Goal: Contribute content: Contribute content

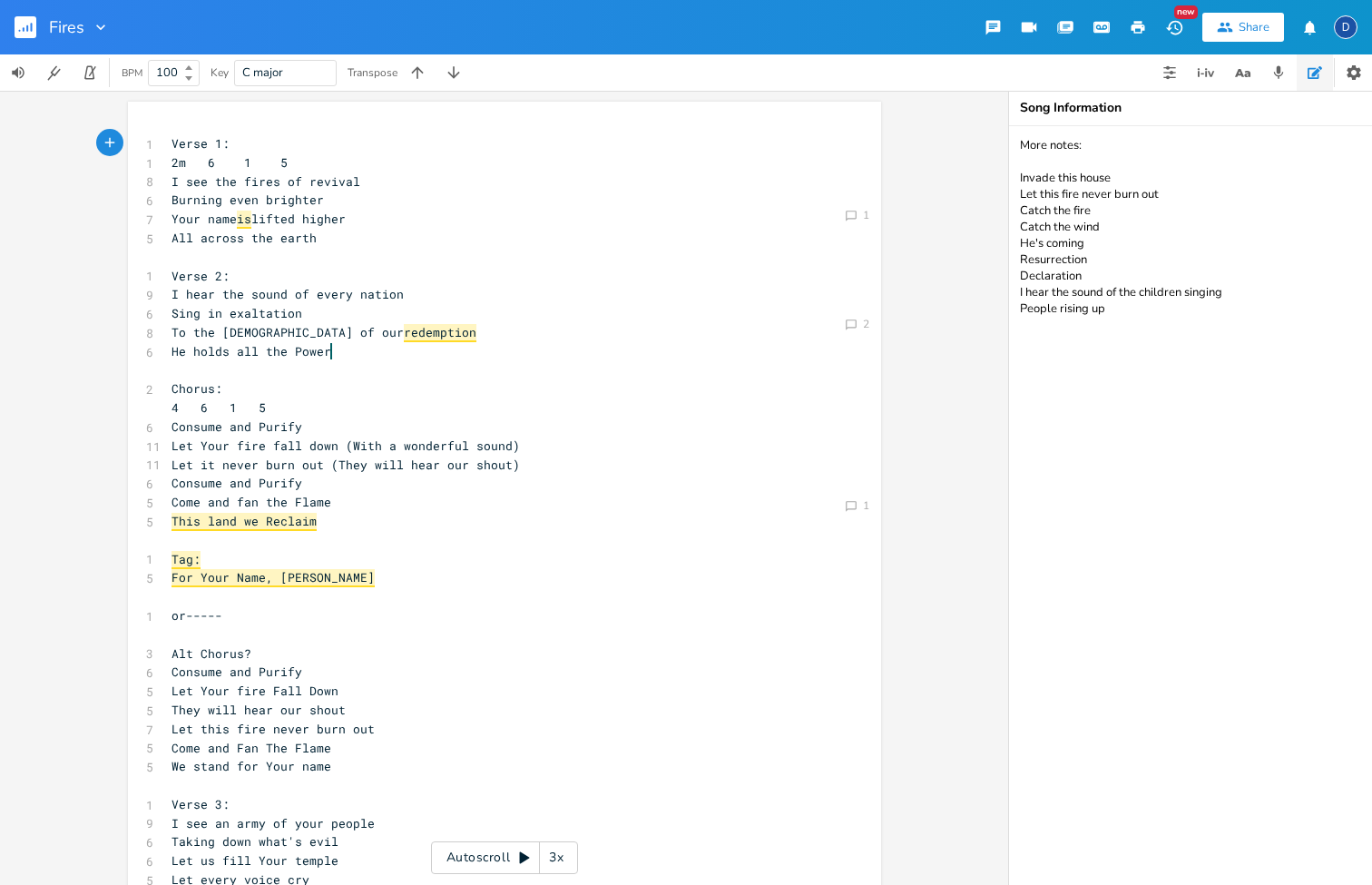
click at [352, 512] on pre "This land we Reclaim" at bounding box center [496, 521] width 656 height 19
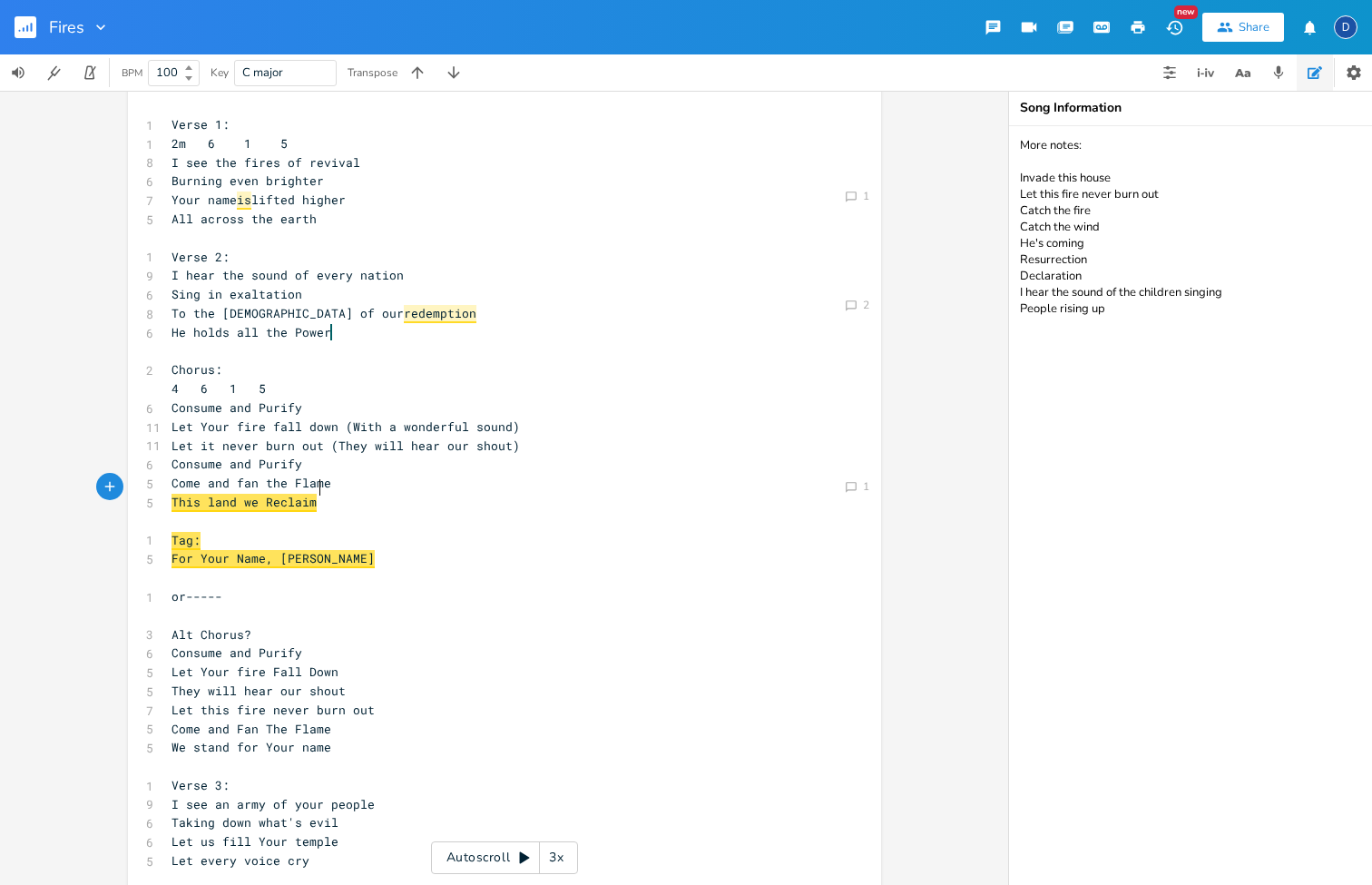
scroll to position [39, 0]
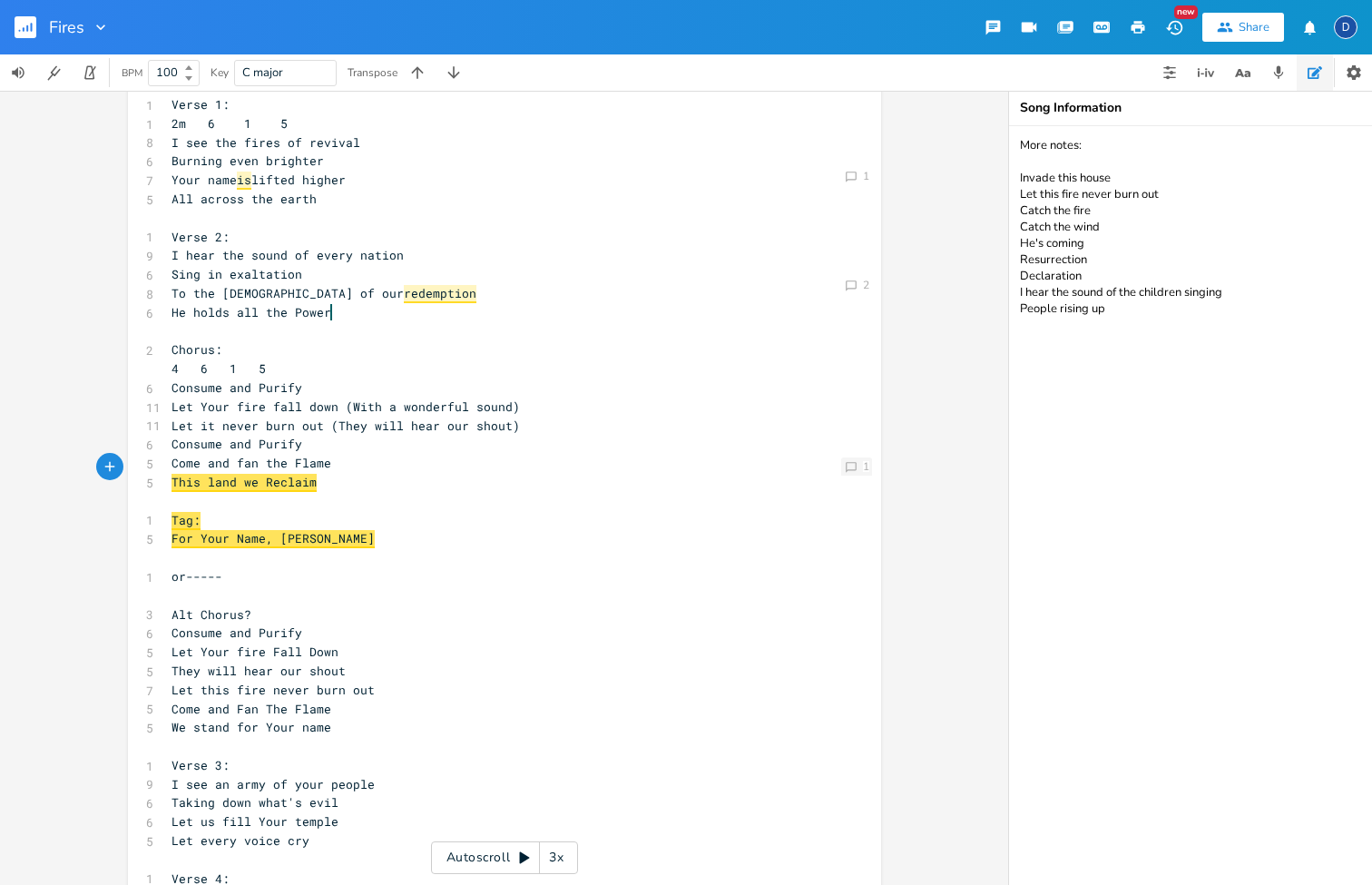
click at [855, 463] on div "Comment 1" at bounding box center [857, 466] width 31 height 18
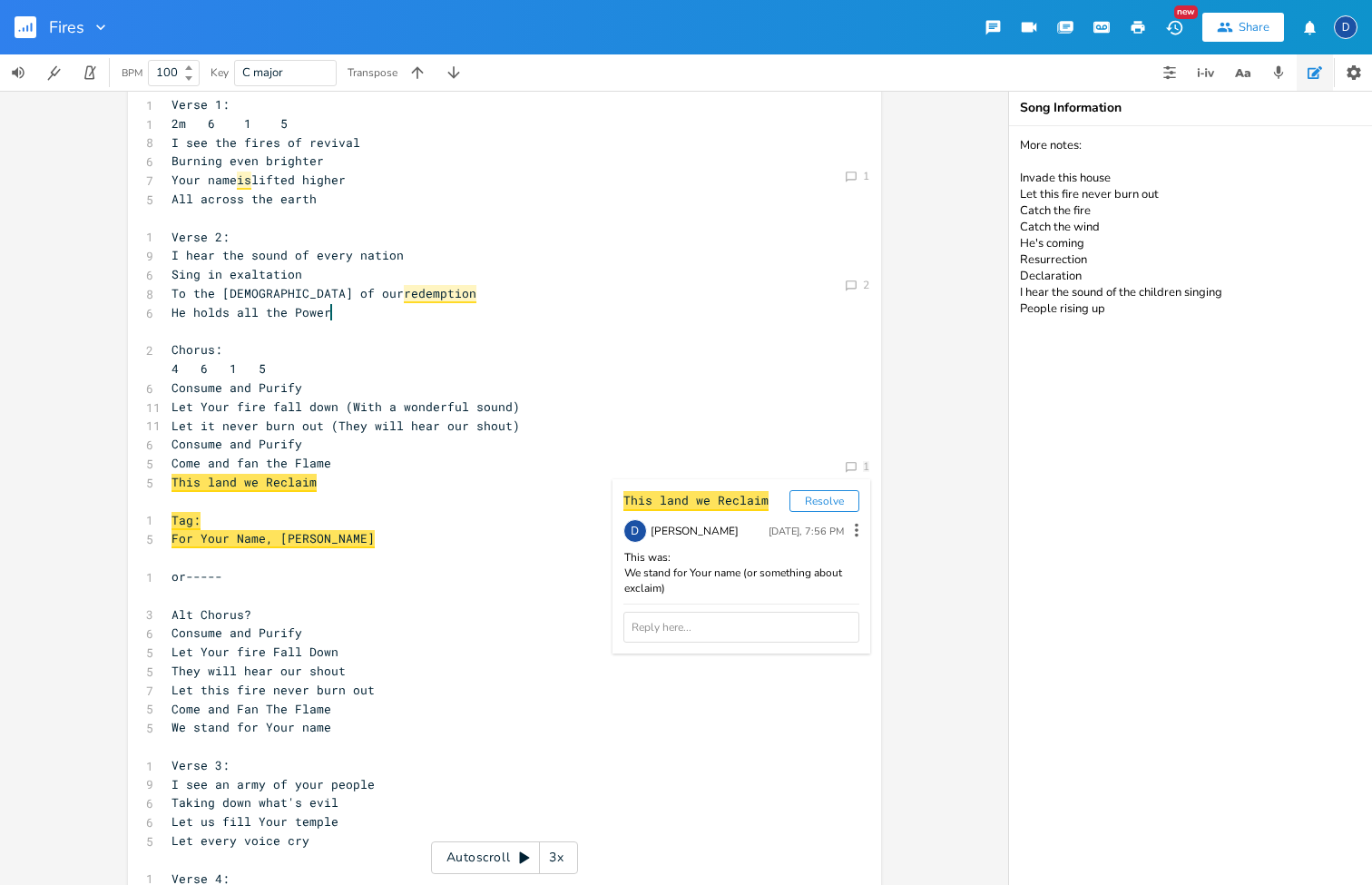
click at [696, 417] on pre "Let it never burn out (They will hear our shout)" at bounding box center [496, 426] width 656 height 19
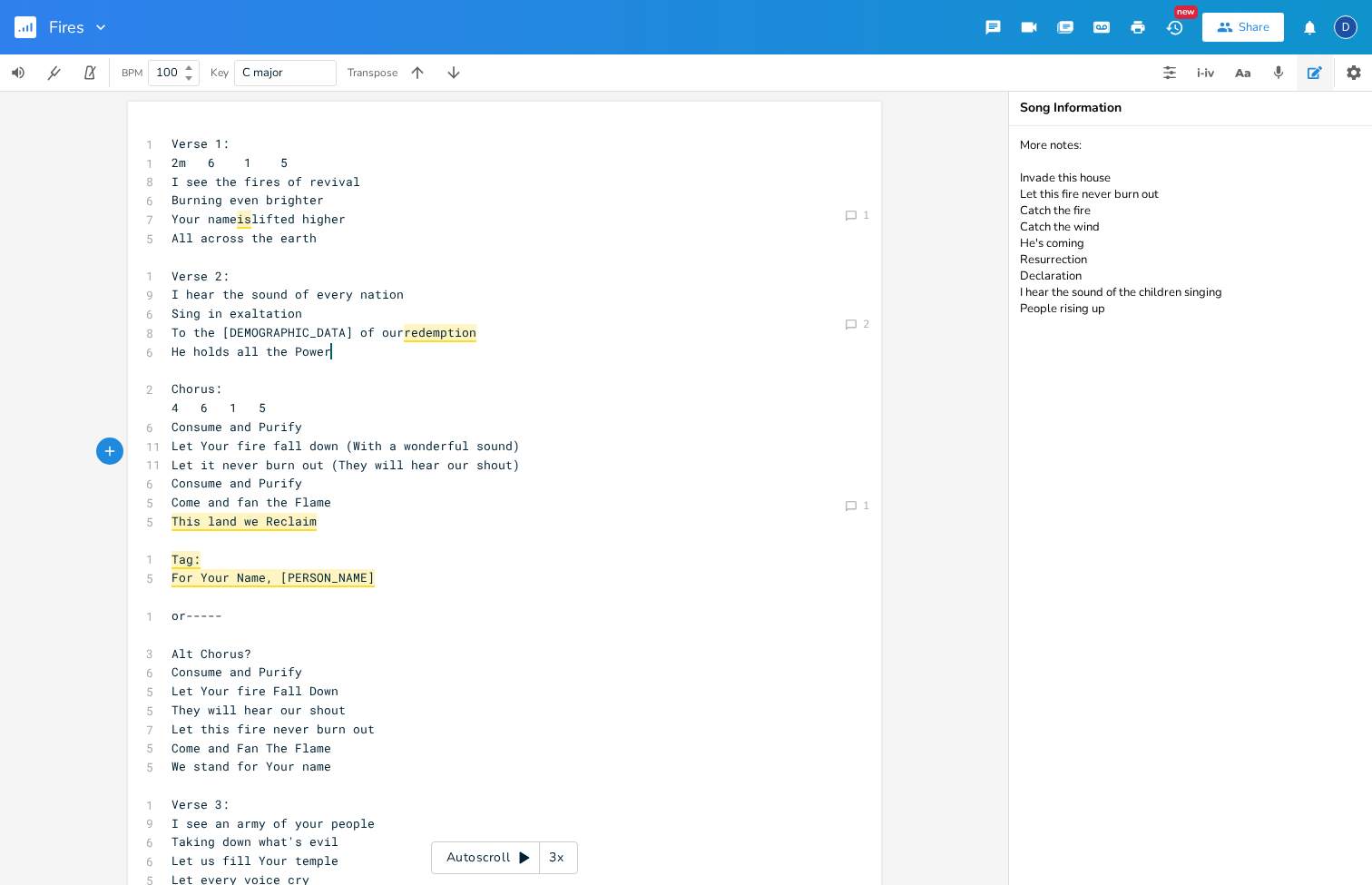
scroll to position [0, 0]
click at [449, 457] on span "Let it never burn out (They will hear our shout)" at bounding box center [346, 464] width 349 height 16
click at [505, 457] on span "Let it never burn out (They will hear our shout)" at bounding box center [346, 464] width 349 height 16
click at [286, 347] on span "He holds all the Power" at bounding box center [251, 352] width 160 height 18
click at [848, 334] on div "Comment 1" at bounding box center [857, 343] width 31 height 20
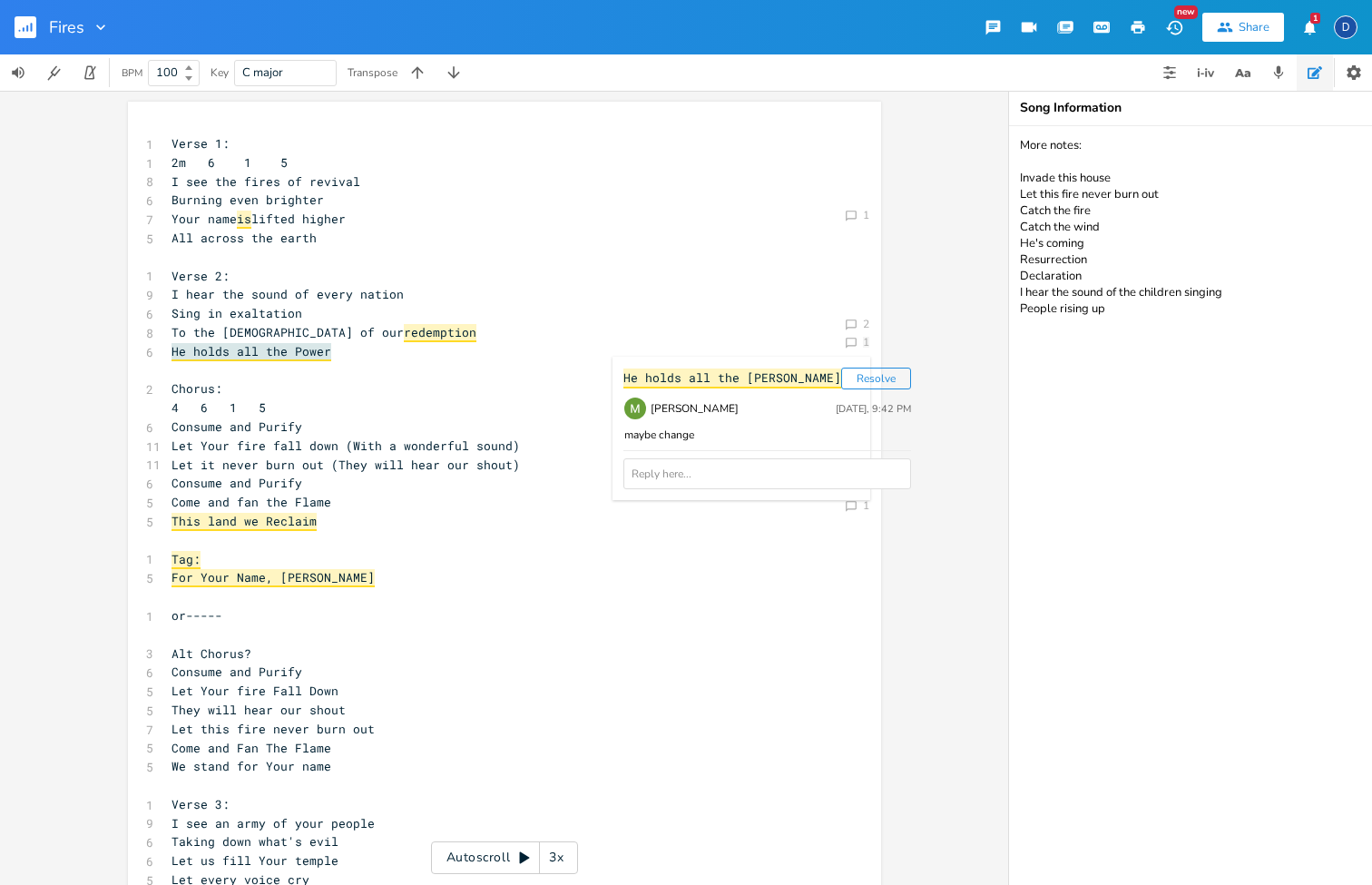
click at [876, 416] on div "Comment 1 Comment 2 Comment 1 He holds all the [PERSON_NAME] Resolve [PERSON_NA…" at bounding box center [504, 488] width 1008 height 794
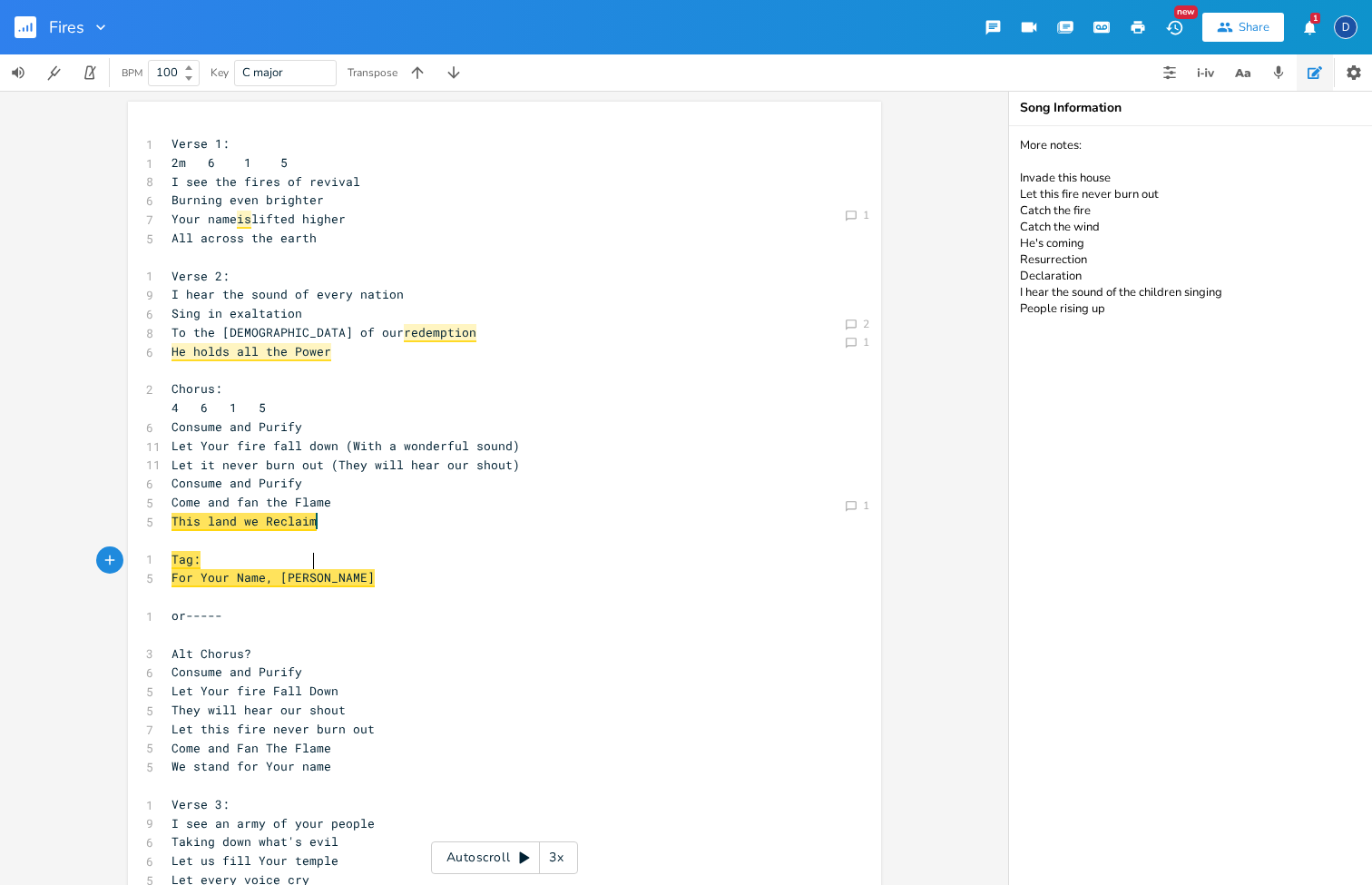
type textarea "For Your Name, [PERSON_NAME]"
drag, startPoint x: 320, startPoint y: 569, endPoint x: 154, endPoint y: 553, distance: 166.8
click at [281, 531] on pre "​" at bounding box center [496, 540] width 656 height 19
click at [300, 513] on span "This land we Reclaim" at bounding box center [244, 521] width 145 height 18
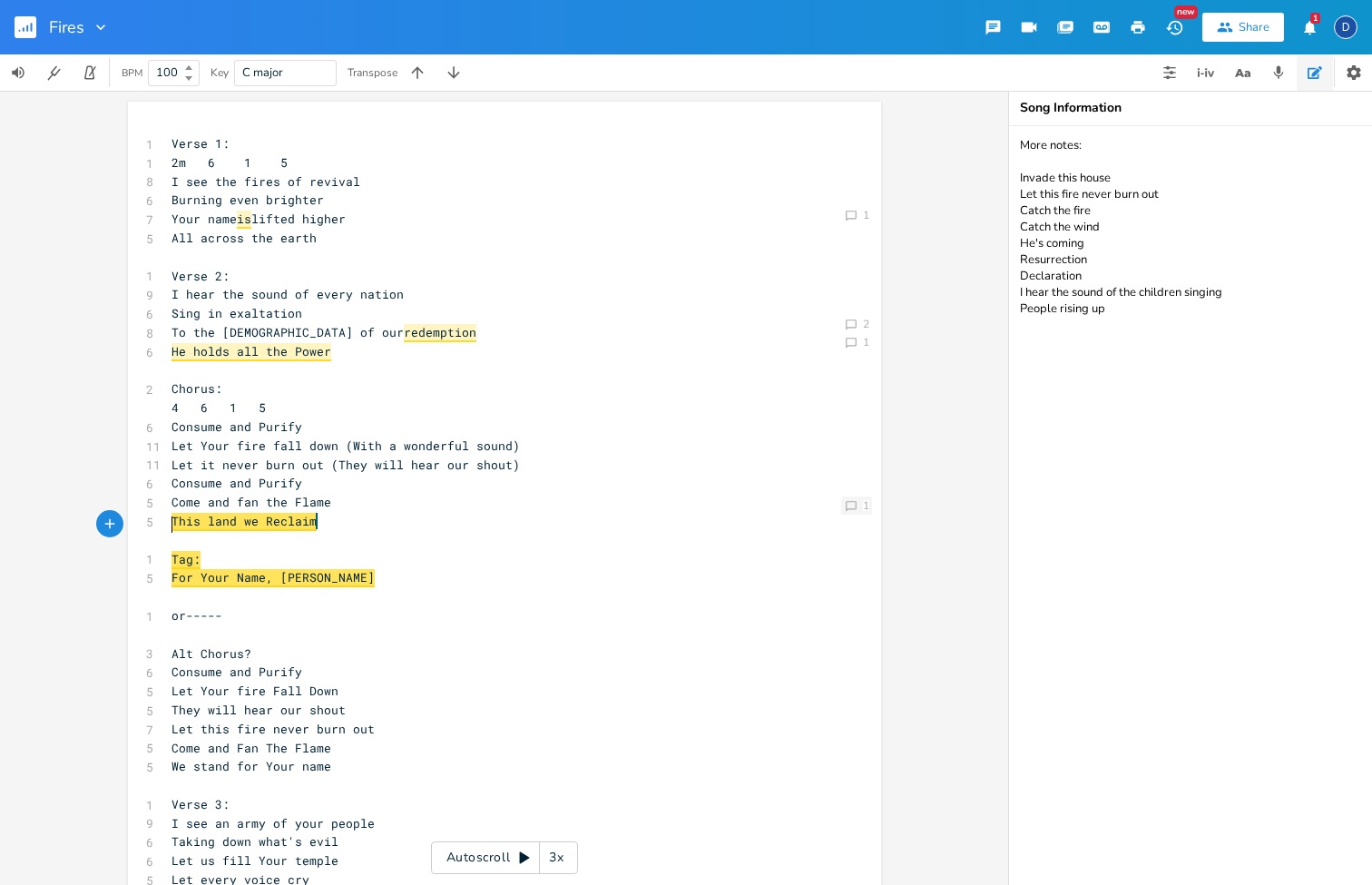
click at [852, 506] on div "Comment 1" at bounding box center [857, 505] width 31 height 18
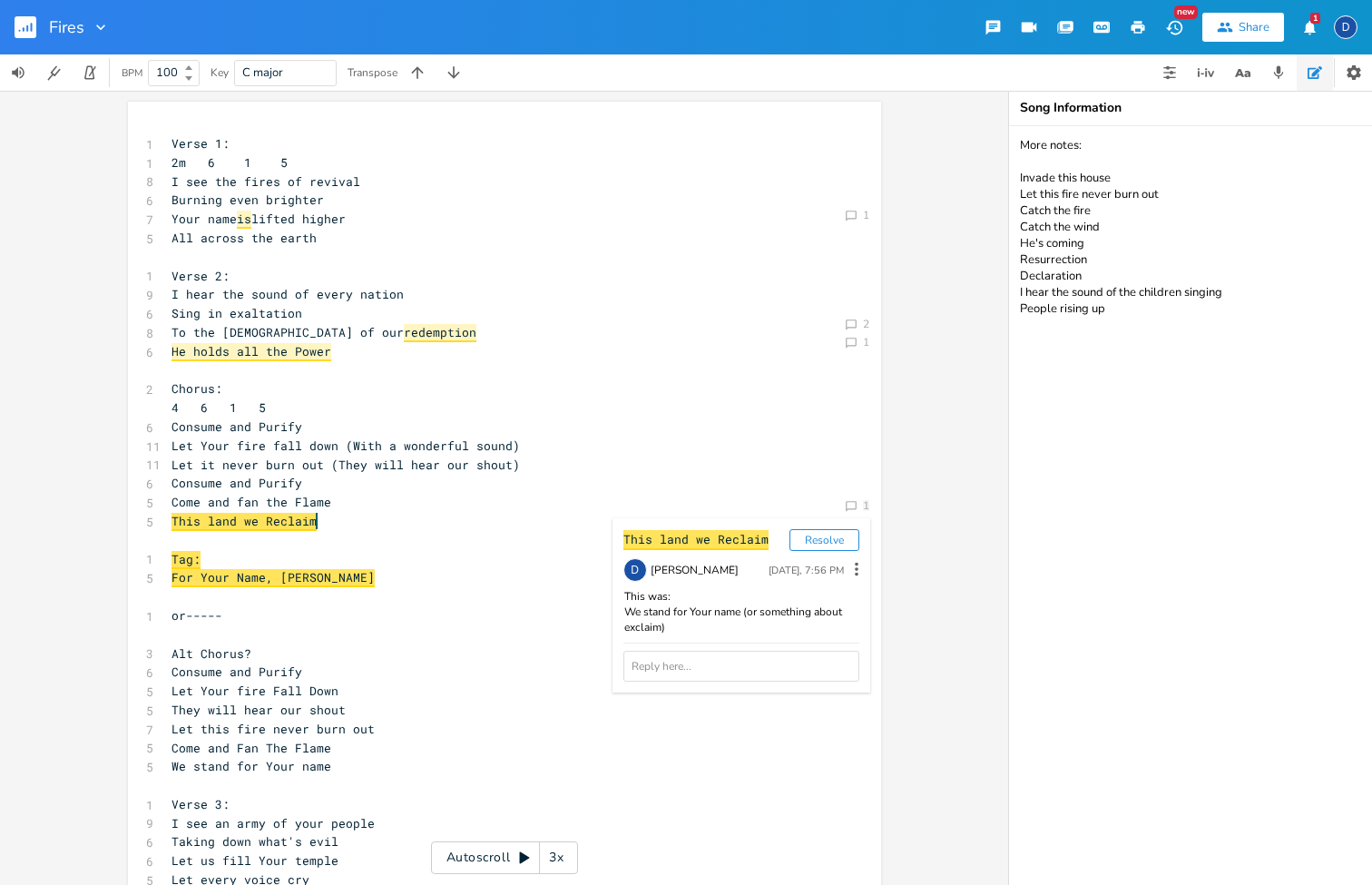
click at [706, 437] on pre "Let Your fire fall down (With a wonderful sound)" at bounding box center [496, 446] width 656 height 19
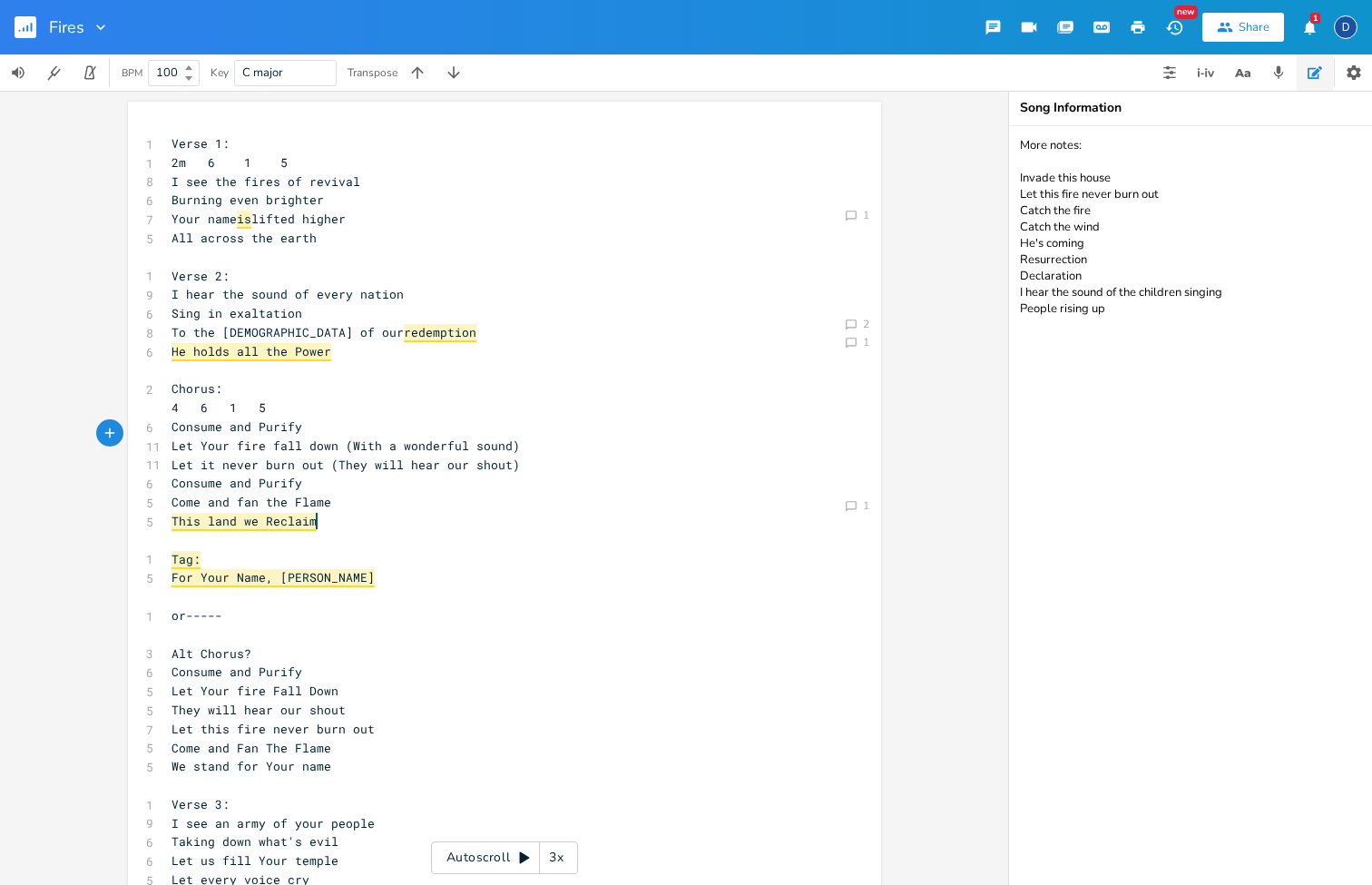
click at [273, 587] on pre "​" at bounding box center [496, 597] width 656 height 19
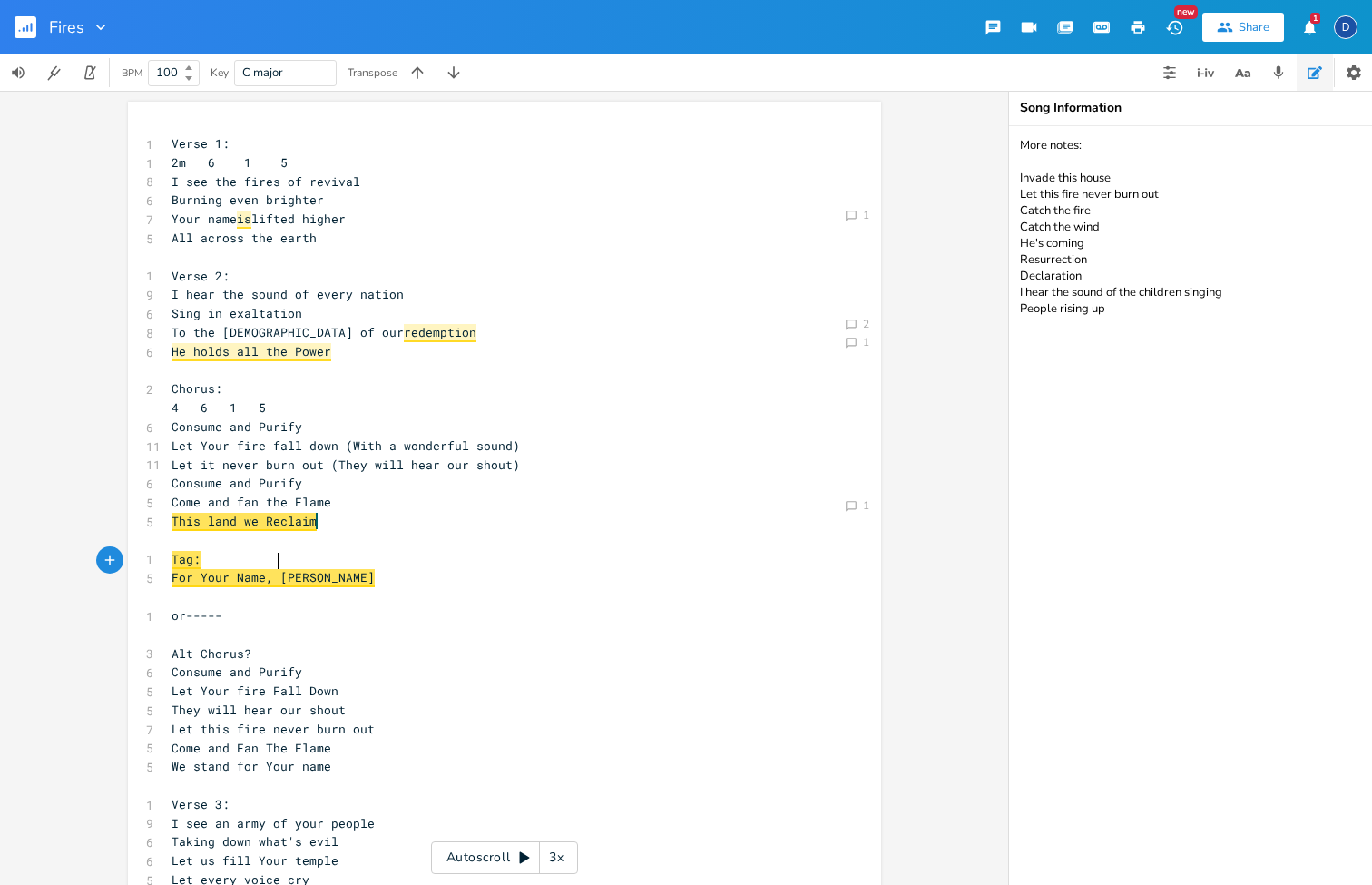
click at [274, 569] on span "For Your Name, [PERSON_NAME]" at bounding box center [273, 578] width 204 height 18
click at [385, 587] on pre "​" at bounding box center [496, 597] width 656 height 19
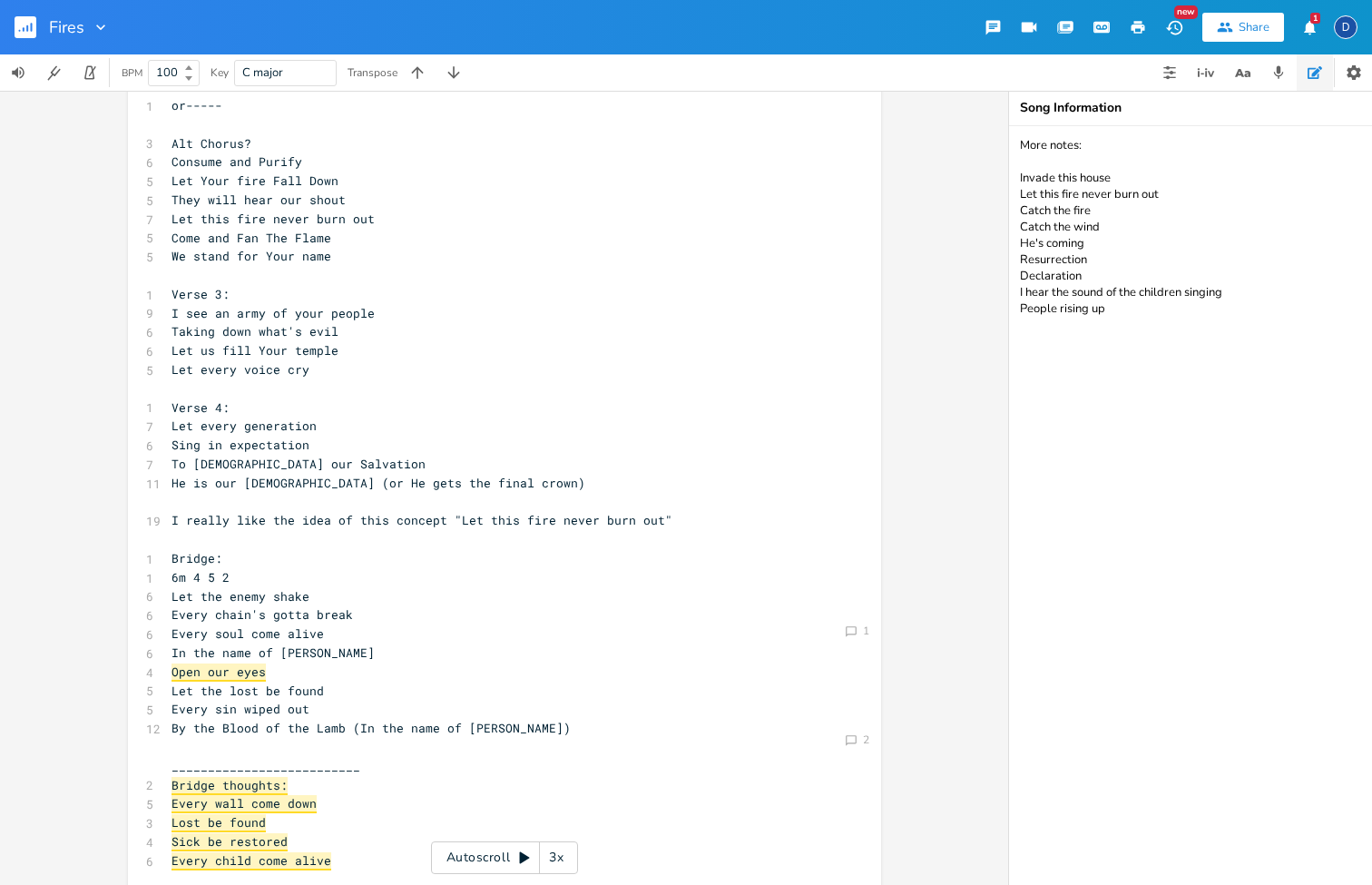
scroll to position [652, 0]
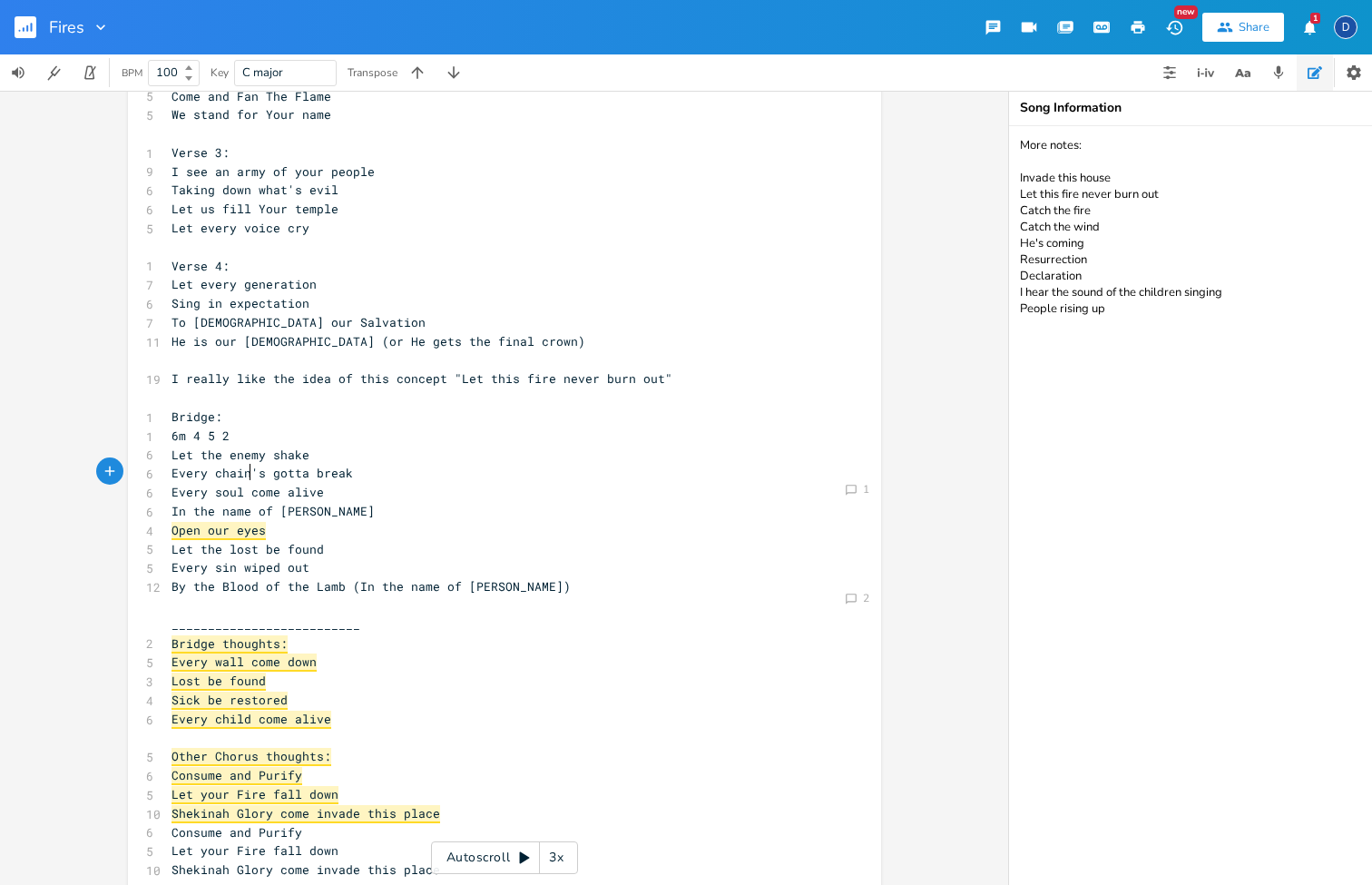
click at [241, 503] on span "In the name of [PERSON_NAME]" at bounding box center [273, 511] width 204 height 16
click at [237, 522] on span "Open our eyes" at bounding box center [219, 531] width 95 height 18
click at [863, 485] on div "1" at bounding box center [866, 489] width 7 height 10
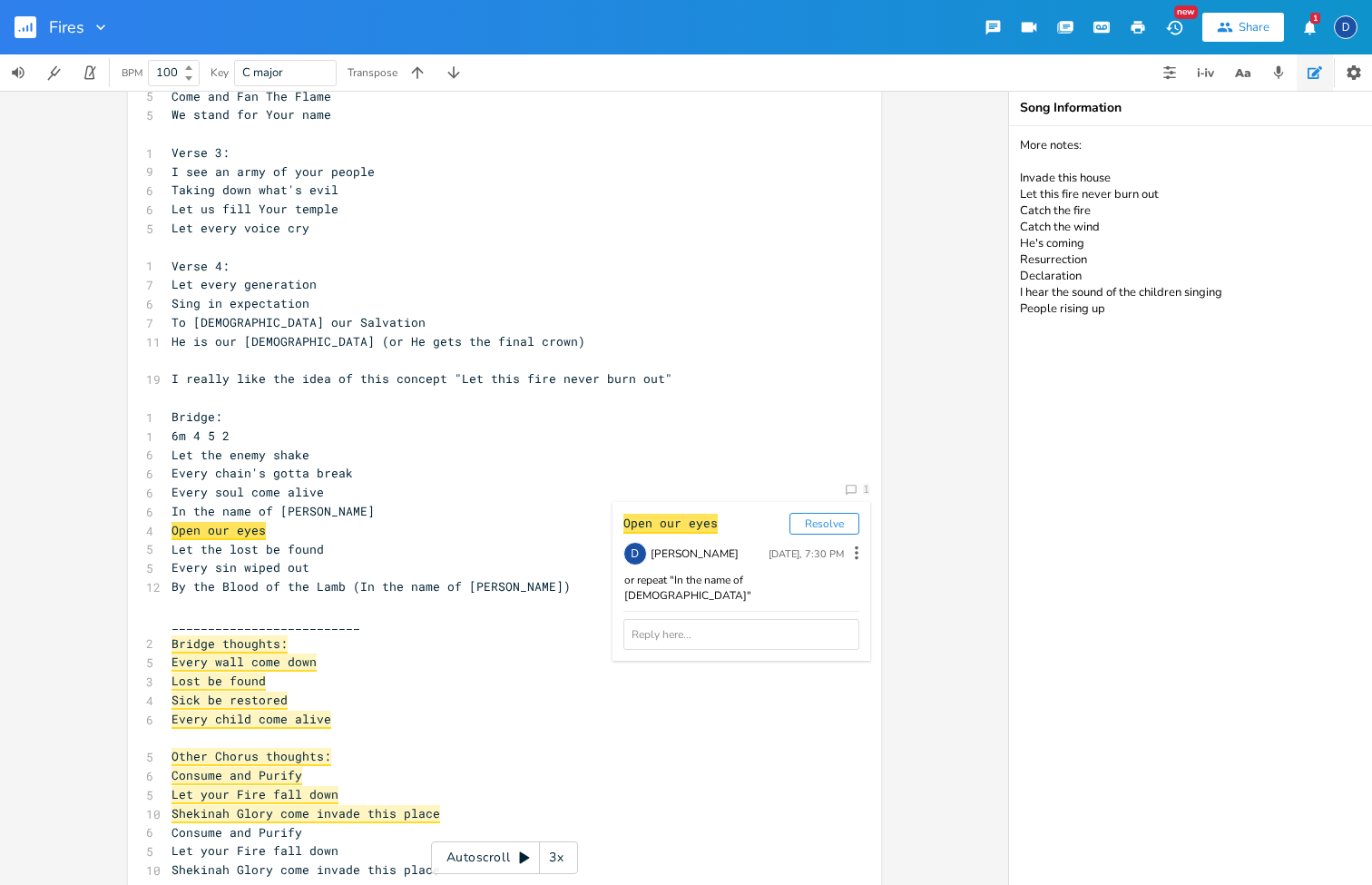
click at [722, 463] on pre "Every chain's gotta break" at bounding box center [496, 473] width 656 height 19
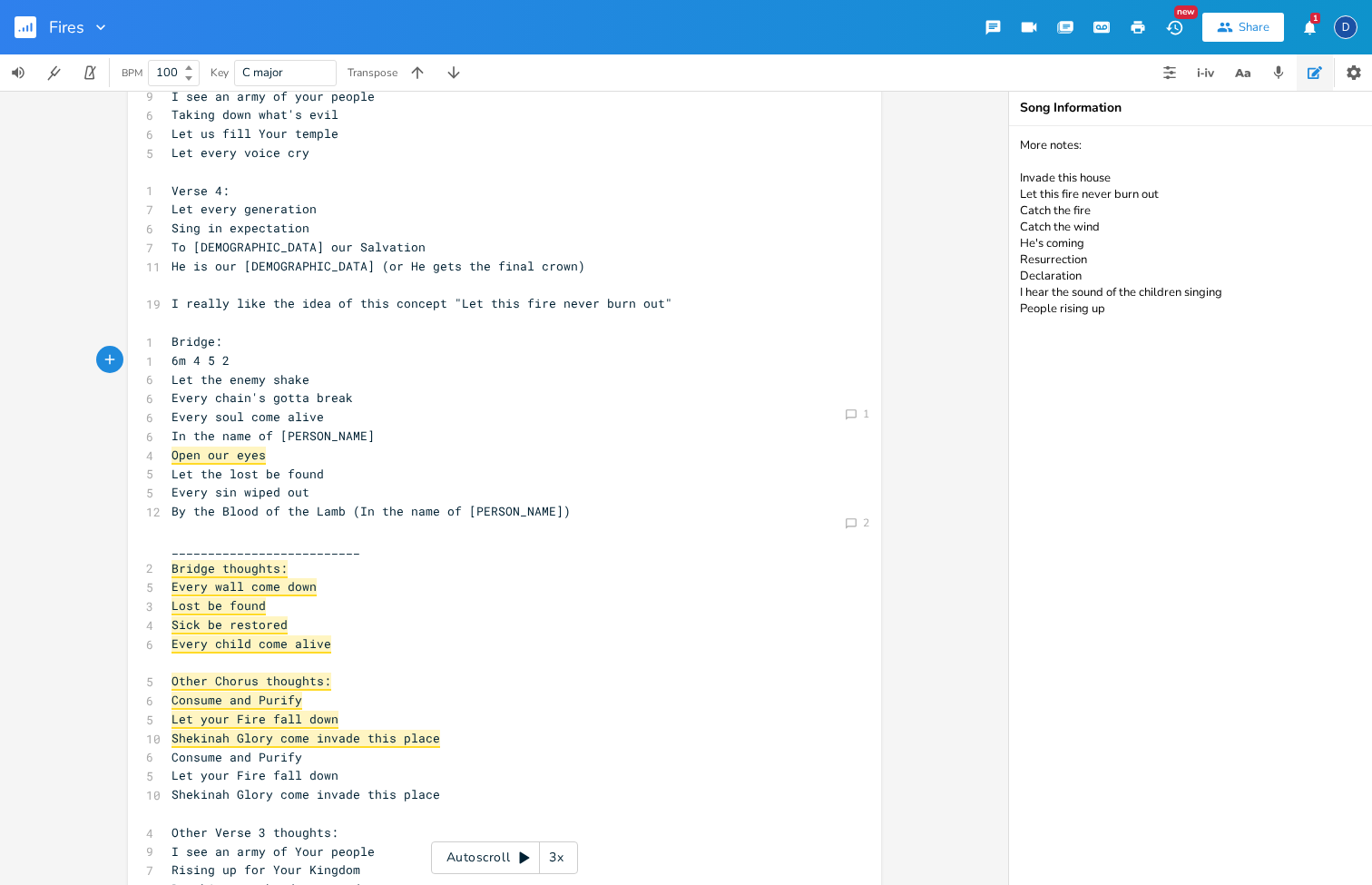
scroll to position [740, 0]
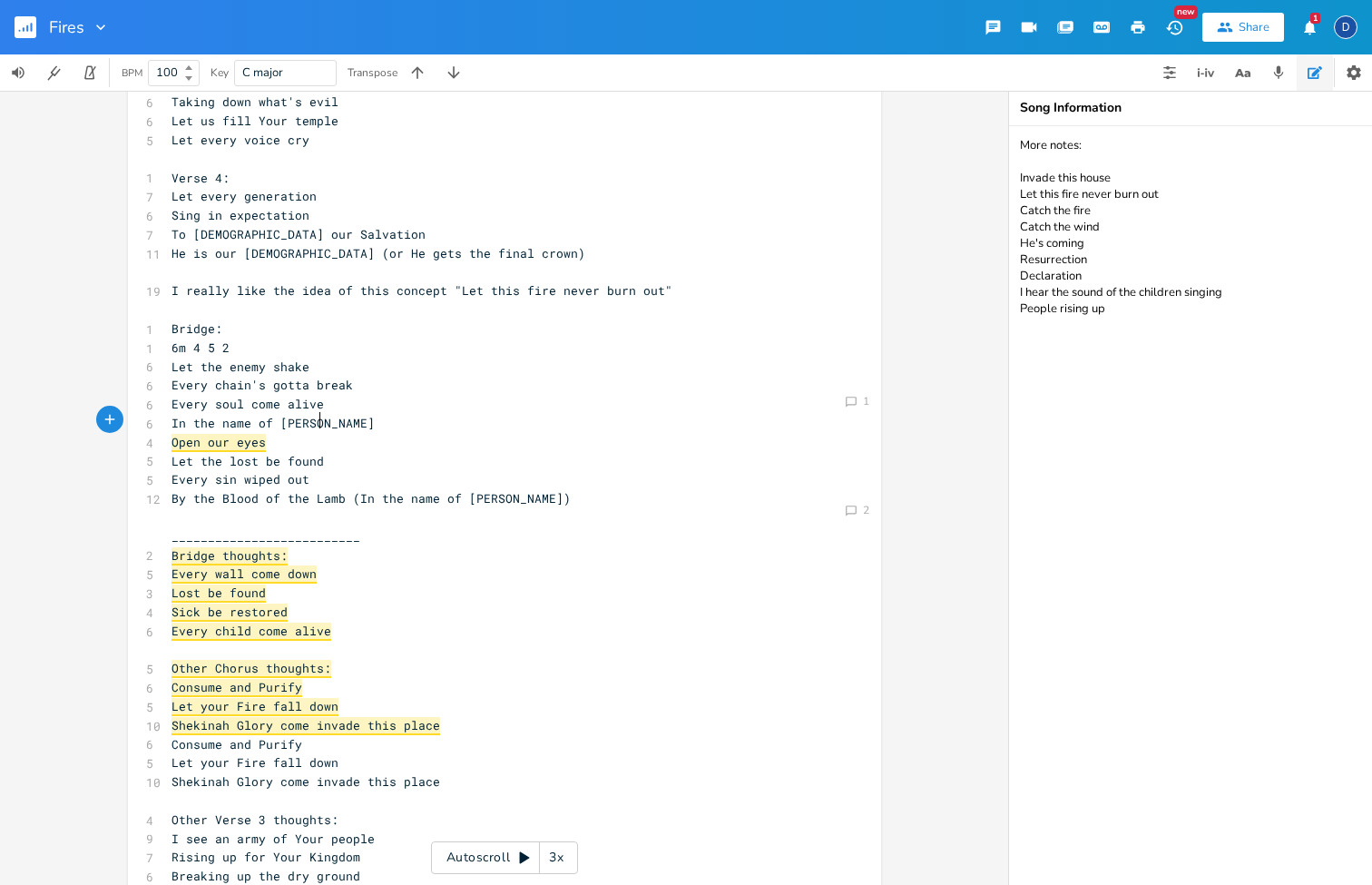
click at [329, 452] on pre "Let the lost be found" at bounding box center [496, 461] width 656 height 19
type textarea "d of the Lamb"
drag, startPoint x: 344, startPoint y: 454, endPoint x: 246, endPoint y: 455, distance: 98.0
click at [246, 490] on span "By the Blood of the Lamb (In the name of [PERSON_NAME])" at bounding box center [370, 497] width 399 height 16
click at [258, 433] on pre "Open our eyes" at bounding box center [496, 442] width 656 height 19
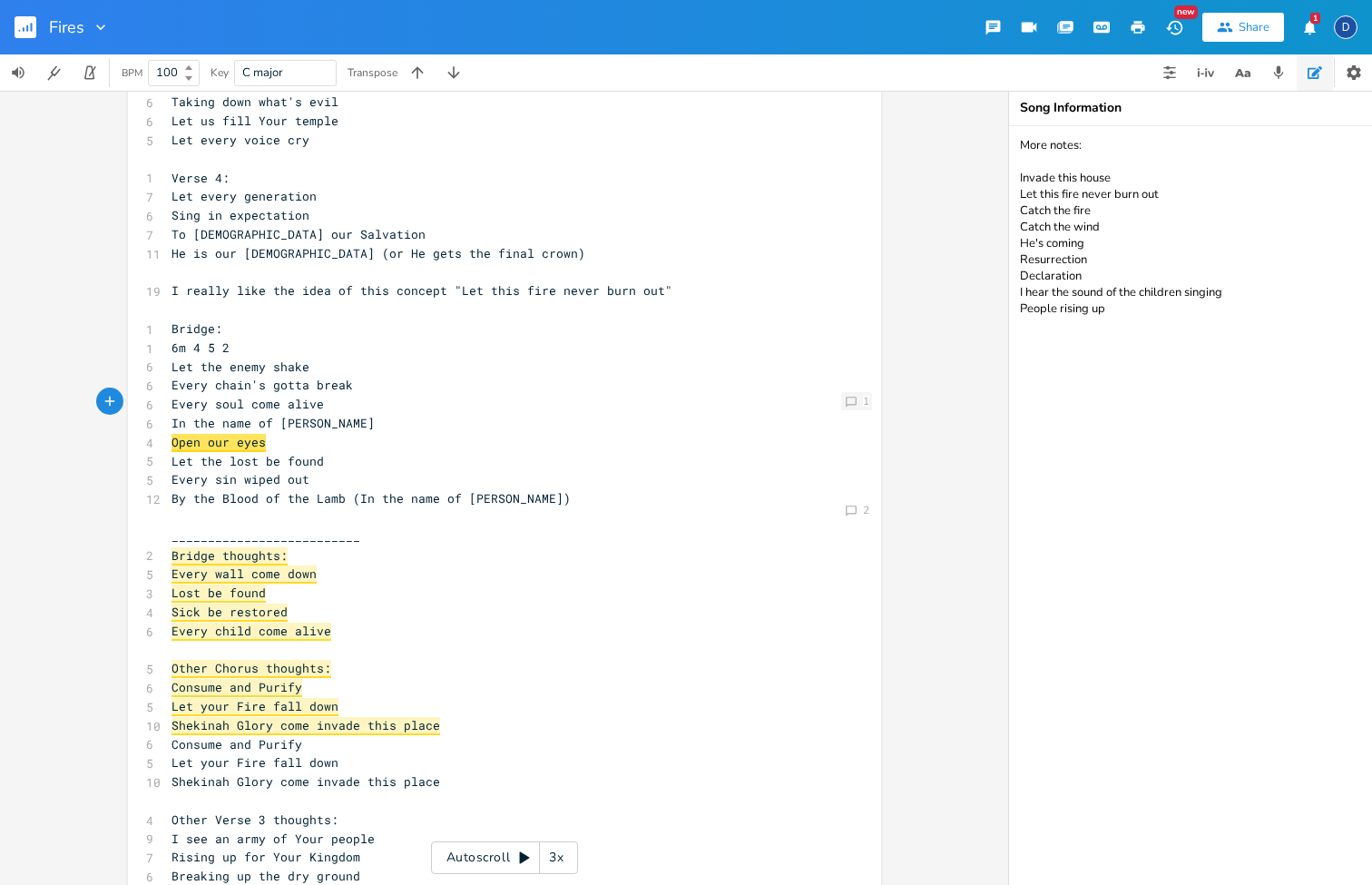
click at [847, 405] on icon at bounding box center [851, 402] width 10 height 10
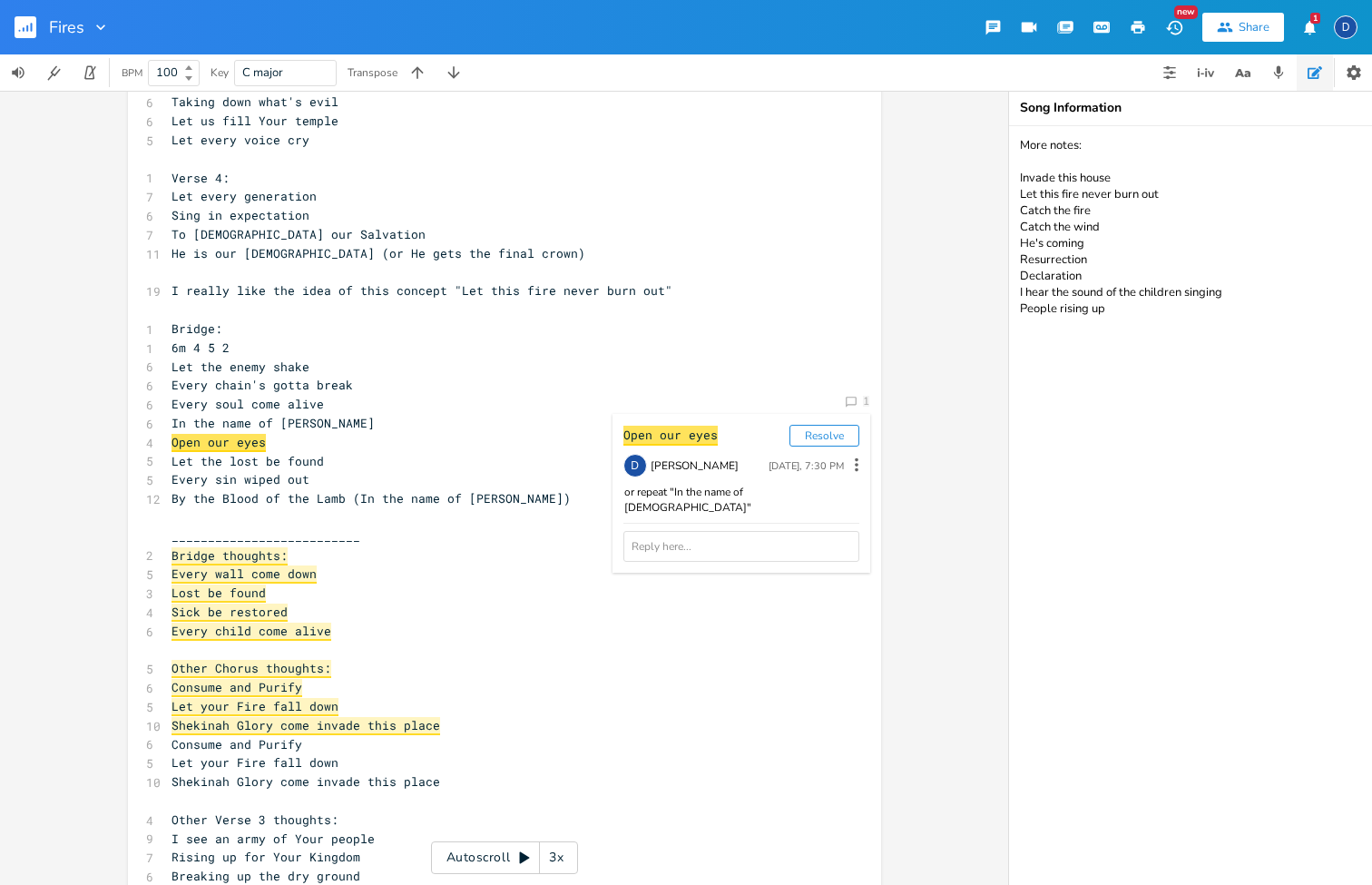
click at [847, 466] on icon at bounding box center [857, 464] width 20 height 20
click at [669, 497] on div "or repeat "In the name of [DEMOGRAPHIC_DATA]"" at bounding box center [741, 499] width 236 height 31
copy div "or repeat "In the name of [DEMOGRAPHIC_DATA]""
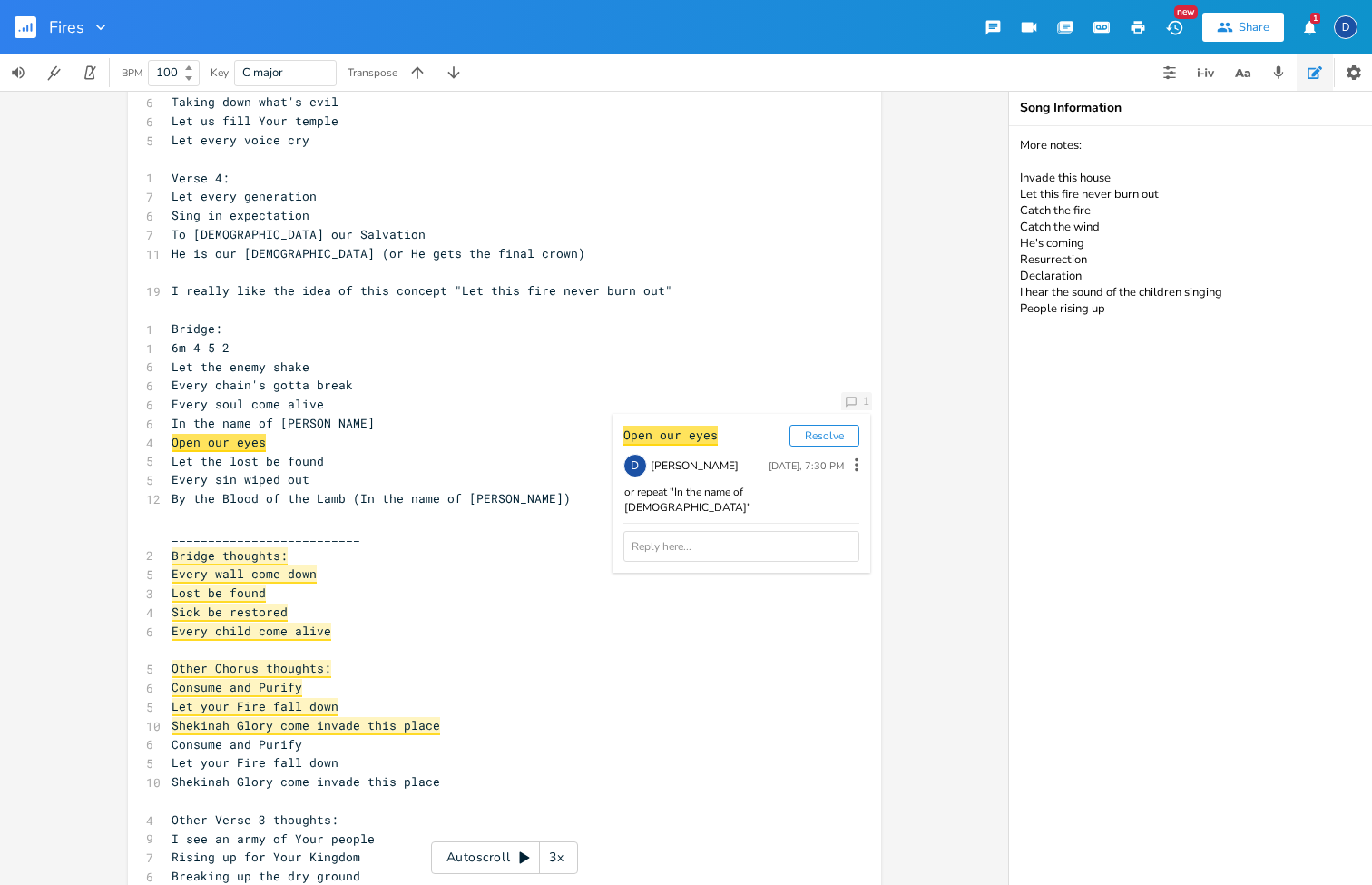
click at [856, 406] on div "Comment 1" at bounding box center [857, 401] width 31 height 18
click at [846, 397] on icon "Comment" at bounding box center [851, 402] width 12 height 12
click at [847, 462] on icon at bounding box center [857, 464] width 20 height 20
click at [778, 521] on li "Delete" at bounding box center [769, 523] width 145 height 31
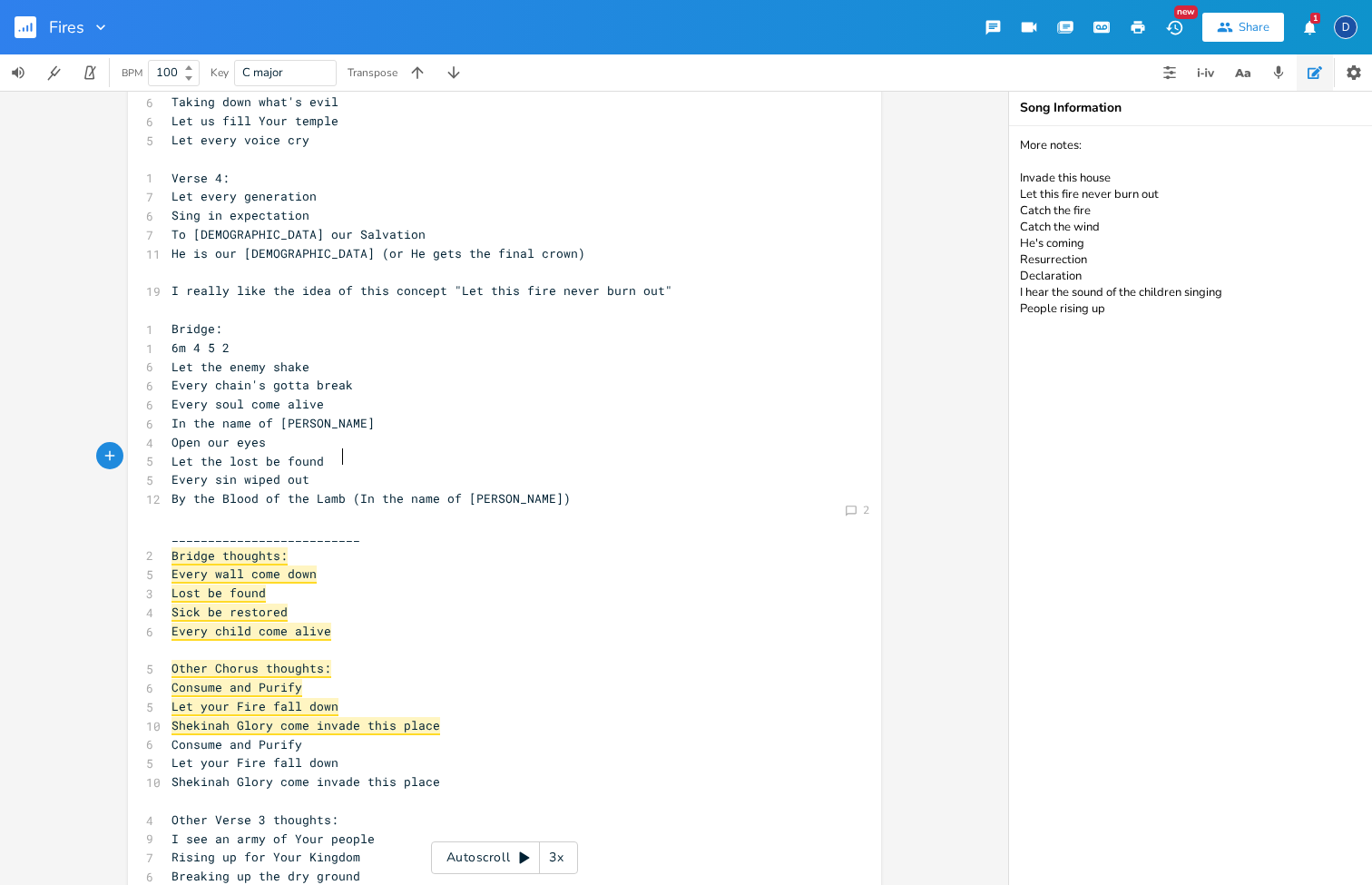
scroll to position [0, 1]
type textarea "By the Blood of the Lamb"
drag, startPoint x: 335, startPoint y: 458, endPoint x: 166, endPoint y: 453, distance: 169.1
click at [172, 490] on span "By the Blood of the Lamb (In the name of [PERSON_NAME])" at bounding box center [370, 497] width 399 height 16
click at [353, 442] on icon "button" at bounding box center [355, 440] width 11 height 11
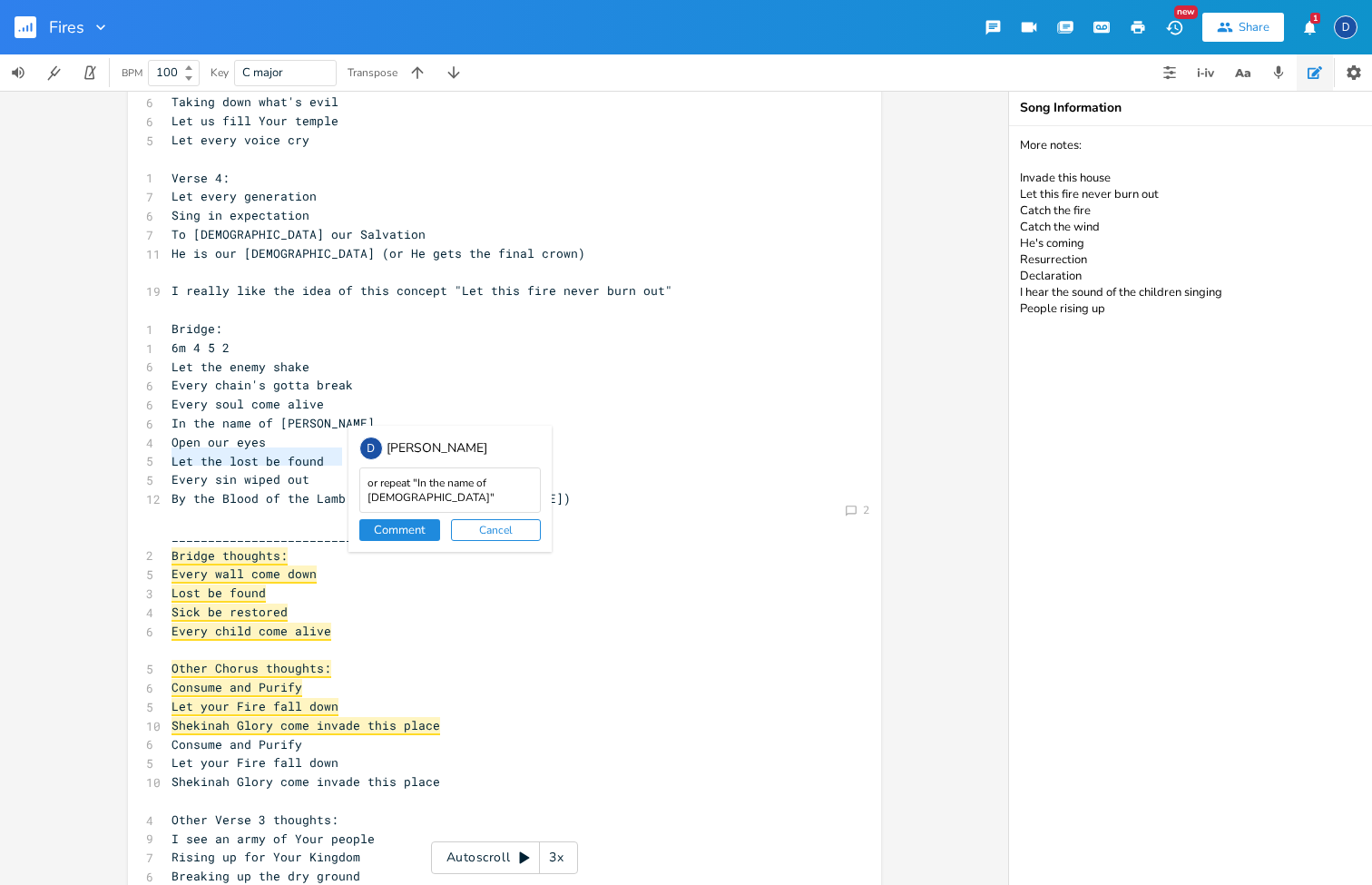
type textarea "or repeat "In the name of [DEMOGRAPHIC_DATA]""
click at [419, 527] on button "Comment" at bounding box center [399, 530] width 81 height 22
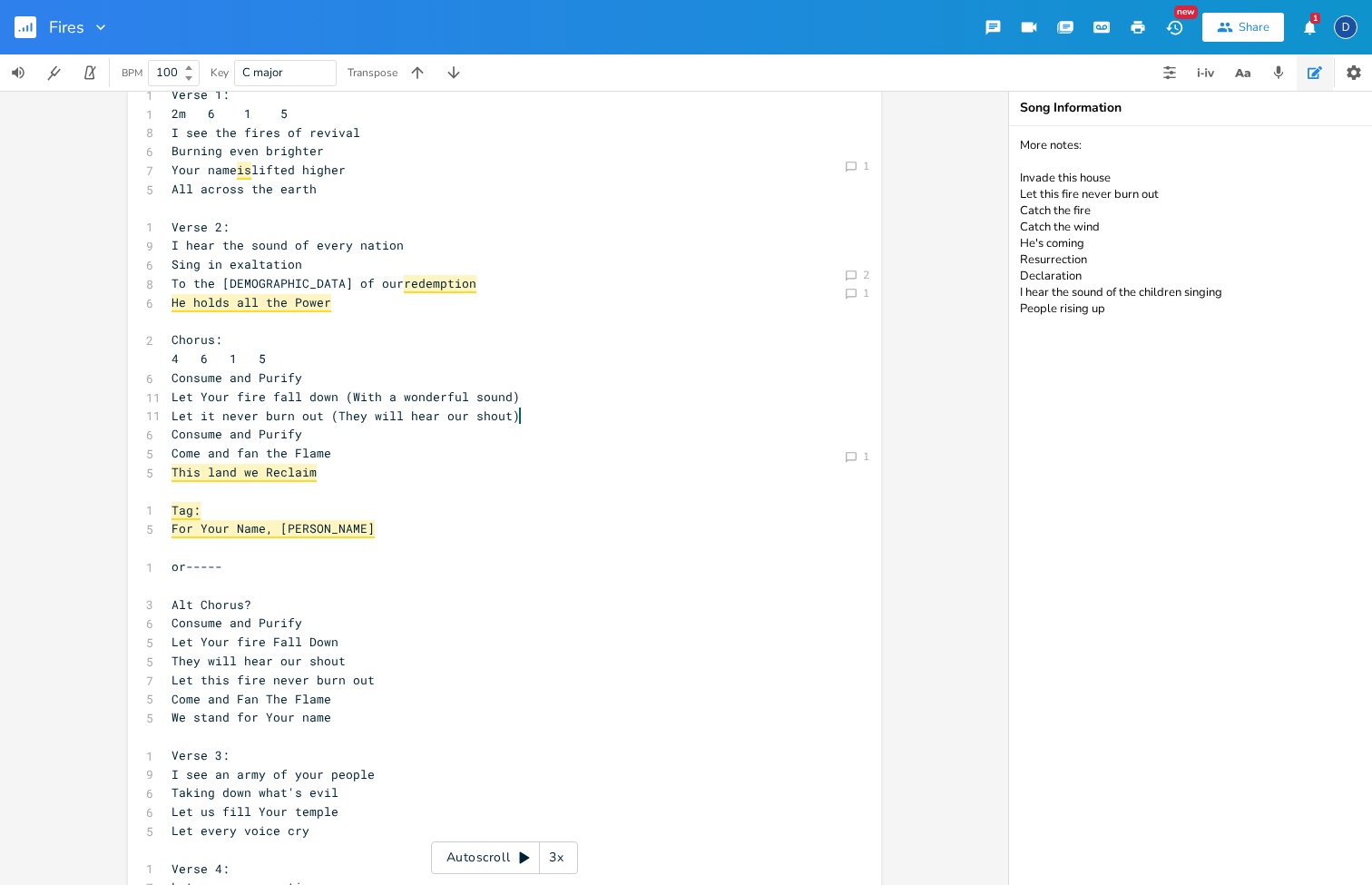
scroll to position [48, 0]
click at [237, 445] on span "Come and fan the Flame" at bounding box center [251, 453] width 160 height 16
click at [333, 483] on pre "​" at bounding box center [496, 493] width 656 height 19
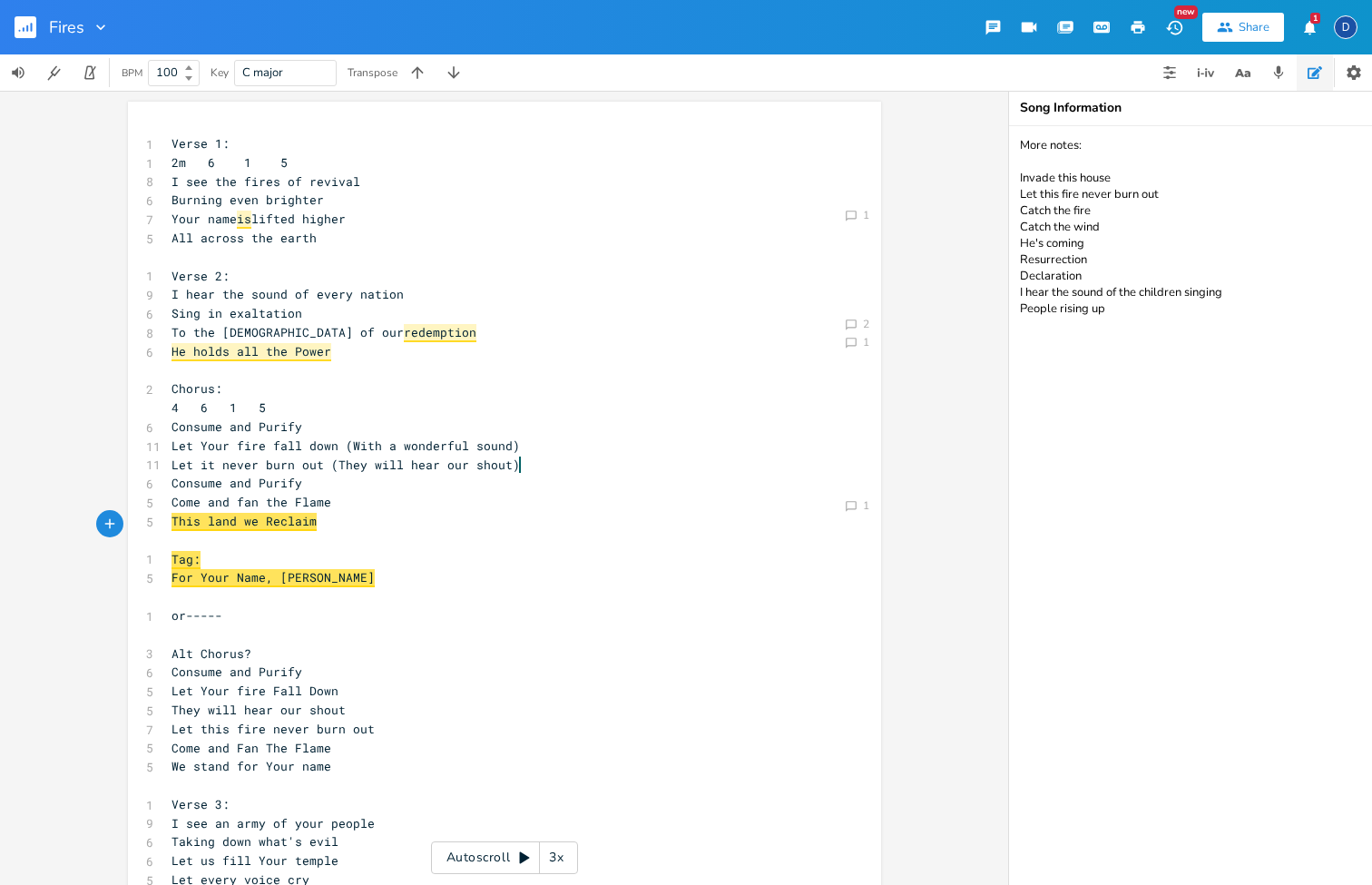
scroll to position [0, 0]
click at [1312, 25] on icon "button" at bounding box center [1309, 27] width 11 height 13
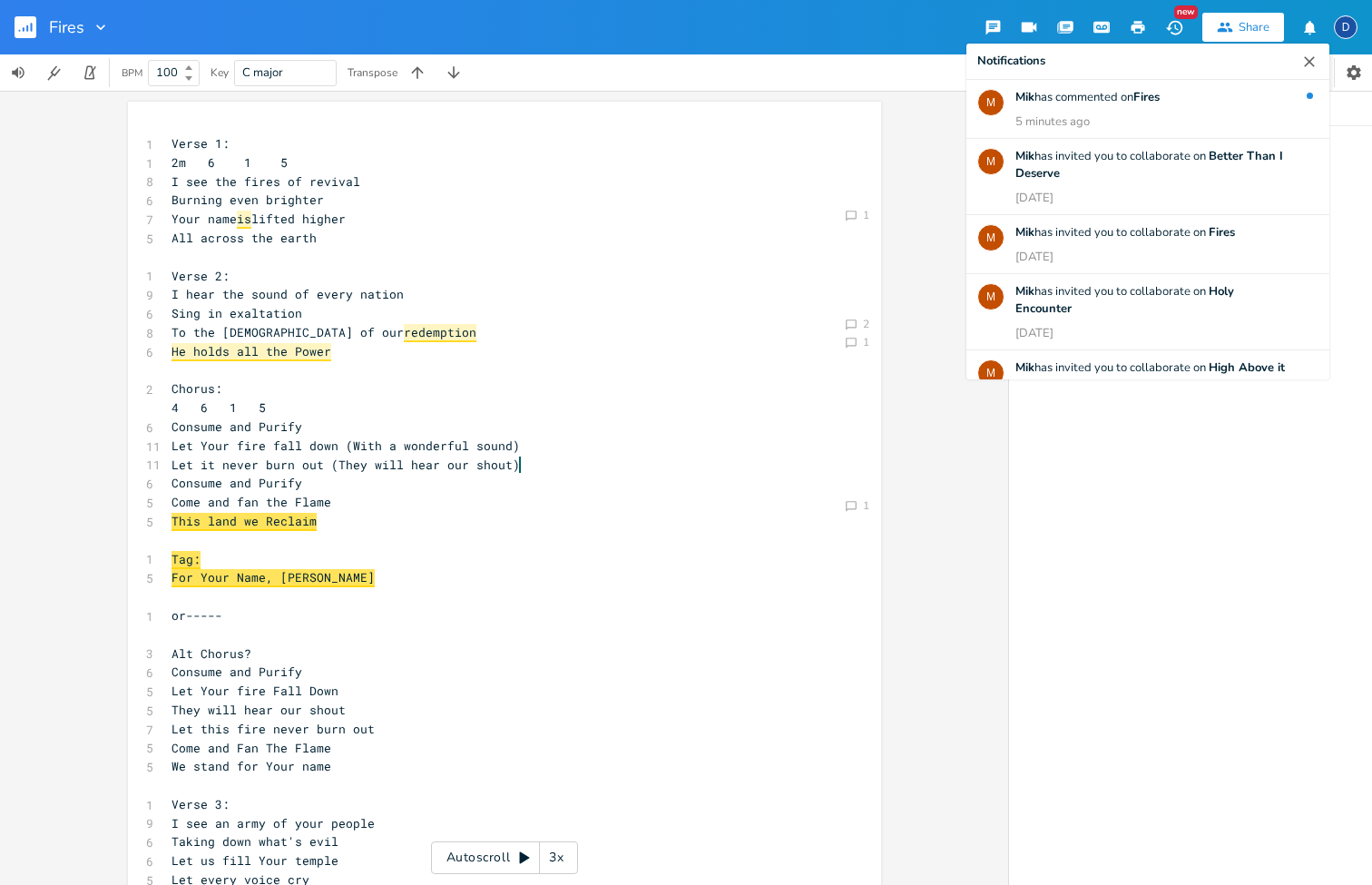
click at [1309, 62] on icon "button" at bounding box center [1309, 61] width 10 height 10
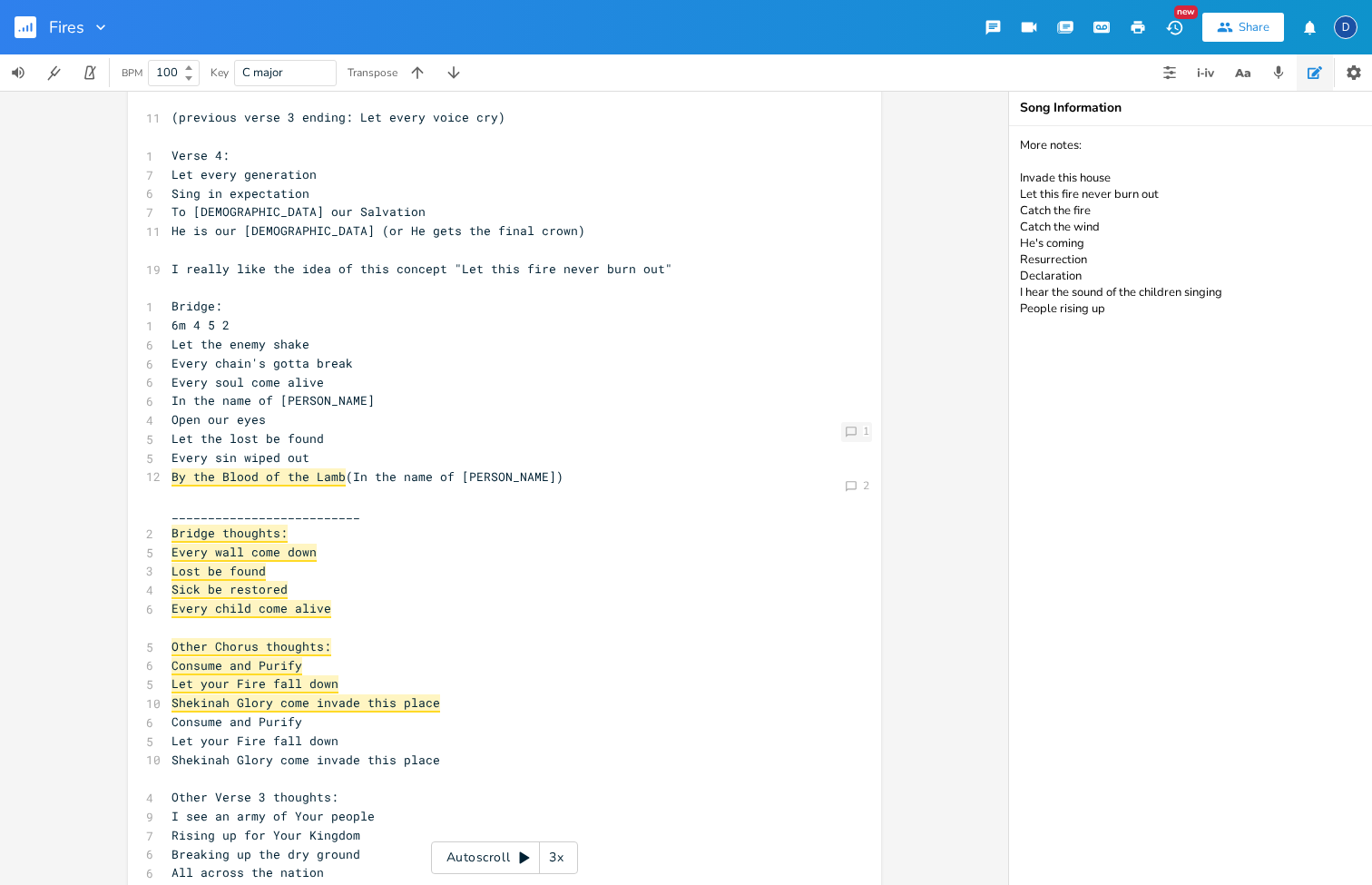
click at [845, 438] on icon "Comment" at bounding box center [851, 431] width 12 height 12
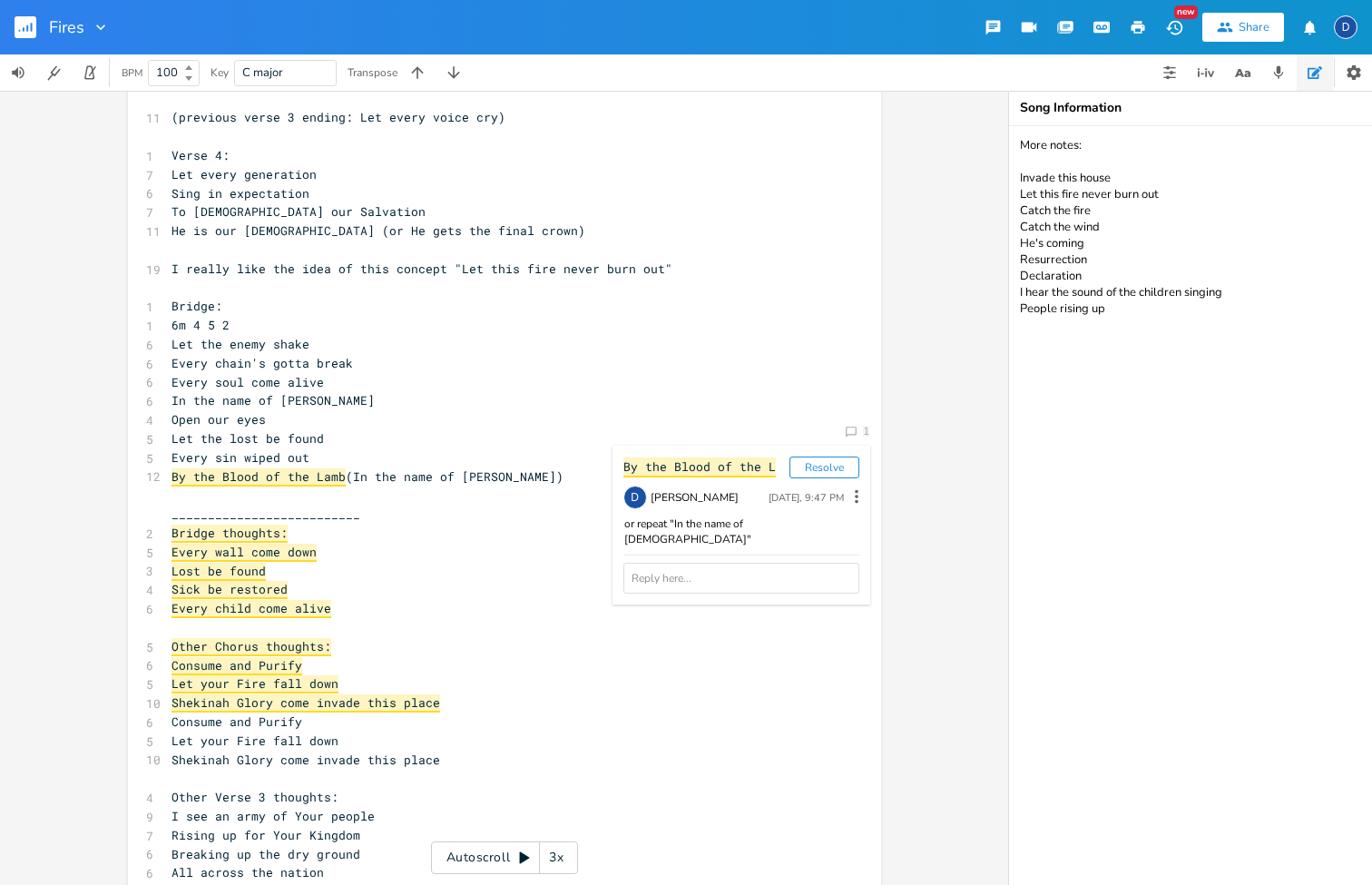
click at [860, 394] on div "x 1 Verse 1: 1 2m 6 1 5 8 I see the fires of revival 6 Burning even brighter 7 …" at bounding box center [517, 448] width 700 height 2272
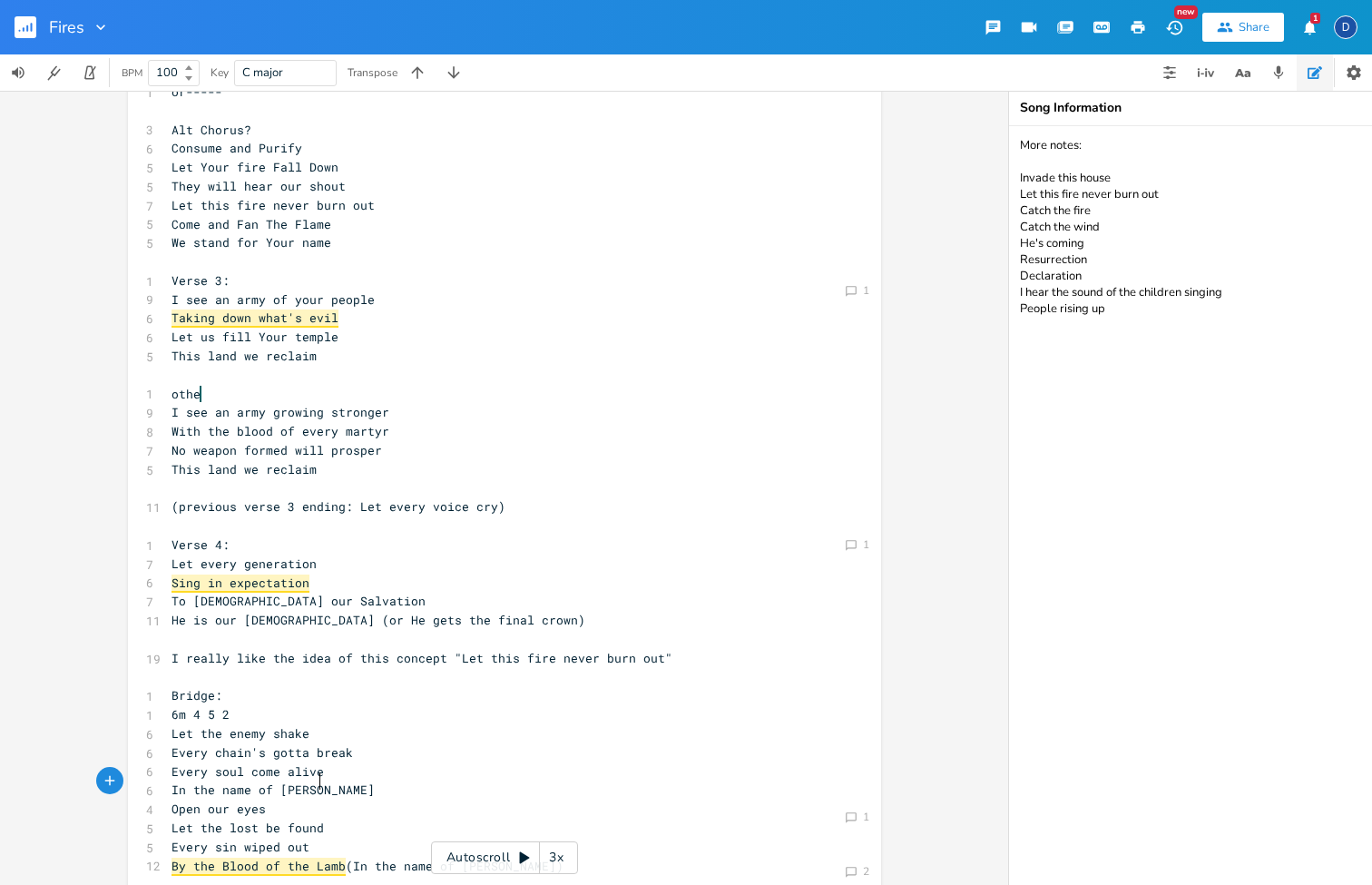
scroll to position [518, 0]
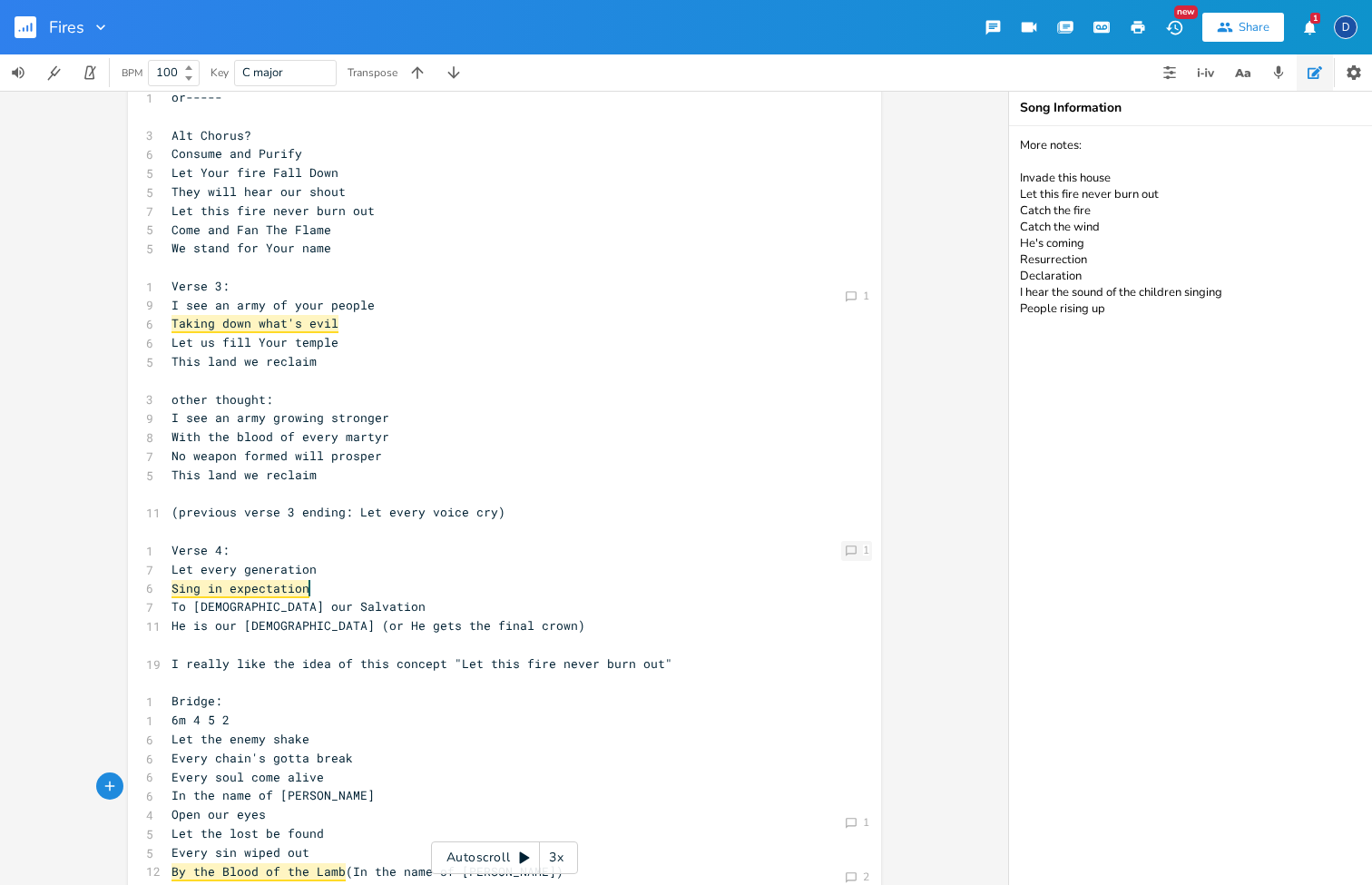
click at [865, 551] on div "Comment 1" at bounding box center [857, 551] width 31 height 20
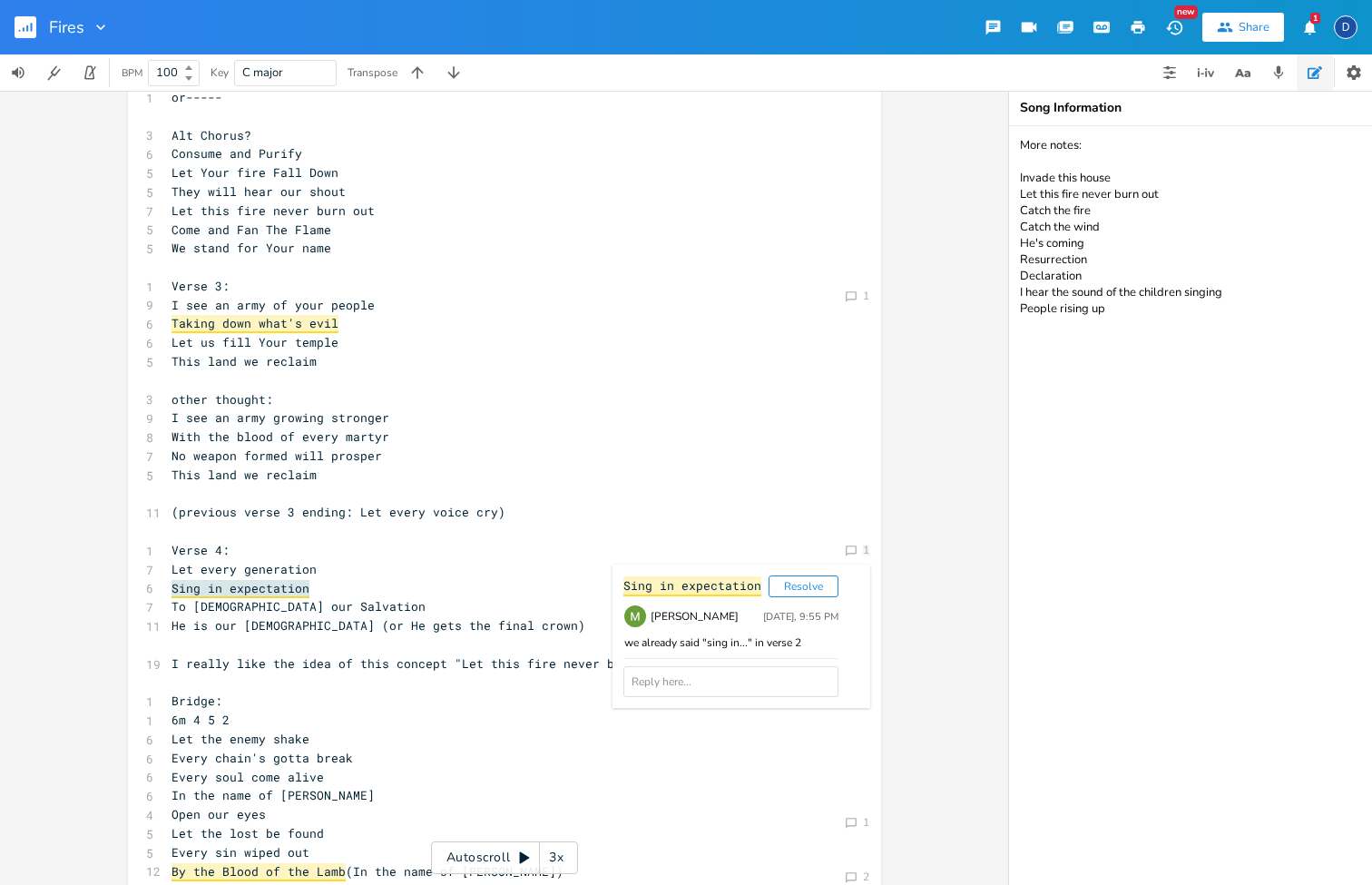
click at [744, 522] on pre "​" at bounding box center [496, 532] width 656 height 19
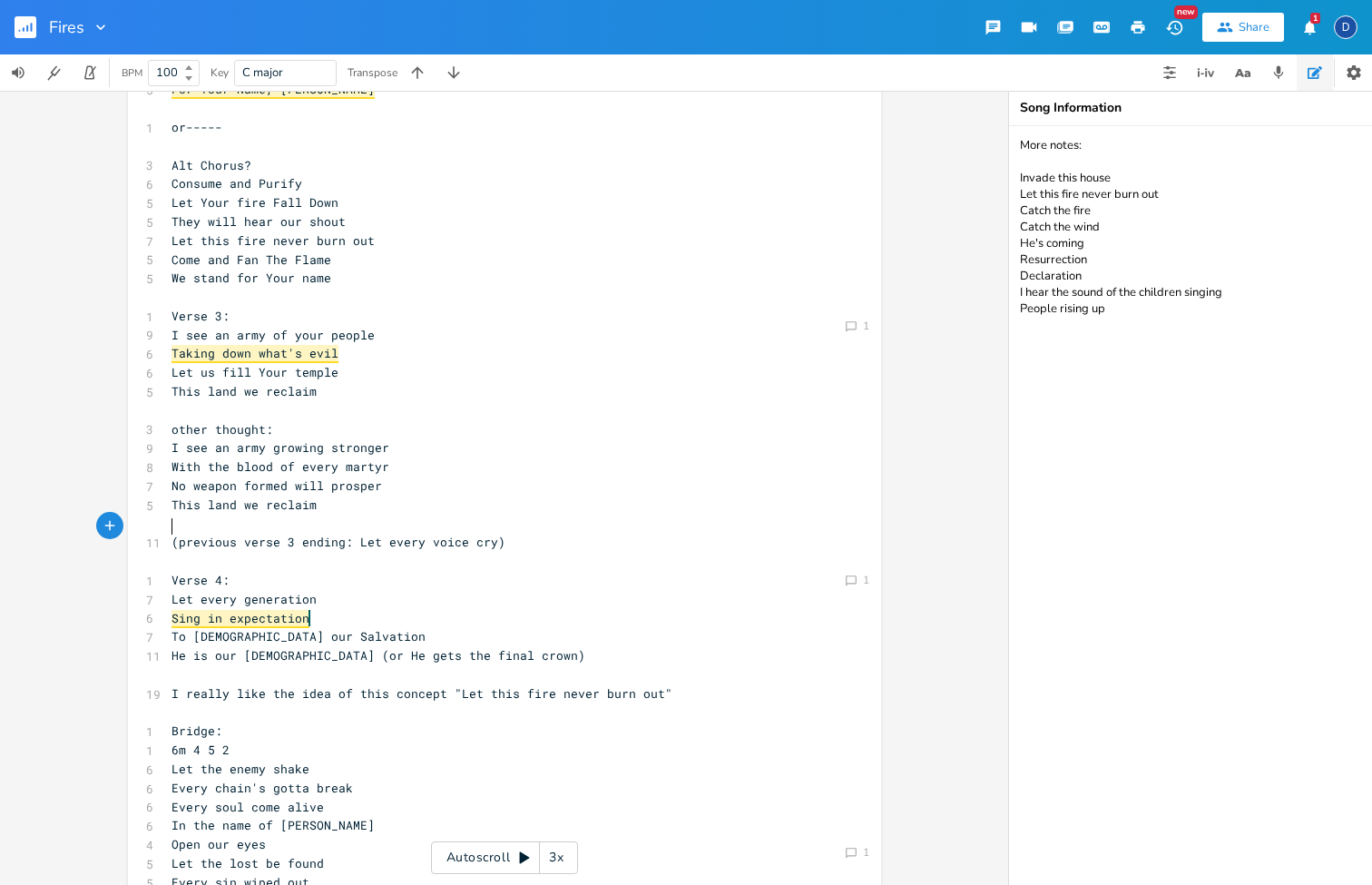
scroll to position [0, 0]
type textarea "er thought:"
drag, startPoint x: 275, startPoint y: 404, endPoint x: 190, endPoint y: 404, distance: 85.0
click at [190, 420] on pre "other thought:" at bounding box center [496, 429] width 656 height 19
type textarea "r"
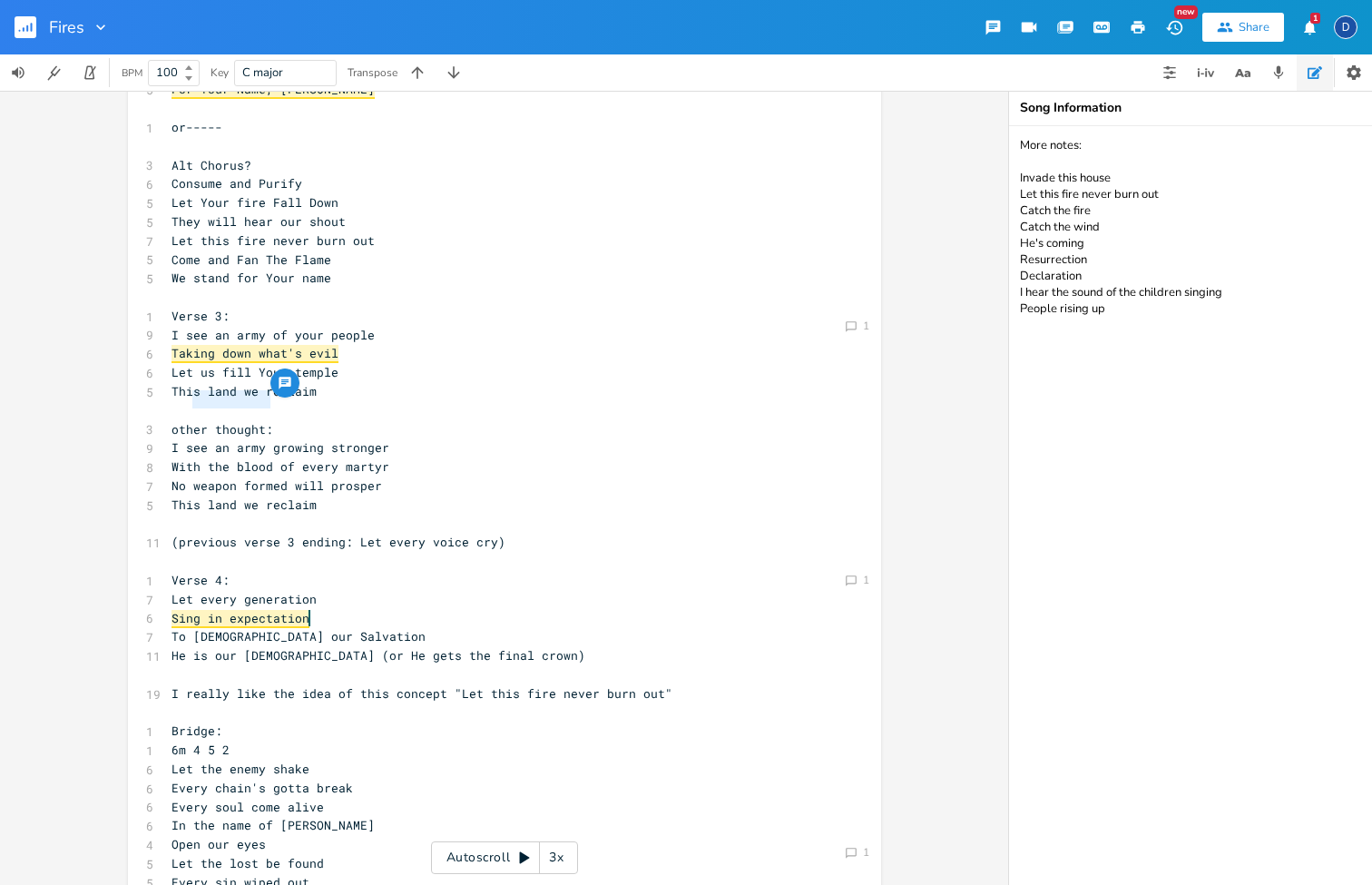
click at [241, 440] on span "I see an army growing stronger" at bounding box center [280, 447] width 218 height 16
drag, startPoint x: 286, startPoint y: 402, endPoint x: 142, endPoint y: 395, distance: 144.2
click at [168, 420] on div "3 other thought:" at bounding box center [496, 429] width 656 height 19
type textarea "Verse 3:"
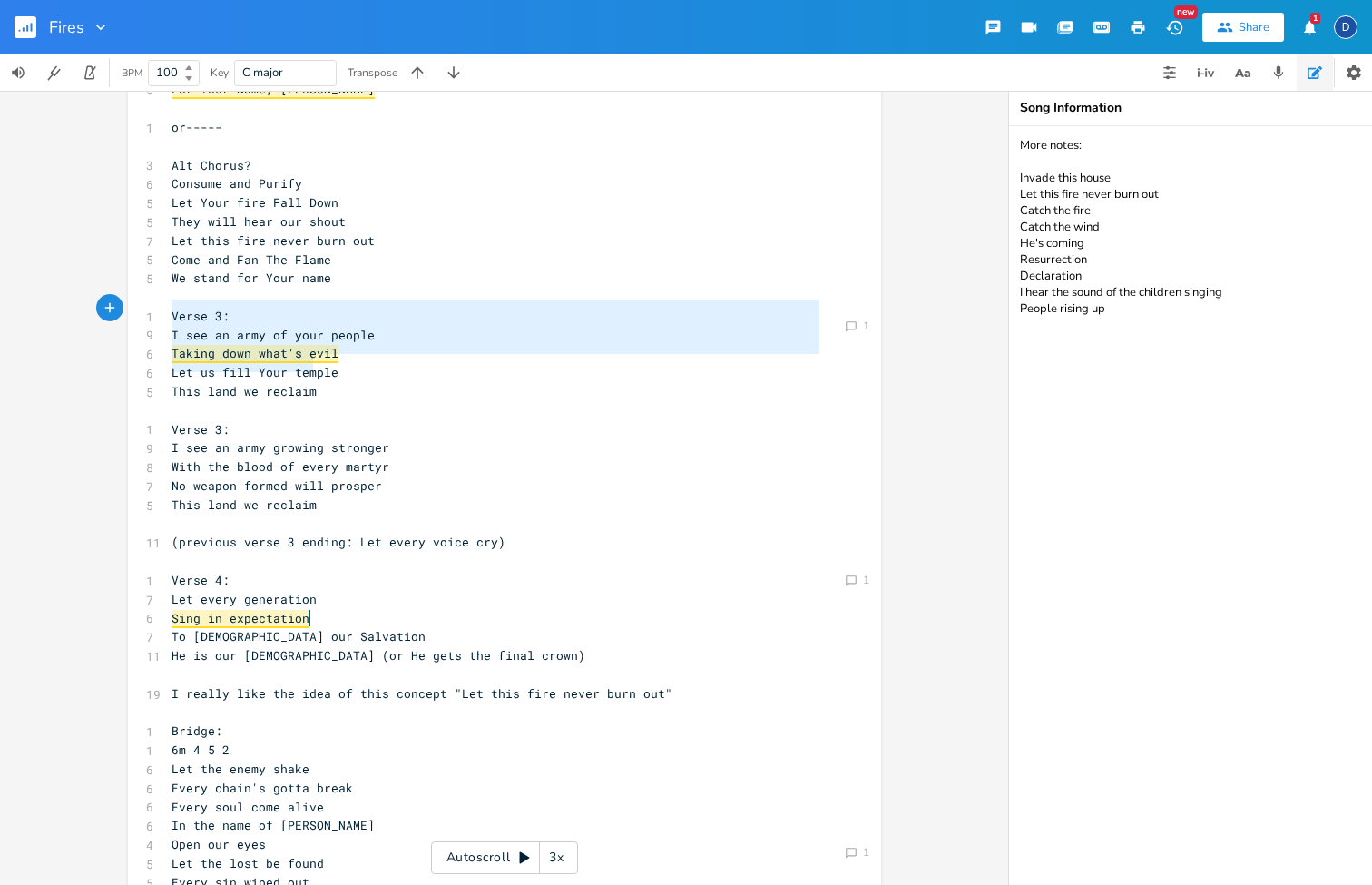
type textarea "Verse 3: I see an army of your people Taking down what's evil Let us fill Your …"
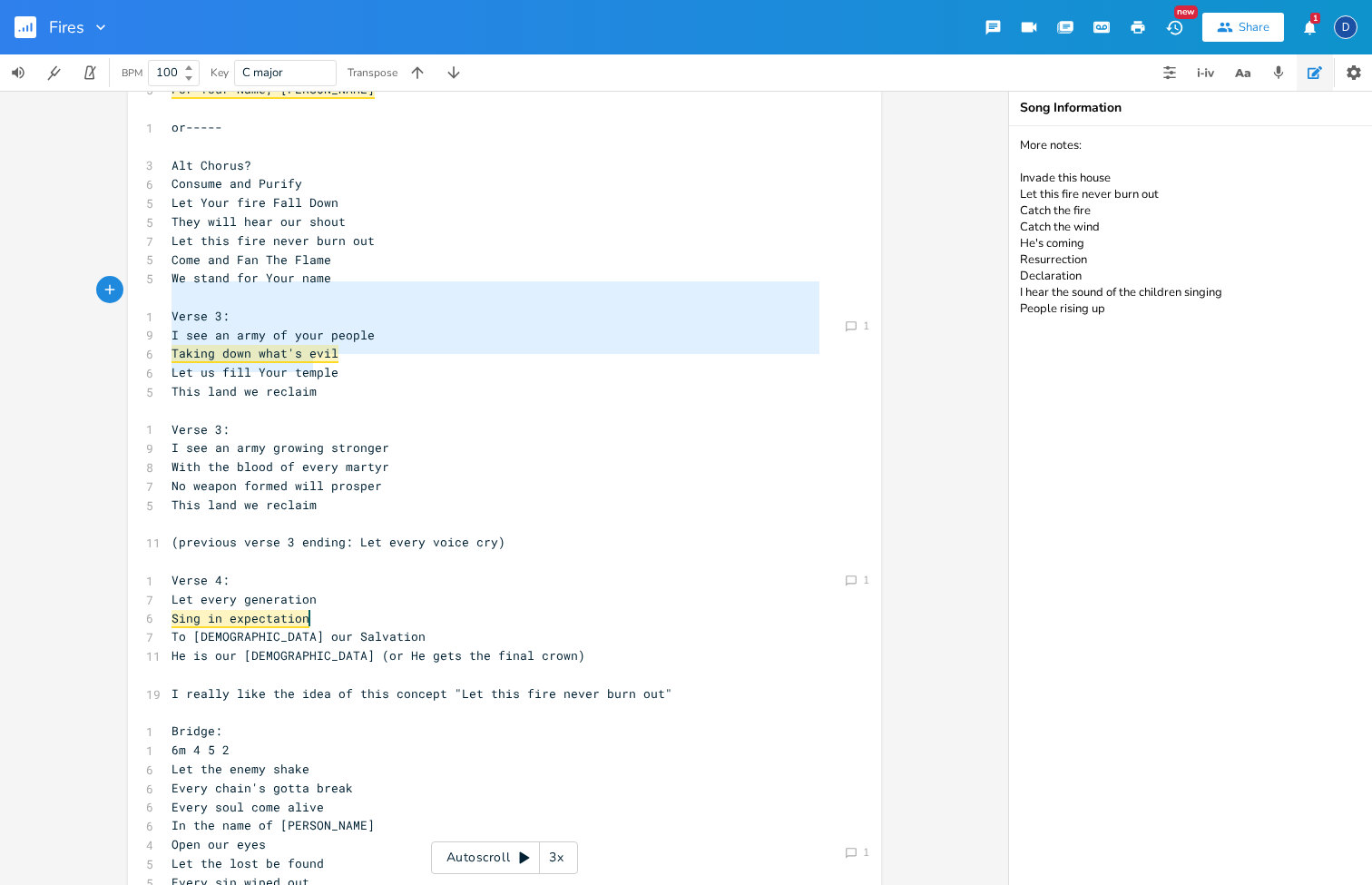
drag, startPoint x: 327, startPoint y: 368, endPoint x: 150, endPoint y: 292, distance: 192.6
click at [150, 292] on div "Verse 3: I see an army of your people Taking down what's evil Let us fill Your …" at bounding box center [504, 822] width 753 height 2418
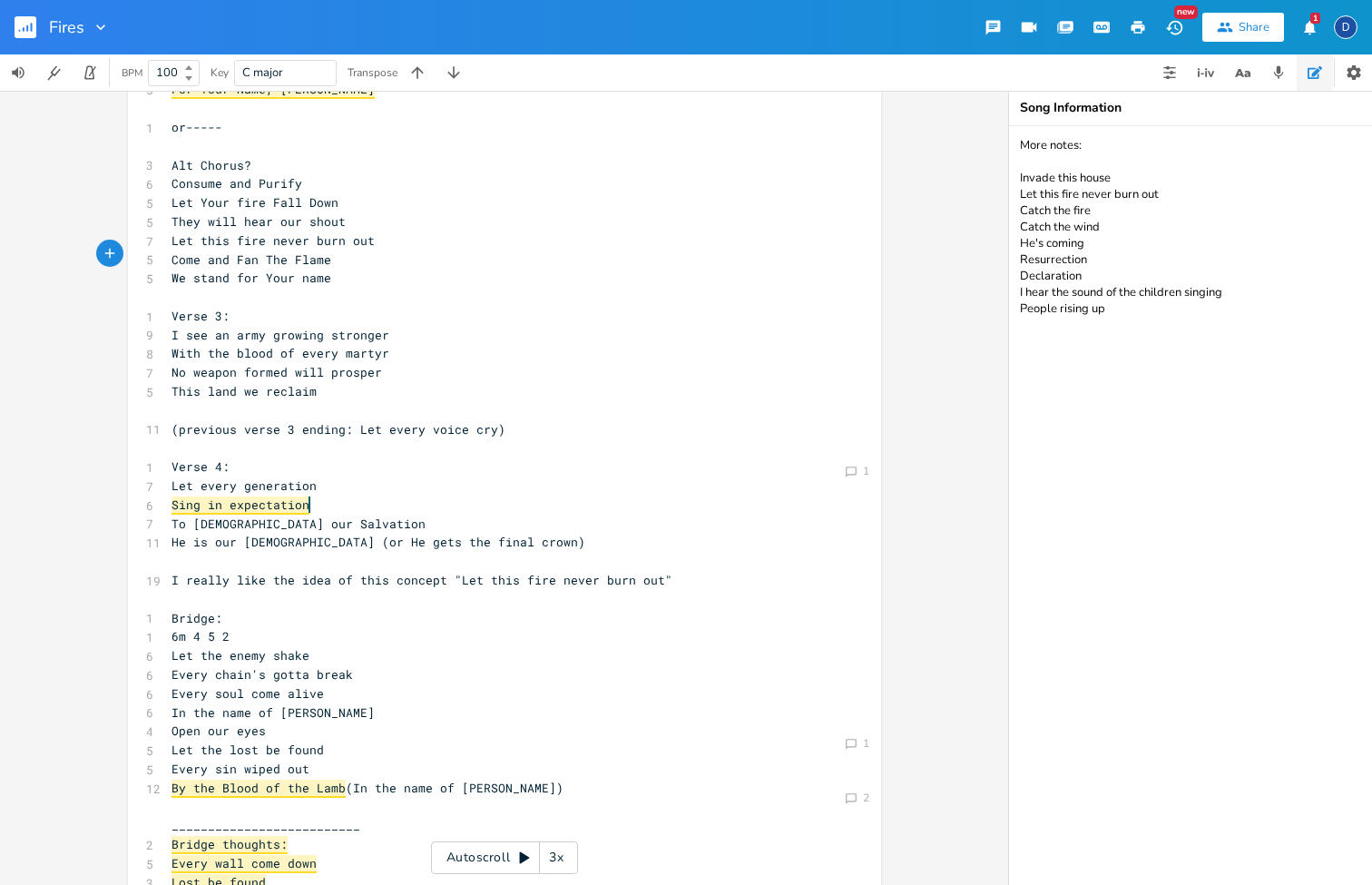
click at [1253, 582] on textarea "More notes: Invade this house Let this fire never burn out Catch the fire Catch…" at bounding box center [1190, 505] width 363 height 759
paste textarea "Verse 3: I see an army of your people Taking down what's evil Let us fill Your …"
type textarea "More notes: Invade this house Let this fire never burn out Catch the fire Catch…"
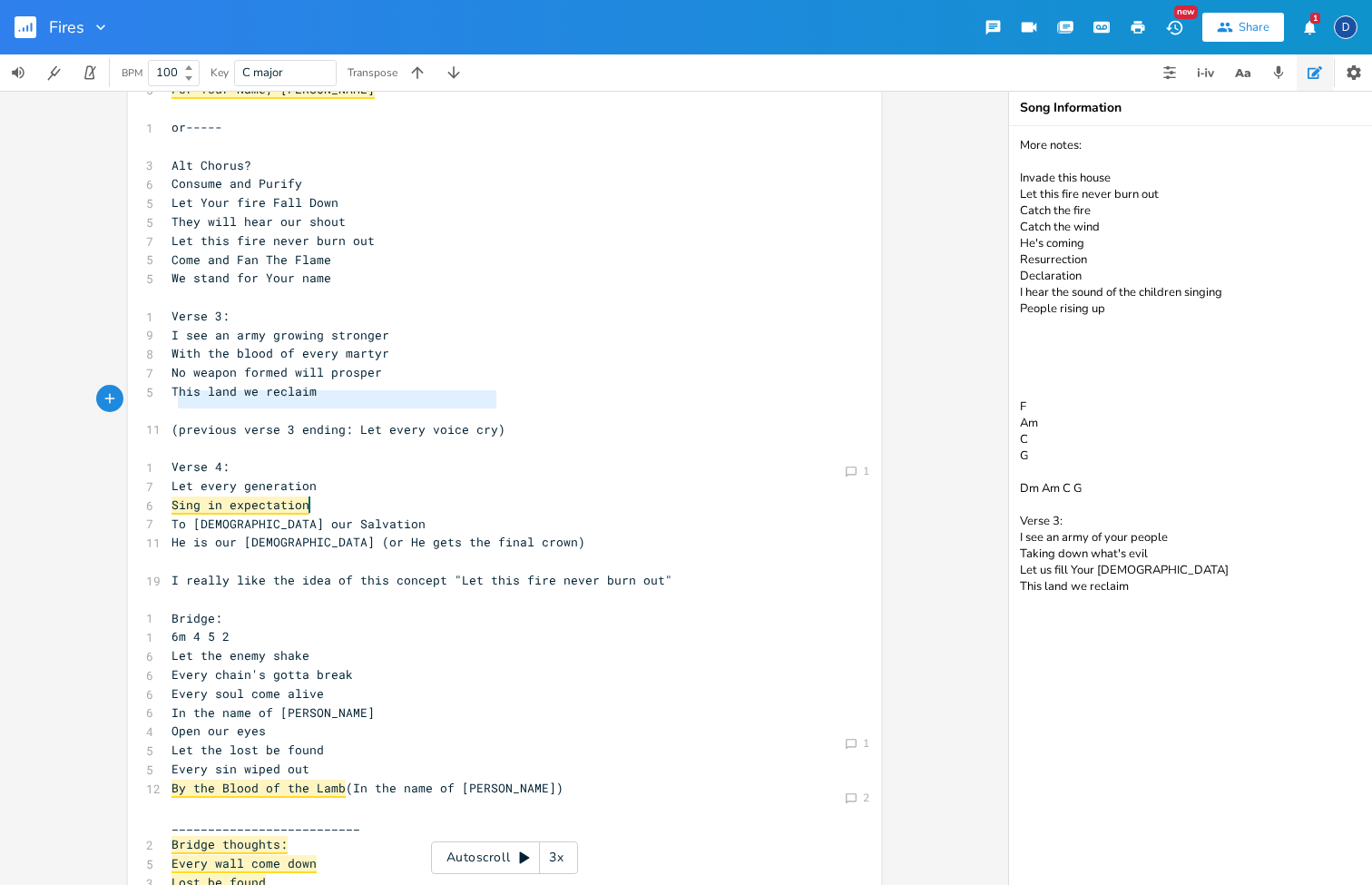
type textarea "(previous verse 3 ending: Let every voice cry)"
drag, startPoint x: 572, startPoint y: 403, endPoint x: 162, endPoint y: 398, distance: 410.0
click at [168, 420] on pre "(previous verse 3 ending: Let every voice cry)" at bounding box center [496, 429] width 656 height 19
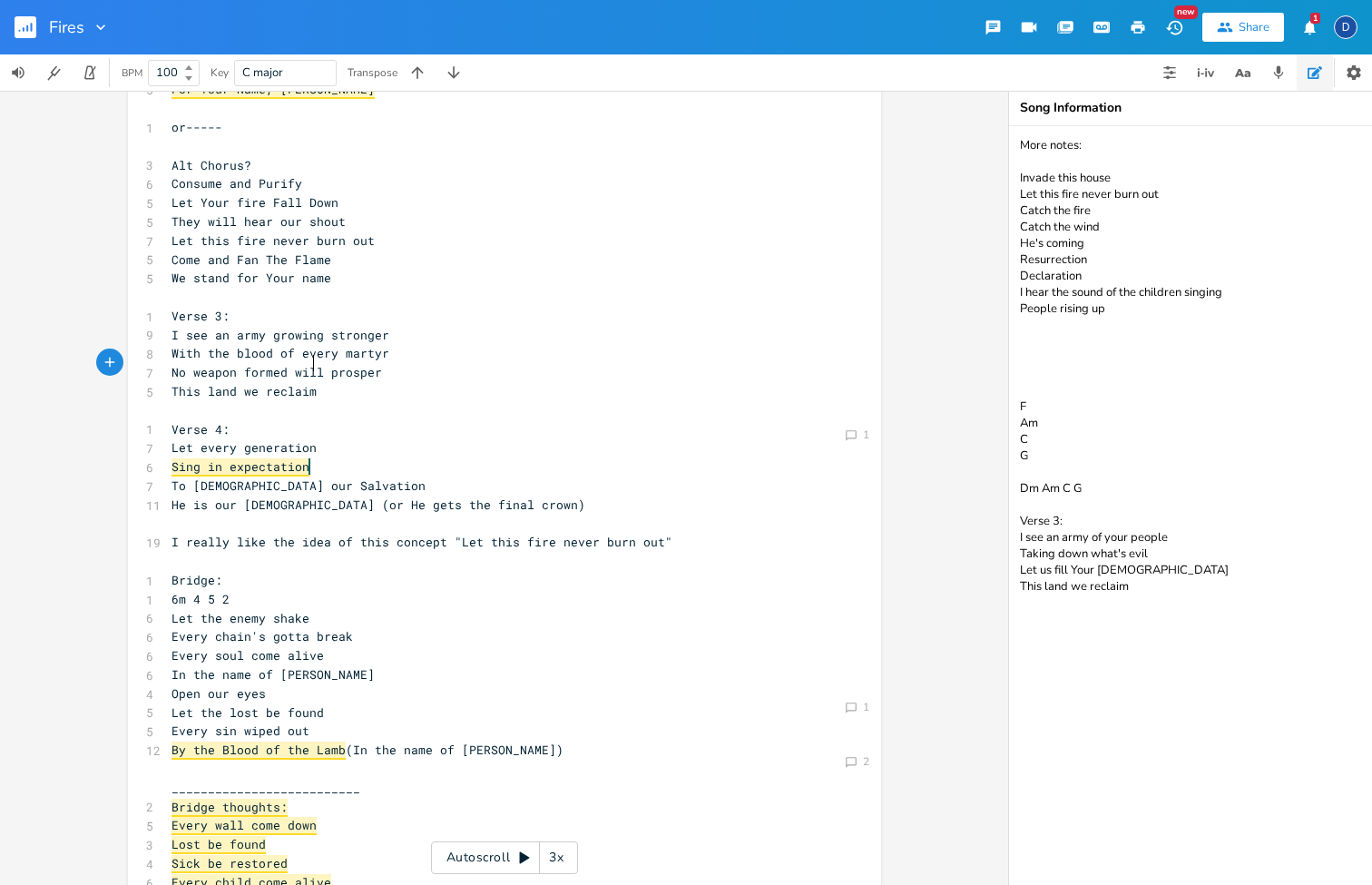
click at [1214, 595] on textarea "More notes: Invade this house Let this fire never burn out Catch the fire Catch…" at bounding box center [1190, 505] width 363 height 759
paste textarea "(previous verse 3 ending: Let every voice cry)"
type textarea "More notes: Invade this house Let this fire never burn out Catch the fire Catch…"
click at [588, 533] on span "I really like the idea of this concept "Let this fire never burn out"" at bounding box center [422, 541] width 501 height 16
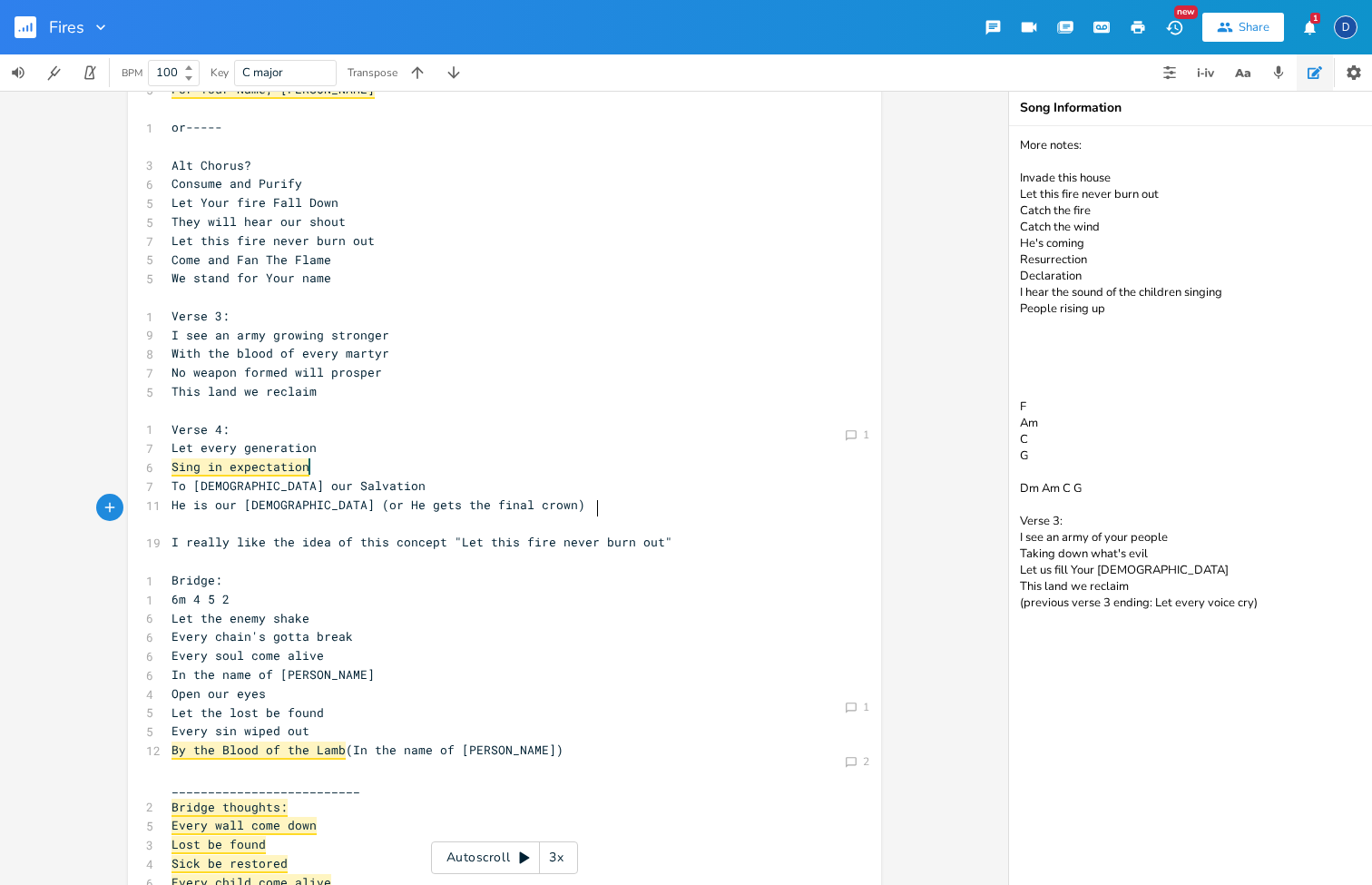
click at [588, 533] on span "I really like the idea of this concept "Let this fire never burn out"" at bounding box center [422, 541] width 501 height 16
type textarea "I really like the idea of this concept "Let this fire never burn out""
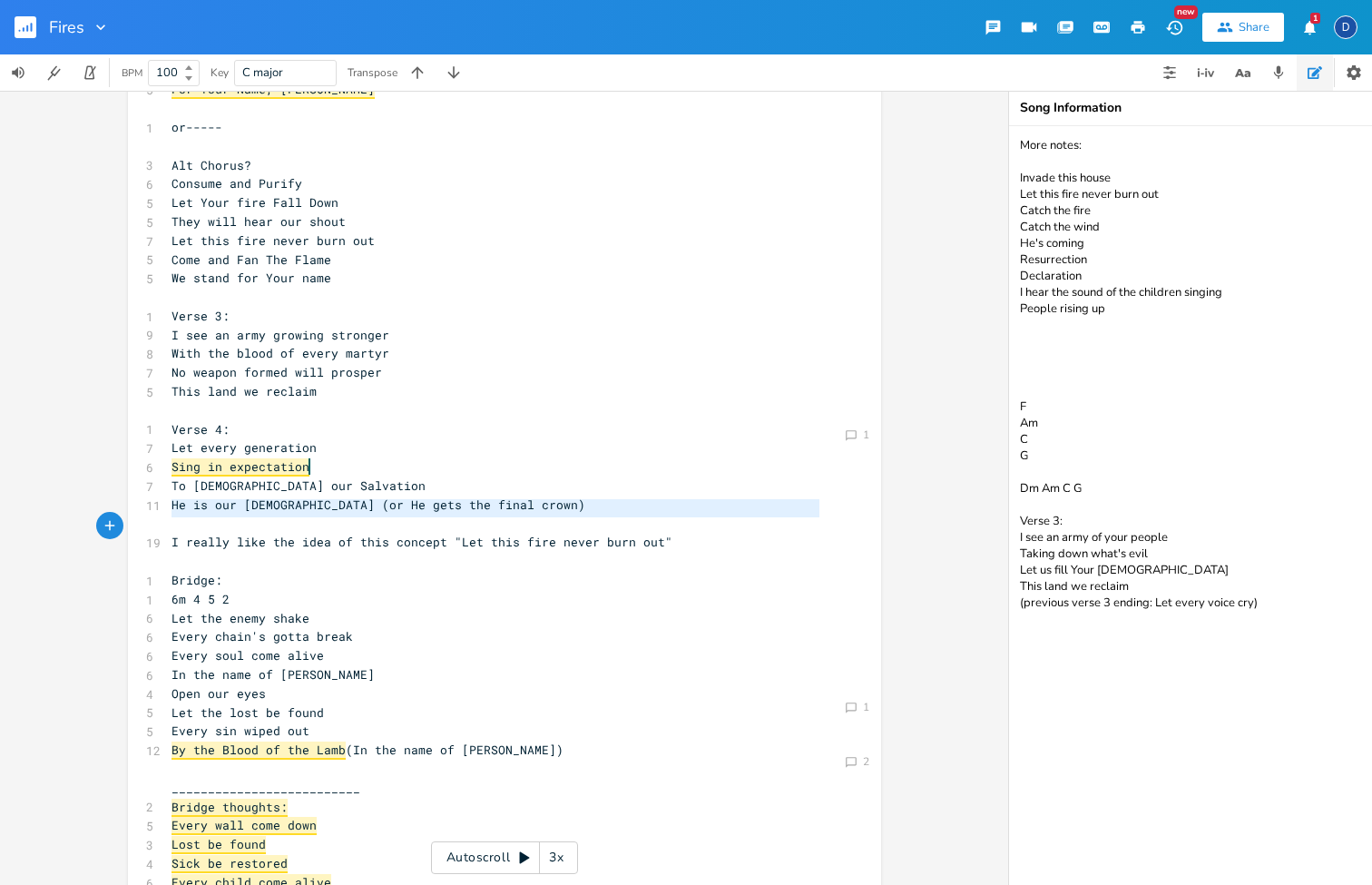
click at [588, 533] on span "I really like the idea of this concept "Let this fire never burn out"" at bounding box center [422, 541] width 501 height 16
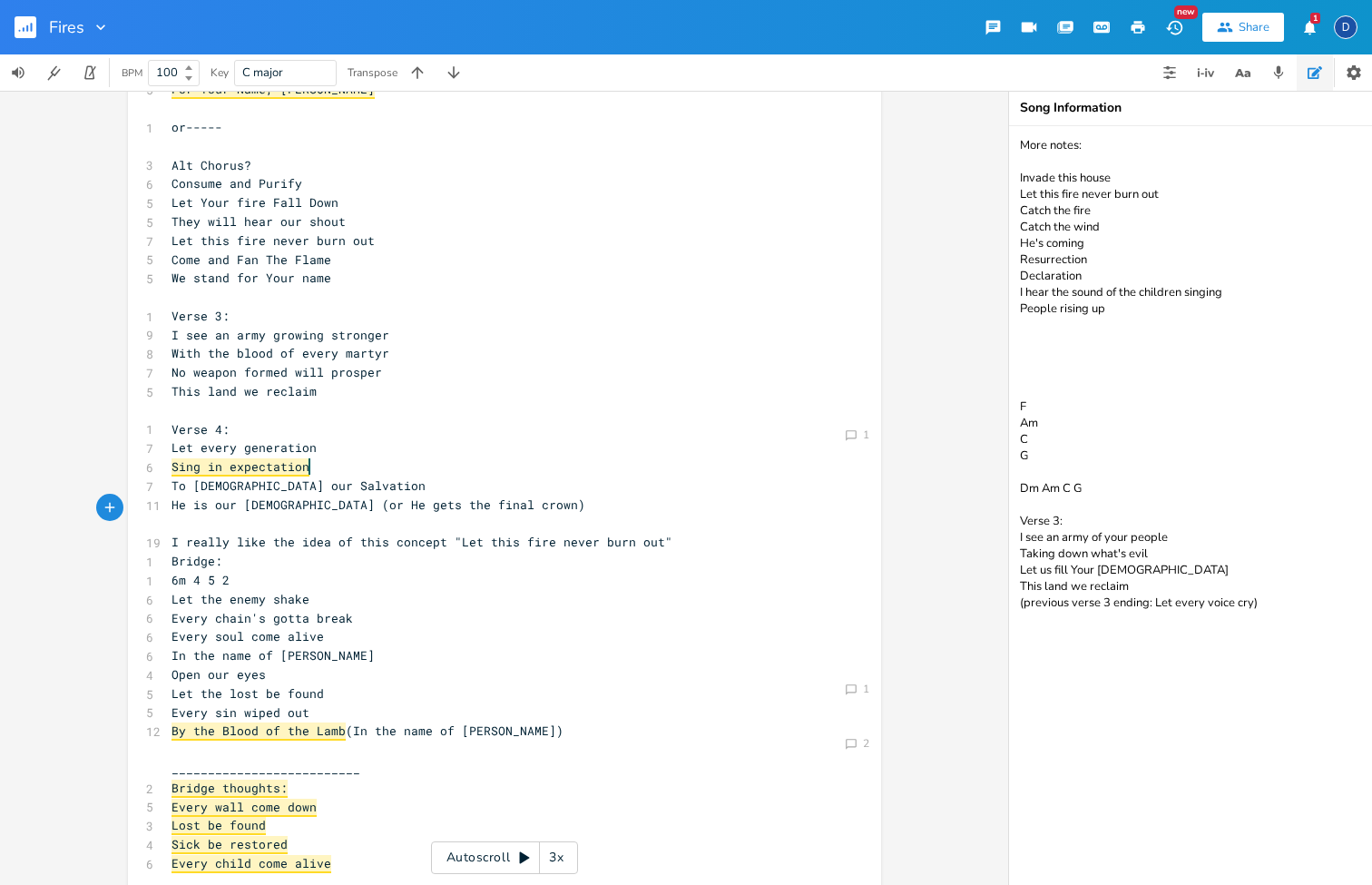
type textarea "(previous verse 3 ending: Let every voice cry)"
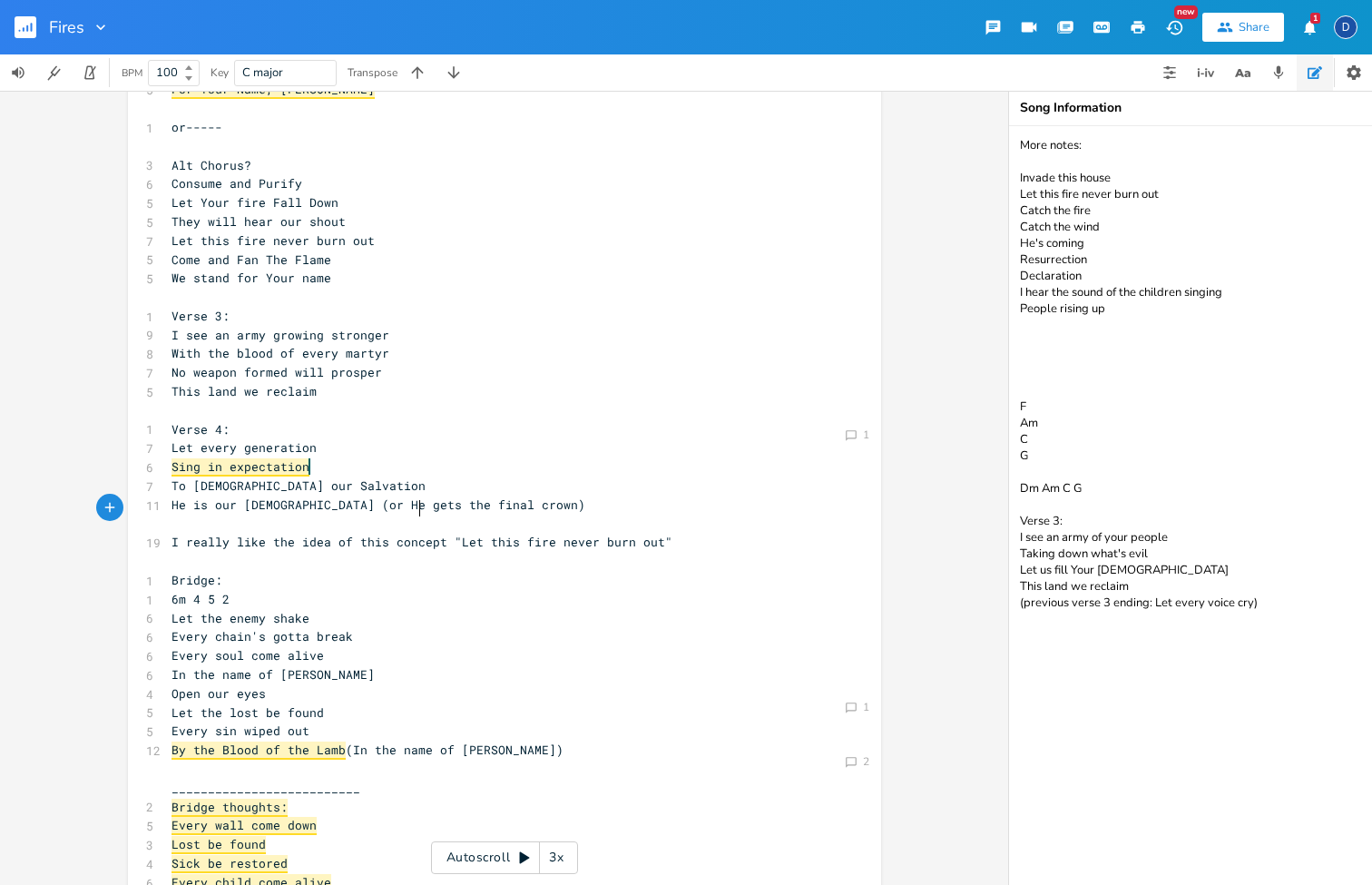
click at [416, 533] on span "I really like the idea of this concept "Let this fire never burn out"" at bounding box center [422, 541] width 501 height 16
type textarea "I really like the idea of this concept "Let this fire never burn out""
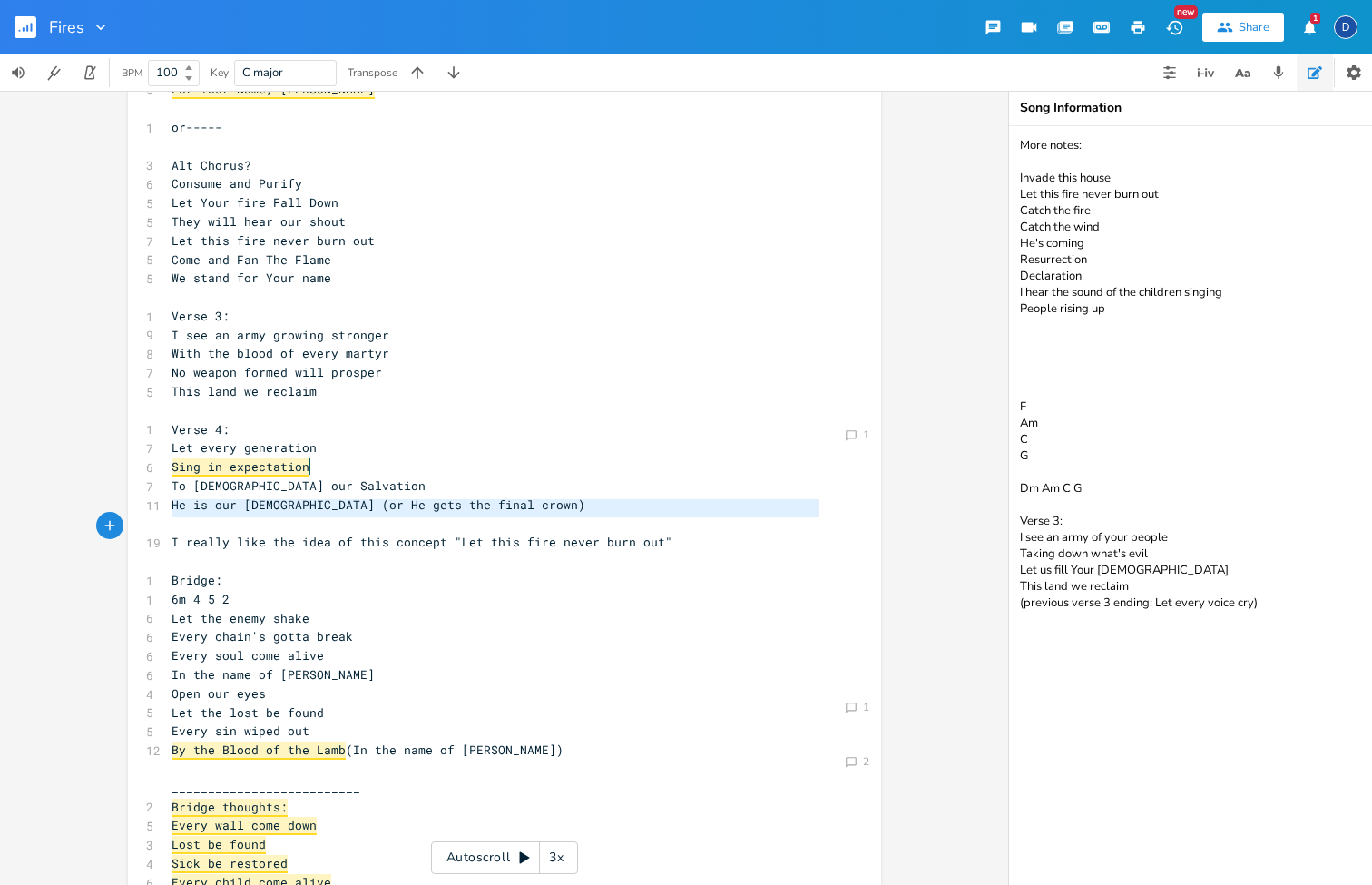
click at [416, 533] on span "I really like the idea of this concept "Let this fire never burn out"" at bounding box center [422, 541] width 501 height 16
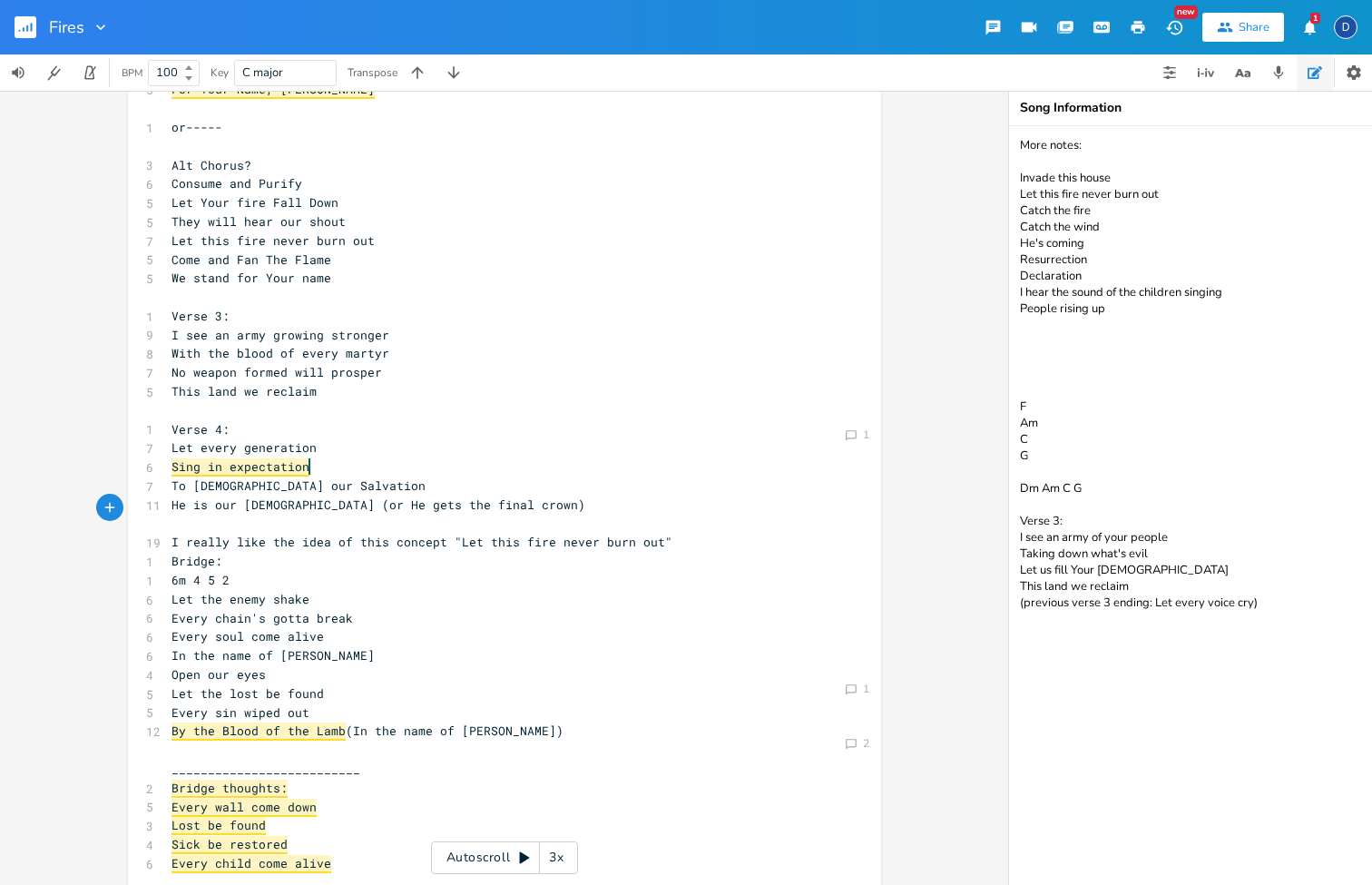
type textarea "I really like the idea of this concept "Let this fire never burn out""
click at [362, 533] on span "I really like the idea of this concept "Let this fire never burn out"" at bounding box center [422, 541] width 501 height 16
type textarea "I really like the idea of this concept "Let this fire never burn out""
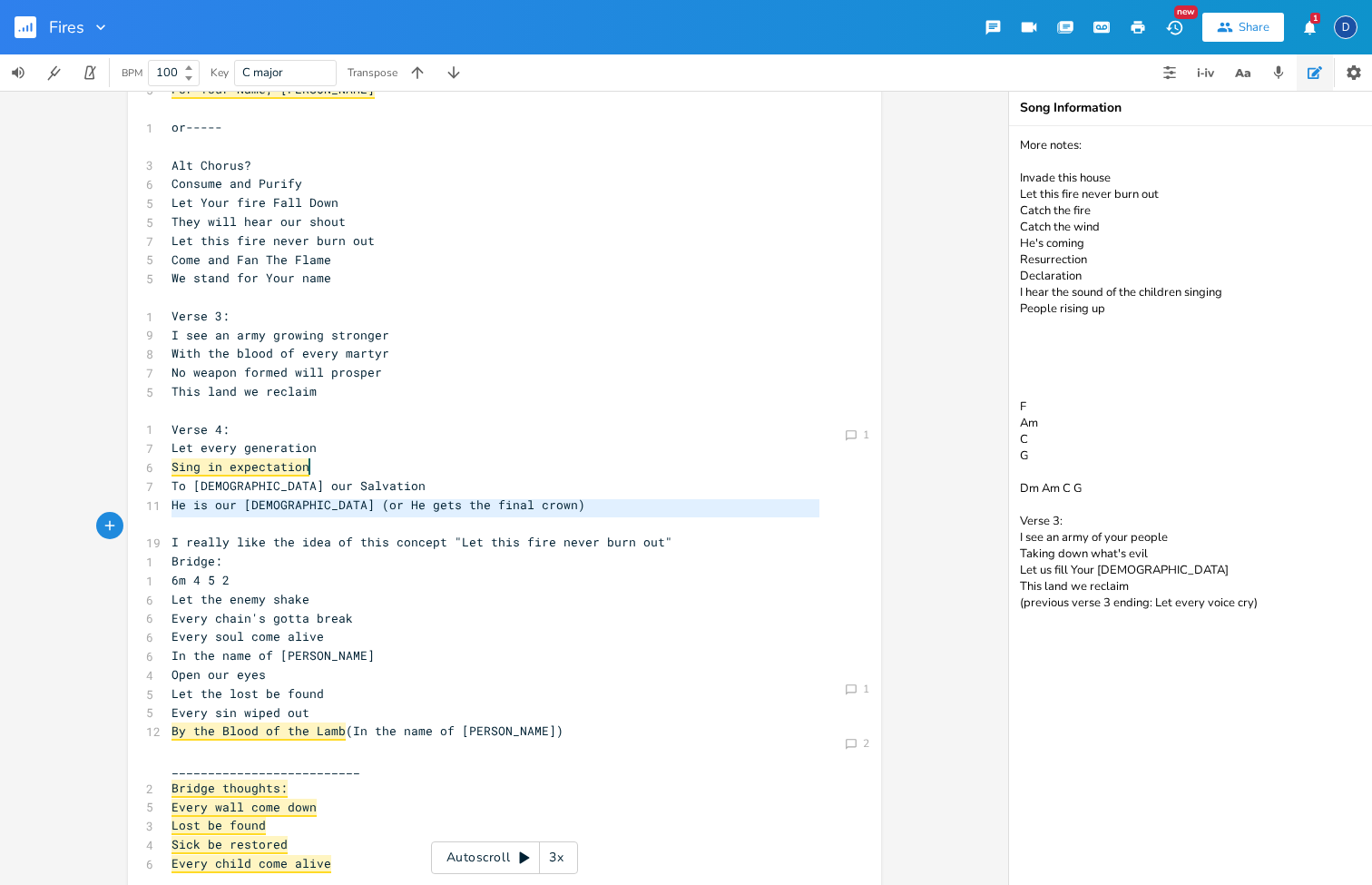
click at [362, 533] on span "I really like the idea of this concept "Let this fire never burn out"" at bounding box center [422, 541] width 501 height 16
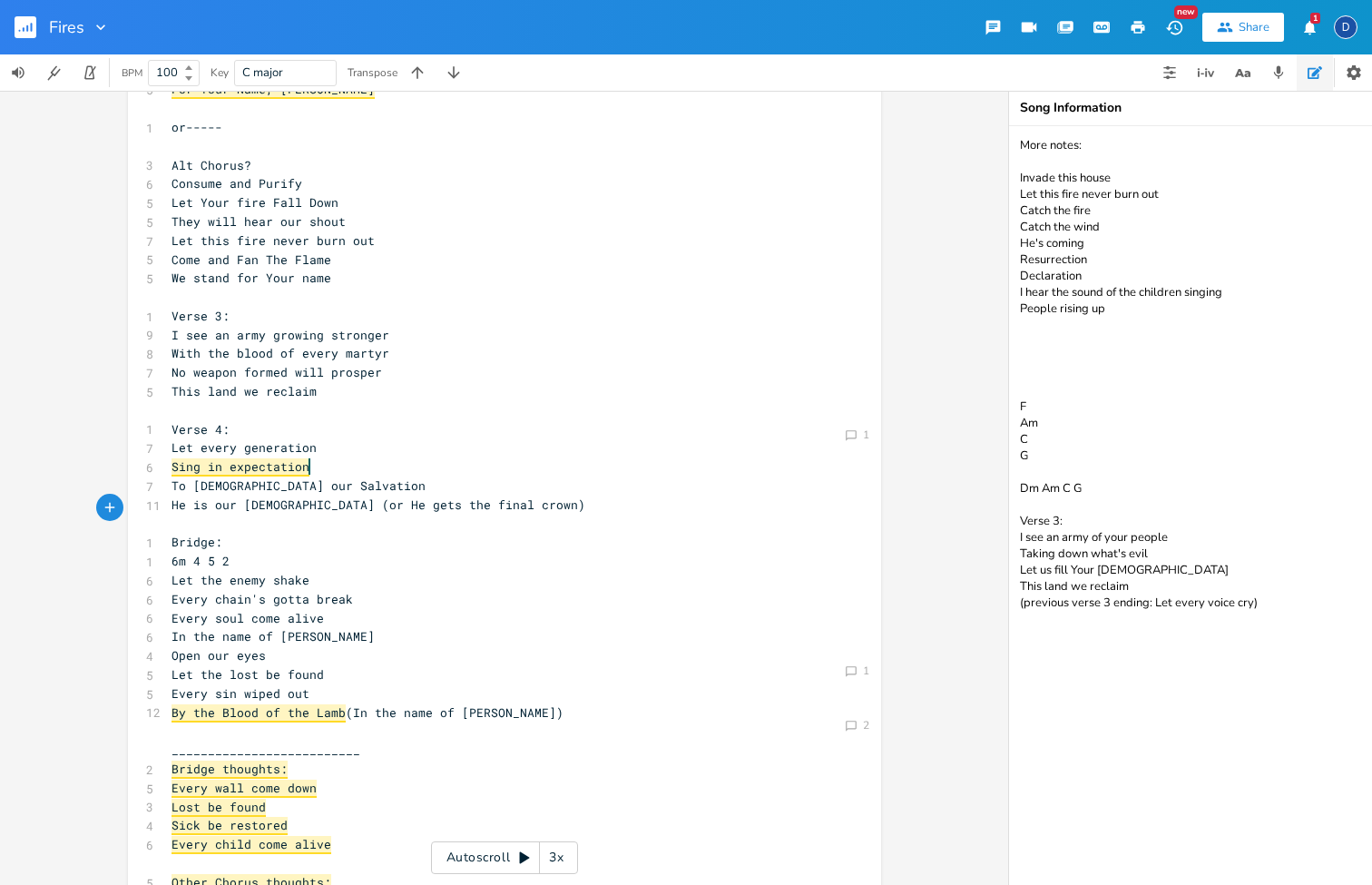
click at [1157, 622] on textarea "More notes: Invade this house Let this fire never burn out Catch the fire Catch…" at bounding box center [1190, 505] width 363 height 759
paste textarea "I really like the idea of this concept "Let this fire never burn out""
type textarea "More notes: Invade this house Let this fire never burn out Catch the fire Catch…"
click at [564, 665] on pre "Let the lost be found" at bounding box center [496, 675] width 656 height 19
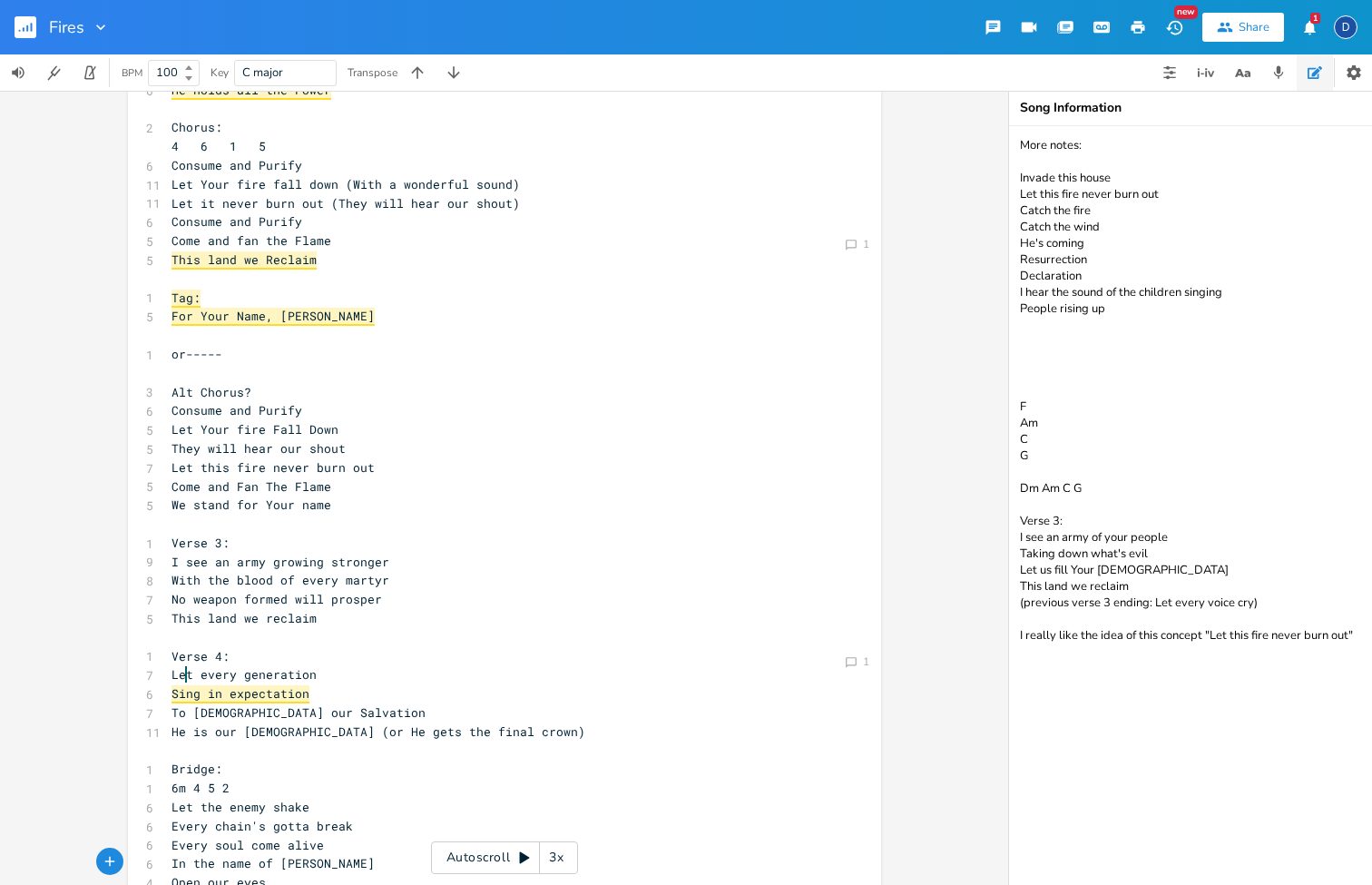
scroll to position [275, 0]
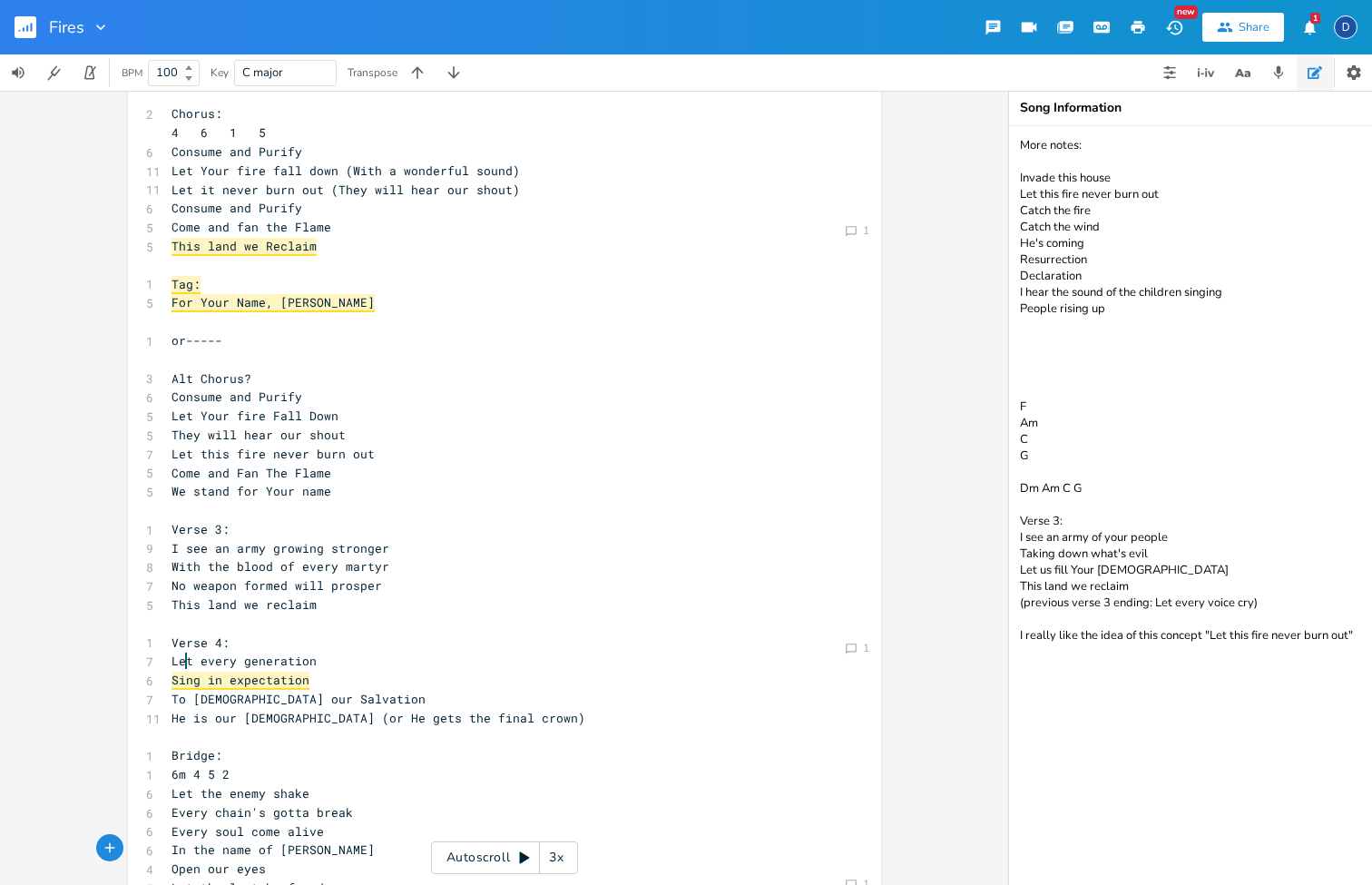
click at [177, 653] on span "Le t every generation" at bounding box center [244, 660] width 145 height 16
type textarea "Let"
click at [177, 653] on span "Le t every generation" at bounding box center [244, 660] width 145 height 16
click at [284, 577] on span "No weapon formed will prosper" at bounding box center [277, 585] width 210 height 16
click at [1145, 759] on textarea "More notes: Invade this house Let this fire never burn out Catch the fire Catch…" at bounding box center [1190, 505] width 363 height 759
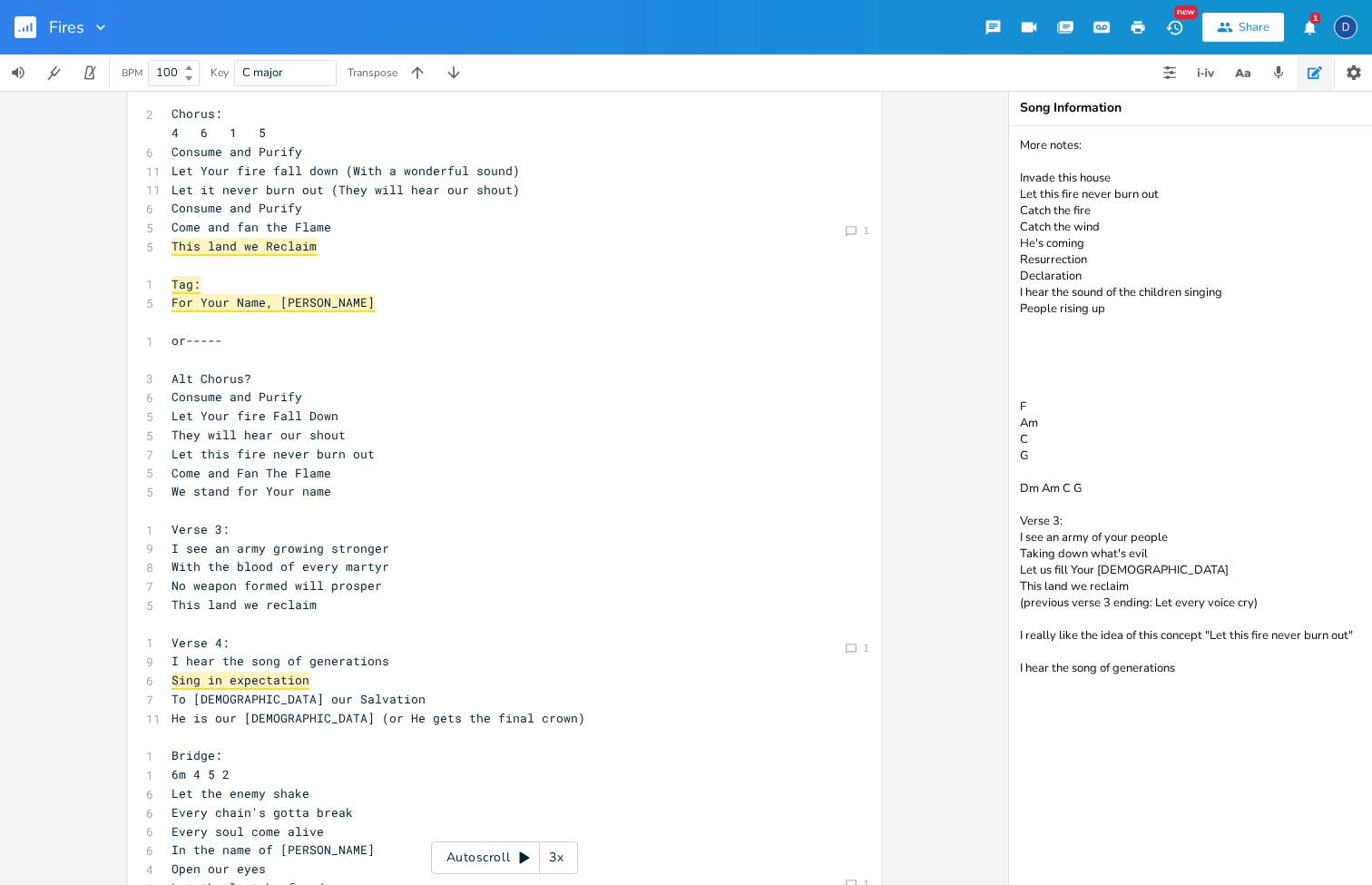
scroll to position [285, 0]
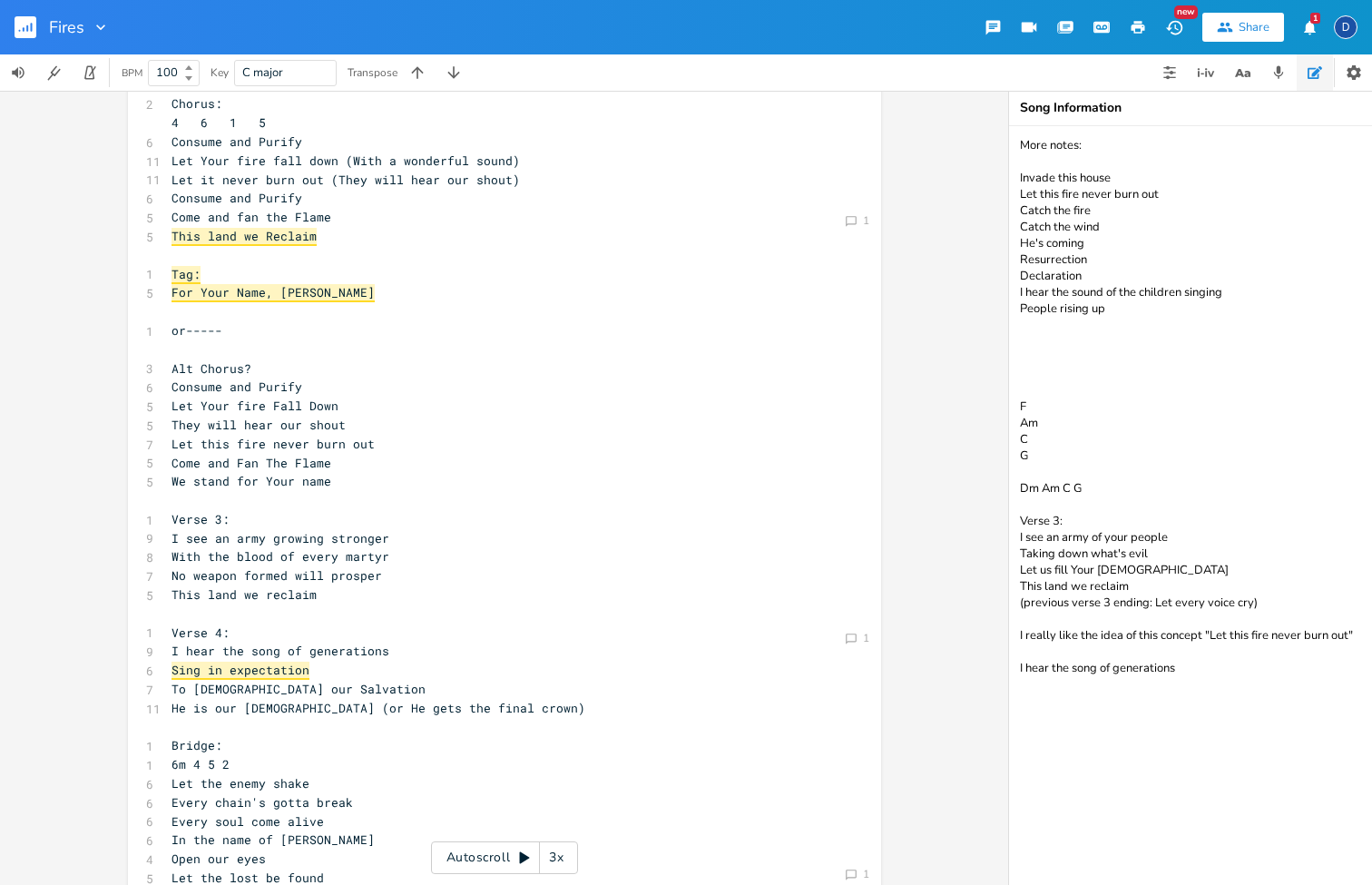
click at [500, 641] on pre "I hear the song of generations" at bounding box center [496, 651] width 656 height 19
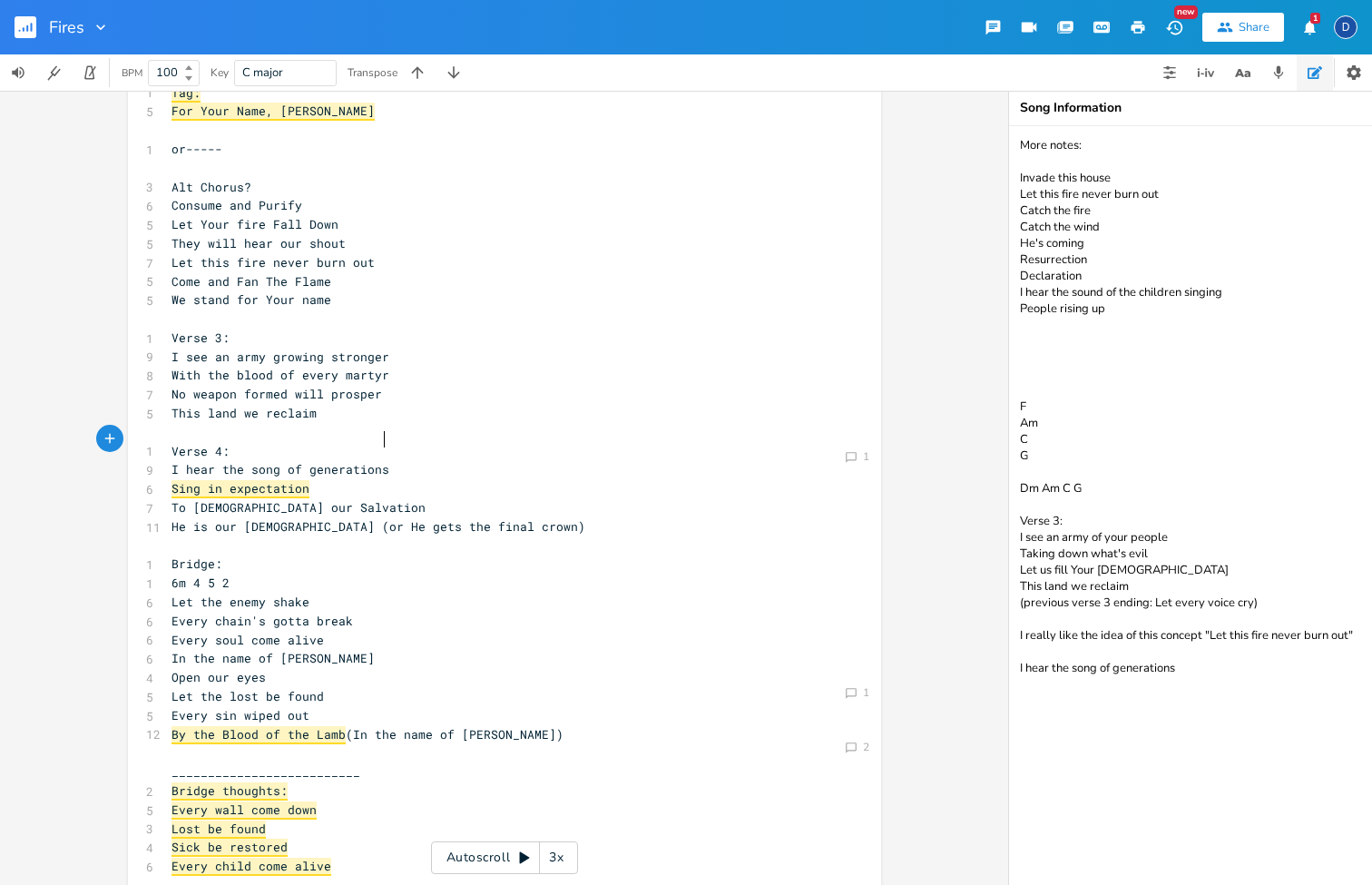
scroll to position [473, 0]
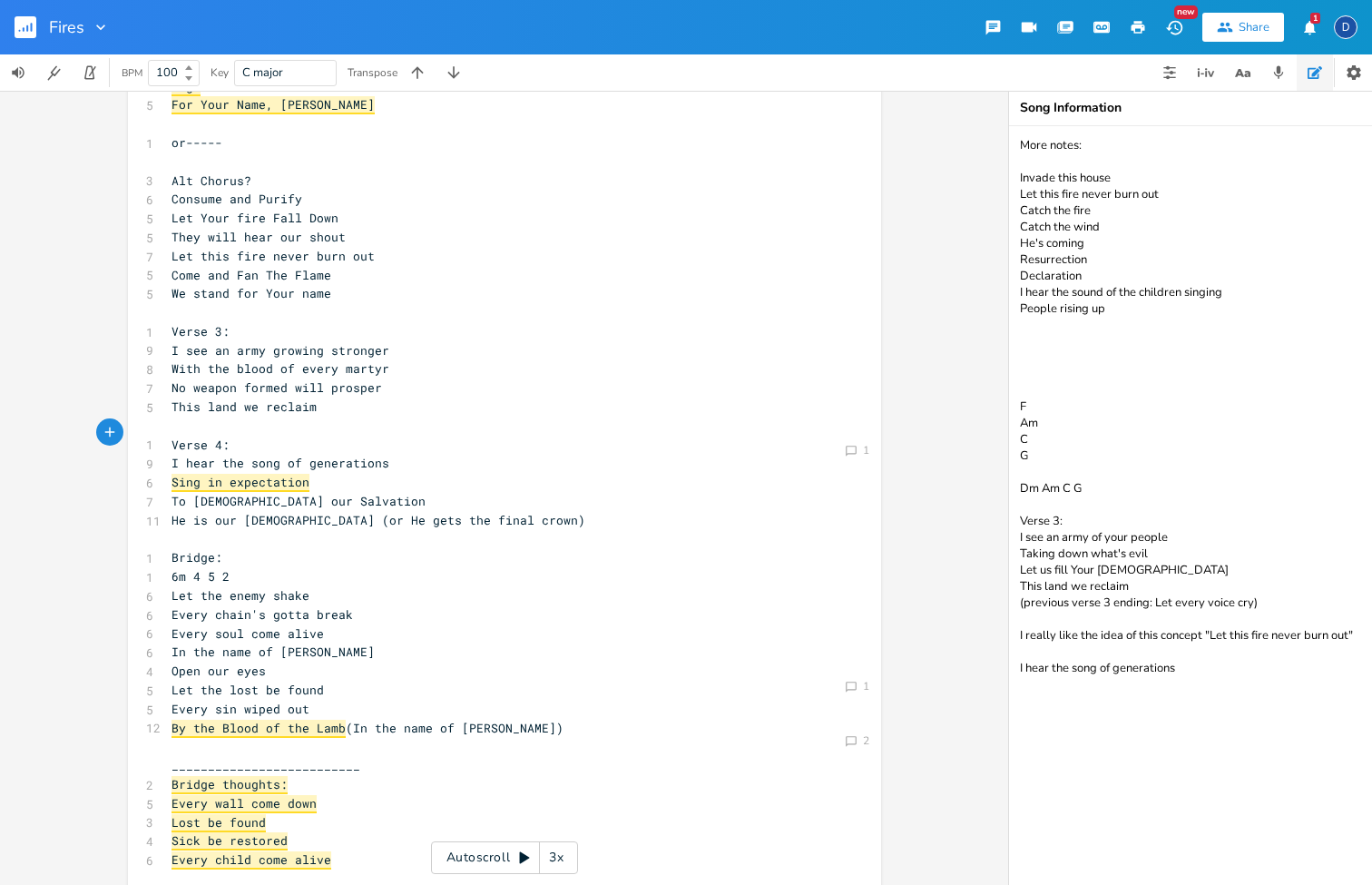
click at [1036, 361] on textarea "More notes: Invade this house Let this fire never burn out Catch the fire Catch…" at bounding box center [1190, 505] width 363 height 759
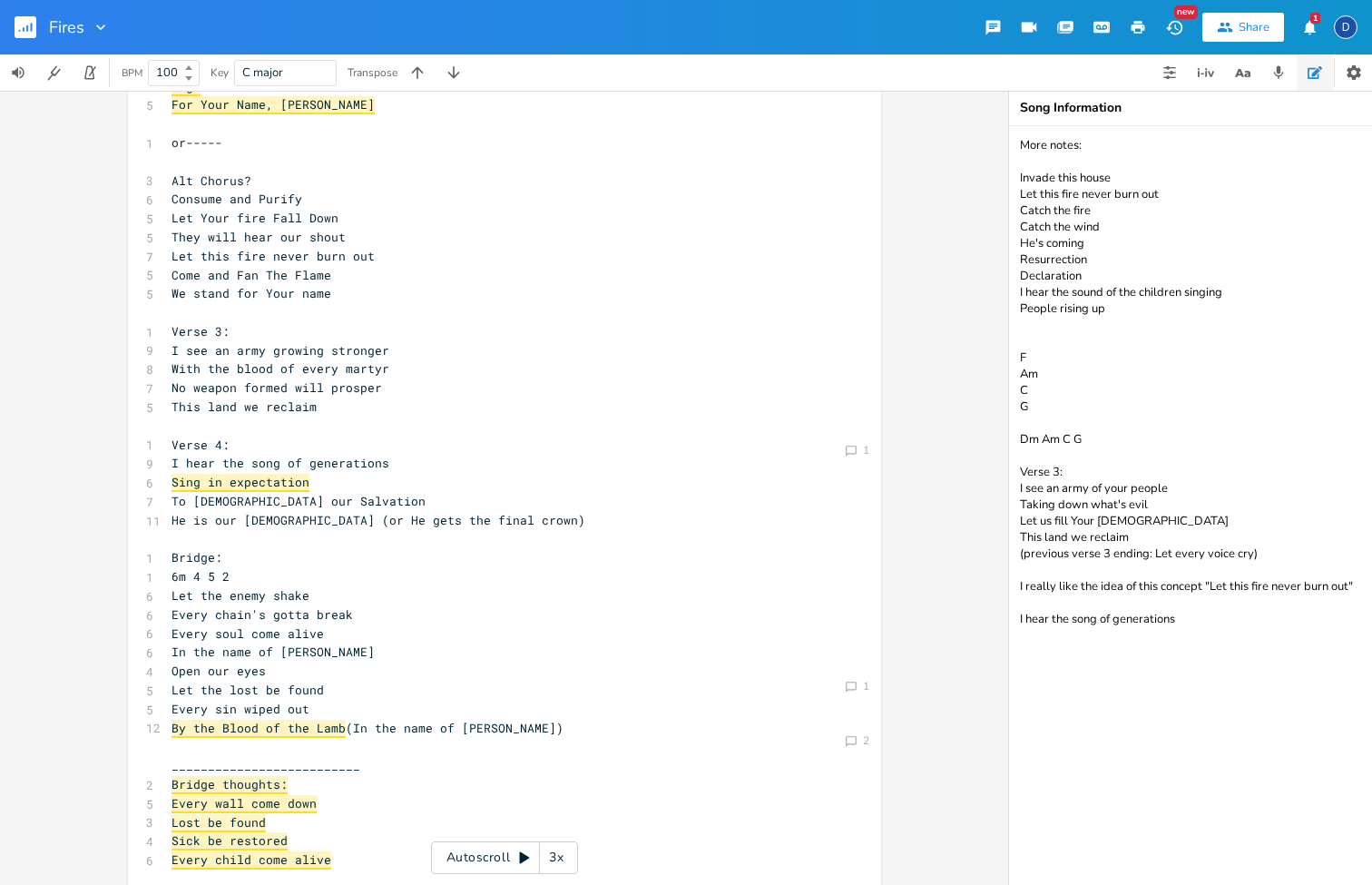
click at [1032, 341] on textarea "More notes: Invade this house Let this fire never burn out Catch the fire Catch…" at bounding box center [1190, 505] width 363 height 759
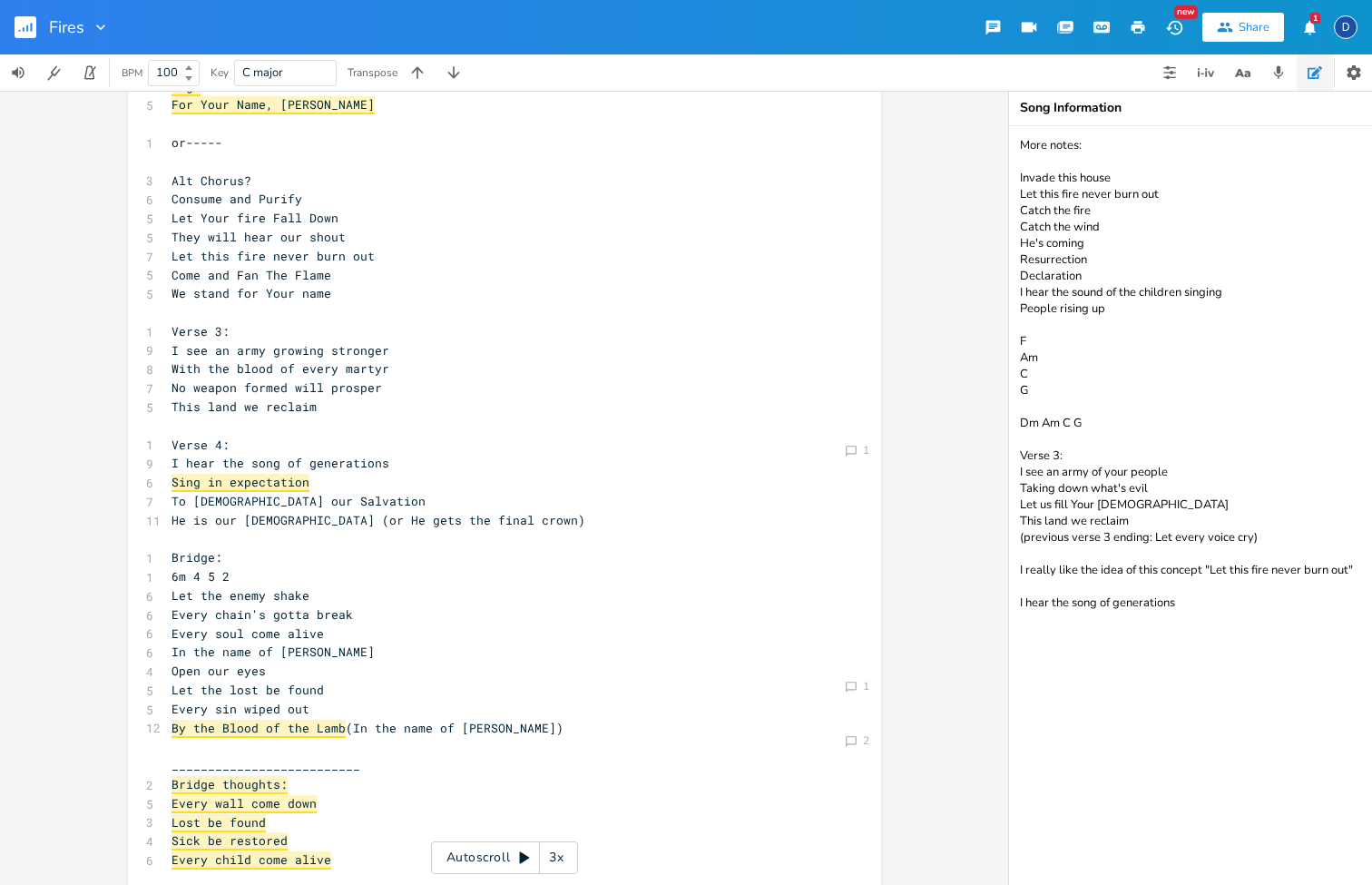
scroll to position [0, 0]
click at [1245, 666] on textarea "More notes: Invade this house Let this fire never burn out Catch the fire Catch…" at bounding box center [1190, 505] width 363 height 759
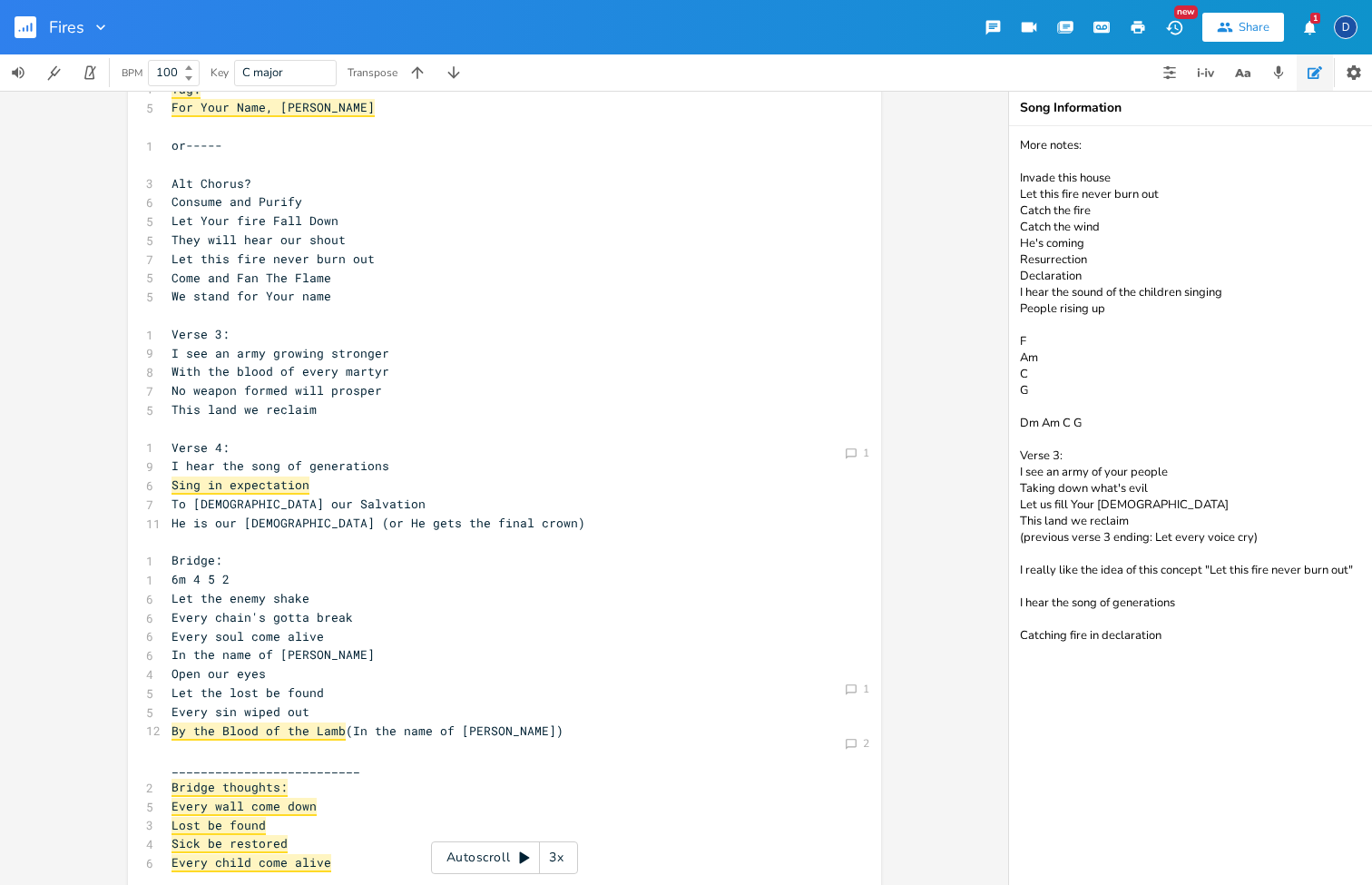
click at [1075, 633] on textarea "More notes: Invade this house Let this fire never burn out Catch the fire Catch…" at bounding box center [1190, 505] width 363 height 759
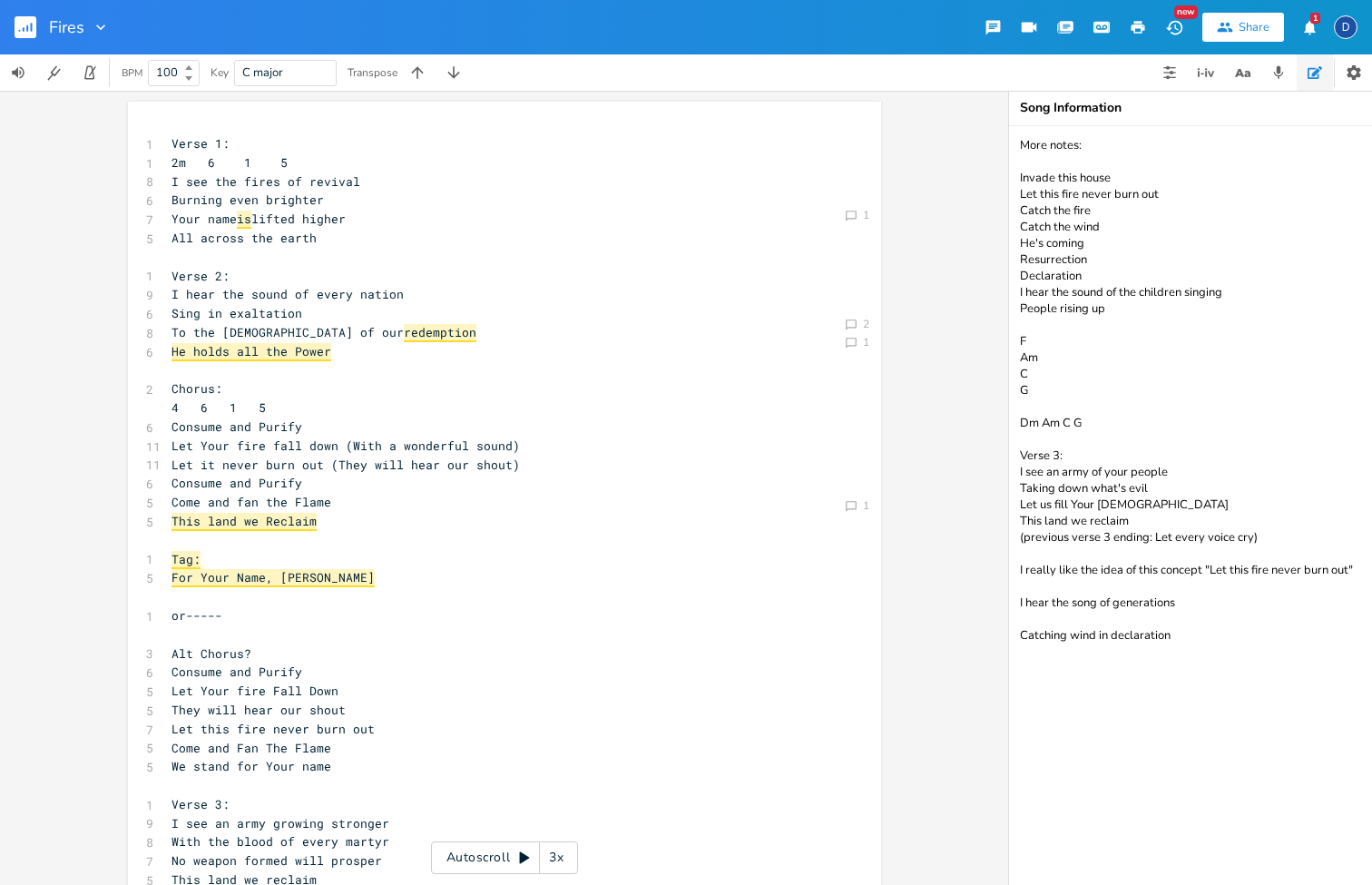
scroll to position [0, 0]
type textarea "More notes: Invade this house Let this fire never burn out Catch the fire Catch…"
click at [307, 514] on span "This land we Reclaim" at bounding box center [244, 521] width 145 height 18
type textarea "aim"
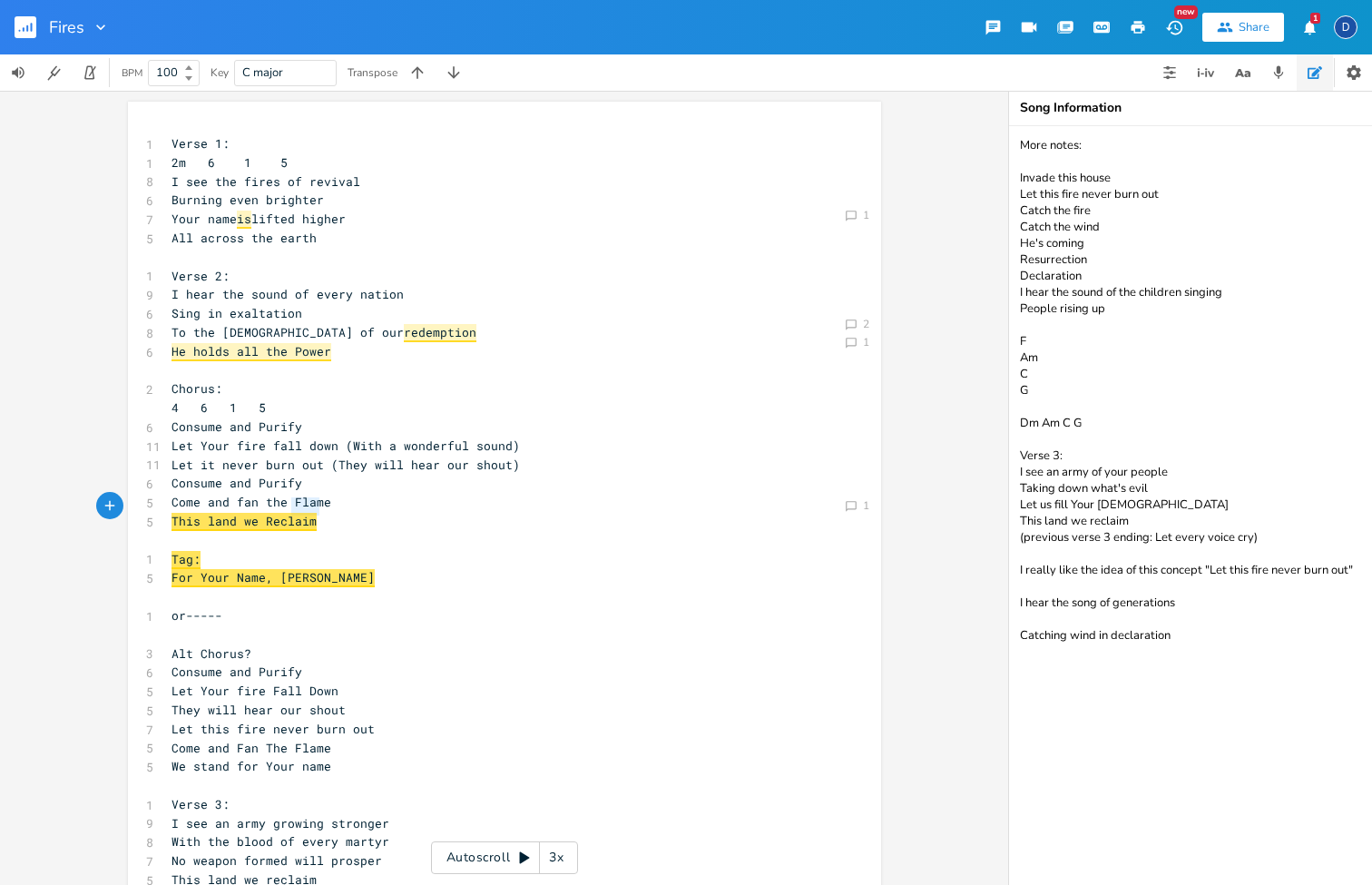
drag, startPoint x: 322, startPoint y: 508, endPoint x: 283, endPoint y: 508, distance: 39.0
click at [283, 512] on pre "This land we Reclaim" at bounding box center [496, 521] width 656 height 19
click at [376, 531] on pre "​" at bounding box center [496, 540] width 656 height 19
click at [962, 1] on div "Fires New Share 1 D" at bounding box center [686, 27] width 1372 height 54
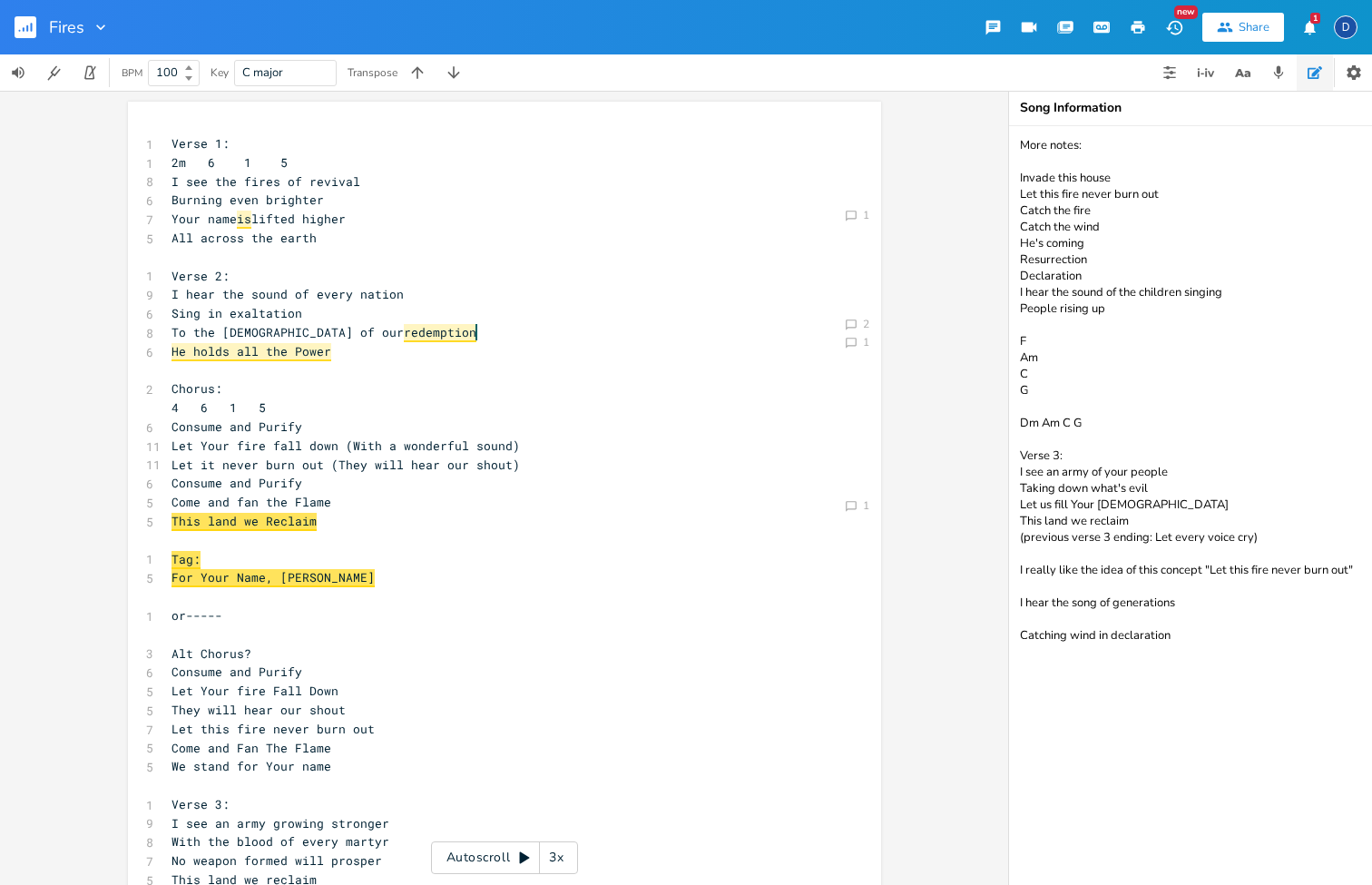
click at [404, 327] on span "redemption" at bounding box center [440, 333] width 73 height 18
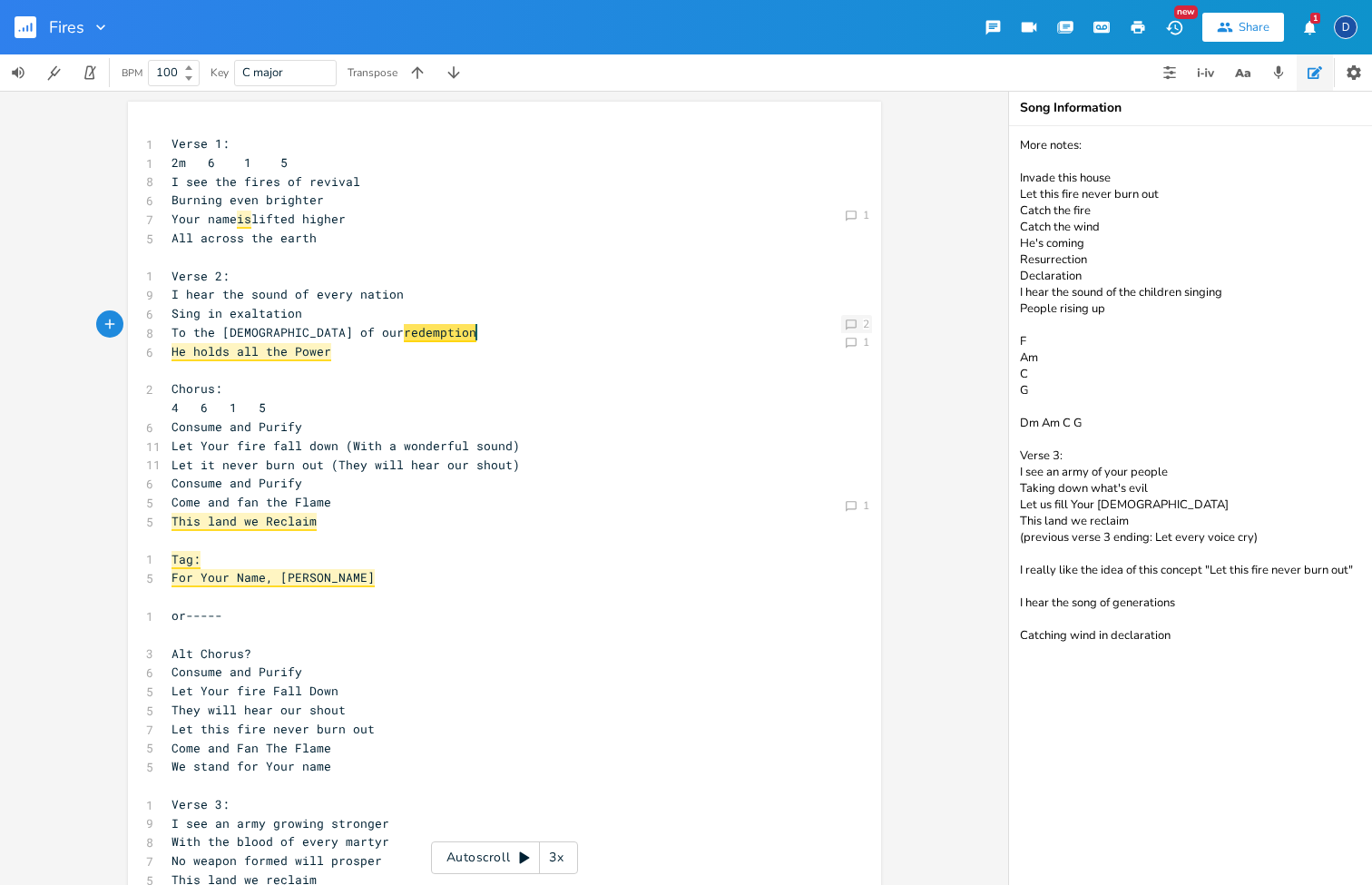
click at [854, 319] on div "Comment 2" at bounding box center [857, 323] width 31 height 18
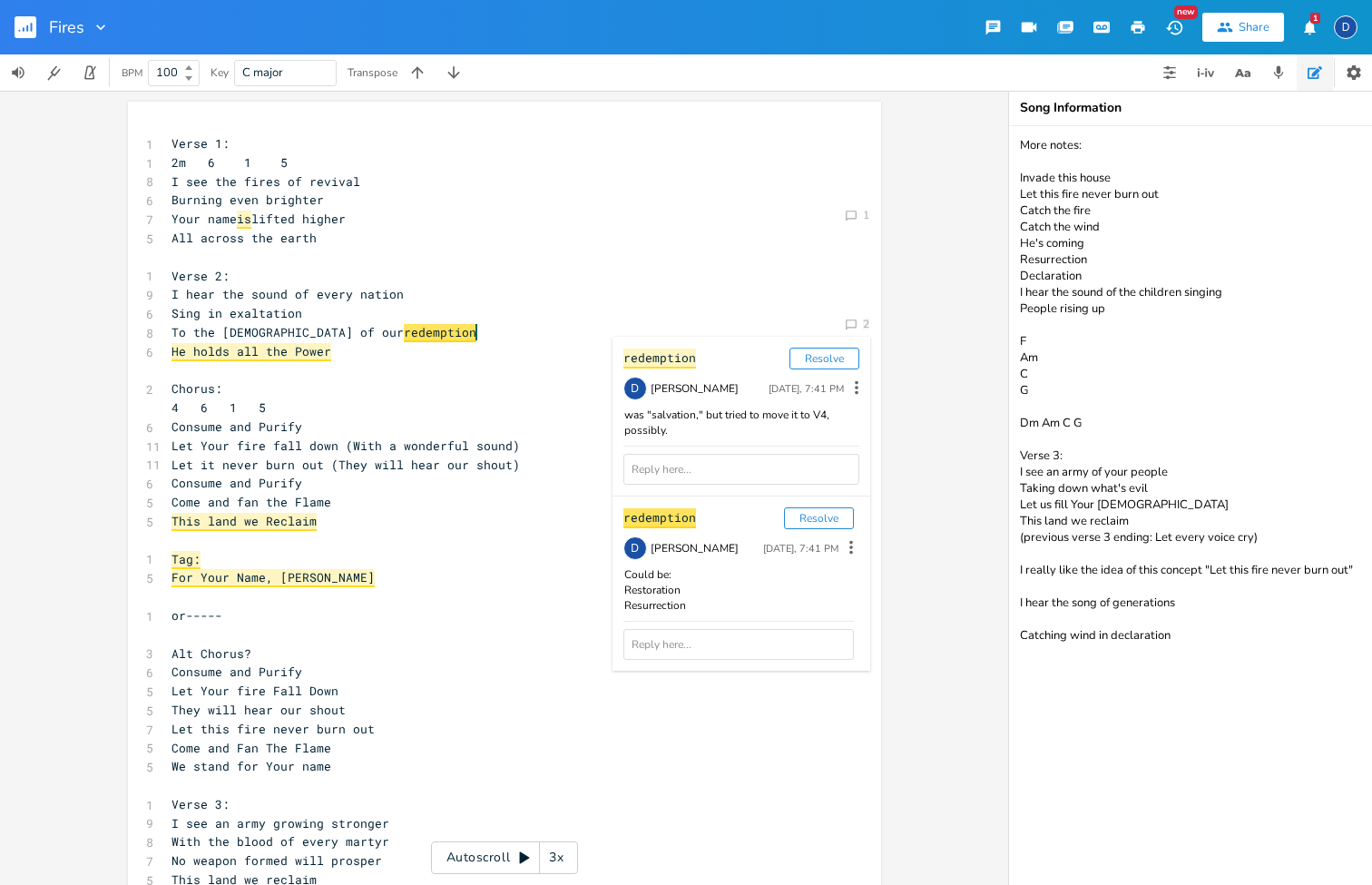
click at [533, 305] on pre "Sing in exaltation" at bounding box center [496, 314] width 656 height 19
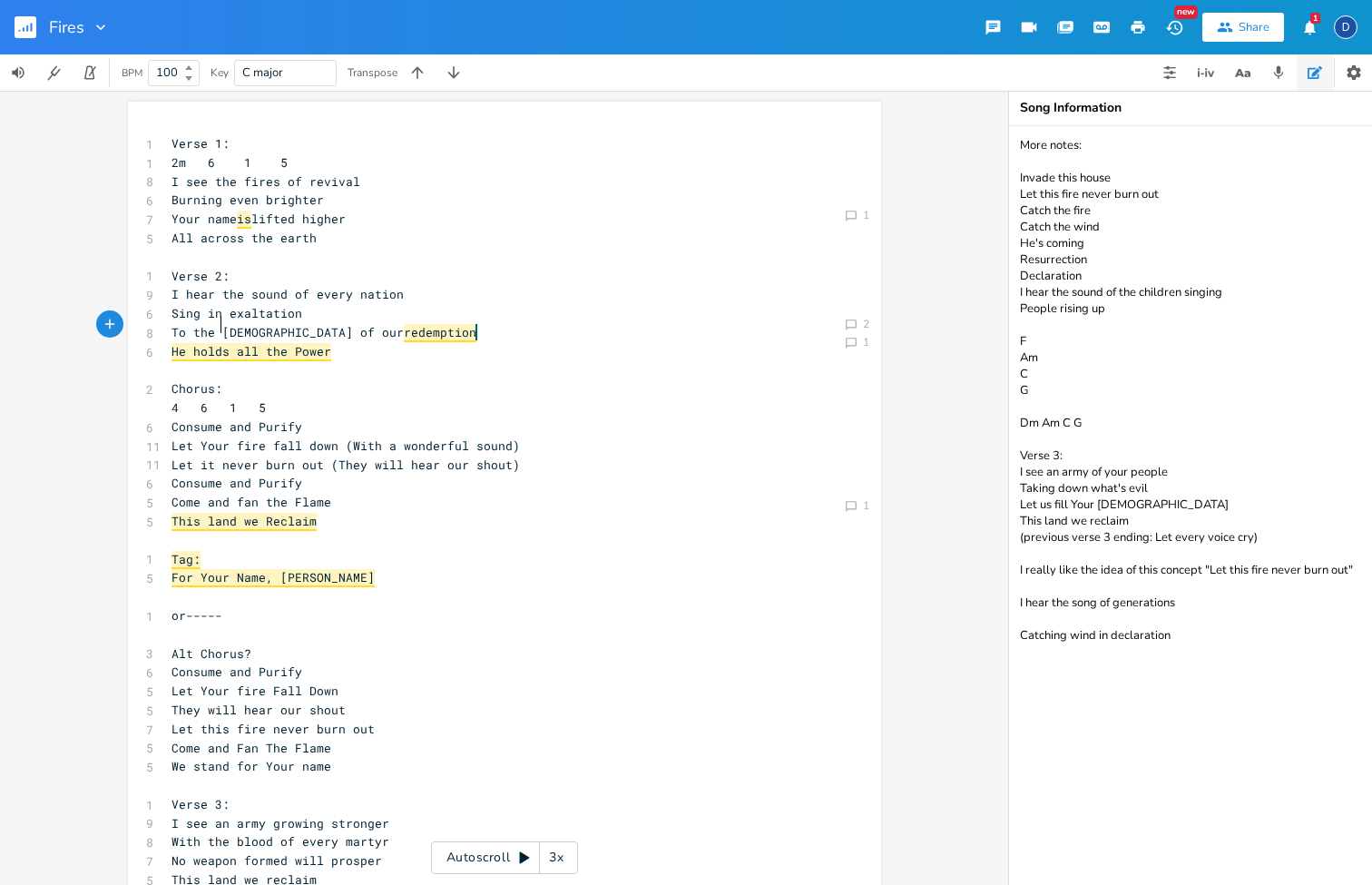
type textarea "To the"
drag, startPoint x: 216, startPoint y: 323, endPoint x: 119, endPoint y: 322, distance: 97.0
click at [119, 322] on div "Comment 1 Comment 2 Comment 1 Comment 1 Comment 1 Comment 1 Comment 2 To the x …" at bounding box center [504, 488] width 1008 height 794
click at [353, 324] on span "redemption" at bounding box center [389, 333] width 73 height 18
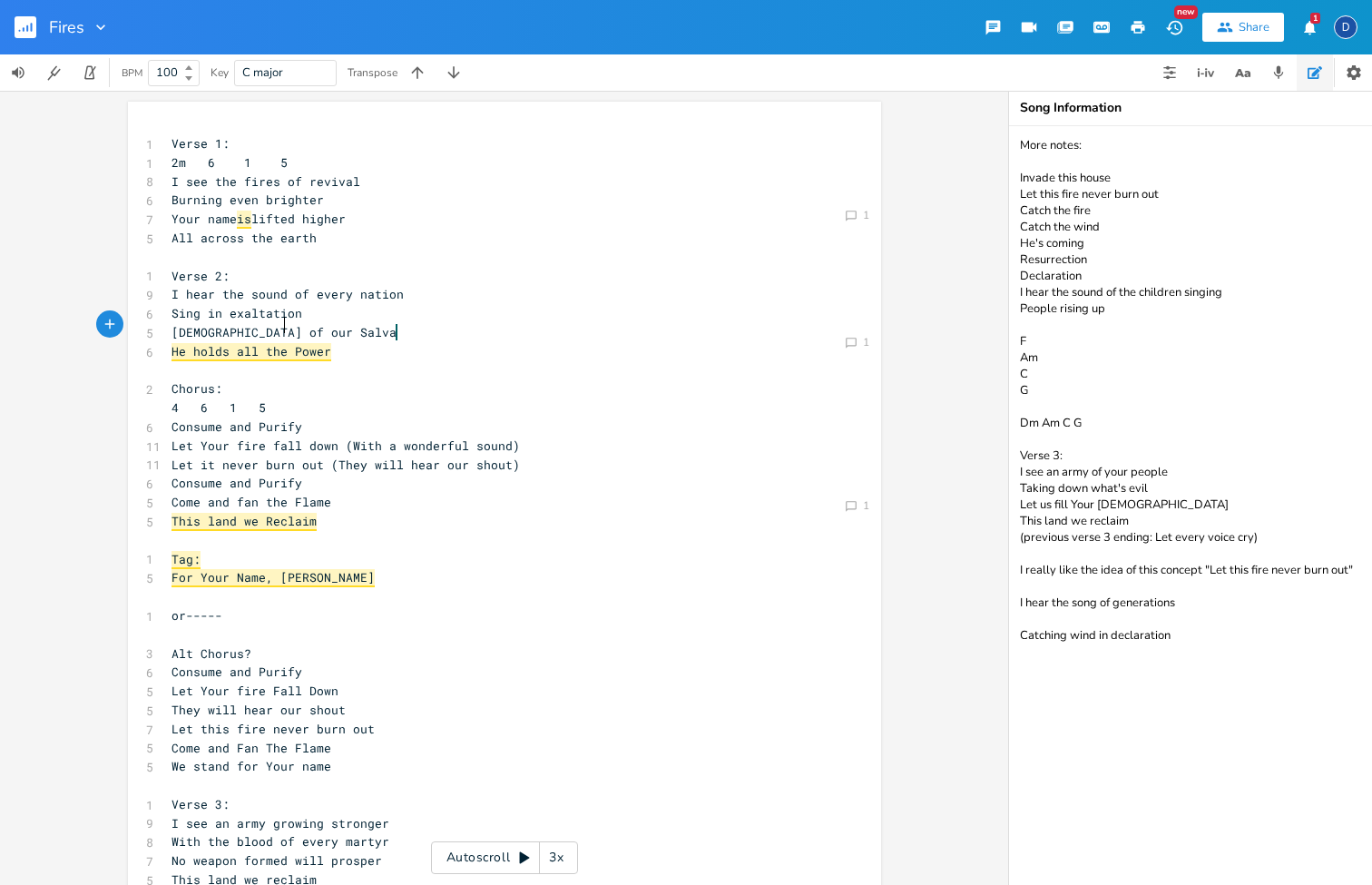
type textarea "Salvai"
type textarea "tion"
click at [462, 361] on pre "​" at bounding box center [496, 370] width 656 height 19
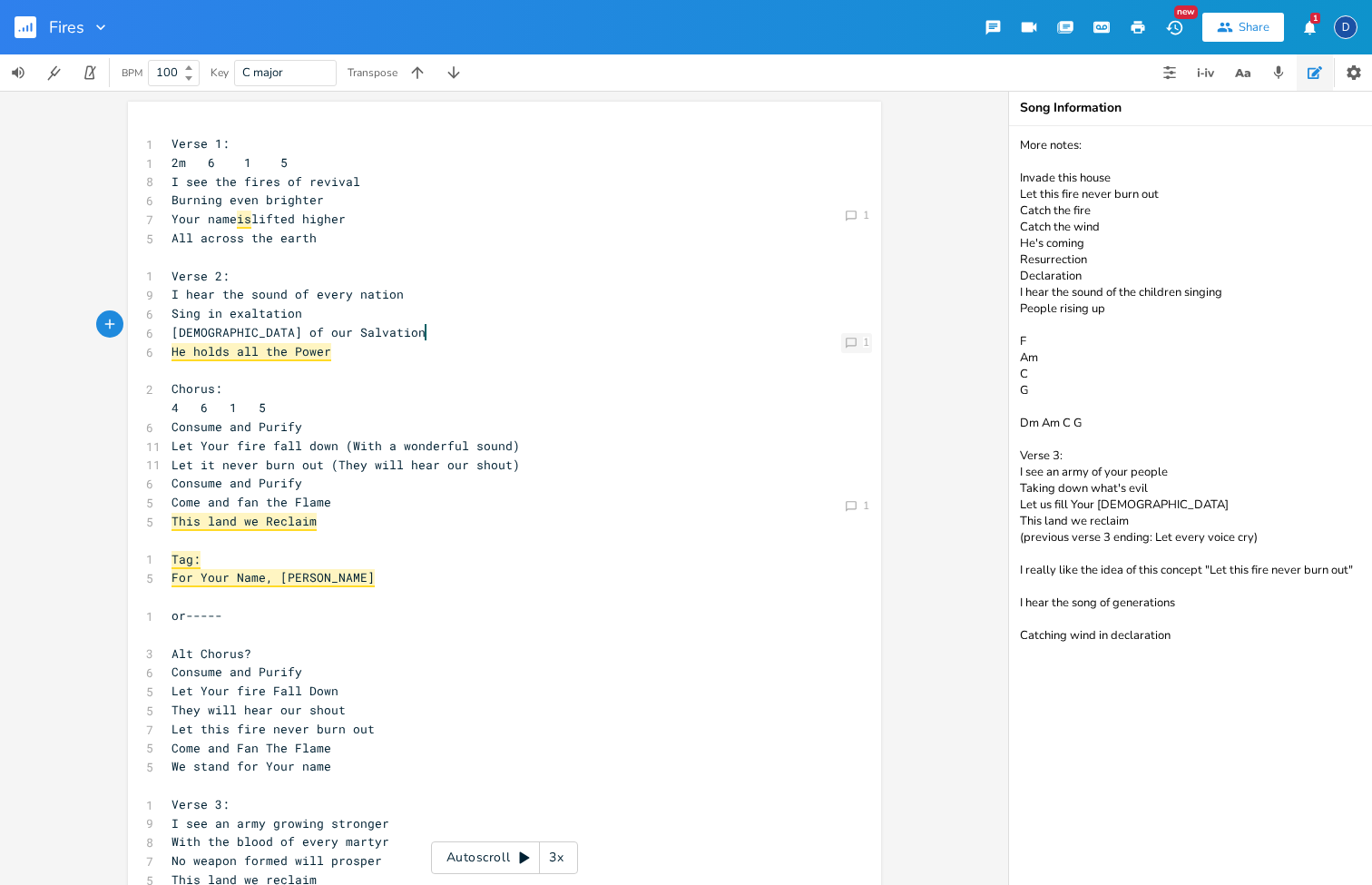
click at [849, 340] on icon "Comment" at bounding box center [851, 342] width 12 height 12
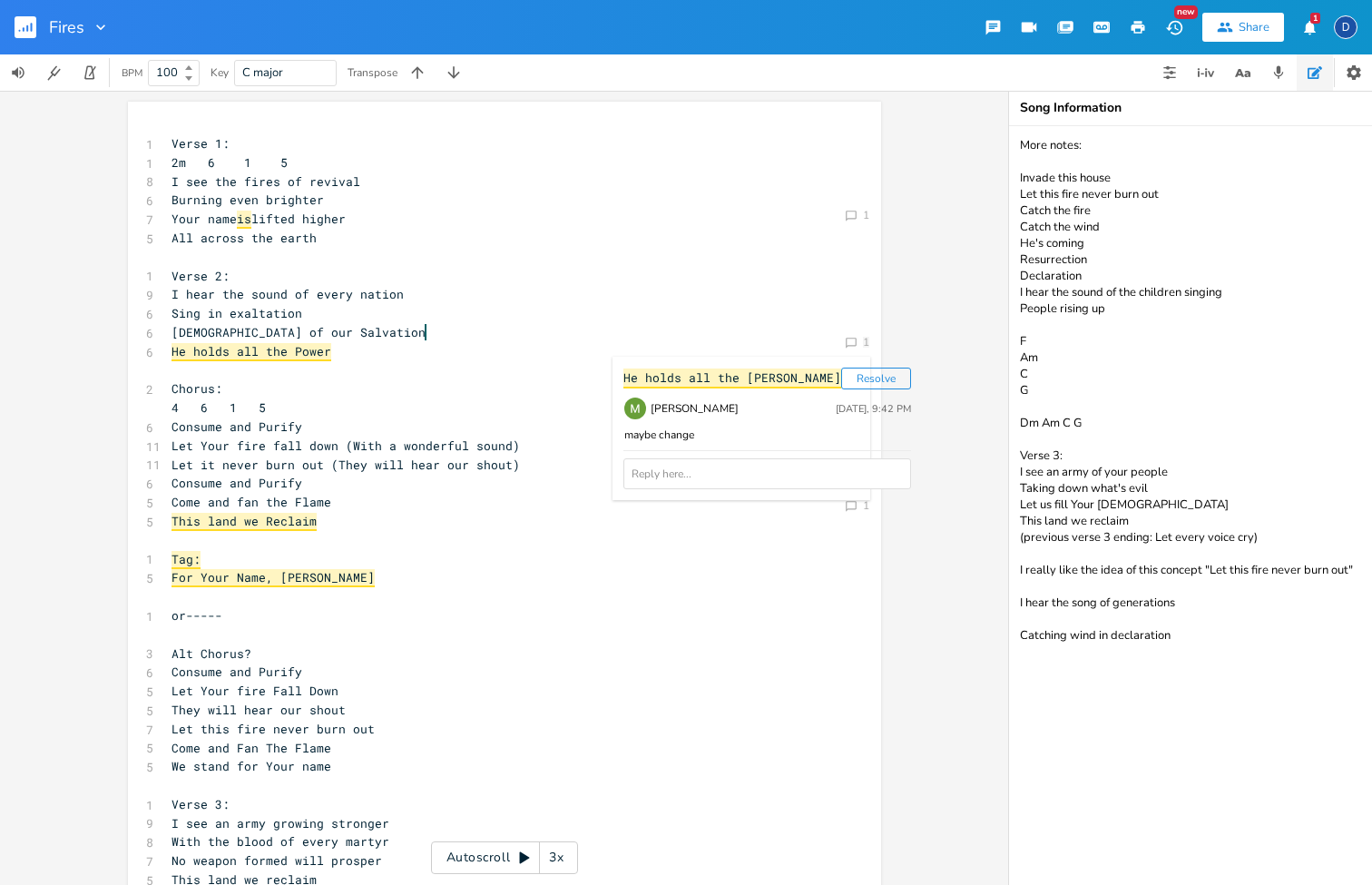
click at [624, 342] on pre "He holds all the Power" at bounding box center [496, 352] width 656 height 19
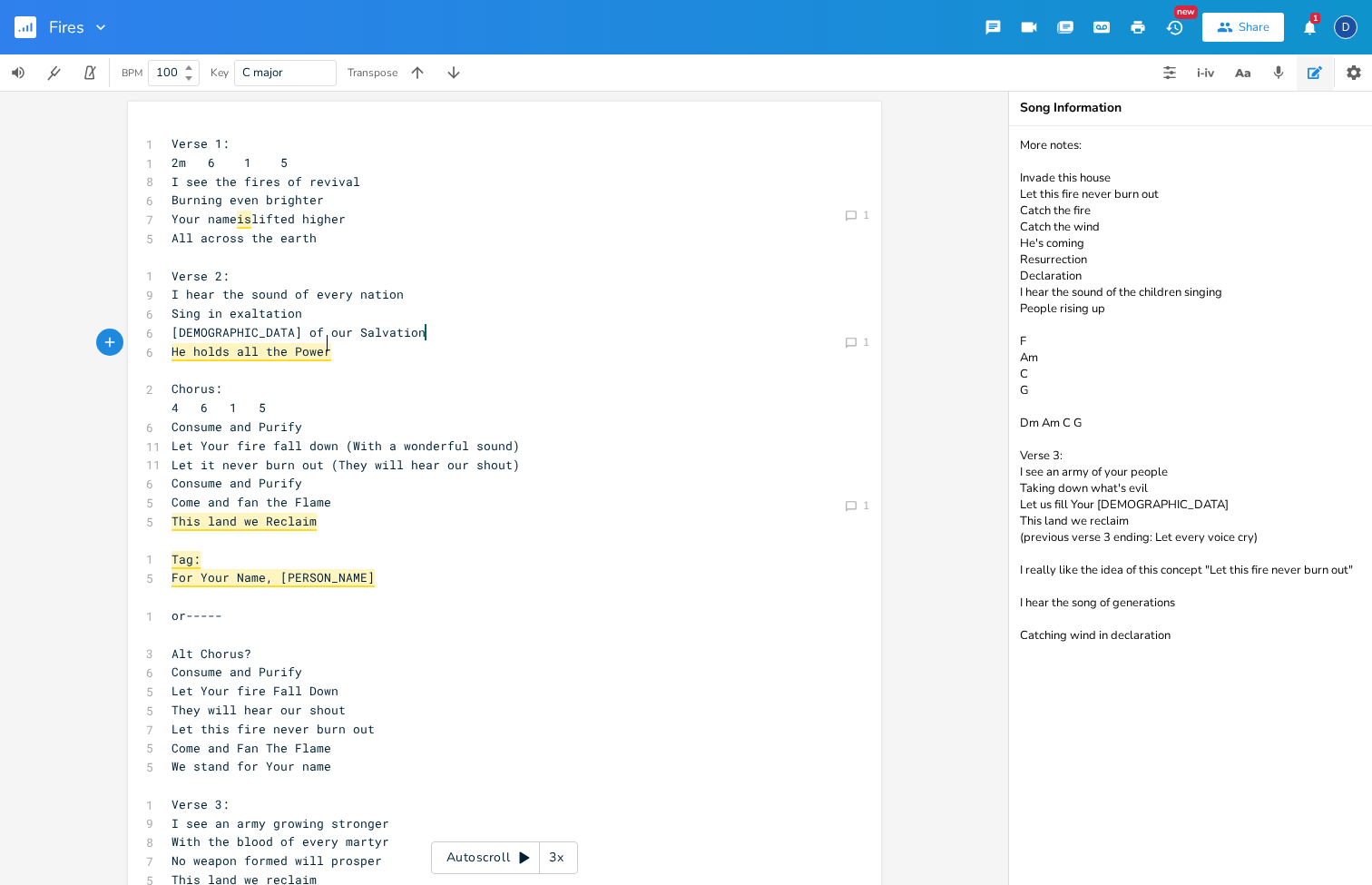
scroll to position [0, 1]
click at [168, 326] on pre "[DEMOGRAPHIC_DATA] of our Salvation" at bounding box center [496, 333] width 656 height 19
type textarea "T"
type textarea "The"
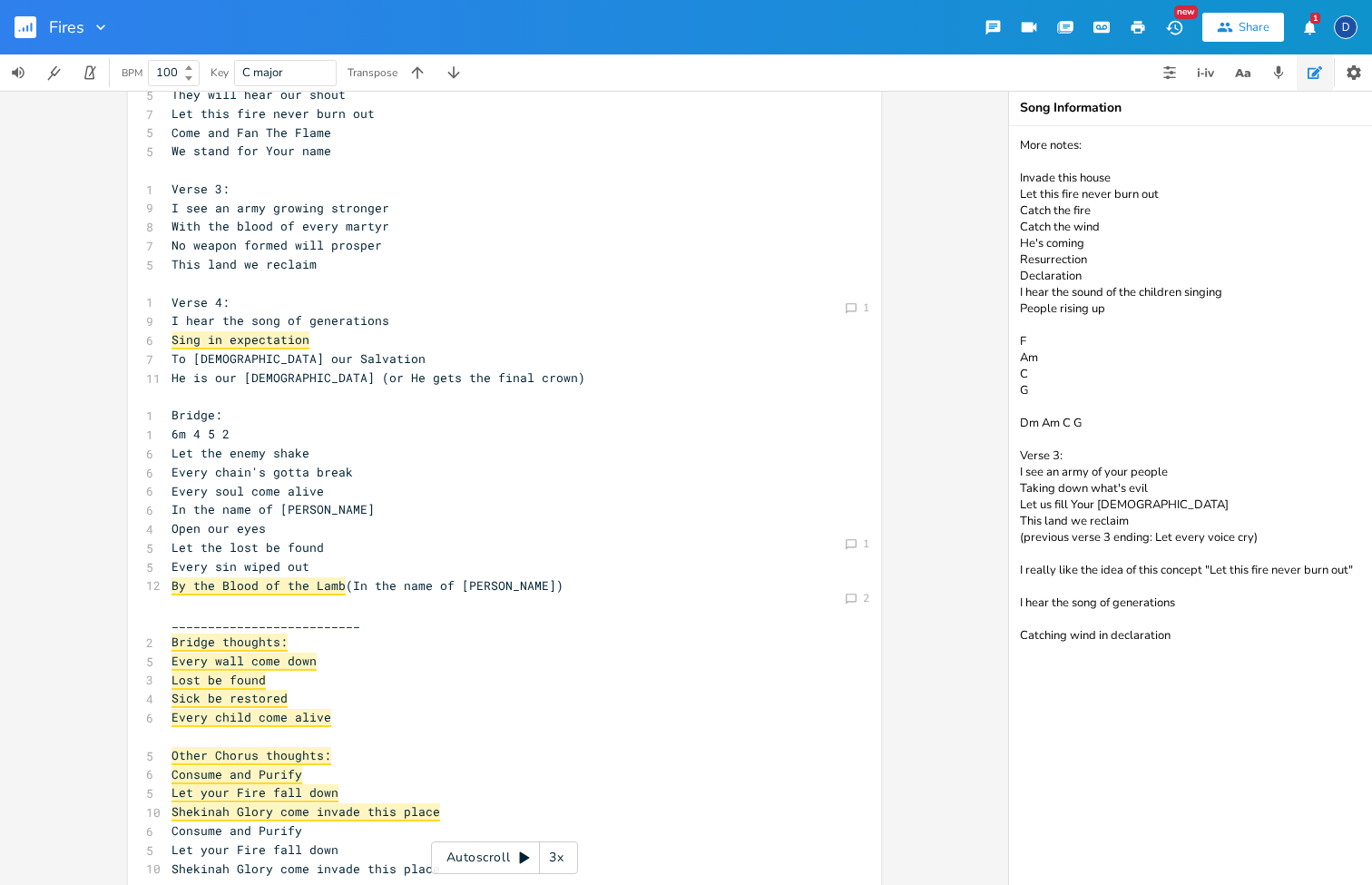
scroll to position [607, 0]
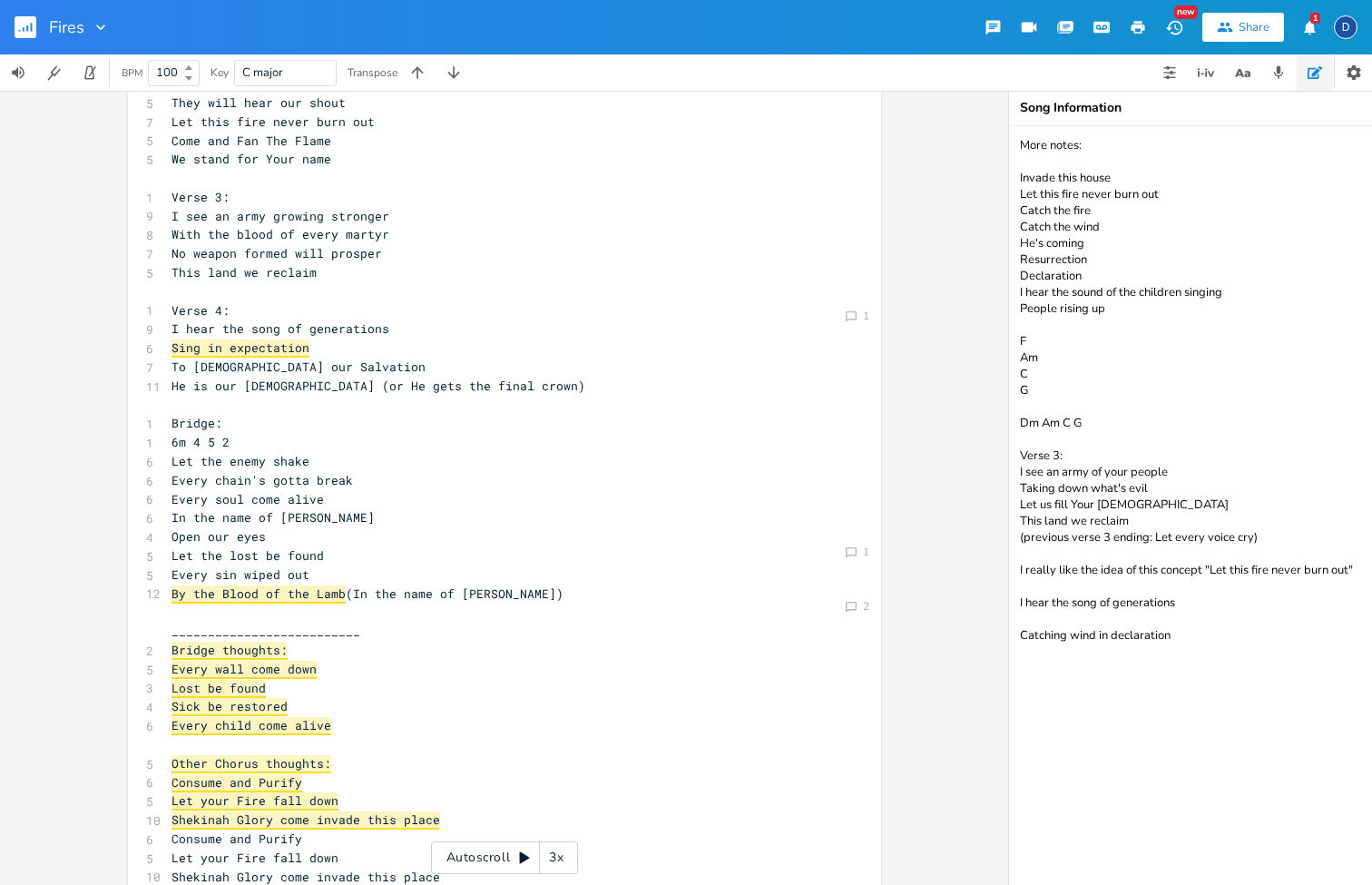
click at [188, 339] on span "Sing in expectation" at bounding box center [241, 348] width 138 height 18
type textarea "Rise"
click at [267, 339] on span "in expectation" at bounding box center [251, 348] width 101 height 18
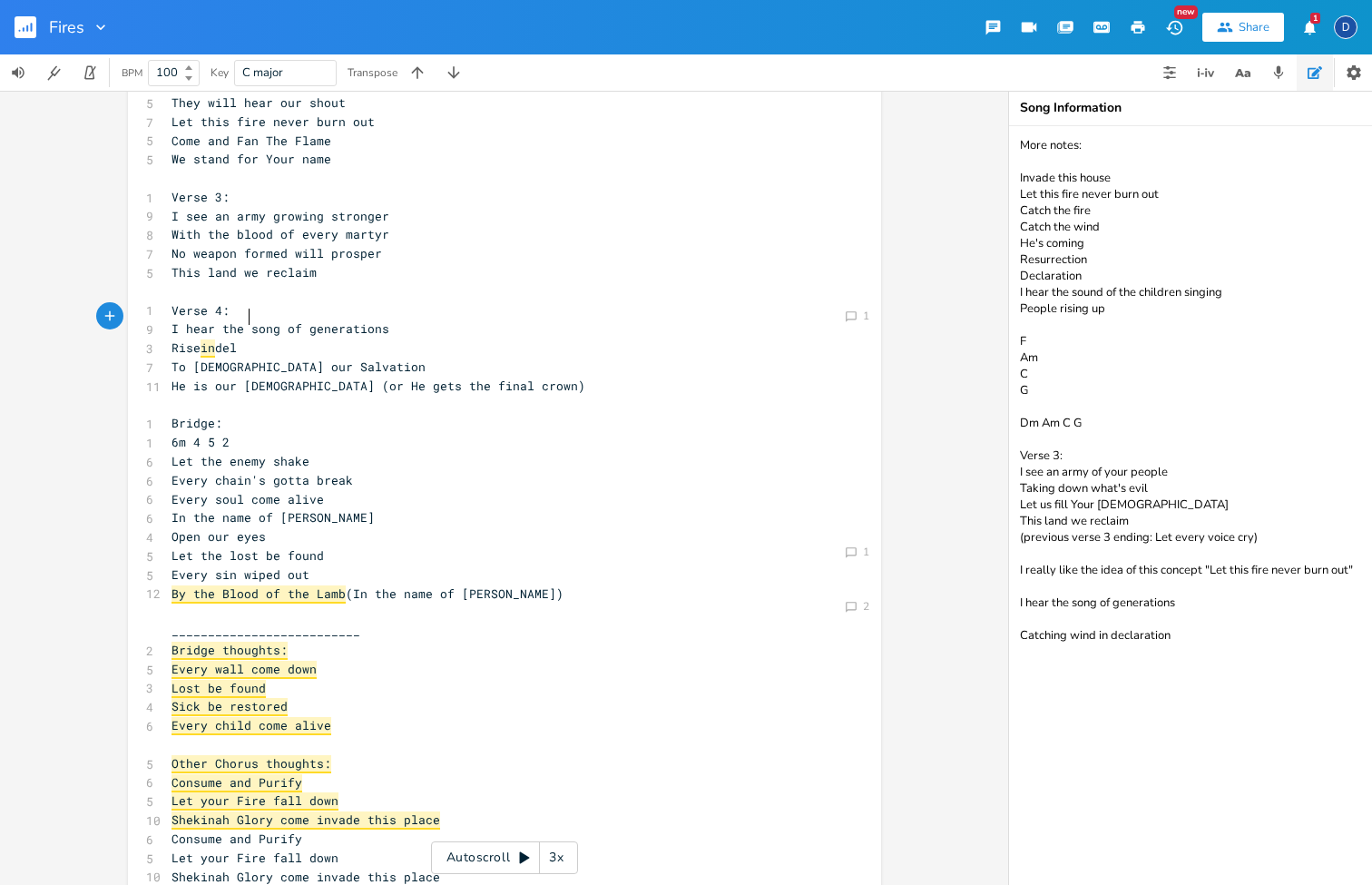
type textarea "delce"
type textarea "c"
type textarea "claration"
click at [215, 339] on span "in" at bounding box center [208, 348] width 14 height 18
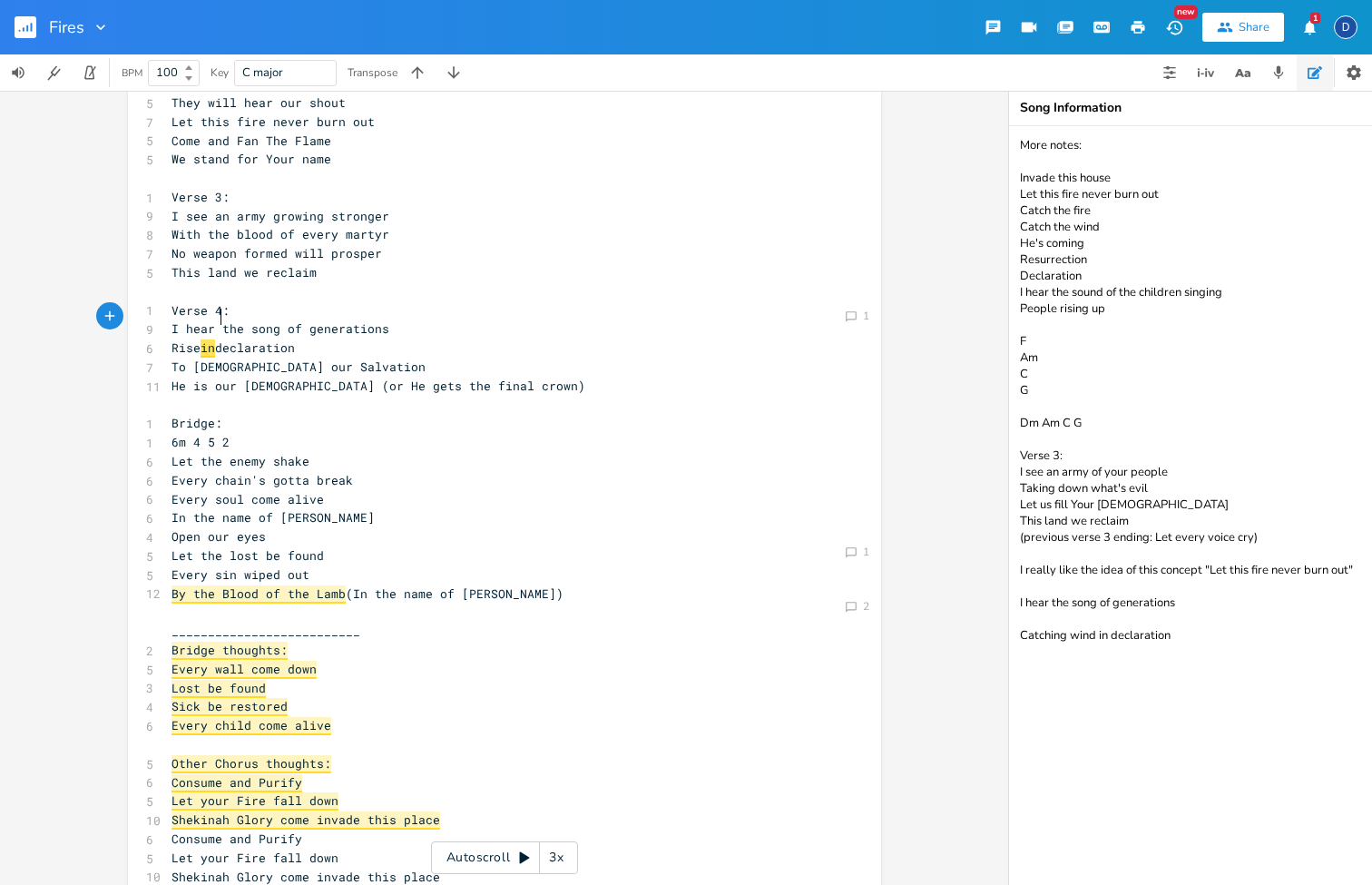
click at [208, 339] on span "in" at bounding box center [208, 348] width 14 height 18
type textarea "in"
click at [208, 339] on span "in" at bounding box center [208, 348] width 14 height 18
type textarea "in"
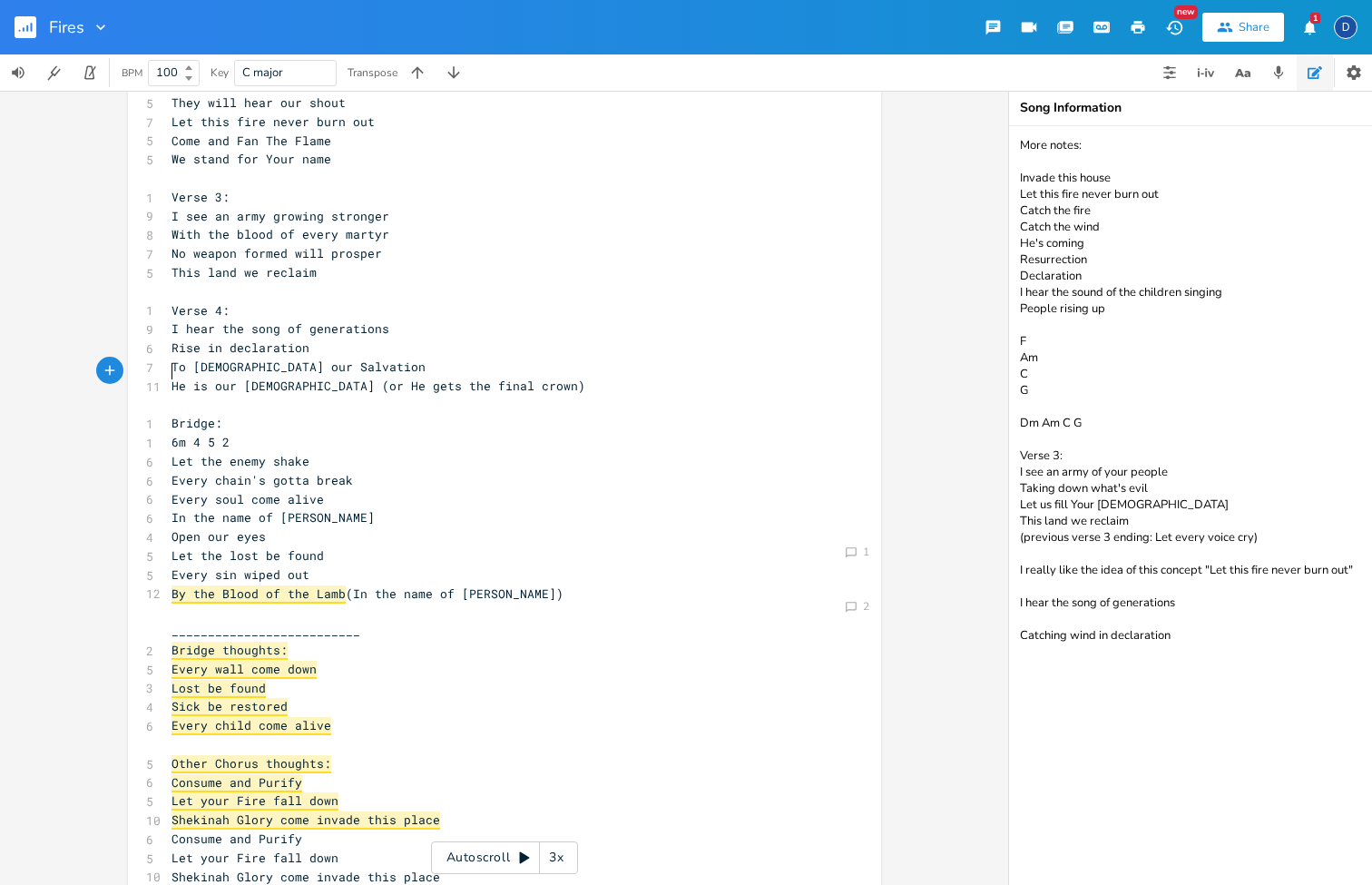
click at [296, 396] on pre "​" at bounding box center [496, 406] width 656 height 19
click at [310, 358] on span "To [DEMOGRAPHIC_DATA] our Salvation" at bounding box center [298, 366] width 254 height 16
type textarea "redemption.r"
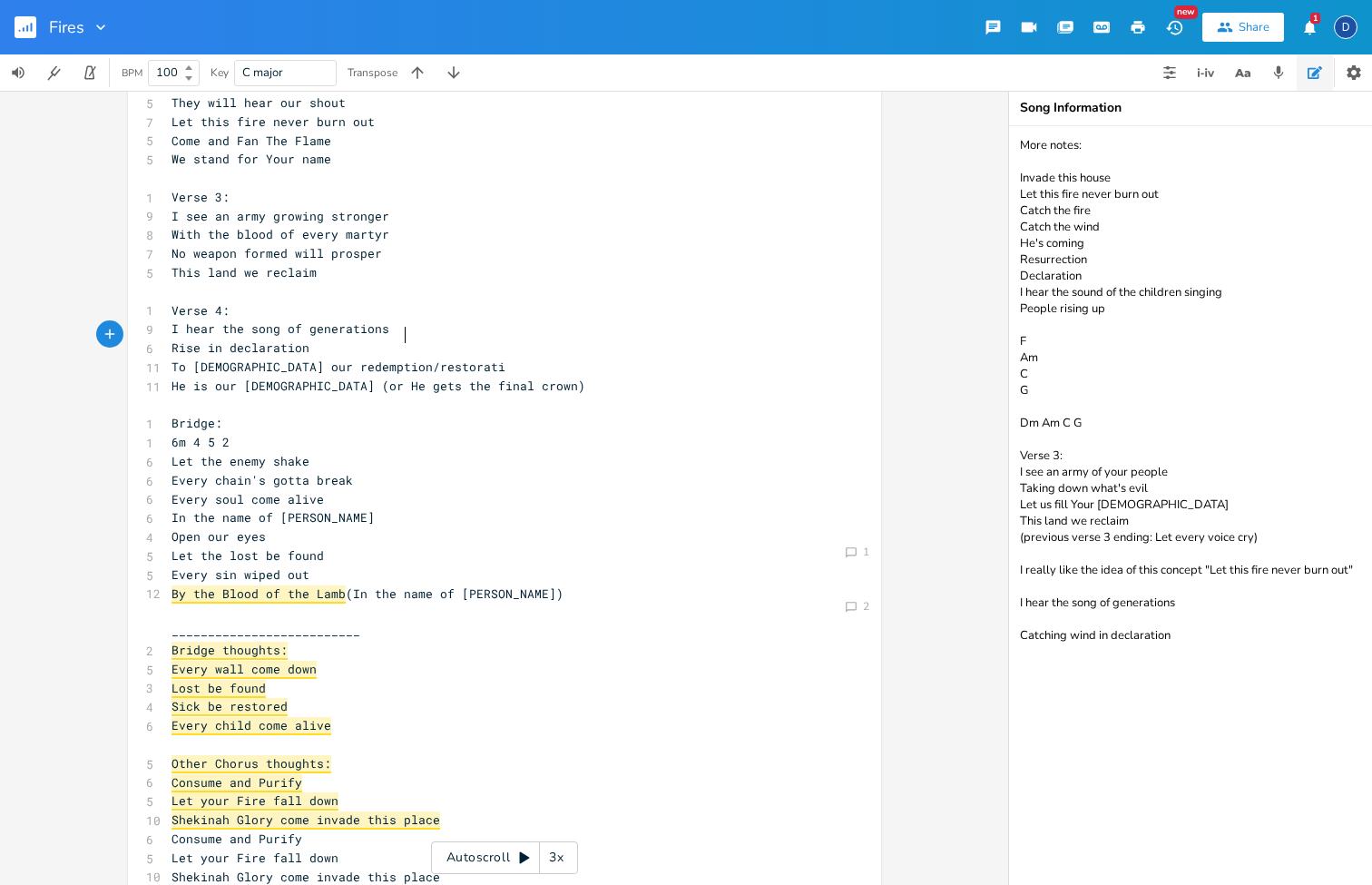
scroll to position [0, 51]
type textarea "/restoration./"
type textarea "/ressuration"
type textarea "s"
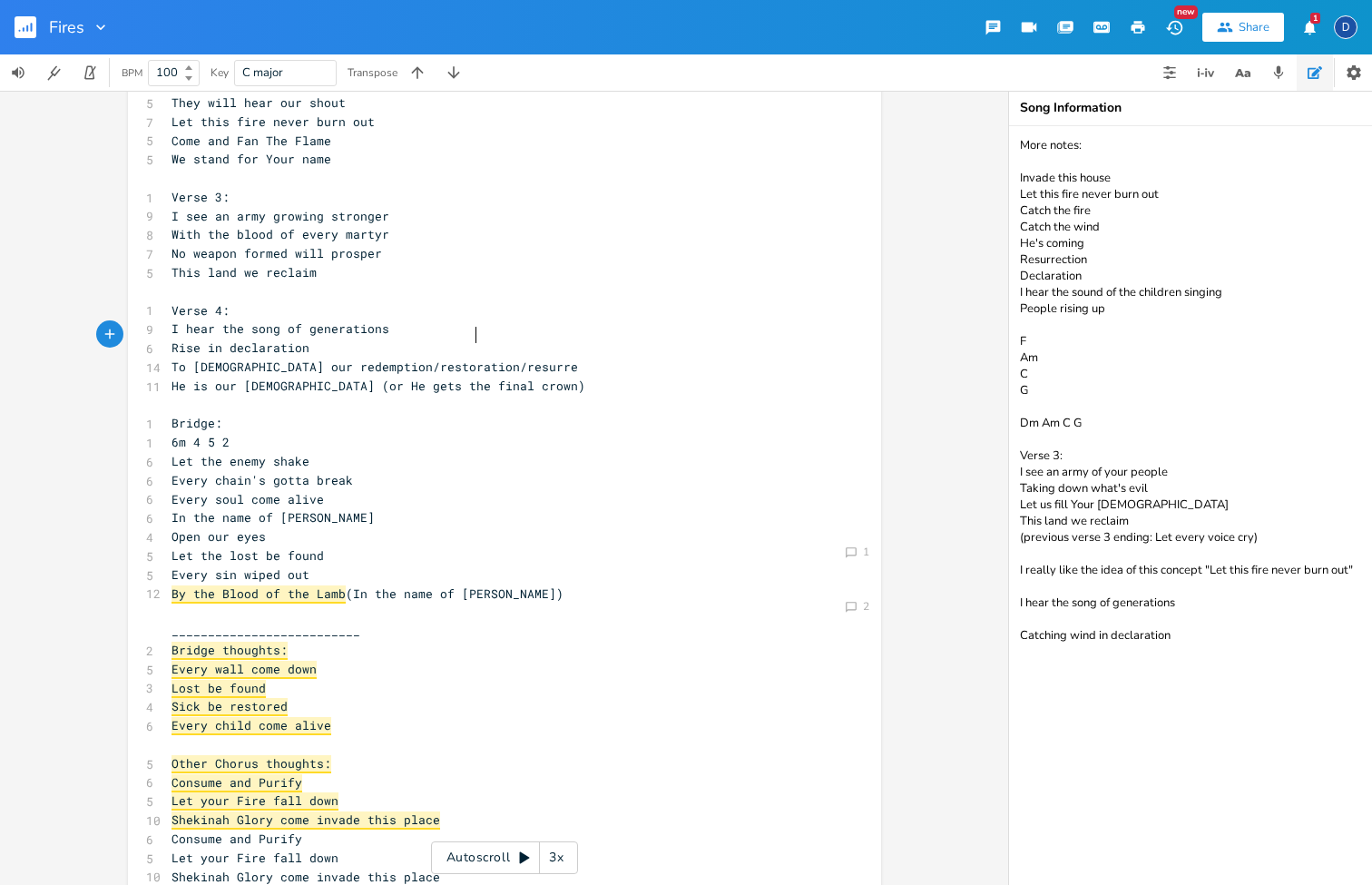
type textarea "urrecf"
type textarea "c"
type textarea "tion"
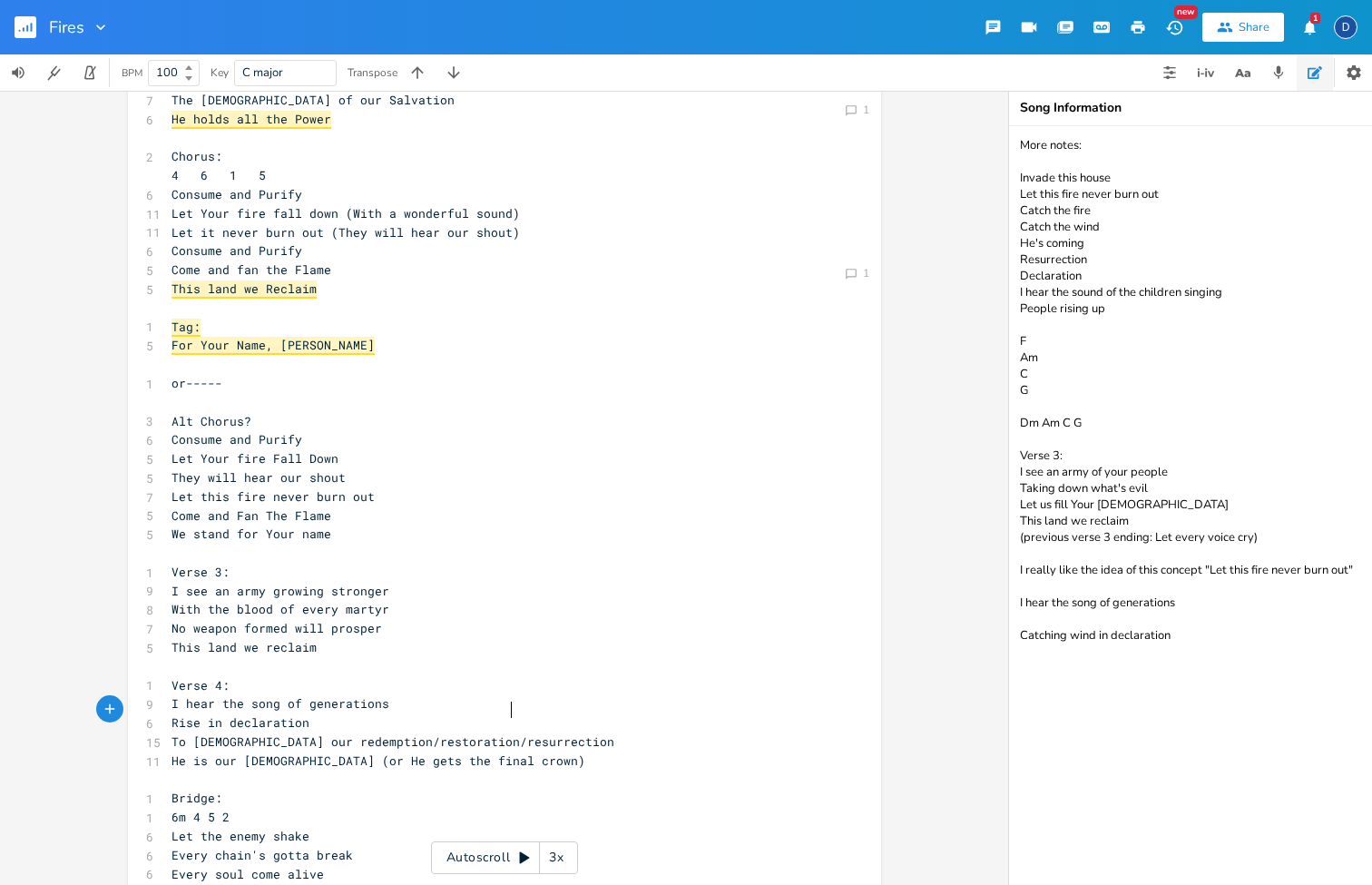
scroll to position [218, 0]
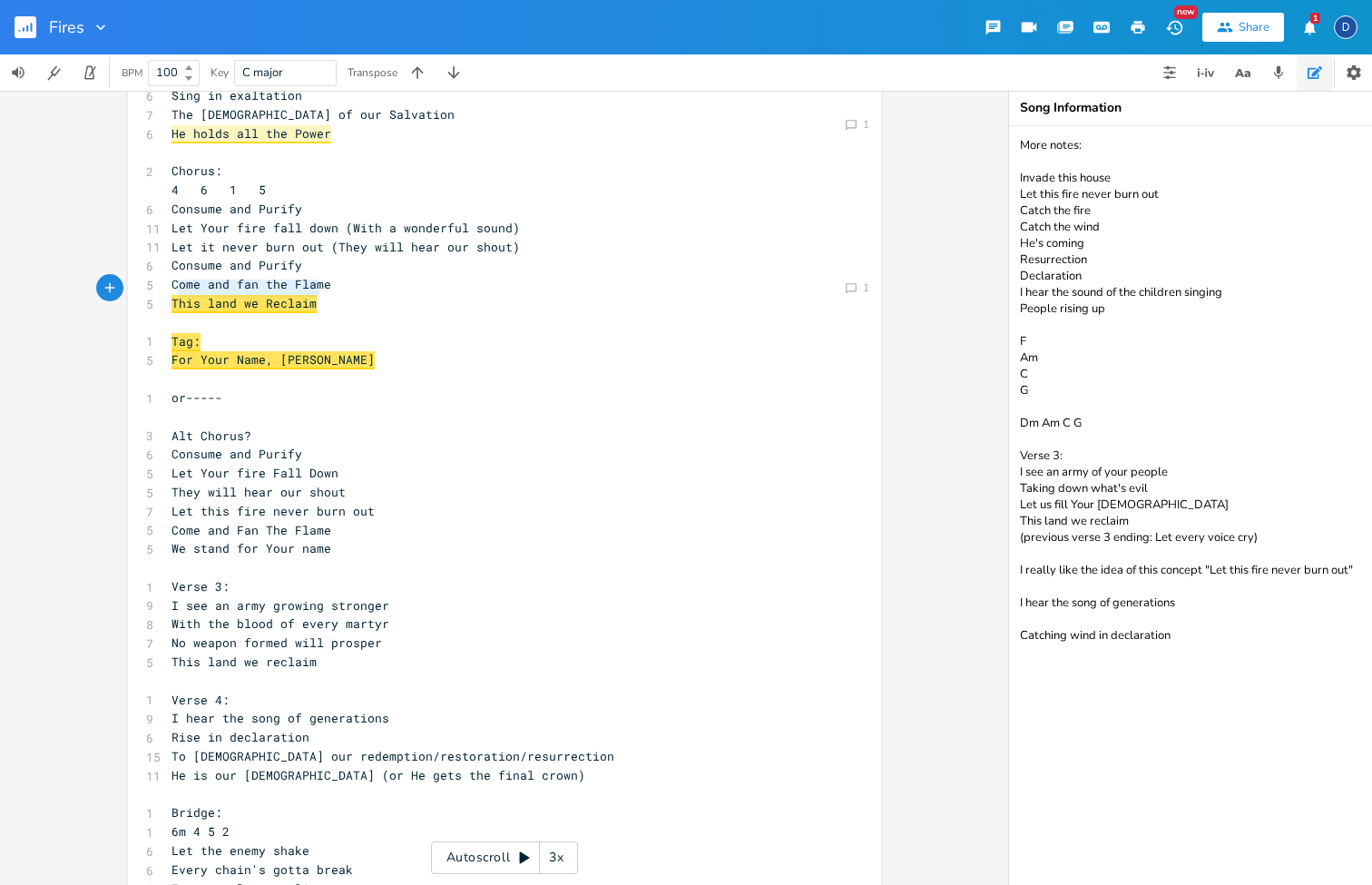
drag, startPoint x: 319, startPoint y: 285, endPoint x: 167, endPoint y: 286, distance: 152.0
type textarea "We stn"
type textarea "and on you"
type textarea "Yuor"
type textarea "our name"
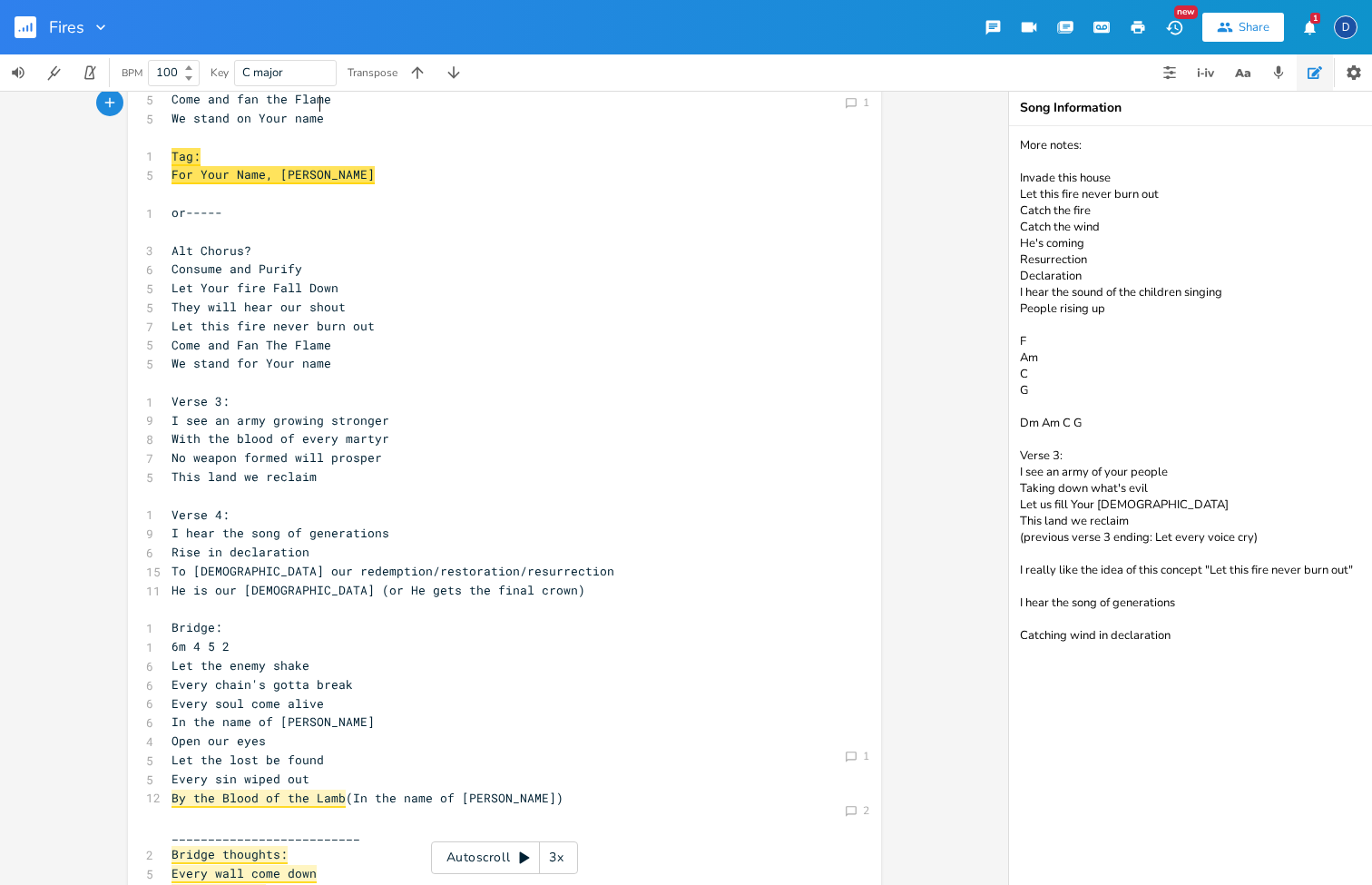
scroll to position [432, 0]
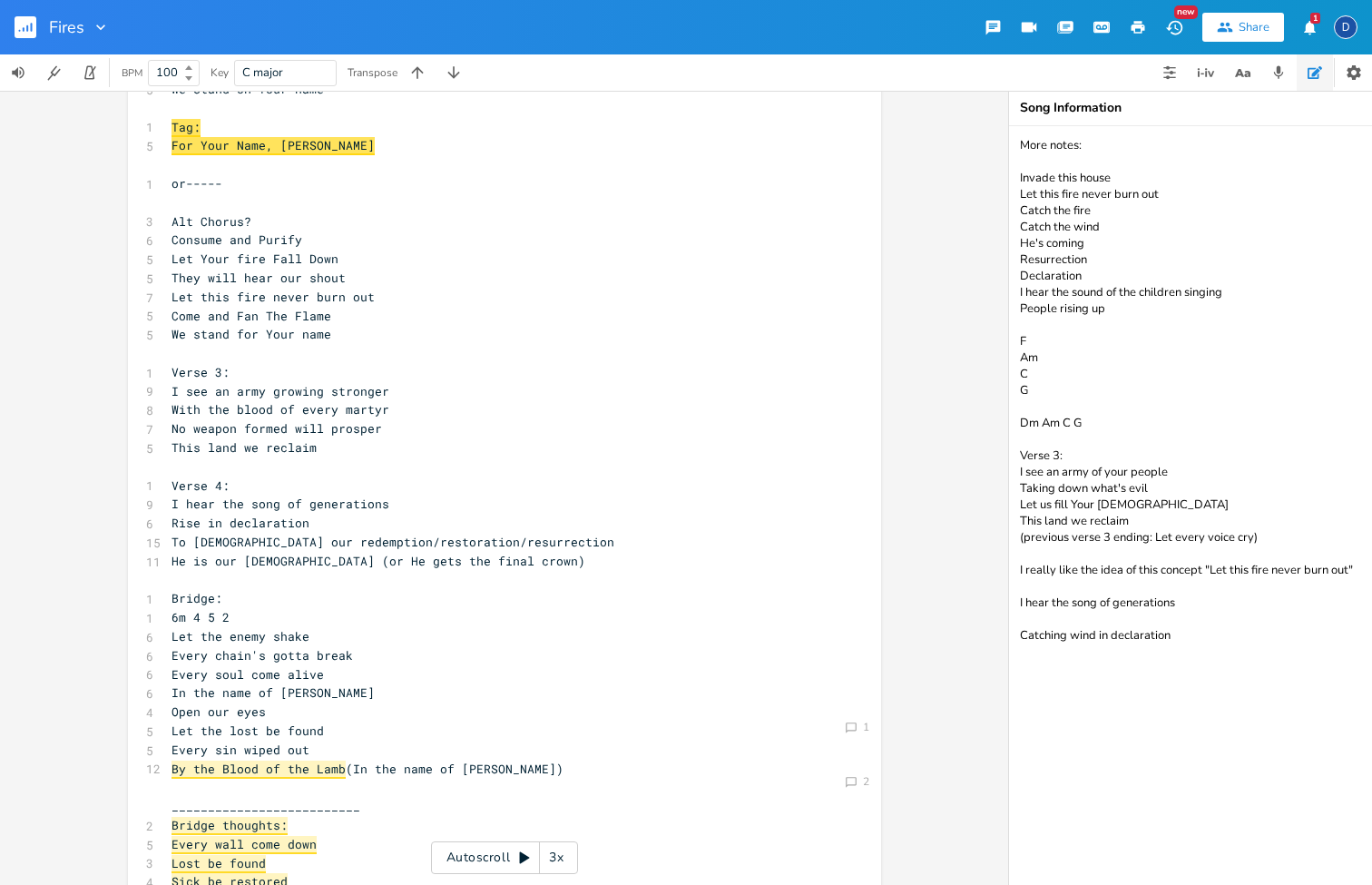
click at [524, 533] on pre "To [DEMOGRAPHIC_DATA] our redemption/restoration/resurrection" at bounding box center [496, 542] width 656 height 19
click at [514, 551] on pre "He is our [DEMOGRAPHIC_DATA] (or He gets the final crown)" at bounding box center [496, 561] width 656 height 19
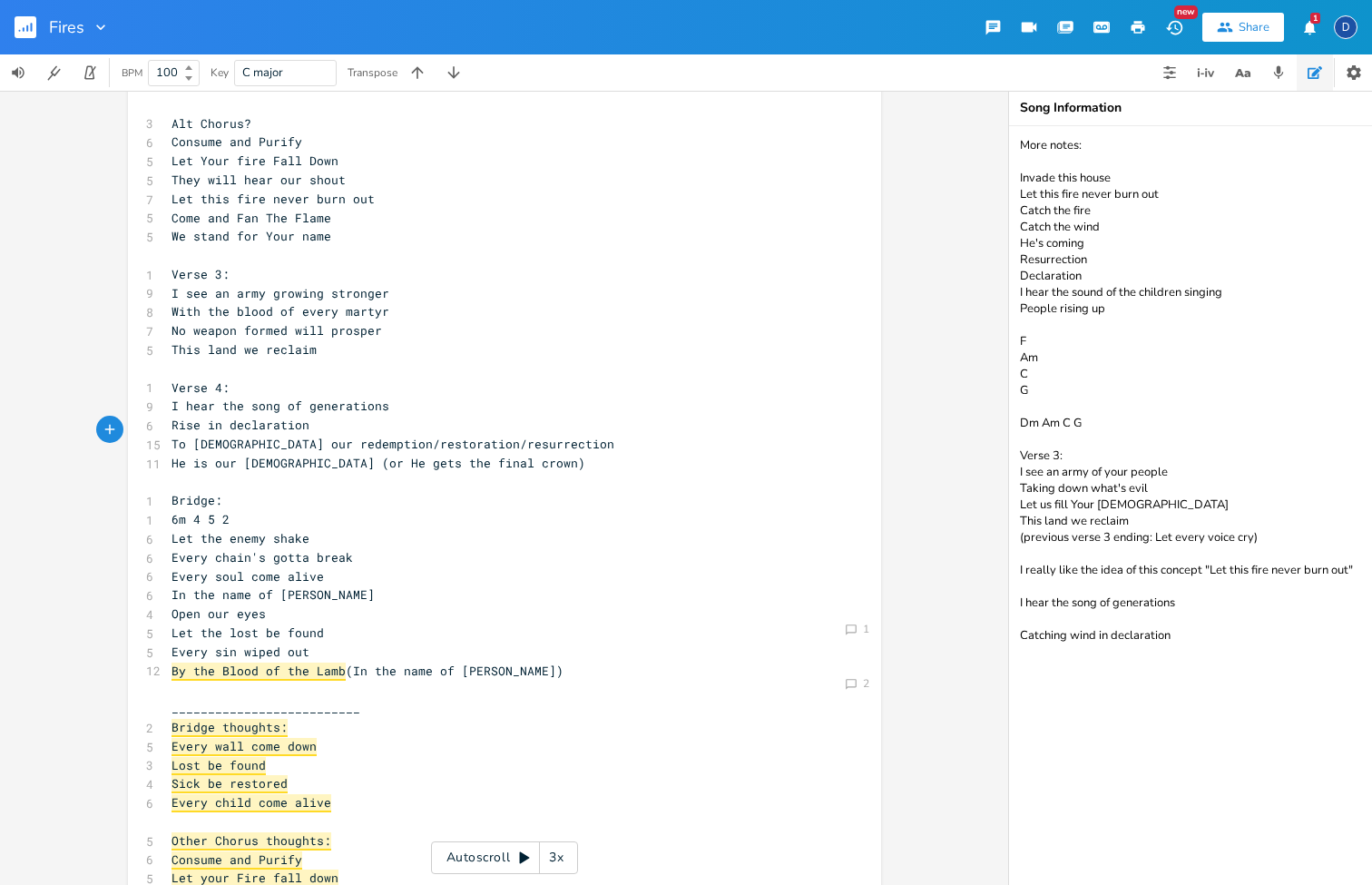
scroll to position [483, 0]
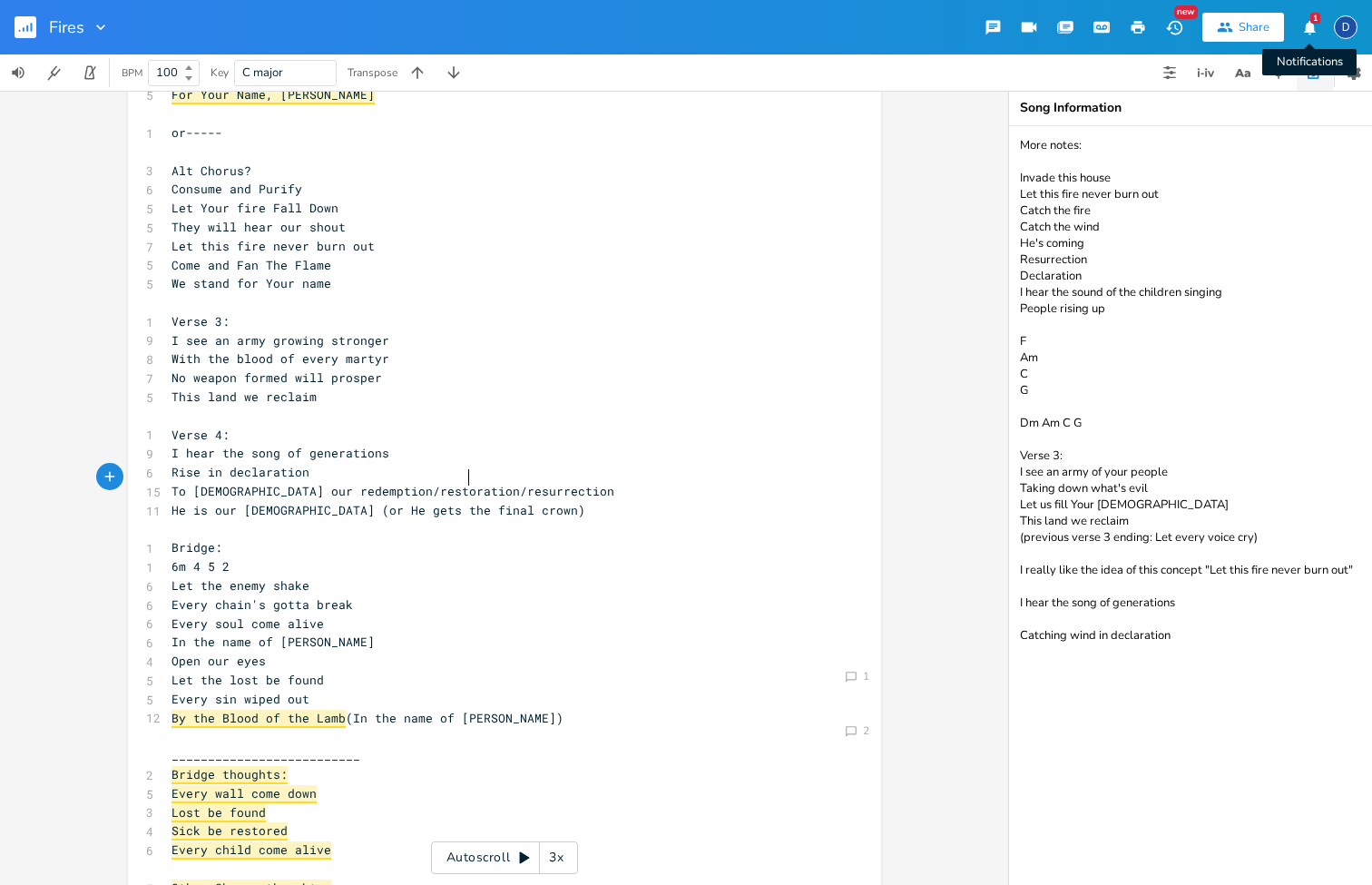
click at [1309, 31] on icon "button" at bounding box center [1309, 27] width 11 height 13
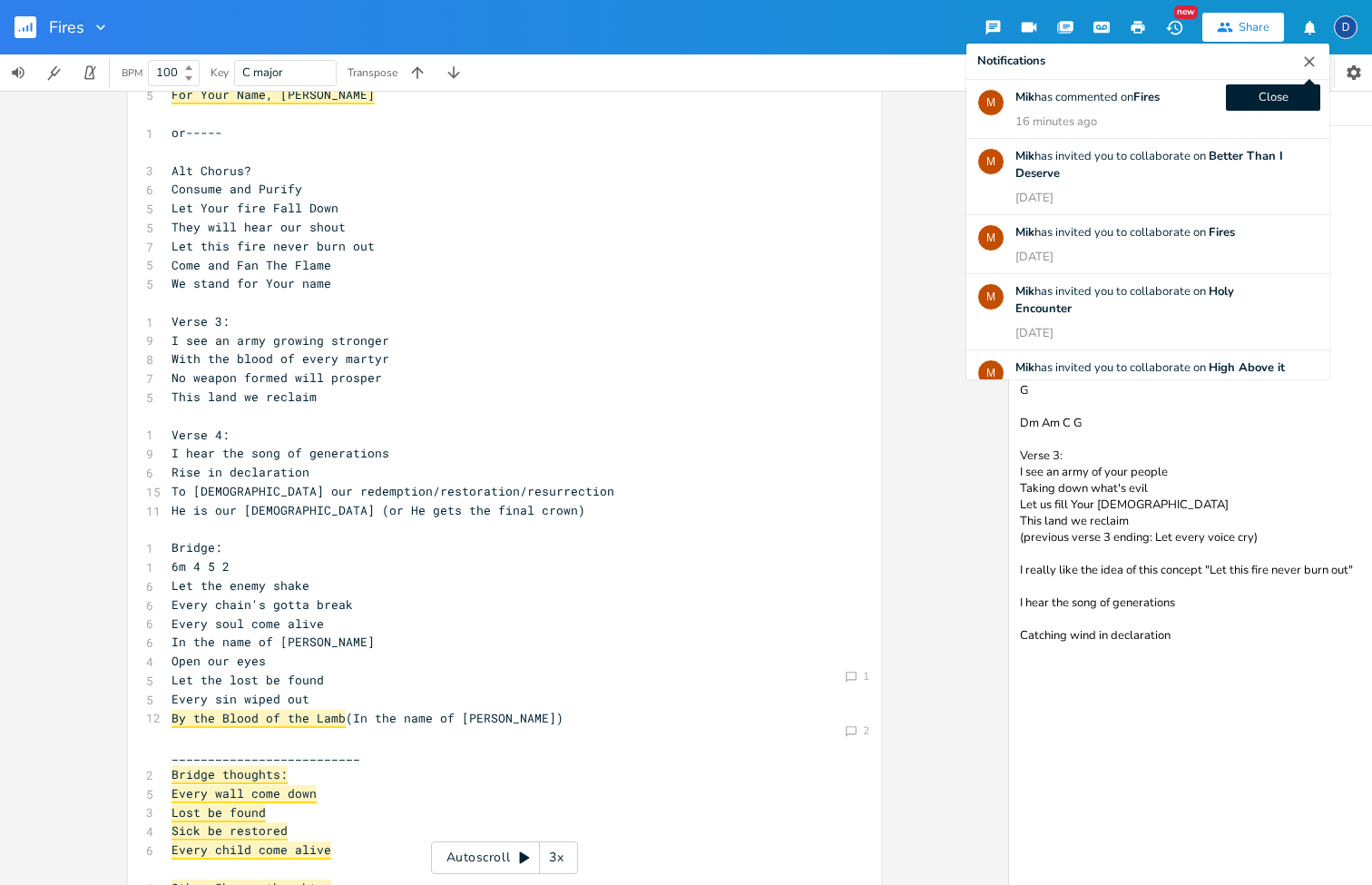
click at [1306, 68] on icon "button" at bounding box center [1309, 62] width 18 height 18
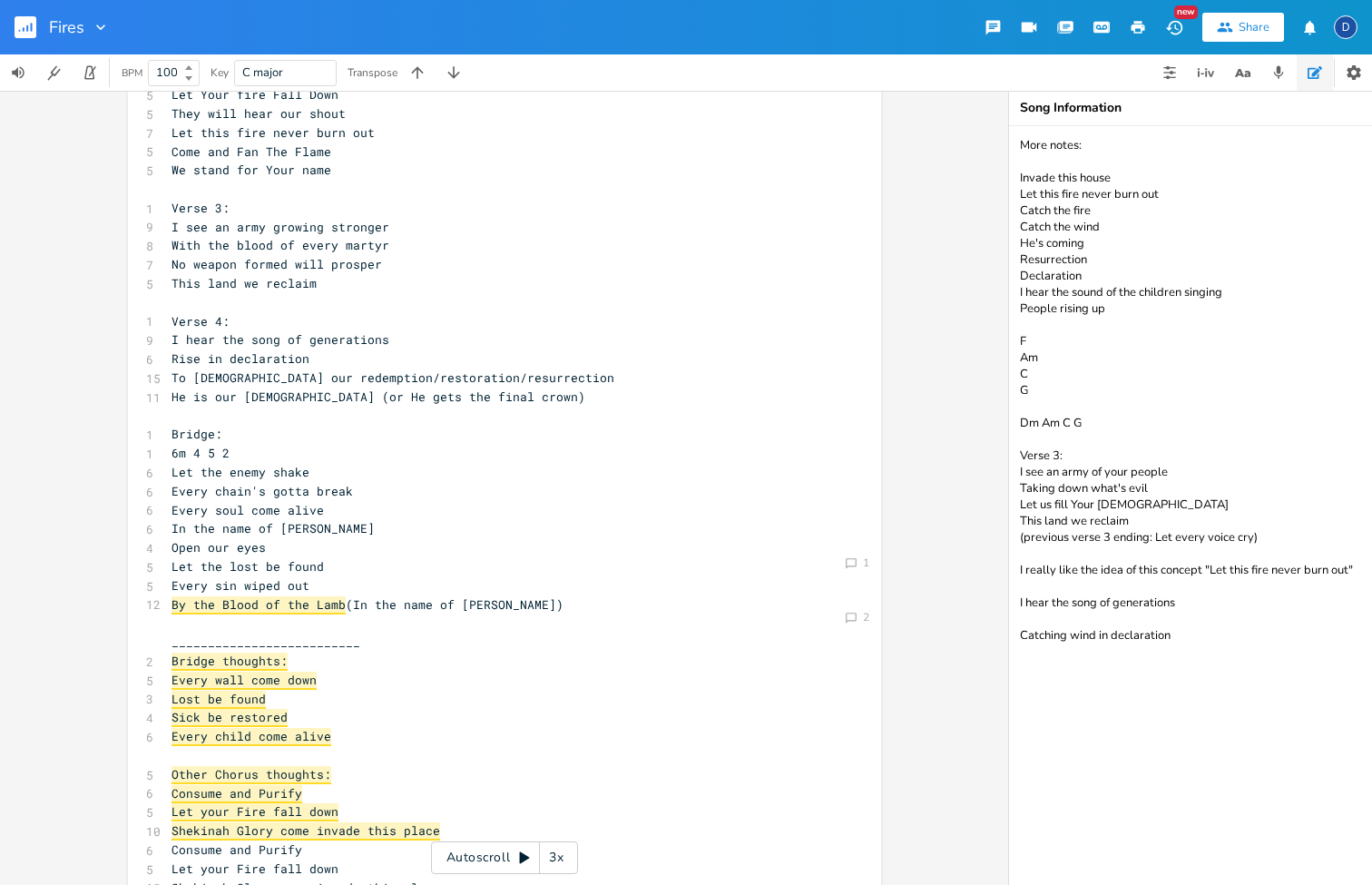
scroll to position [591, 0]
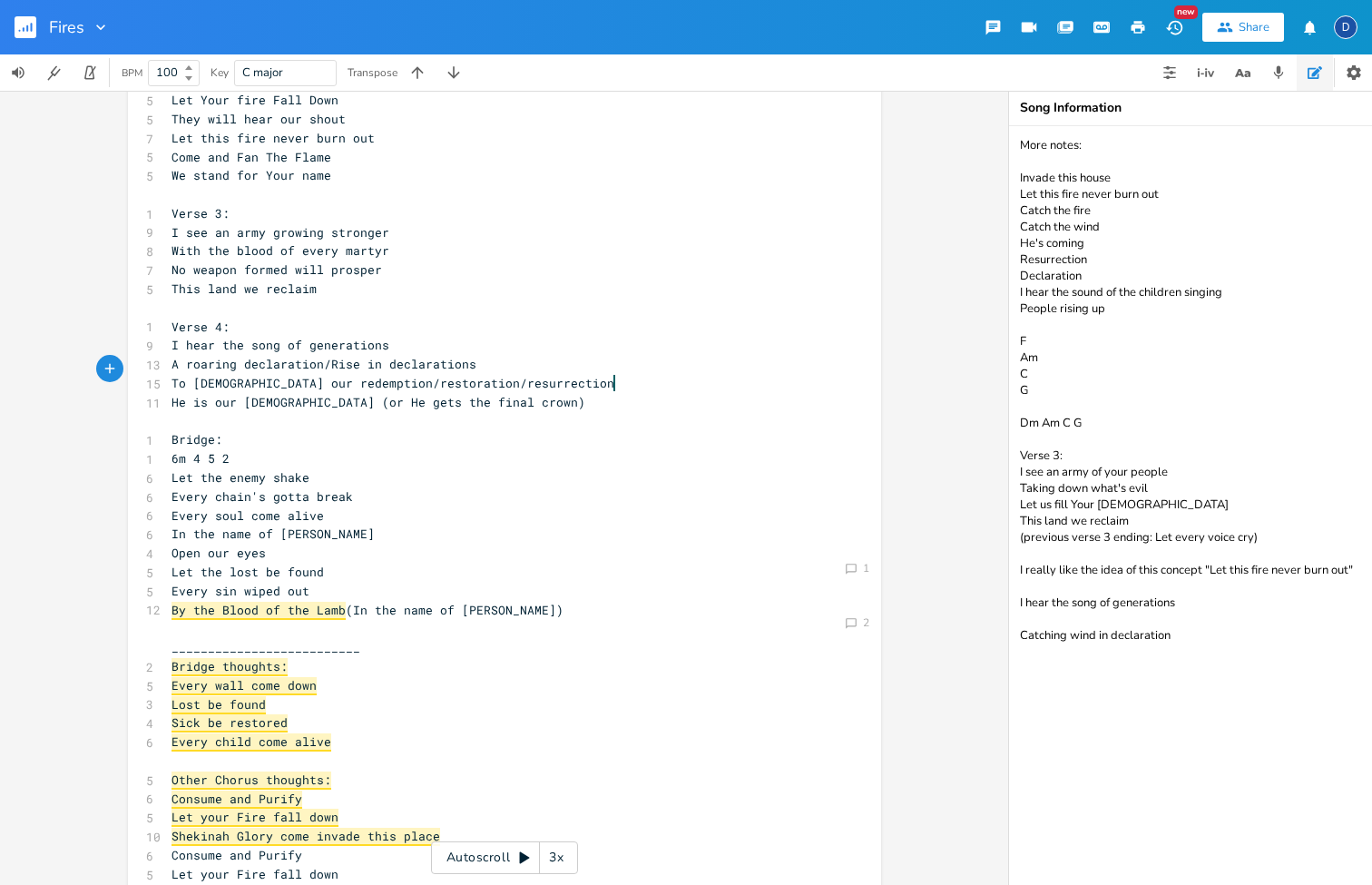
click at [269, 375] on span "To [DEMOGRAPHIC_DATA] our redemption/restoration/resurrection" at bounding box center [392, 383] width 442 height 16
click at [264, 375] on span "To [DEMOGRAPHIC_DATA] our redemption/restoration/resurrection" at bounding box center [392, 383] width 442 height 16
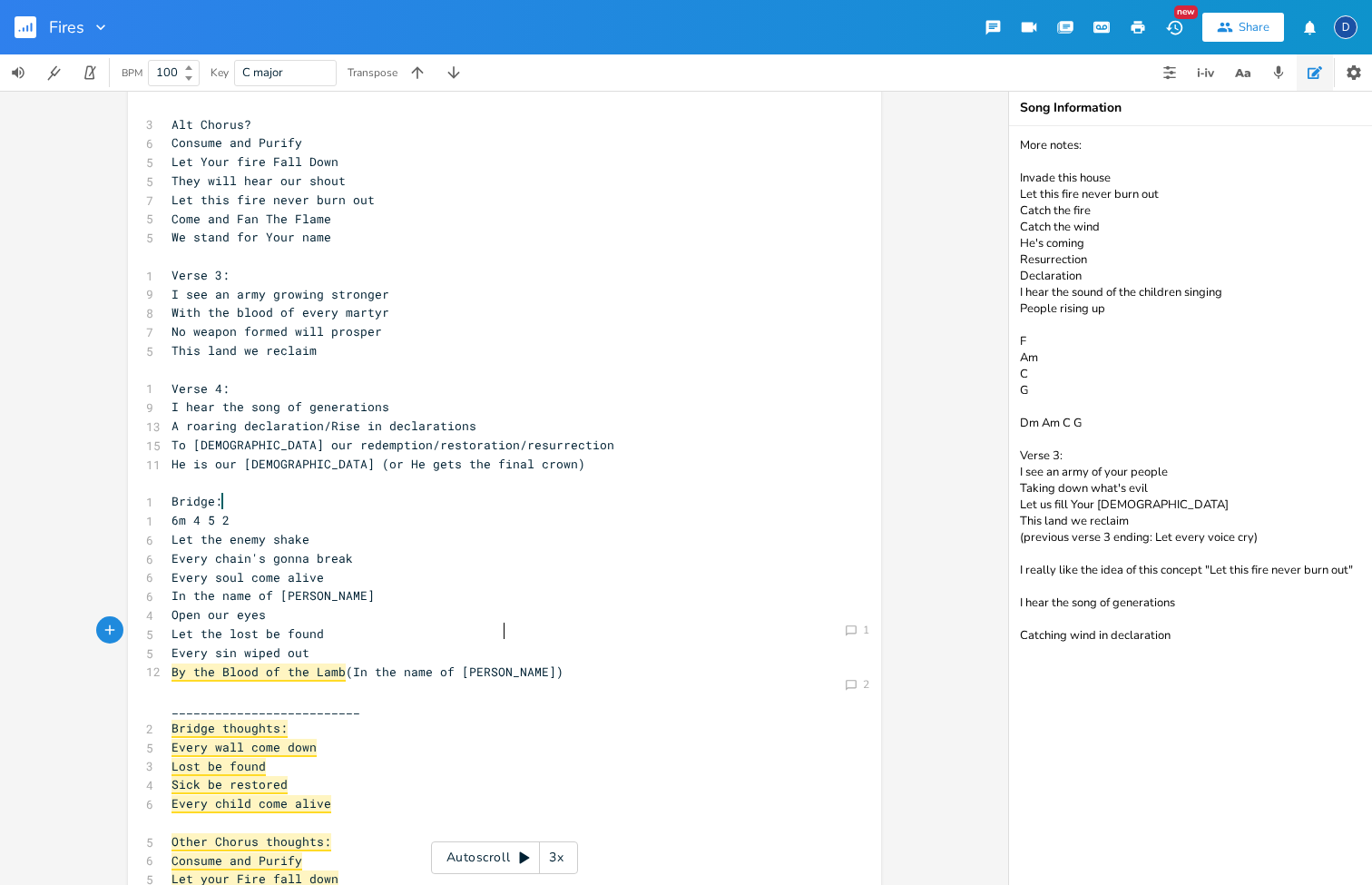
type textarea "(In the name of [PERSON_NAME])"
type textarea "f the Lamb (In the name of [PERSON_NAME])"
type textarea "By the Blood of the Lamb (In the name of [PERSON_NAME])"
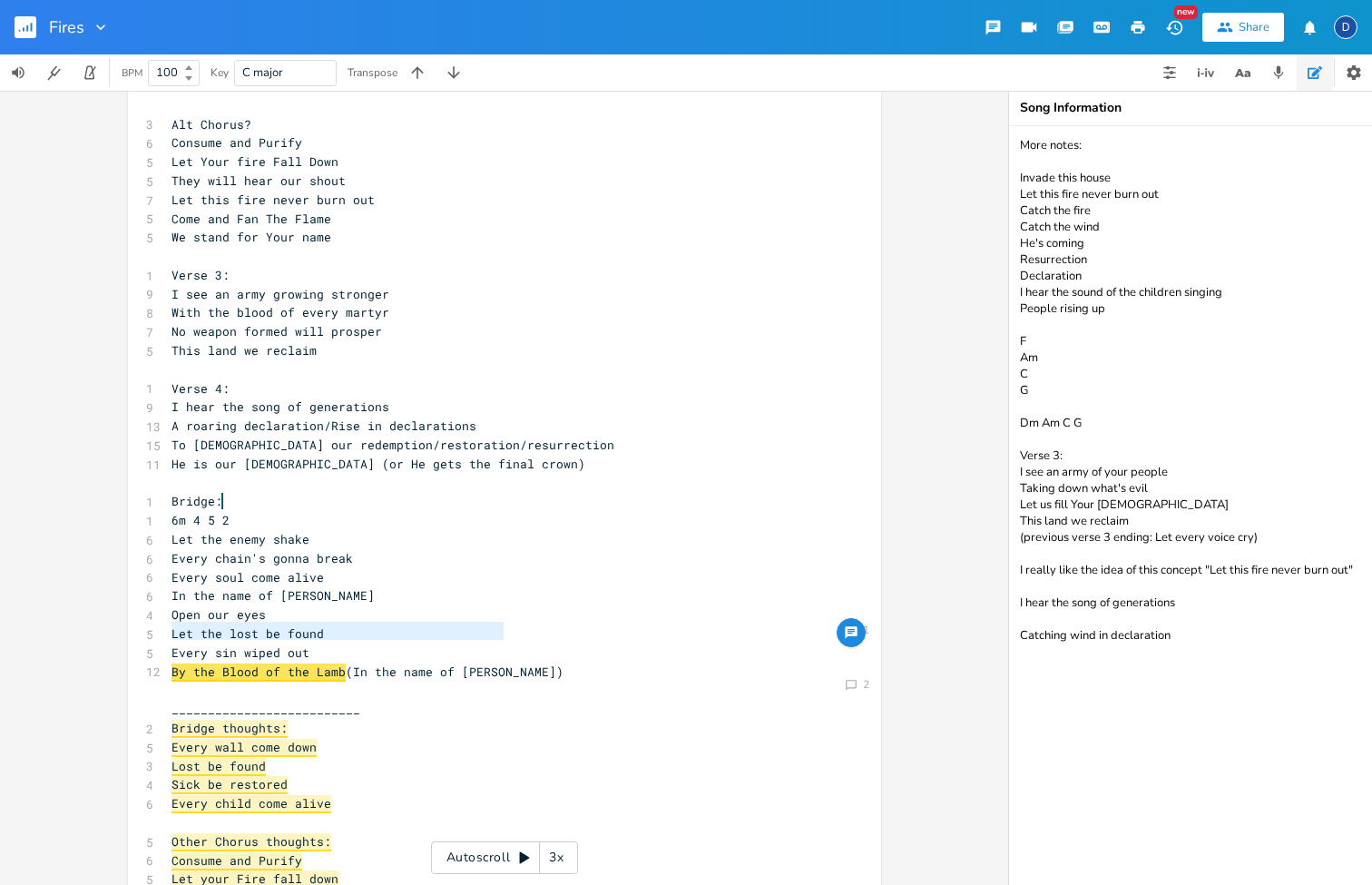
drag, startPoint x: 505, startPoint y: 633, endPoint x: 152, endPoint y: 632, distance: 353.0
click at [258, 680] on pre "​" at bounding box center [496, 690] width 656 height 19
type textarea "(In the name of [PERSON_NAME])"
type textarea "By the Blood of the Lamb (In the name of [PERSON_NAME])"
drag, startPoint x: 527, startPoint y: 638, endPoint x: 137, endPoint y: 636, distance: 390.0
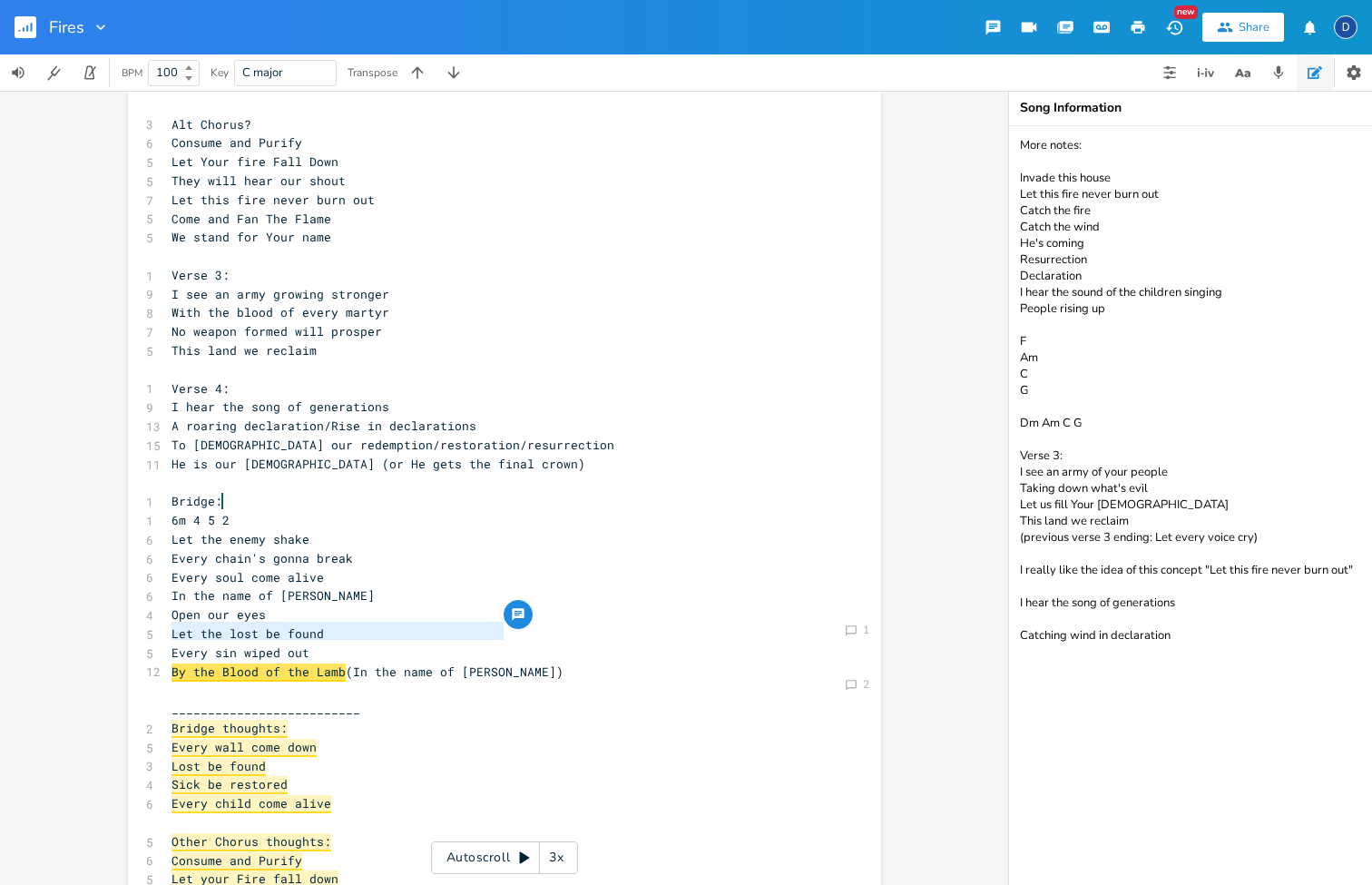
click at [380, 757] on pre "Lost be found" at bounding box center [496, 767] width 656 height 19
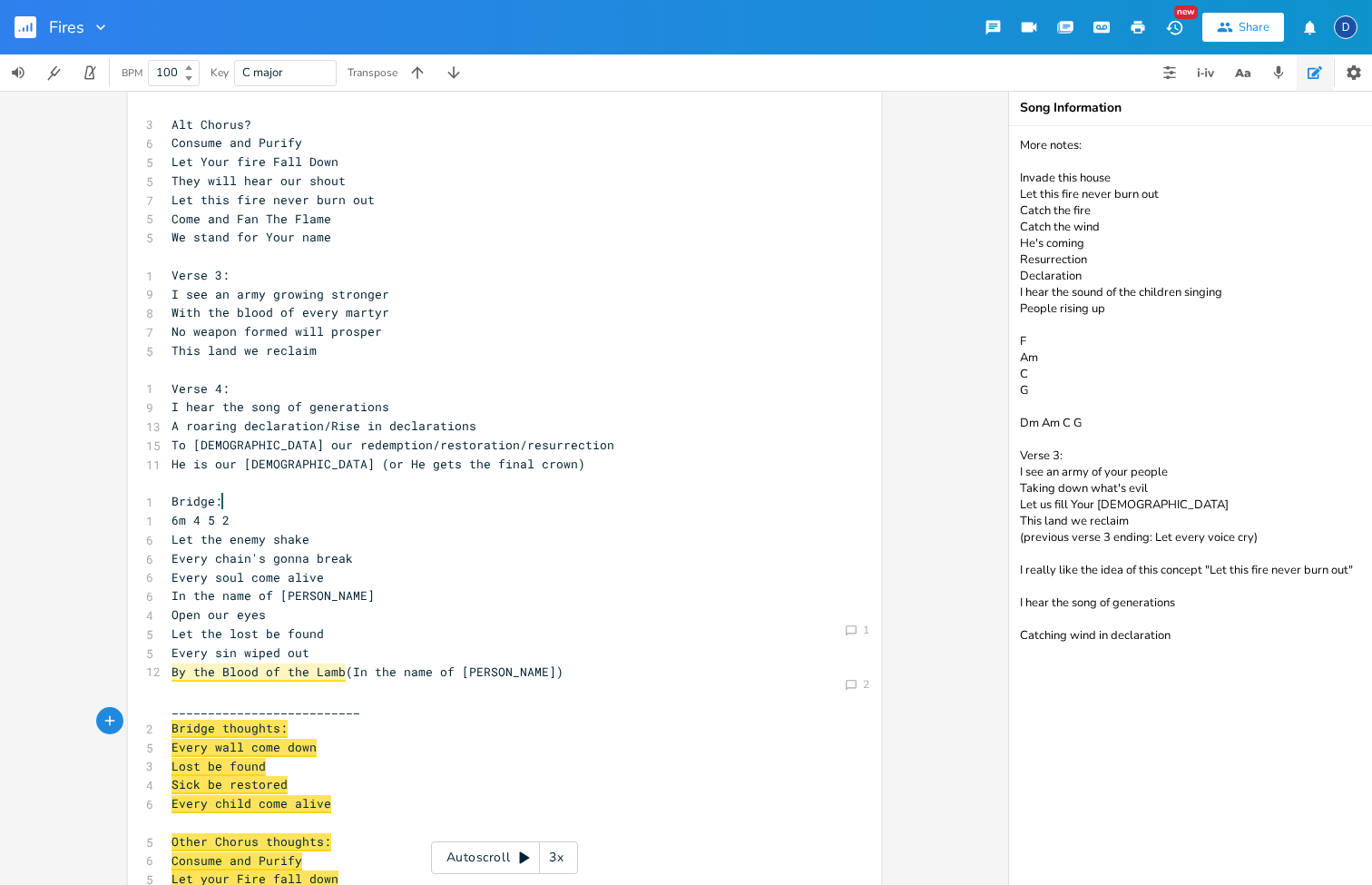
click at [511, 680] on pre "​" at bounding box center [496, 690] width 656 height 19
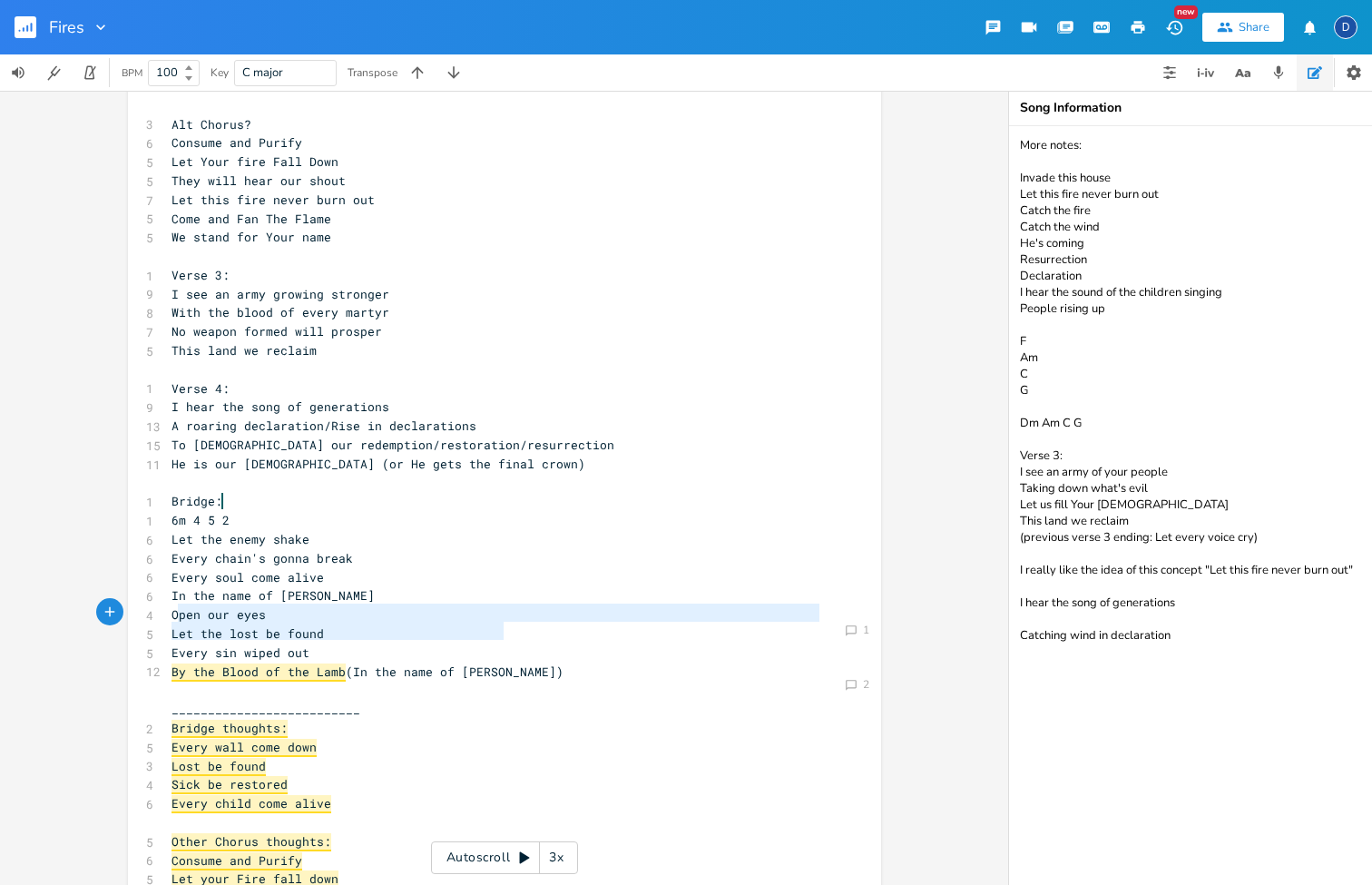
type textarea "By the Blood of the Lamb (In the name of [PERSON_NAME])"
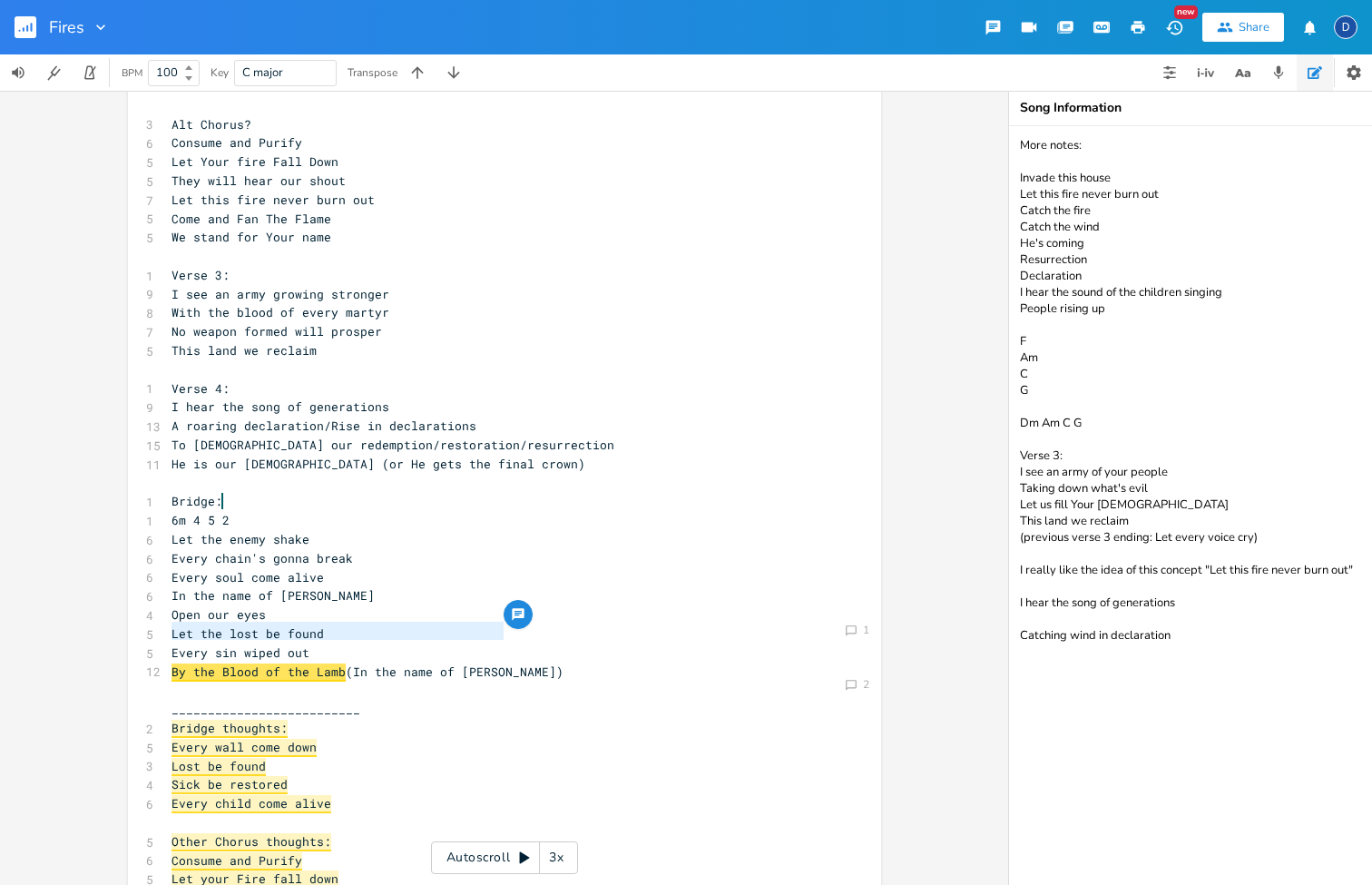
drag, startPoint x: 520, startPoint y: 632, endPoint x: 163, endPoint y: 633, distance: 357.0
click at [466, 719] on pre "Bridge thoughts:" at bounding box center [496, 729] width 656 height 19
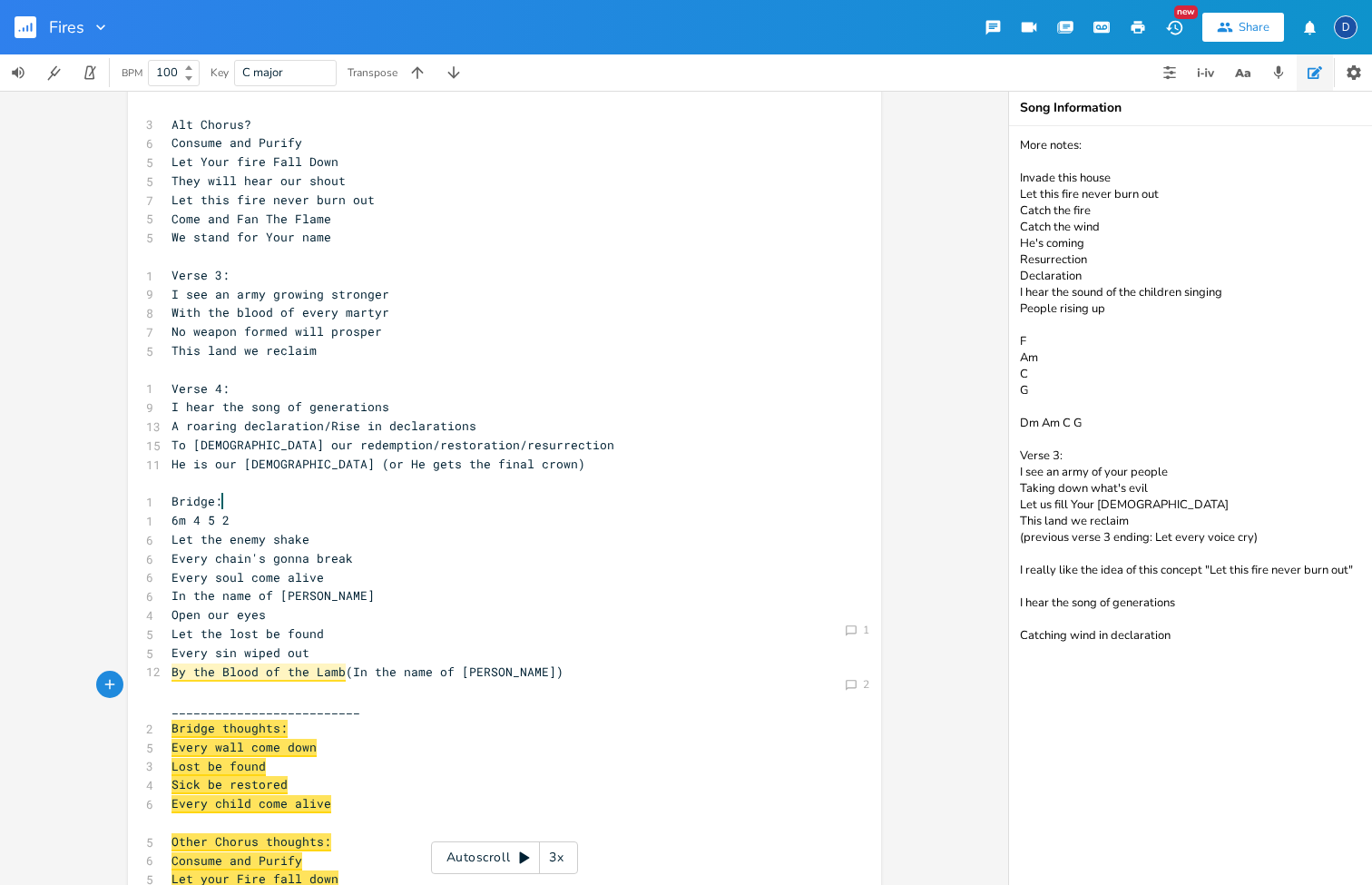
click at [495, 680] on pre "​" at bounding box center [496, 690] width 656 height 19
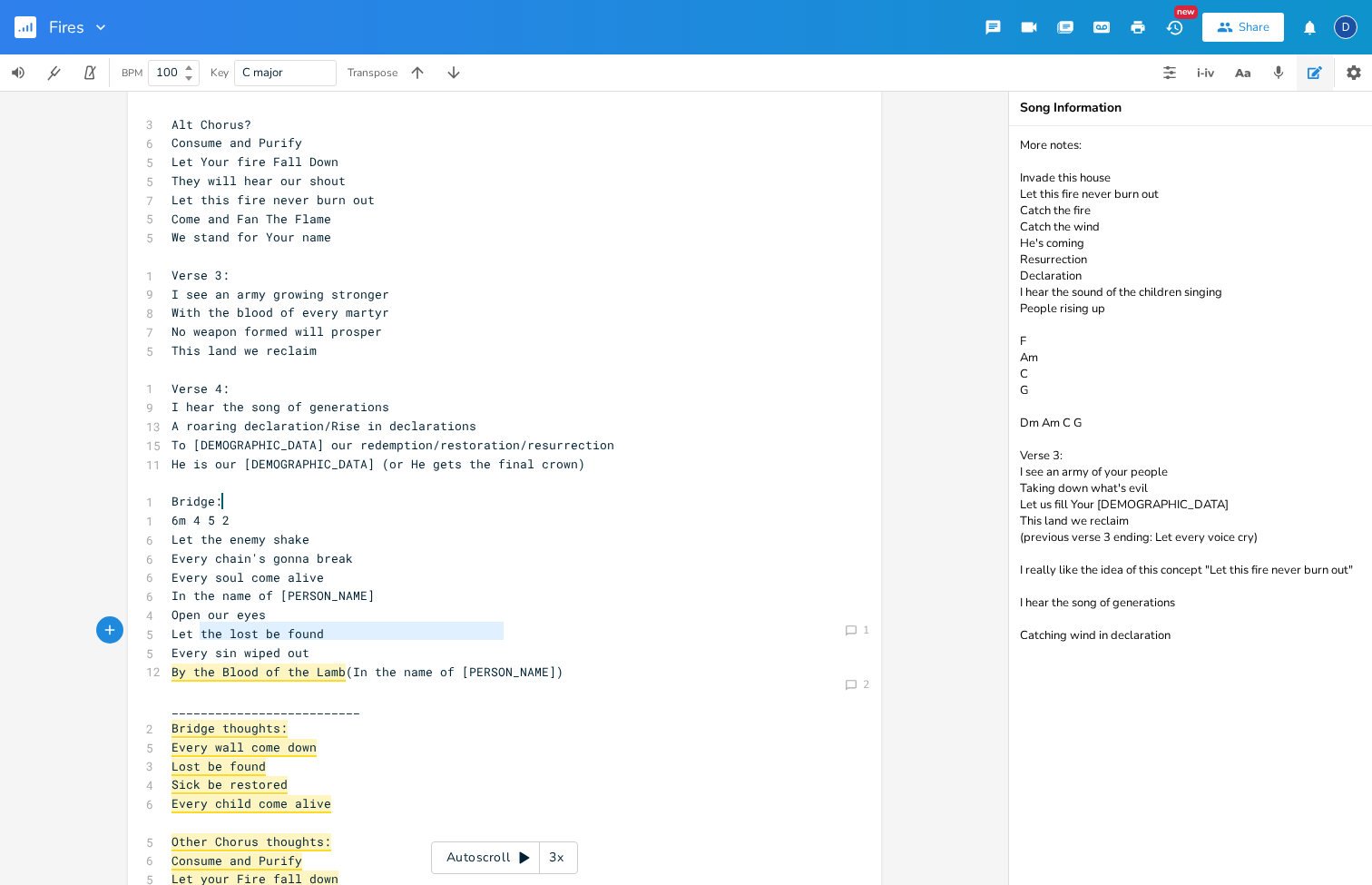
type textarea "By the Blood of the Lamb (In the name of [PERSON_NAME])"
drag, startPoint x: 512, startPoint y: 637, endPoint x: 153, endPoint y: 636, distance: 359.0
click at [317, 663] on span "By the Blood of the Lamb" at bounding box center [259, 672] width 174 height 18
type textarea "In the name of [PERSON_NAME]"
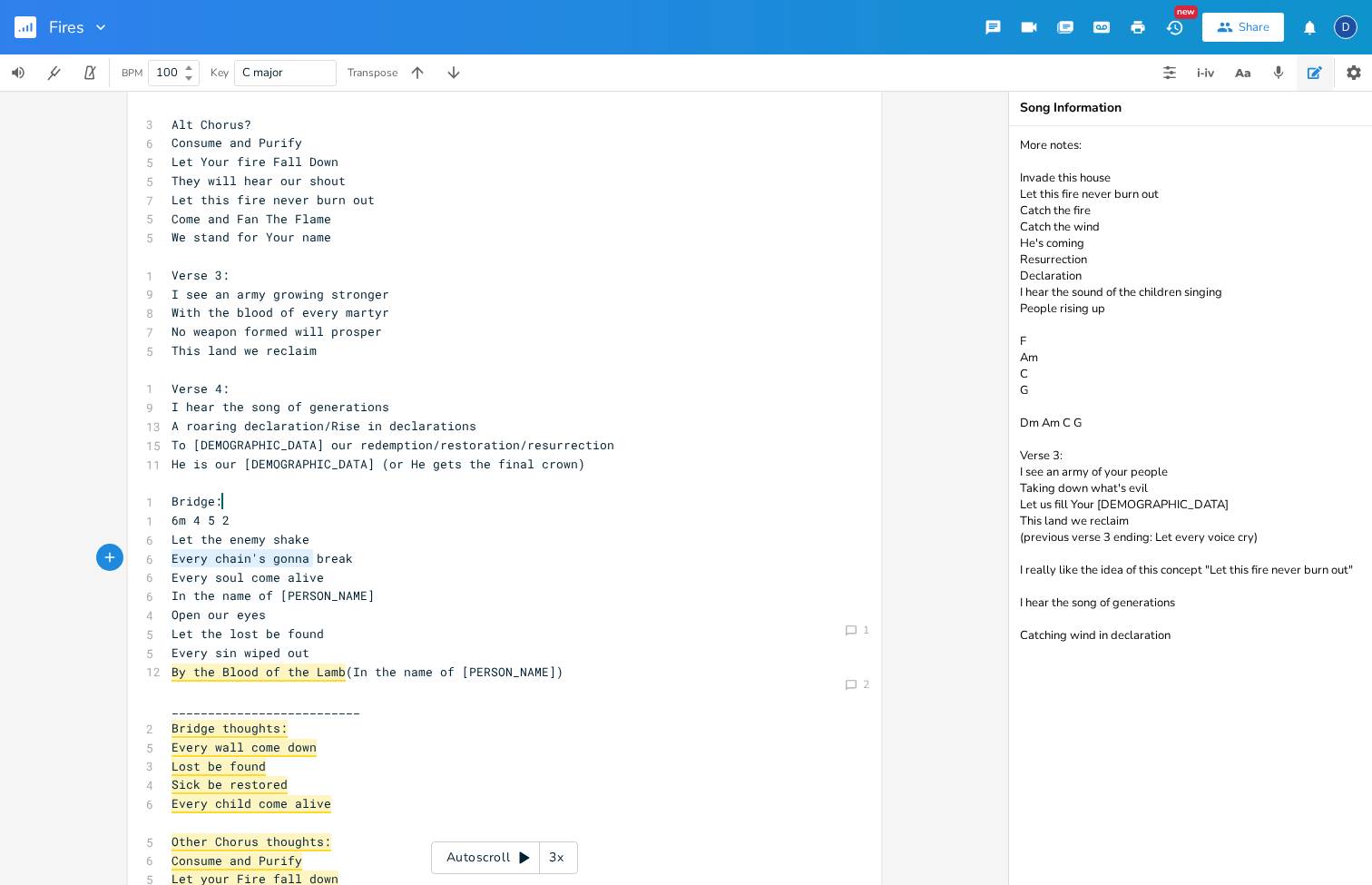
drag, startPoint x: 316, startPoint y: 559, endPoint x: 159, endPoint y: 559, distance: 157.0
click at [159, 559] on div "In the name of [DEMOGRAPHIC_DATA] x 1 Verse 1: 1 2m 6 1 5 8 I see the fires of …" at bounding box center [504, 687] width 753 height 2229
click at [280, 625] on span "Let the lost be found" at bounding box center [247, 633] width 153 height 16
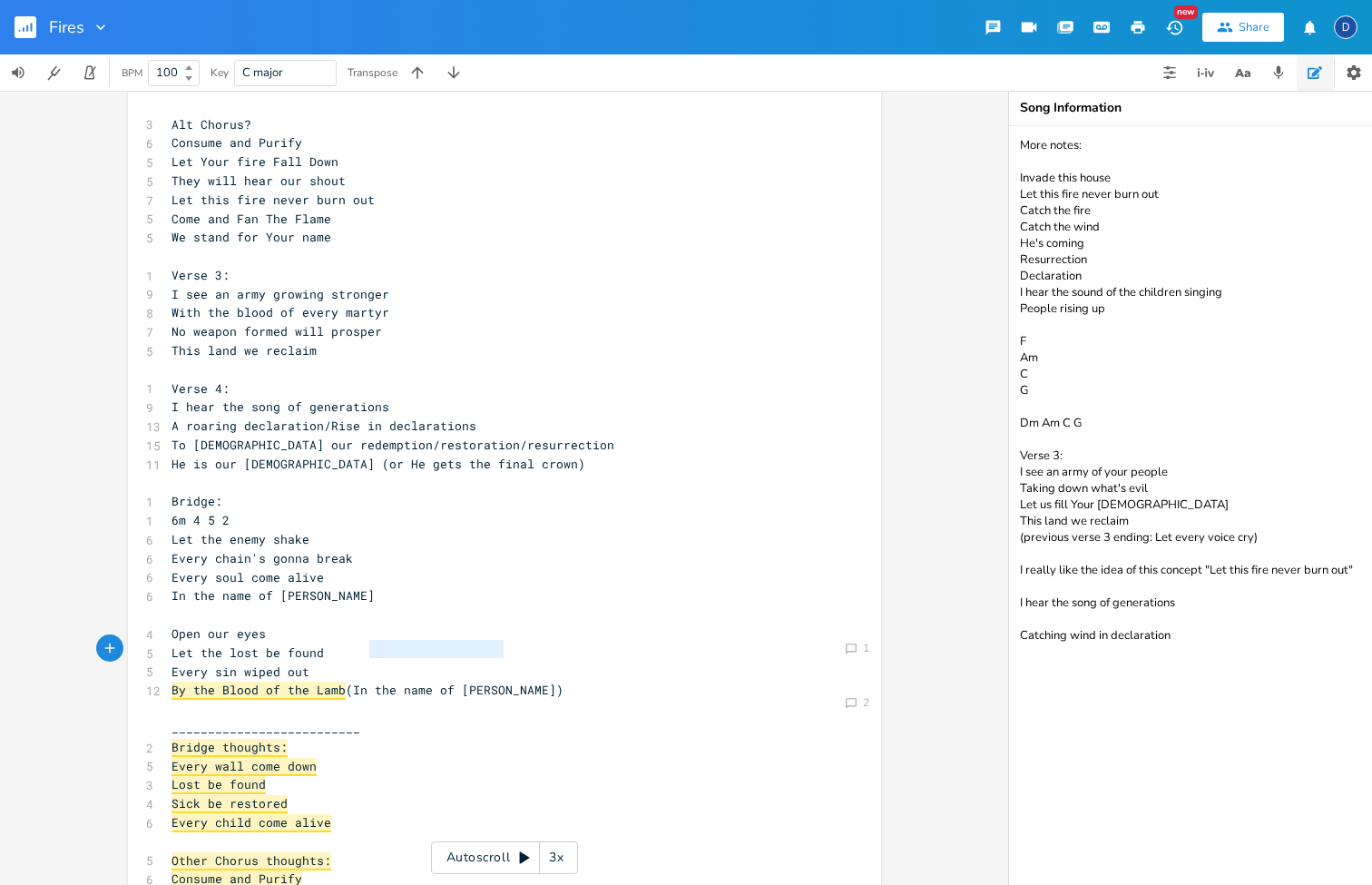
type textarea "(In the name of [PERSON_NAME])"
drag, startPoint x: 509, startPoint y: 654, endPoint x: 343, endPoint y: 643, distance: 166.4
click at [343, 680] on pre "By the Blood of the Lamb (In the name of [PERSON_NAME])" at bounding box center [496, 690] width 656 height 19
click at [371, 681] on span "By the Blood of the Lamb (In the name of [PERSON_NAME])" at bounding box center [368, 689] width 392 height 16
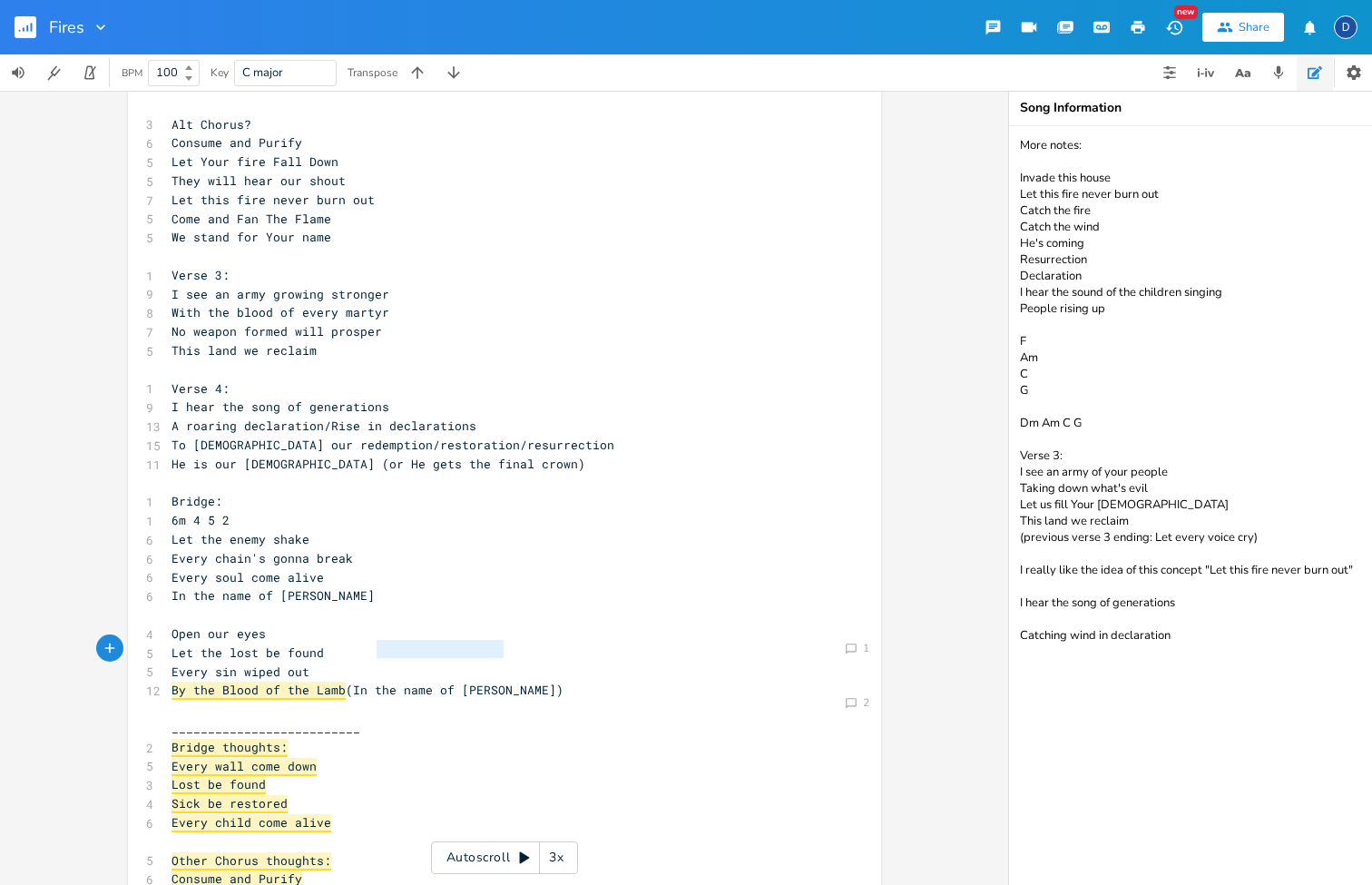
type textarea "(In the name of [PERSON_NAME])"
drag, startPoint x: 503, startPoint y: 646, endPoint x: 344, endPoint y: 650, distance: 159.1
click at [344, 680] on pre "By the Blood of the Lamb (In the name of [PERSON_NAME])" at bounding box center [496, 690] width 656 height 19
click at [195, 605] on pre "​" at bounding box center [496, 615] width 656 height 19
type textarea "is our [DEMOGRAPHIC_DATA] (or He gets the final crown)"
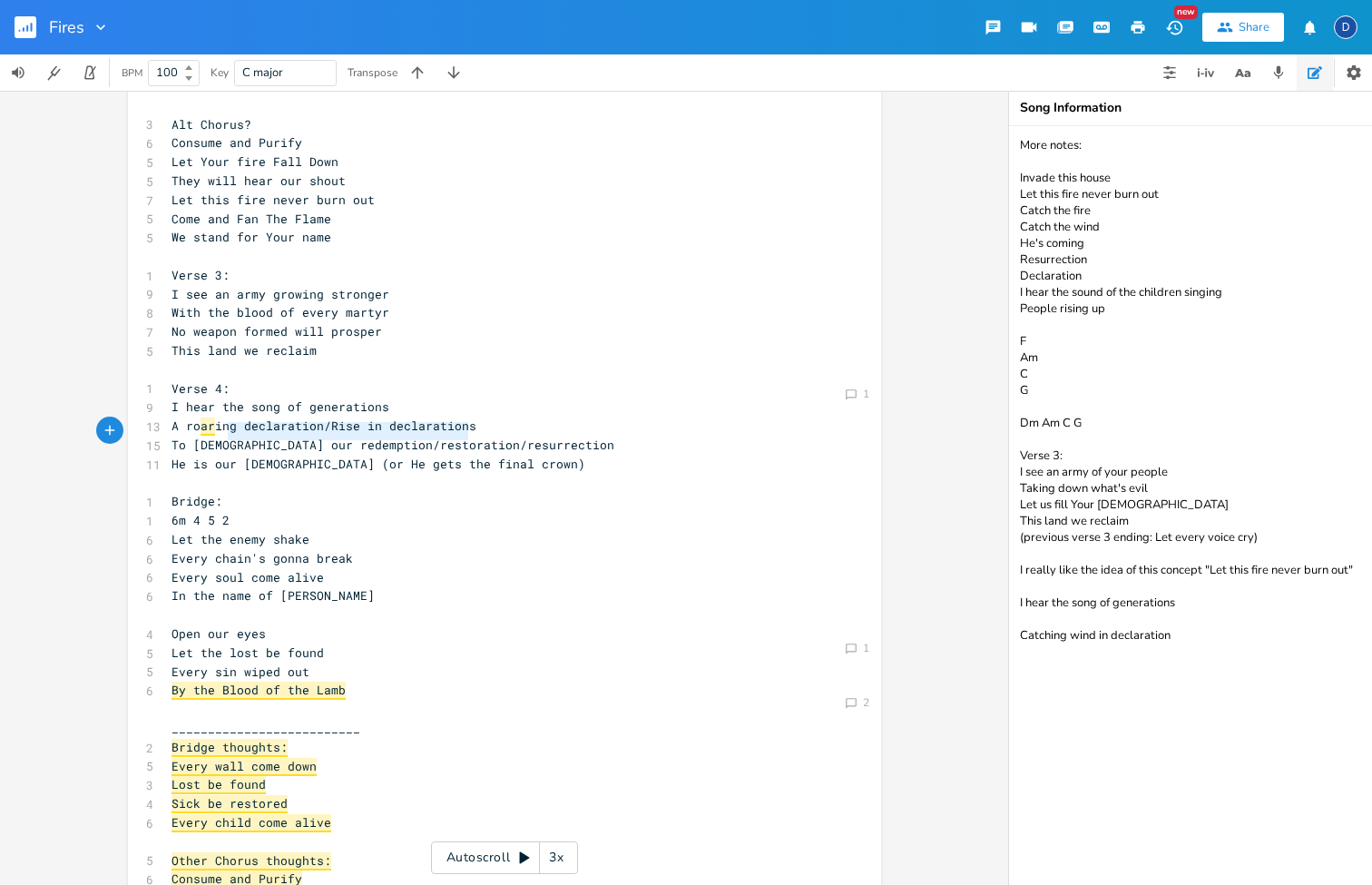
drag, startPoint x: 466, startPoint y: 431, endPoint x: 189, endPoint y: 437, distance: 277.1
click at [190, 455] on pre "He is our [DEMOGRAPHIC_DATA] (or He gets the final crown)" at bounding box center [496, 464] width 656 height 19
click at [249, 474] on pre "​" at bounding box center [496, 483] width 656 height 19
type textarea "restoration/resurrection"
drag, startPoint x: 499, startPoint y: 419, endPoint x: 337, endPoint y: 415, distance: 162.0
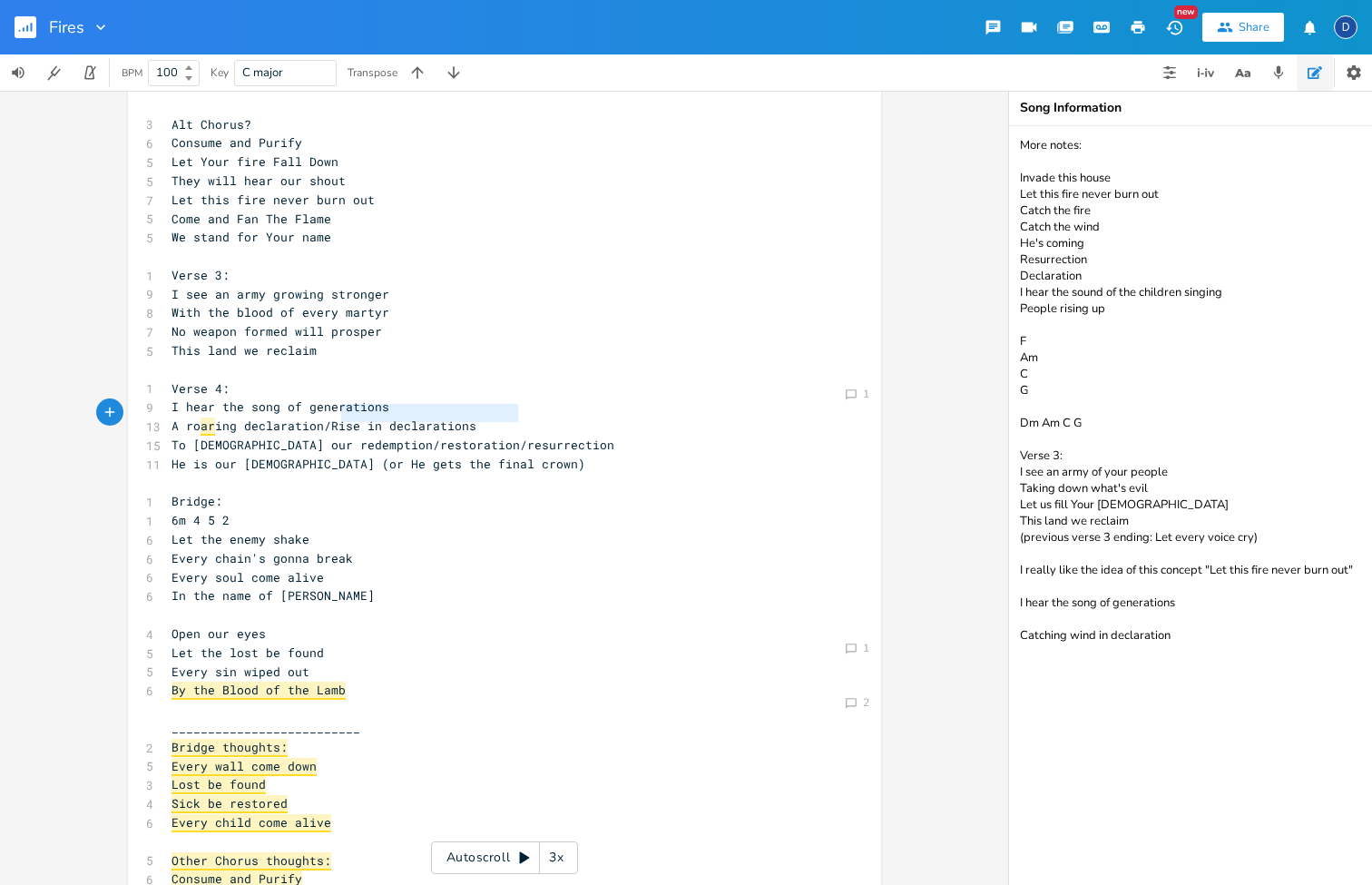
click at [337, 436] on pre "To [DEMOGRAPHIC_DATA] our redemption/restoration/resurrection" at bounding box center [496, 445] width 656 height 19
click at [266, 437] on span "To [DEMOGRAPHIC_DATA] our redemption" at bounding box center [302, 444] width 262 height 16
type textarea "R"
click at [414, 456] on span "He is our [DEMOGRAPHIC_DATA] (or He gets the final crown)" at bounding box center [378, 463] width 414 height 16
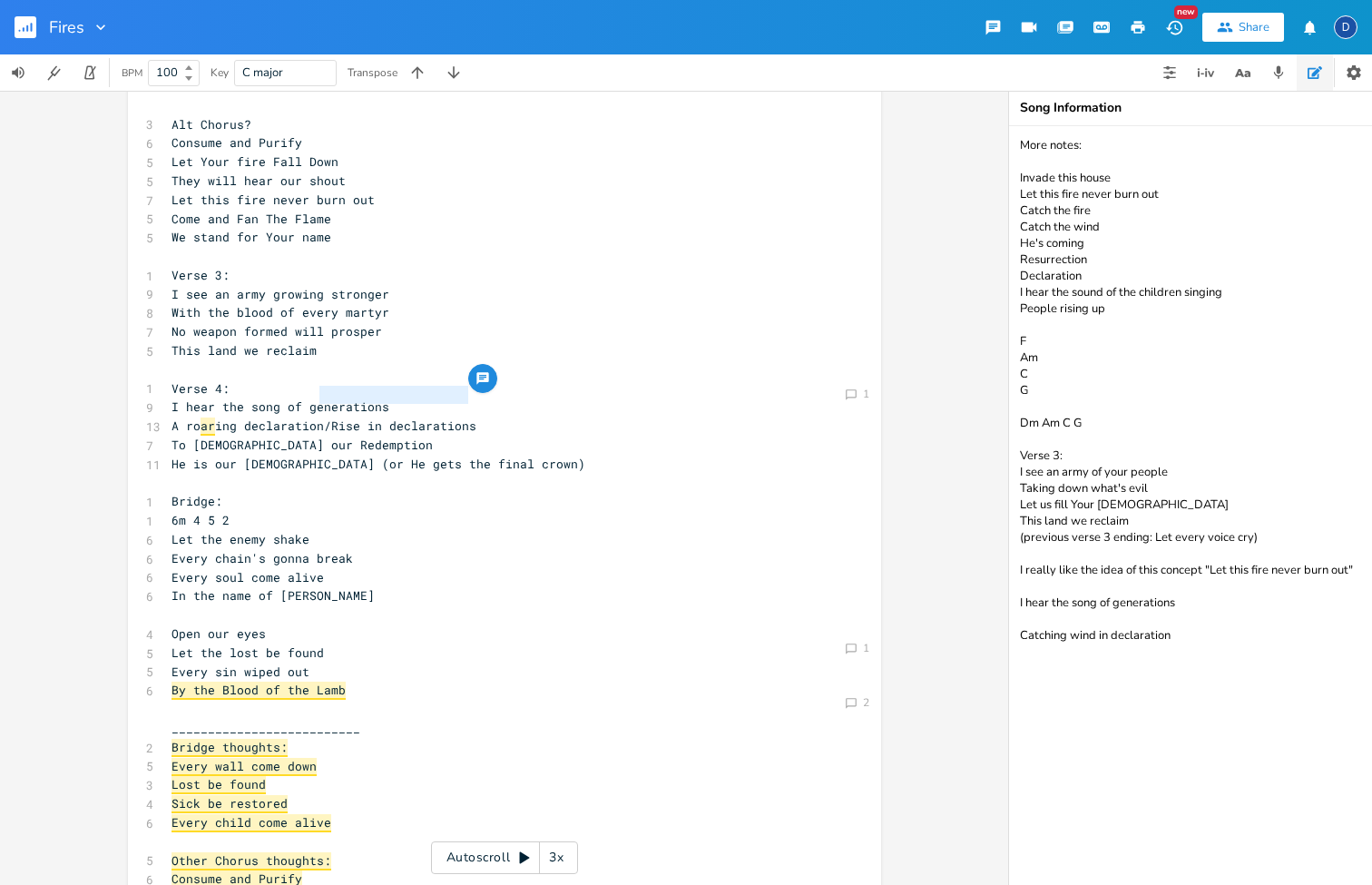
type textarea "Rise in declarations"
drag, startPoint x: 480, startPoint y: 399, endPoint x: 319, endPoint y: 397, distance: 161.0
click at [319, 417] on pre "A ro ar ing declaration/Rise in declarations" at bounding box center [496, 426] width 656 height 19
click at [1171, 683] on textarea "More notes: Invade this house Let this fire never burn out Catch the fire Catch…" at bounding box center [1190, 505] width 363 height 759
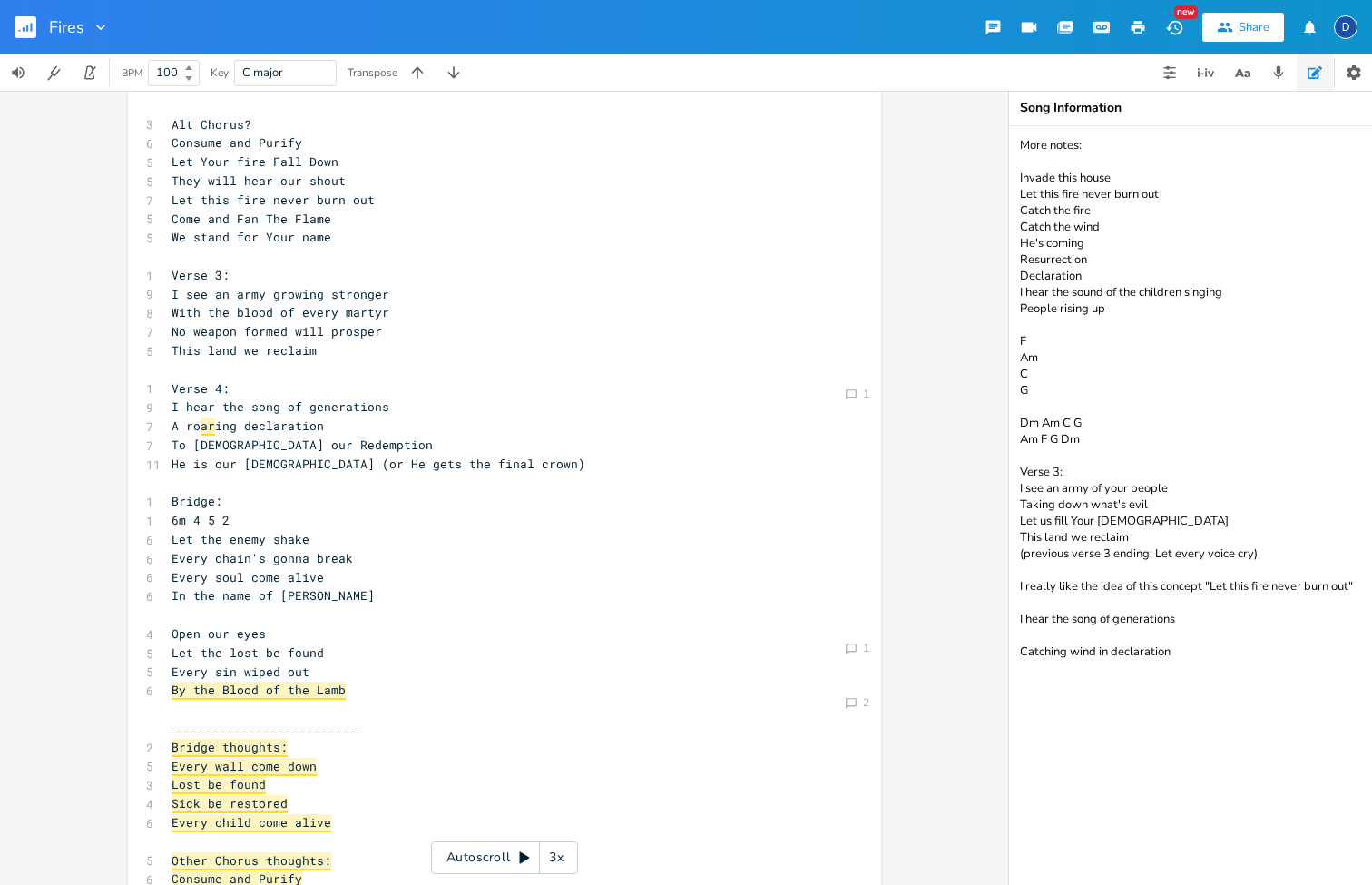
paste textarea "Rise in declarations"
type textarea "More notes: Invade this house Let this fire never burn out Catch the fire Catch…"
click at [444, 436] on pre "To [DEMOGRAPHIC_DATA] our Redemption" at bounding box center [496, 445] width 656 height 19
click at [419, 456] on span "He is our [DEMOGRAPHIC_DATA] (or He gets the final crown)" at bounding box center [378, 463] width 414 height 16
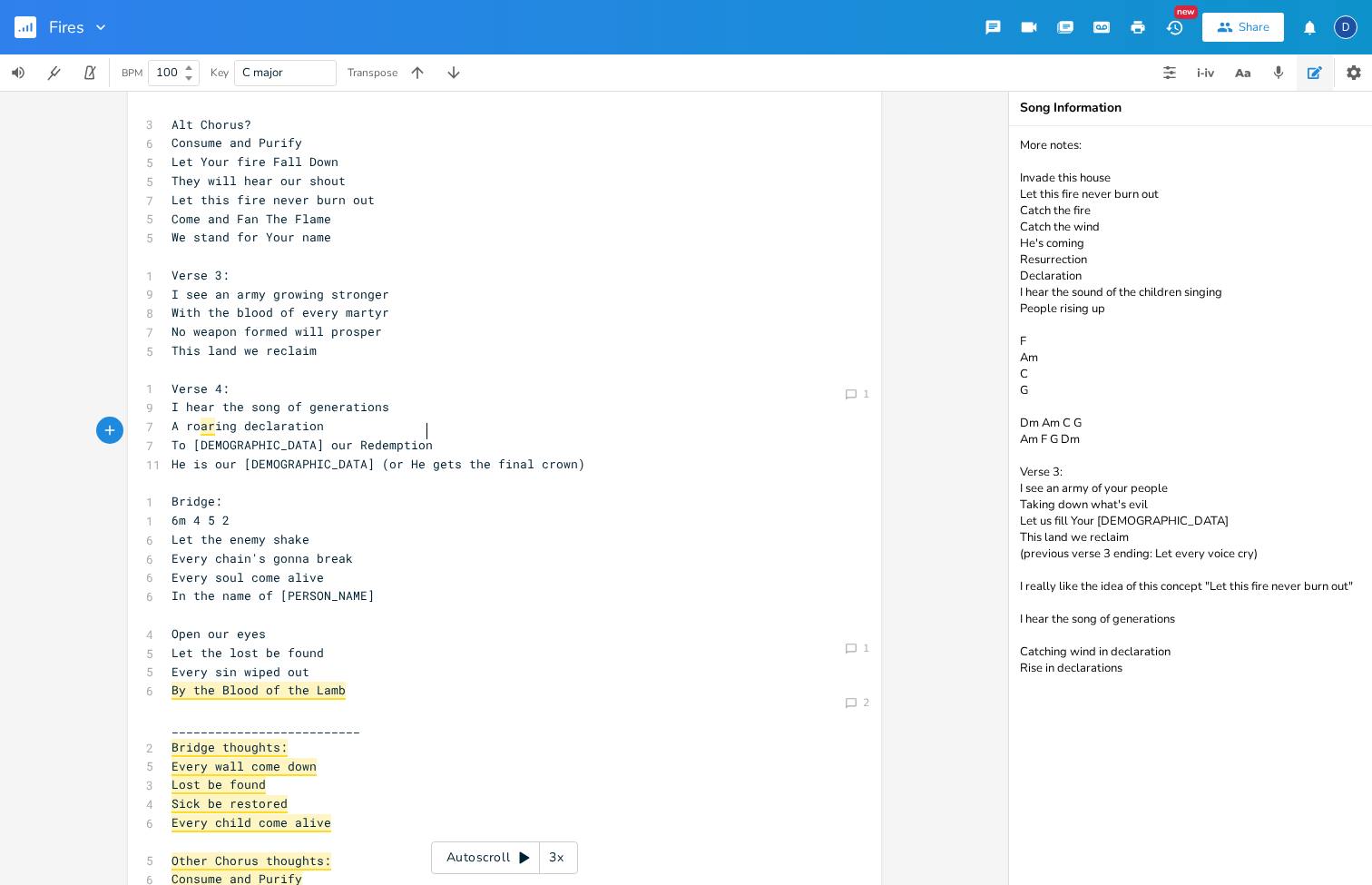
type textarea "i"
click at [312, 436] on pre "To [DEMOGRAPHIC_DATA] our Redemption" at bounding box center [496, 445] width 656 height 19
click at [331, 436] on pre "To [DEMOGRAPHIC_DATA] our Redemption" at bounding box center [496, 445] width 656 height 19
type textarea "od (or He gets the final crown)"
type textarea "He is our [DEMOGRAPHIC_DATA] (or He gets the final crown)"
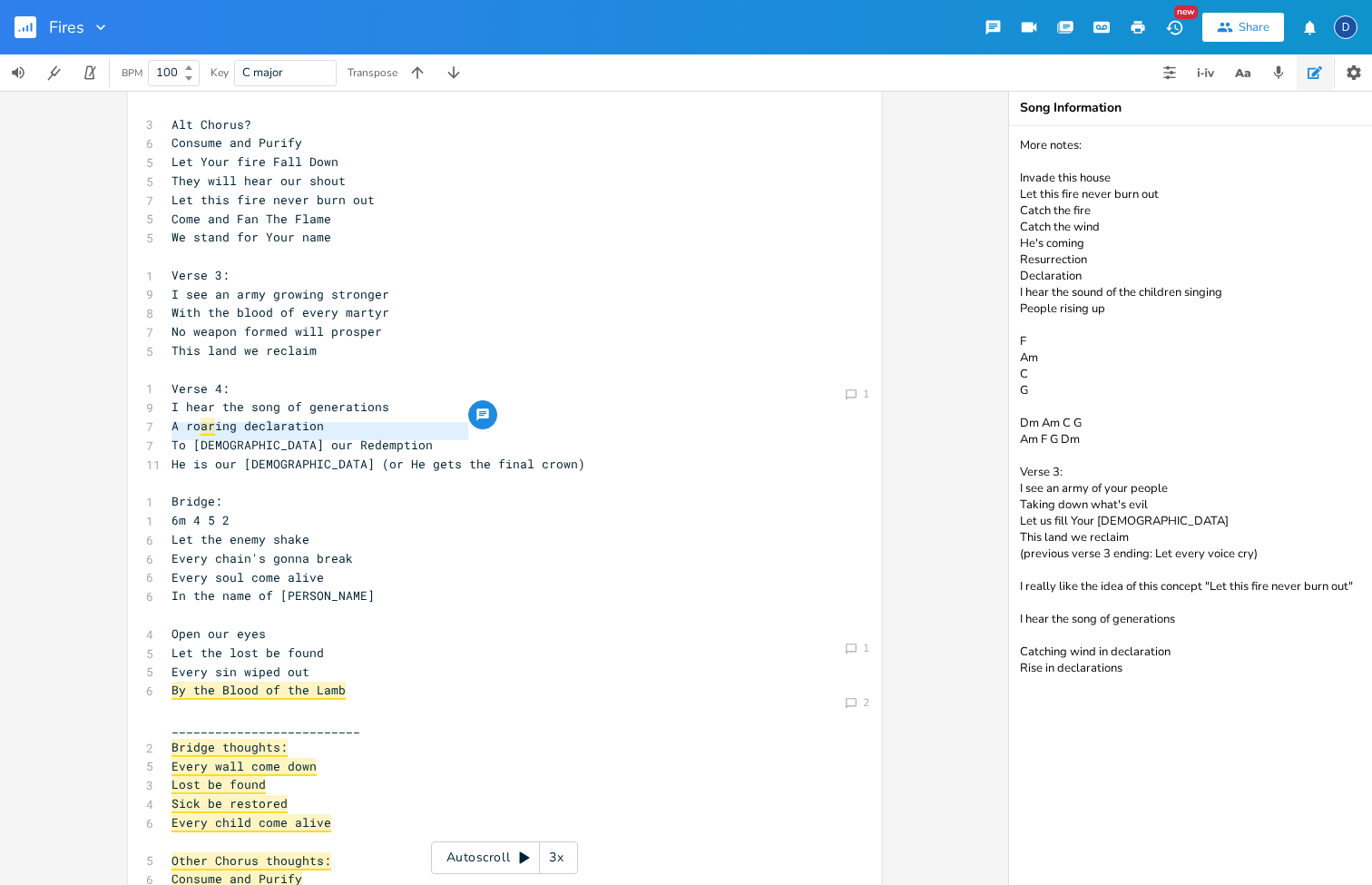
drag, startPoint x: 464, startPoint y: 434, endPoint x: 151, endPoint y: 435, distance: 313.0
click at [168, 455] on div "11 He is our [DEMOGRAPHIC_DATA] (or He gets the final crown)" at bounding box center [496, 464] width 656 height 19
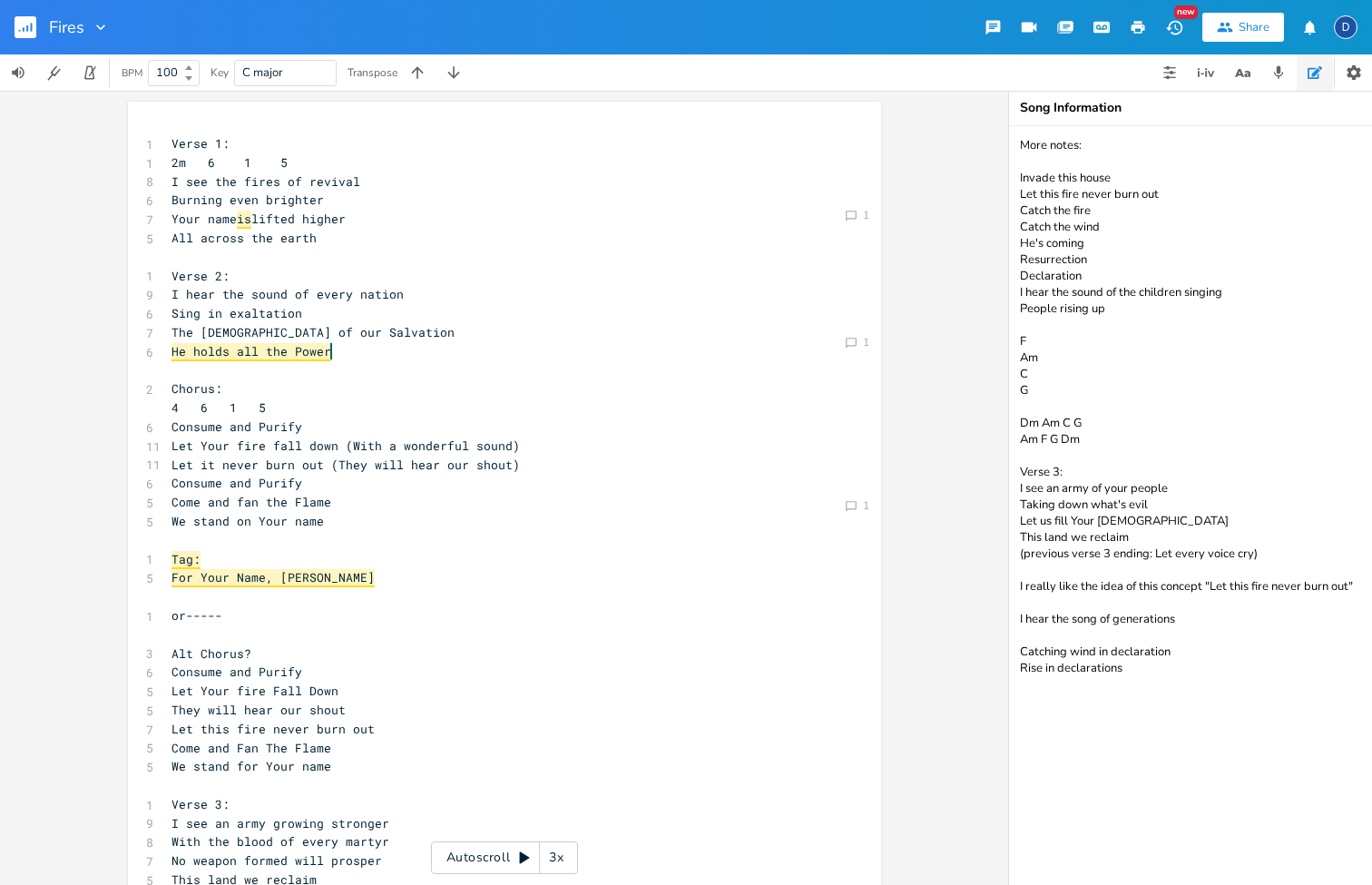
scroll to position [130, 0]
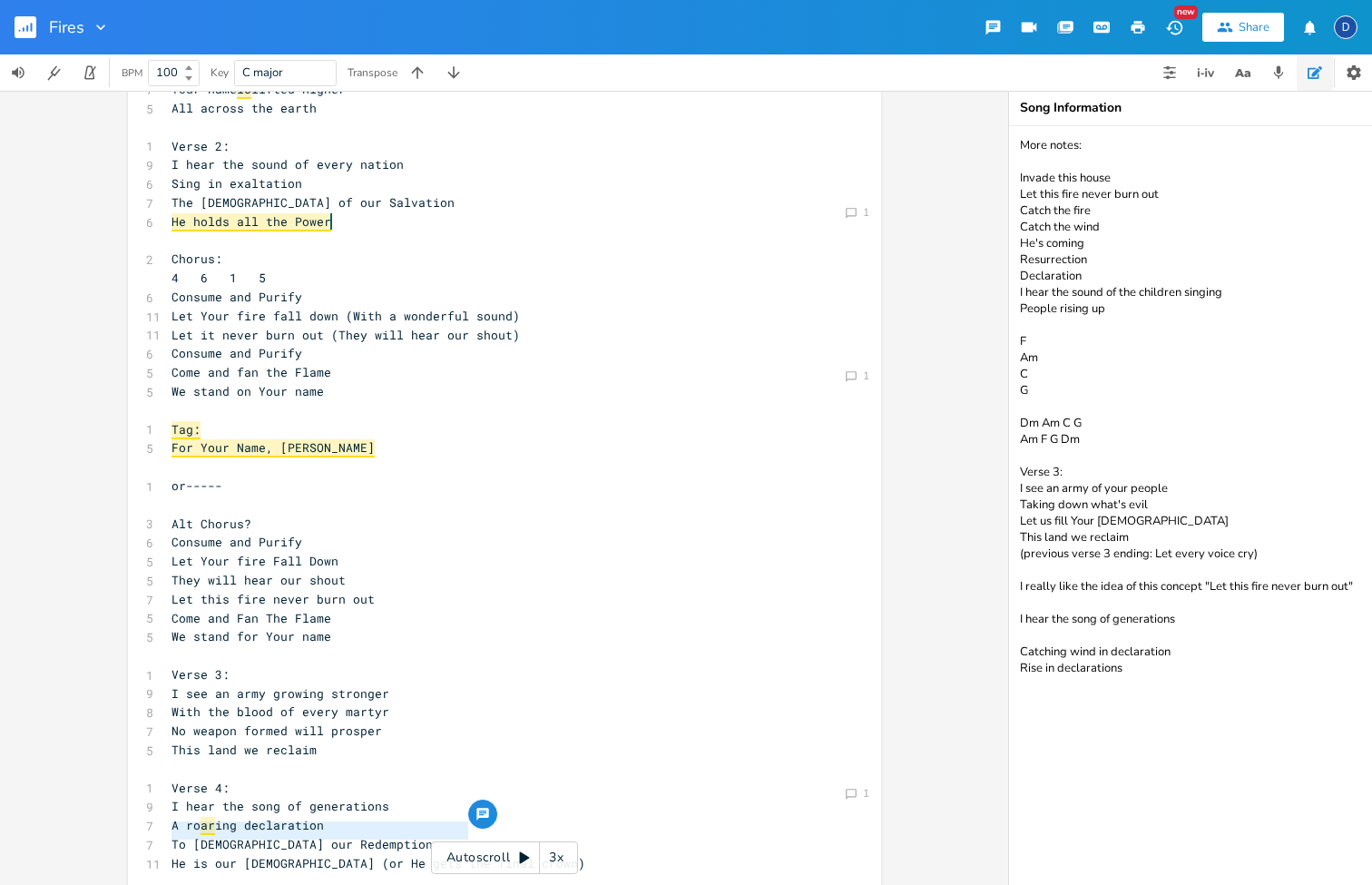
click at [235, 345] on span "Consume and Purify" at bounding box center [237, 352] width 131 height 16
type textarea "and"
click at [235, 345] on span "Consume and Purify" at bounding box center [237, 352] width 131 height 16
click at [246, 219] on span "He holds all the Power" at bounding box center [251, 222] width 160 height 18
type textarea "all"
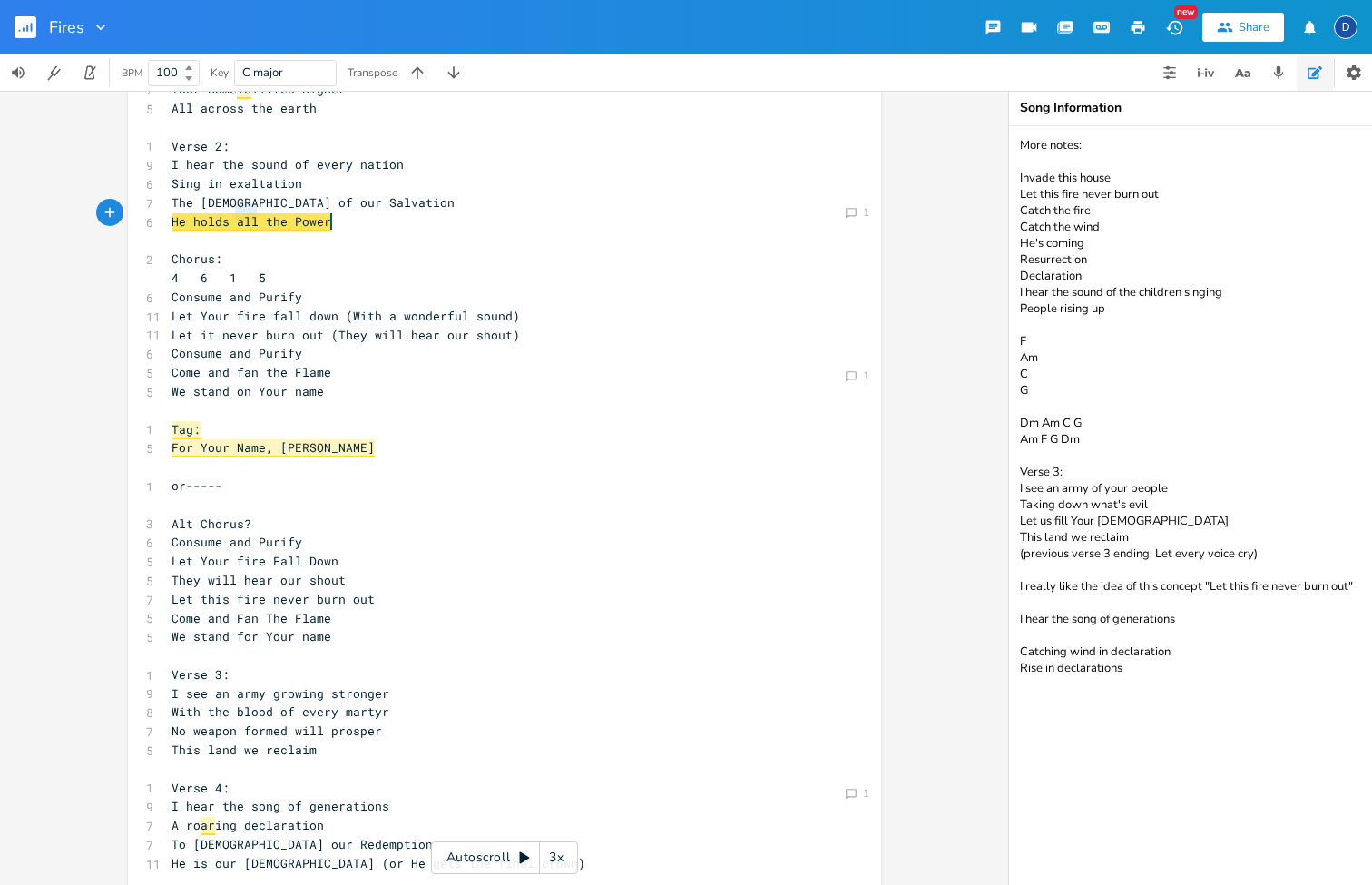
click at [246, 219] on span "He holds all the Power" at bounding box center [251, 222] width 160 height 18
click at [298, 217] on pre "He holds the Power" at bounding box center [496, 222] width 656 height 19
click at [371, 269] on pre "4 6 1 5" at bounding box center [496, 279] width 656 height 19
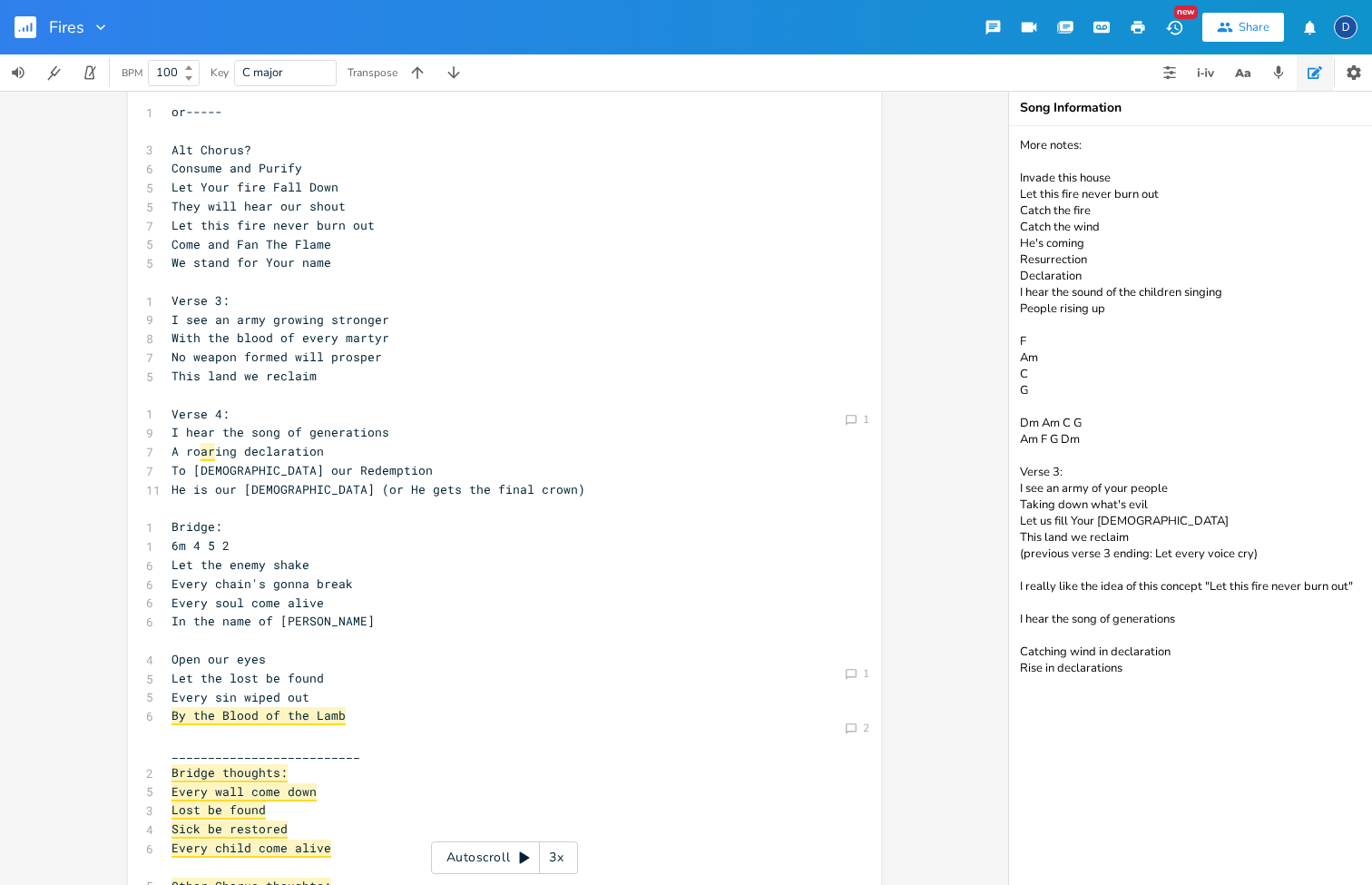
scroll to position [512, 0]
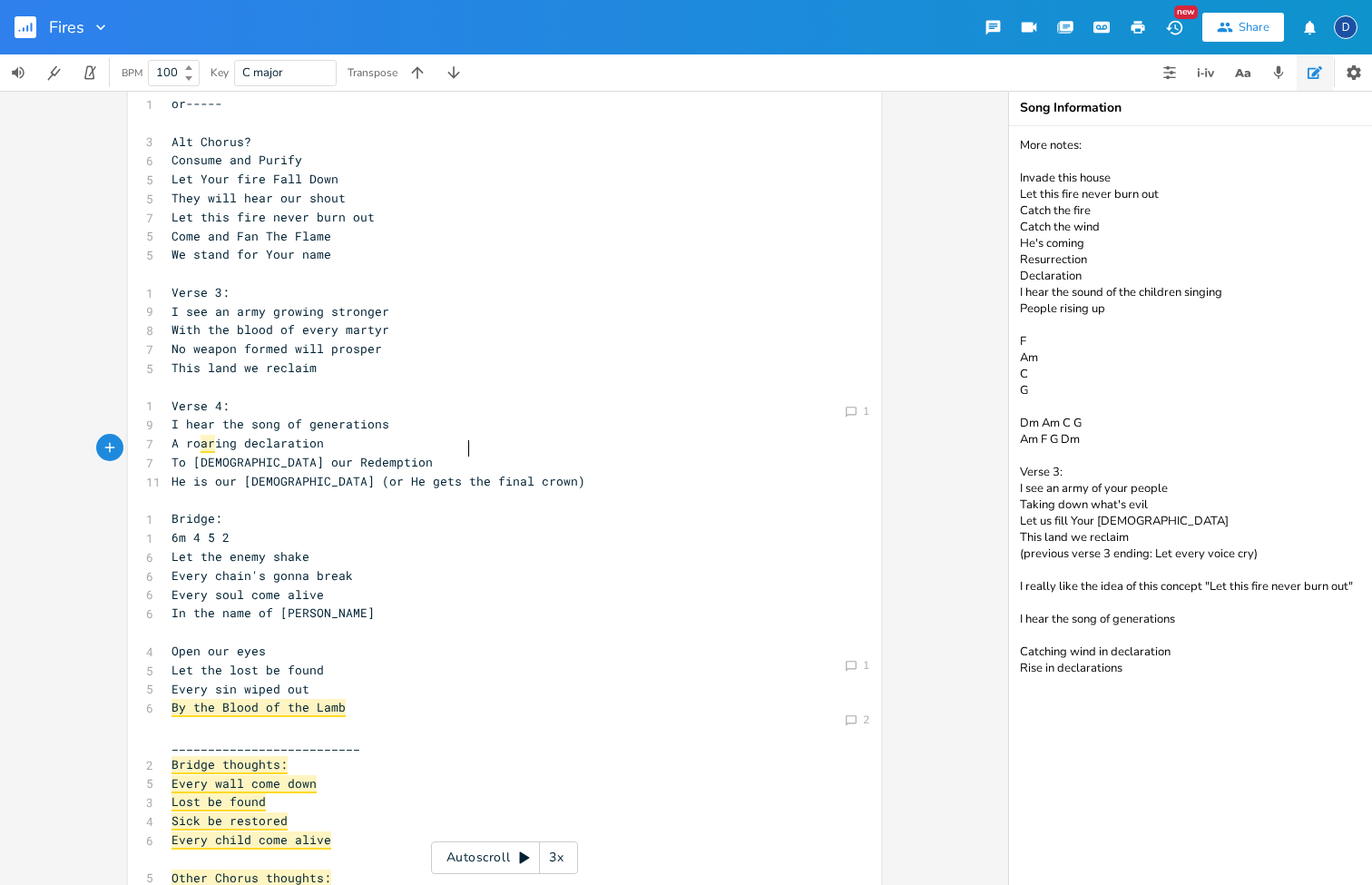
type textarea "He is our [DEMOGRAPHIC_DATA] (or He gets the final crown)"
drag, startPoint x: 467, startPoint y: 450, endPoint x: 141, endPoint y: 452, distance: 326.0
click at [168, 472] on div "11 He is our [DEMOGRAPHIC_DATA] (or He gets the final crown)" at bounding box center [496, 481] width 656 height 19
click at [466, 472] on pre "He is our [DEMOGRAPHIC_DATA] (or He gets the final crown)" at bounding box center [496, 481] width 656 height 19
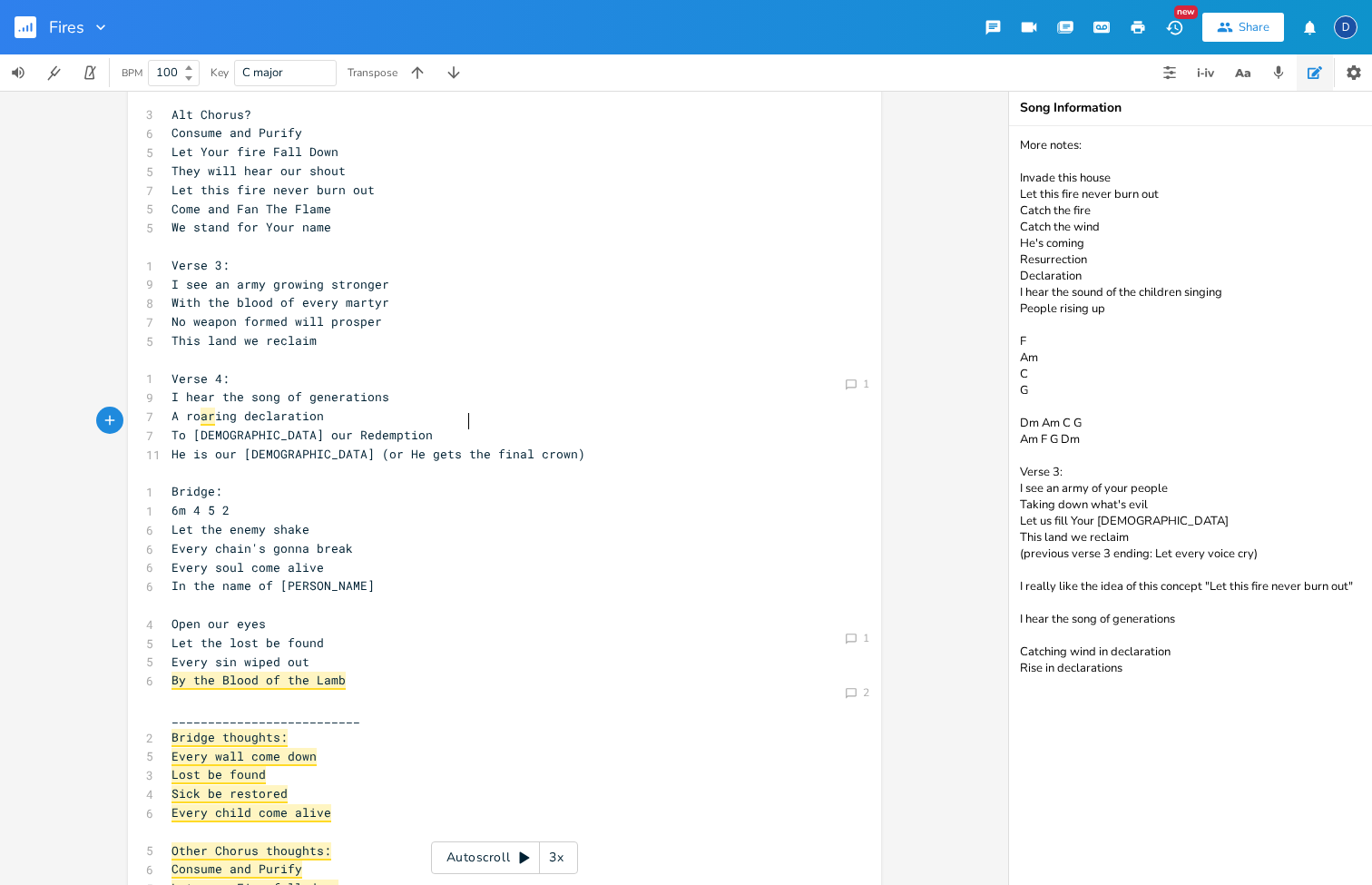
scroll to position [0, 0]
drag, startPoint x: 491, startPoint y: 420, endPoint x: 167, endPoint y: 418, distance: 324.0
click at [168, 444] on pre "He is our [DEMOGRAPHIC_DATA] (or He gets the final crown)" at bounding box center [496, 454] width 656 height 19
type textarea "He;s"
type textarea "'s still on the throne"
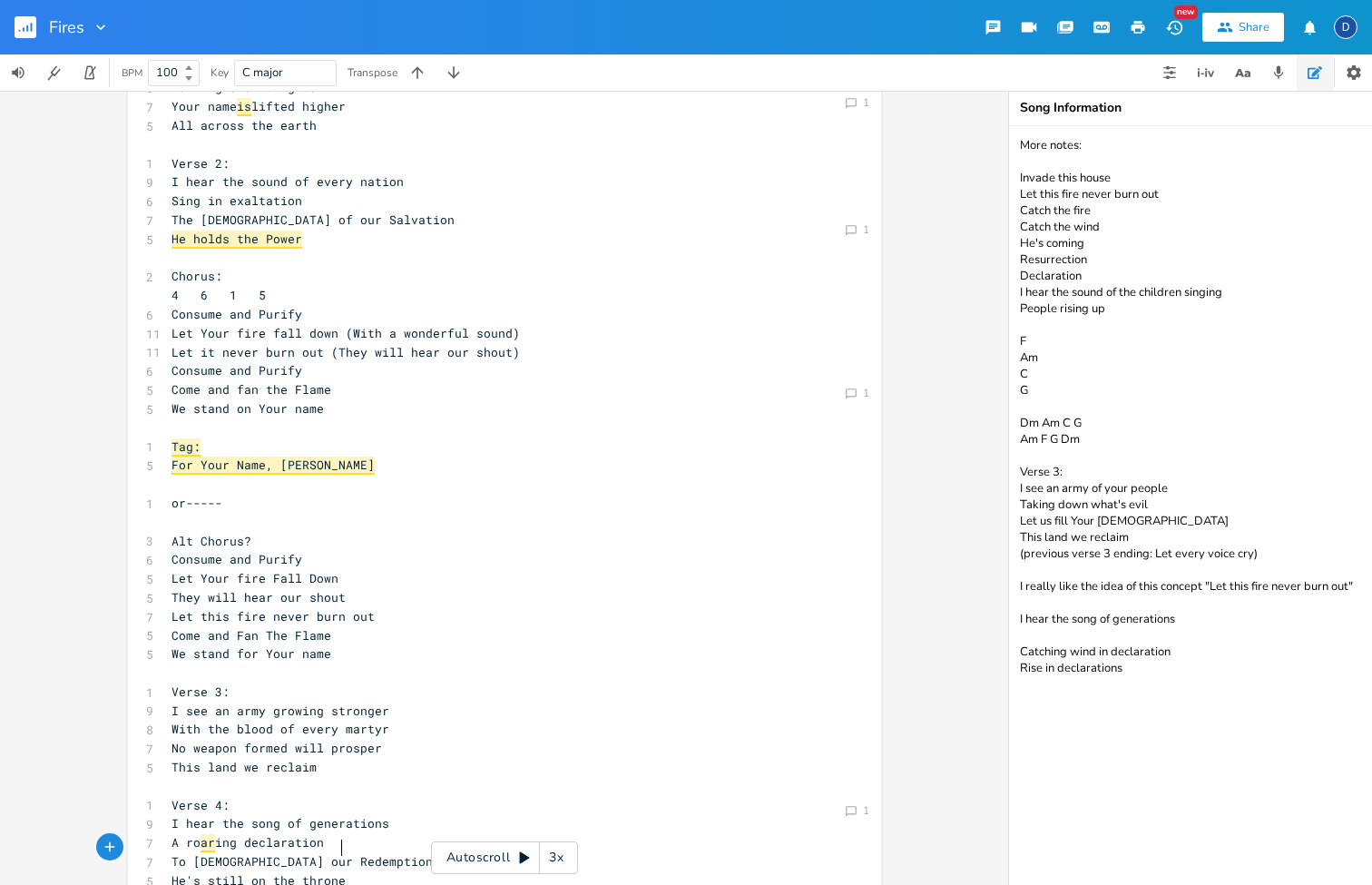
scroll to position [94, 0]
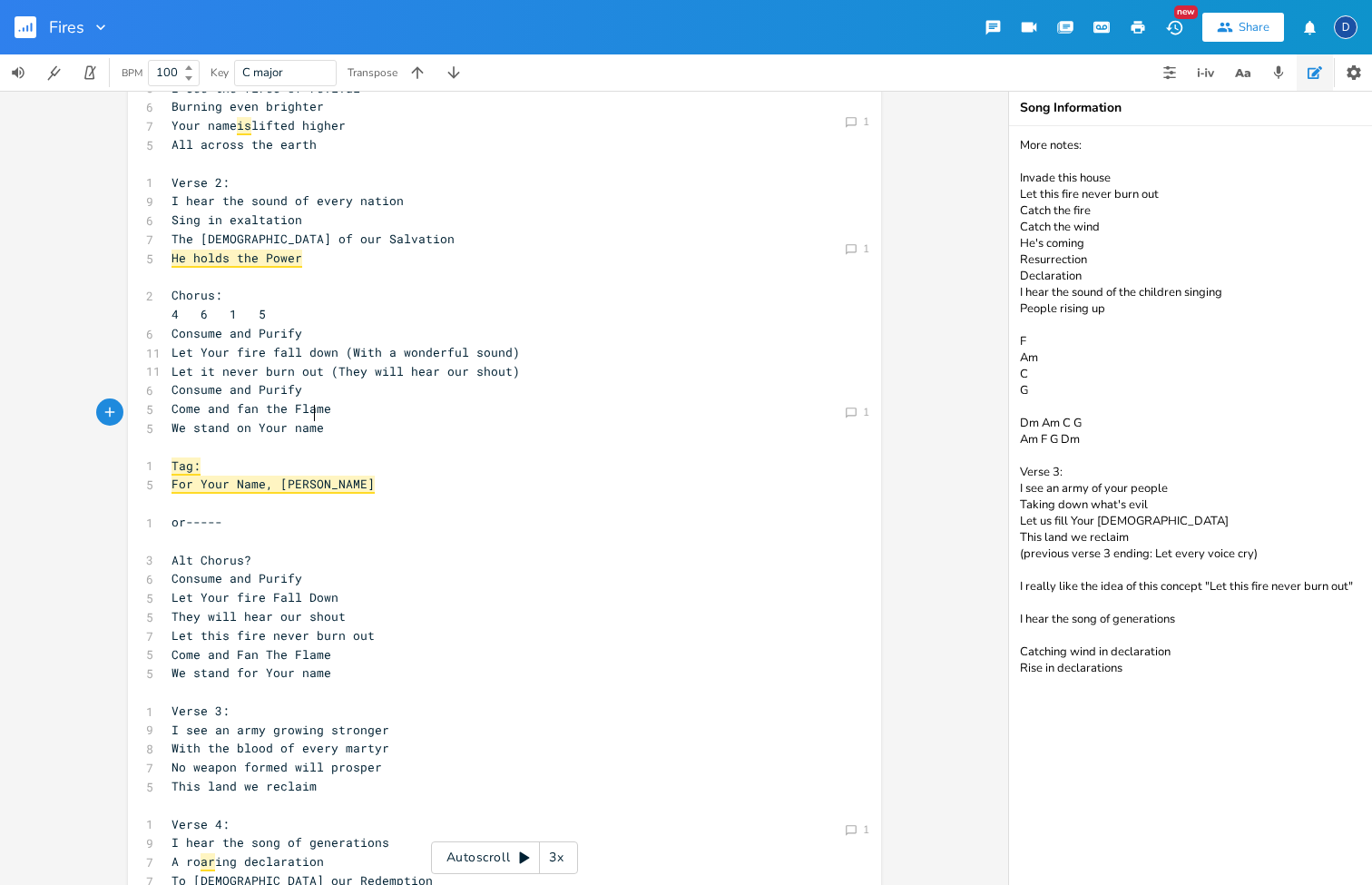
click at [304, 419] on span "We stand on Your name" at bounding box center [247, 426] width 153 height 16
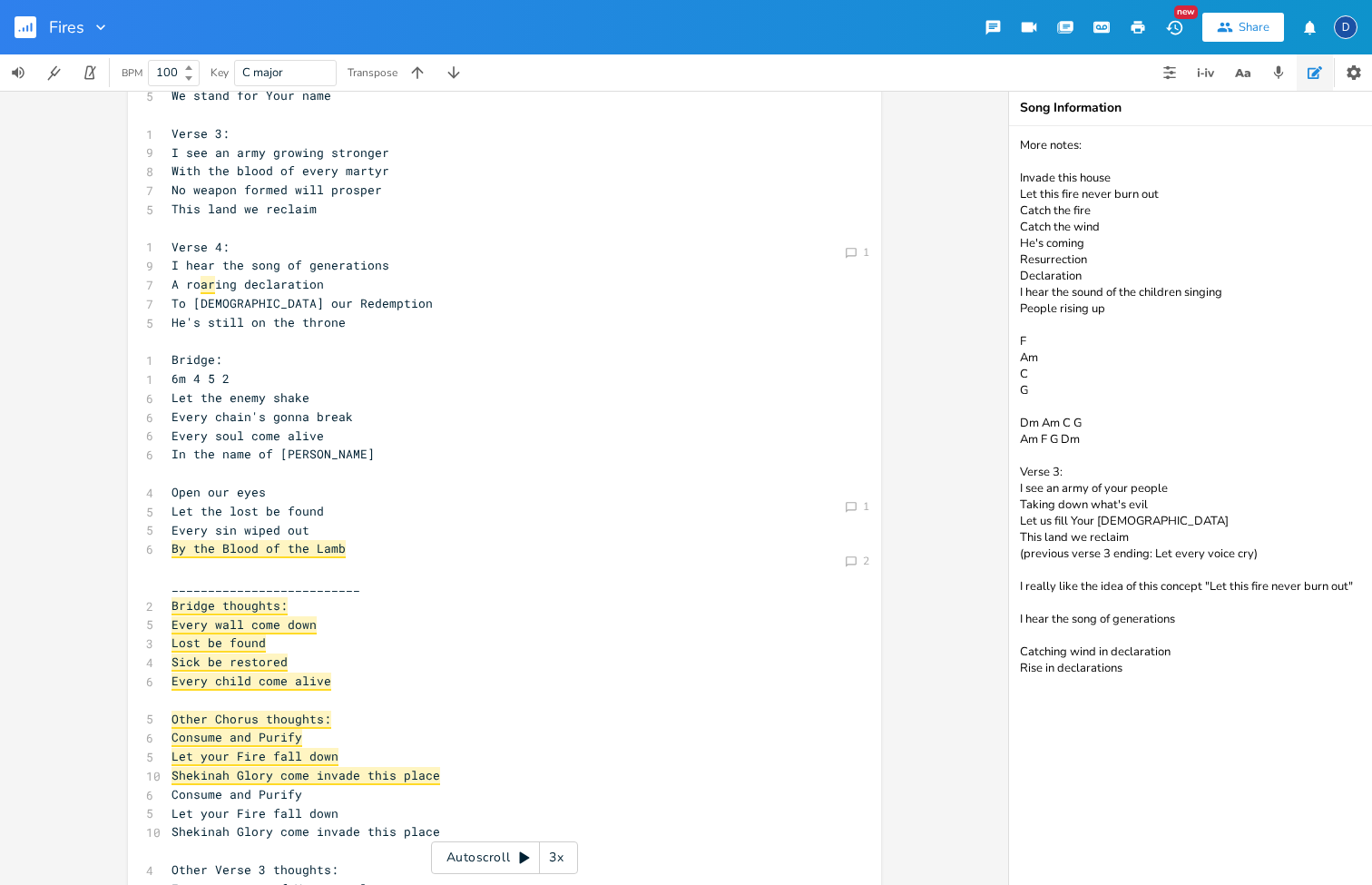
scroll to position [703, 0]
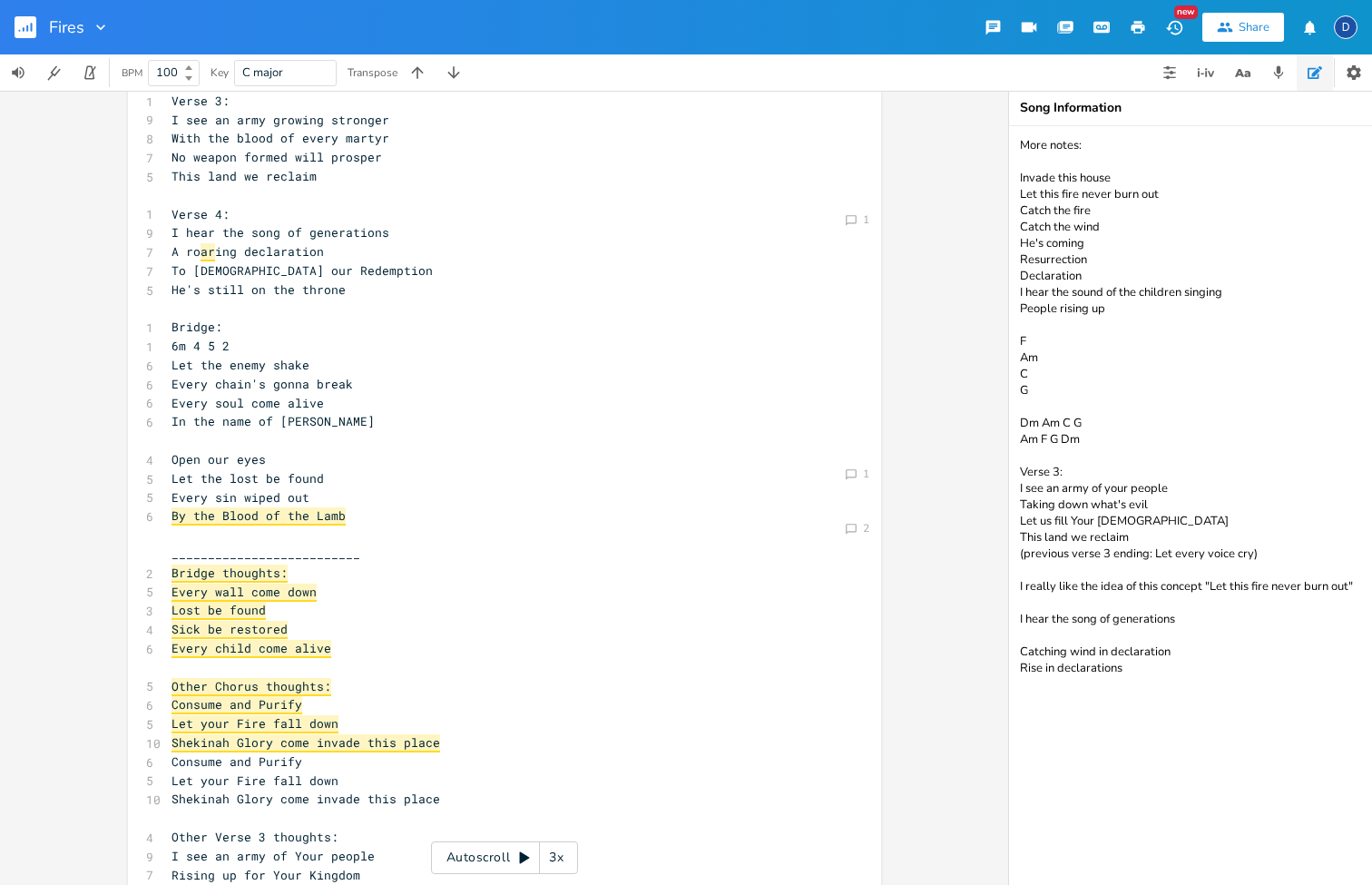
click at [228, 431] on pre "​" at bounding box center [496, 441] width 656 height 19
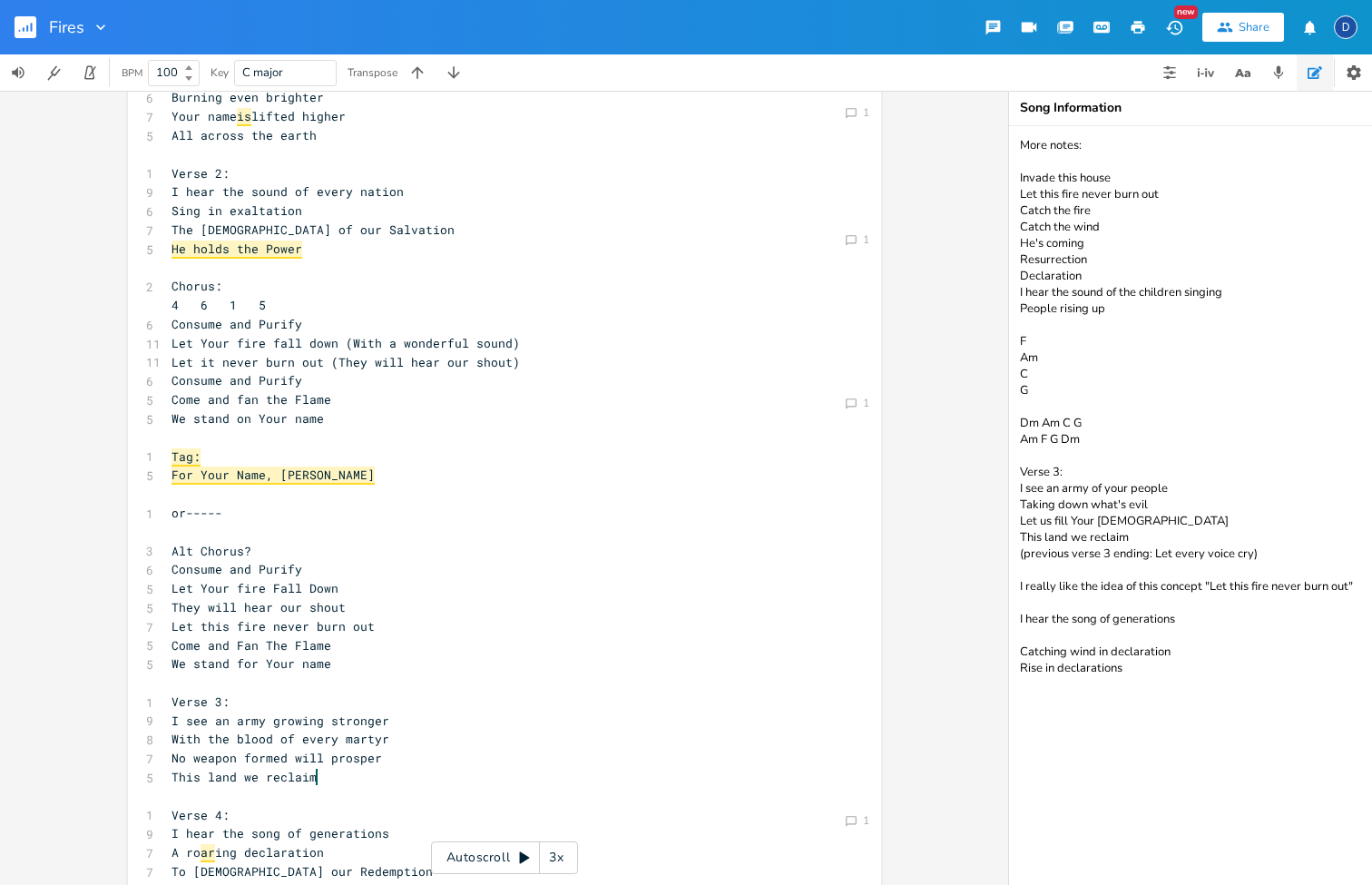
scroll to position [96, 0]
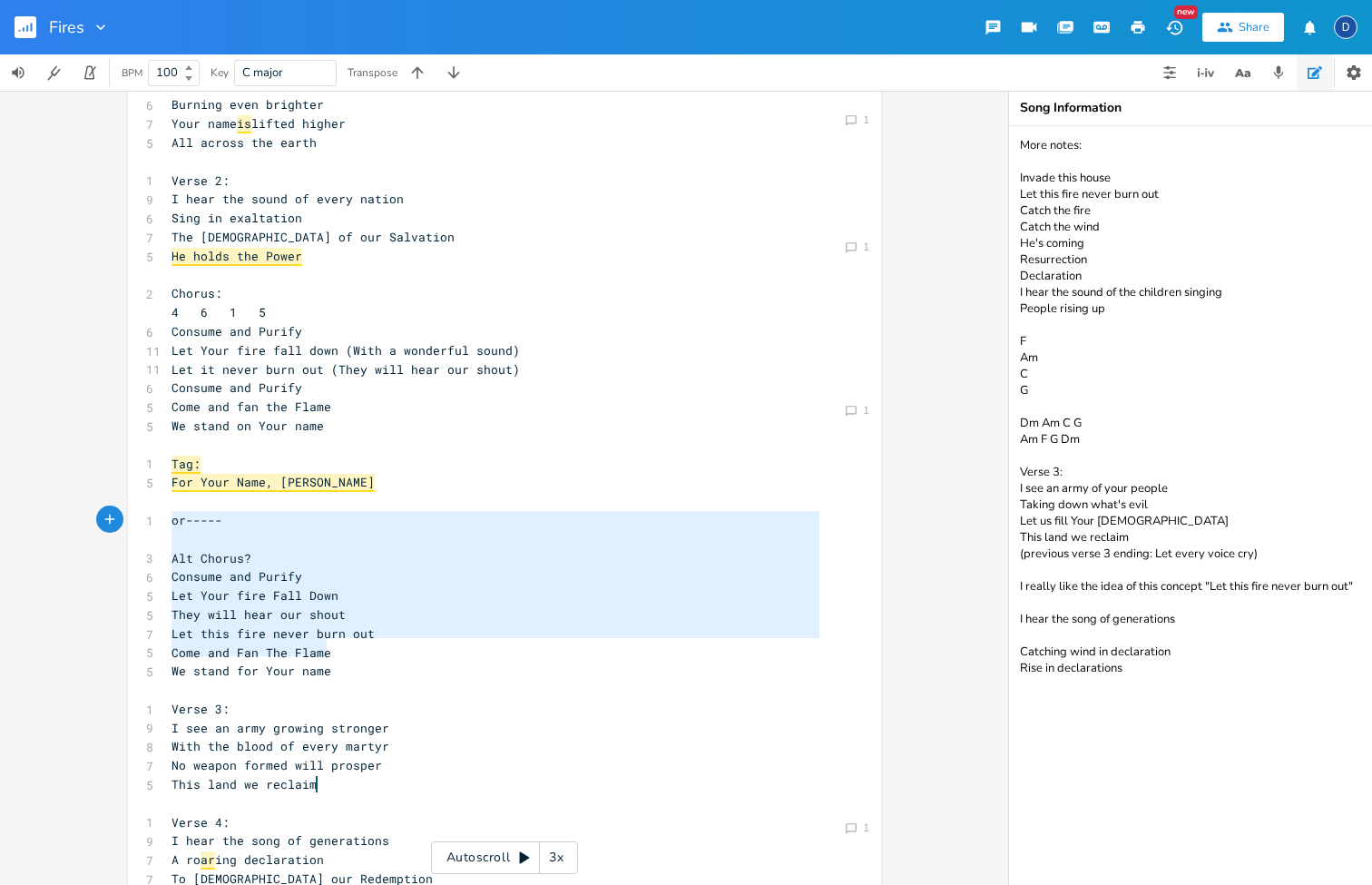
type textarea "or----- Alt Chorus? Consume and Purify Let Your fire Fall Down They will hear o…"
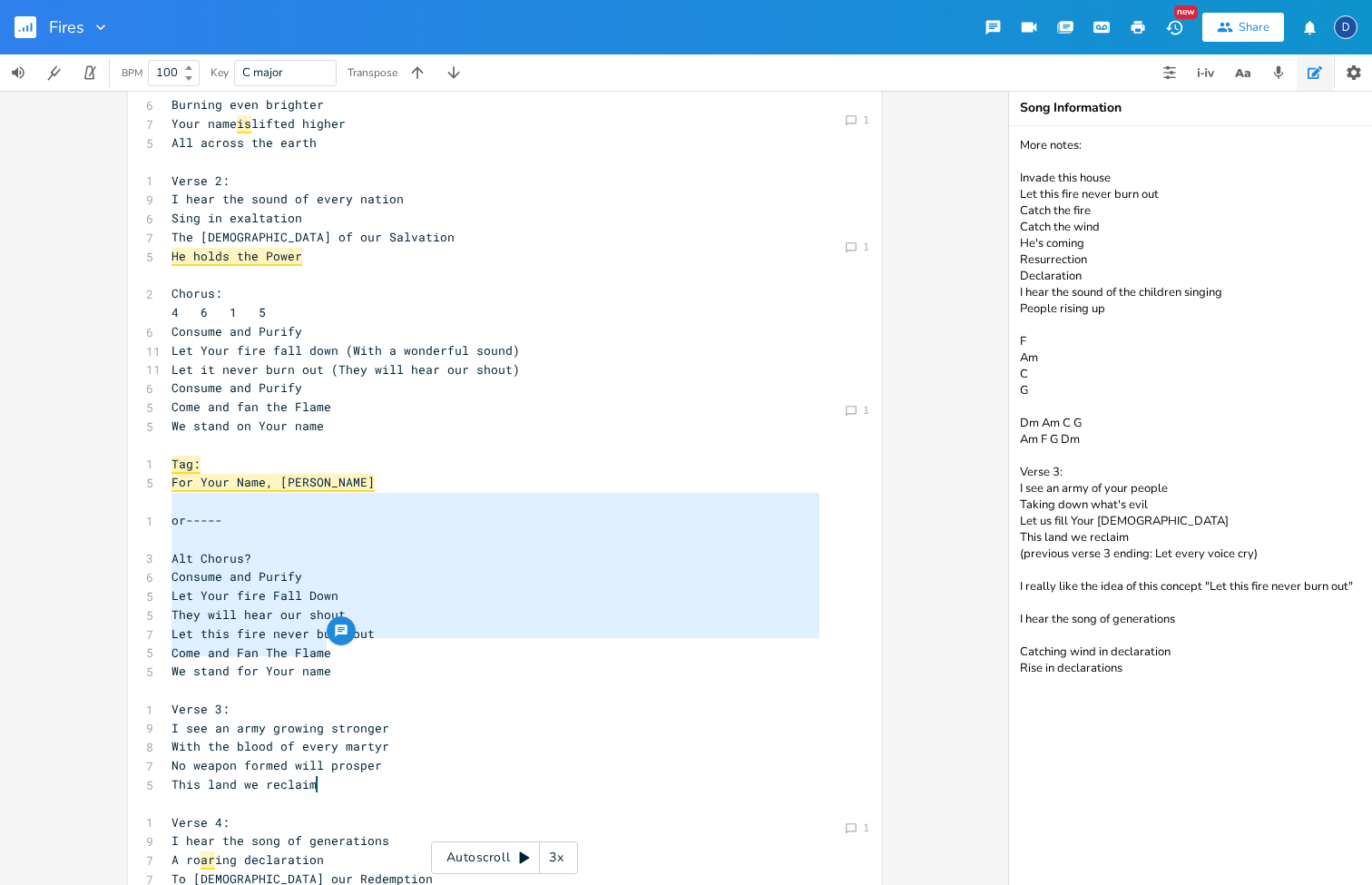
drag, startPoint x: 336, startPoint y: 651, endPoint x: 164, endPoint y: 505, distance: 225.6
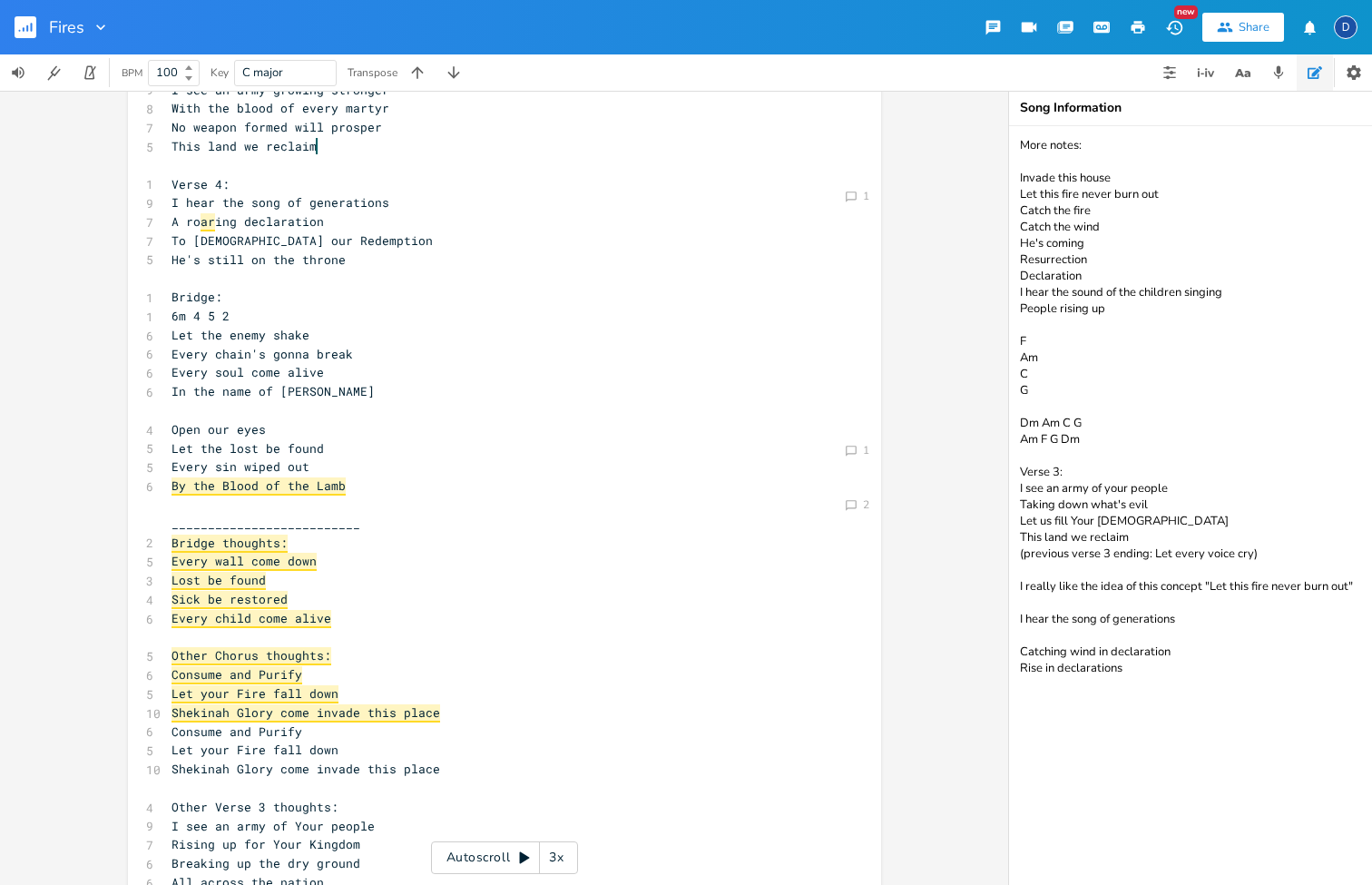
scroll to position [572, 0]
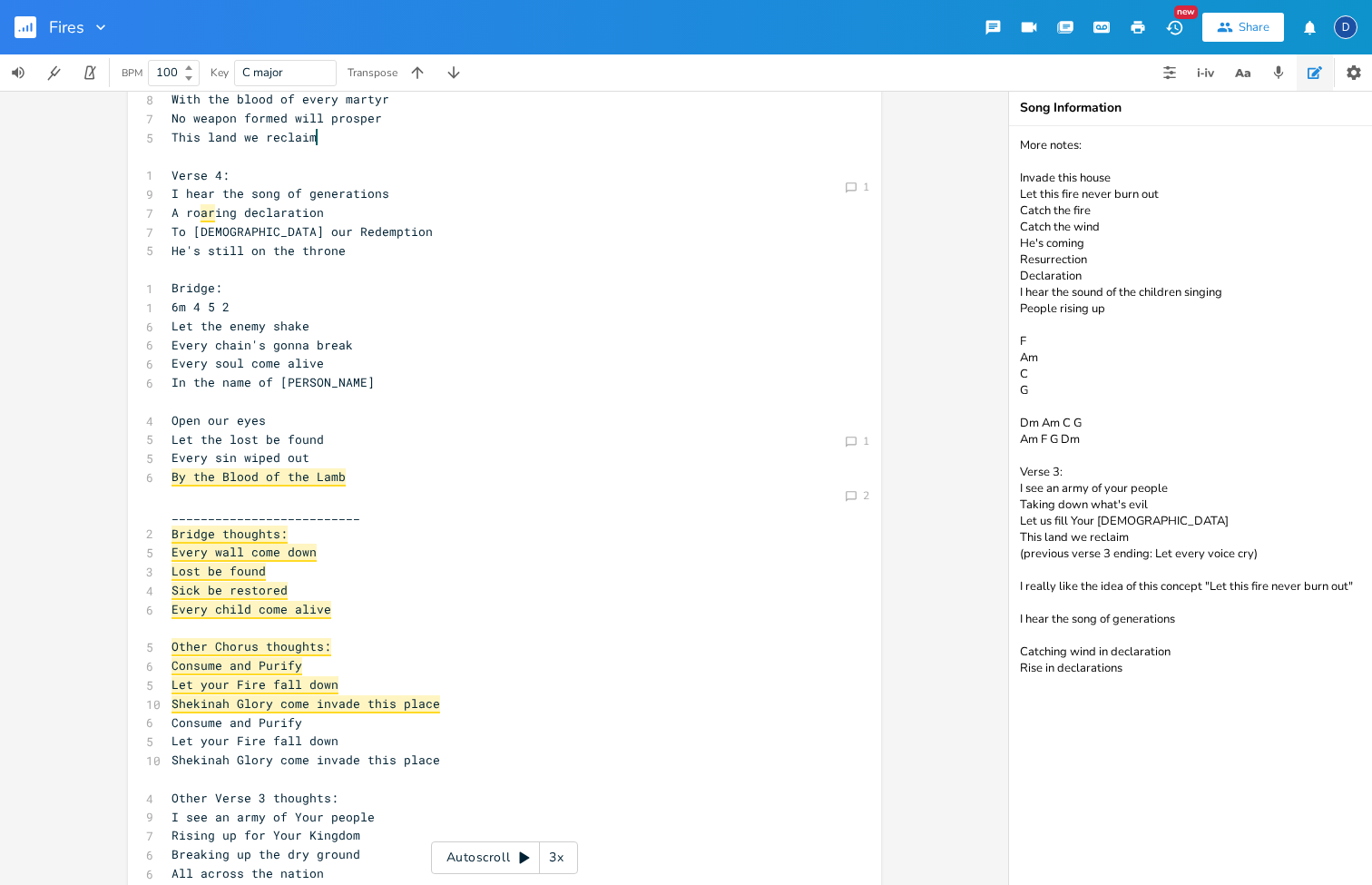
click at [352, 505] on pre "__________________________" at bounding box center [496, 515] width 656 height 19
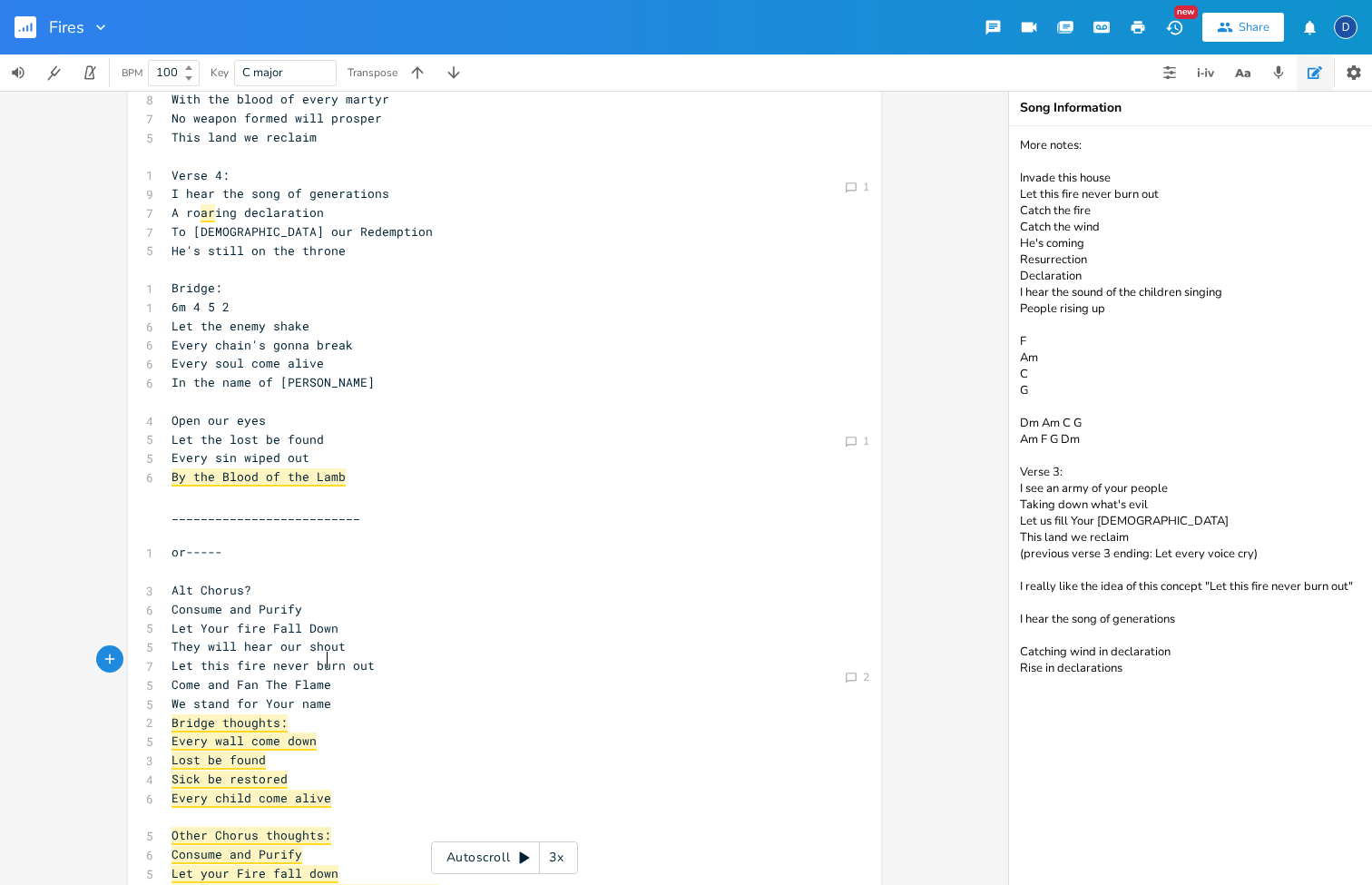
click at [342, 713] on pre "Bridge thoughts:" at bounding box center [496, 723] width 656 height 19
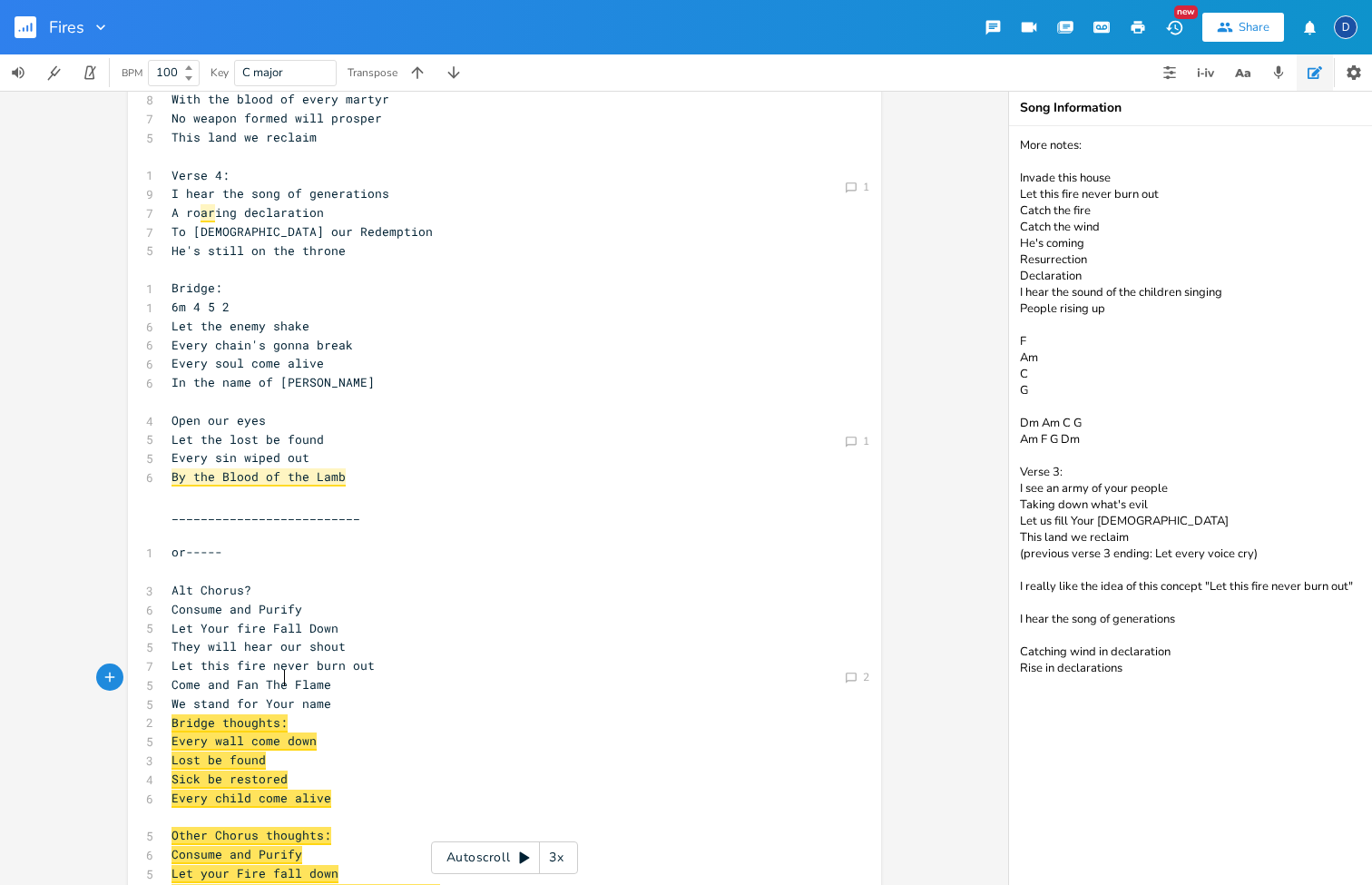
click at [344, 695] on pre "We stand for Your name" at bounding box center [496, 704] width 656 height 19
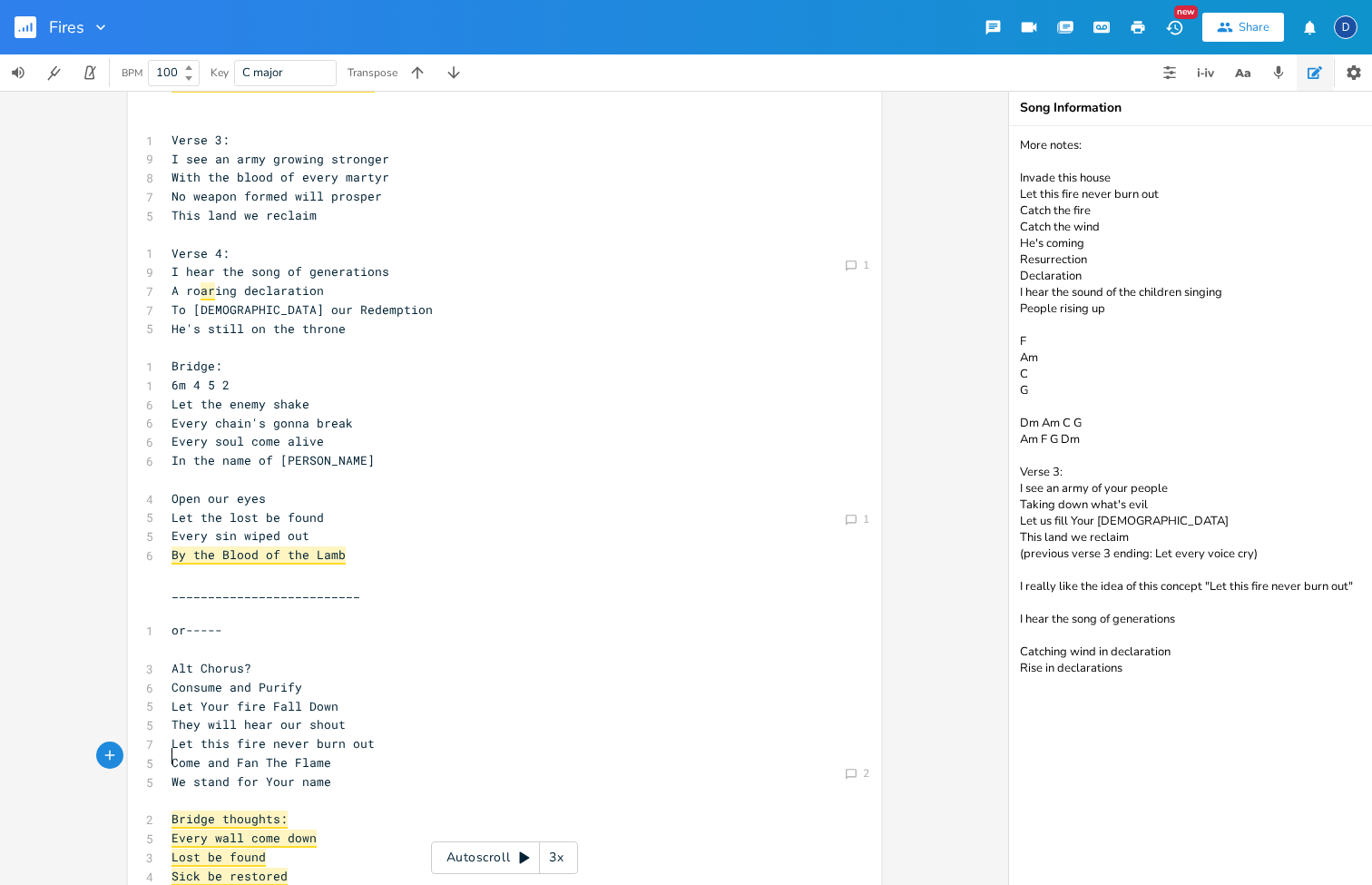
scroll to position [451, 0]
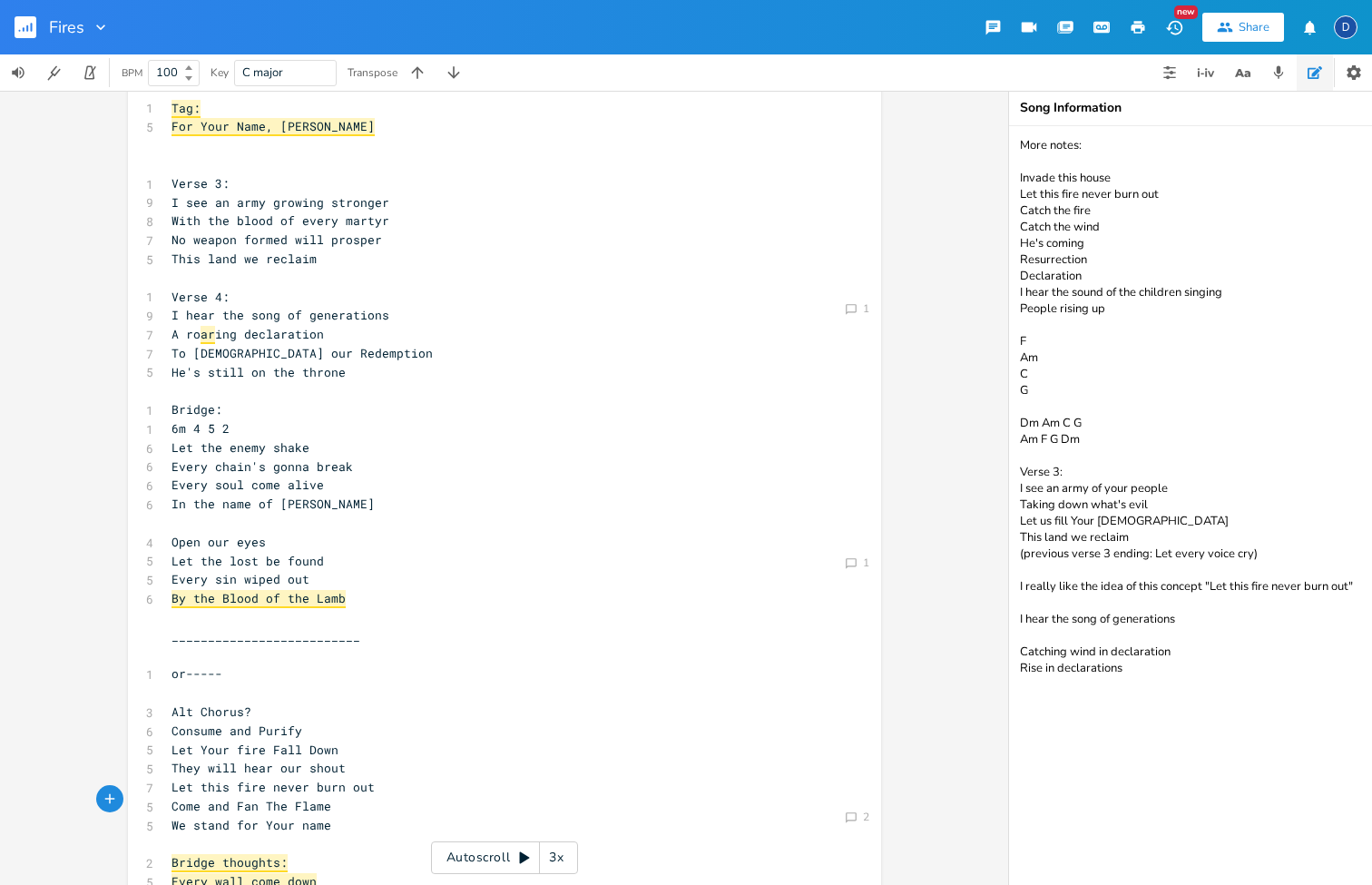
type textarea "or-----"
drag, startPoint x: 252, startPoint y: 640, endPoint x: 34, endPoint y: 640, distance: 218.0
click at [34, 640] on div "Comment 1 Comment 1 Comment 1 Comment 1 Comment 1 Comment 2 or----- x 1 Verse 1…" at bounding box center [504, 488] width 1008 height 794
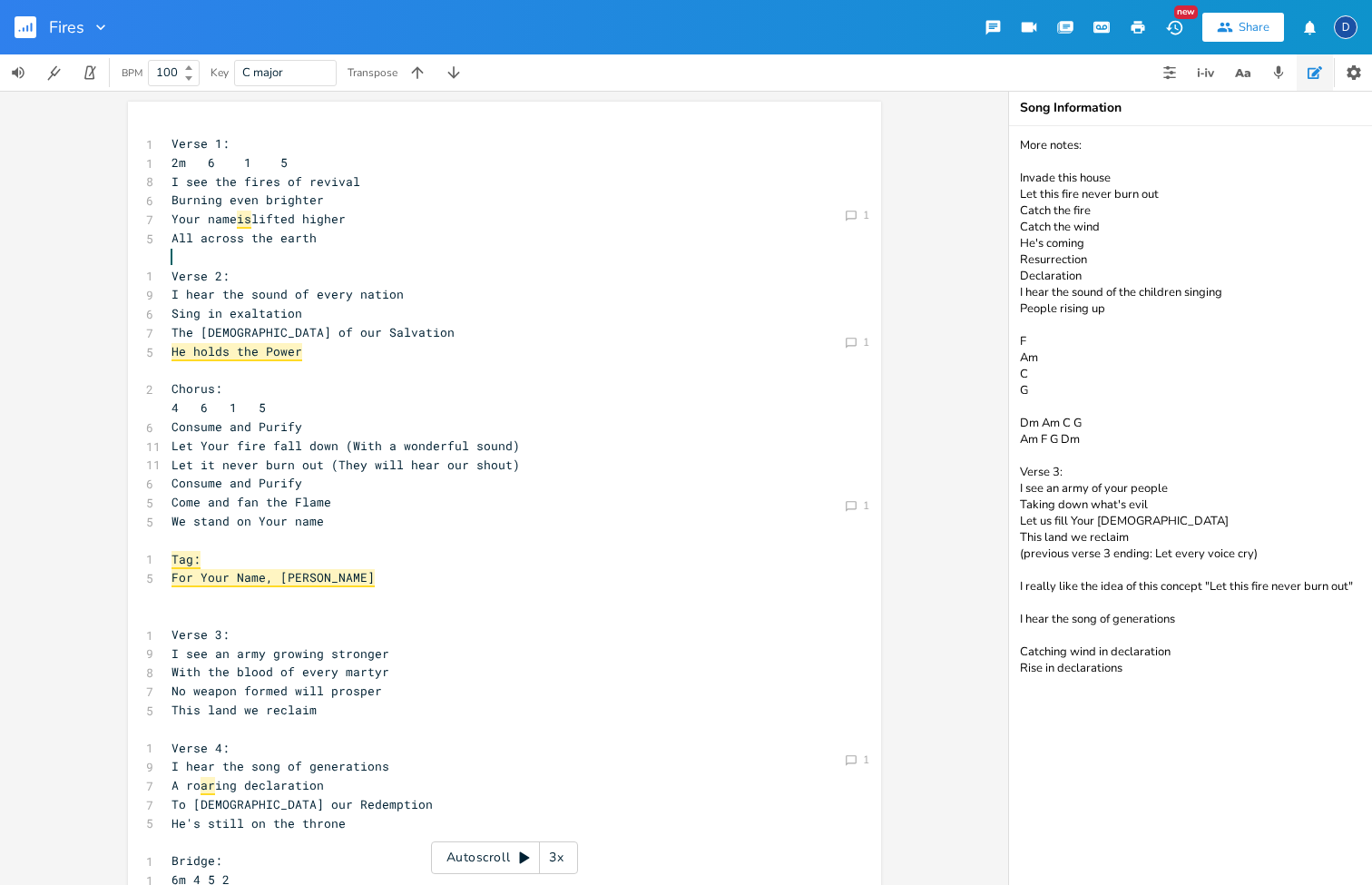
scroll to position [0, 0]
click at [244, 215] on span "is" at bounding box center [244, 219] width 14 height 18
type textarea "is"
click at [244, 215] on span "is" at bounding box center [244, 219] width 14 height 18
click at [298, 247] on pre at bounding box center [496, 257] width 656 height 19
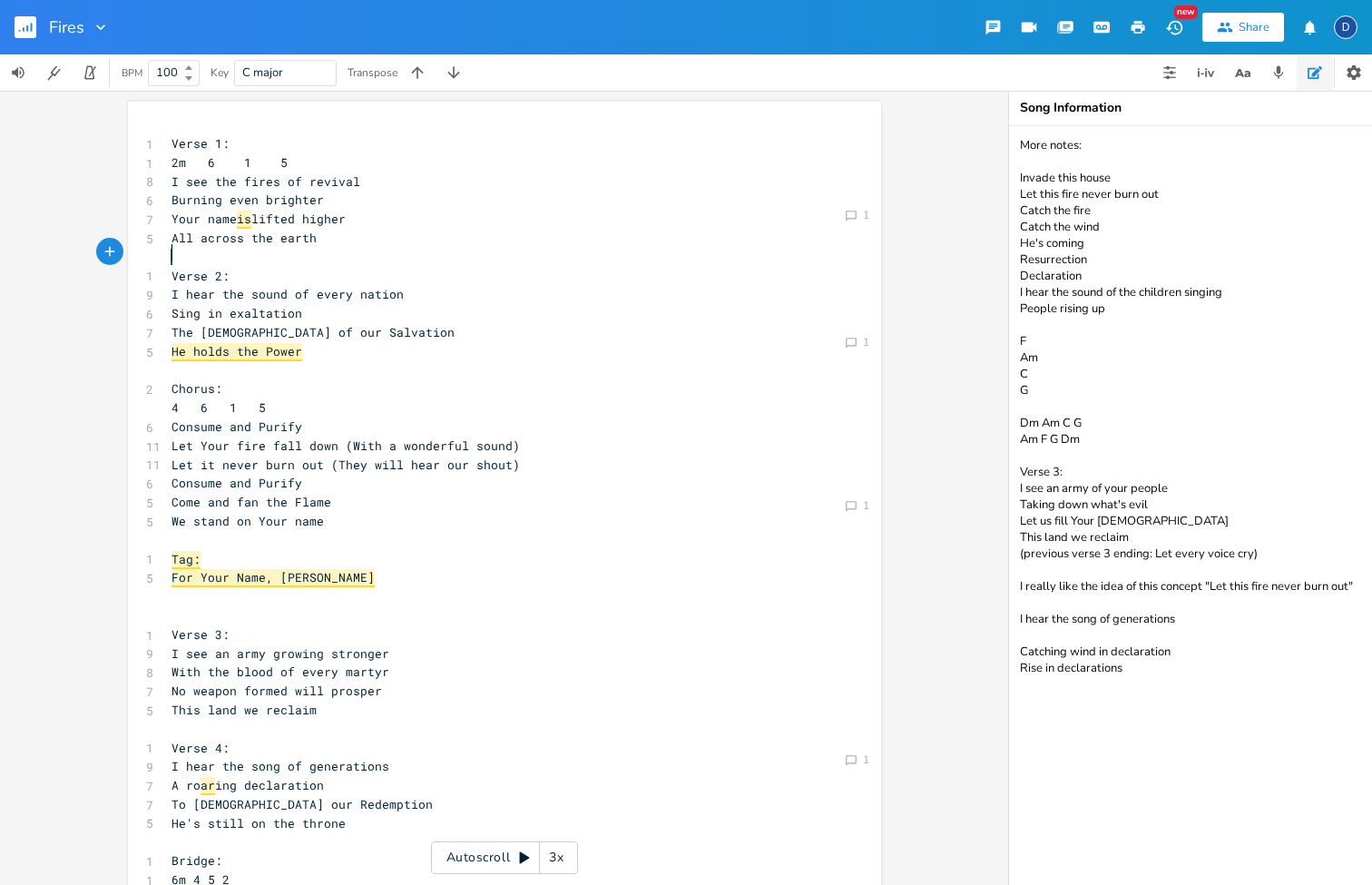
click at [247, 213] on span "is" at bounding box center [244, 219] width 14 height 18
type textarea "is"
click at [247, 213] on span "is" at bounding box center [244, 219] width 14 height 18
click at [313, 238] on pre "All across the earth" at bounding box center [496, 238] width 656 height 19
click at [240, 210] on span "is" at bounding box center [244, 219] width 14 height 18
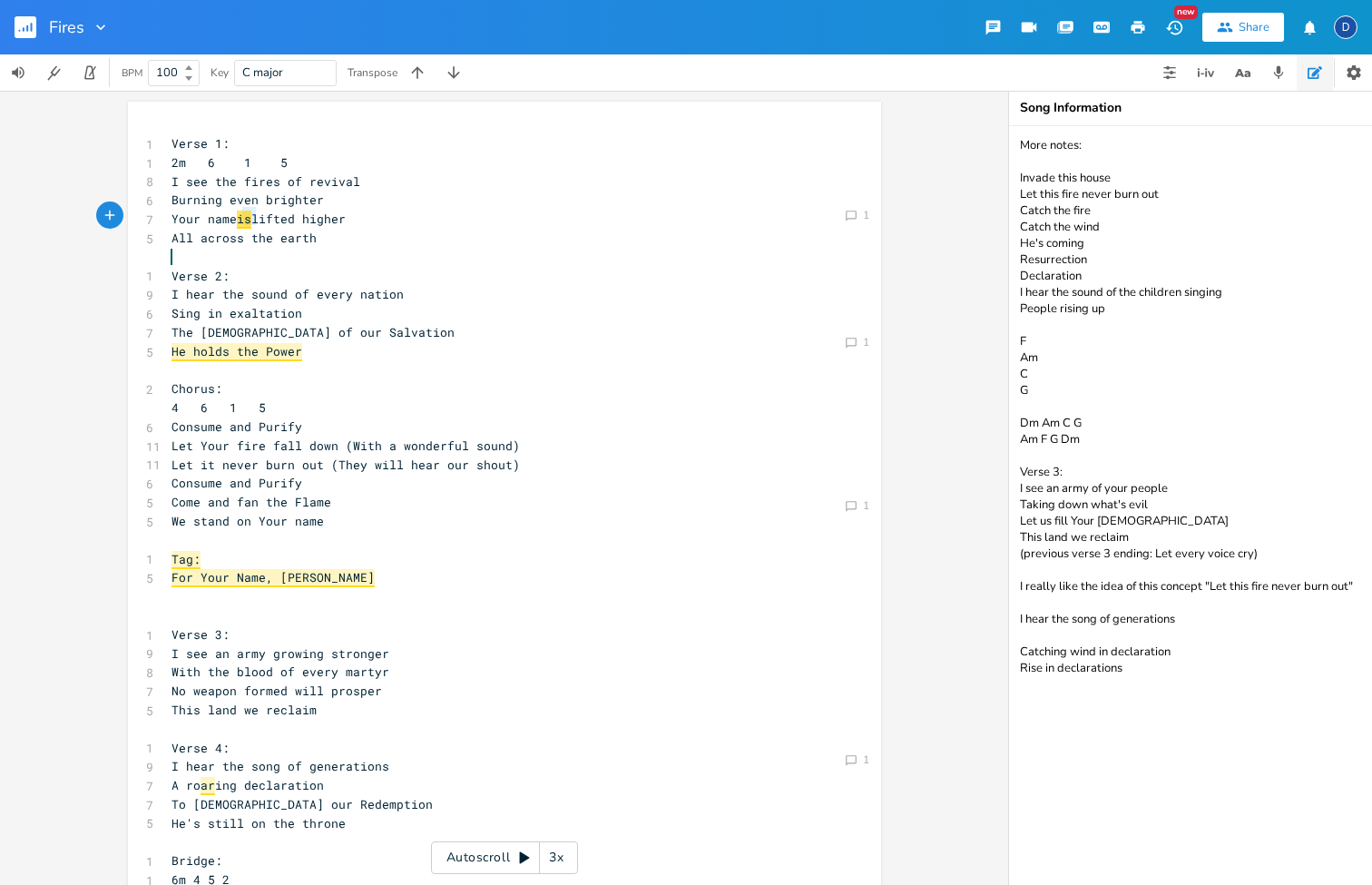
click at [240, 210] on span "is" at bounding box center [244, 219] width 14 height 18
type textarea "he"
type textarea "be"
click at [413, 243] on pre "All across the earth" at bounding box center [496, 238] width 656 height 19
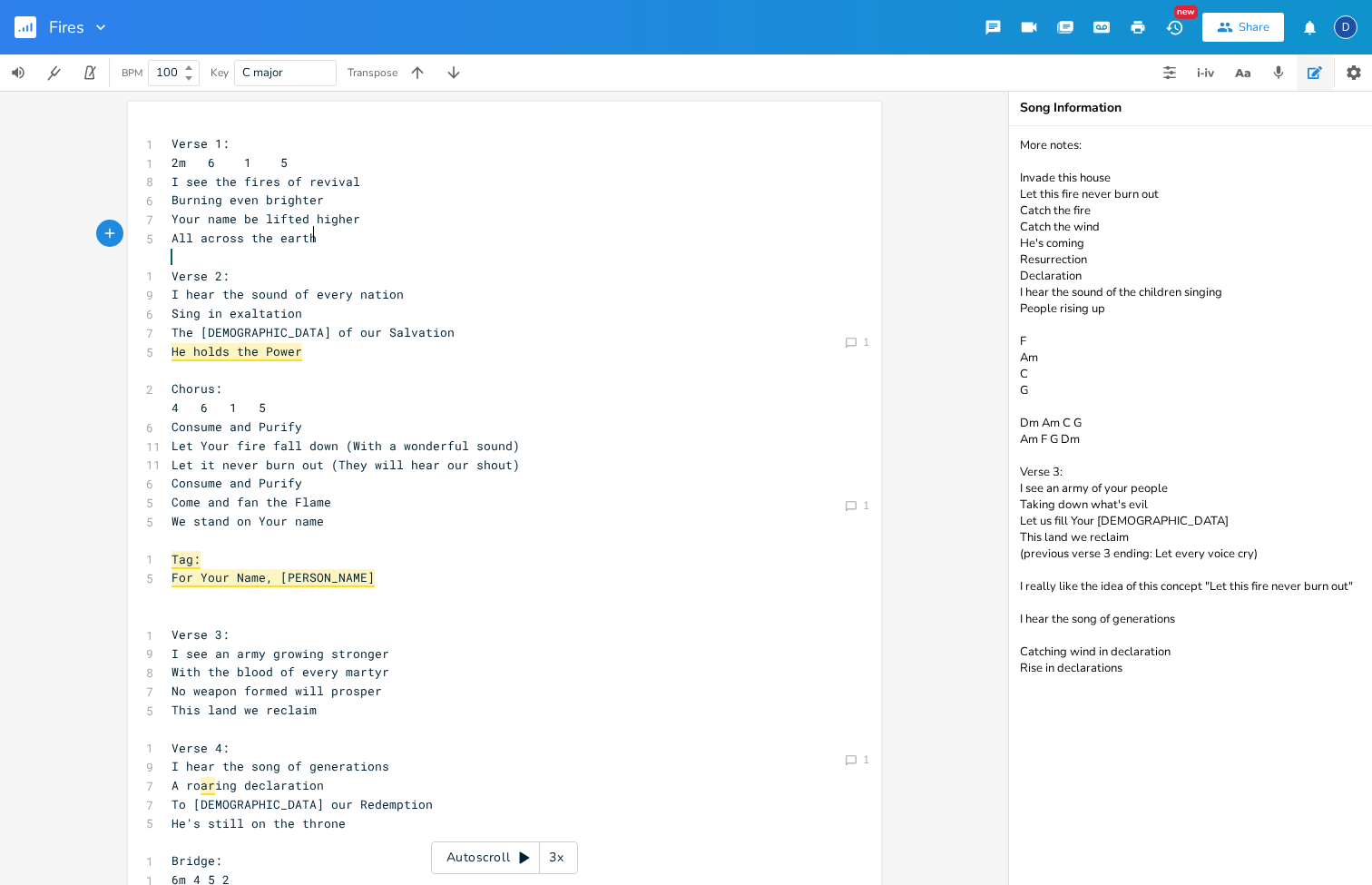
click at [229, 346] on span "He holds the Power" at bounding box center [237, 352] width 131 height 18
click at [335, 418] on pre "Consume and Purify" at bounding box center [496, 427] width 656 height 19
click at [227, 350] on span "He holds the Power" at bounding box center [237, 352] width 131 height 18
click at [273, 438] on span "Let Your fire fall down (With a wonderful sound)" at bounding box center [346, 445] width 349 height 16
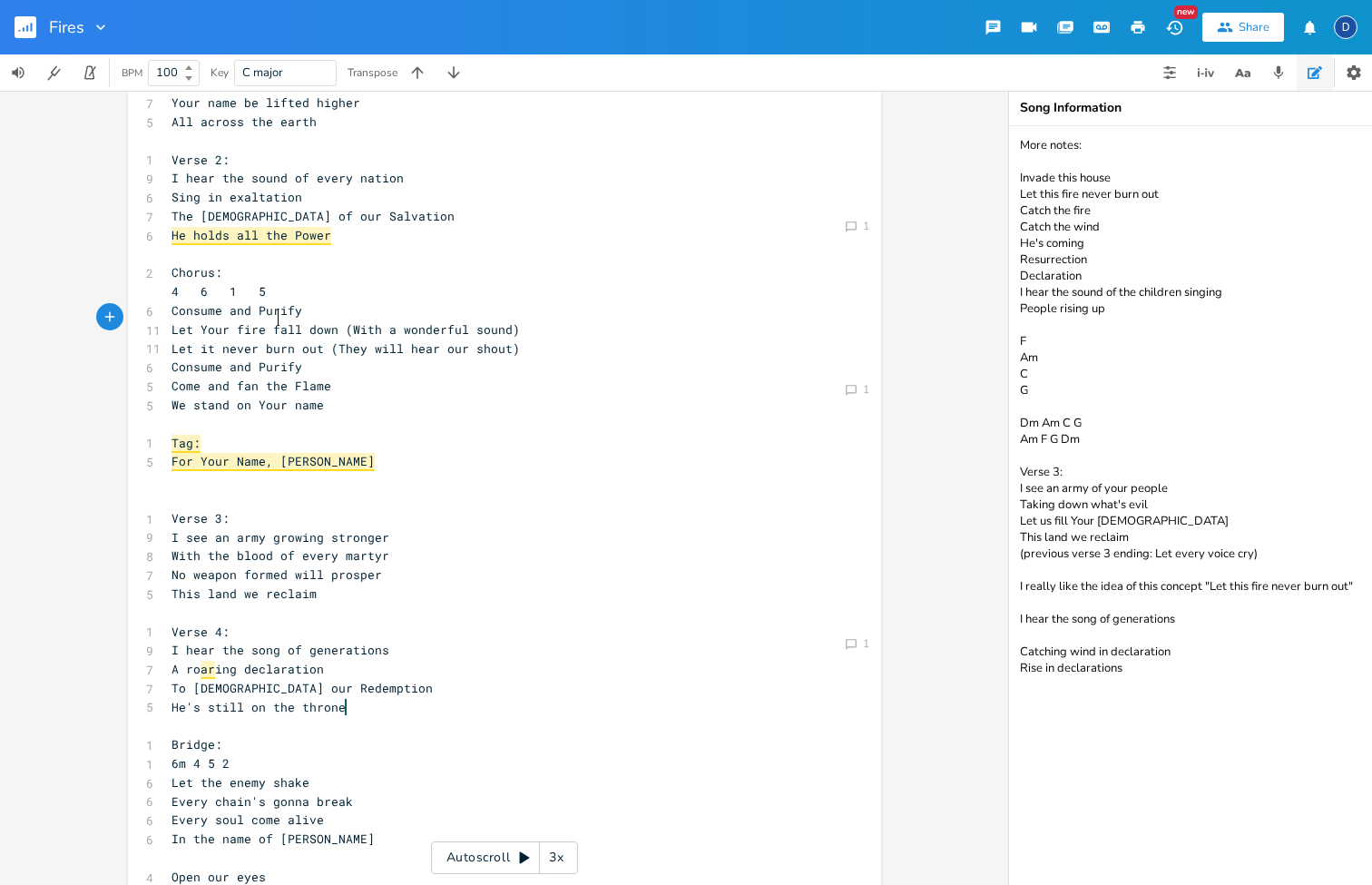
scroll to position [82, 0]
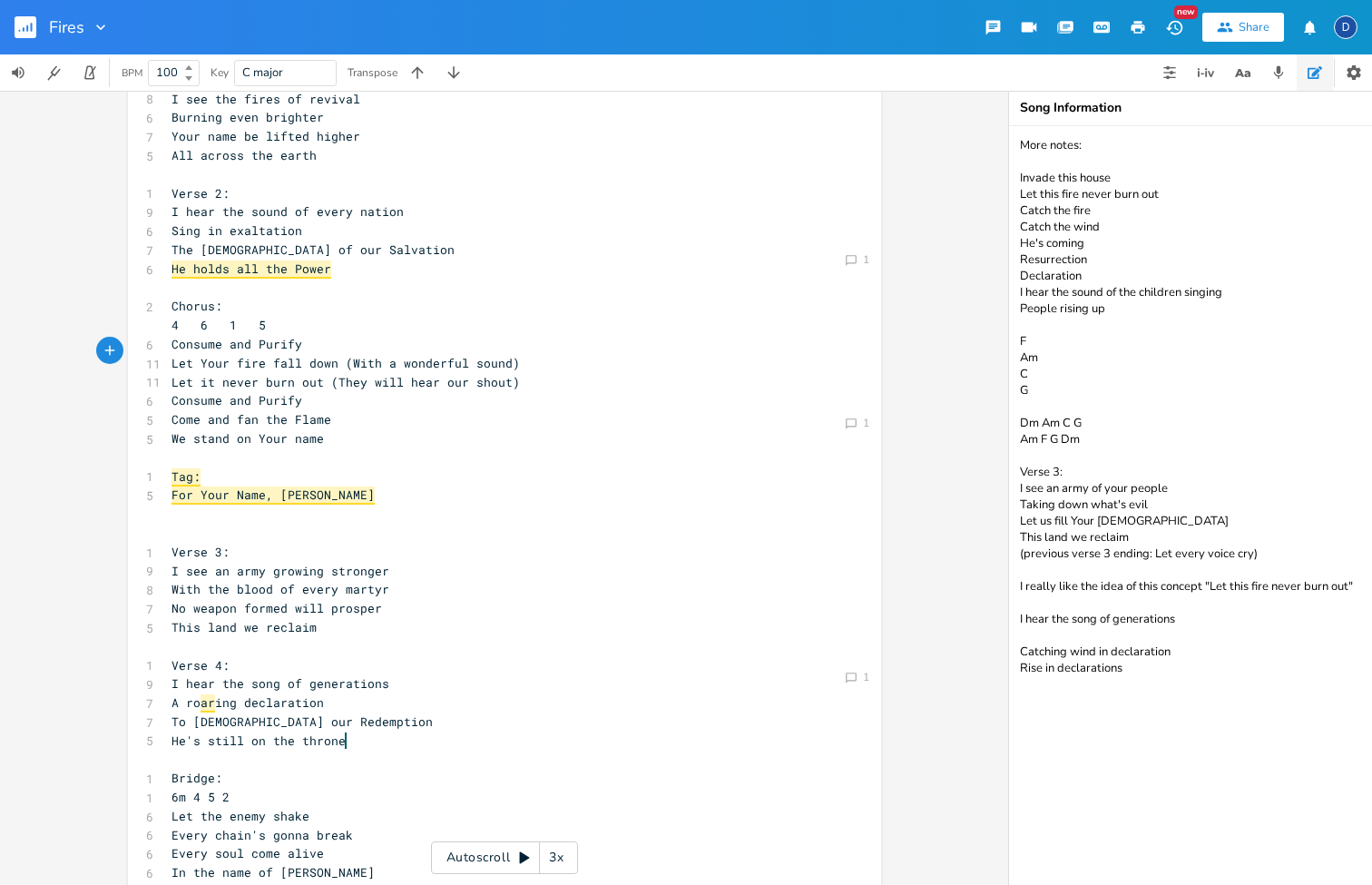
click at [199, 524] on pre "​" at bounding box center [496, 533] width 656 height 19
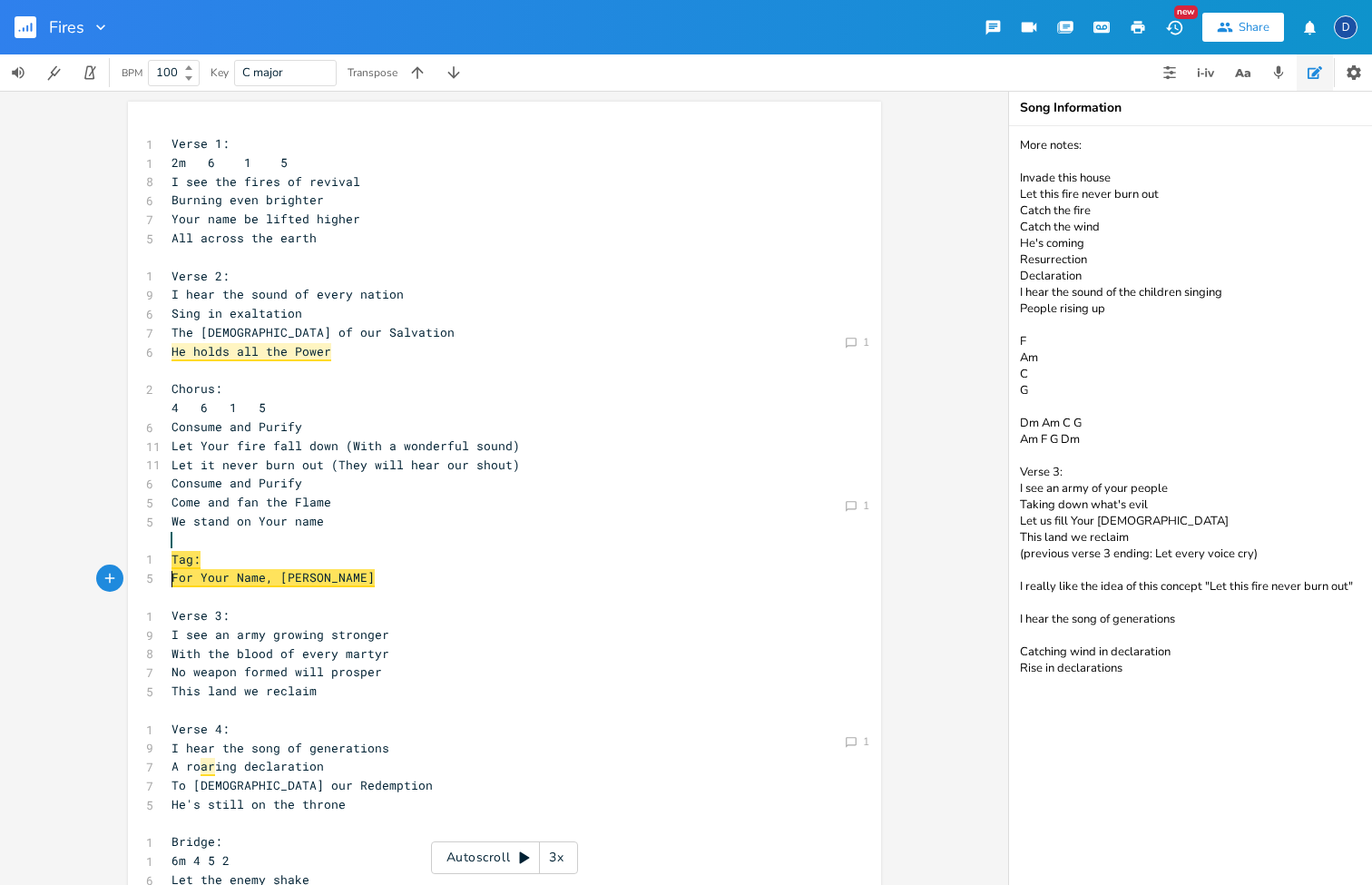
scroll to position [0, 0]
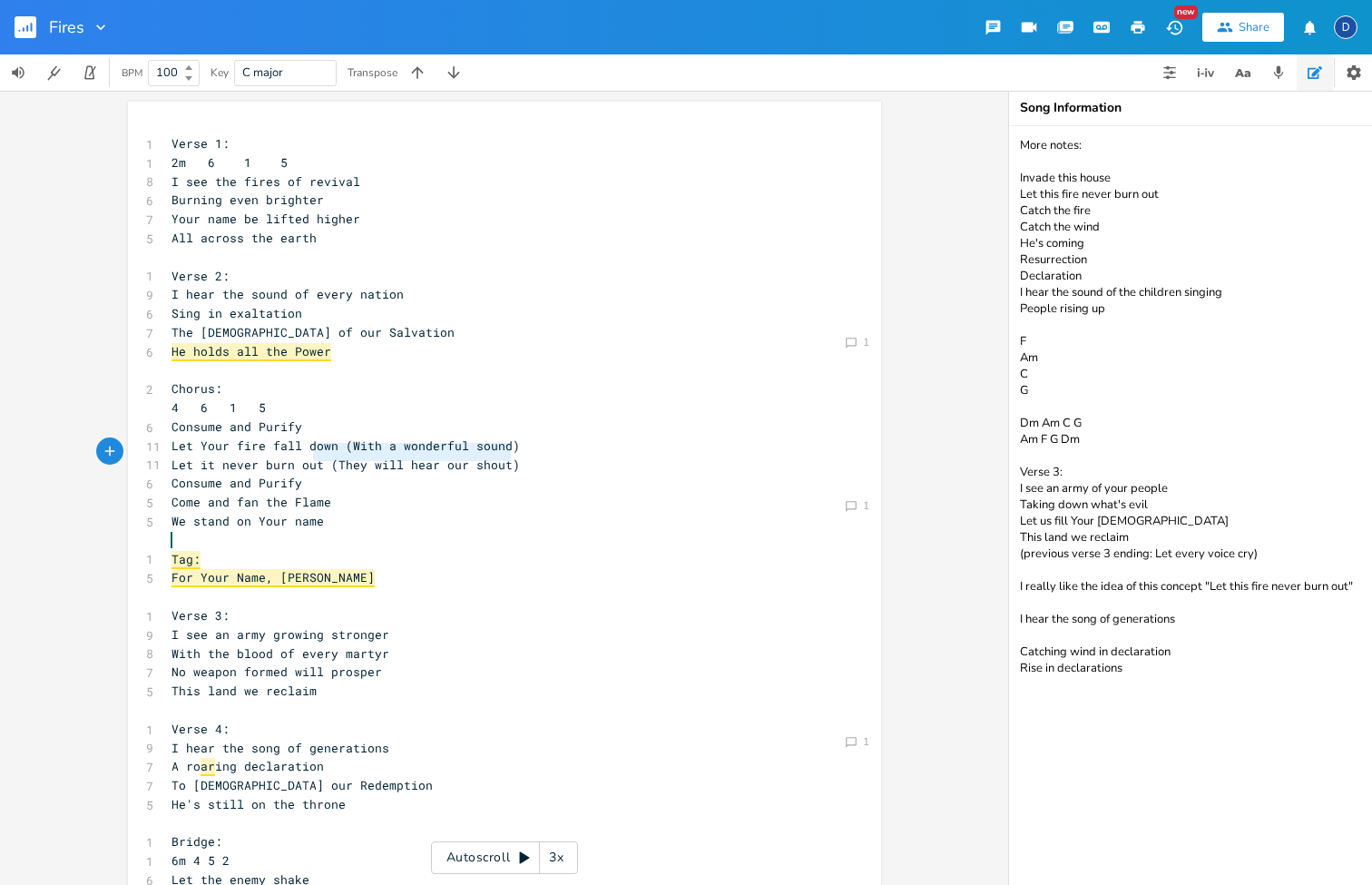
type textarea "(They will hear our shout)"
drag, startPoint x: 494, startPoint y: 451, endPoint x: 321, endPoint y: 453, distance: 173.0
click at [321, 456] on pre "Let it never burn out (They will hear our shout)" at bounding box center [496, 465] width 656 height 19
click at [1170, 768] on textarea "More notes: Invade this house Let this fire never burn out Catch the fire Catch…" at bounding box center [1190, 505] width 363 height 759
paste textarea "(They will hear our shout)"
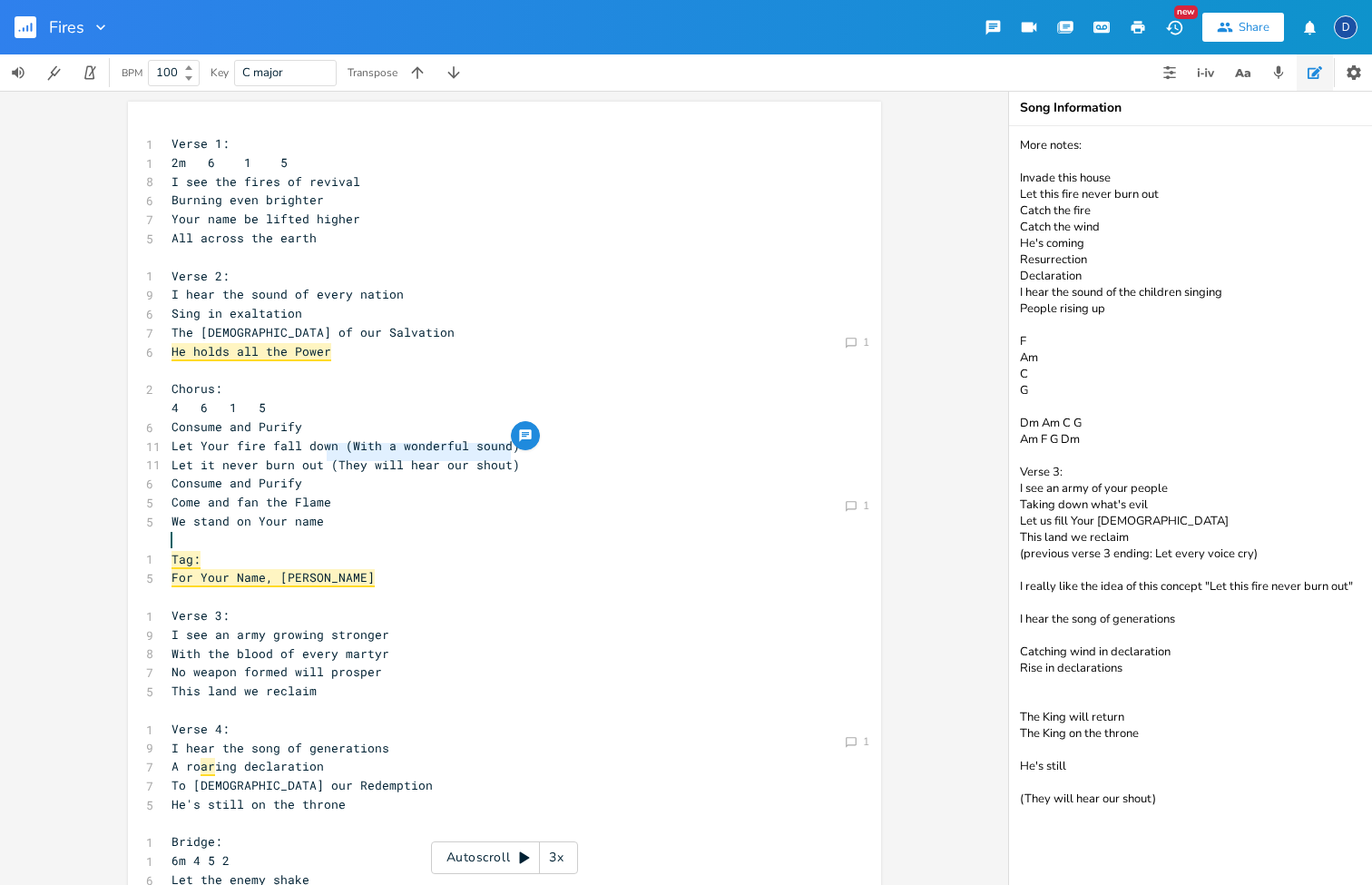
type textarea "More notes: Invade this house Let this fire never burn out Catch the fire Catch…"
click at [551, 437] on pre "Let Your fire fall down (With a wonderful sound)" at bounding box center [496, 446] width 656 height 19
type textarea "(With a wonderful sound)"
drag, startPoint x: 527, startPoint y: 435, endPoint x: 335, endPoint y: 434, distance: 192.0
click at [335, 437] on pre "Let Your fire fall down (With a wonderful sound)" at bounding box center [496, 446] width 656 height 19
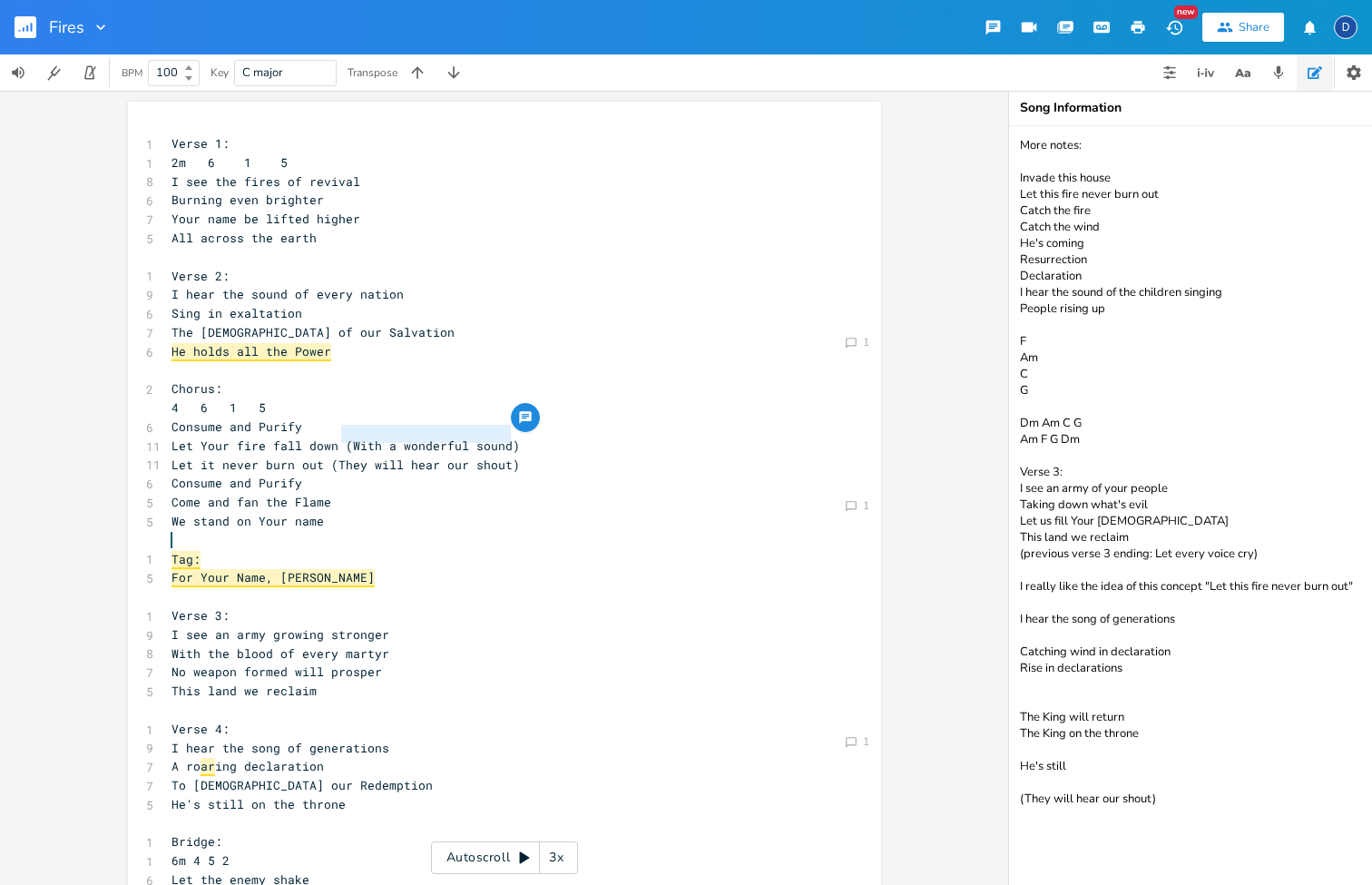
click at [1217, 812] on textarea "More notes: Invade this house Let this fire never burn out Catch the fire Catch…" at bounding box center [1190, 505] width 363 height 759
paste textarea "(With a wonderful sound)"
type textarea "More notes: Invade this house Let this fire never burn out Catch the fire Catch…"
click at [573, 456] on pre "Let it never burn out (They will hear our shout)" at bounding box center [496, 465] width 656 height 19
type textarea "(They will hear our shout)"
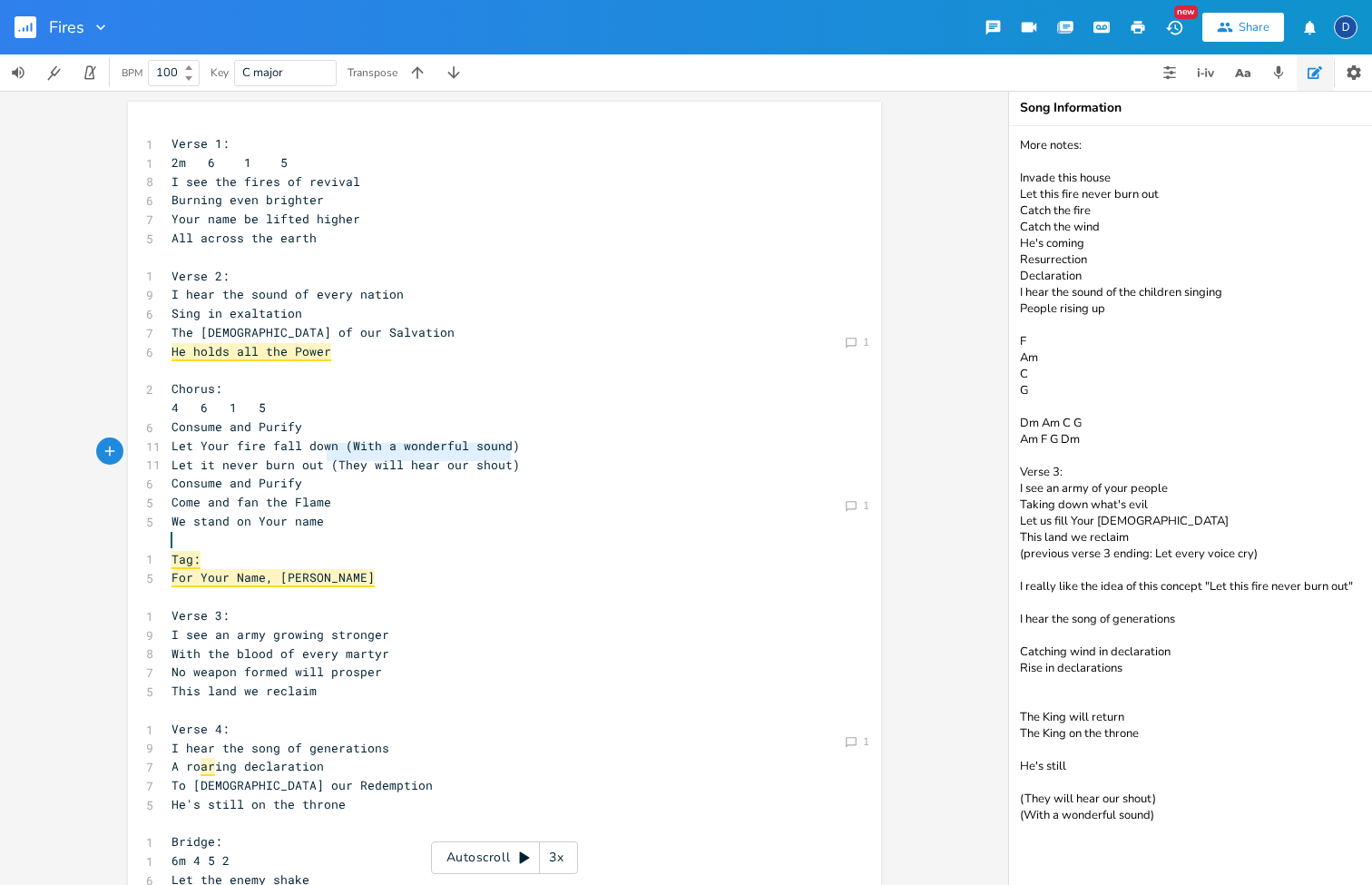
drag, startPoint x: 531, startPoint y: 455, endPoint x: 317, endPoint y: 449, distance: 214.1
click at [317, 456] on pre "Let it never burn out (They will hear our shout)" at bounding box center [496, 465] width 656 height 19
type textarea "(With a wonderful sound)"
drag, startPoint x: 522, startPoint y: 439, endPoint x: 332, endPoint y: 430, distance: 190.2
click at [332, 437] on pre "Let Your fire fall down (With a wonderful sound)" at bounding box center [496, 446] width 656 height 19
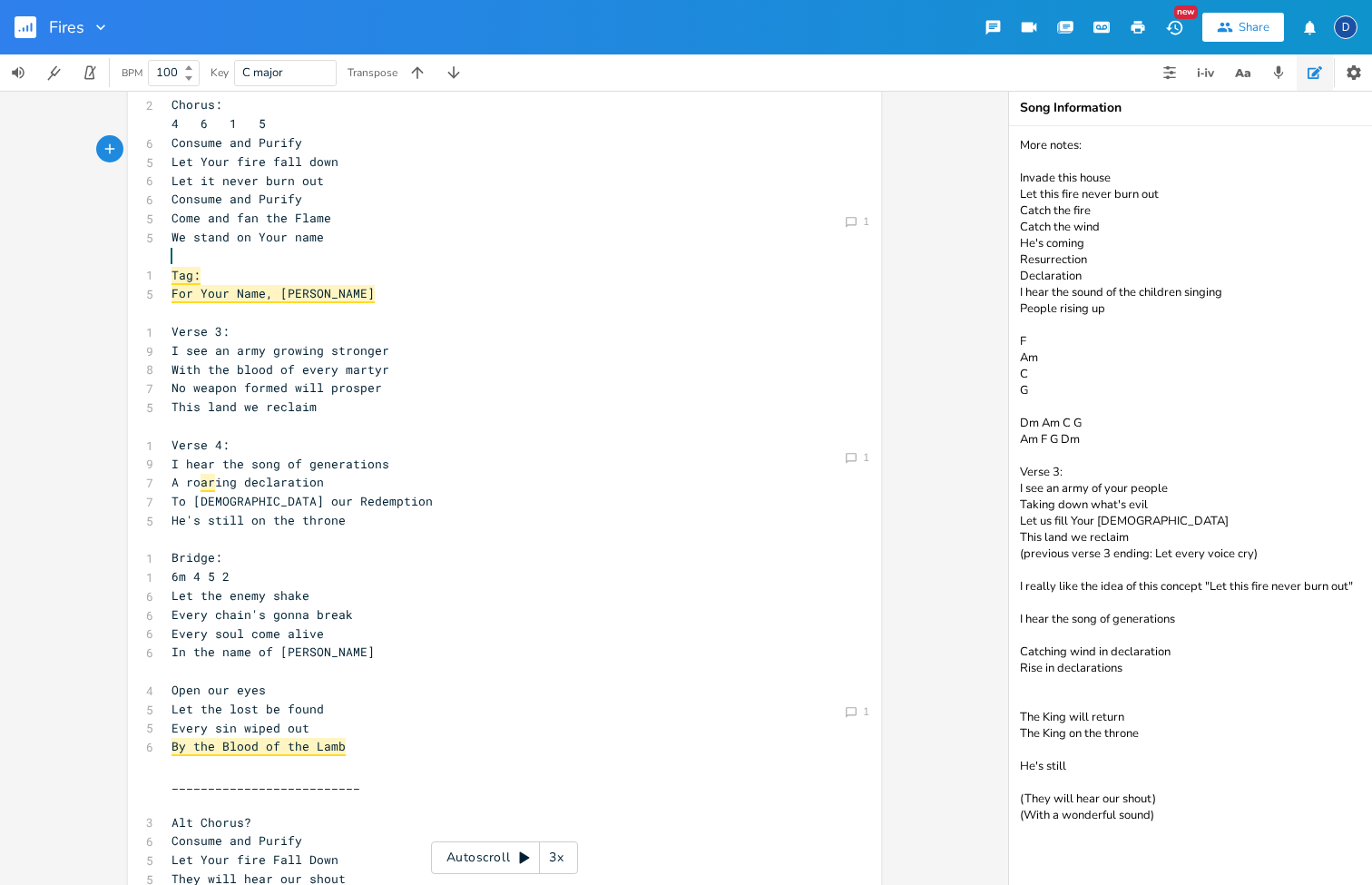
scroll to position [285, 0]
click at [201, 473] on span "ar" at bounding box center [208, 481] width 14 height 18
click at [853, 449] on div "Comment 1" at bounding box center [857, 456] width 31 height 18
click at [791, 495] on button "Resolve" at bounding box center [803, 491] width 70 height 22
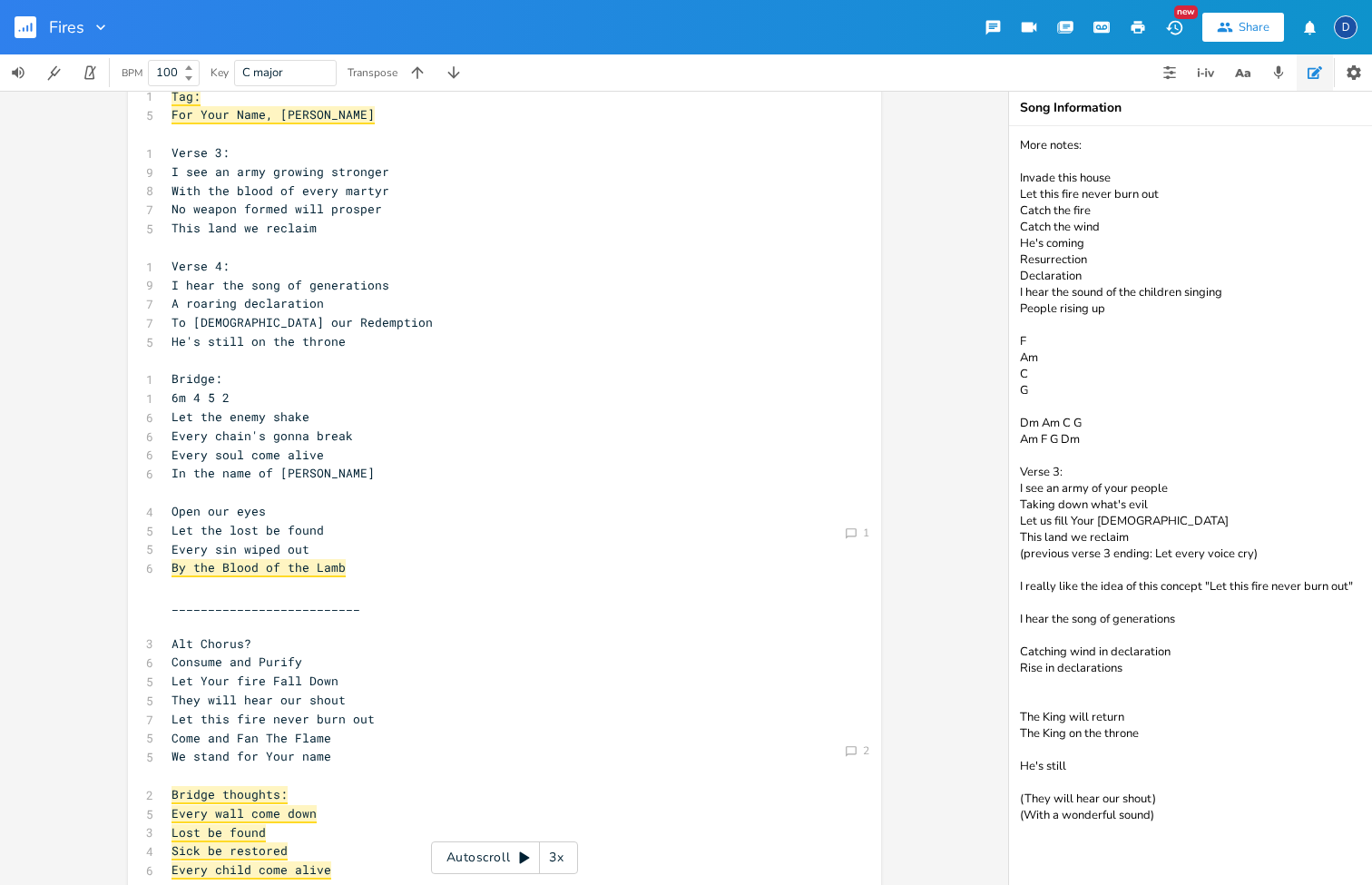
scroll to position [500, 0]
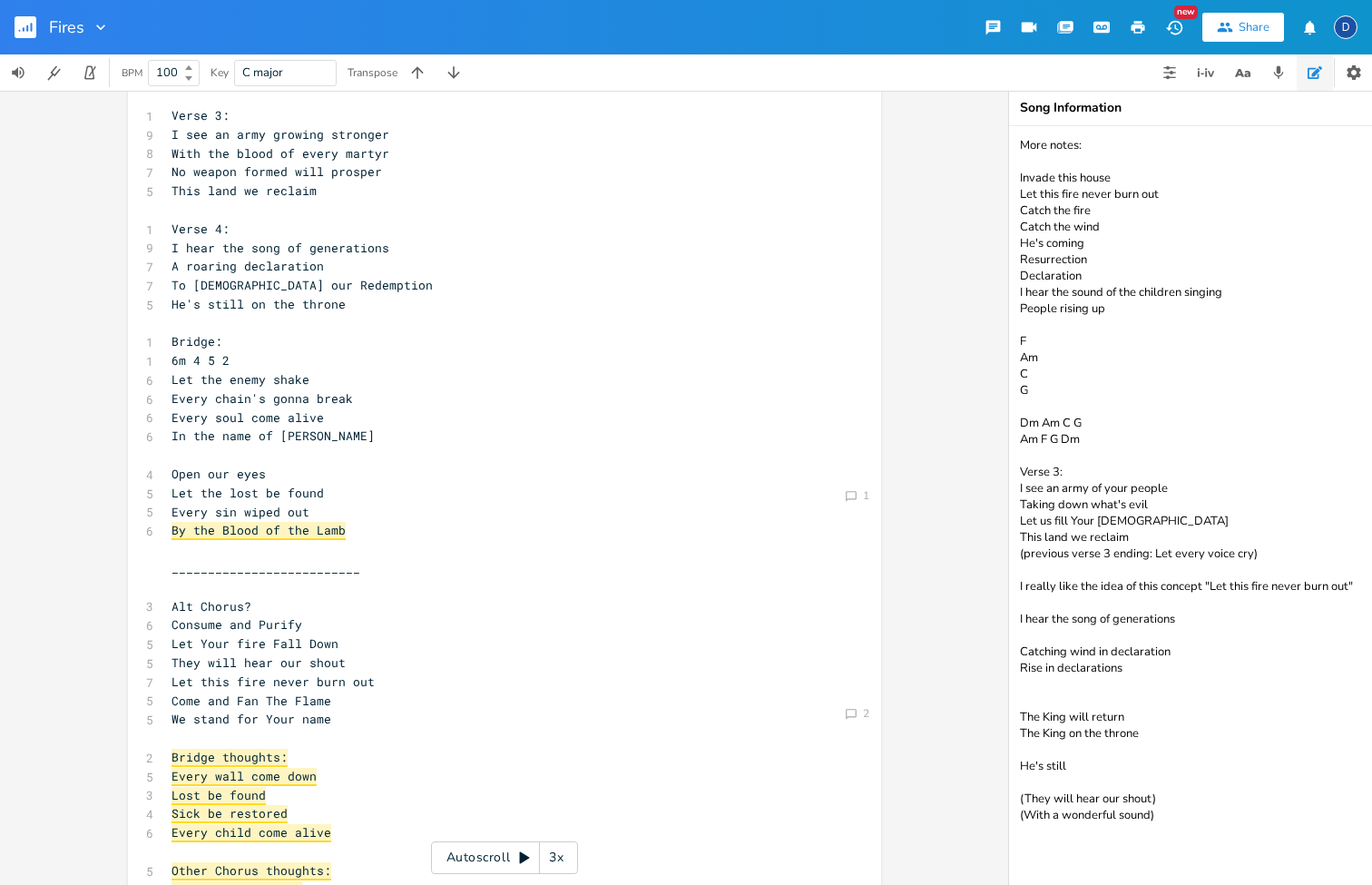
click at [859, 484] on div "x 1 Verse 1: 1 2m 6 1 5 8 I see the fires of revival 6 Burning even brighter 7 …" at bounding box center [517, 719] width 700 height 2178
click at [851, 488] on div "Comment 1" at bounding box center [857, 496] width 31 height 20
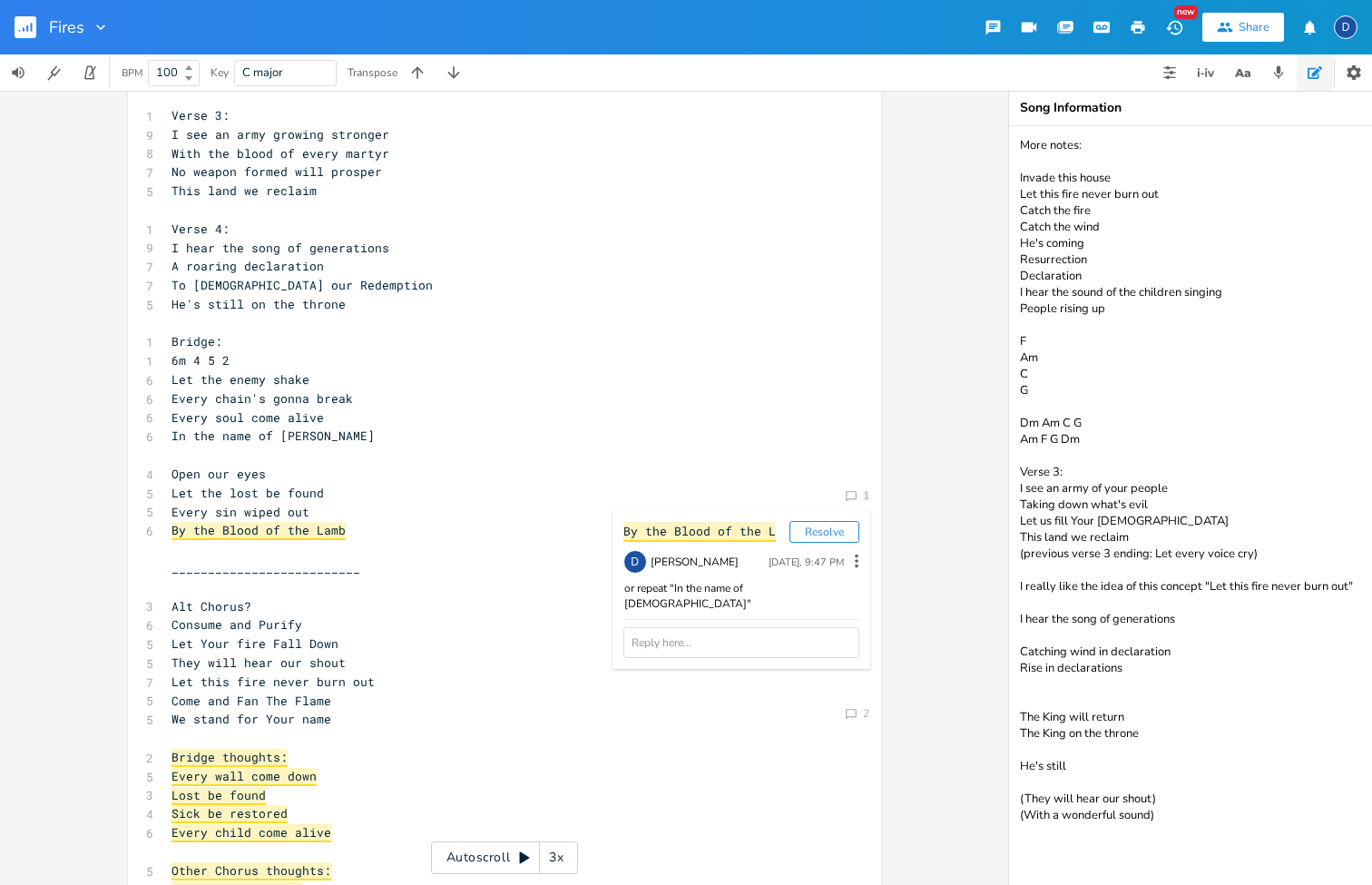
click at [816, 535] on button "Resolve" at bounding box center [824, 532] width 70 height 22
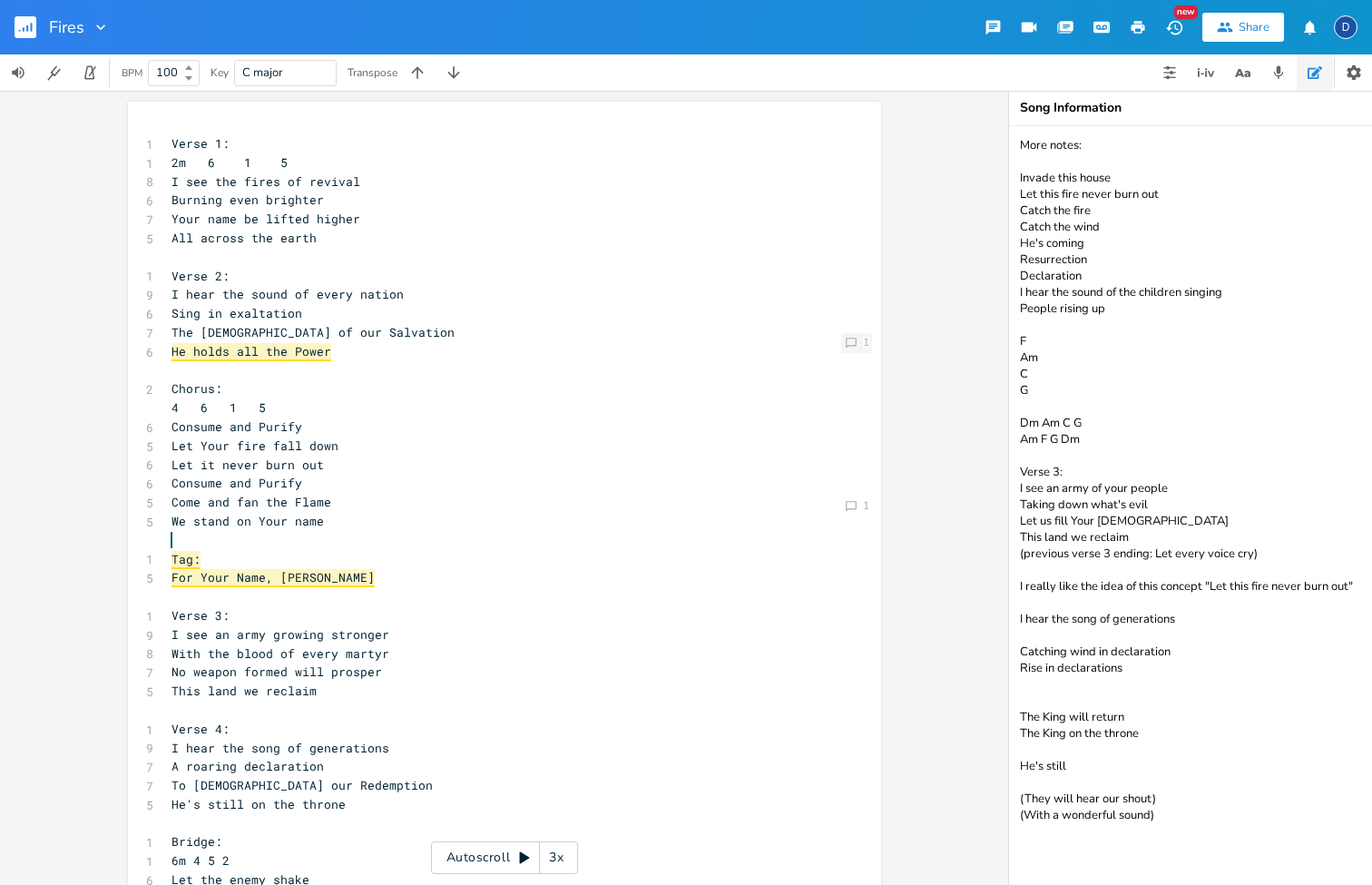
click at [853, 344] on div "Comment 1" at bounding box center [857, 343] width 31 height 20
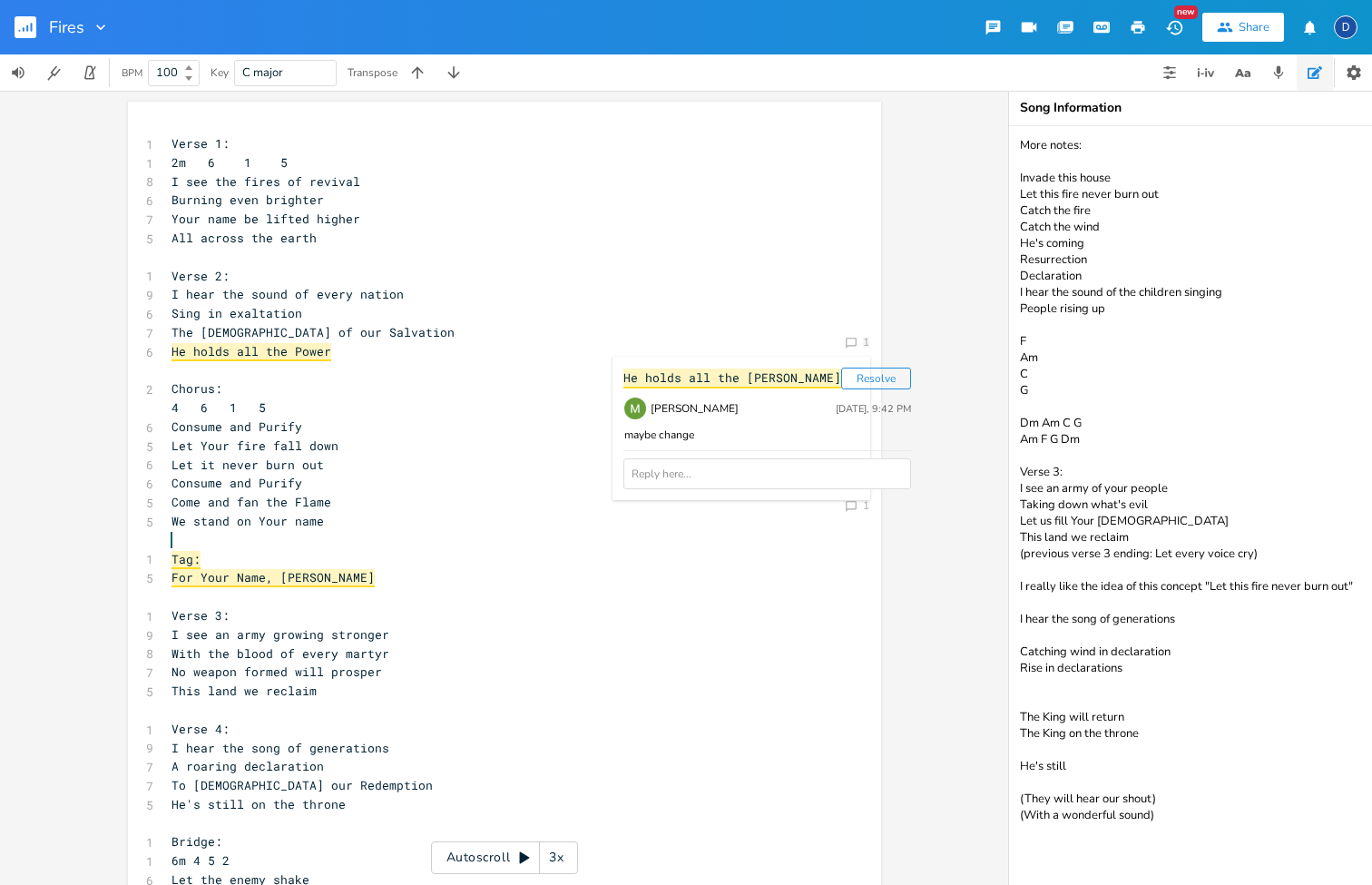
click at [841, 382] on button "Resolve" at bounding box center [876, 378] width 70 height 22
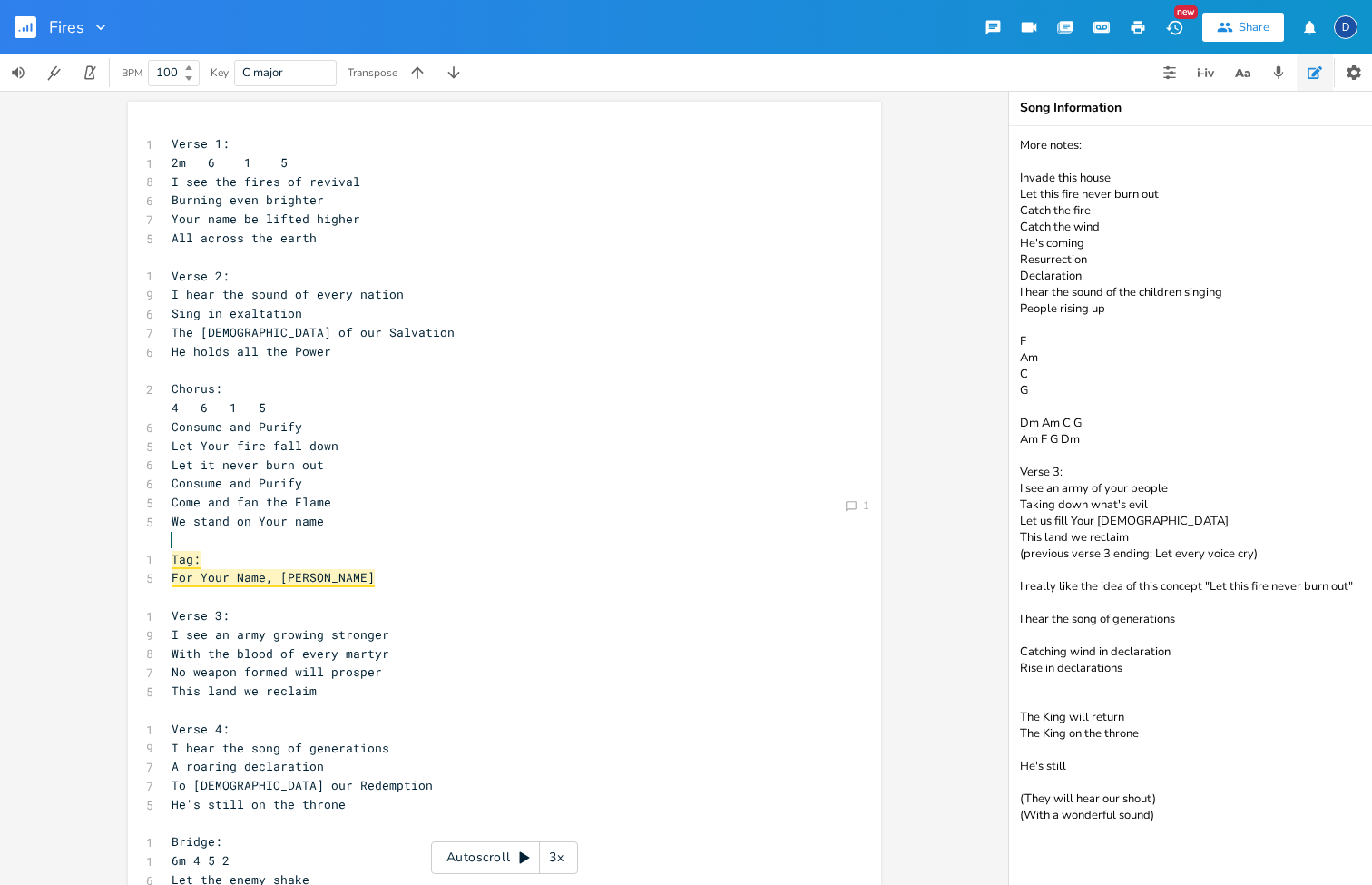
scroll to position [14, 0]
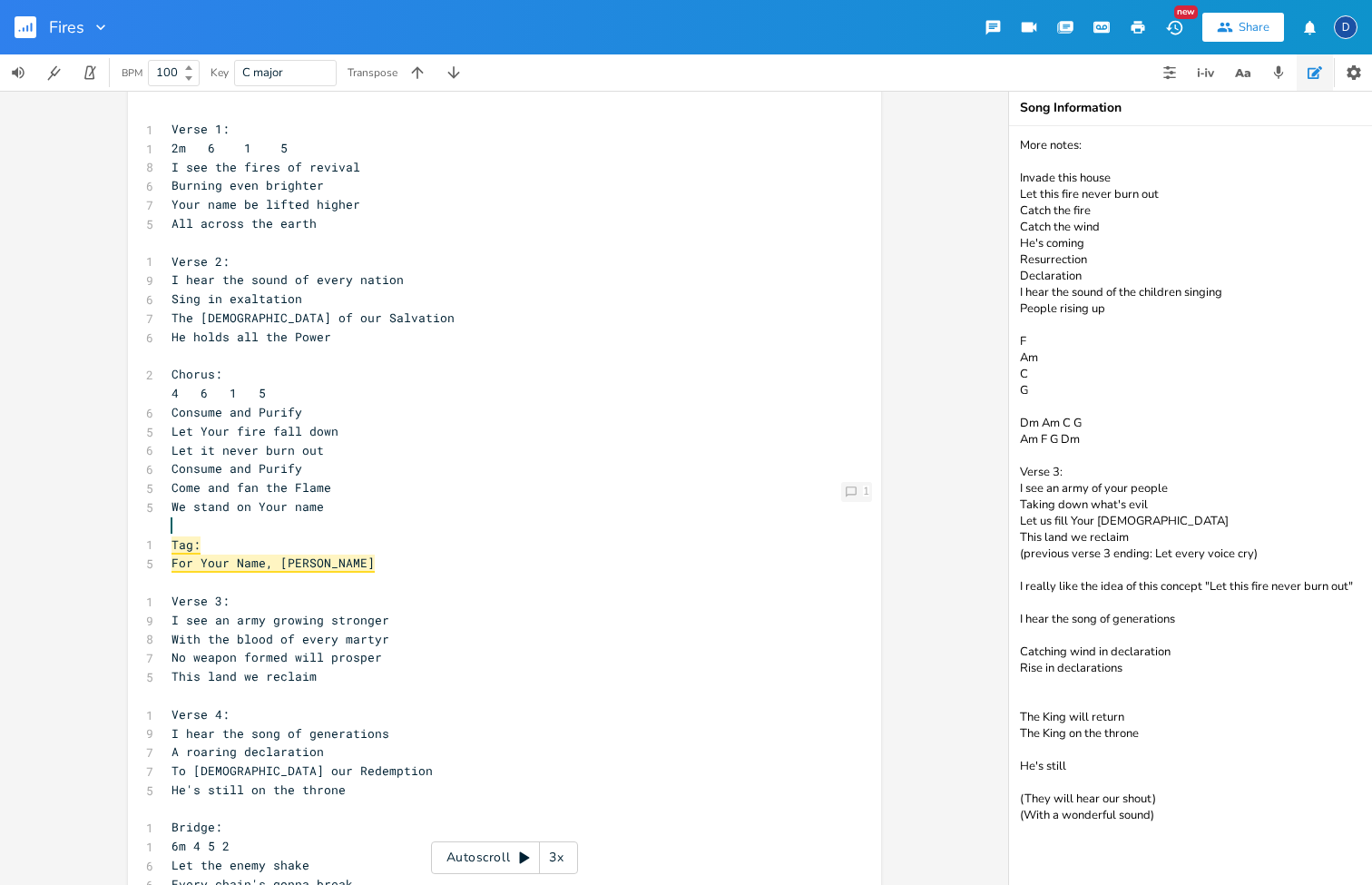
click at [847, 490] on icon "Comment" at bounding box center [851, 491] width 12 height 12
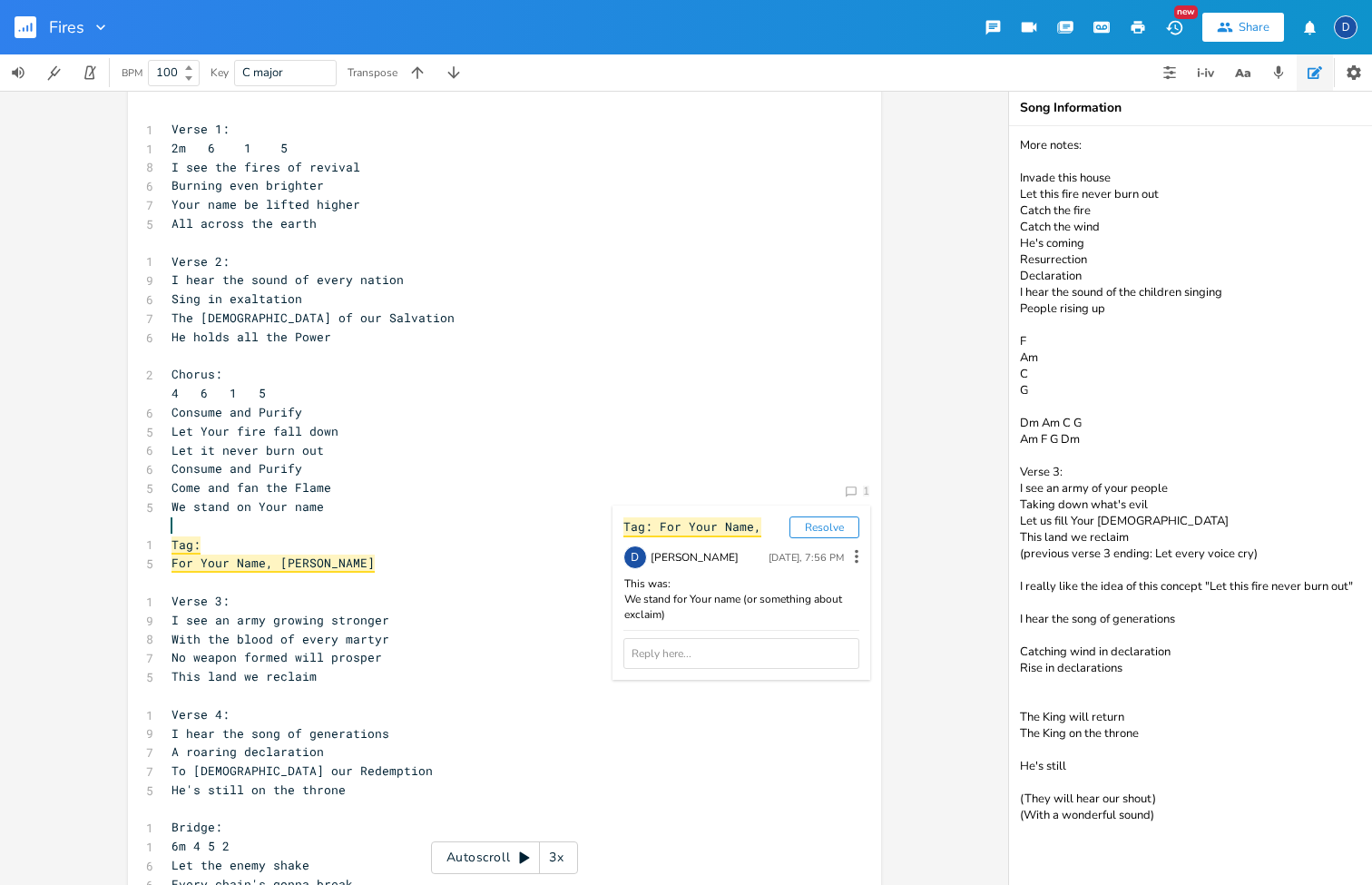
click at [830, 543] on div "Tag: For Your Name, Resolve D [PERSON_NAME] [DATE], 7:56 PM This was: We stand …" at bounding box center [742, 592] width 258 height 174
click at [827, 531] on button "Resolve" at bounding box center [824, 527] width 70 height 22
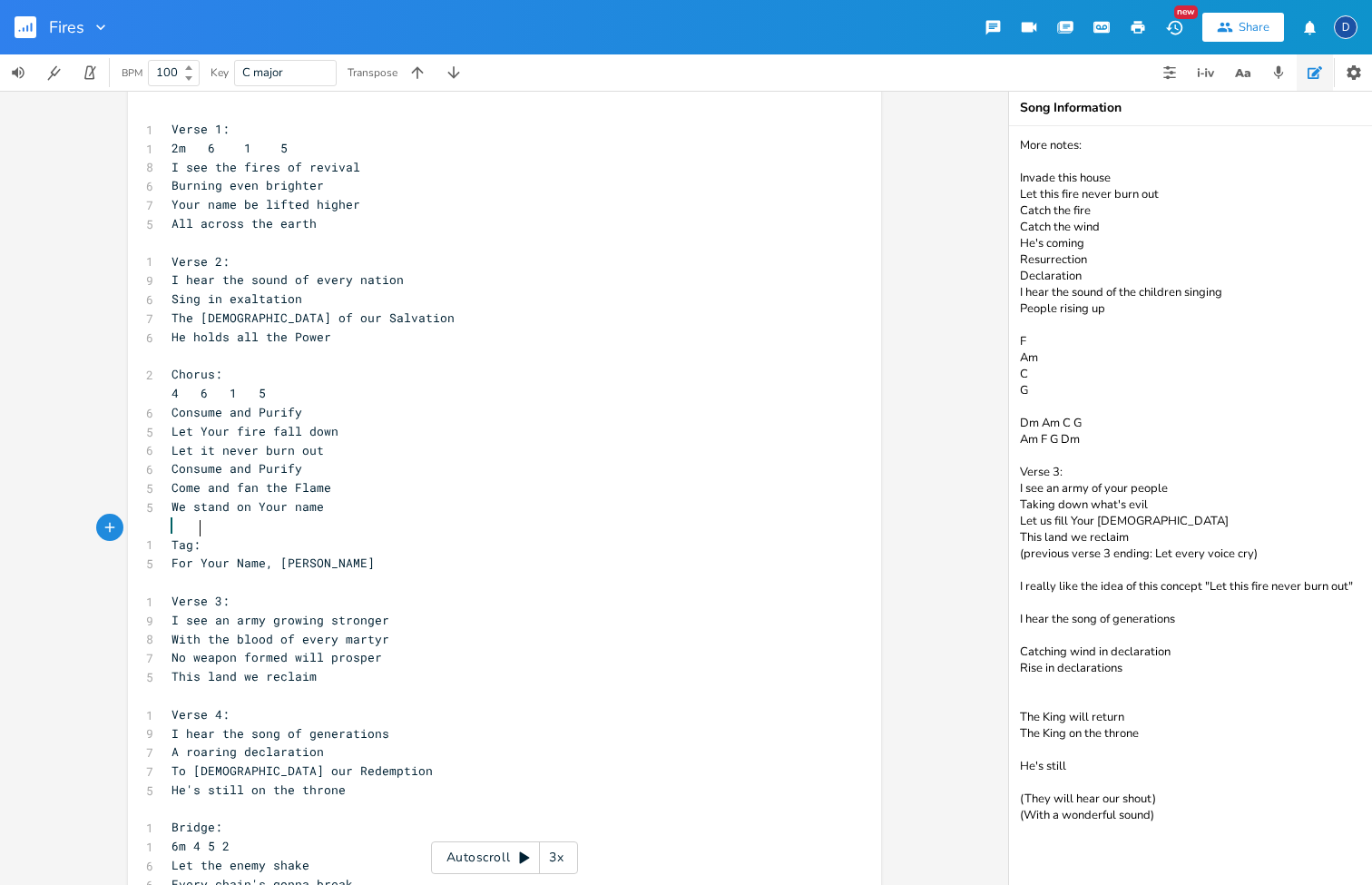
click at [732, 535] on pre "Tag:" at bounding box center [496, 545] width 656 height 19
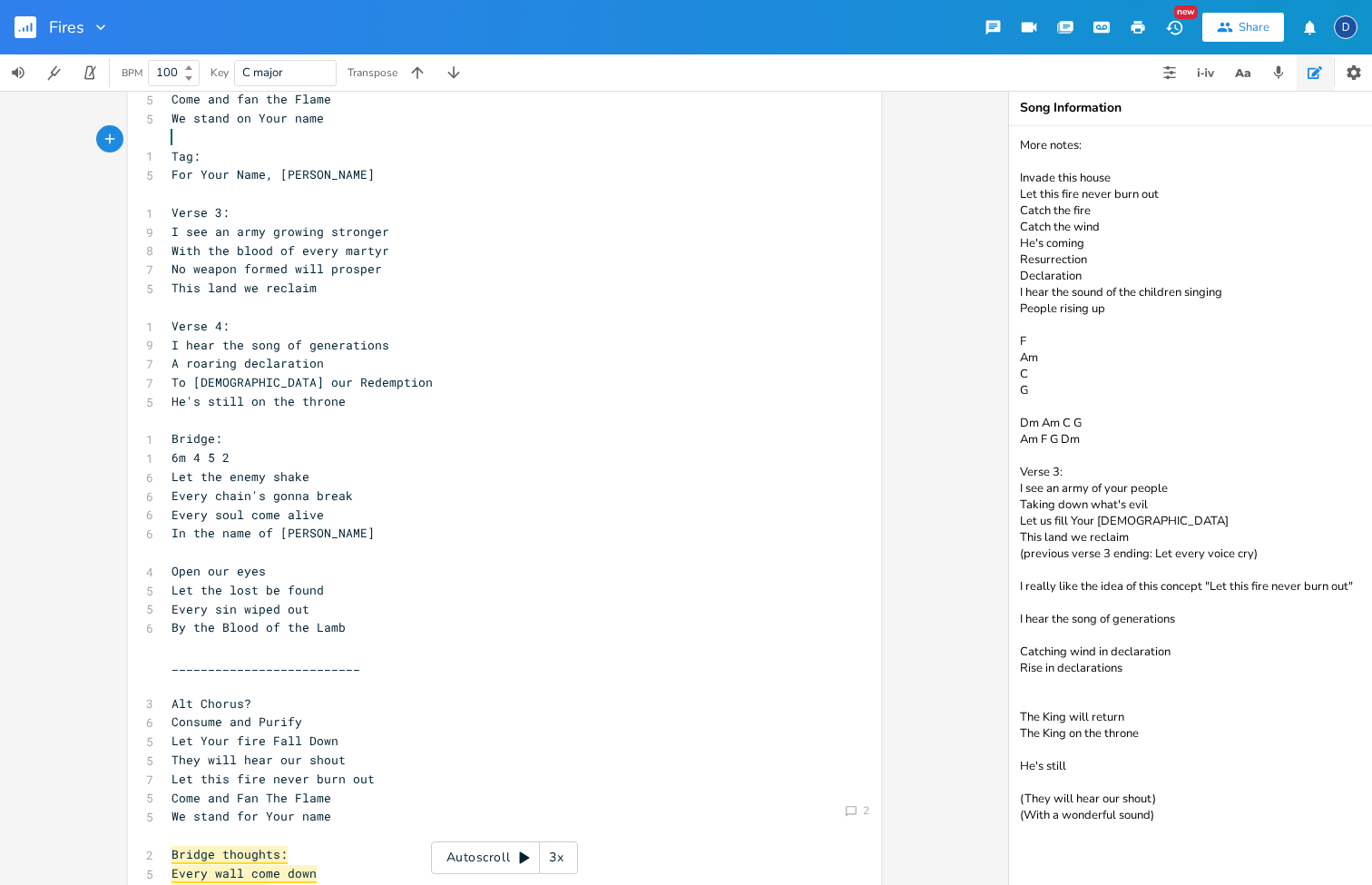
scroll to position [424, 0]
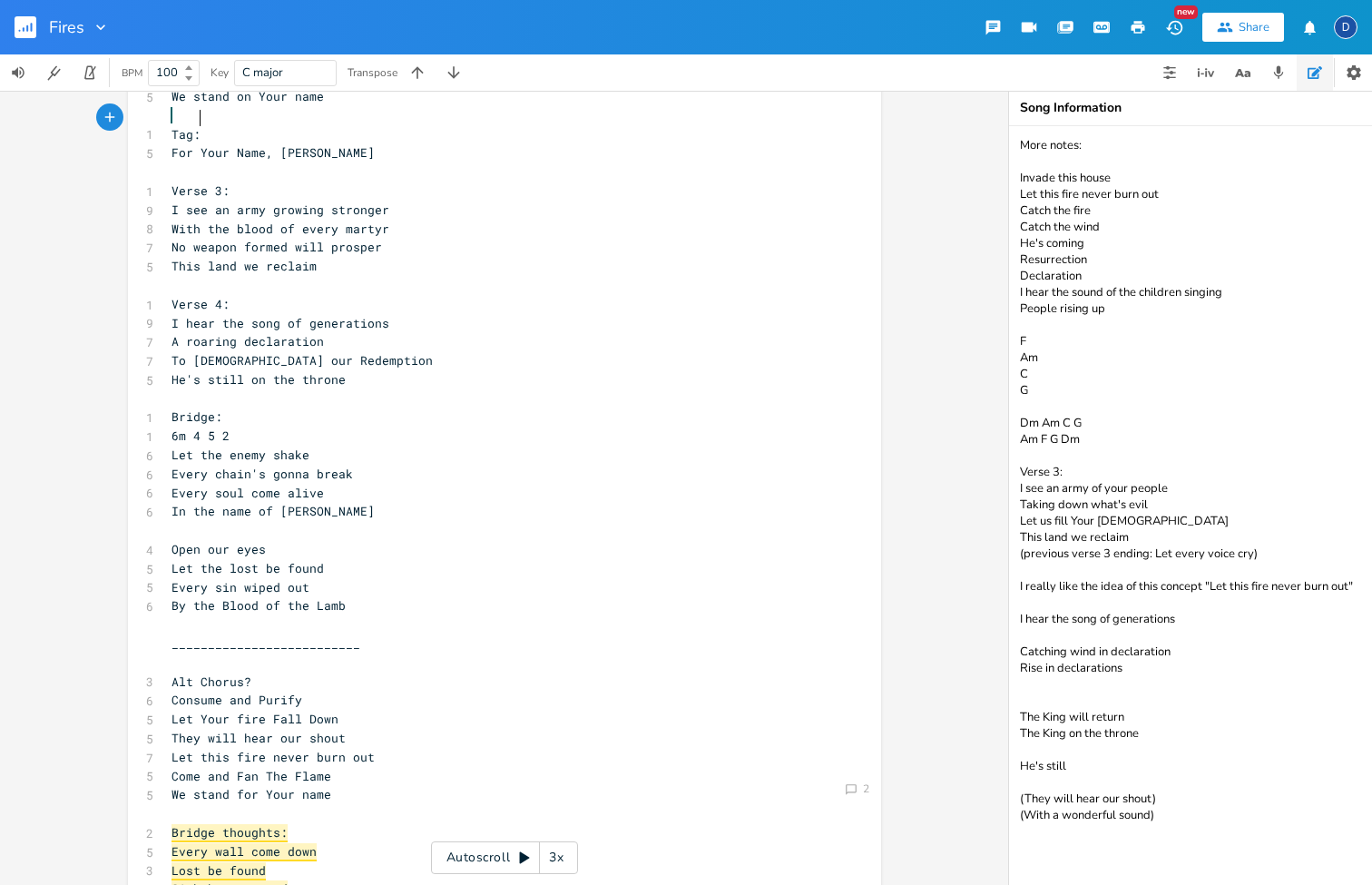
click at [286, 521] on pre "​" at bounding box center [496, 531] width 656 height 19
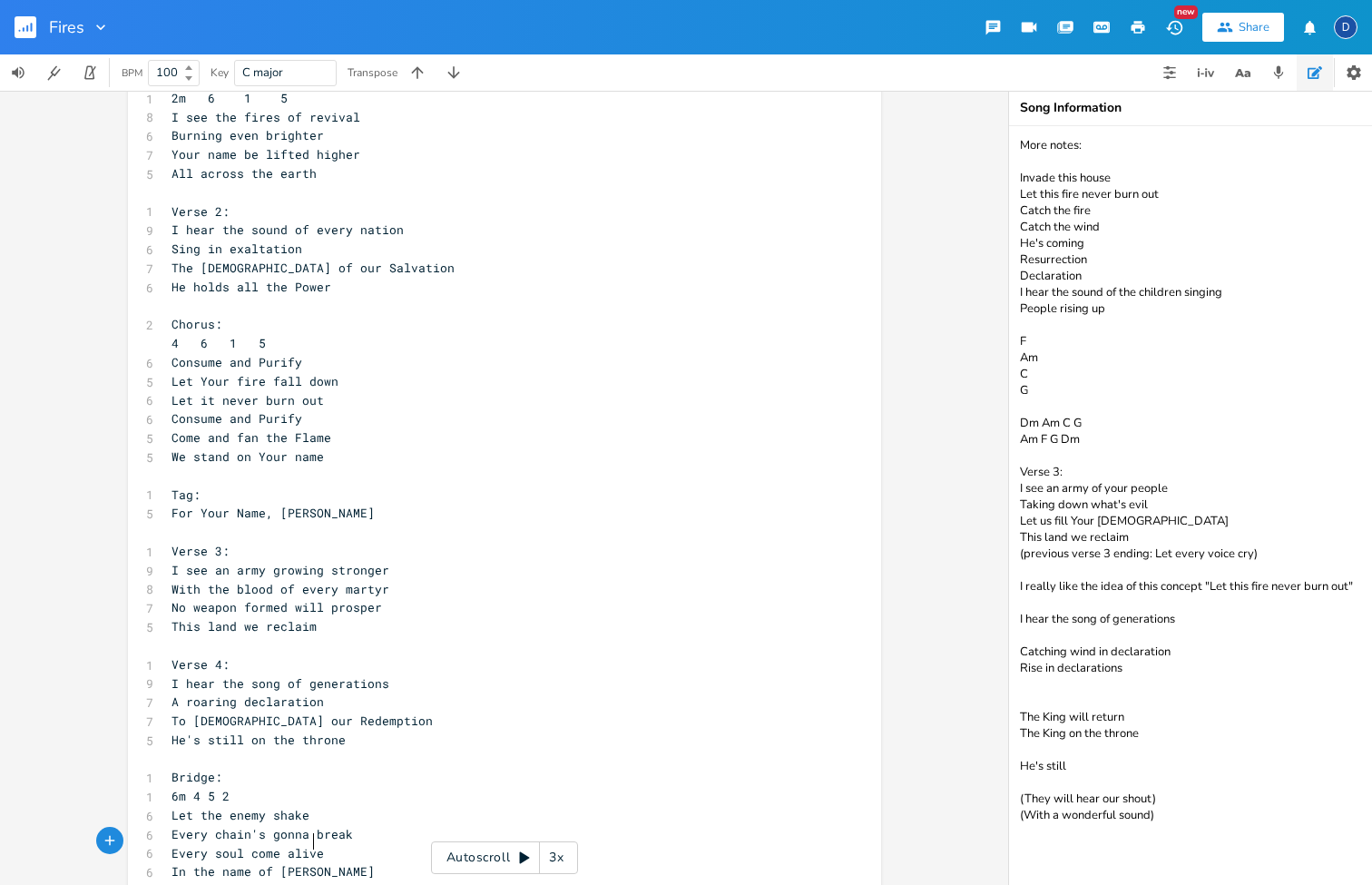
scroll to position [63, 0]
drag, startPoint x: 325, startPoint y: 442, endPoint x: 139, endPoint y: 445, distance: 186.0
type textarea "Let it never burn out"
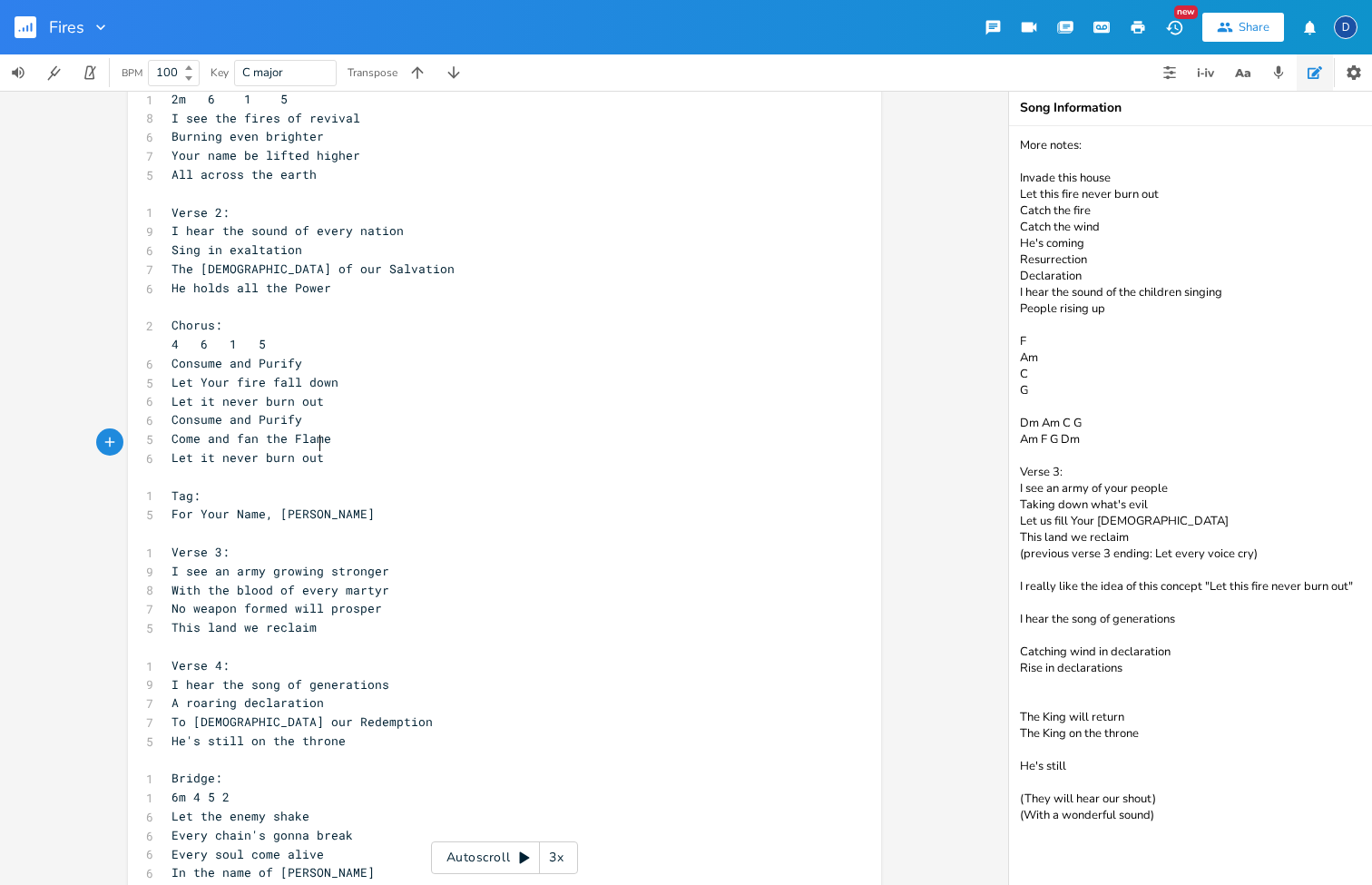
click at [285, 373] on pre "Let Your fire fall down" at bounding box center [496, 383] width 656 height 19
click at [287, 374] on span "Let Your fire fall down" at bounding box center [255, 382] width 167 height 16
click at [287, 393] on span "Let it never burn out" at bounding box center [247, 401] width 153 height 16
click at [281, 411] on span "Consume and Purify" at bounding box center [237, 419] width 131 height 16
type textarea "Consume and Purify"
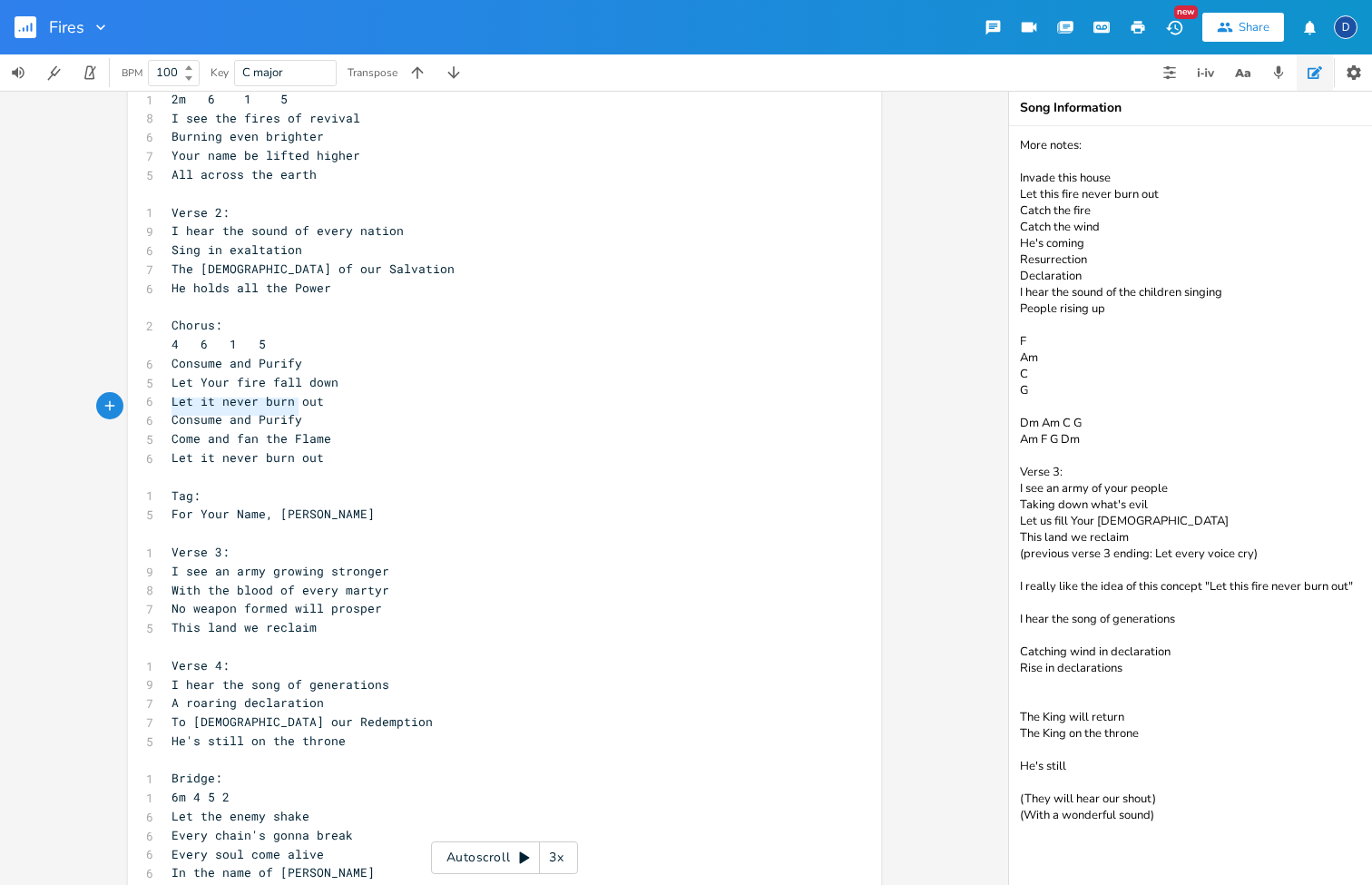
drag, startPoint x: 304, startPoint y: 406, endPoint x: 118, endPoint y: 406, distance: 186.0
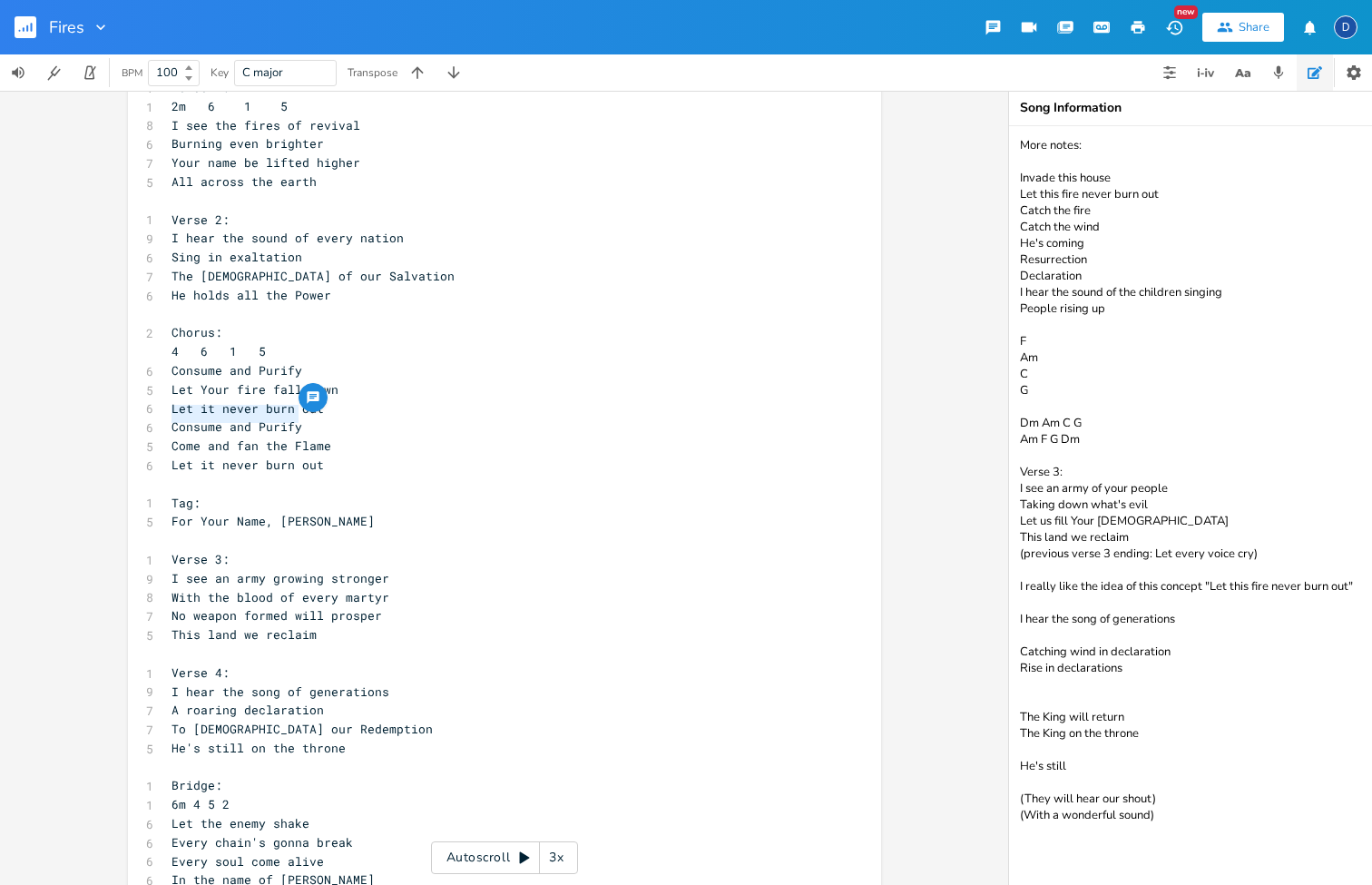
click at [345, 418] on pre "Consume and Purify" at bounding box center [496, 427] width 656 height 19
click at [354, 456] on pre "Let it never burn out" at bounding box center [496, 465] width 656 height 19
type textarea "Consume and Purify"
drag, startPoint x: 297, startPoint y: 413, endPoint x: 121, endPoint y: 413, distance: 176.0
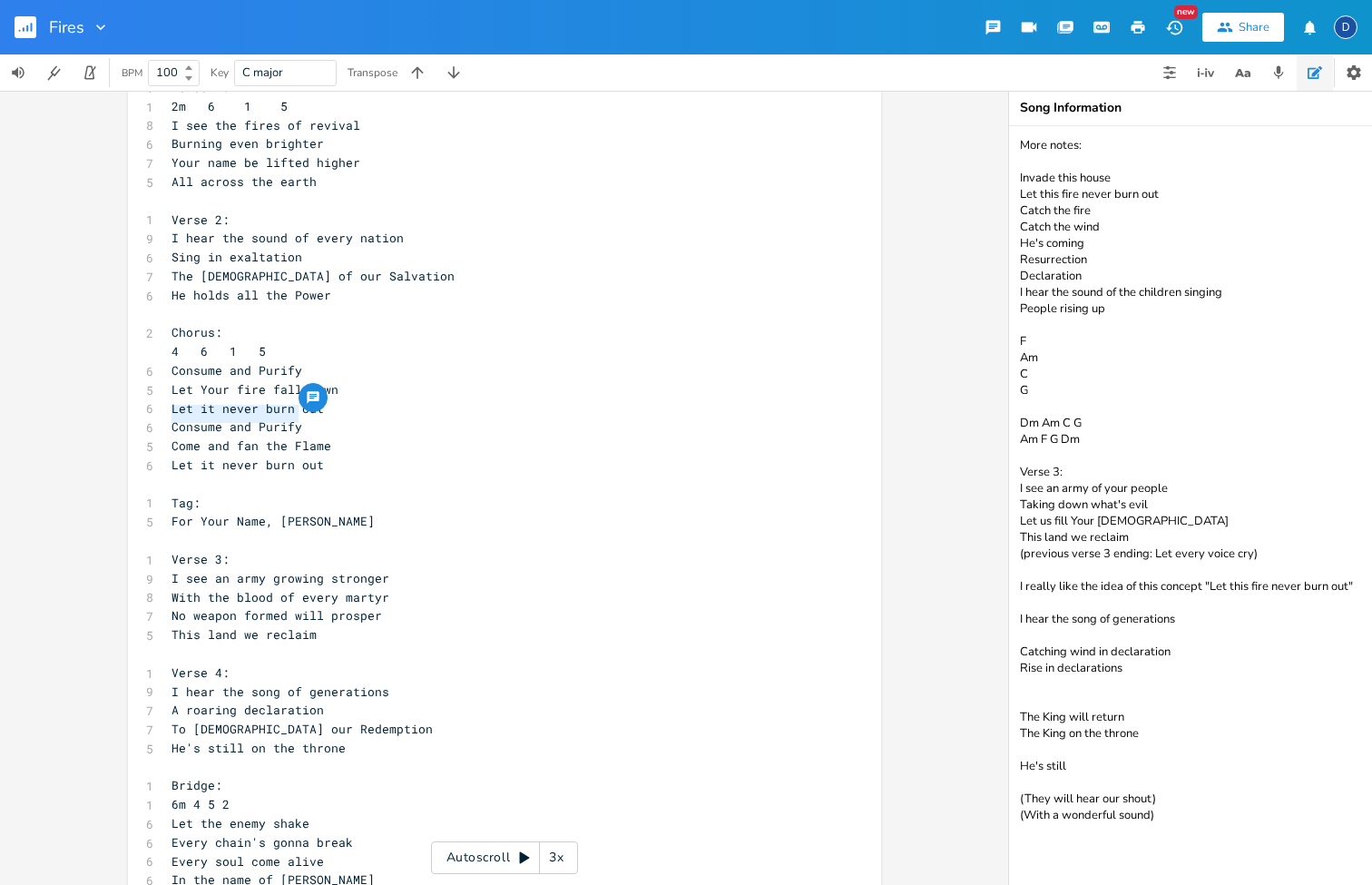
click at [381, 456] on pre "Let it never burn out" at bounding box center [496, 465] width 656 height 19
type textarea "Consume and Purify"
drag, startPoint x: 295, startPoint y: 415, endPoint x: 151, endPoint y: 415, distance: 144.0
click at [179, 422] on pre "Consume and Purify" at bounding box center [496, 427] width 656 height 19
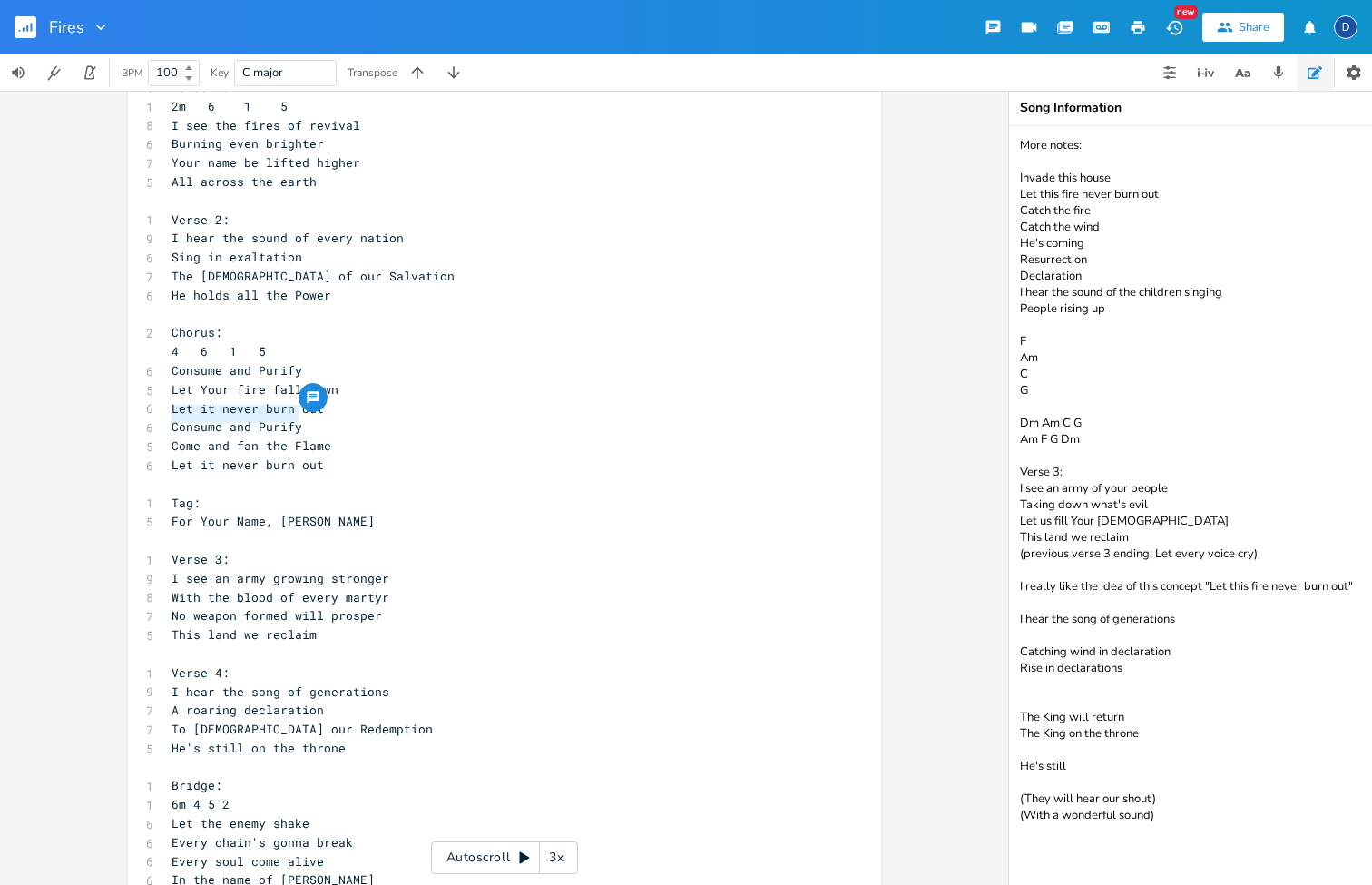
scroll to position [0, 89]
click at [189, 419] on span "Consume and Purify" at bounding box center [237, 426] width 131 height 16
click at [272, 419] on span "Consume and Purify" at bounding box center [237, 426] width 131 height 16
type textarea "Consume Purify"
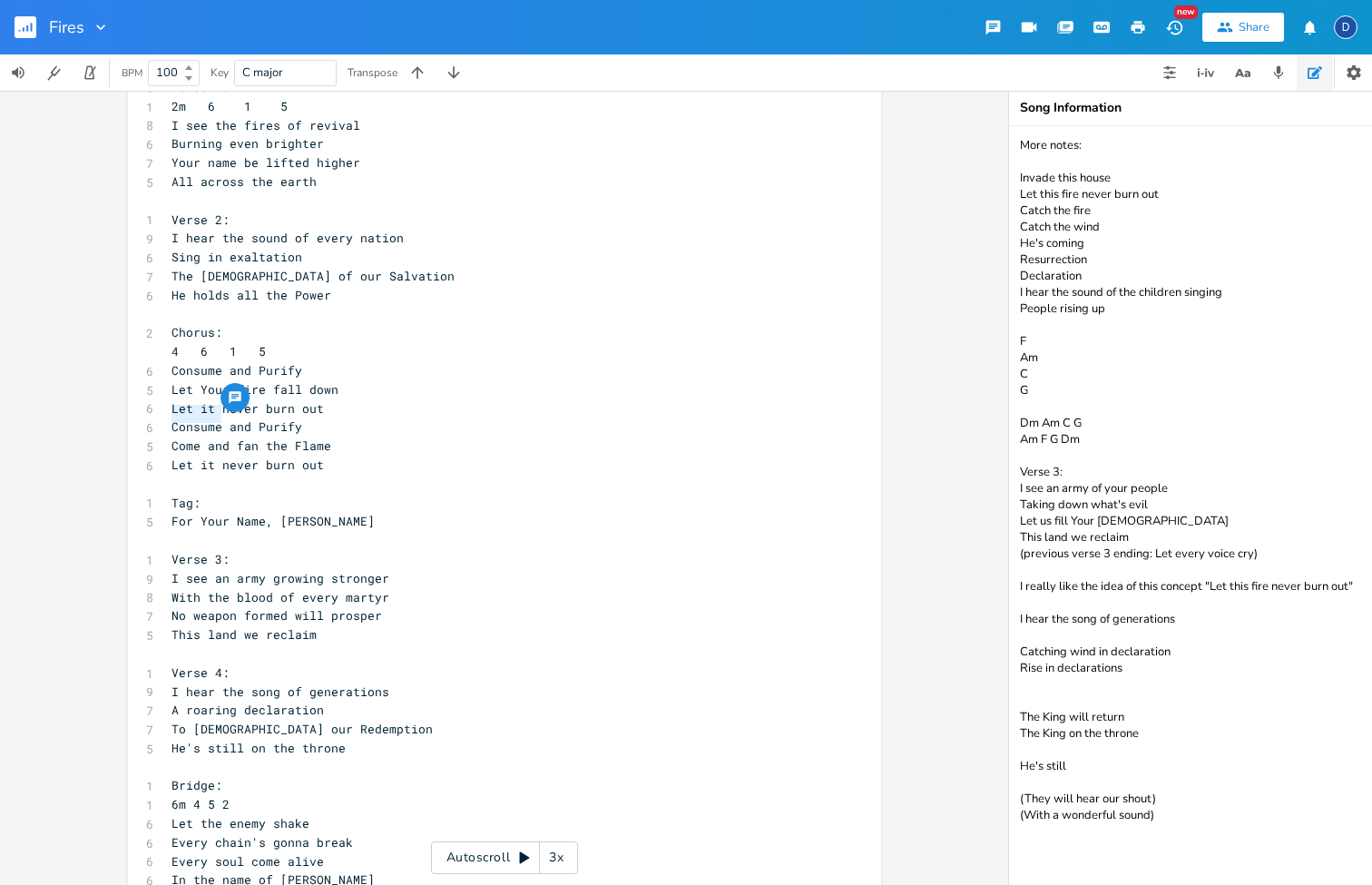
click at [272, 419] on span "Consume and Purify" at bounding box center [237, 426] width 131 height 16
click at [204, 457] on span "Let it never burn out" at bounding box center [247, 464] width 153 height 16
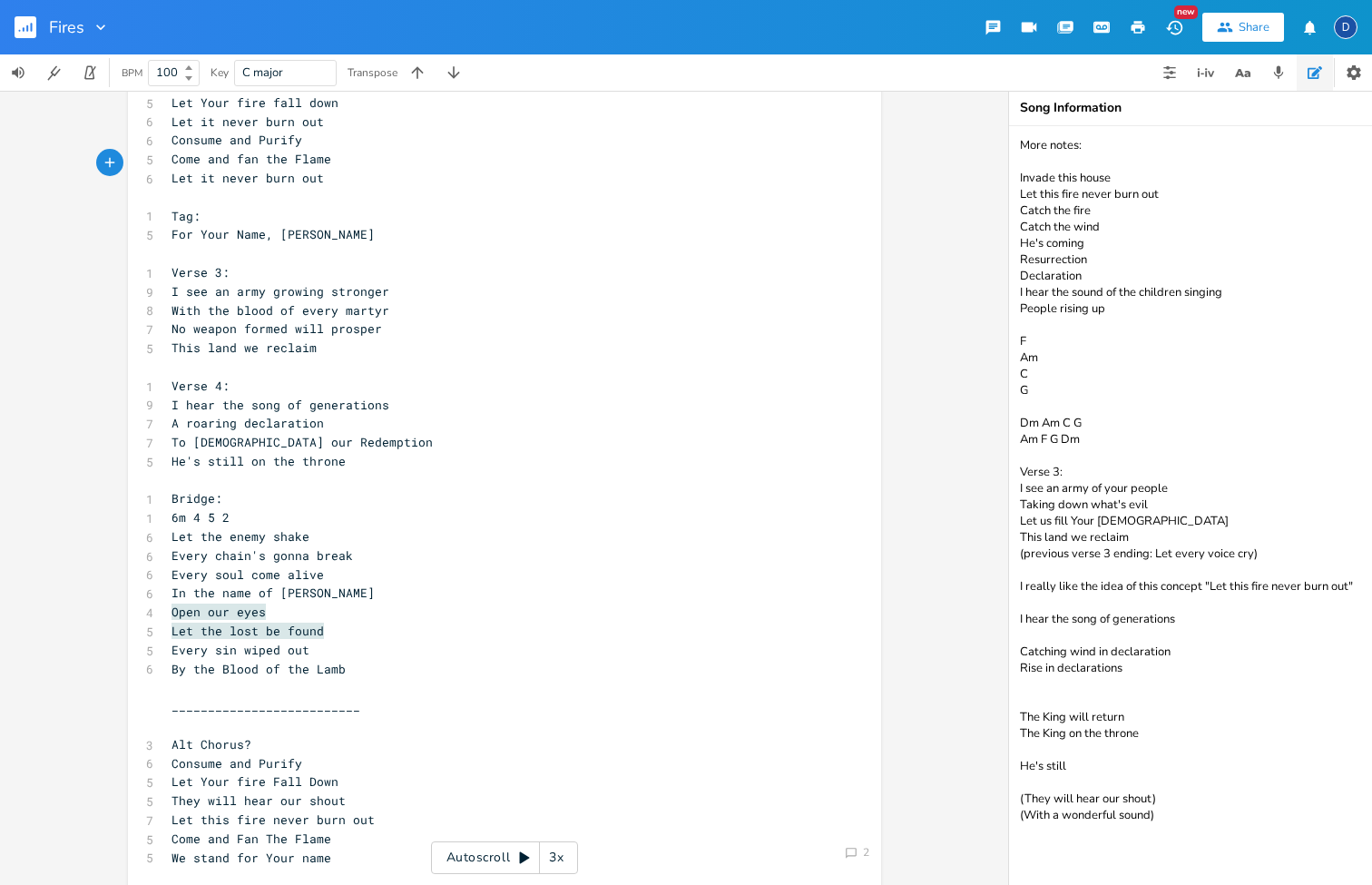
scroll to position [349, 0]
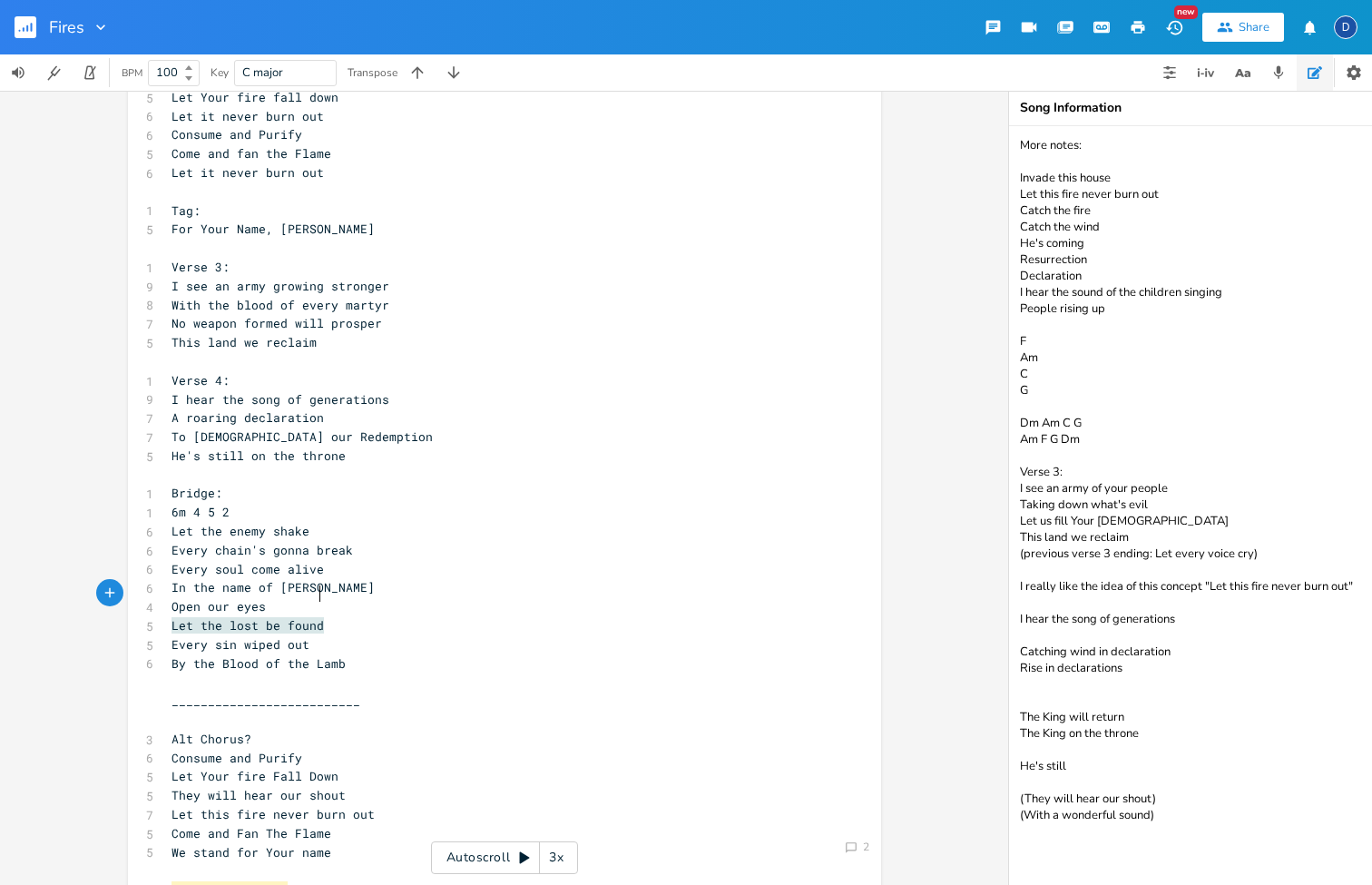
click at [348, 616] on pre "Let the lost be found" at bounding box center [496, 625] width 656 height 19
type textarea "Open our eyes Let the lost be found"
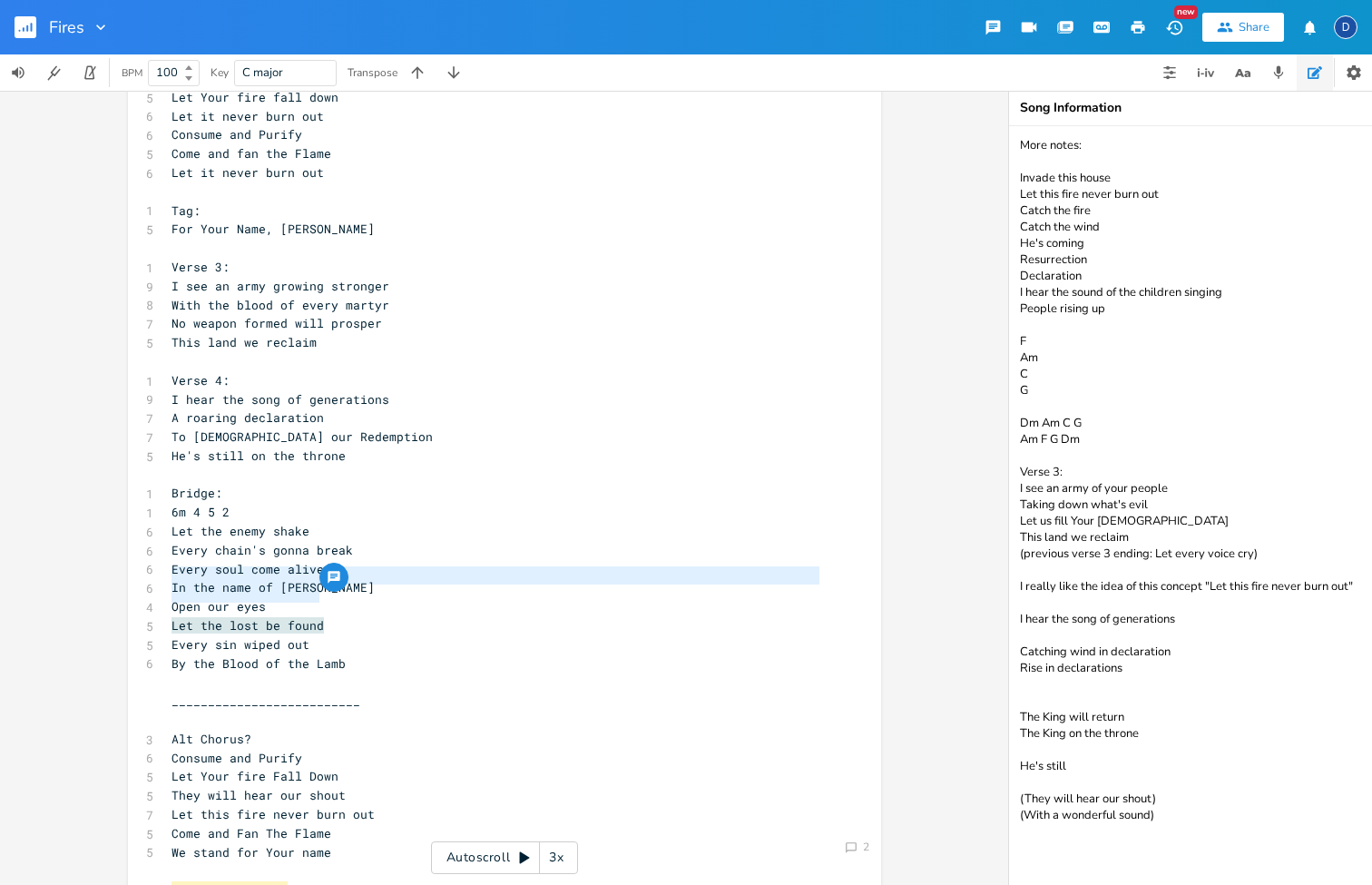
drag, startPoint x: 326, startPoint y: 594, endPoint x: 161, endPoint y: 580, distance: 165.6
click at [161, 580] on div "Open our eyes Let the lost be found x 1 Verse 1: 1 2m 6 1 5 8 I see the fires o…" at bounding box center [504, 858] width 753 height 2210
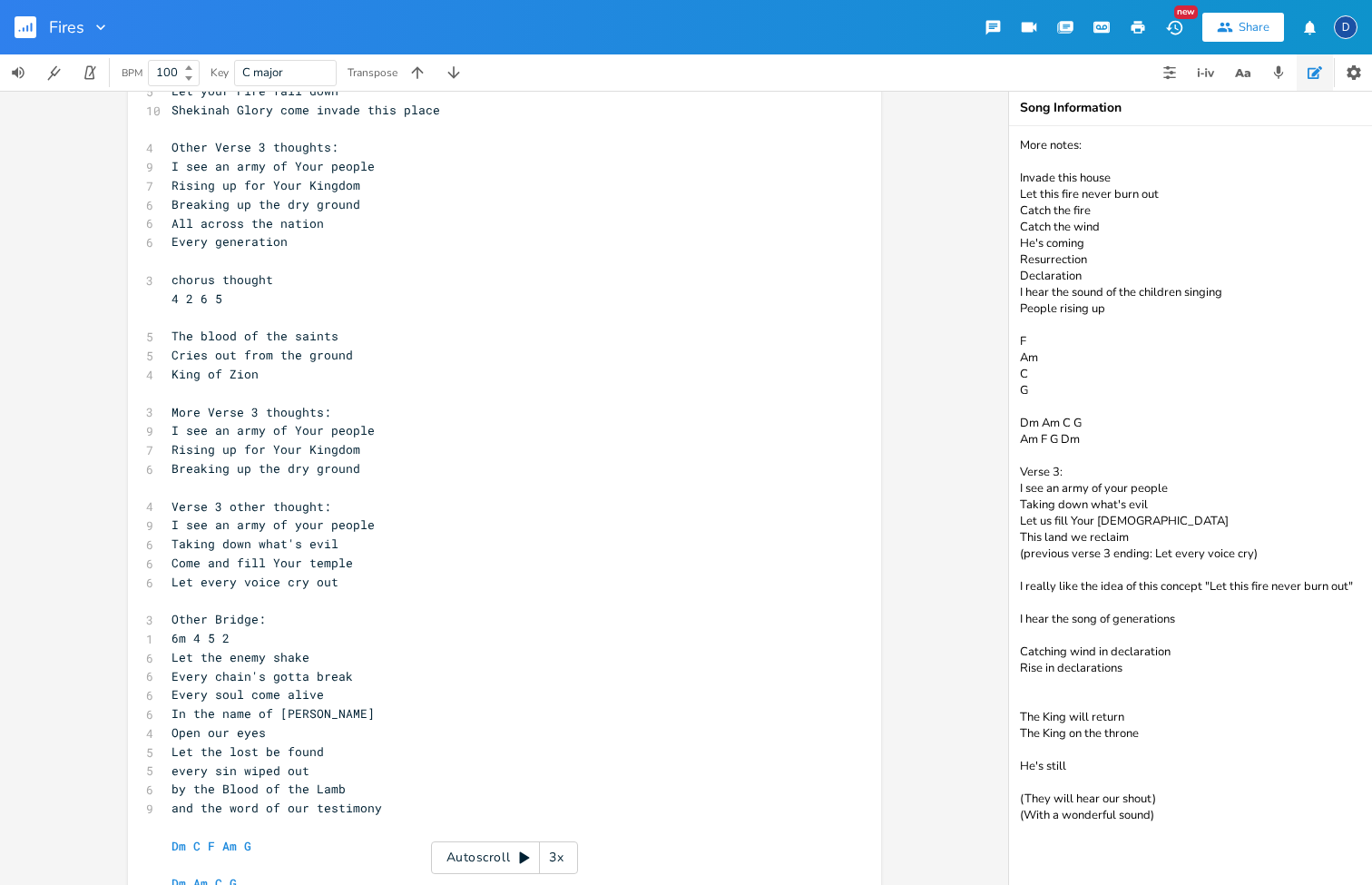
scroll to position [0, 0]
click at [470, 780] on pre "by the Blood of the Lamb" at bounding box center [496, 789] width 656 height 19
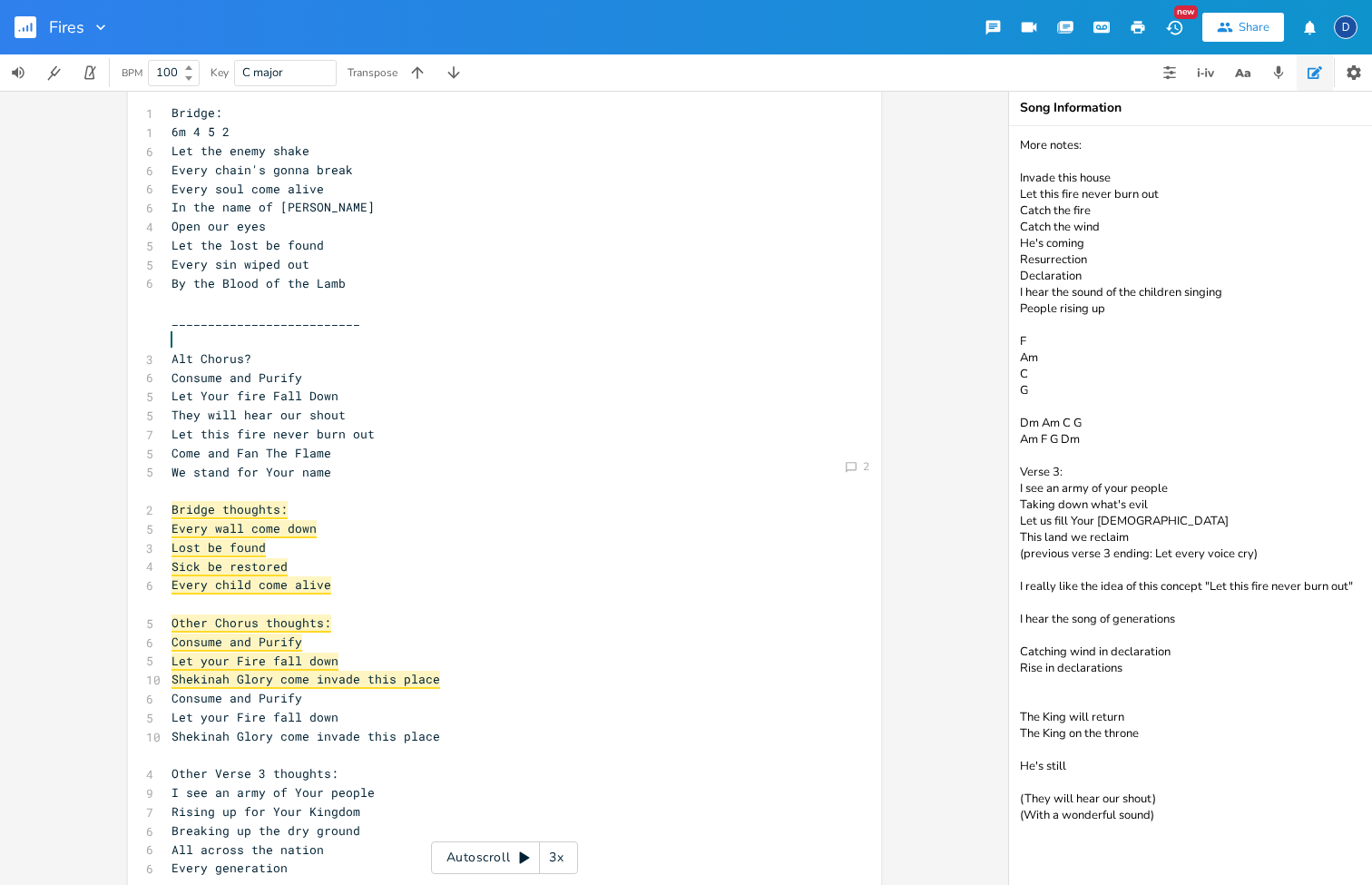
scroll to position [732, 0]
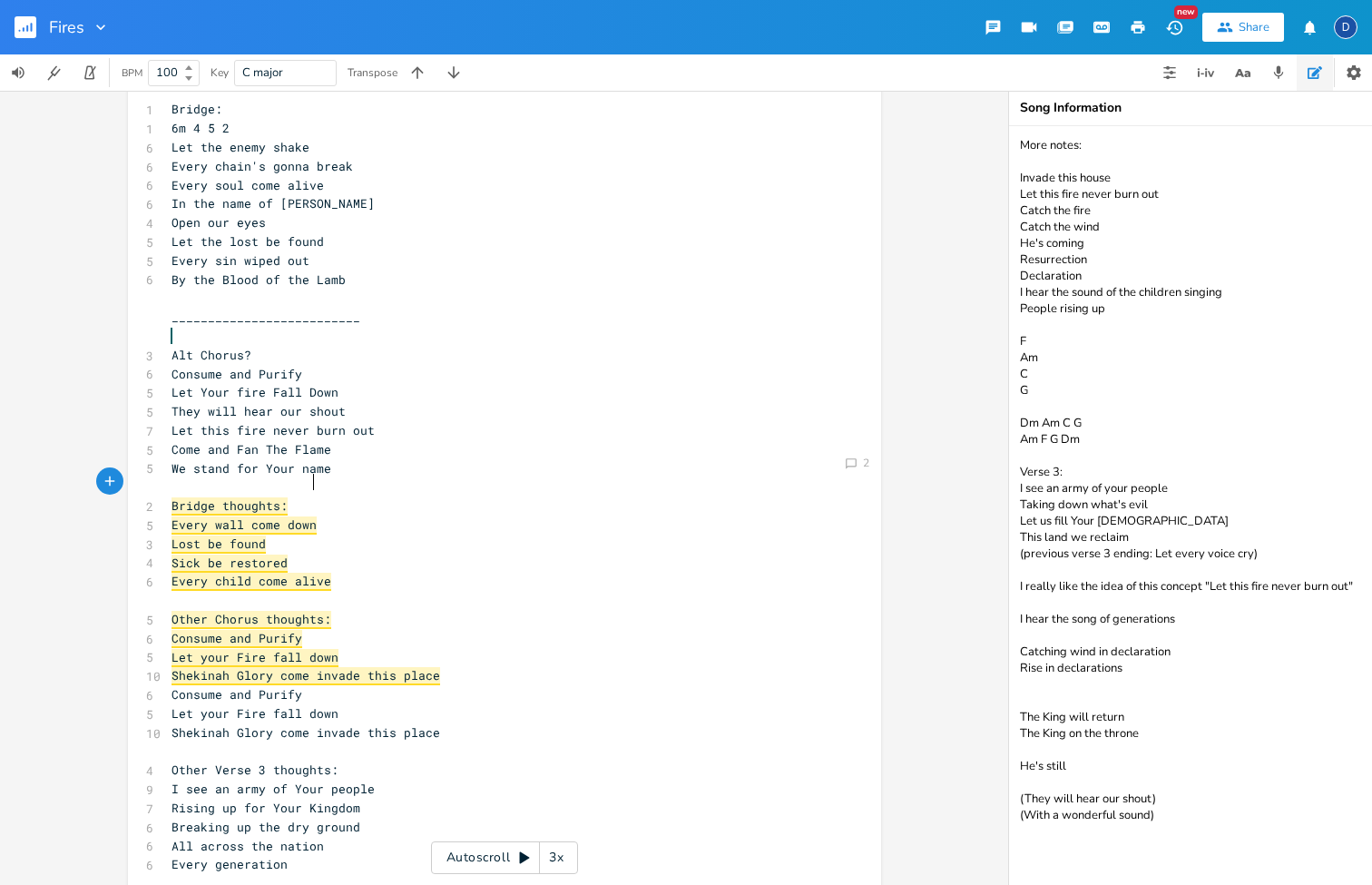
type textarea "ry wall come down"
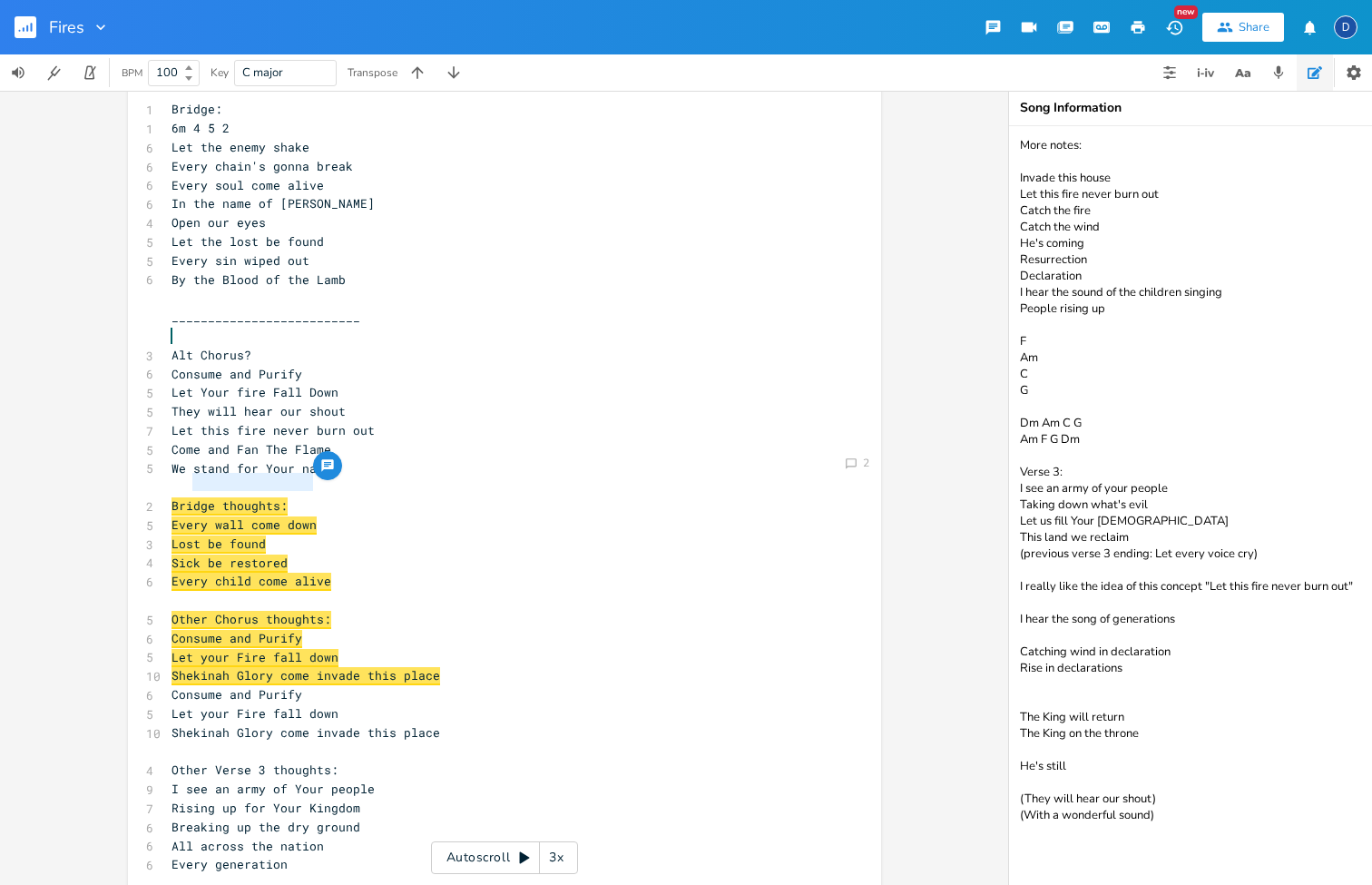
click at [231, 535] on span "Lost be found" at bounding box center [219, 544] width 95 height 18
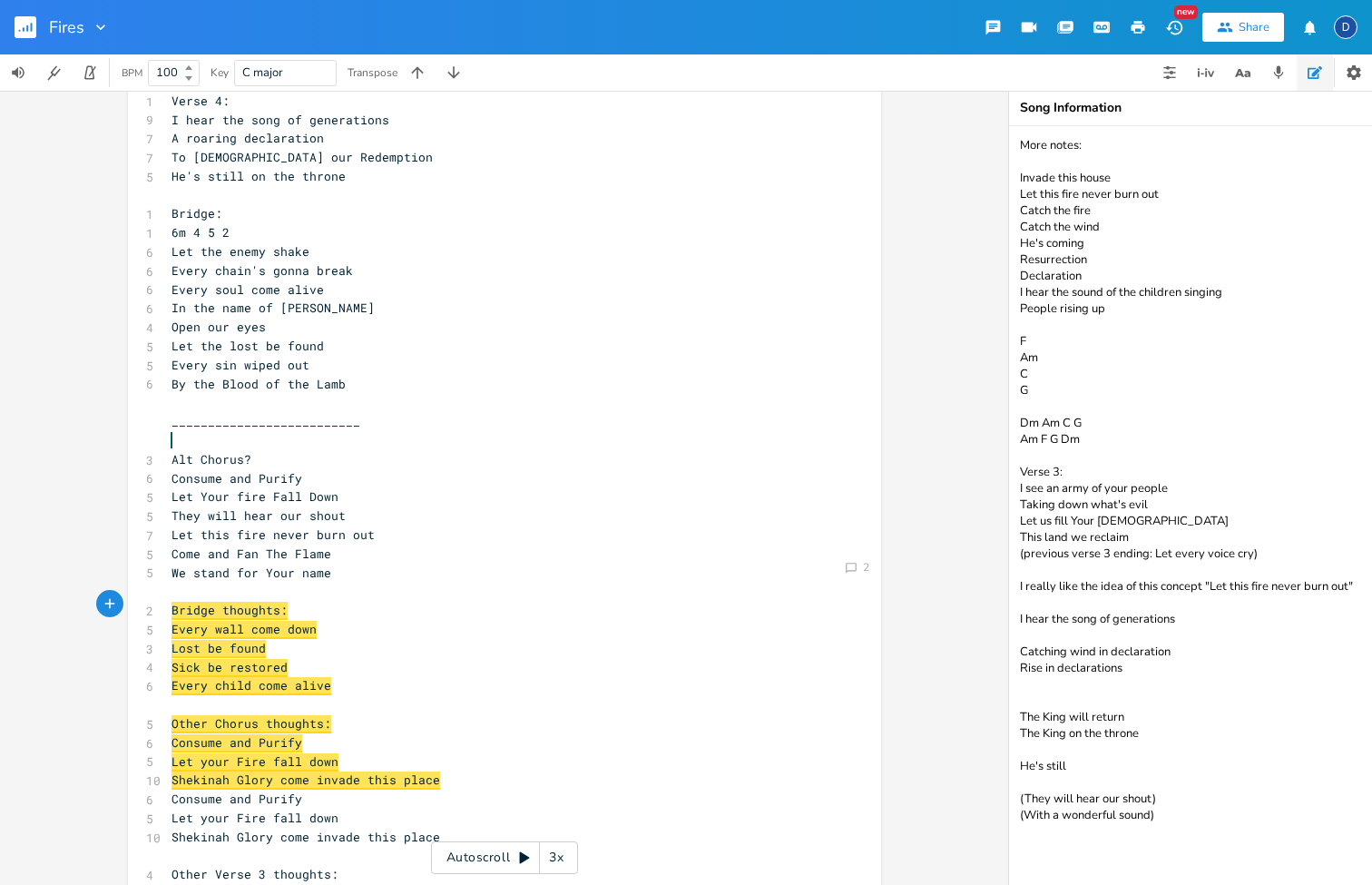
scroll to position [628, 0]
click at [264, 677] on span "Every child come alive" at bounding box center [251, 686] width 160 height 18
type textarea "k be restored"
drag, startPoint x: 291, startPoint y: 621, endPoint x: 183, endPoint y: 620, distance: 108.0
click at [184, 658] on pre "Sick be restored" at bounding box center [496, 667] width 656 height 19
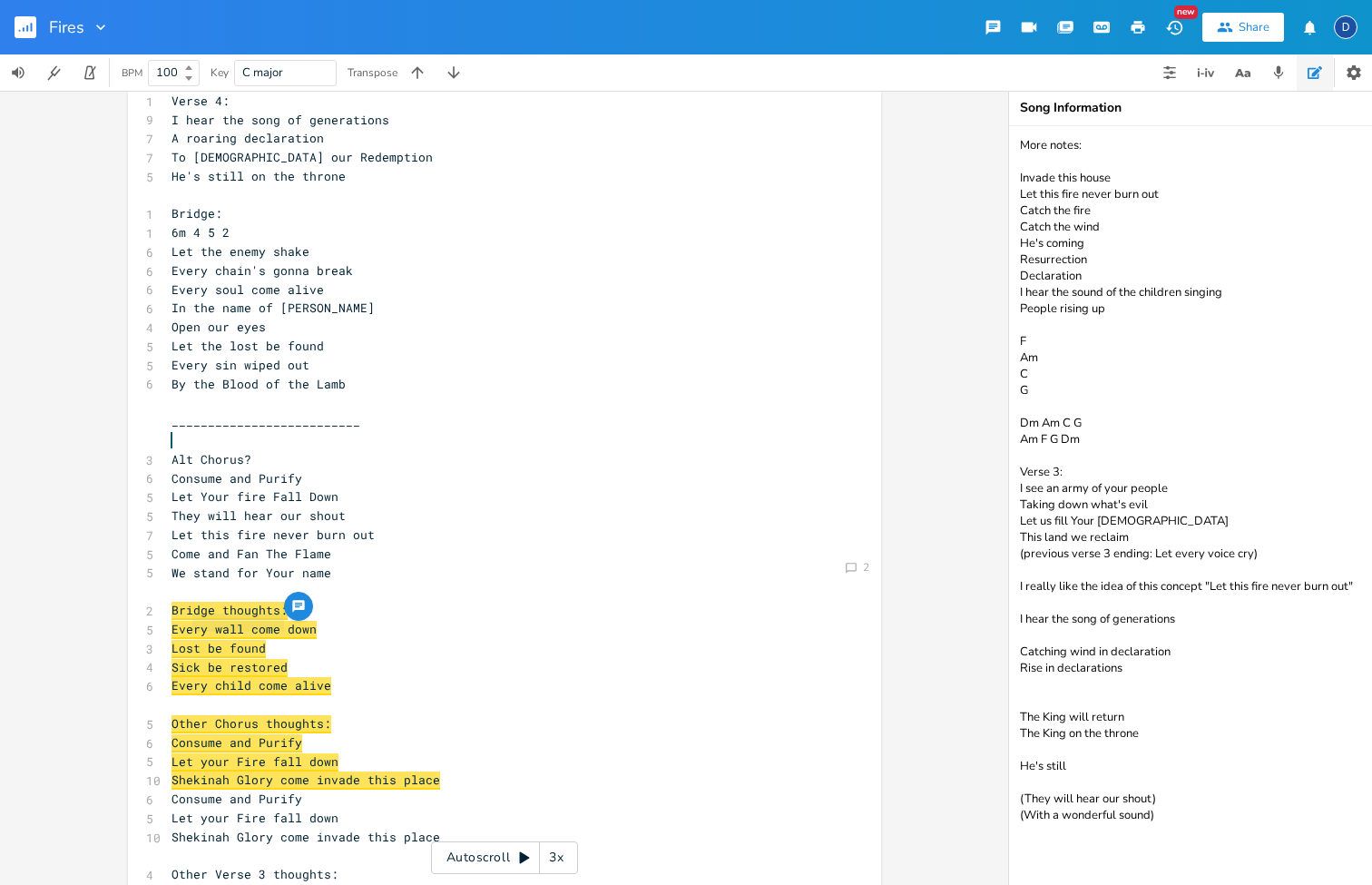
click at [265, 659] on span "Sick be restored" at bounding box center [229, 667] width 117 height 18
type textarea "Lost be found Sick be restored"
drag, startPoint x: 293, startPoint y: 620, endPoint x: 135, endPoint y: 607, distance: 158.5
click at [135, 608] on div "Lost be found Sick be restored x 1 Verse 1: 1 2m 6 1 5 8 I see the fires of rev…" at bounding box center [504, 578] width 753 height 2210
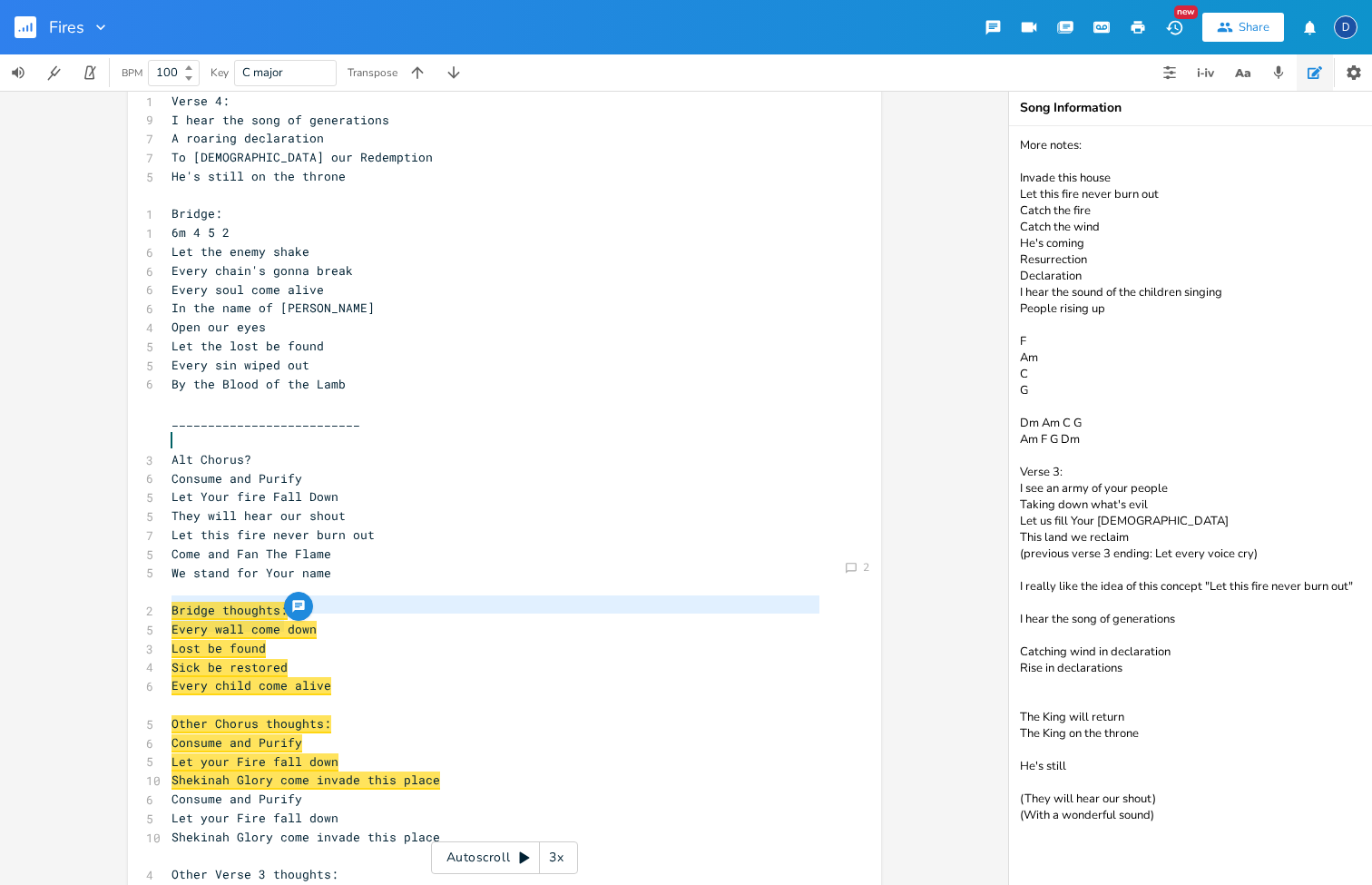
click at [230, 677] on span "Every child come alive" at bounding box center [251, 686] width 160 height 18
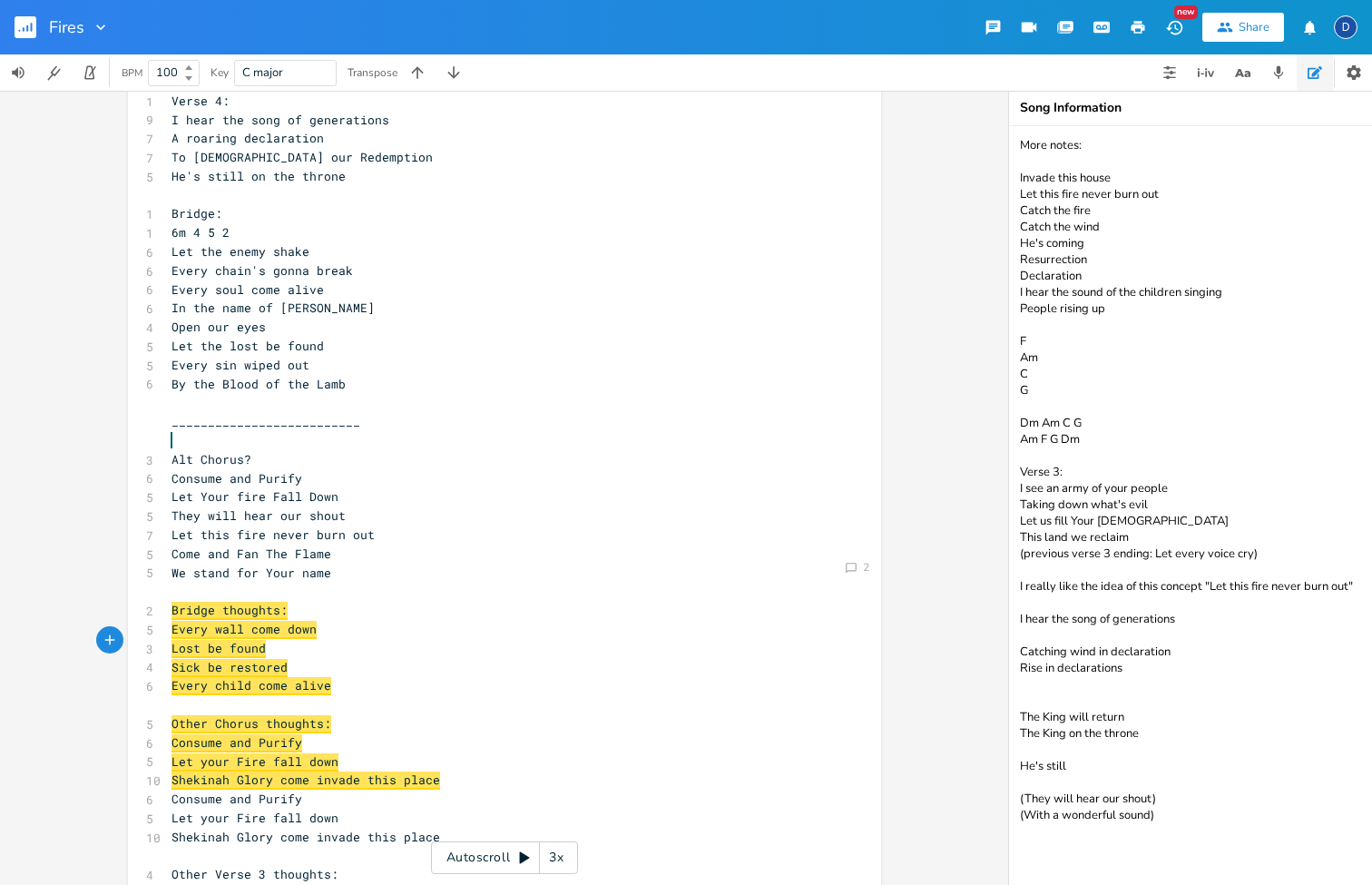
type textarea "Sick be restored"
drag, startPoint x: 289, startPoint y: 623, endPoint x: 110, endPoint y: 617, distance: 179.1
click at [128, 619] on div "Comment 2 Sick be restored x 1 Verse 1: 1 2m 6 1 5 8 I see the fires of revival…" at bounding box center [504, 578] width 753 height 2210
click at [258, 659] on span "Sick be restored" at bounding box center [229, 667] width 117 height 18
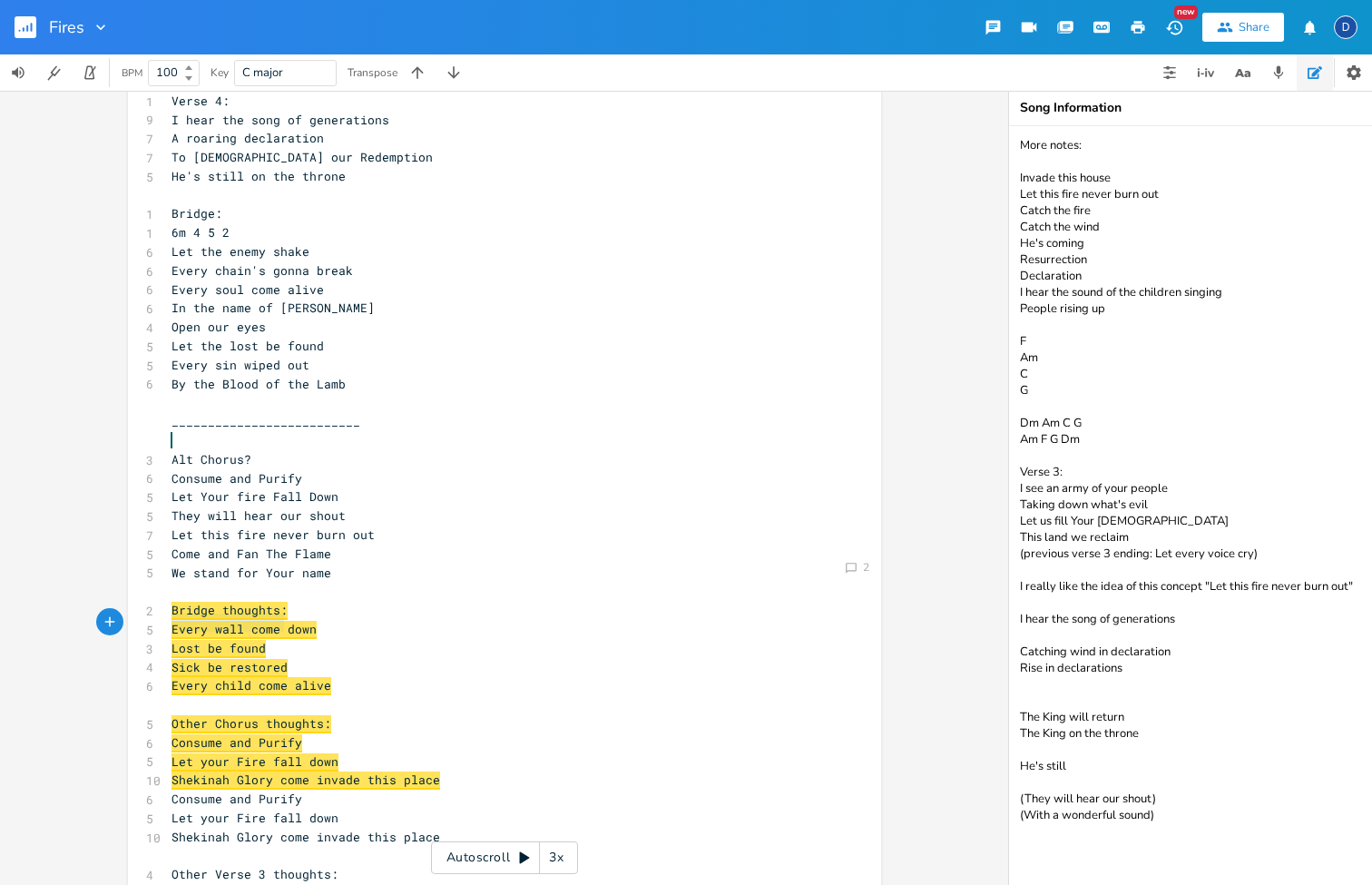
type textarea "Lost be found Sick be restored"
drag, startPoint x: 296, startPoint y: 626, endPoint x: 148, endPoint y: 609, distance: 149.0
click at [148, 610] on div "Lost be found Sick be restored x 1 Verse 1: 1 2m 6 1 5 8 I see the fires of rev…" at bounding box center [504, 578] width 753 height 2210
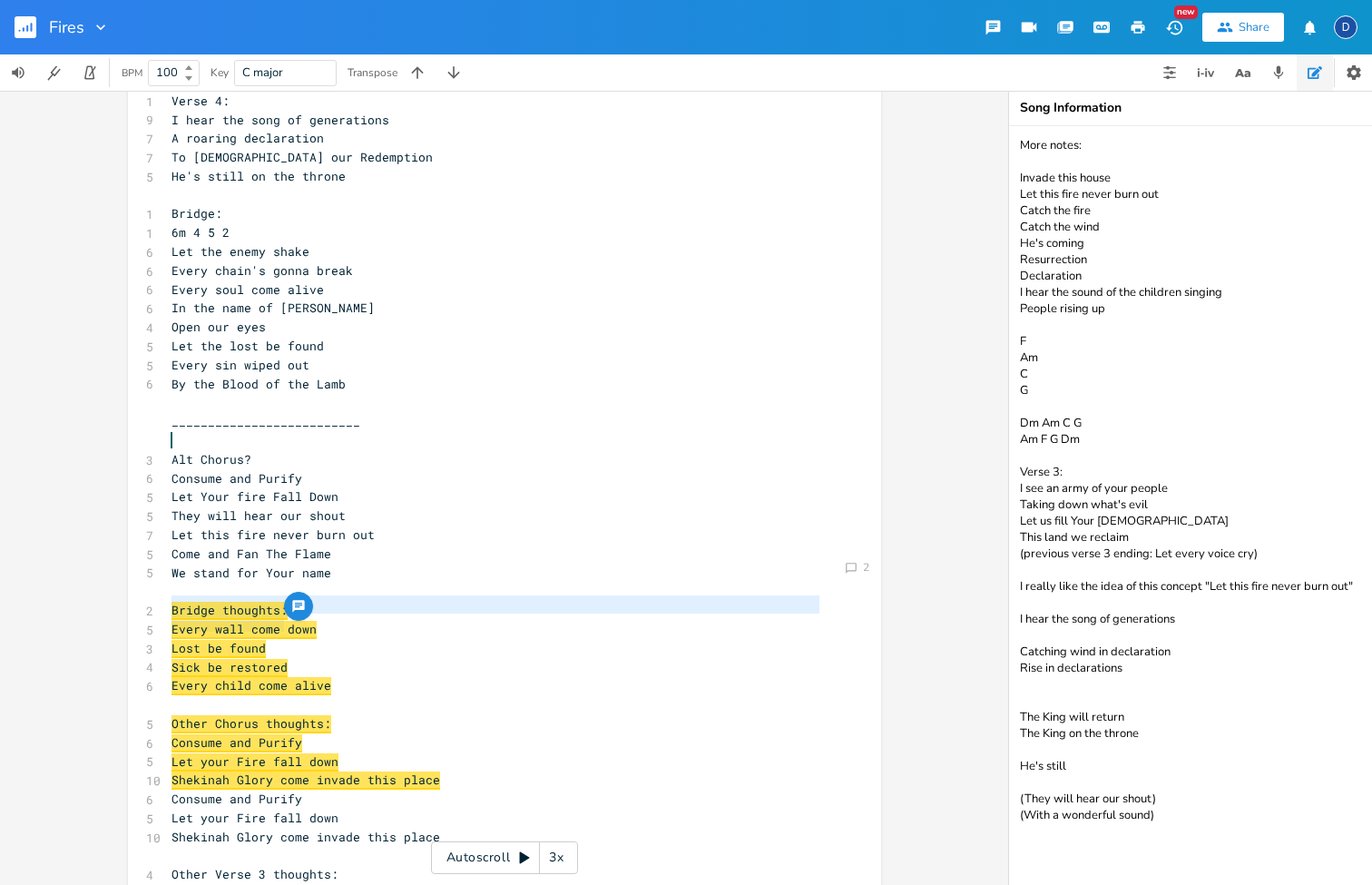
click at [212, 659] on span "Sick be restored" at bounding box center [229, 667] width 117 height 18
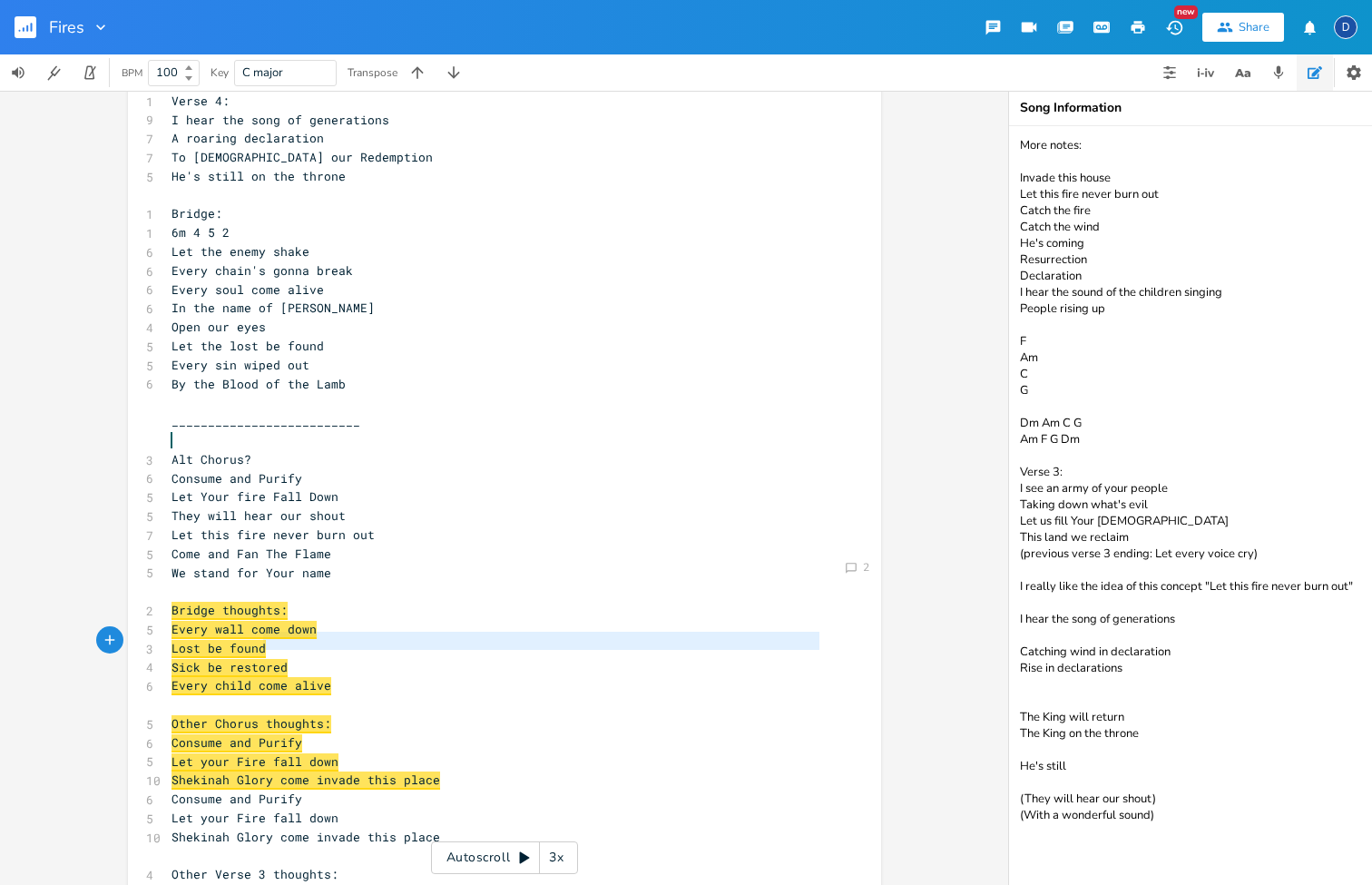
type textarea "be found [PERSON_NAME] be restored Every child come alive"
drag, startPoint x: 327, startPoint y: 650, endPoint x: 190, endPoint y: 605, distance: 144.2
click at [190, 606] on div "1 Verse 1: 1 2m 6 1 5 8 I see the fires of revival 6 Burning even brighter 7 Yo…" at bounding box center [496, 582] width 656 height 2152
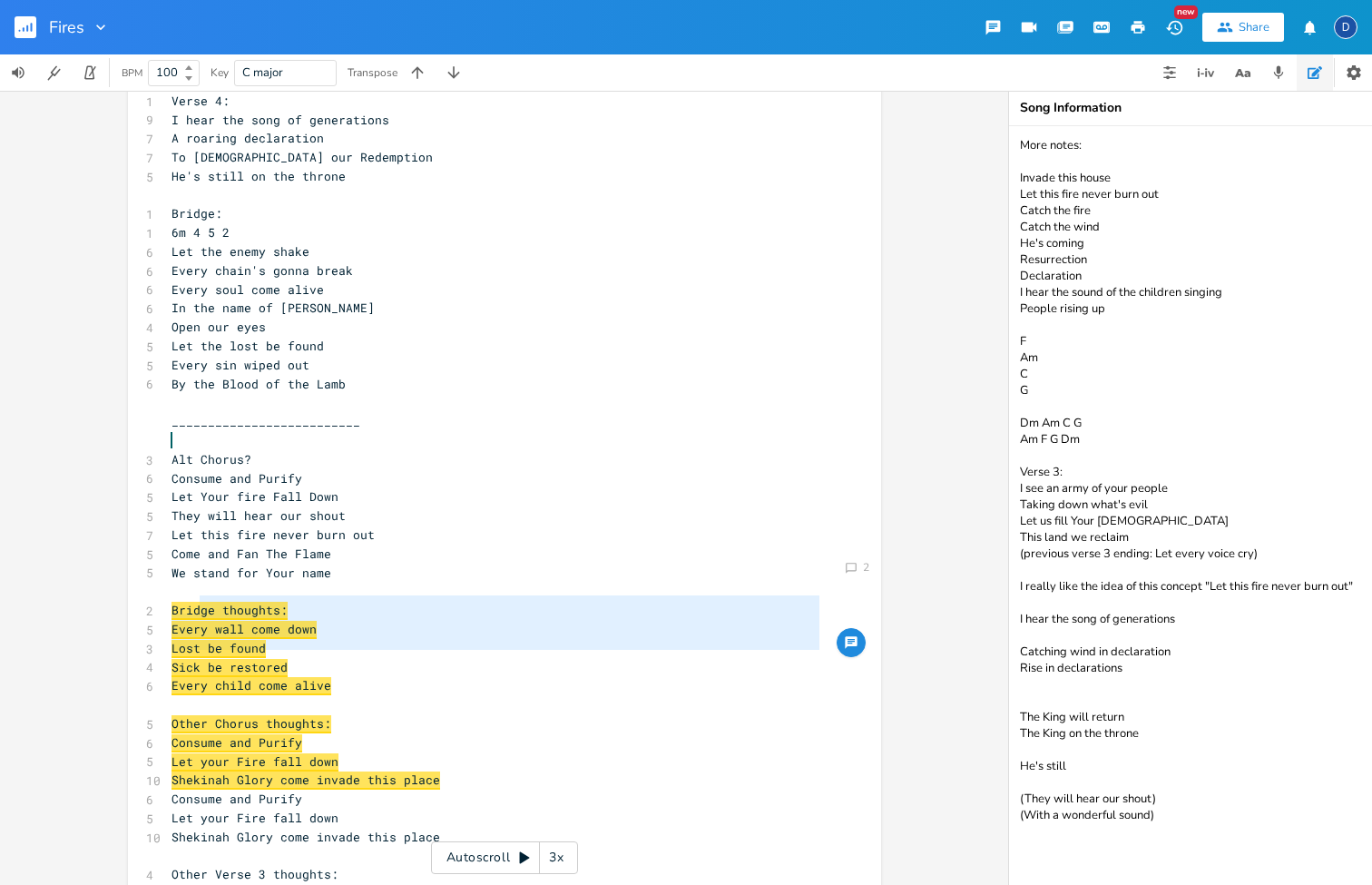
click at [330, 677] on pre "Every child come alive" at bounding box center [496, 686] width 656 height 19
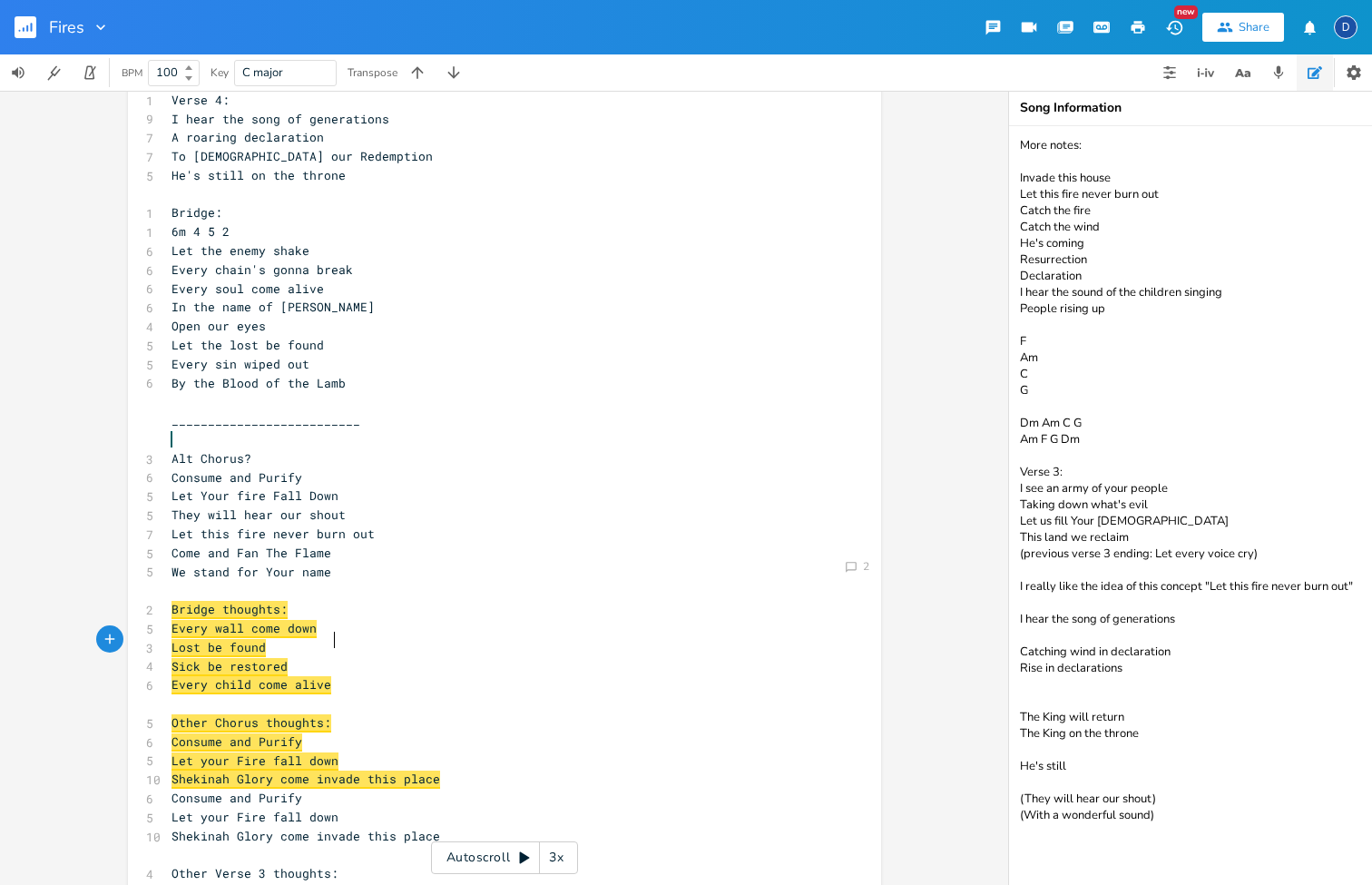
scroll to position [631, 0]
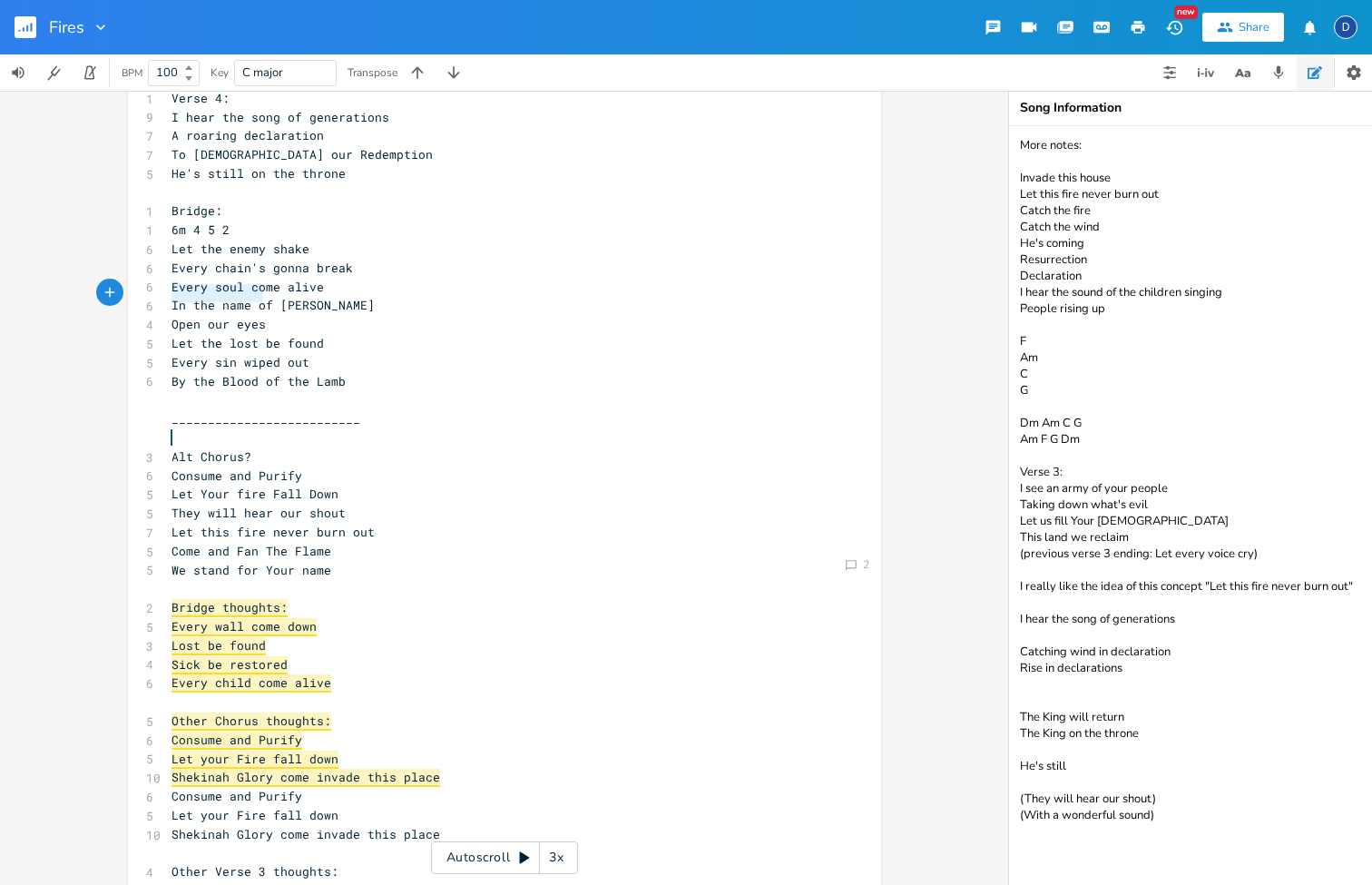
drag, startPoint x: 278, startPoint y: 299, endPoint x: 141, endPoint y: 298, distance: 137.0
click at [168, 315] on div "4 Open our eyes" at bounding box center [496, 324] width 656 height 19
type textarea "Wakks c"
type textarea "lls come down"
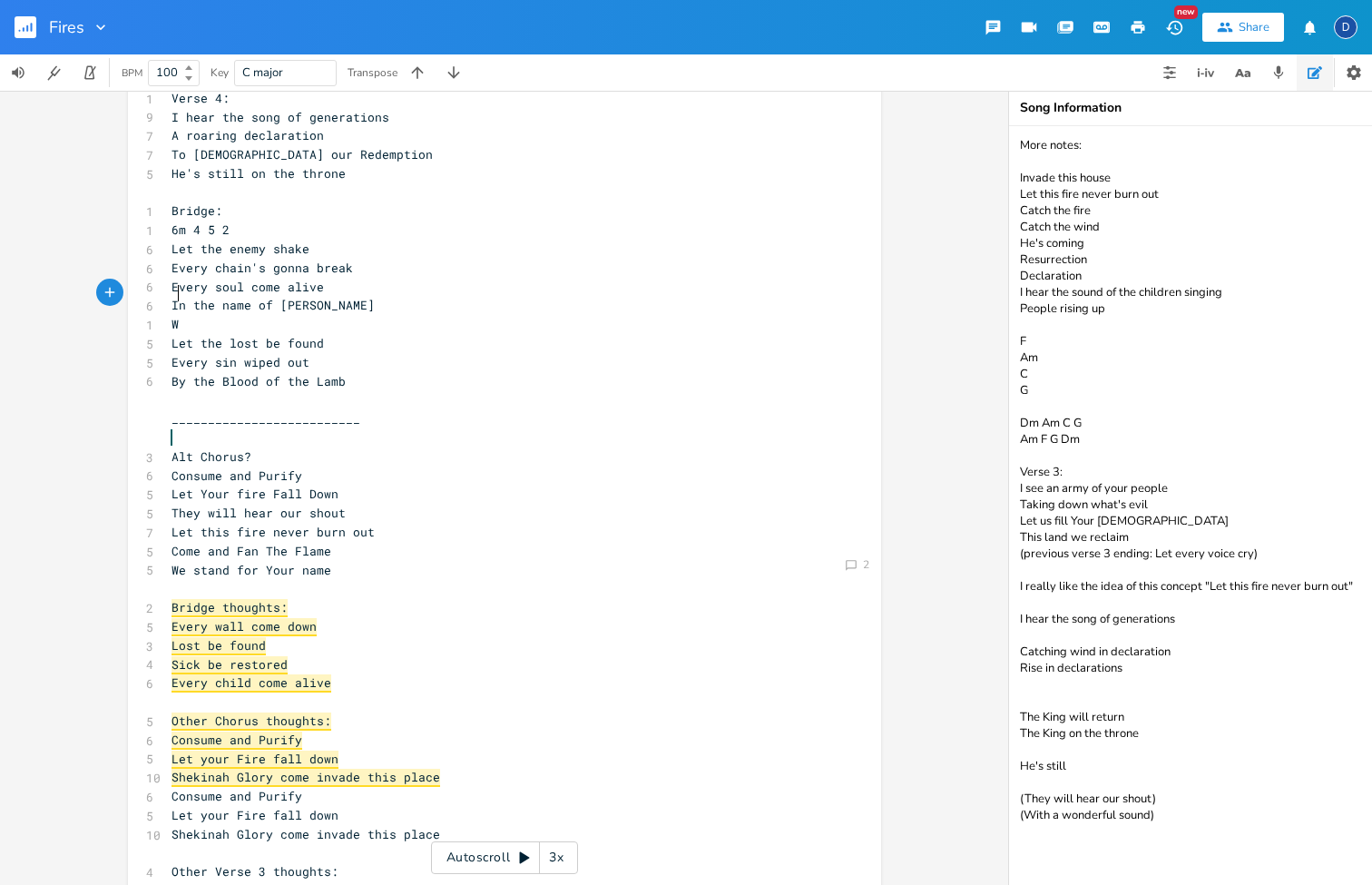
type textarea "Open our eyes"
click at [265, 334] on span "Let the lost be found" at bounding box center [247, 342] width 153 height 16
type textarea "en our eyes"
drag, startPoint x: 267, startPoint y: 290, endPoint x: 180, endPoint y: 290, distance: 87.0
click at [180, 315] on pre "Open our eyes" at bounding box center [496, 324] width 656 height 19
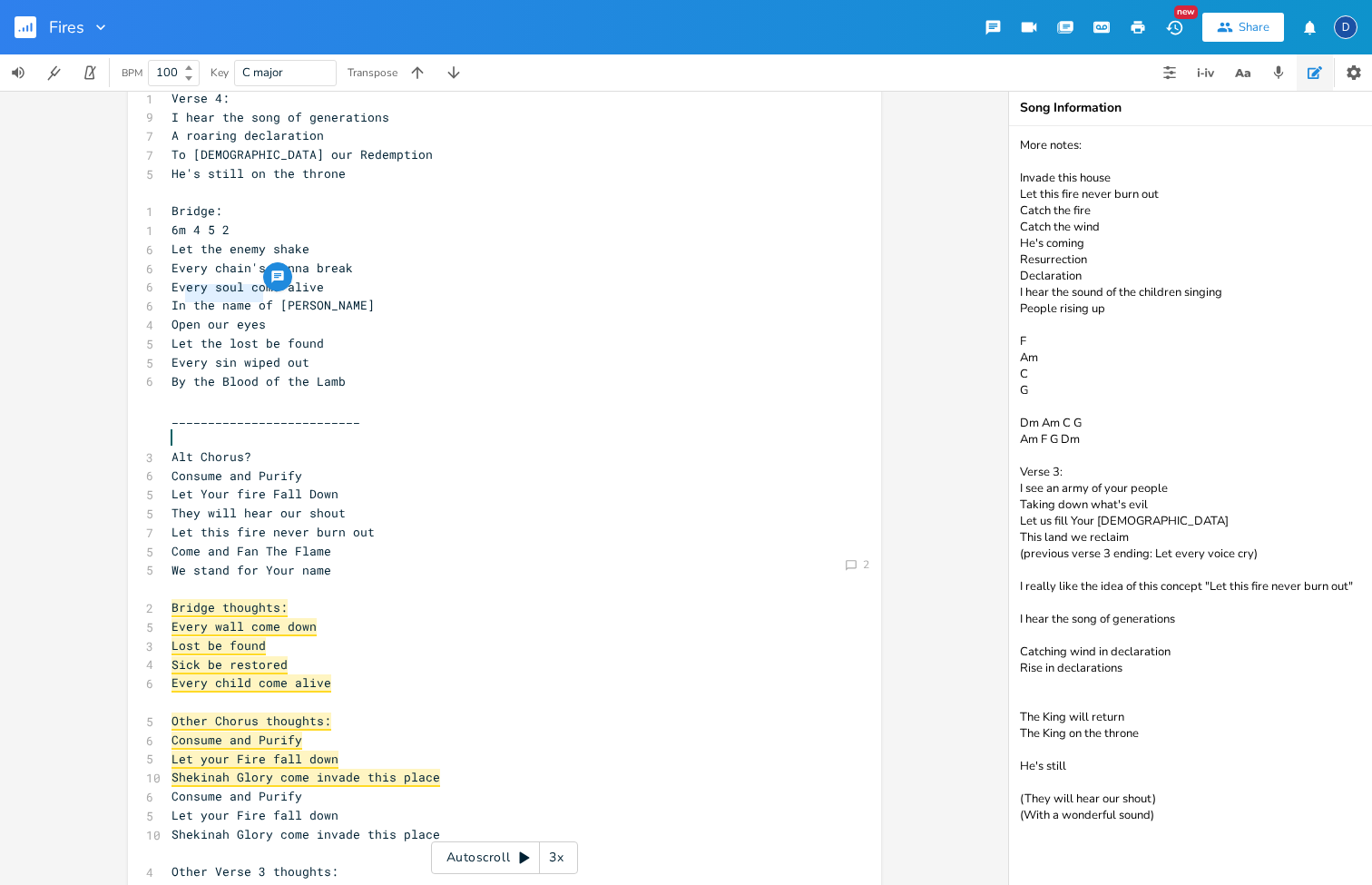
click at [192, 316] on span "Open our eyes" at bounding box center [219, 323] width 95 height 16
type textarea "Open our eyes"
click at [192, 316] on span "Open our eyes" at bounding box center [219, 323] width 95 height 16
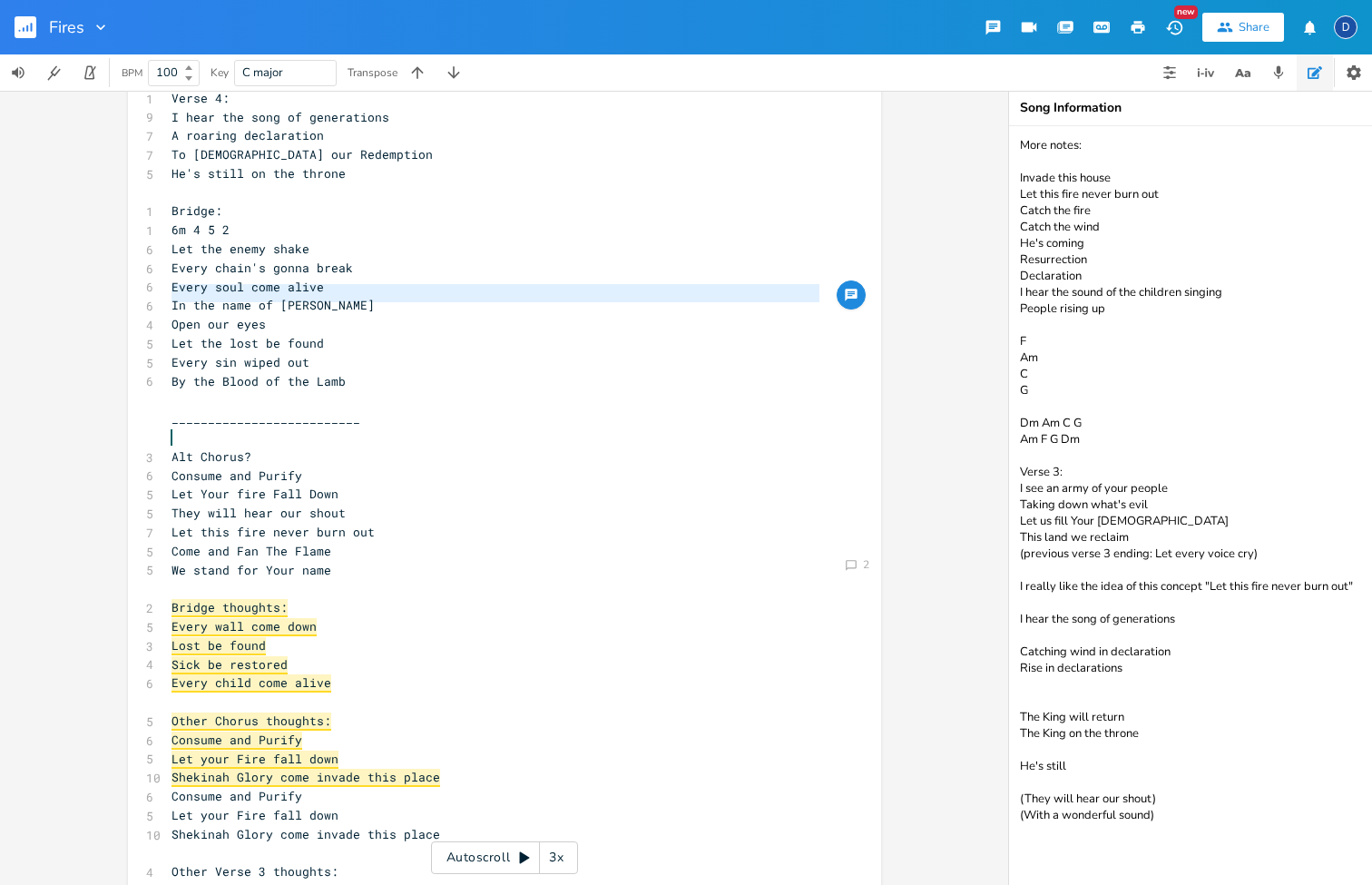
click at [242, 334] on span "Let the lost be found" at bounding box center [247, 342] width 153 height 16
type textarea "L"
type textarea "Open our eyes"
drag, startPoint x: 269, startPoint y: 295, endPoint x: 161, endPoint y: 296, distance: 108.0
click at [168, 315] on pre "Open our eyes" at bounding box center [496, 324] width 656 height 19
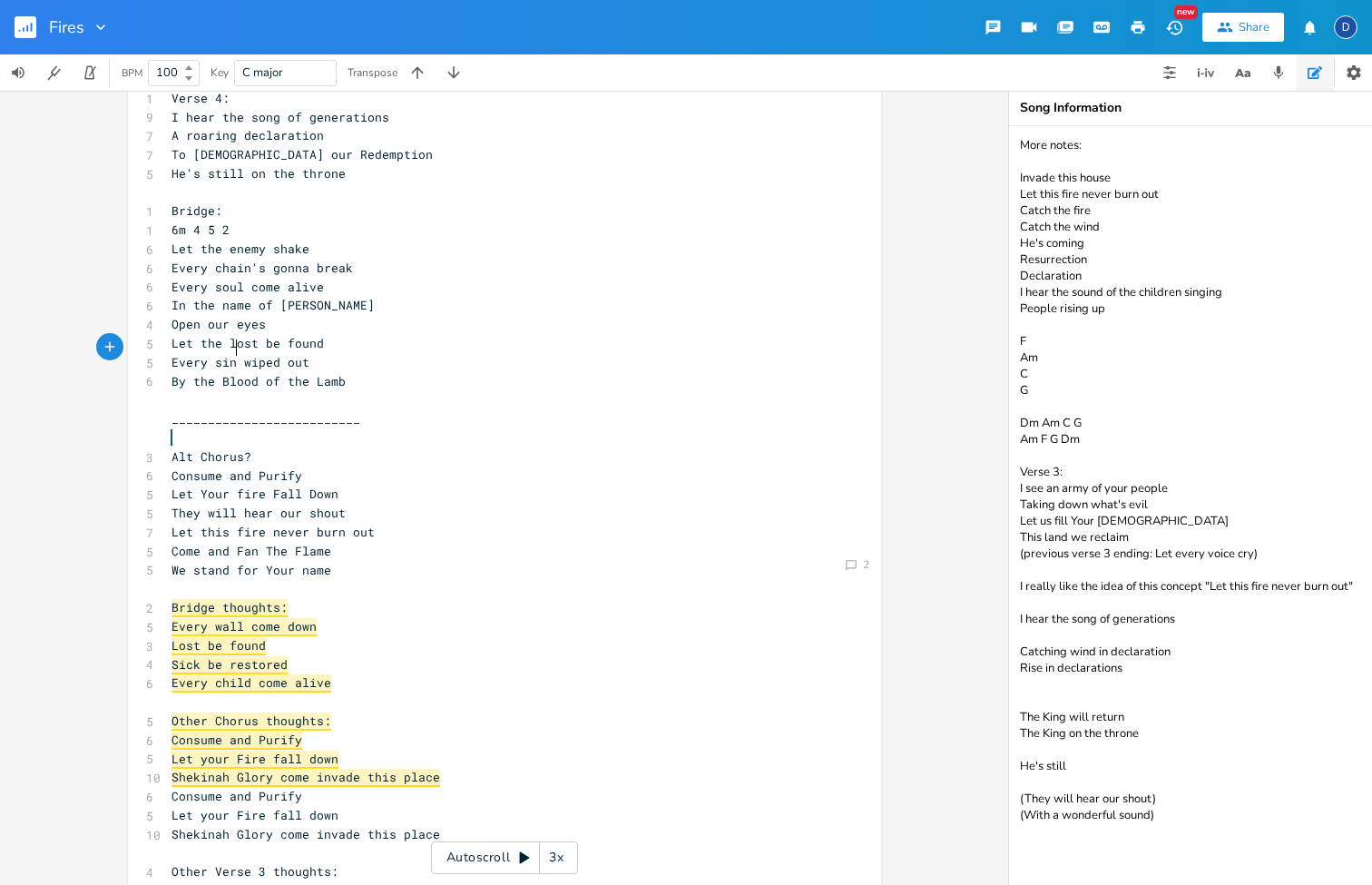
click at [226, 373] on span "By the Blood of the Lamb" at bounding box center [259, 381] width 174 height 16
type textarea "Open"
drag, startPoint x: 195, startPoint y: 296, endPoint x: 155, endPoint y: 296, distance: 40.0
click at [157, 296] on div "Open x 1 Verse 1: 1 2m 6 1 5 8 I see the fires of revival 6 Burning even bright…" at bounding box center [504, 576] width 753 height 2210
click at [210, 334] on span "Let the lost be found" at bounding box center [247, 342] width 153 height 16
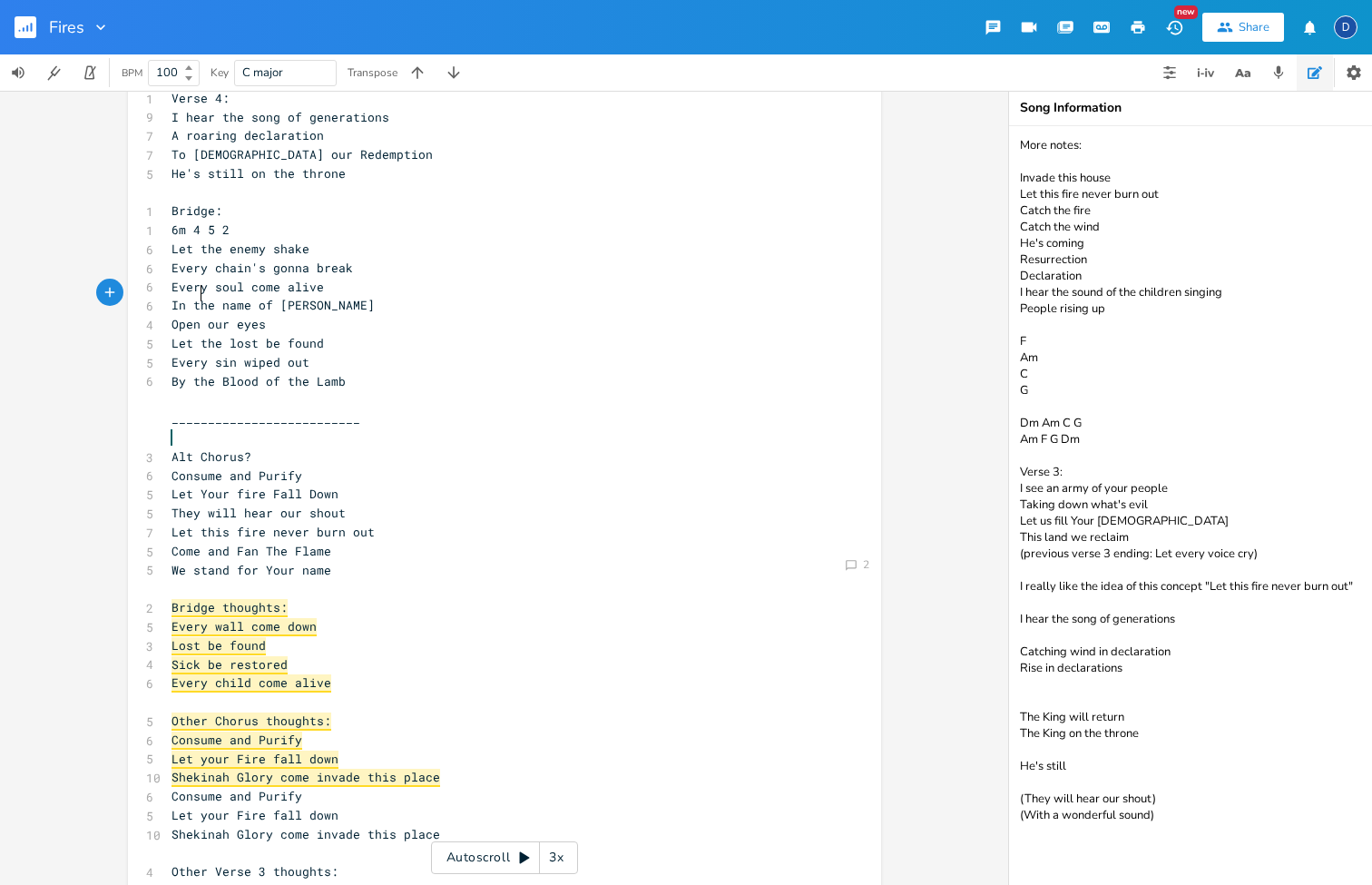
type textarea "Open"
drag, startPoint x: 194, startPoint y: 298, endPoint x: 163, endPoint y: 298, distance: 31.0
click at [168, 315] on pre "Open our eyes" at bounding box center [496, 324] width 656 height 19
click at [192, 316] on span "Open our eyes" at bounding box center [219, 323] width 95 height 16
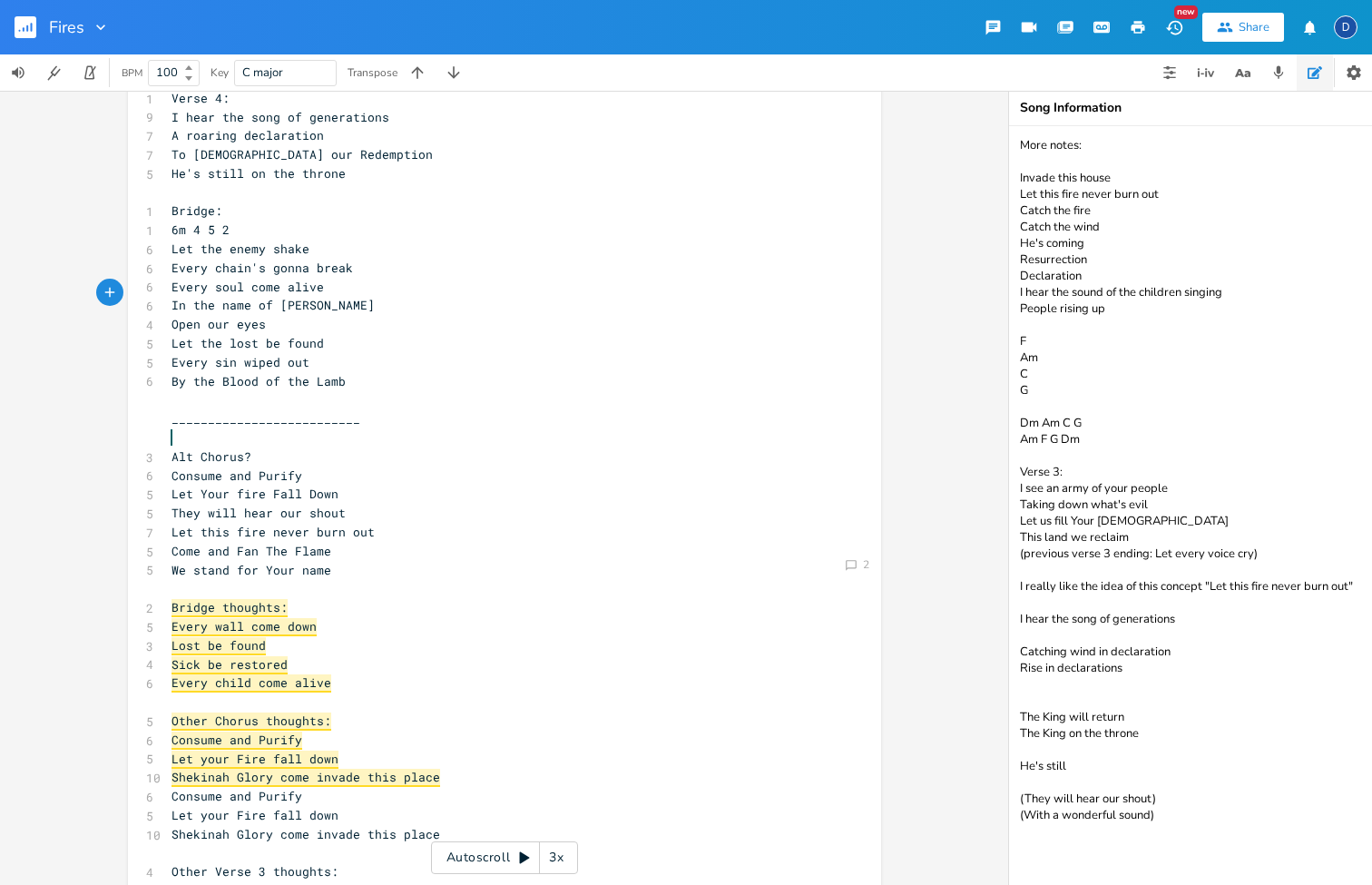
type textarea "Open"
drag, startPoint x: 191, startPoint y: 294, endPoint x: 153, endPoint y: 294, distance: 38.0
click at [153, 294] on div "Open x 1 Verse 1: 1 2m 6 1 5 8 I see the fires of revival 6 Burning even bright…" at bounding box center [504, 576] width 753 height 2210
click at [198, 316] on span "Open our eyes" at bounding box center [219, 323] width 95 height 16
type textarea "en"
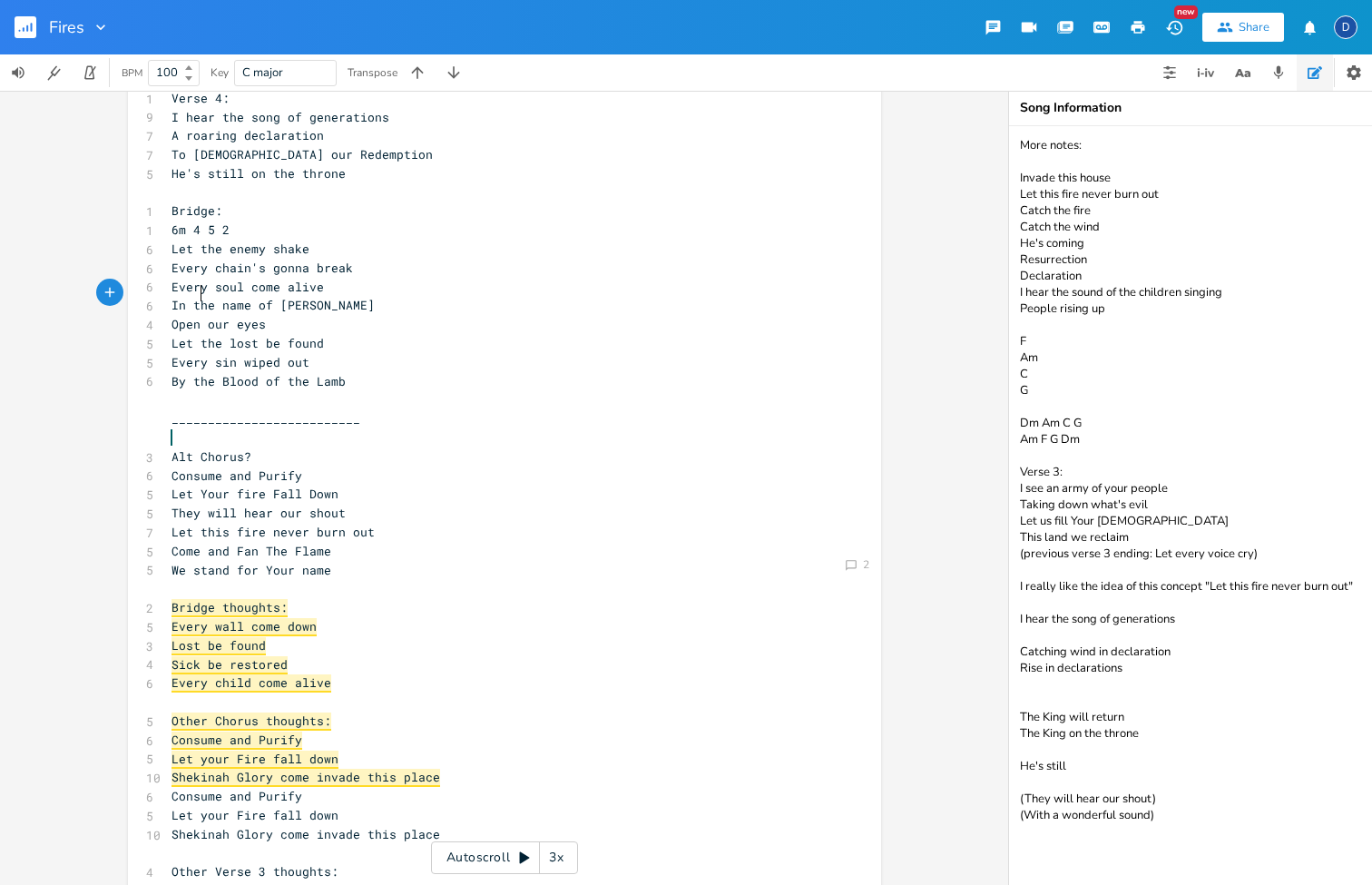
drag, startPoint x: 192, startPoint y: 293, endPoint x: 159, endPoint y: 293, distance: 33.0
click at [177, 316] on span "Open our eyes" at bounding box center [219, 323] width 95 height 16
click at [196, 334] on span "Let the lost be found" at bounding box center [247, 342] width 153 height 16
drag, startPoint x: 281, startPoint y: 295, endPoint x: 135, endPoint y: 294, distance: 146.0
click at [135, 294] on div "Open our eyes x 1 Verse 1: 1 2m 6 1 5 8 I see the fires of revival 6 Burning ev…" at bounding box center [504, 576] width 753 height 2210
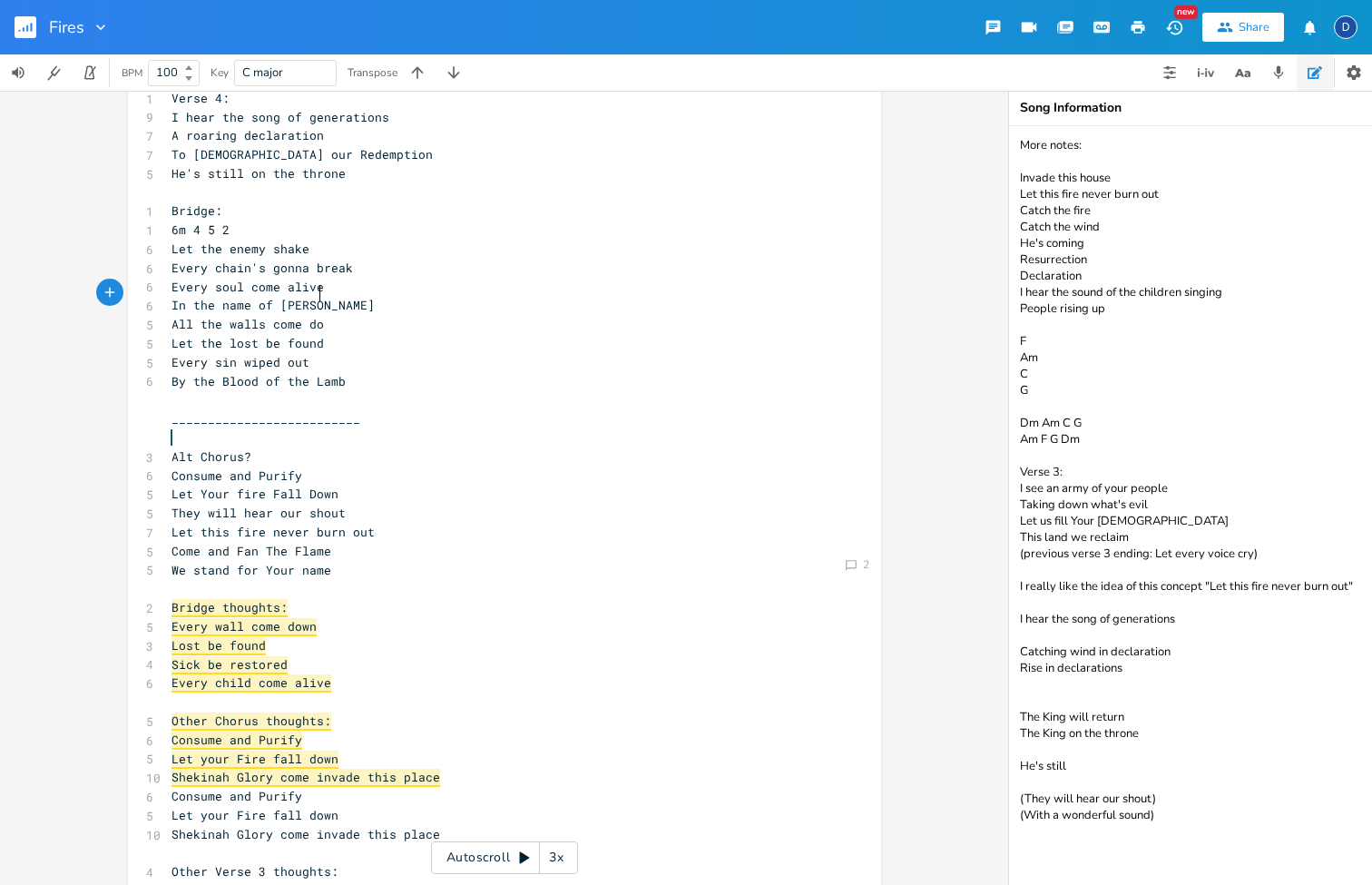
type textarea "All the walls come down"
click at [308, 353] on pre "Every sin wiped out" at bounding box center [496, 363] width 656 height 19
type textarea "Let the lost be found"
drag, startPoint x: 340, startPoint y: 314, endPoint x: 135, endPoint y: 310, distance: 205.0
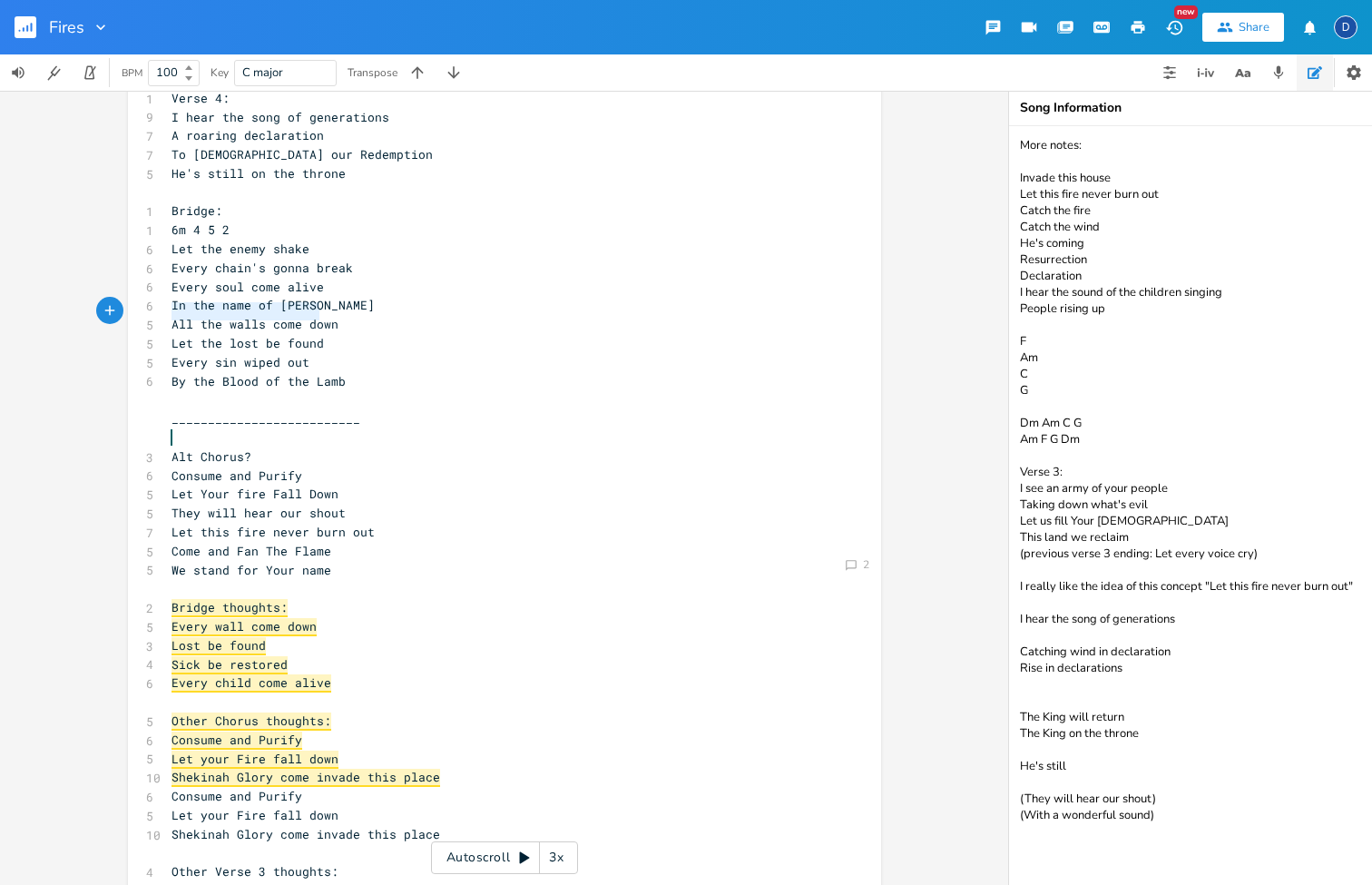
click at [135, 310] on div "Let the lost be found x 1 Verse 1: 1 2m 6 1 5 8 I see the fires of revival 6 Bu…" at bounding box center [504, 576] width 753 height 2210
click at [309, 316] on span "All the walls come down" at bounding box center [255, 323] width 167 height 16
type textarea "the walls come down"
drag, startPoint x: 330, startPoint y: 299, endPoint x: 193, endPoint y: 287, distance: 137.5
click at [193, 315] on pre "All the walls come down" at bounding box center [496, 324] width 656 height 19
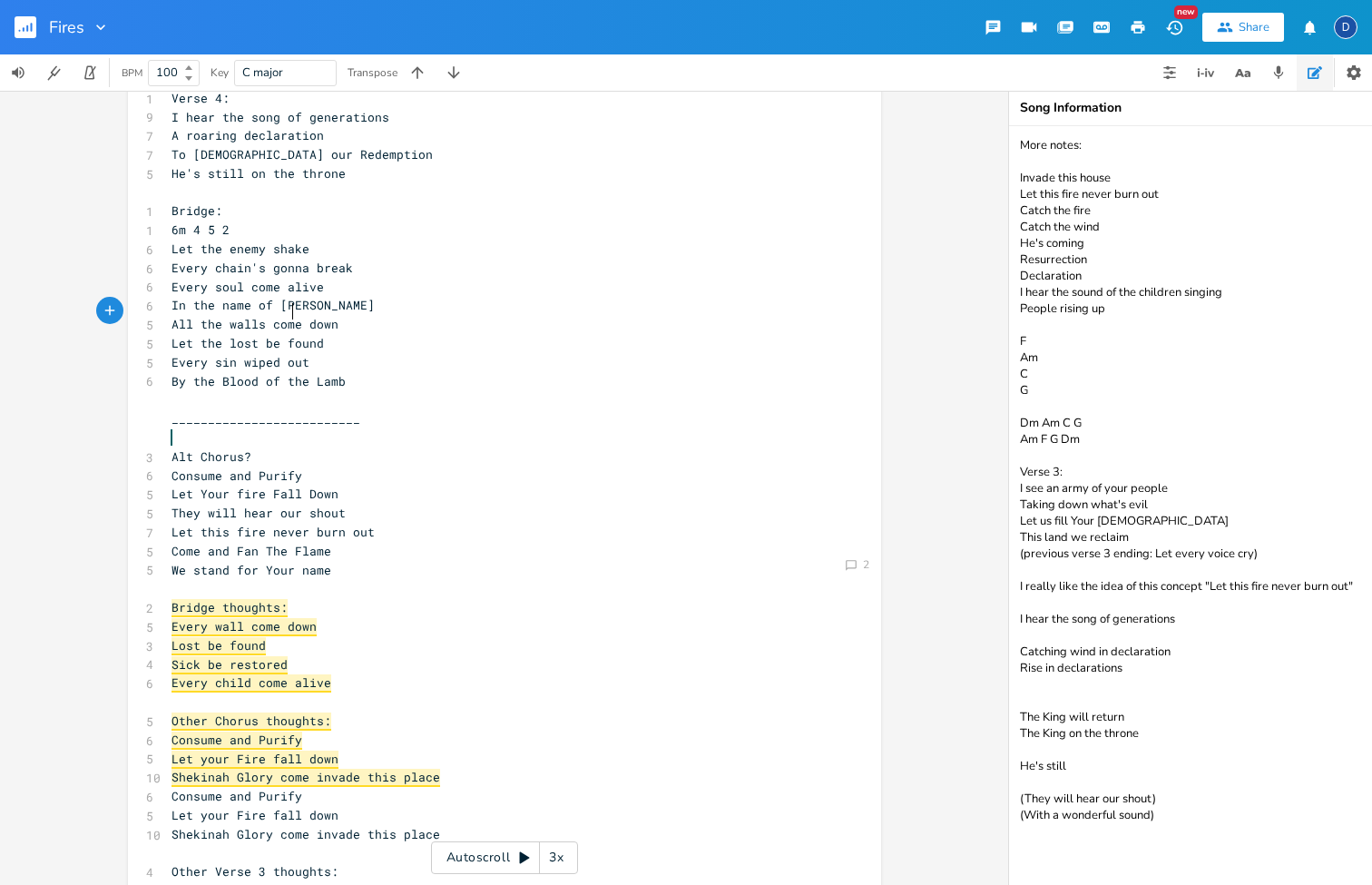
click at [286, 334] on span "Let the lost be found" at bounding box center [247, 342] width 153 height 16
type textarea "the walls come down Let the lost be found"
drag, startPoint x: 339, startPoint y: 311, endPoint x: 188, endPoint y: 295, distance: 151.8
click at [188, 295] on div "1 Verse 1: 1 2m 6 1 5 8 I see the fires of revival 6 Burning even brighter 7 Yo…" at bounding box center [496, 579] width 656 height 2152
click at [261, 334] on span "Let the lost be found" at bounding box center [247, 342] width 153 height 16
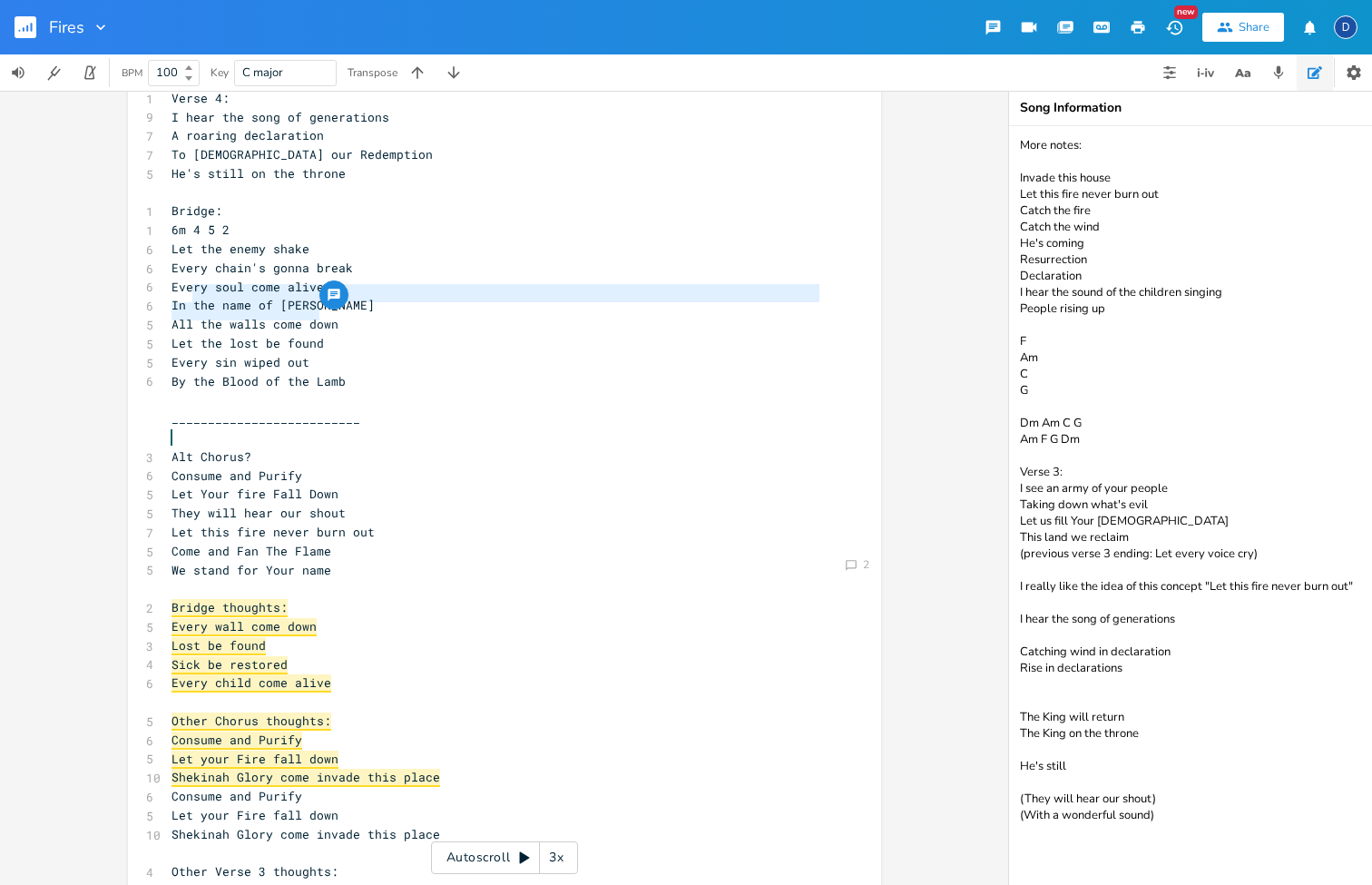
scroll to position [0, 91]
click at [315, 353] on pre "Every sin wiped out" at bounding box center [496, 363] width 656 height 19
click at [323, 334] on pre "Let the lost be found" at bounding box center [496, 343] width 656 height 19
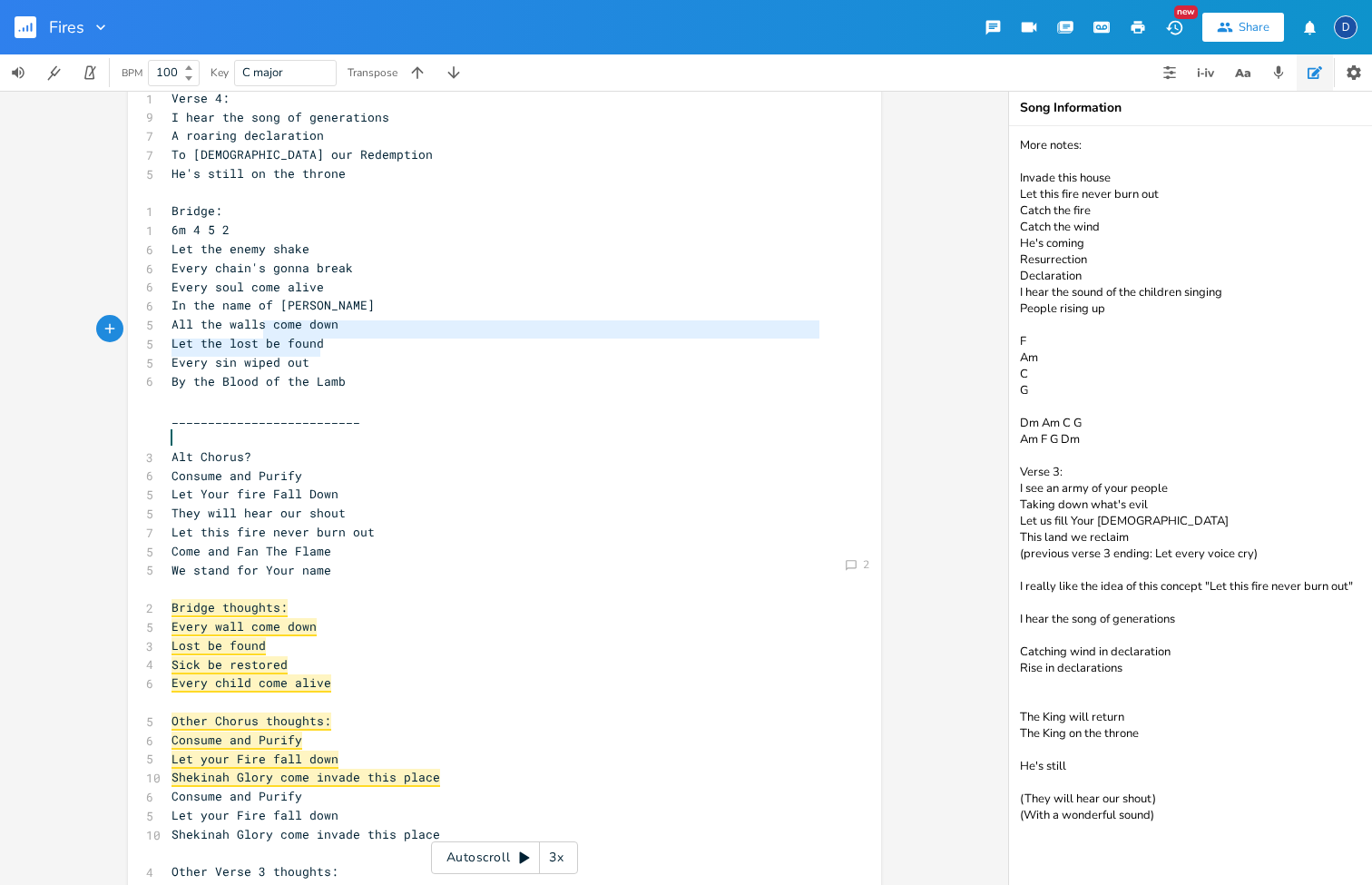
type textarea "be found Every sin wiped out By the Blood of the L"
drag, startPoint x: 316, startPoint y: 344, endPoint x: 255, endPoint y: 319, distance: 65.9
click at [255, 319] on div "1 Verse 1: 1 2m 6 1 5 8 I see the fires of revival 6 Burning even brighter 7 Yo…" at bounding box center [496, 579] width 656 height 2152
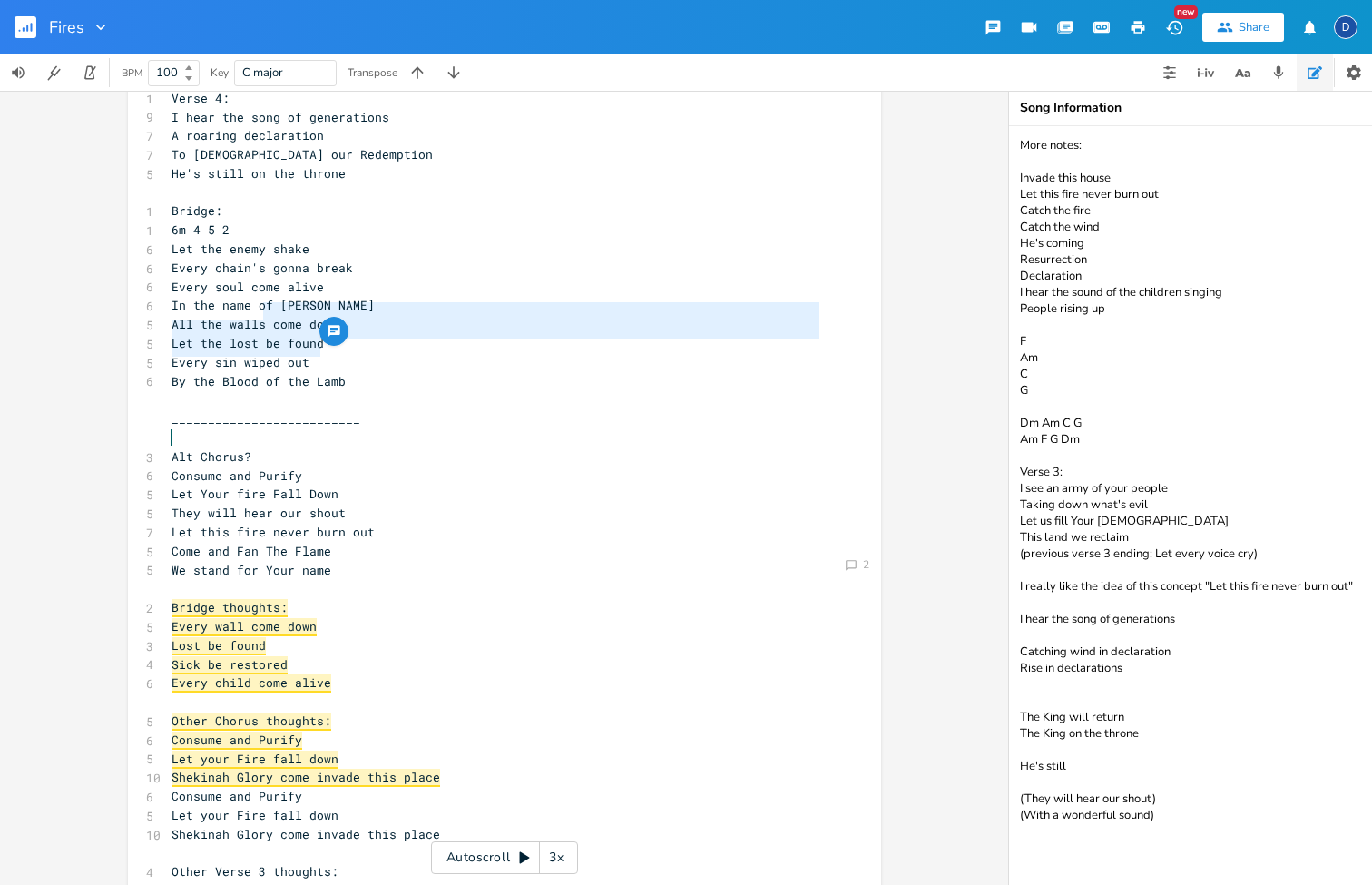
click at [292, 354] on span "Every sin wiped out" at bounding box center [241, 362] width 138 height 16
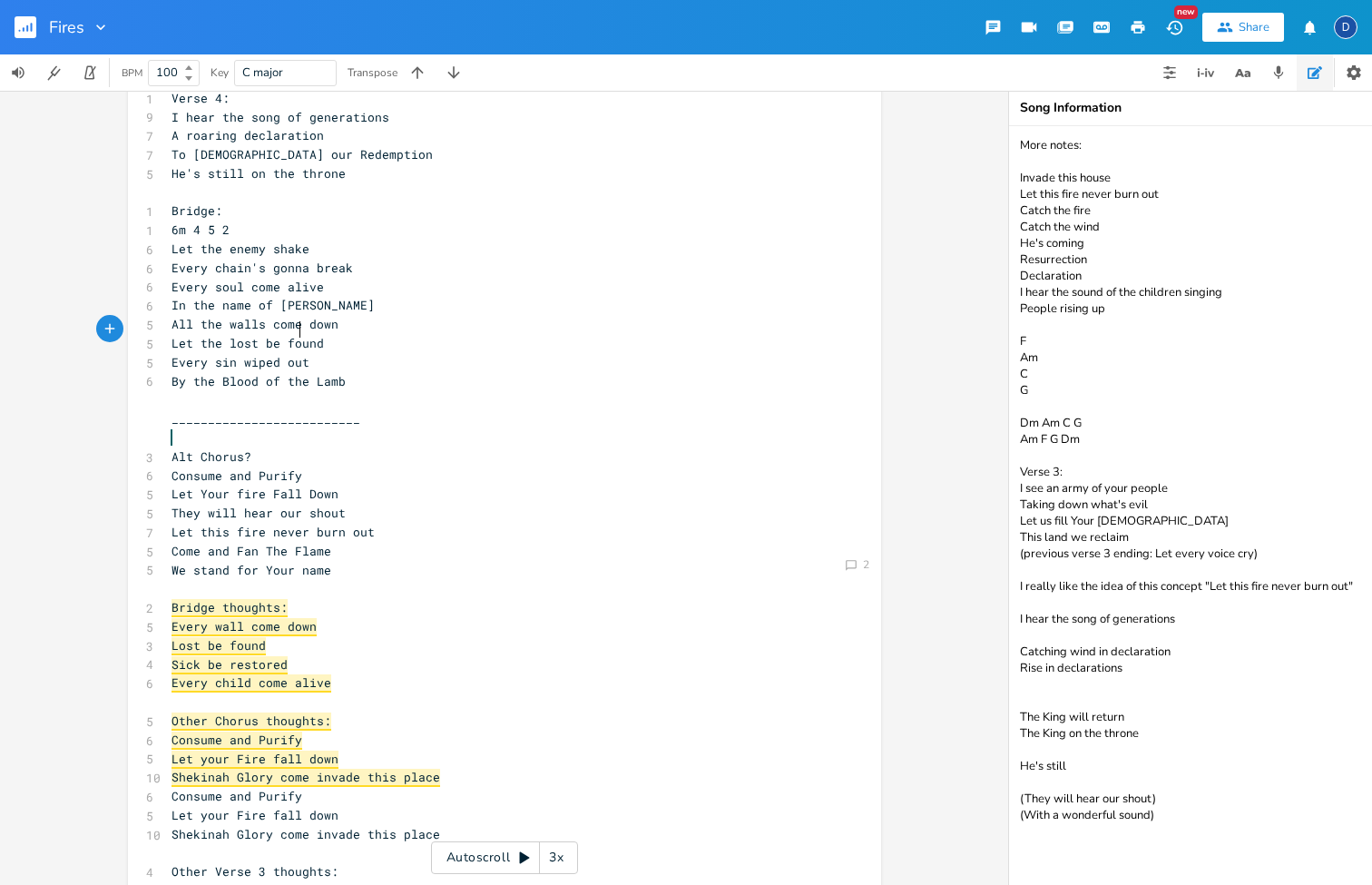
click at [307, 353] on pre "Every sin wiped out" at bounding box center [496, 363] width 656 height 19
type textarea "und Every sin wiped out"
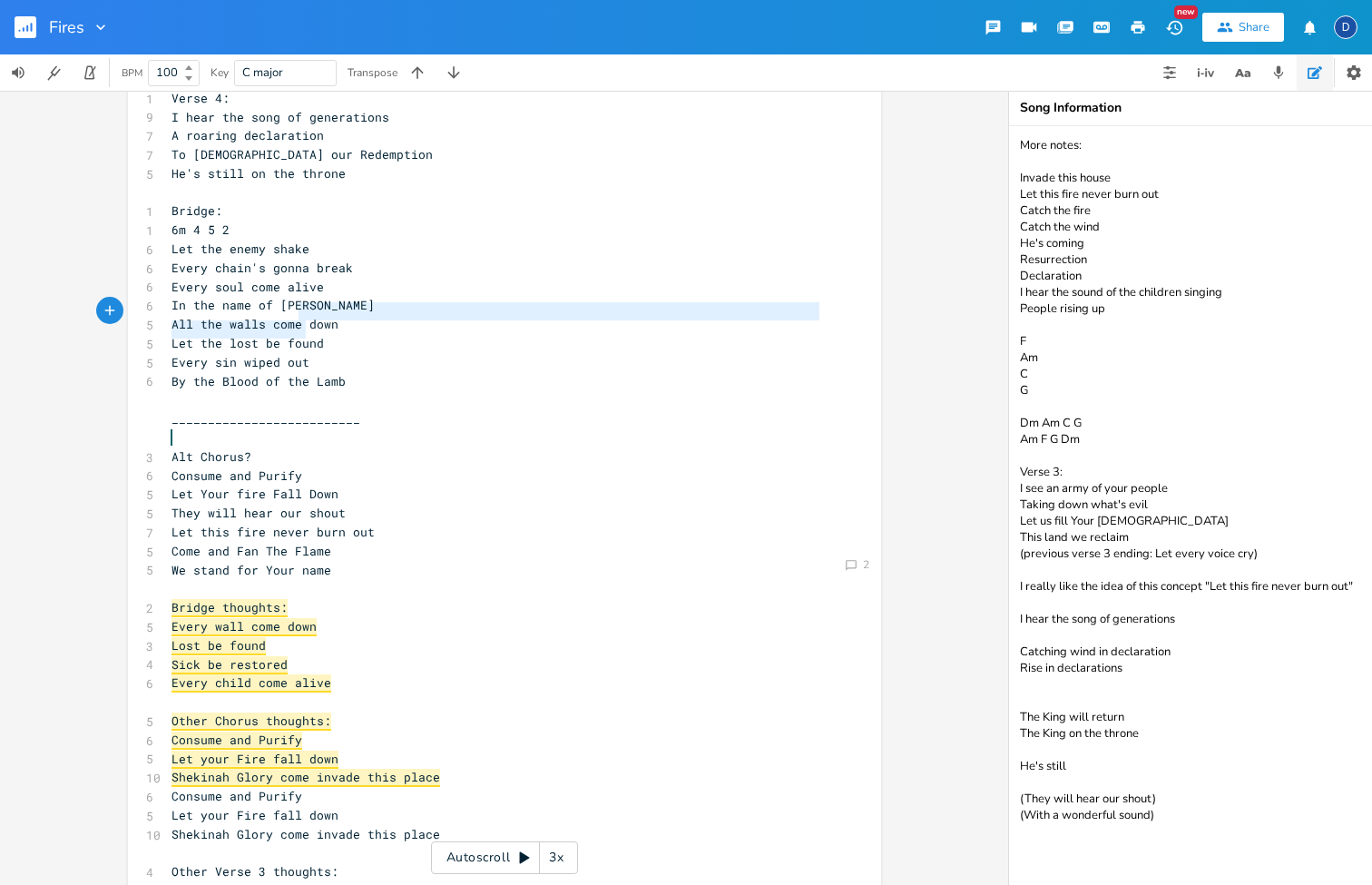
drag, startPoint x: 316, startPoint y: 329, endPoint x: 294, endPoint y: 307, distance: 31.1
click at [294, 307] on div "1 Verse 1: 1 2m 6 1 5 8 I see the fires of revival 6 Burning even brighter 7 Yo…" at bounding box center [496, 579] width 656 height 2152
click at [292, 334] on span "Let the lost be found" at bounding box center [247, 342] width 153 height 16
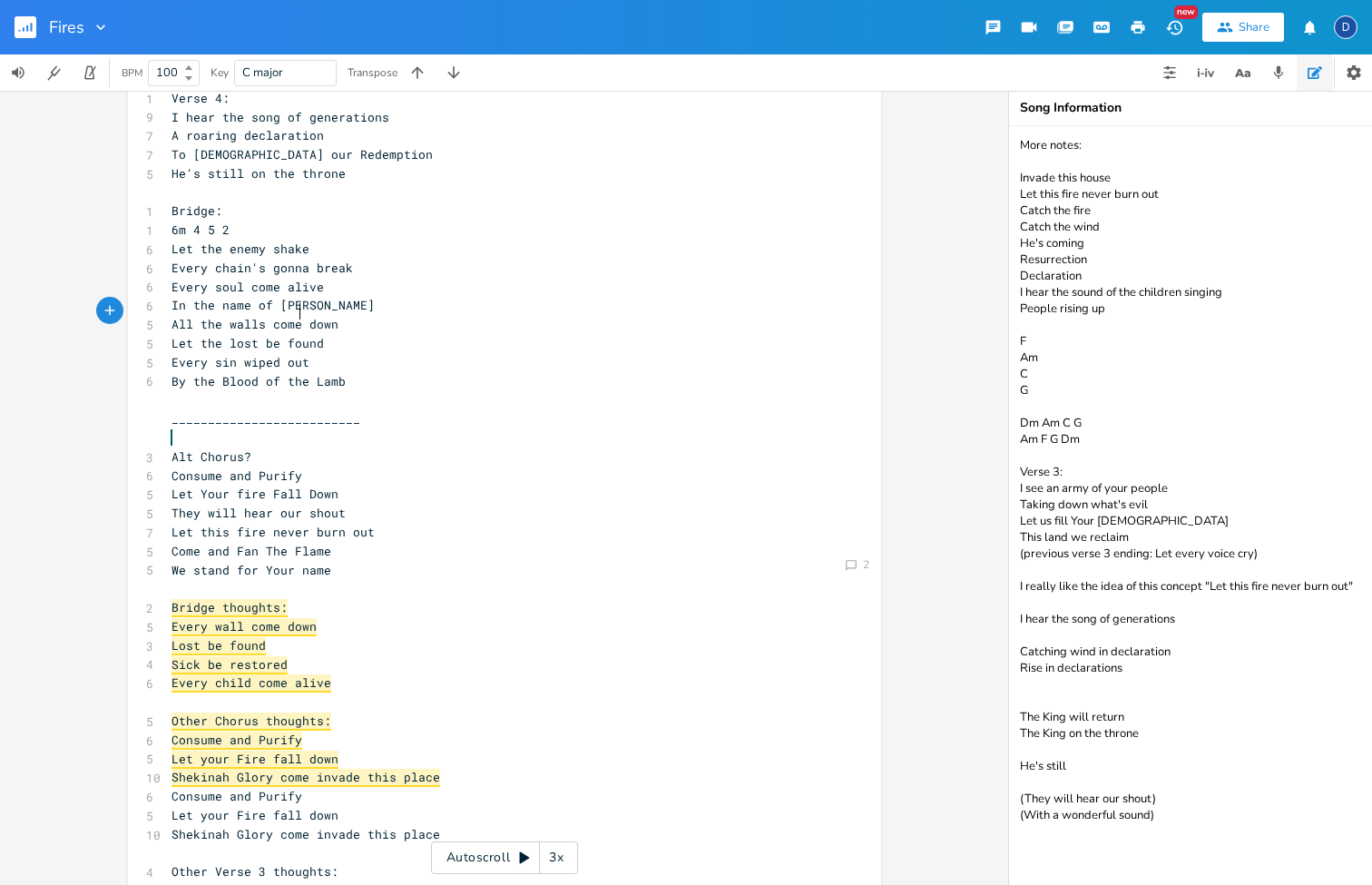
type textarea "found"
click at [292, 334] on span "Let the lost be found" at bounding box center [247, 342] width 153 height 16
click at [292, 353] on pre "Every sin wiped out" at bounding box center [496, 363] width 656 height 19
click at [295, 316] on span "All the walls come down" at bounding box center [255, 323] width 167 height 16
click at [295, 334] on span "Let the lost be found" at bounding box center [247, 342] width 153 height 16
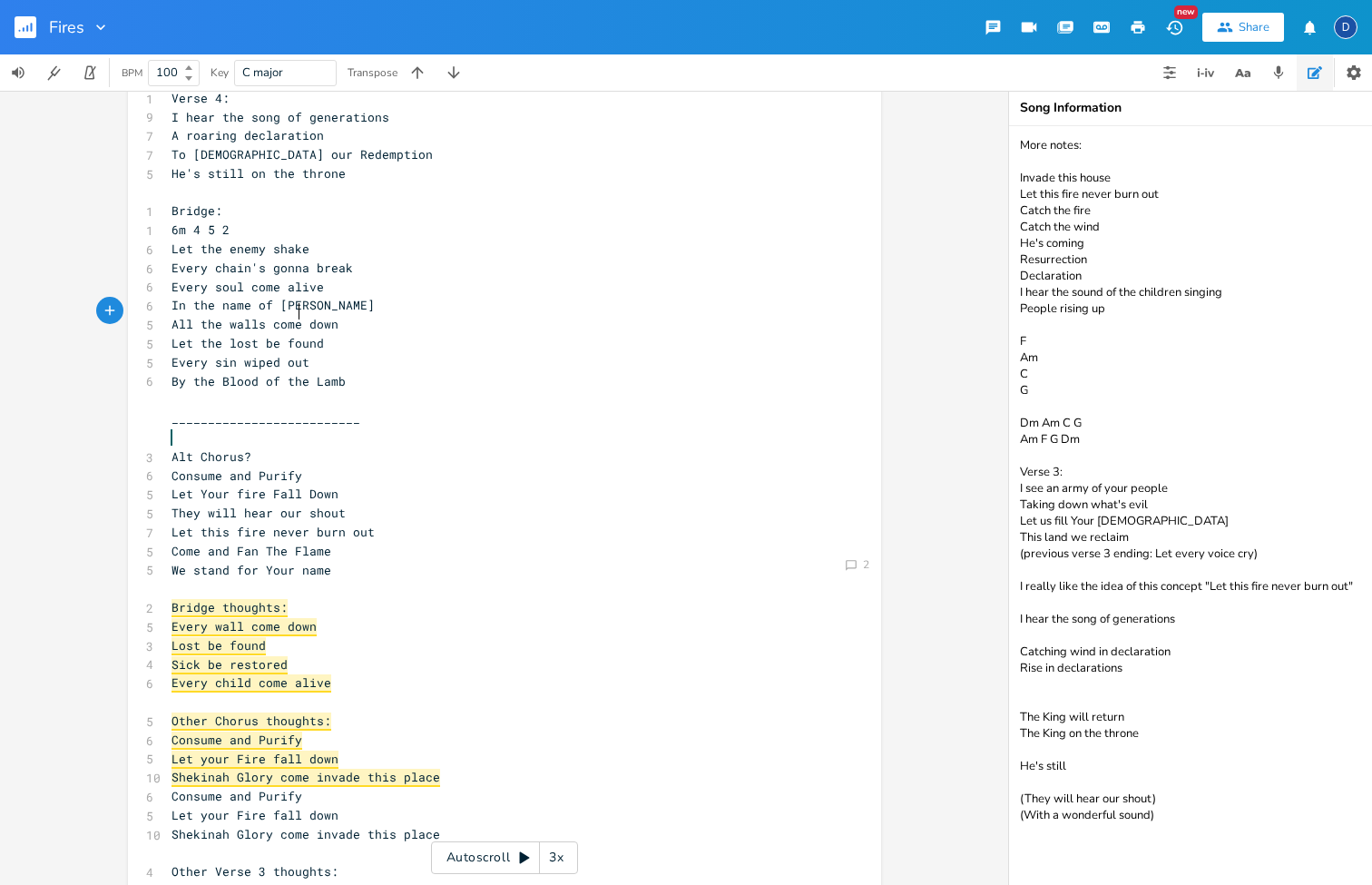
click at [293, 354] on span "Every sin wiped out" at bounding box center [241, 362] width 138 height 16
click at [302, 334] on span "Let the lost be found" at bounding box center [247, 342] width 153 height 16
click at [307, 373] on span "By the Blood of the Lamb" at bounding box center [259, 381] width 174 height 16
click at [332, 334] on pre "Let the lost be found" at bounding box center [496, 343] width 656 height 19
type textarea "All the walls come down"
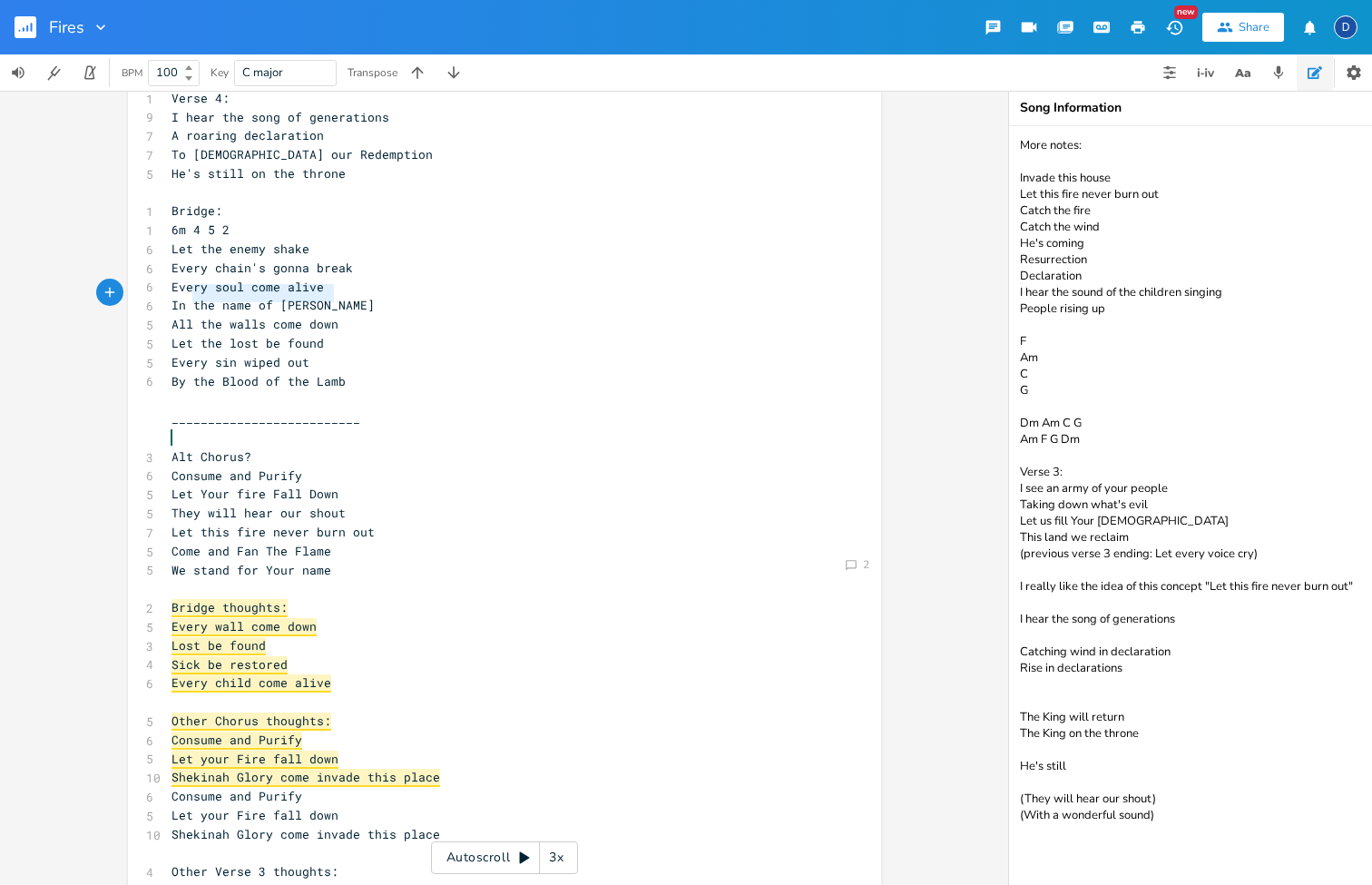
type textarea "All the walls come down"
drag, startPoint x: 339, startPoint y: 293, endPoint x: 147, endPoint y: 298, distance: 192.1
click at [144, 301] on div "All the walls come down x 1 Verse 1: 1 2m 6 1 5 8 I see the fires of revival 6 …" at bounding box center [504, 576] width 753 height 2210
click at [174, 316] on span "All the walls come down" at bounding box center [255, 323] width 167 height 16
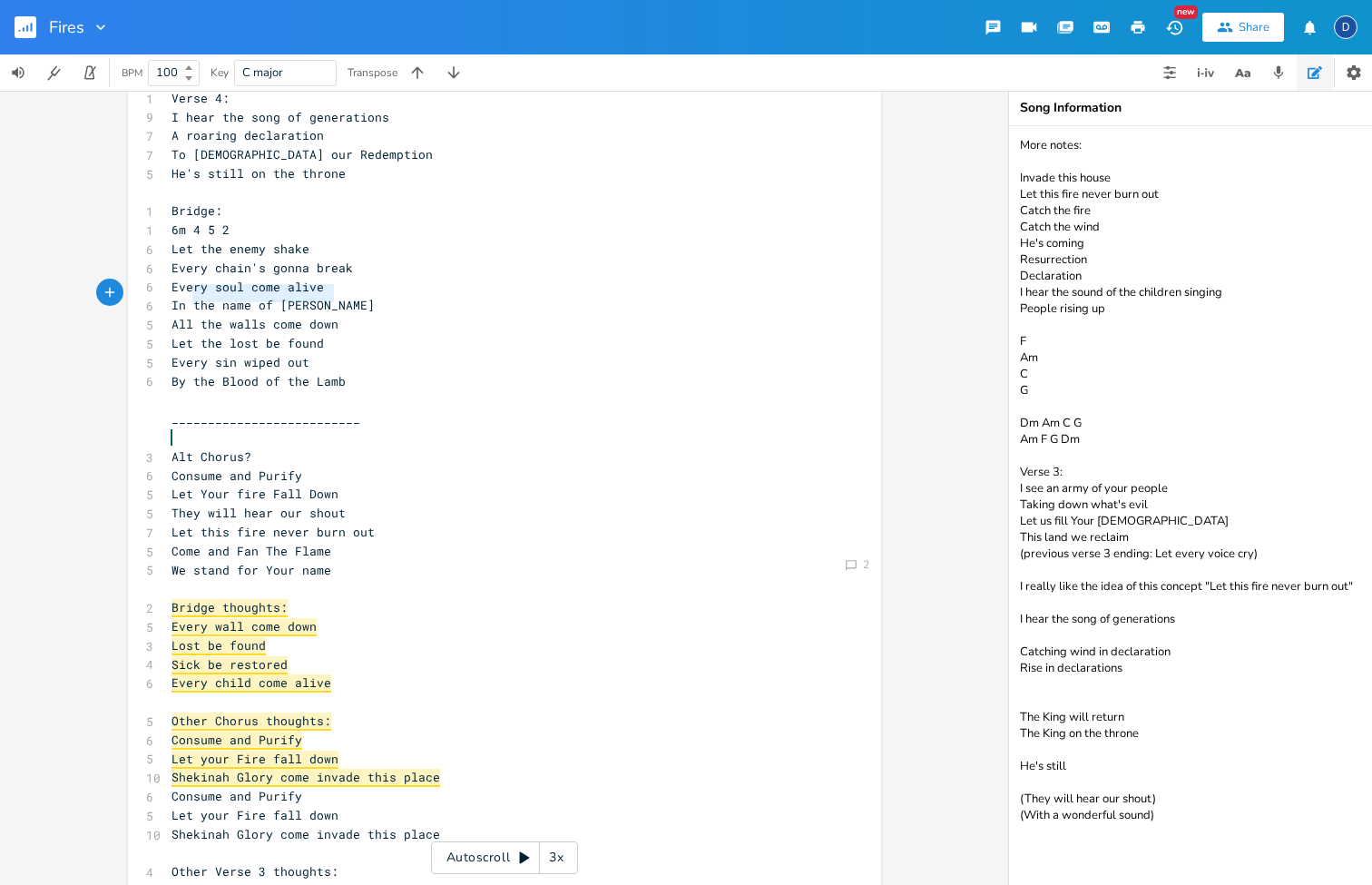
type textarea "All the walls come down"
drag, startPoint x: 325, startPoint y: 290, endPoint x: 163, endPoint y: 289, distance: 162.0
click at [168, 315] on pre "All the walls come down" at bounding box center [496, 324] width 656 height 19
click at [242, 334] on span "Let the lost be found" at bounding box center [247, 342] width 153 height 16
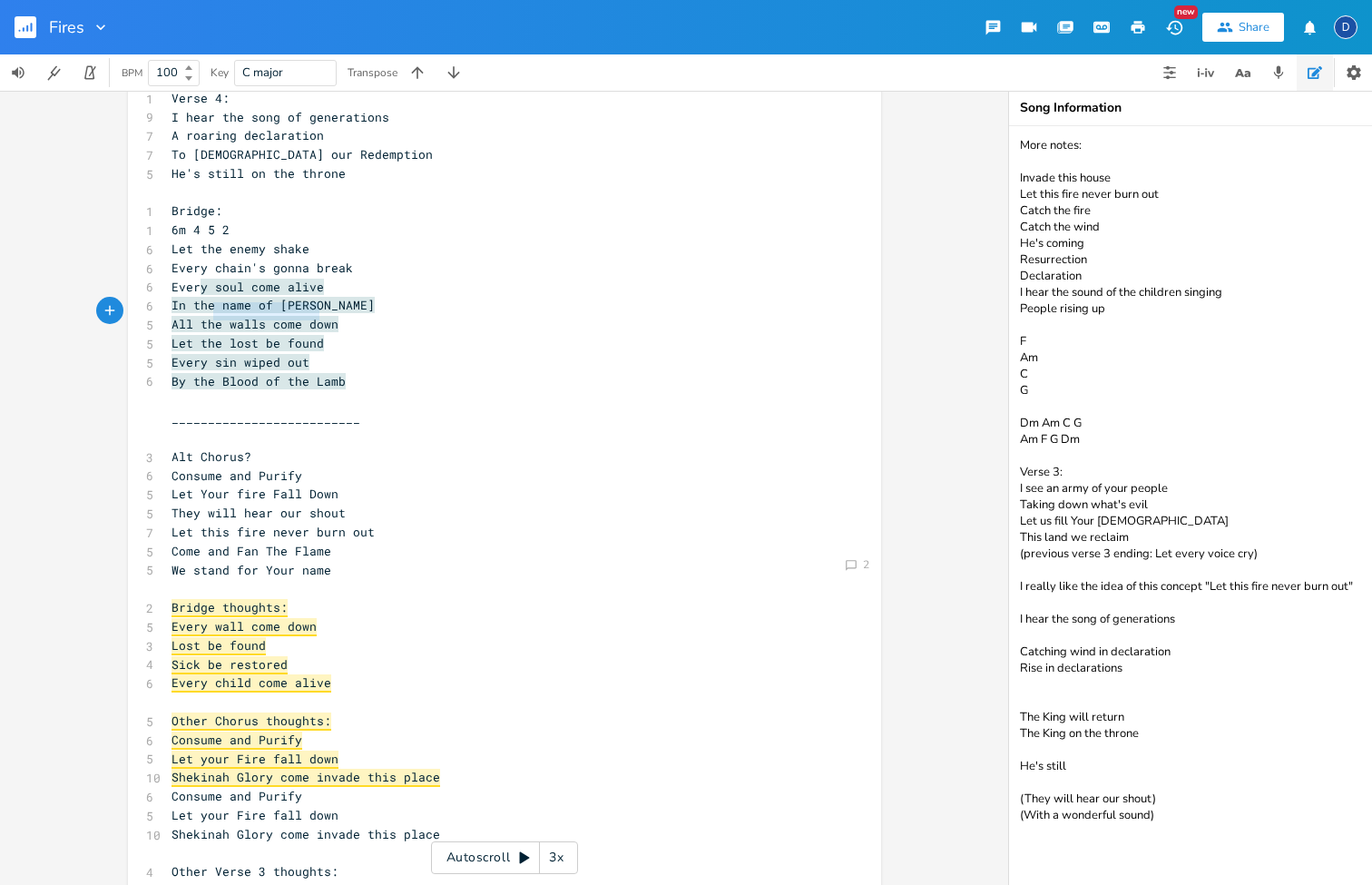
type textarea "Let the lost be found"
click at [260, 334] on span "Let the lost be found" at bounding box center [247, 342] width 153 height 16
type textarea "e walls come down"
drag, startPoint x: 338, startPoint y: 297, endPoint x: 129, endPoint y: 302, distance: 209.1
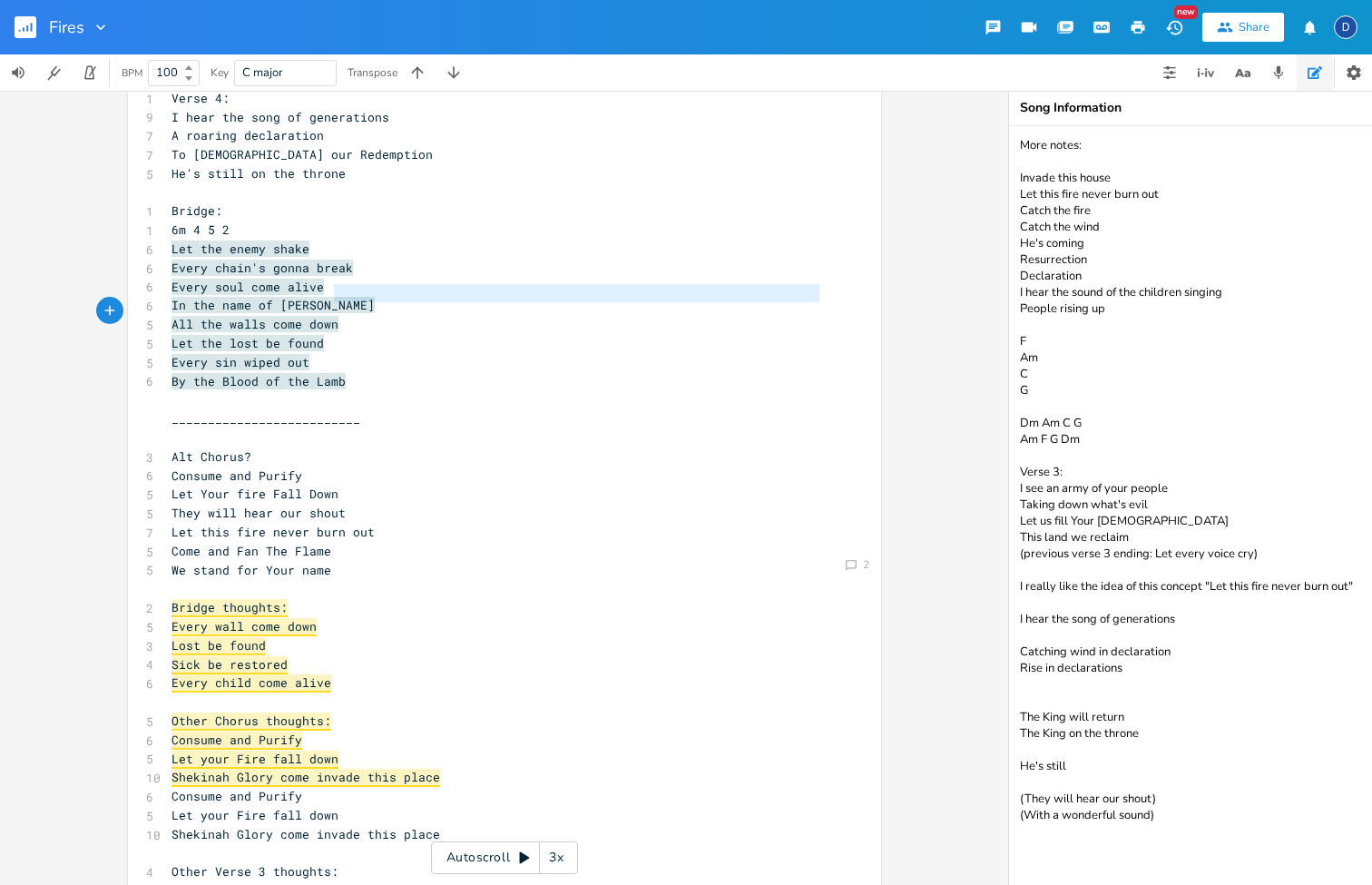
click at [129, 303] on div "x 1 Verse 1: 1 2m 6 1 5 8 I see the fires of revival 6 Burning even brighter 7 …" at bounding box center [504, 576] width 753 height 2210
click at [269, 316] on span "All the walls come down" at bounding box center [255, 323] width 167 height 16
type textarea "All the walls come down"
click at [269, 316] on span "All the walls come down" at bounding box center [255, 323] width 167 height 16
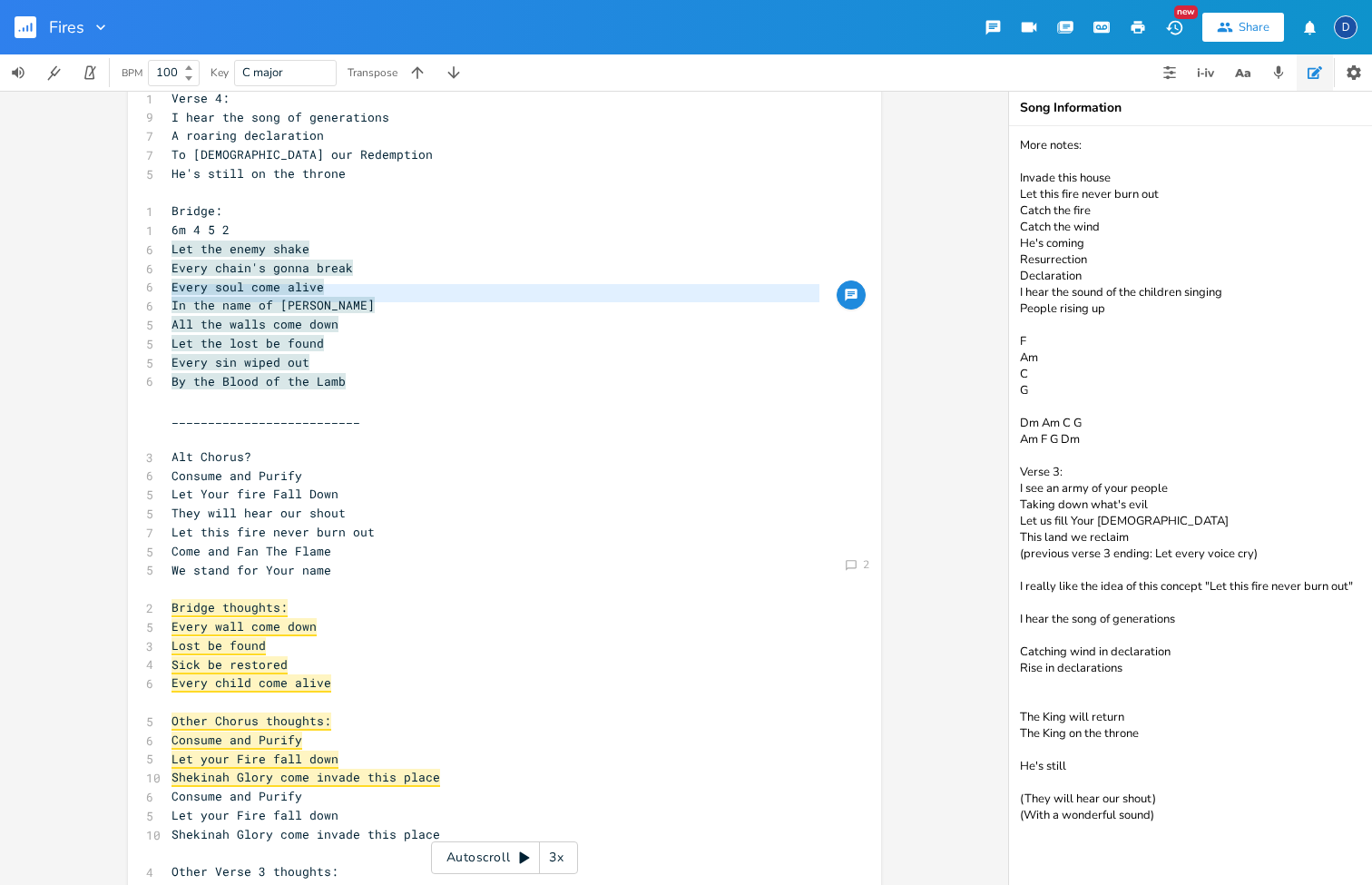
click at [358, 353] on pre "Every sin wiped out" at bounding box center [496, 363] width 656 height 19
click at [367, 334] on pre "Let the lost be found" at bounding box center [496, 343] width 656 height 19
click at [335, 315] on pre "All the walls come down" at bounding box center [496, 324] width 656 height 19
click at [286, 316] on span "All the walls come down" at bounding box center [255, 323] width 167 height 16
click at [434, 372] on pre "By the Blood of the Lamb" at bounding box center [496, 382] width 656 height 19
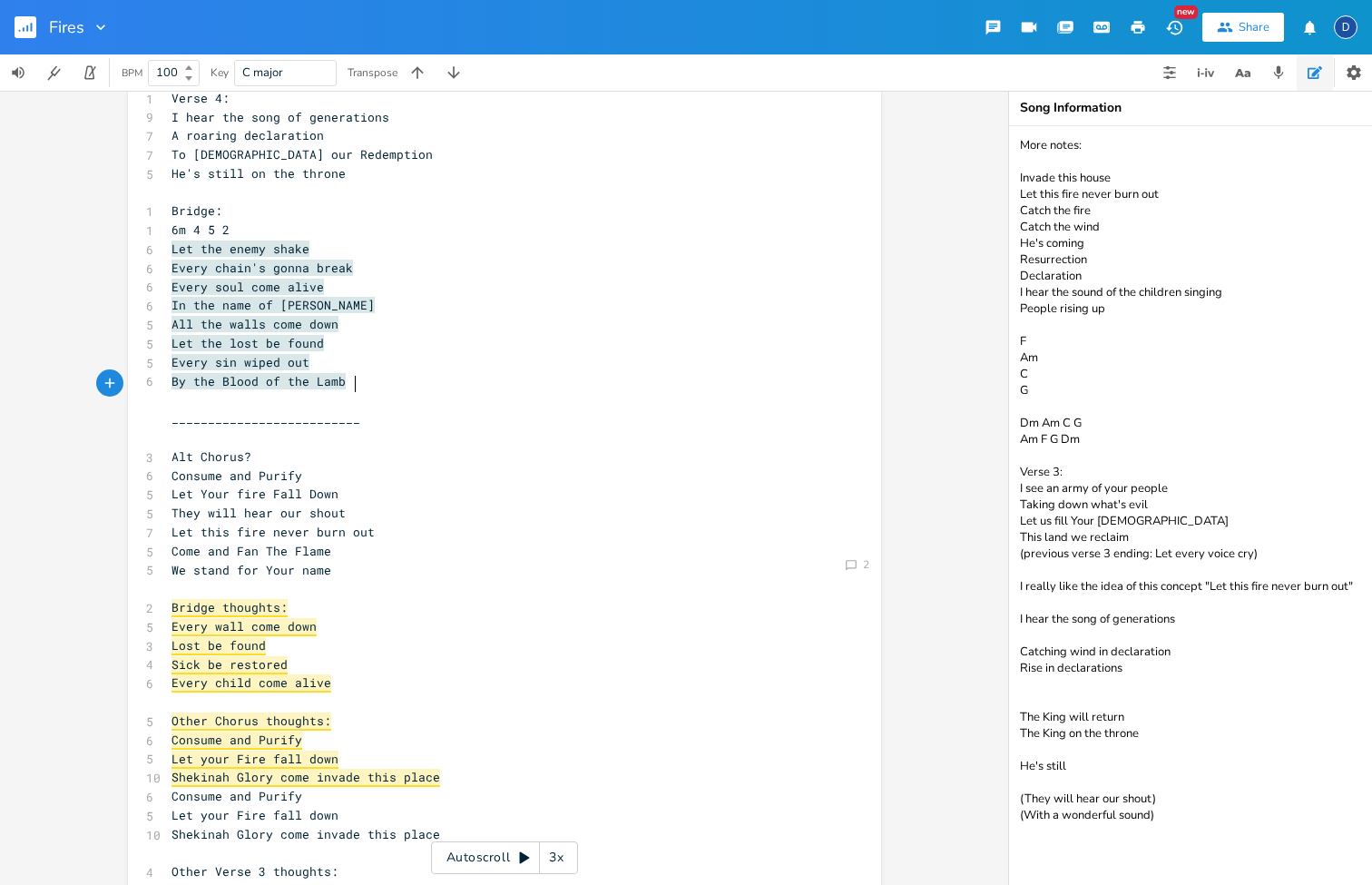
click at [372, 409] on pre "__________________________" at bounding box center [496, 419] width 656 height 19
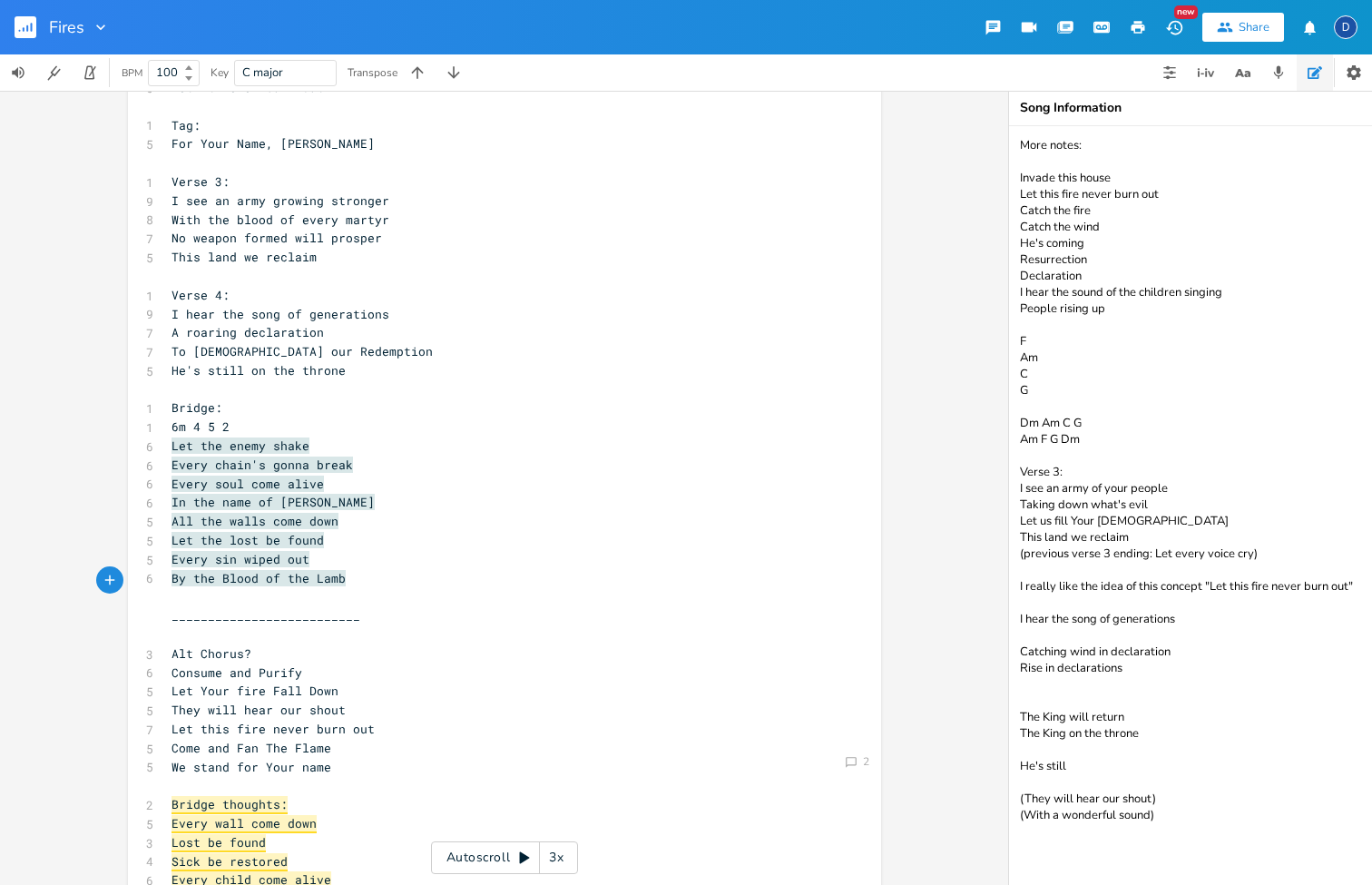
scroll to position [451, 0]
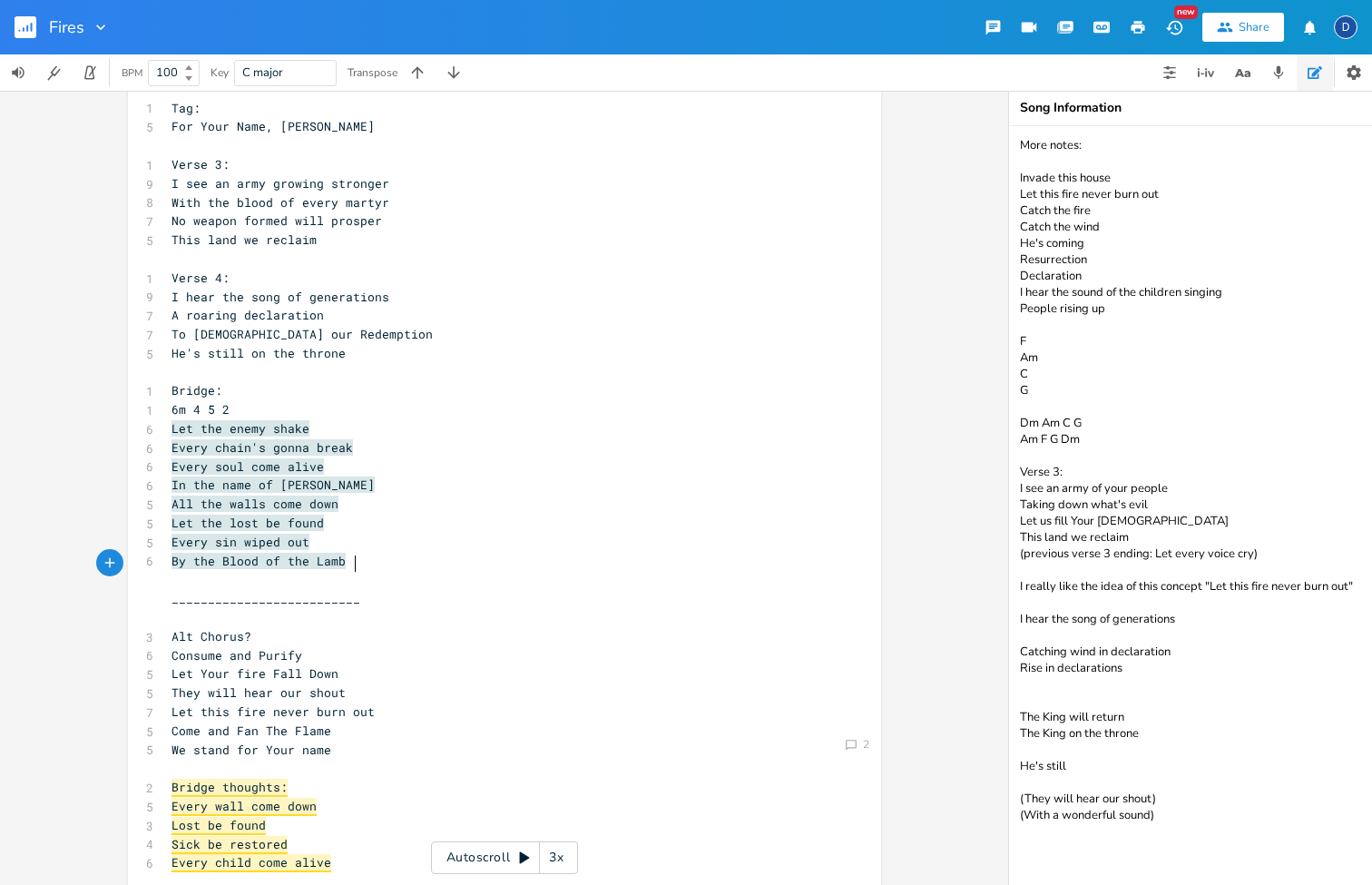
click at [358, 476] on pre "In the name of [PERSON_NAME]" at bounding box center [496, 485] width 656 height 19
click at [354, 514] on pre "Let the lost be found" at bounding box center [496, 523] width 656 height 19
click at [351, 533] on pre "Every sin wiped out" at bounding box center [496, 542] width 656 height 19
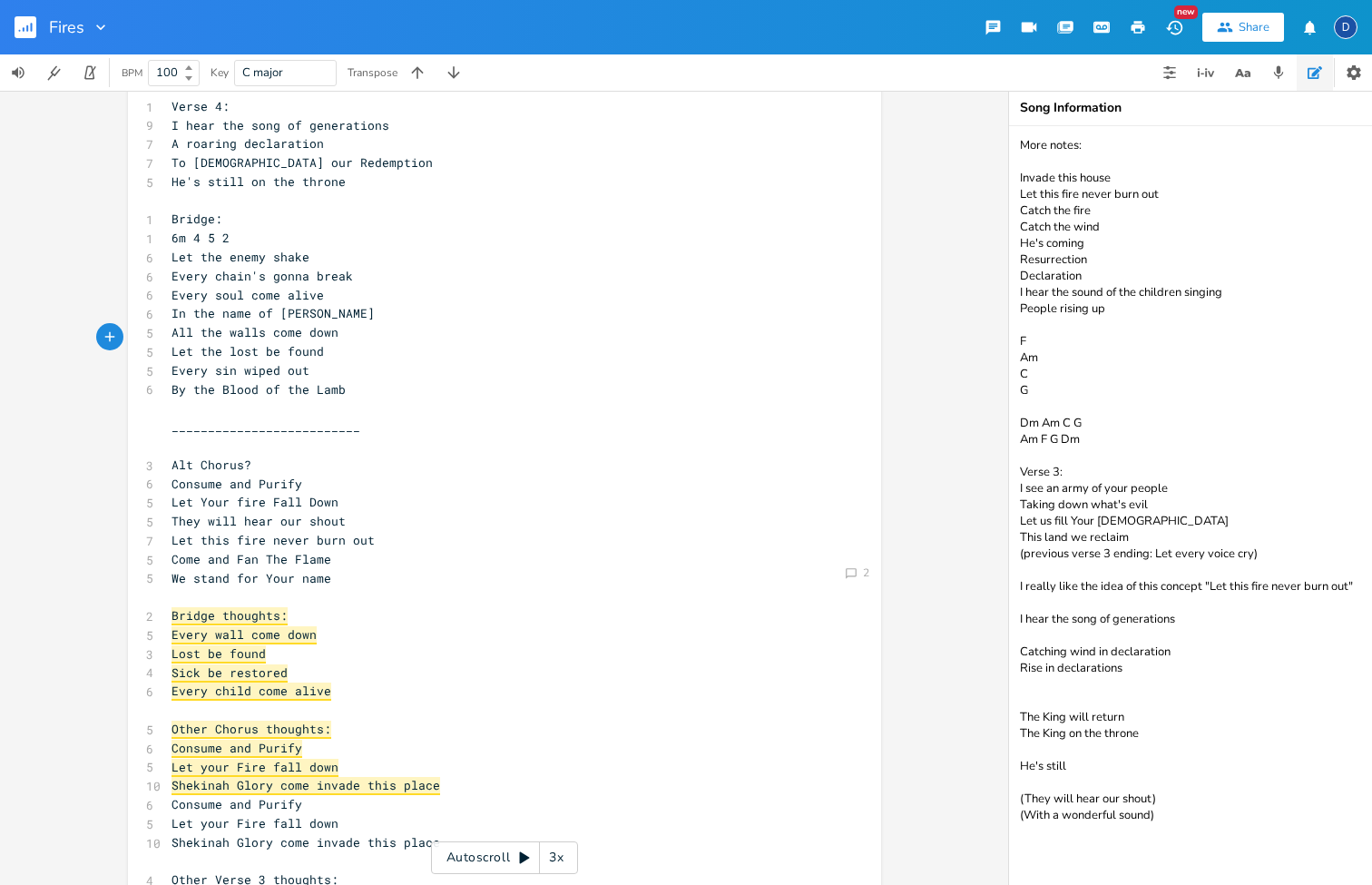
scroll to position [0, 0]
click at [364, 323] on pre "All the walls come down" at bounding box center [496, 333] width 656 height 19
type textarea "All the walls come down"
drag, startPoint x: 342, startPoint y: 304, endPoint x: 169, endPoint y: 301, distance: 173.0
click at [169, 323] on pre "All the walls come down" at bounding box center [496, 333] width 656 height 19
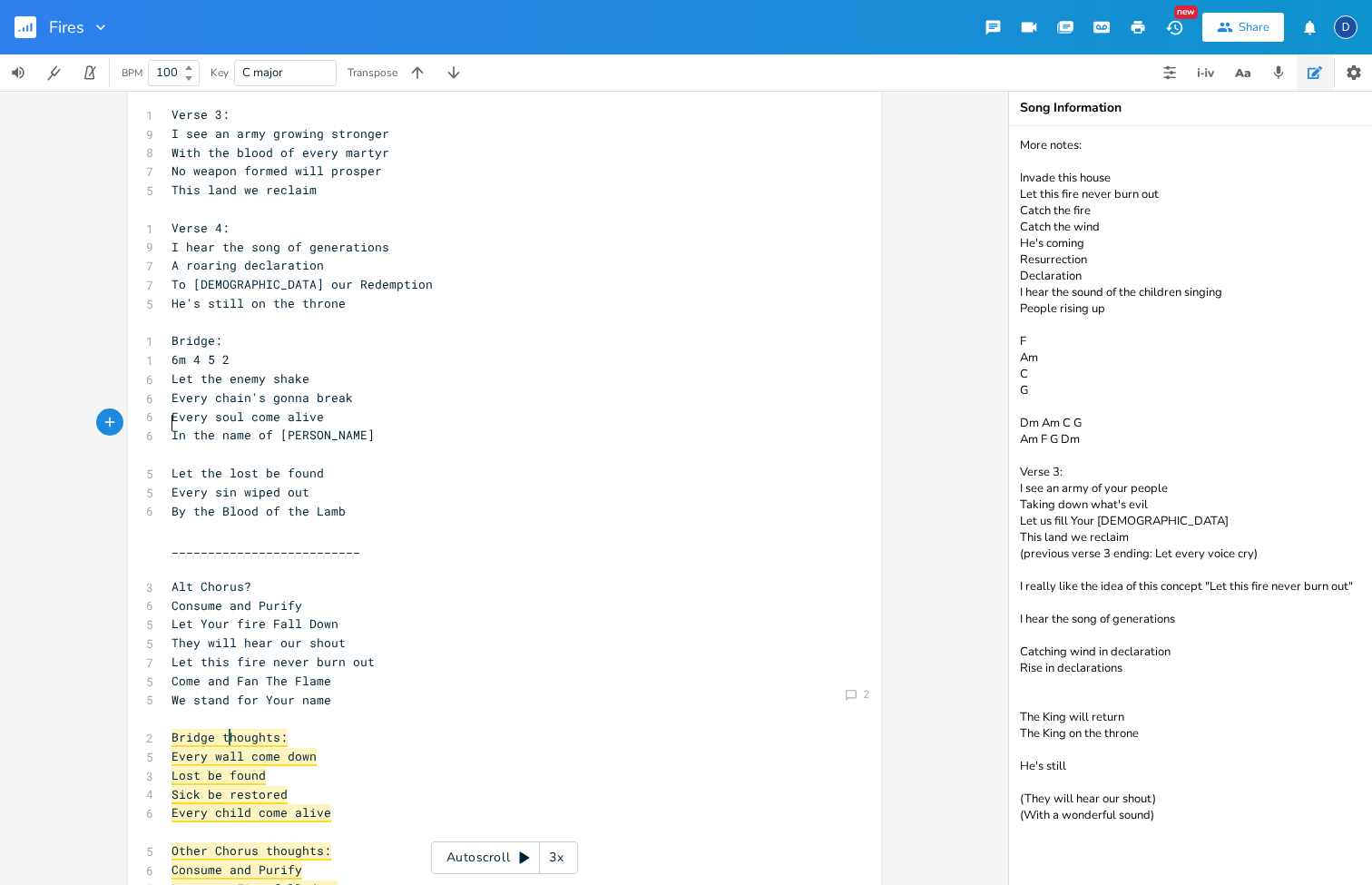
scroll to position [498, 0]
click at [354, 505] on pre "By the Blood of the Lamb" at bounding box center [496, 515] width 656 height 19
click at [271, 467] on span "Let the lost be found" at bounding box center [247, 475] width 153 height 16
click at [274, 447] on pre "​" at bounding box center [496, 457] width 656 height 19
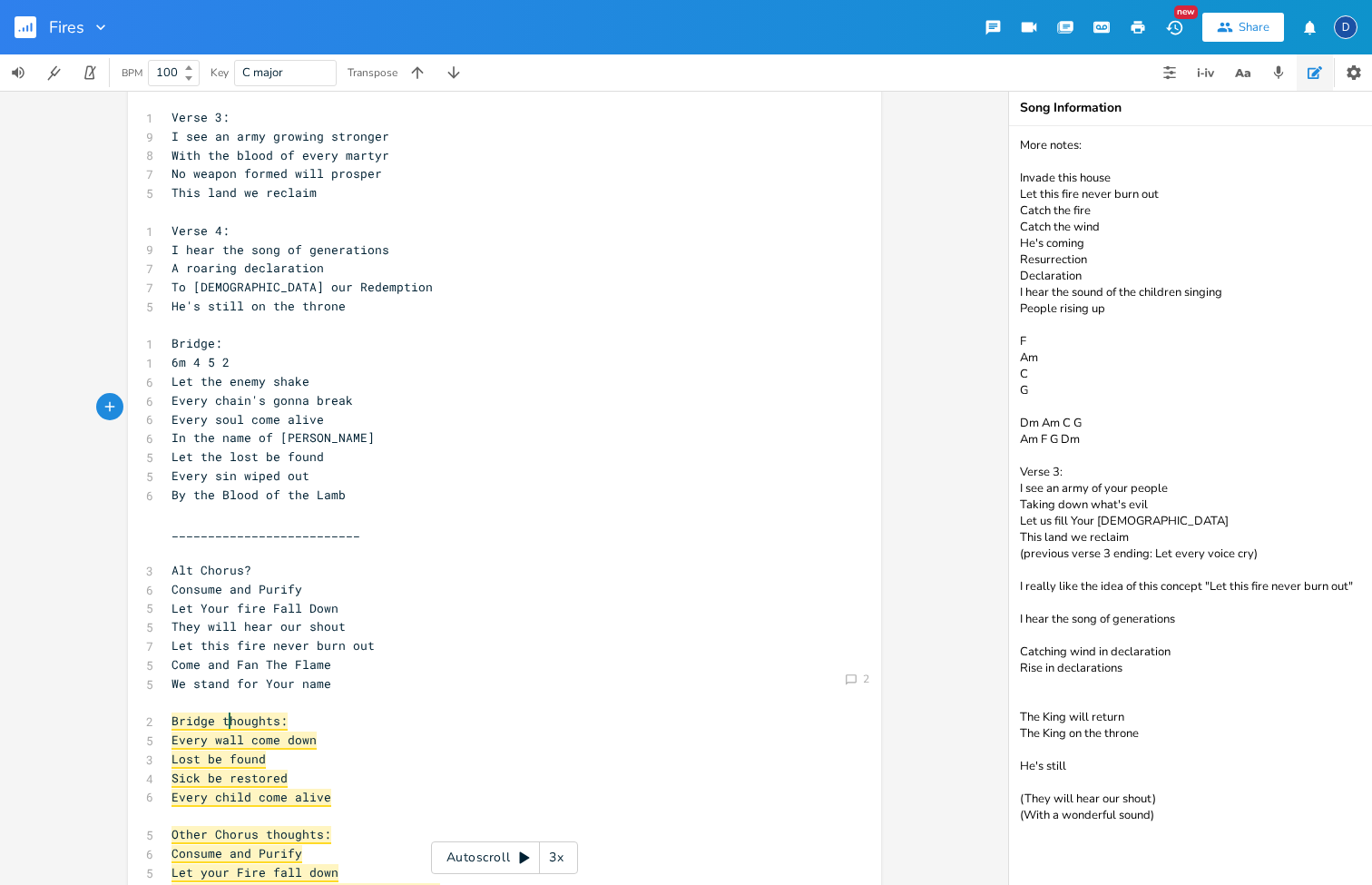
click at [366, 485] on pre "By the Blood of the Lamb" at bounding box center [496, 495] width 656 height 19
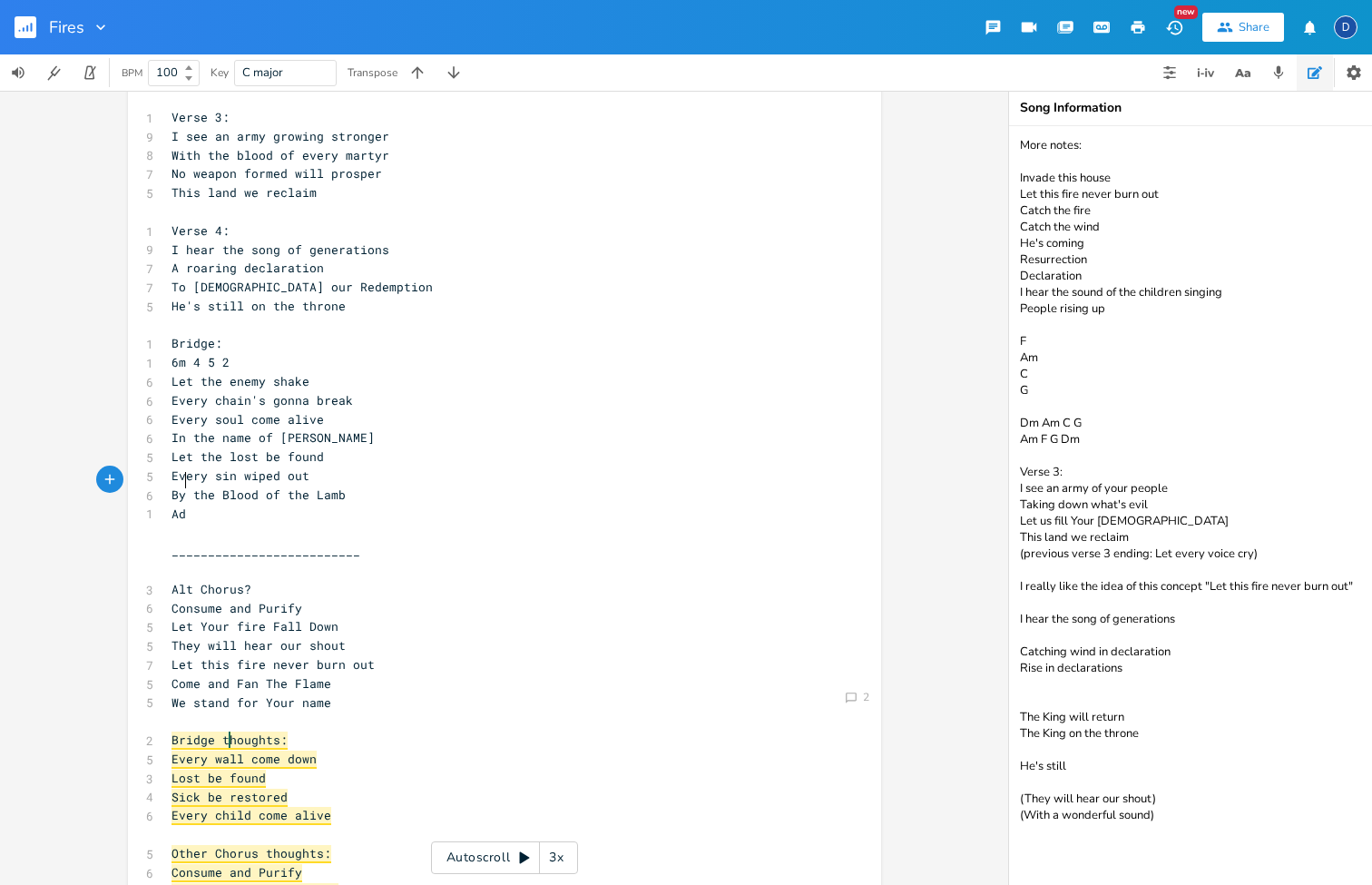
scroll to position [0, 14]
type textarea "Ad"
type textarea "The"
type textarea "An d o"
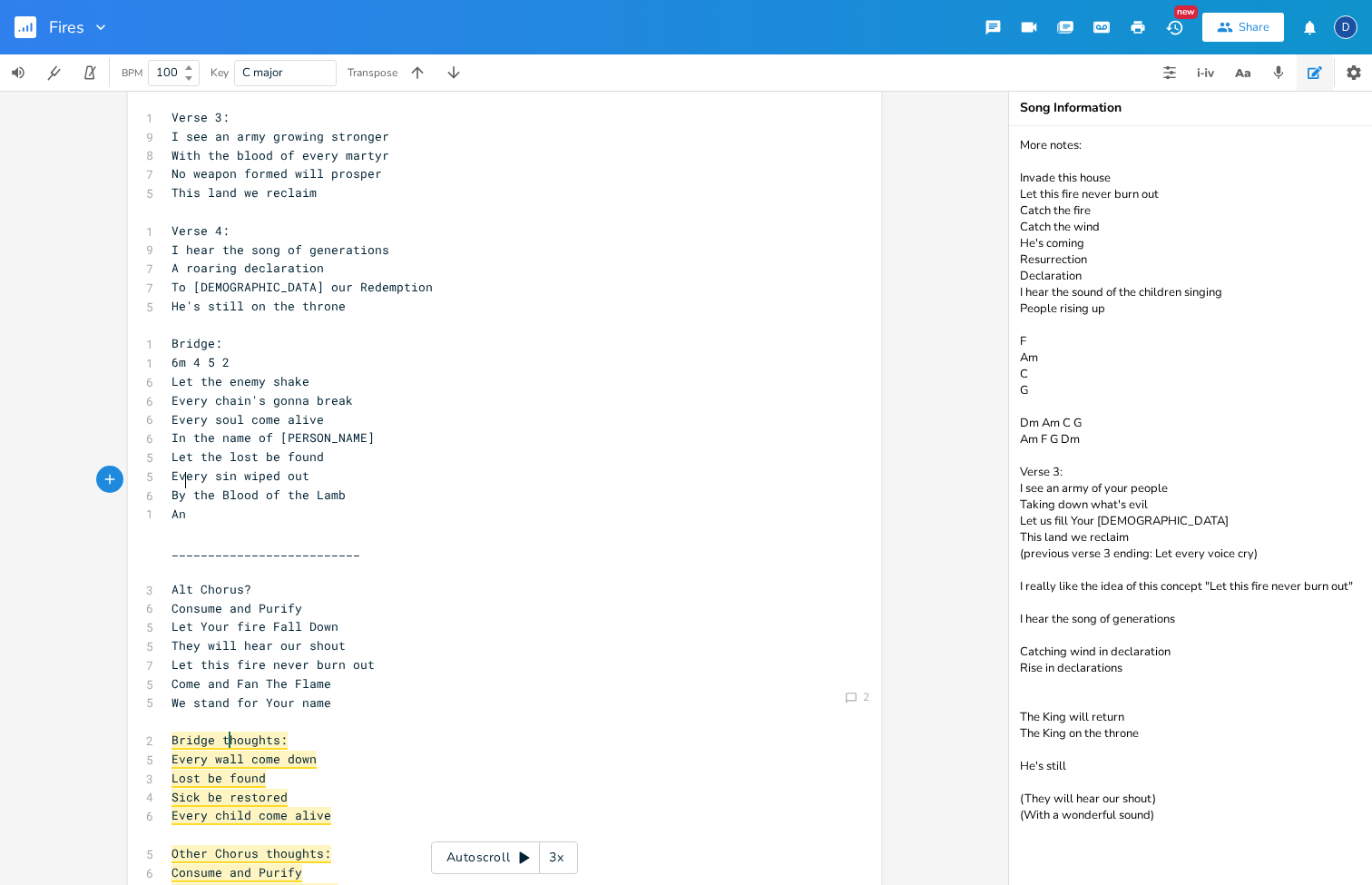
type textarea "d"
type textarea "ourt"
type textarea "t"
type textarea "testimony"
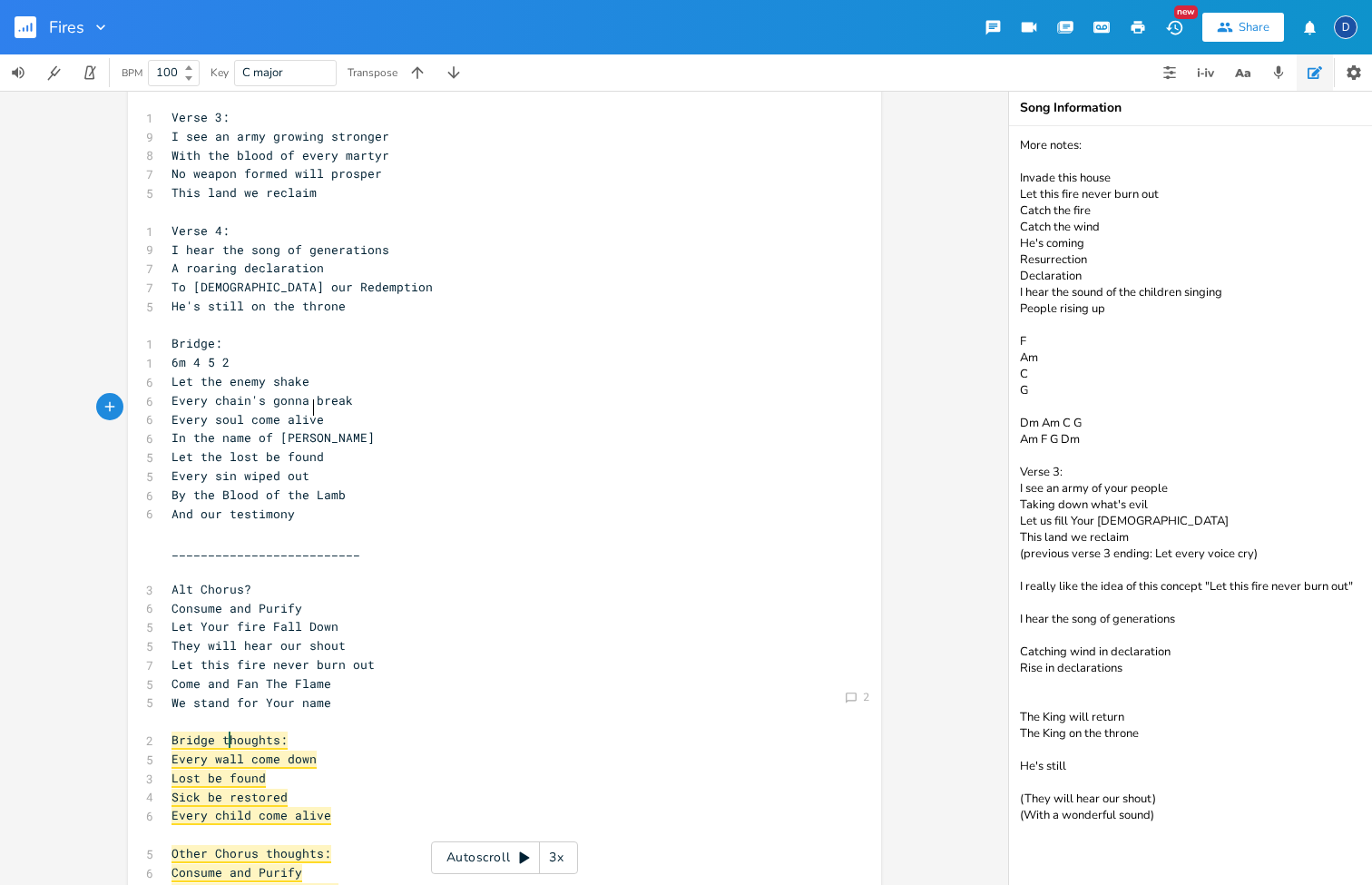
click at [316, 428] on pre "In the name of [PERSON_NAME]" at bounding box center [496, 438] width 656 height 19
type textarea "Let the l"
drag, startPoint x: 226, startPoint y: 427, endPoint x: 146, endPoint y: 427, distance: 80.0
click at [168, 447] on div "5 Let the lost be found" at bounding box center [496, 457] width 656 height 19
click at [314, 505] on pre "And our testimony" at bounding box center [496, 515] width 656 height 19
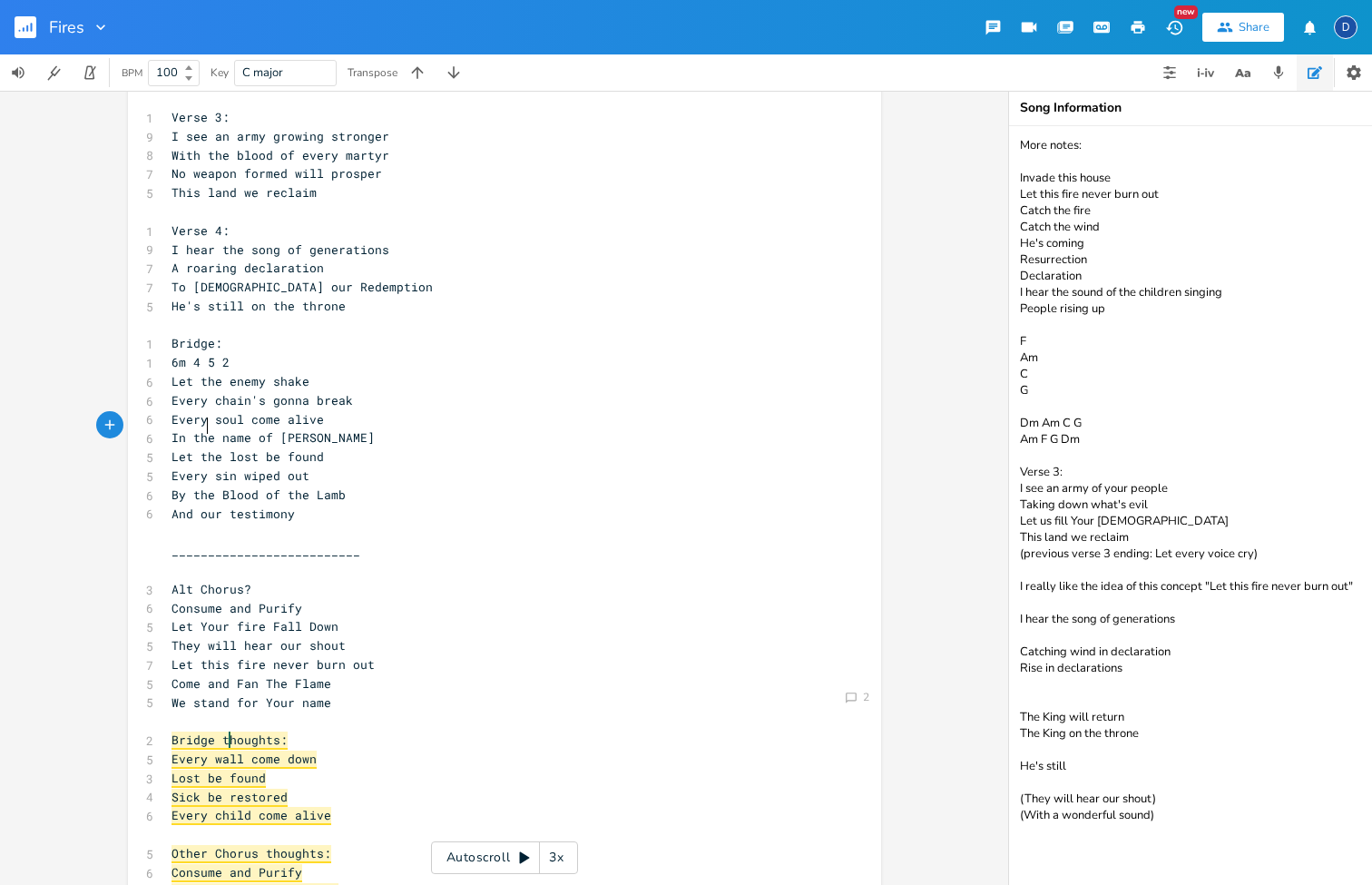
type textarea "Let t"
drag, startPoint x: 204, startPoint y: 424, endPoint x: 154, endPoint y: 420, distance: 50.2
click at [154, 421] on div "Let t x 1 Verse 1: 1 2m 6 1 5 8 I see the fires of revival 6 Burning even brigh…" at bounding box center [504, 708] width 753 height 2210
click at [333, 523] on pre "​" at bounding box center [496, 533] width 656 height 19
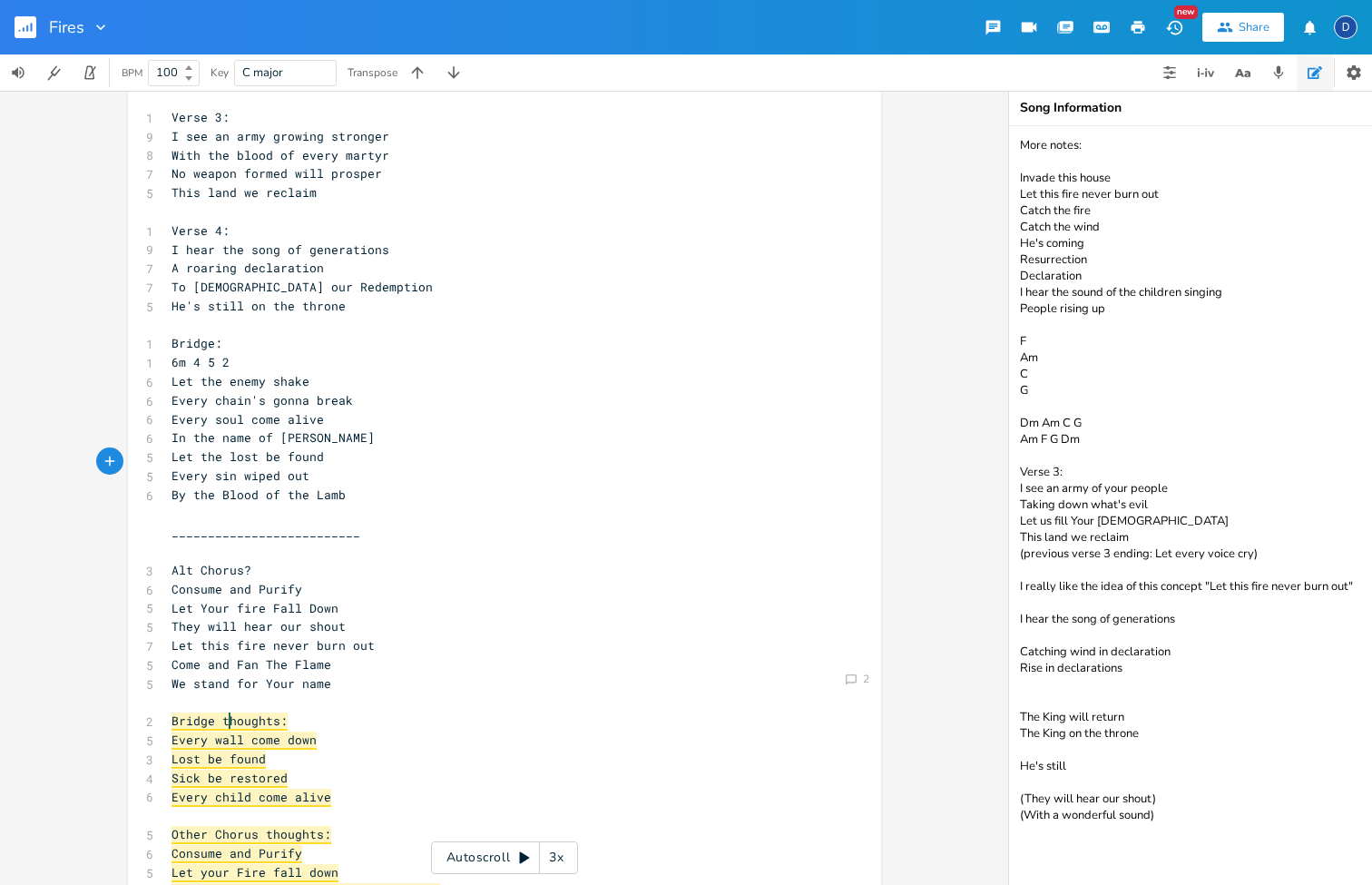
click at [319, 428] on pre "In the name of [PERSON_NAME]" at bounding box center [496, 438] width 656 height 19
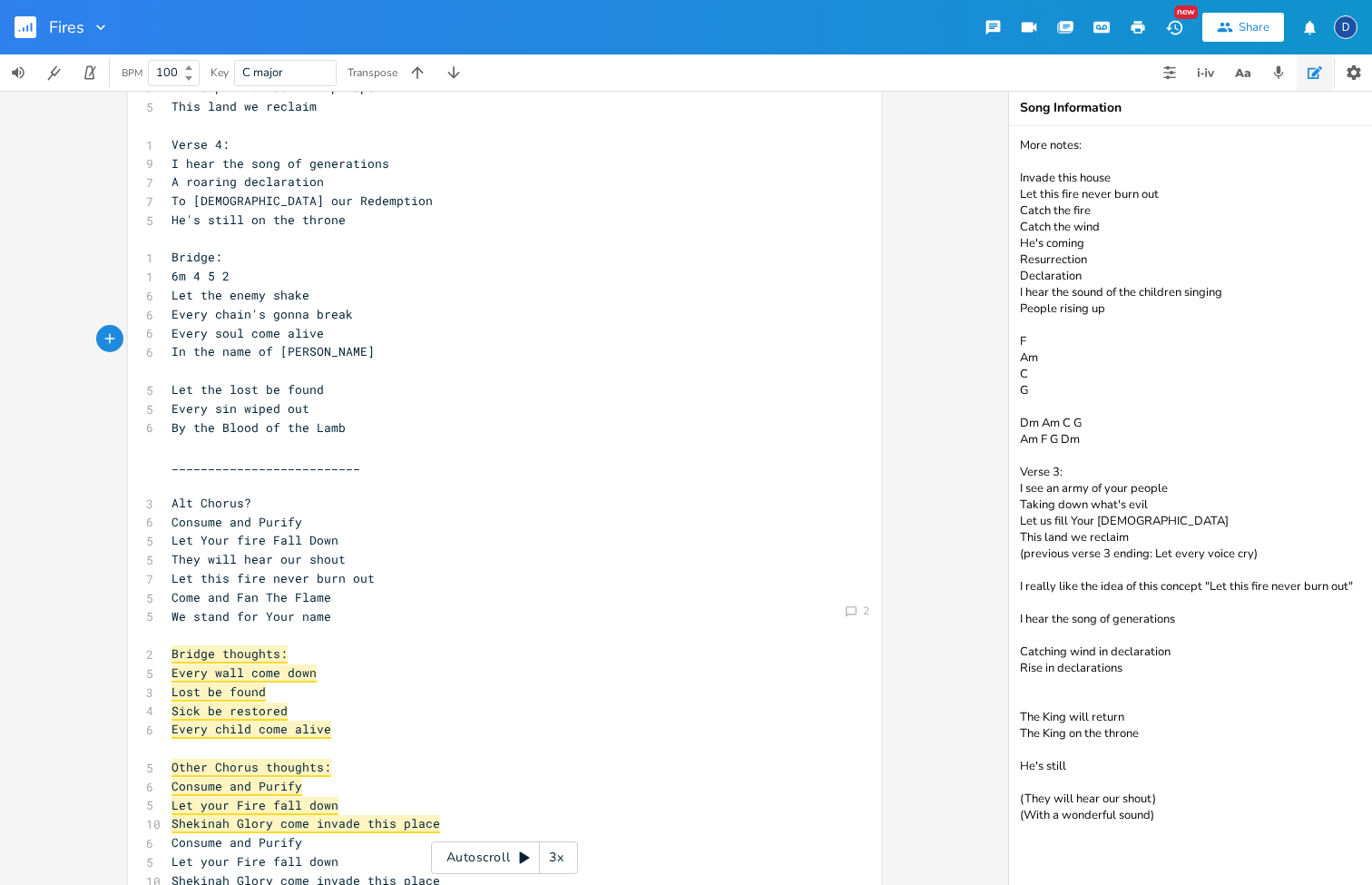
scroll to position [583, 0]
type textarea "Heal"
type textarea "our hearts"
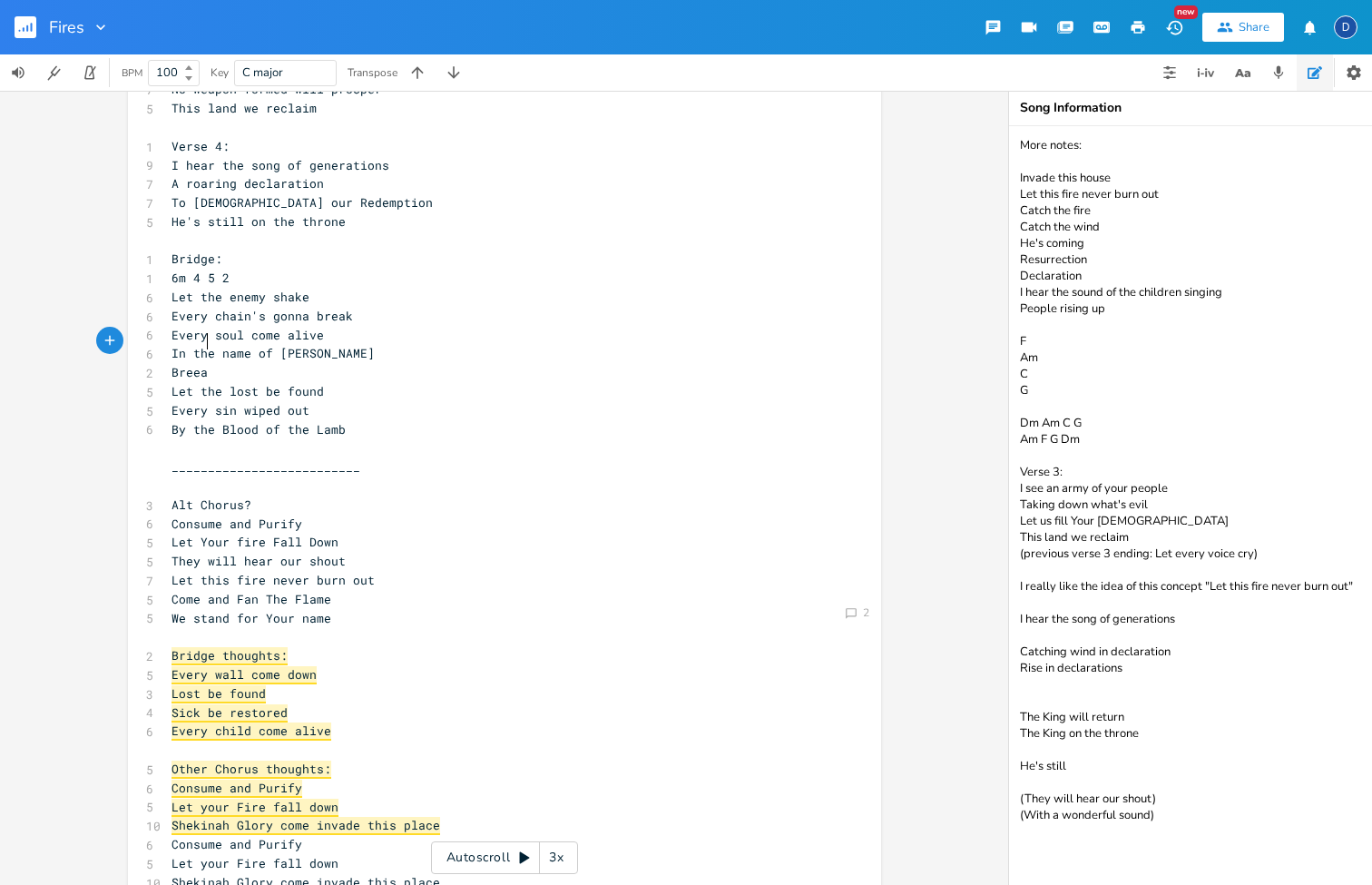
type textarea "Breeak"
type textarea "Prodigals come homwe"
type textarea "e"
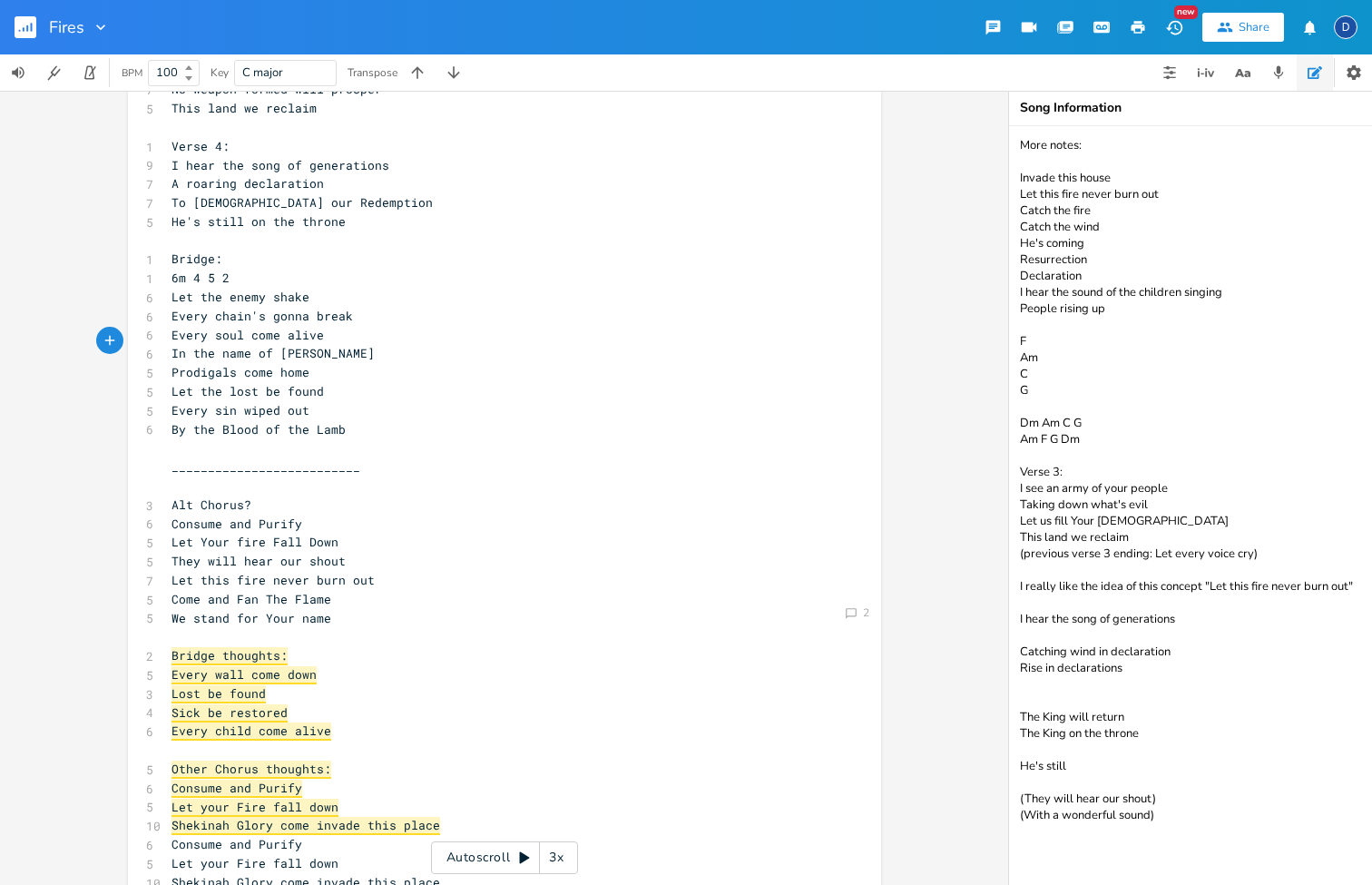
click at [254, 364] on span "Prodigals come home" at bounding box center [241, 371] width 138 height 16
type textarea "come"
click at [254, 364] on span "Prodigals come home" at bounding box center [241, 371] width 138 height 16
click at [267, 363] on pre "Prodigals home" at bounding box center [496, 372] width 656 height 19
type textarea "Prodigals home"
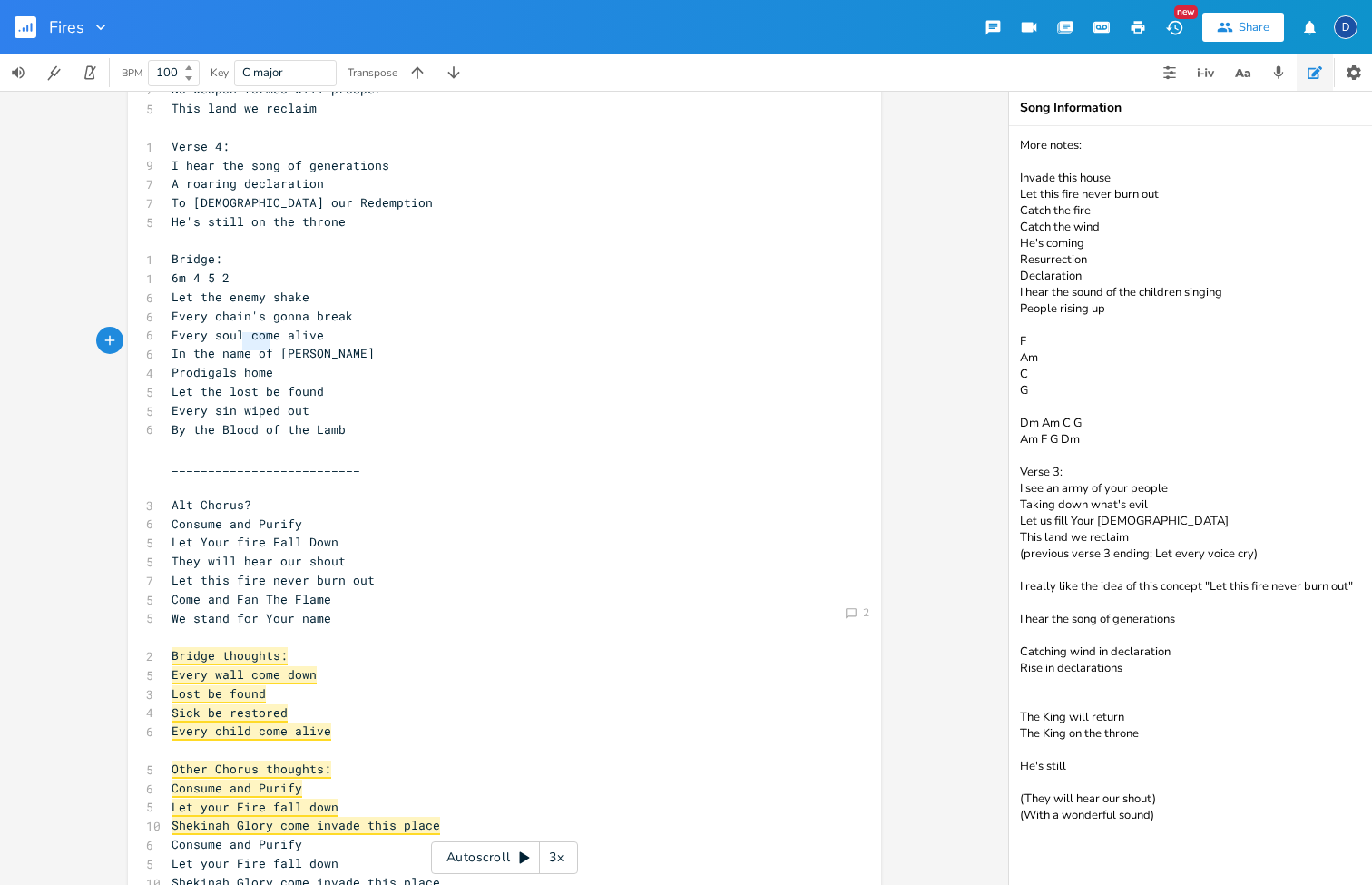
drag, startPoint x: 283, startPoint y: 347, endPoint x: 153, endPoint y: 347, distance: 130.0
click at [153, 347] on div "Prodigals home x 1 Verse 1: 1 2m 6 1 5 8 I see the fires of revival 6 Burning e…" at bounding box center [504, 623] width 753 height 2210
click at [318, 363] on pre "​" at bounding box center [496, 372] width 656 height 19
type textarea "Hear the sound"
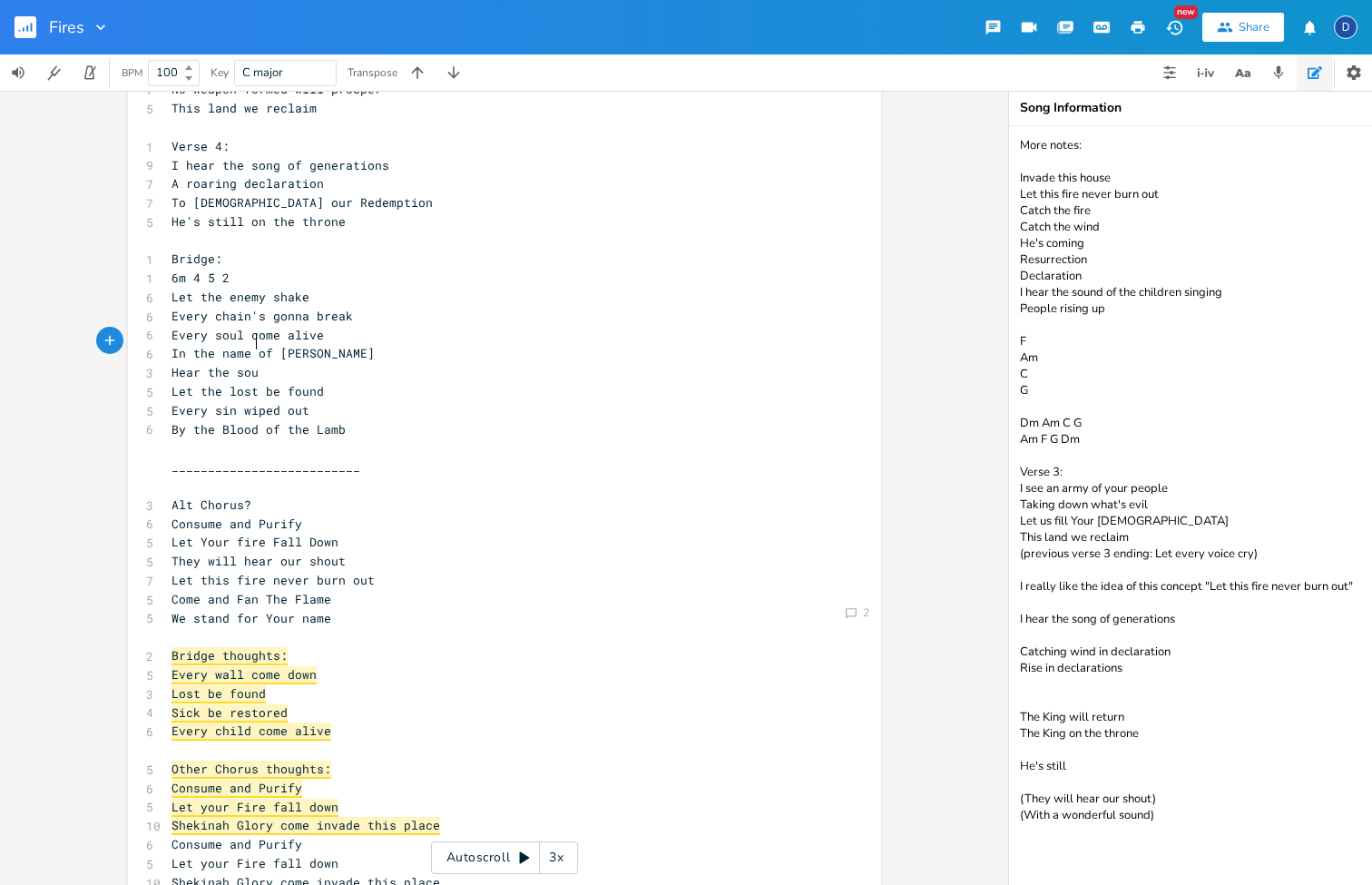
scroll to position [0, 68]
click at [316, 401] on pre "Every sin wiped out" at bounding box center [496, 410] width 656 height 19
type textarea "Hear the sound"
drag, startPoint x: 279, startPoint y: 341, endPoint x: 161, endPoint y: 340, distance: 118.0
click at [161, 340] on div "Hear the sound x 1 Verse 1: 1 2m 6 1 5 8 I see the fires of revival 6 Burning e…" at bounding box center [504, 623] width 753 height 2210
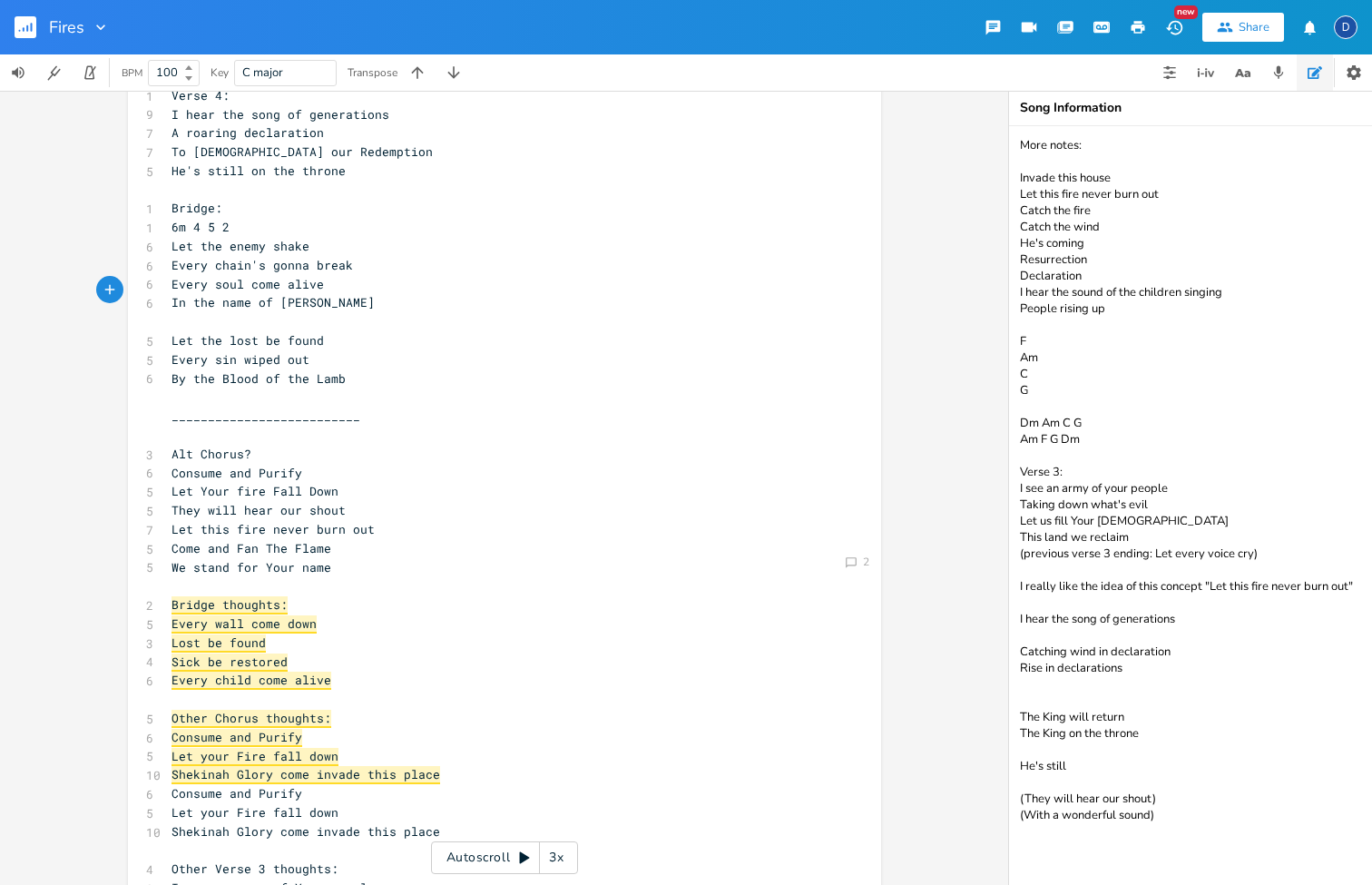
scroll to position [628, 0]
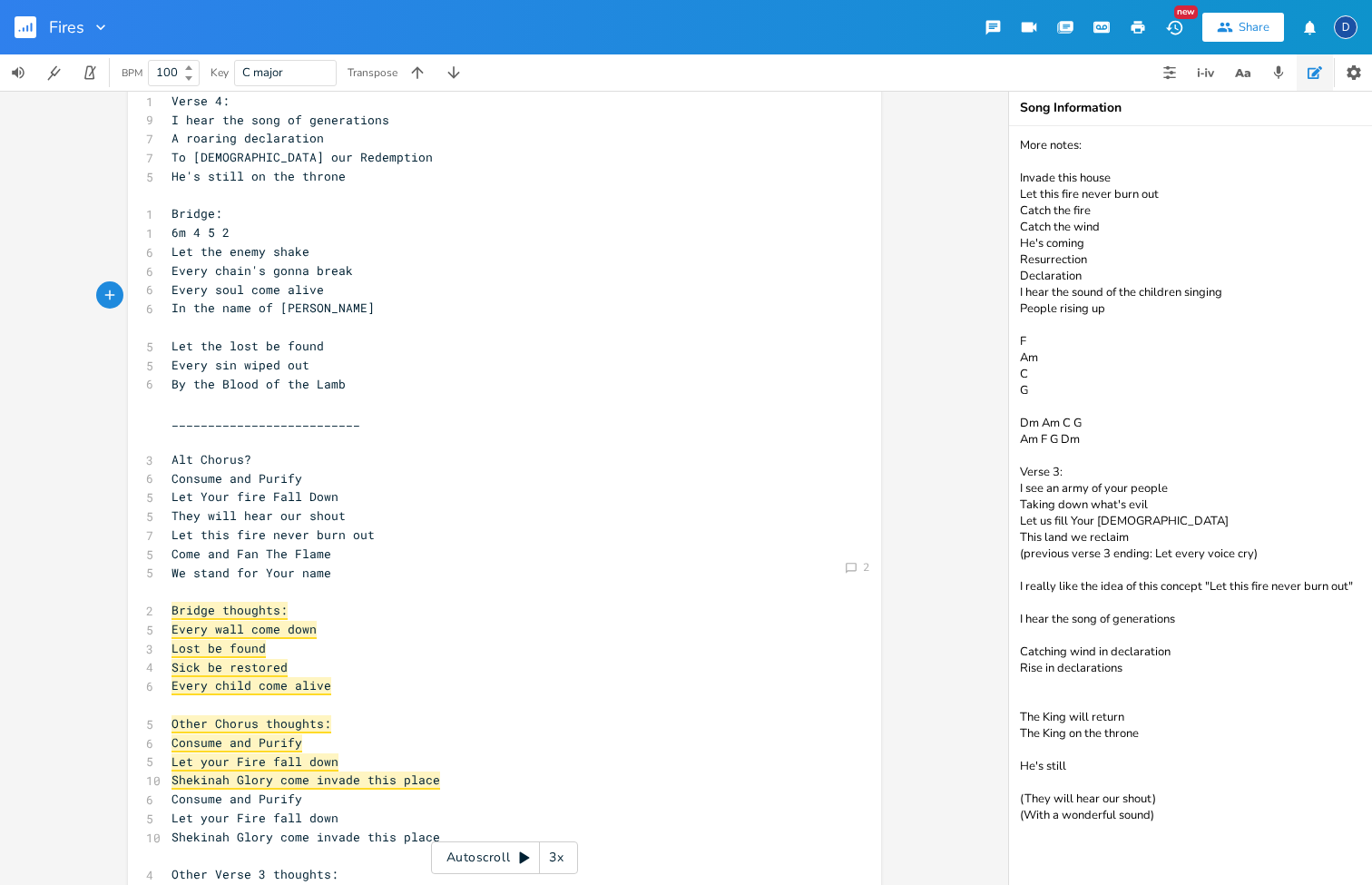
click at [252, 337] on span "Let the lost be found" at bounding box center [247, 345] width 153 height 16
type textarea "Let the lost be found"
click at [252, 337] on span "Let the lost be found" at bounding box center [247, 345] width 153 height 16
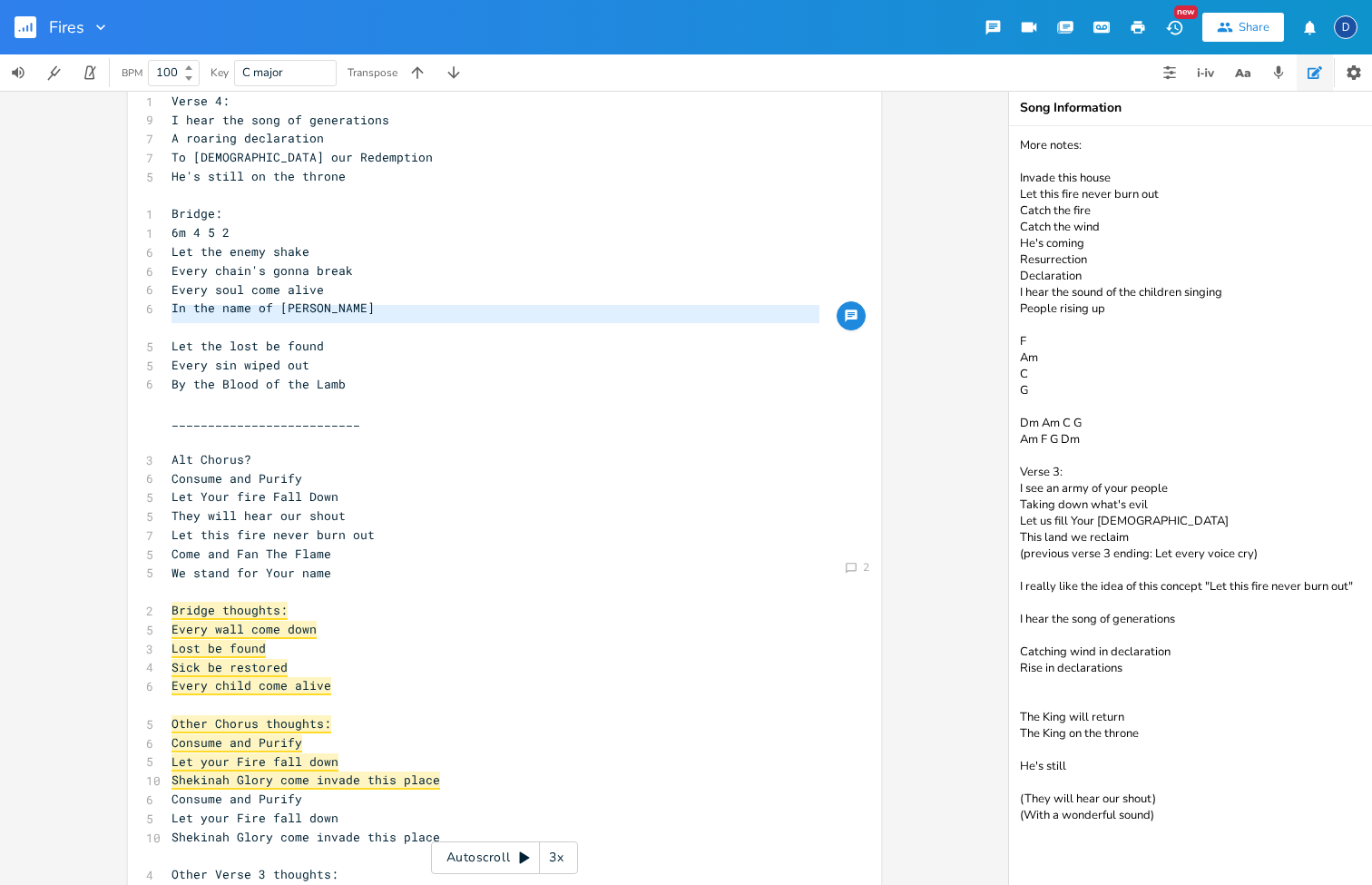
click at [252, 317] on pre "​" at bounding box center [496, 327] width 656 height 19
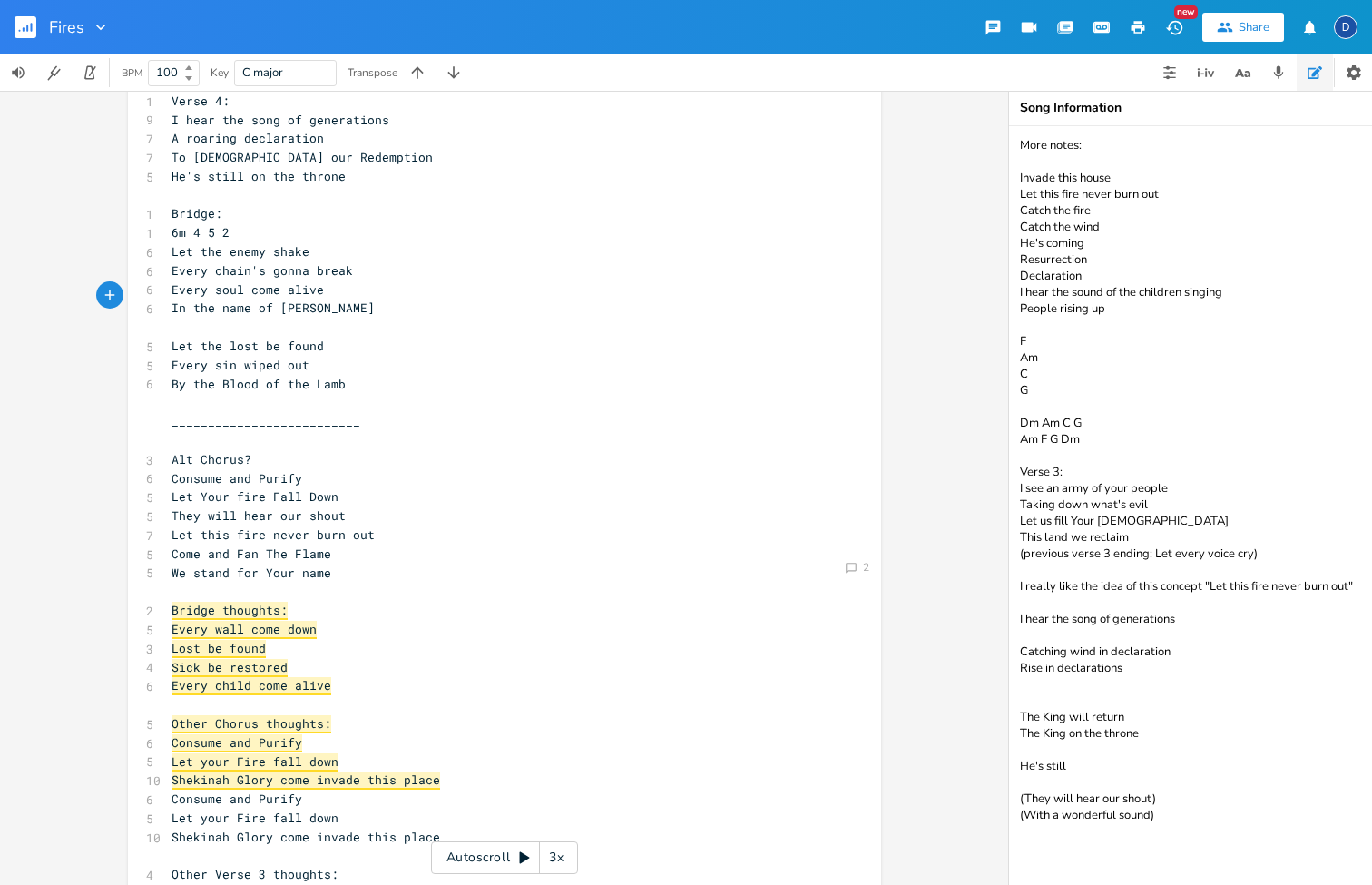
type textarea "Hear the sound"
click at [478, 393] on pre "​" at bounding box center [496, 403] width 656 height 19
click at [310, 317] on pre "​" at bounding box center [496, 327] width 656 height 19
type textarea "will be"
drag, startPoint x: 281, startPoint y: 294, endPoint x: 219, endPoint y: 290, distance: 62.1
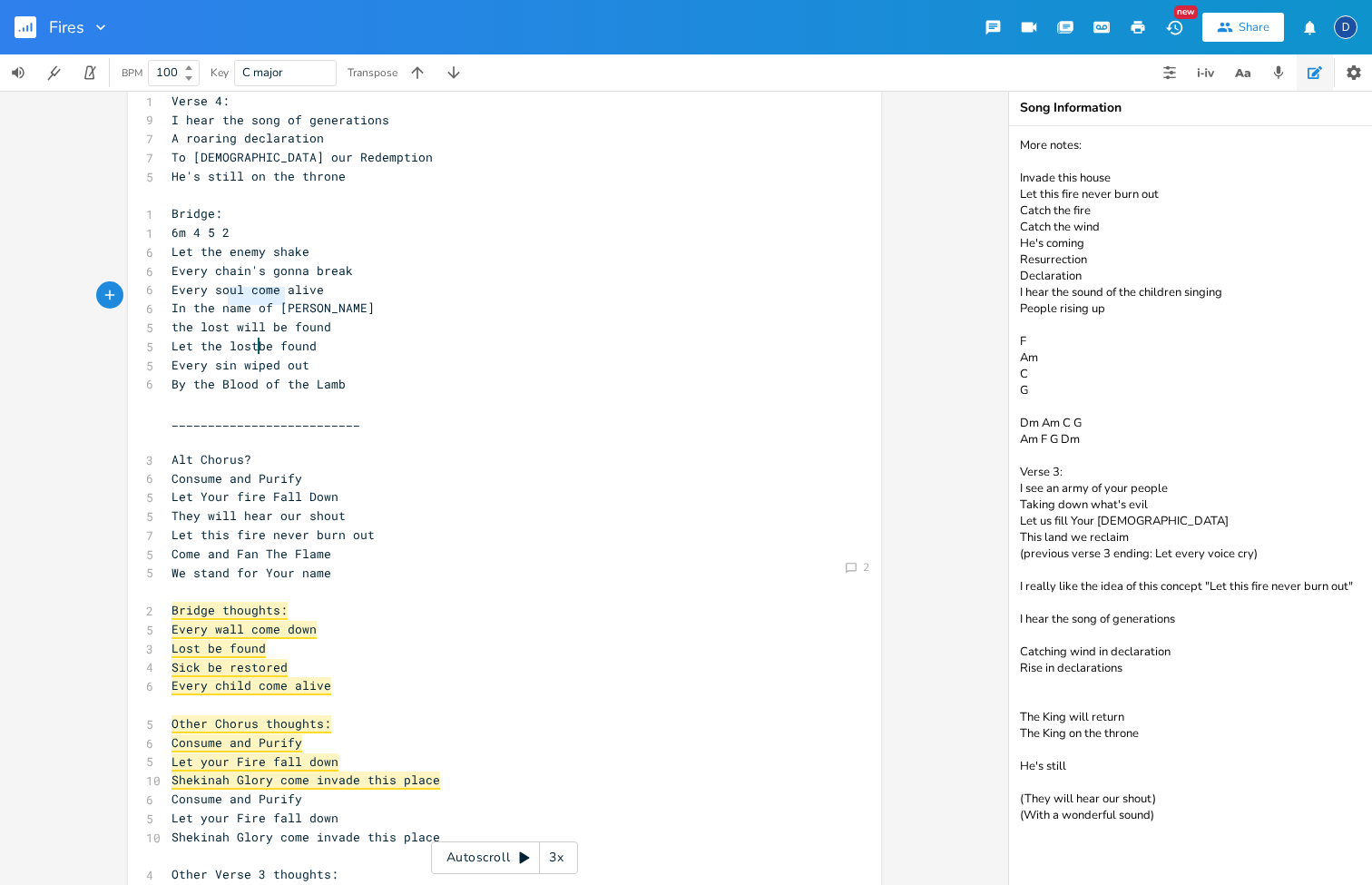
click at [219, 318] on span "the lost will be found" at bounding box center [251, 326] width 160 height 16
type textarea "are"
drag, startPoint x: 321, startPoint y: 312, endPoint x: 163, endPoint y: 312, distance: 158.0
click at [168, 336] on pre "Let the lost be found" at bounding box center [496, 346] width 656 height 19
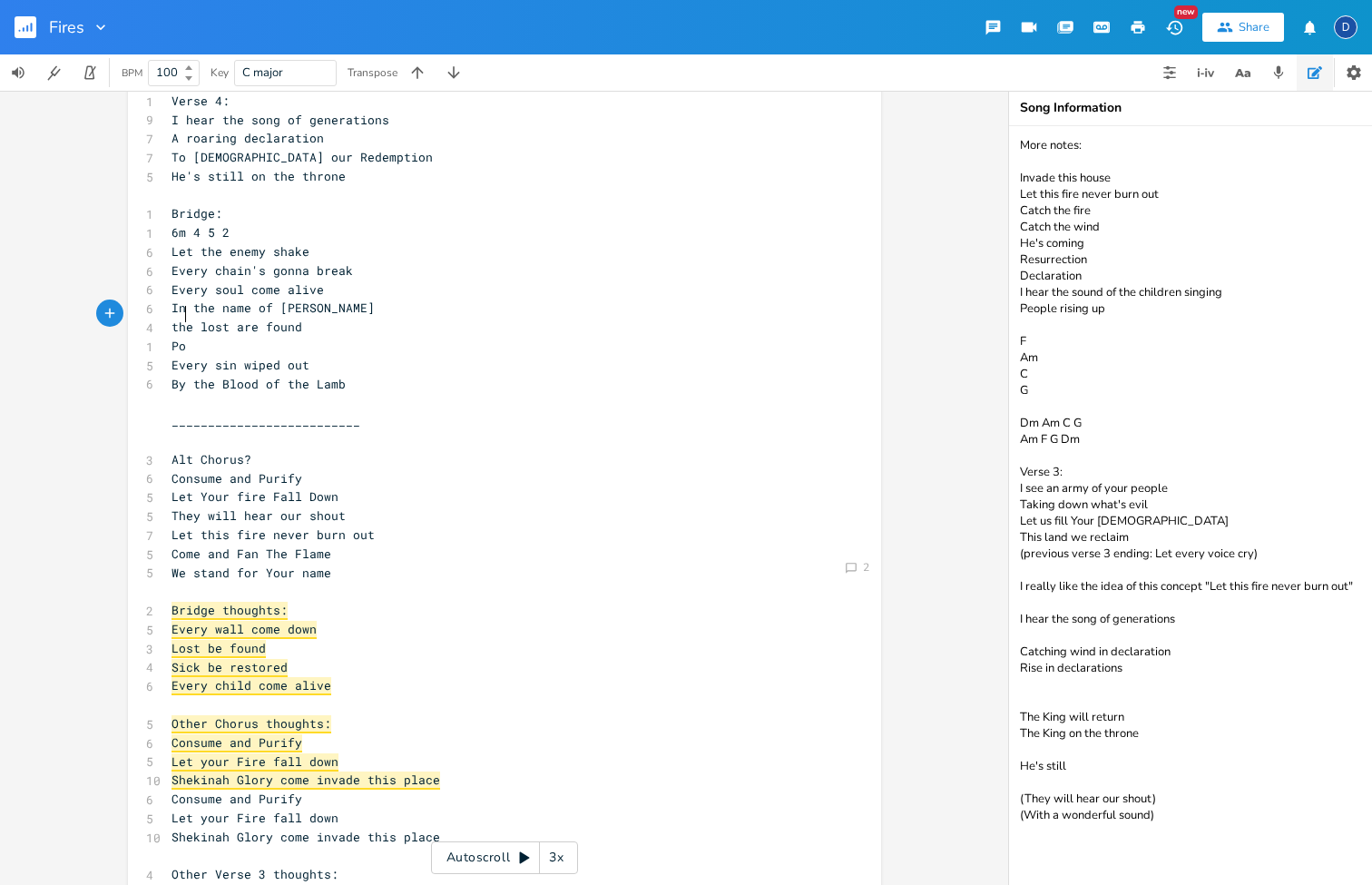
type textarea "Pou"
type textarea "our i"
type textarea "hope is"
click at [172, 337] on span "our hope is" at bounding box center [211, 345] width 80 height 16
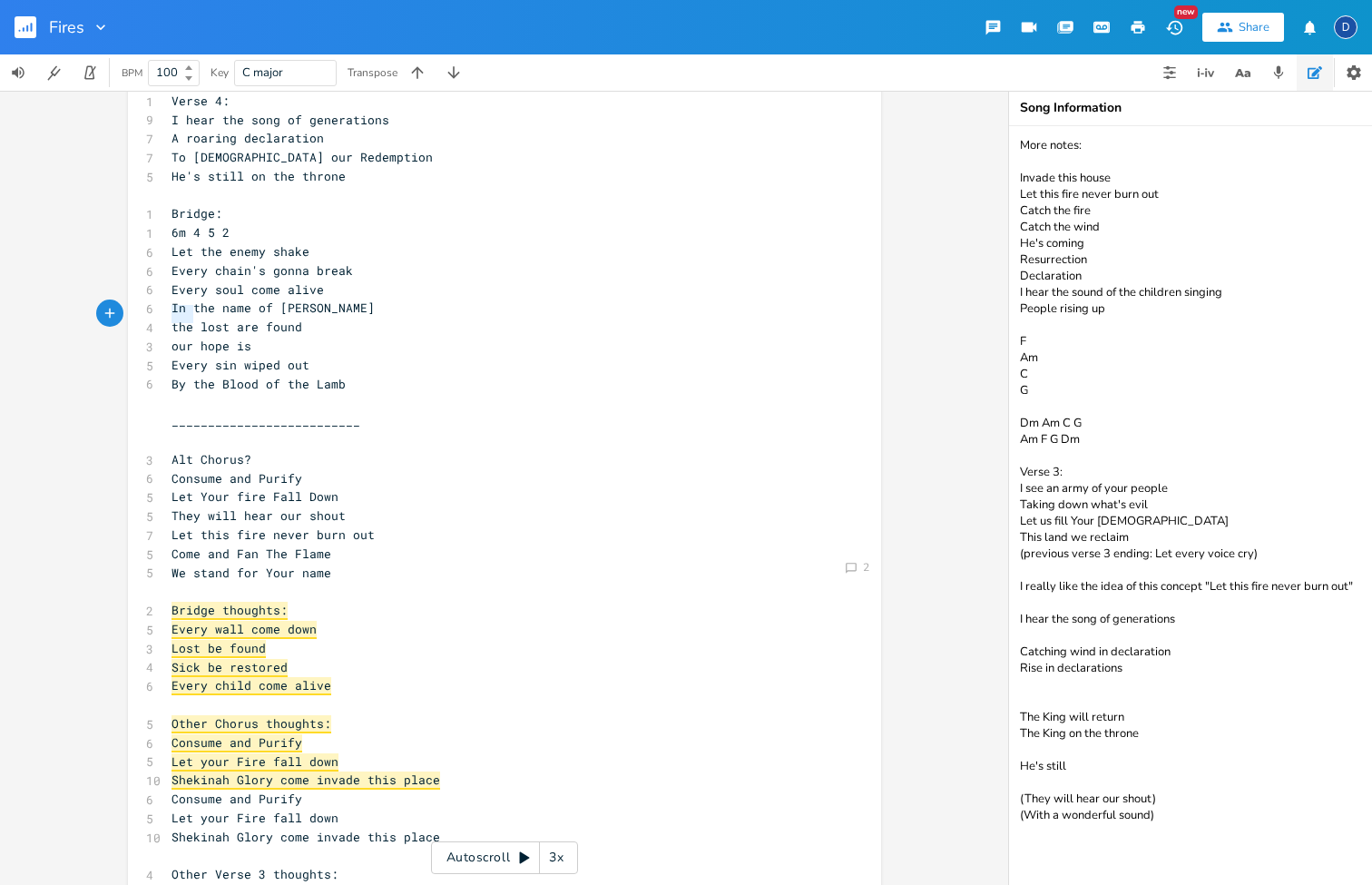
click at [172, 337] on span "our hope is" at bounding box center [211, 345] width 80 height 16
type textarea "our hope is"
click at [172, 337] on span "our hope is" at bounding box center [211, 345] width 80 height 16
click at [176, 318] on span "the lost are found" at bounding box center [237, 326] width 131 height 16
type textarea "the"
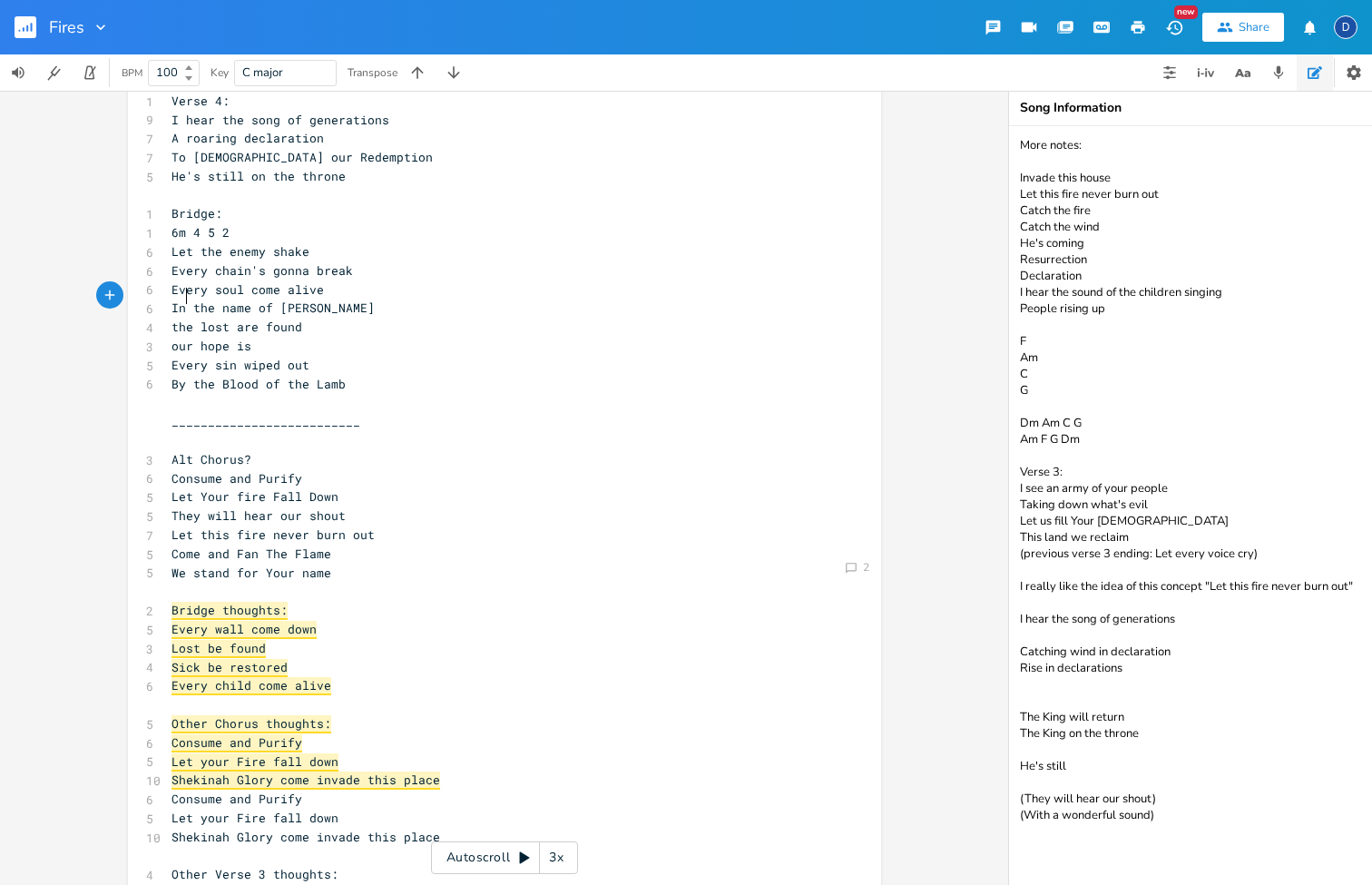
click at [176, 318] on span "the lost are found" at bounding box center [237, 326] width 131 height 16
click at [172, 318] on span "the lost are found" at bounding box center [237, 326] width 131 height 16
type textarea "t"
type textarea "T"
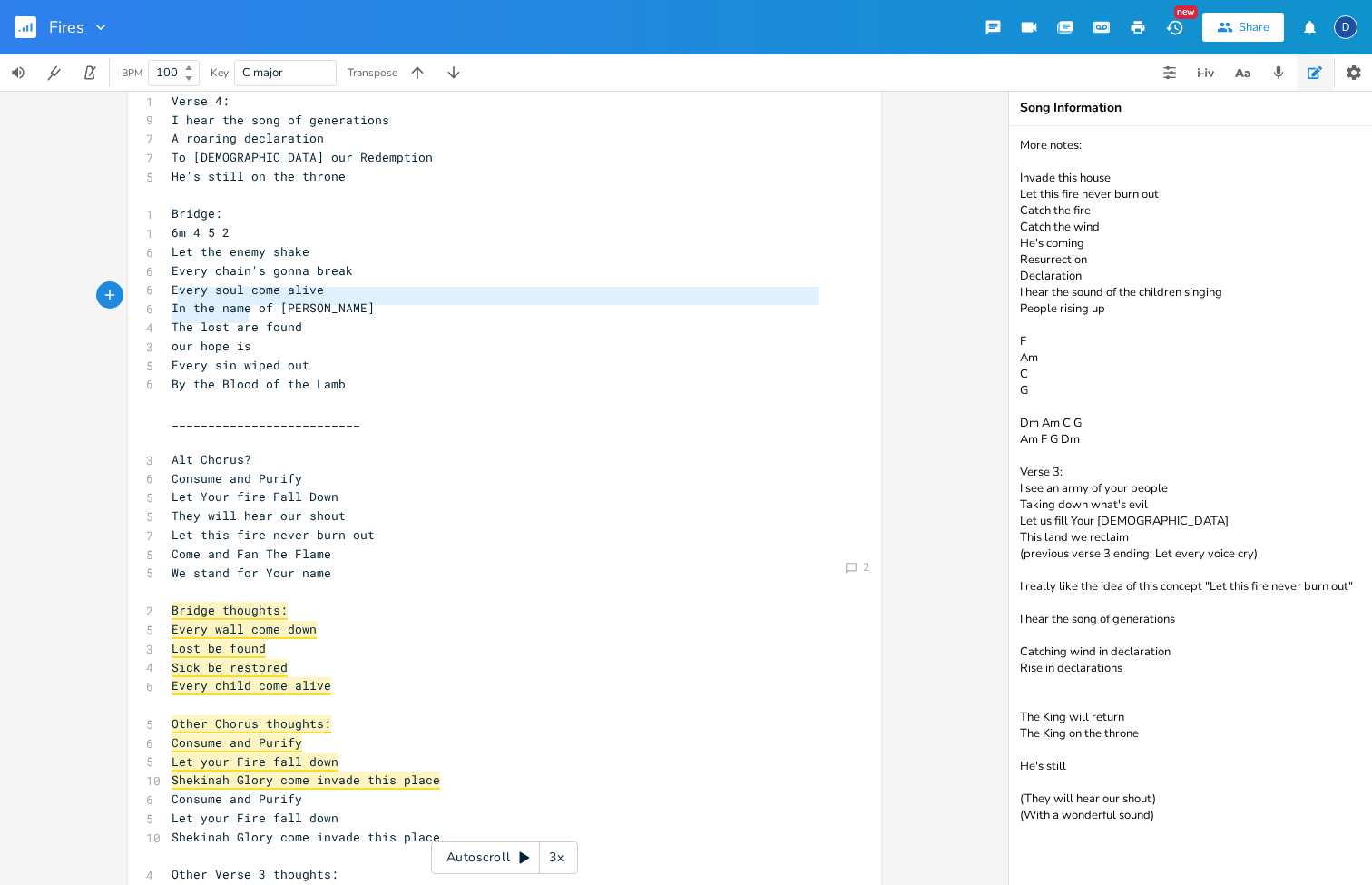
type textarea "The lost are found our hope is"
drag, startPoint x: 266, startPoint y: 315, endPoint x: 155, endPoint y: 290, distance: 113.8
click at [155, 291] on div "The lost are found our hope is x 1 Verse 1: 1 2m 6 1 5 8 I see the fires of rev…" at bounding box center [504, 578] width 753 height 2210
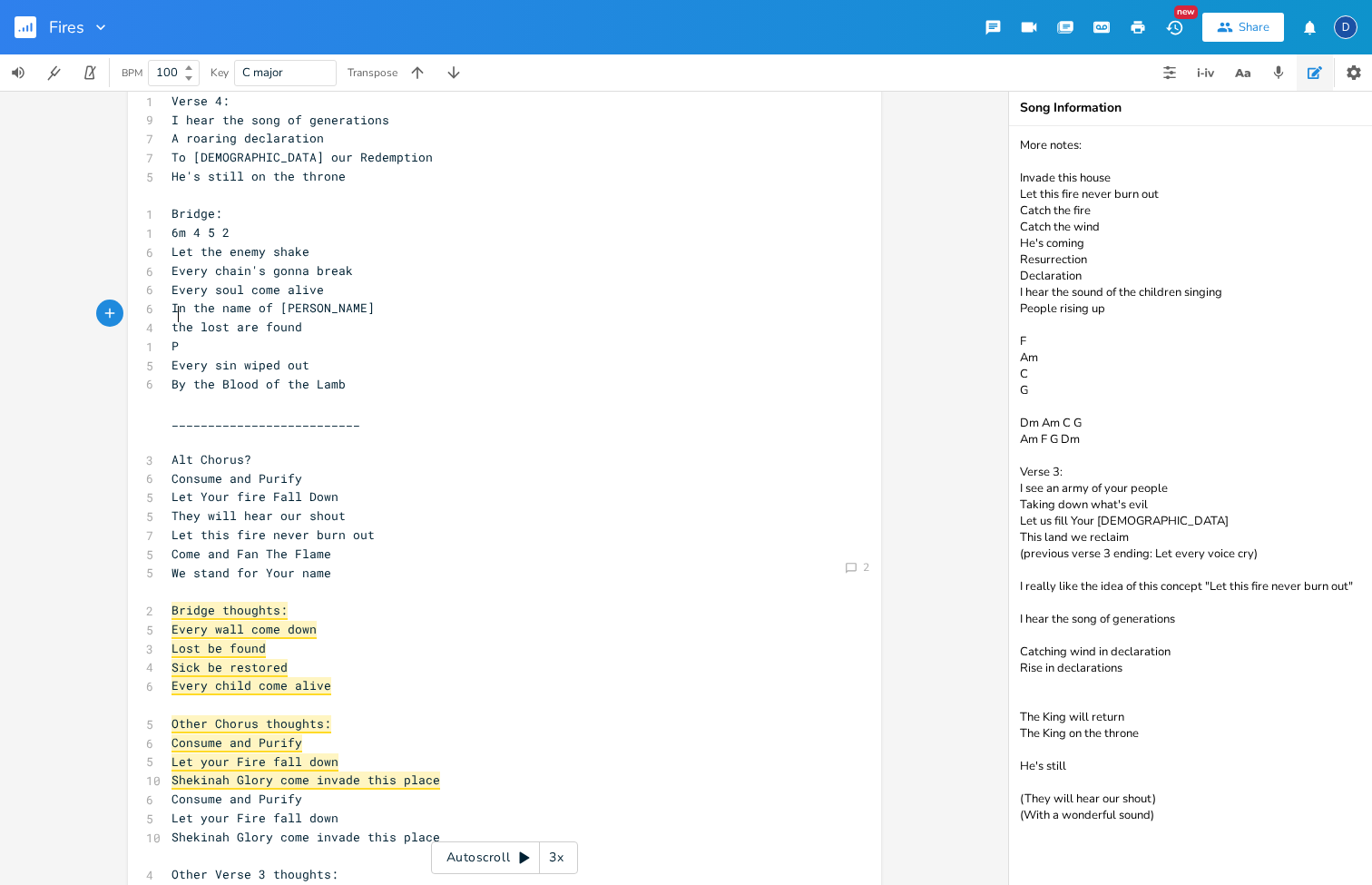
type textarea "Let the lost be found"
type textarea "will be"
click at [272, 337] on span "Let the lost be found" at bounding box center [247, 345] width 153 height 16
type textarea "the lost will be found"
drag, startPoint x: 331, startPoint y: 298, endPoint x: 164, endPoint y: 295, distance: 167.0
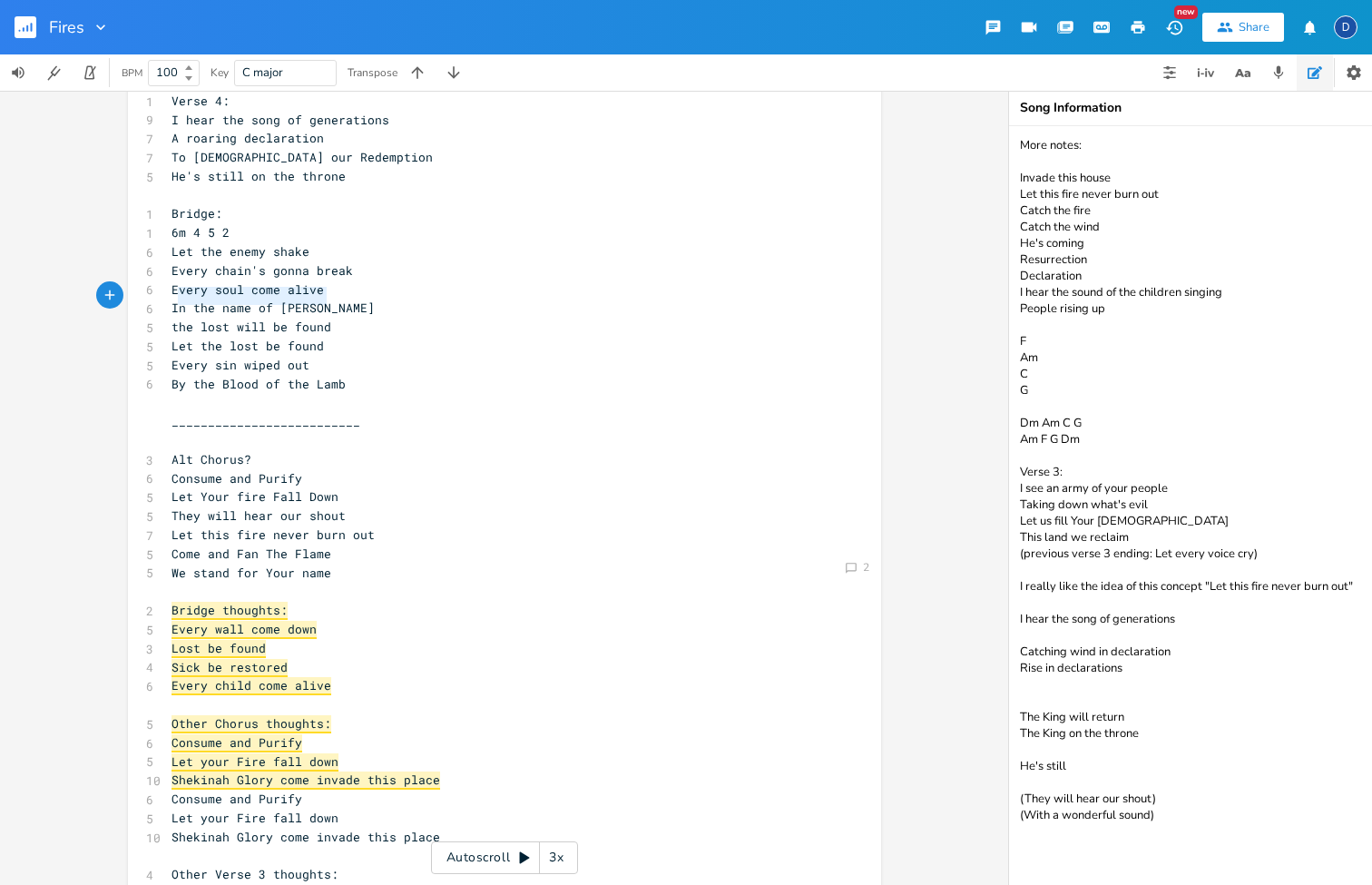
click at [168, 317] on pre "the lost will be found" at bounding box center [496, 327] width 656 height 19
click at [212, 318] on span "the lost will be found" at bounding box center [251, 326] width 160 height 16
type textarea "lost"
click at [212, 318] on span "the lost will be found" at bounding box center [251, 326] width 160 height 16
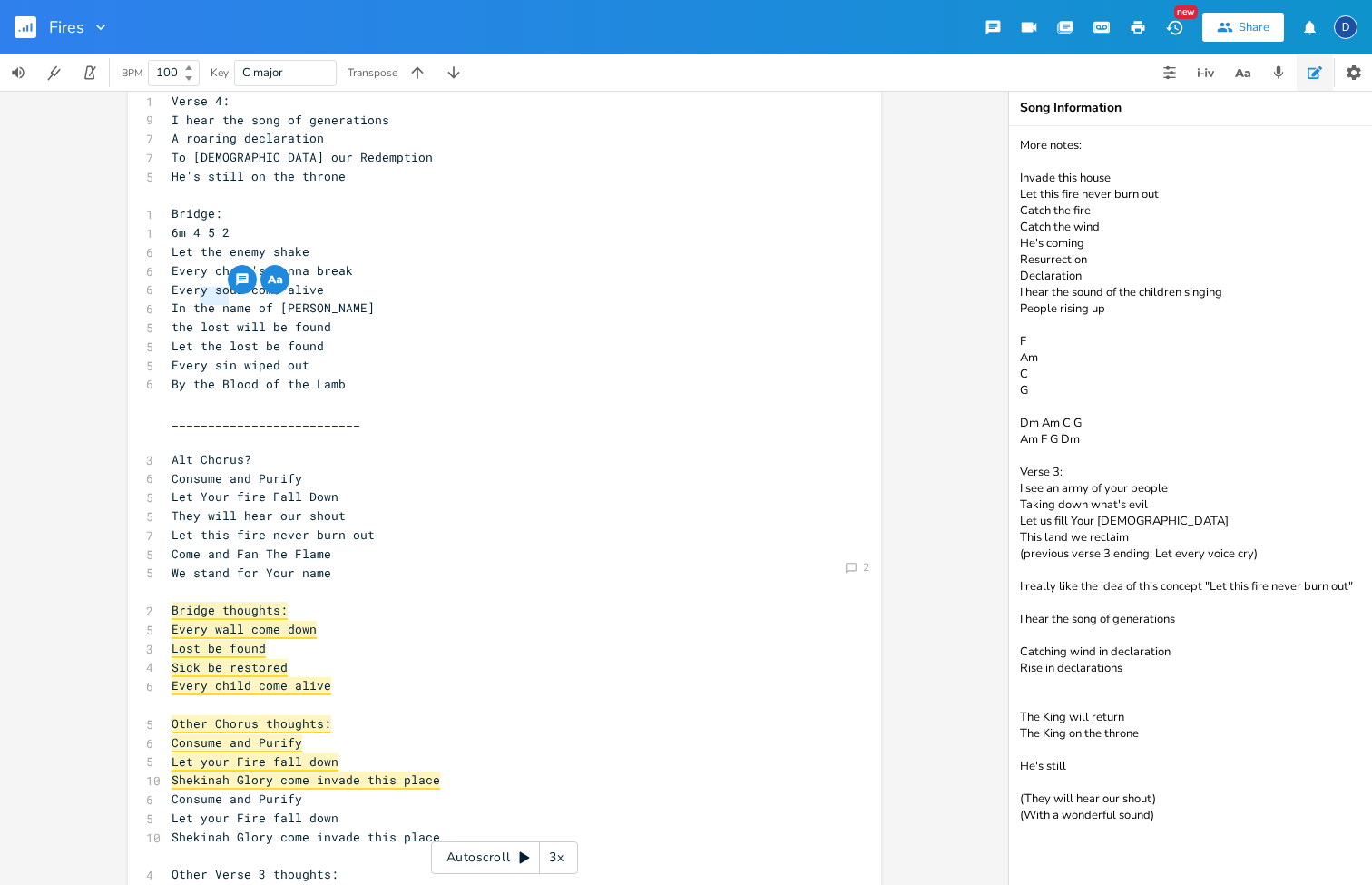
click at [210, 336] on pre "Let the lost be found" at bounding box center [496, 346] width 656 height 19
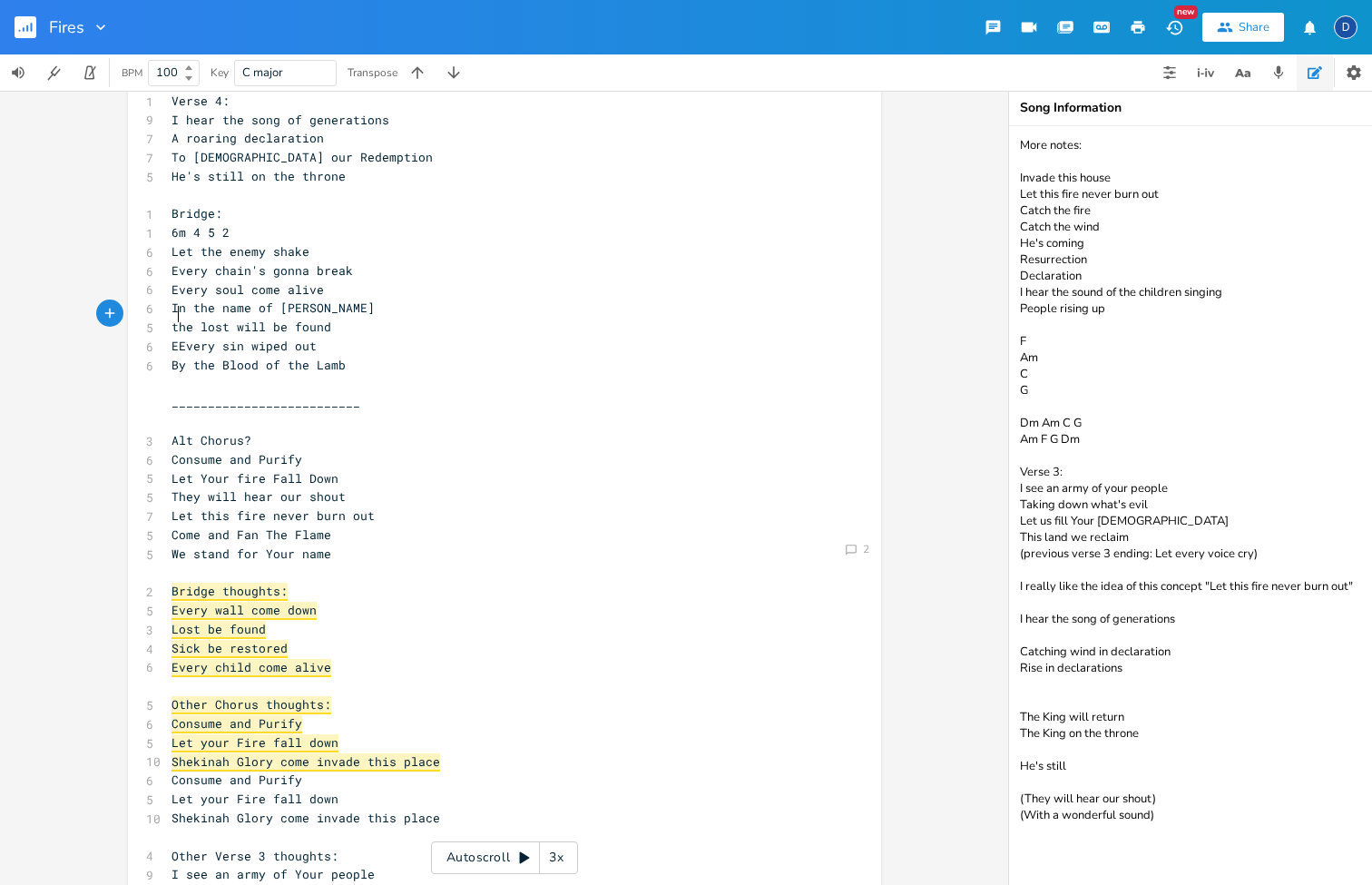
type textarea "Eer"
type textarea "er"
type textarea "very wall come down"
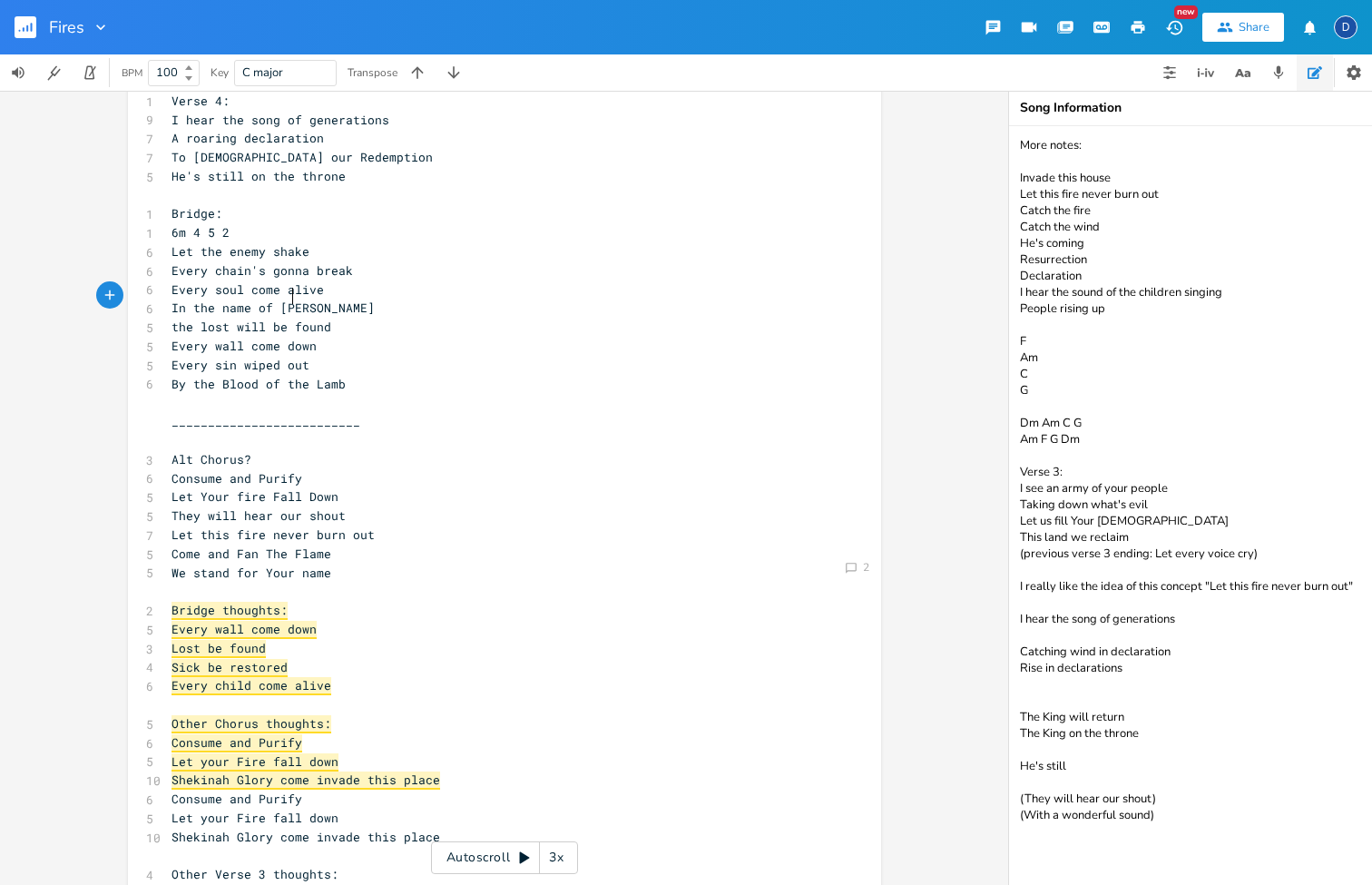
click at [283, 318] on span "the lost will be found" at bounding box center [251, 326] width 160 height 16
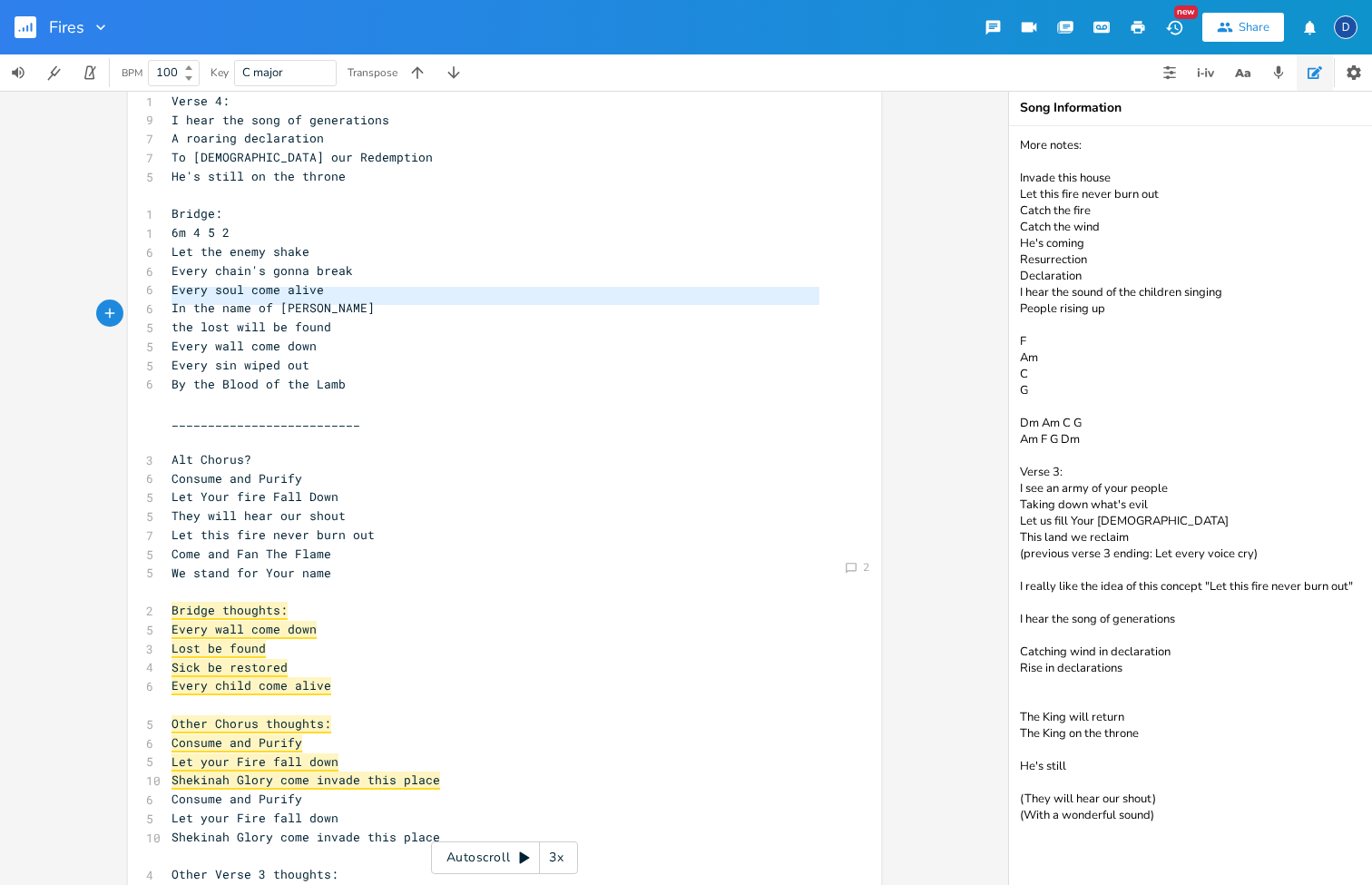
click at [283, 318] on span "the lost will be found" at bounding box center [251, 326] width 160 height 16
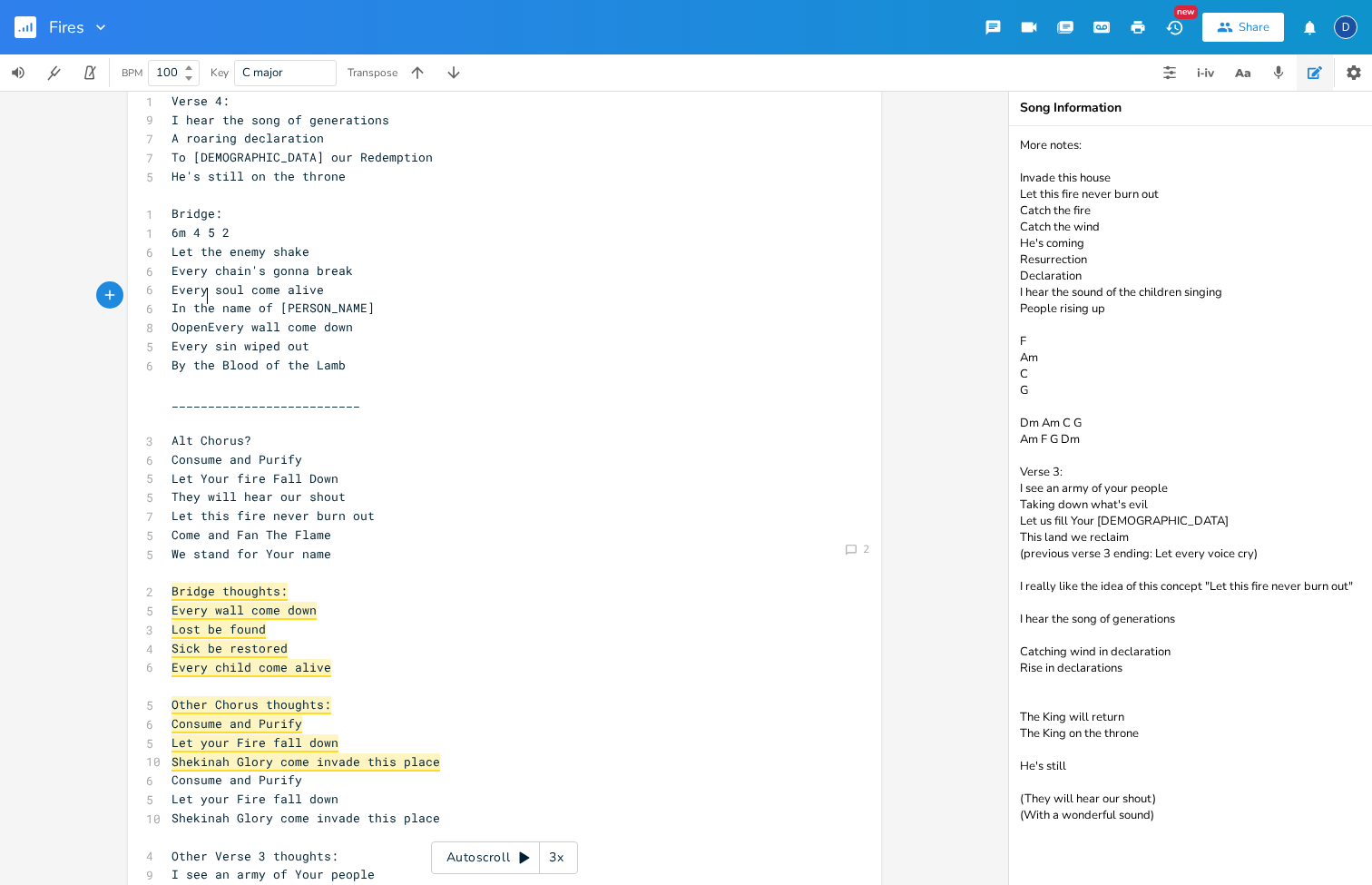
type textarea "Oopen"
type textarea "pemn"
type textarea "n blind eyes"
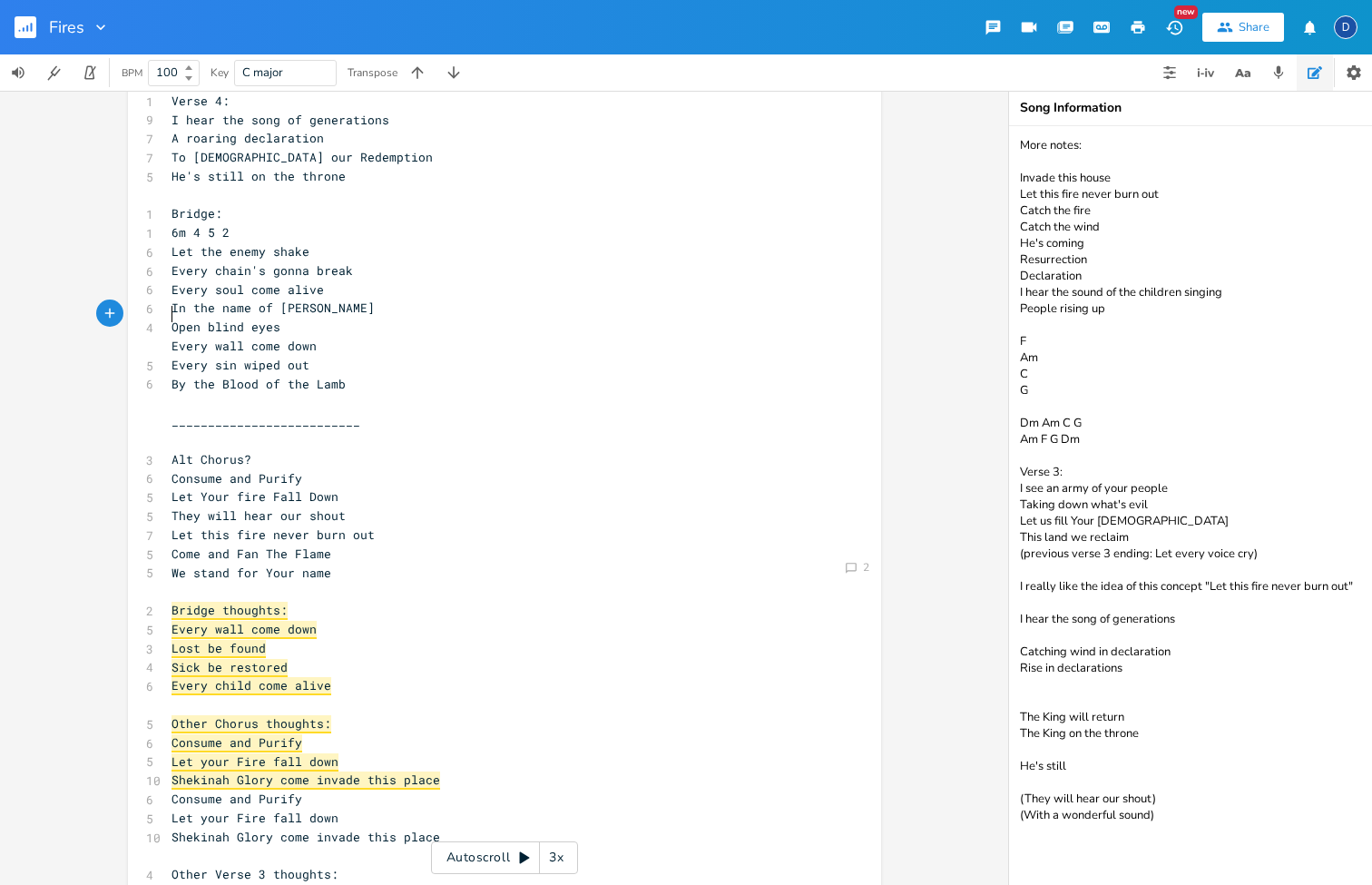
click at [183, 356] on span "Every sin wiped out" at bounding box center [241, 364] width 138 height 16
click at [168, 336] on pre "Every wall come down" at bounding box center [496, 346] width 656 height 19
click at [176, 337] on span "Every wall come down" at bounding box center [244, 345] width 145 height 16
type textarea "Ev"
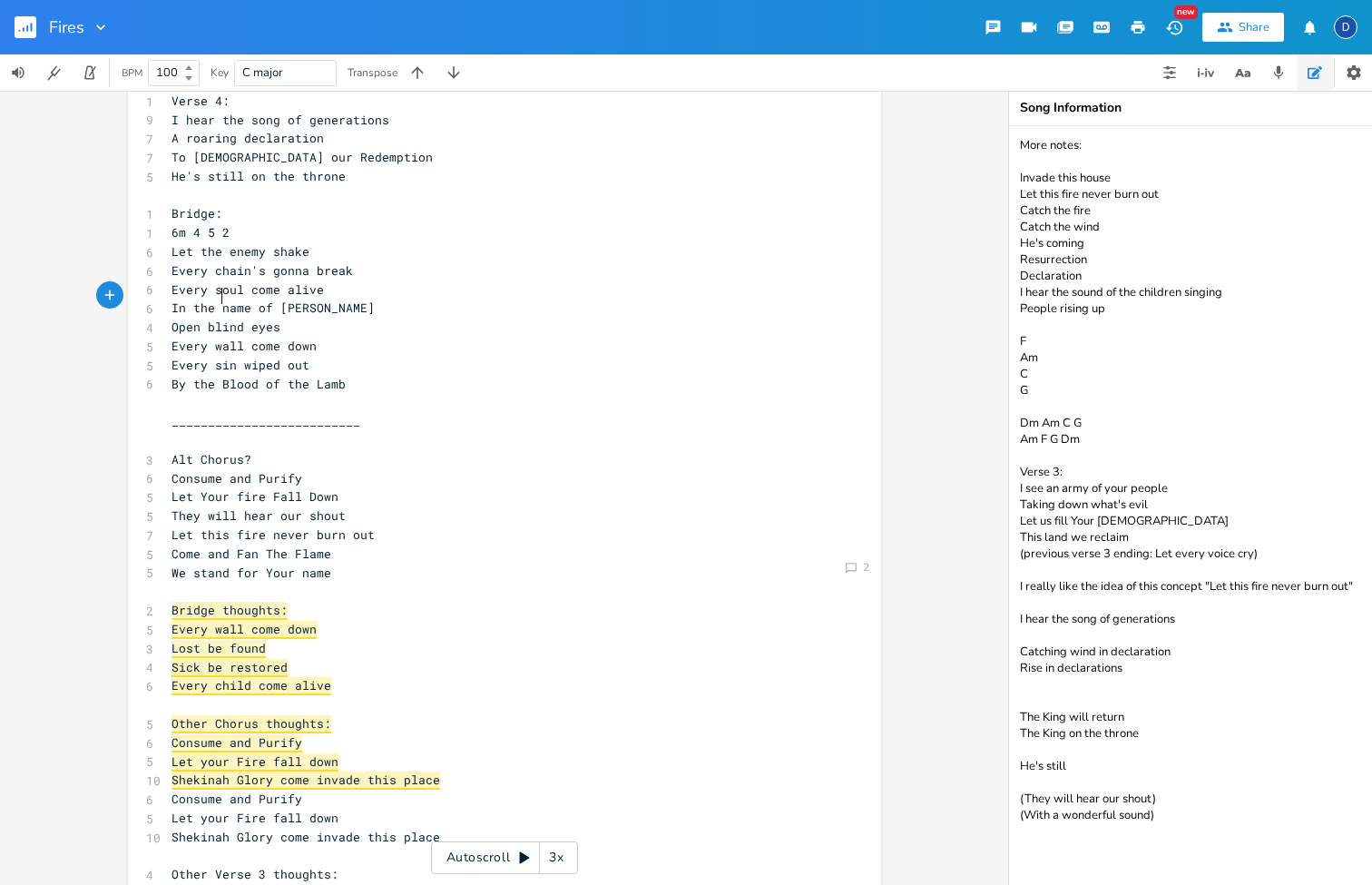
click at [214, 318] on span "Open blind eyes" at bounding box center [226, 326] width 109 height 16
type textarea "blind"
click at [214, 318] on span "Open blind eyes" at bounding box center [226, 326] width 109 height 16
click at [268, 413] on span "__________________________" at bounding box center [265, 421] width 189 height 16
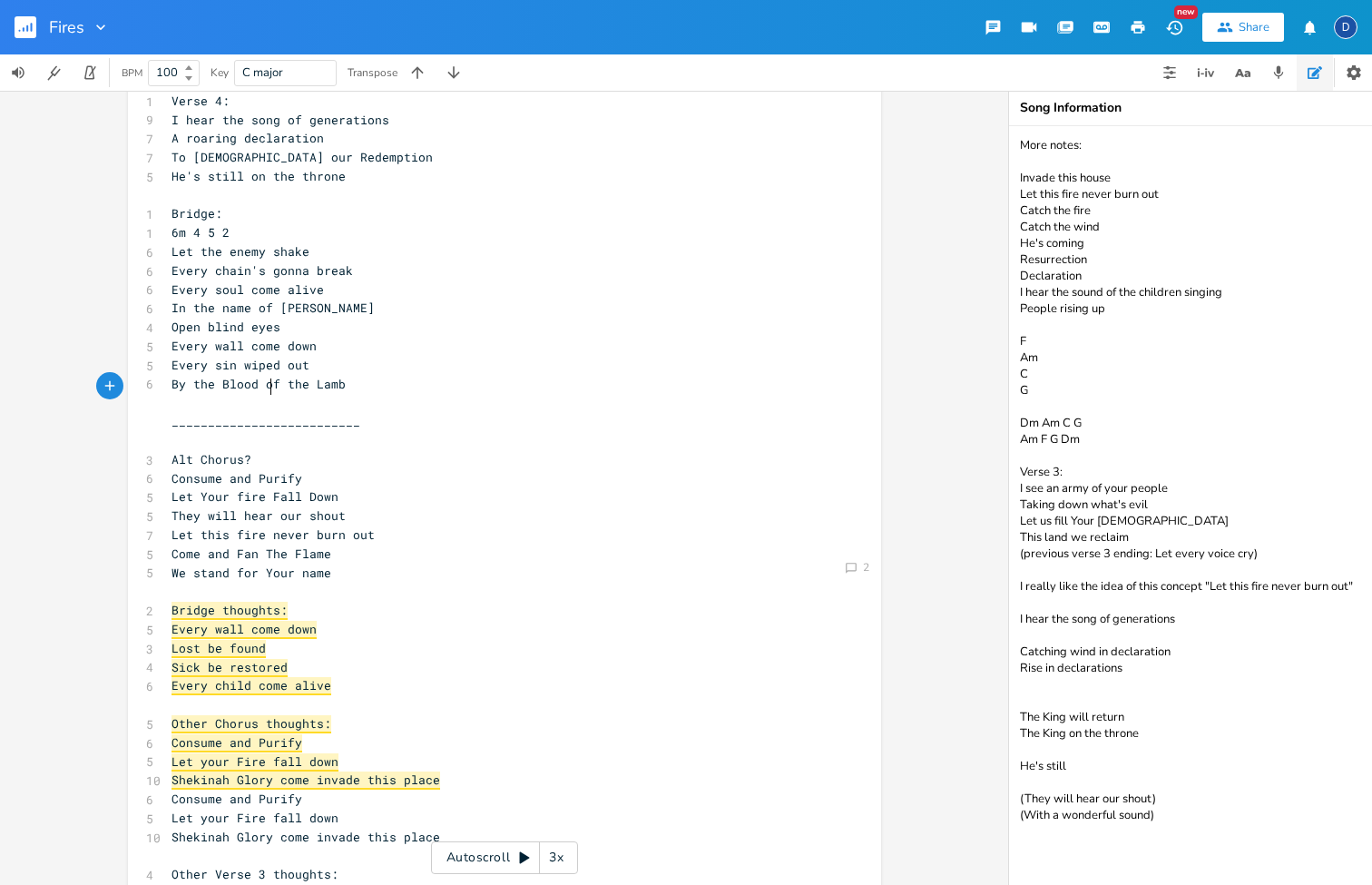
click at [337, 355] on pre "Every sin wiped out" at bounding box center [496, 365] width 656 height 19
drag, startPoint x: 290, startPoint y: 292, endPoint x: 145, endPoint y: 291, distance: 145.0
click at [168, 317] on div "4 Open blind eyes" at bounding box center [496, 327] width 656 height 19
type textarea "The lost are found"
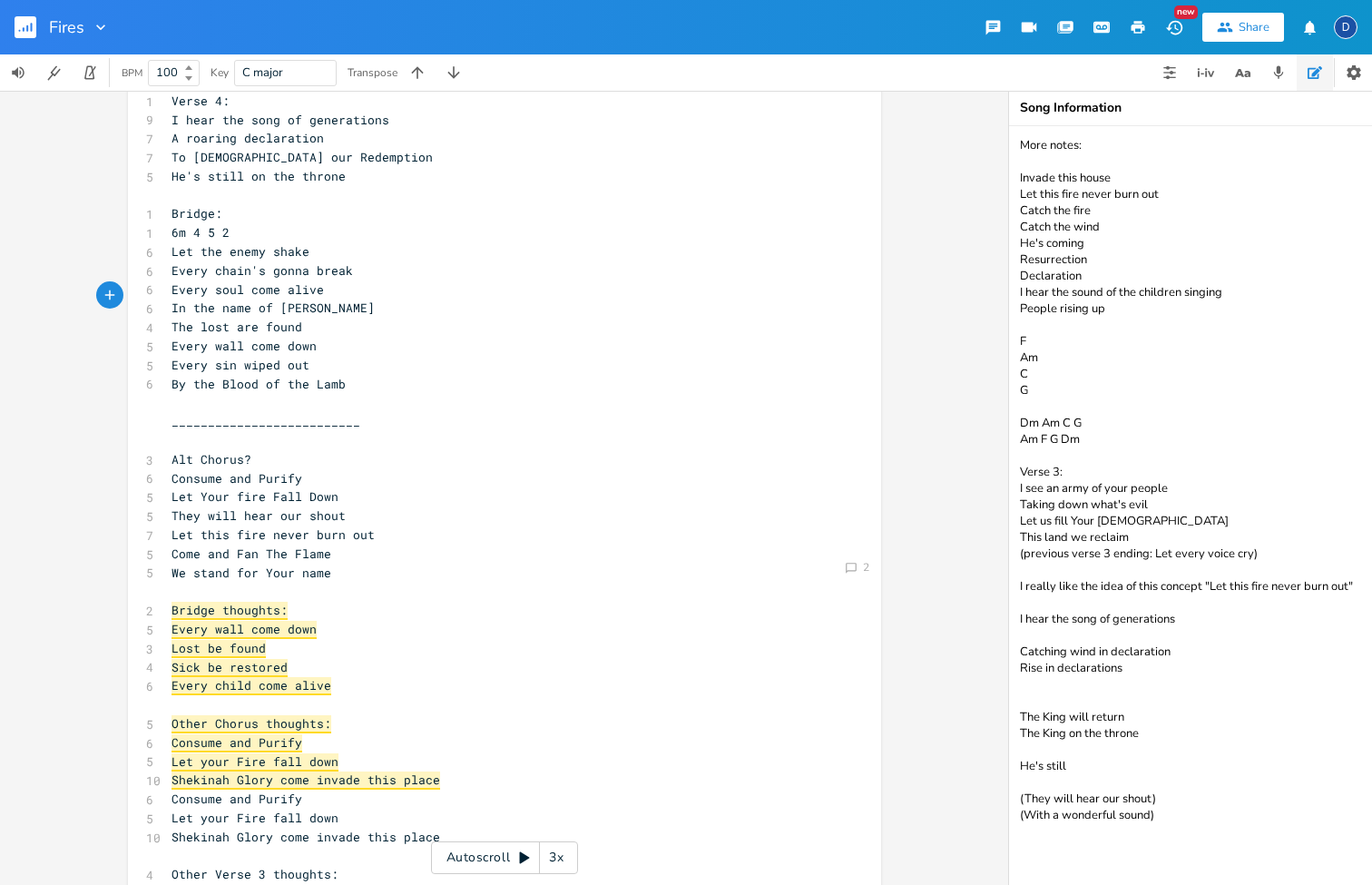
type textarea "The lost are found"
drag, startPoint x: 303, startPoint y: 294, endPoint x: 96, endPoint y: 294, distance: 207.0
click at [128, 294] on div "Comment 2 The lost are found x 1 Verse 1: 1 2m 6 1 5 8 I see the fires of reviv…" at bounding box center [504, 578] width 753 height 2210
click at [386, 355] on pre "Every sin wiped out" at bounding box center [496, 365] width 656 height 19
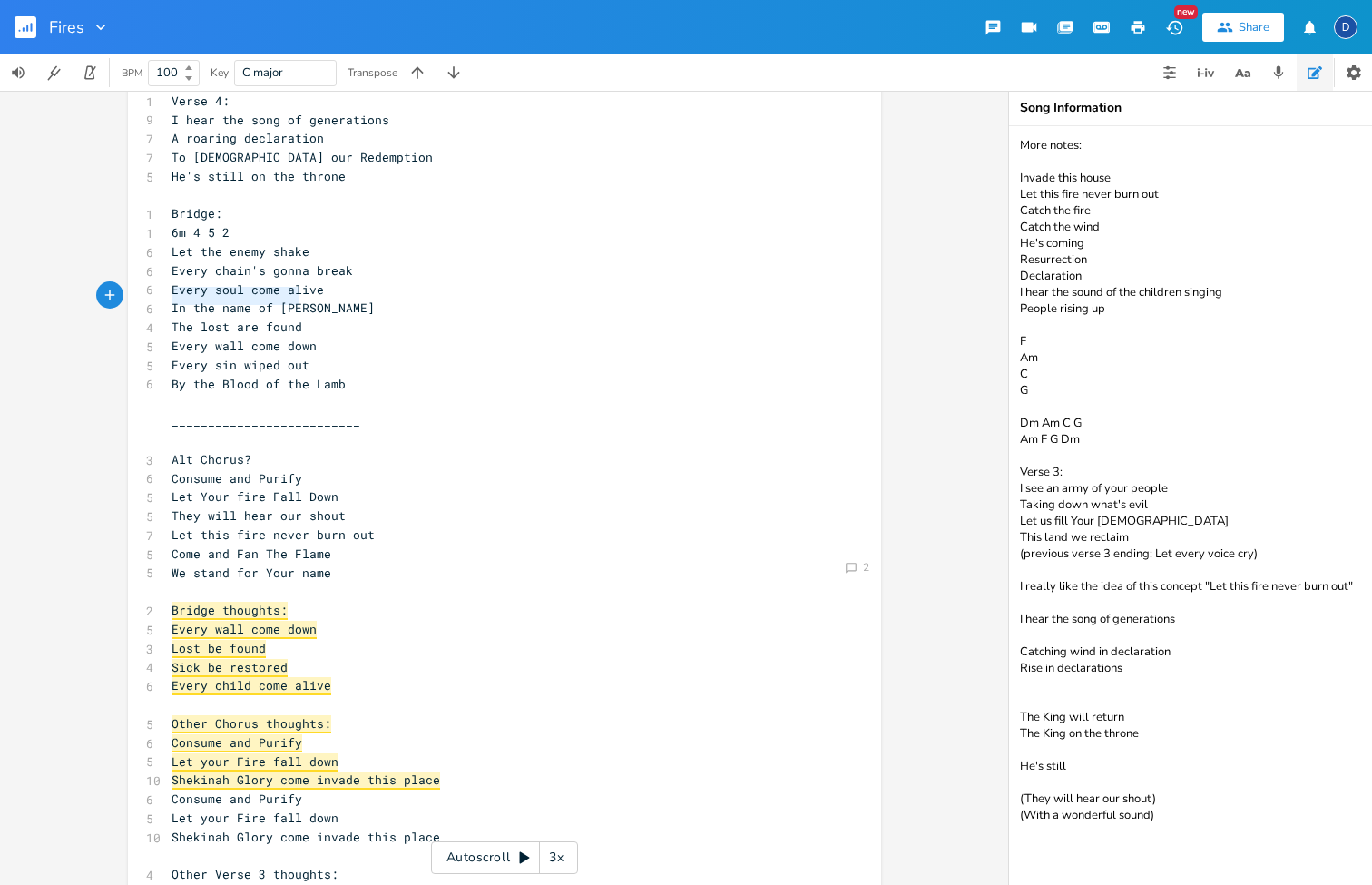
drag, startPoint x: 312, startPoint y: 297, endPoint x: 120, endPoint y: 297, distance: 192.0
click at [120, 297] on div "Comment 2 The lost are found x 1 Verse 1: 1 2m 6 1 5 8 I see the fires of reviv…" at bounding box center [504, 488] width 1008 height 794
type textarea "Open our"
type textarea "our hearts"
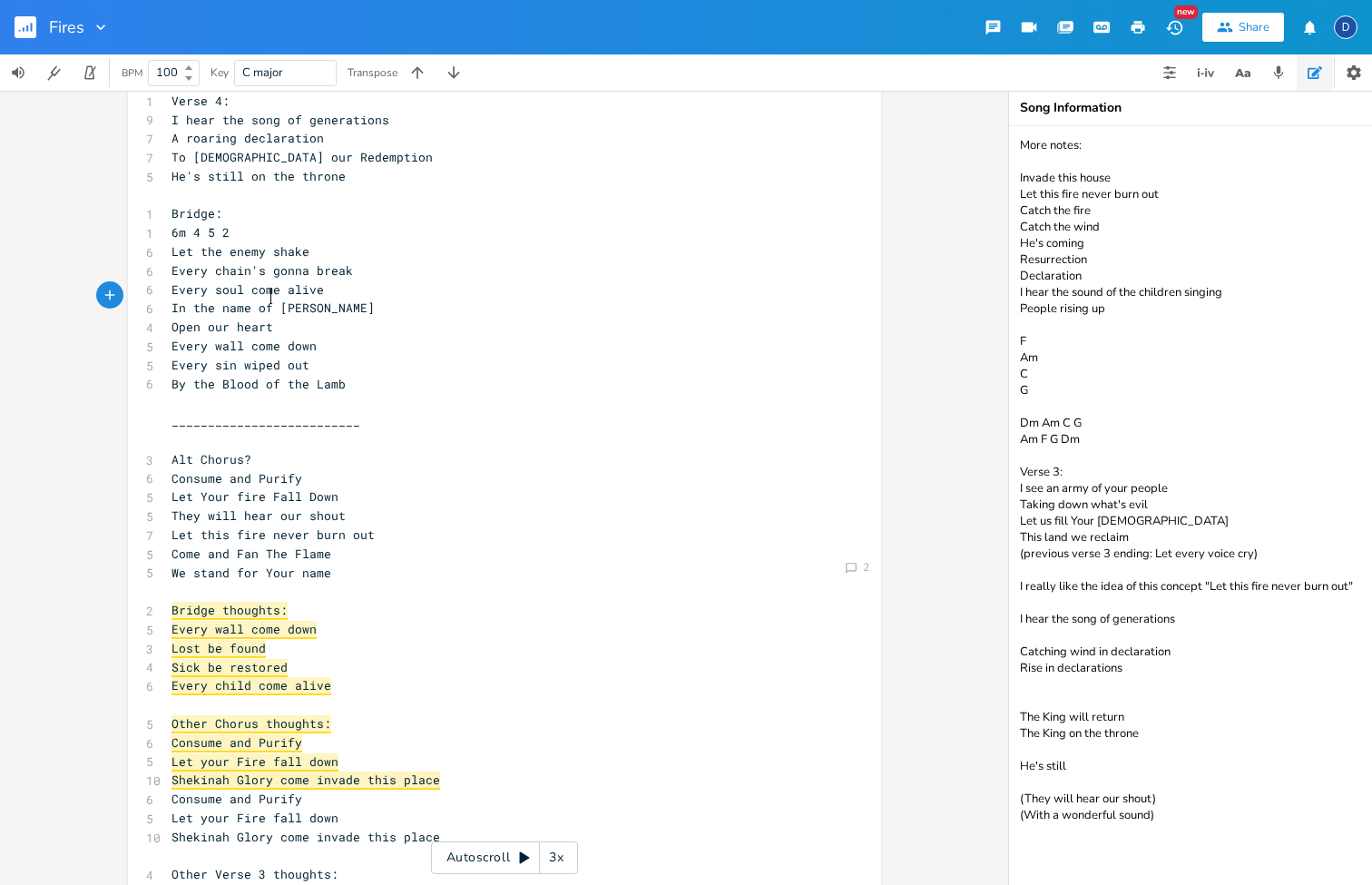
scroll to position [0, 45]
type textarea "thoughts"
type textarea "mimnd"
type textarea "nd"
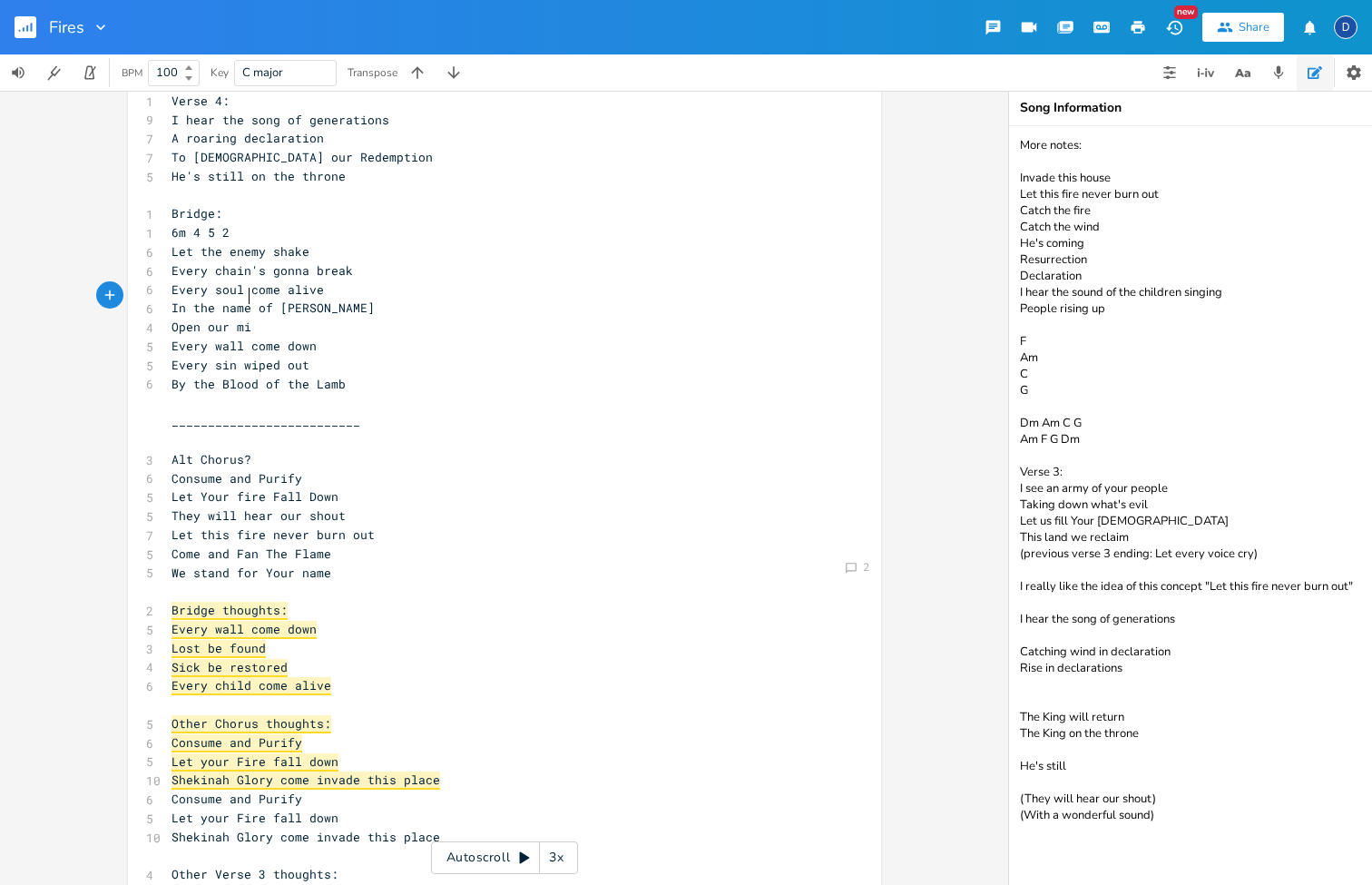
type textarea "nd"
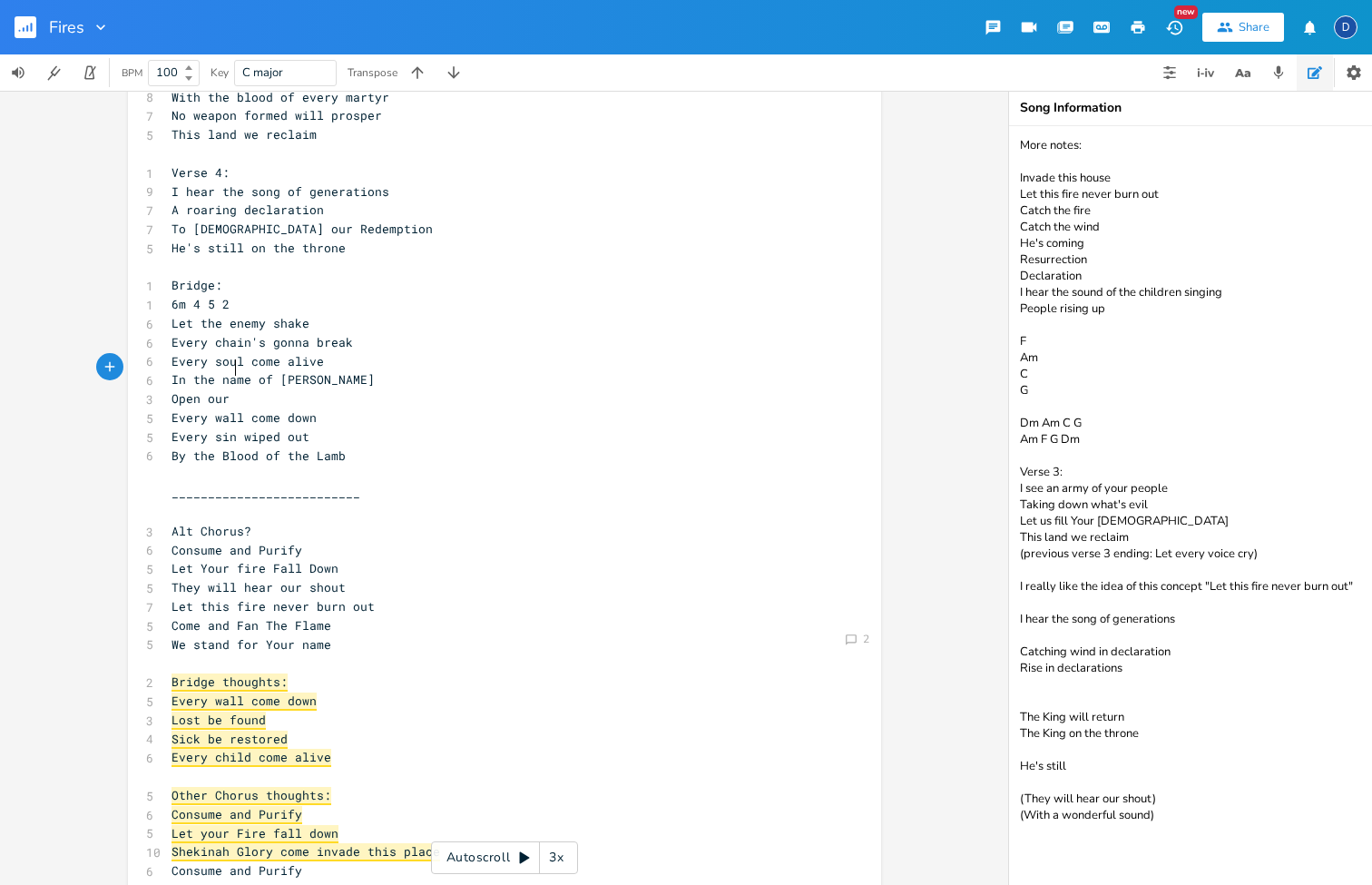
scroll to position [550, 0]
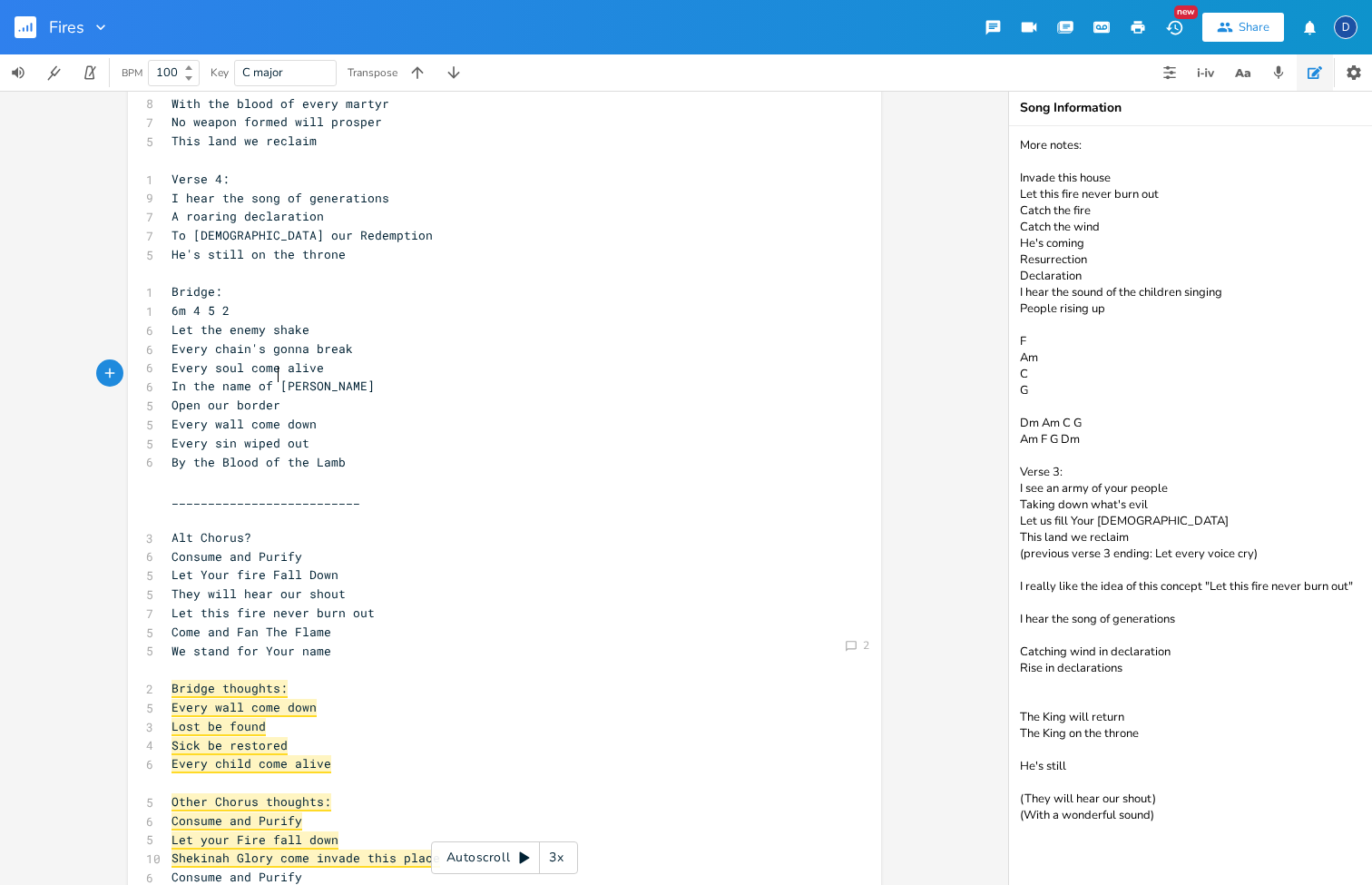
type textarea "borders"
type textarea "n"
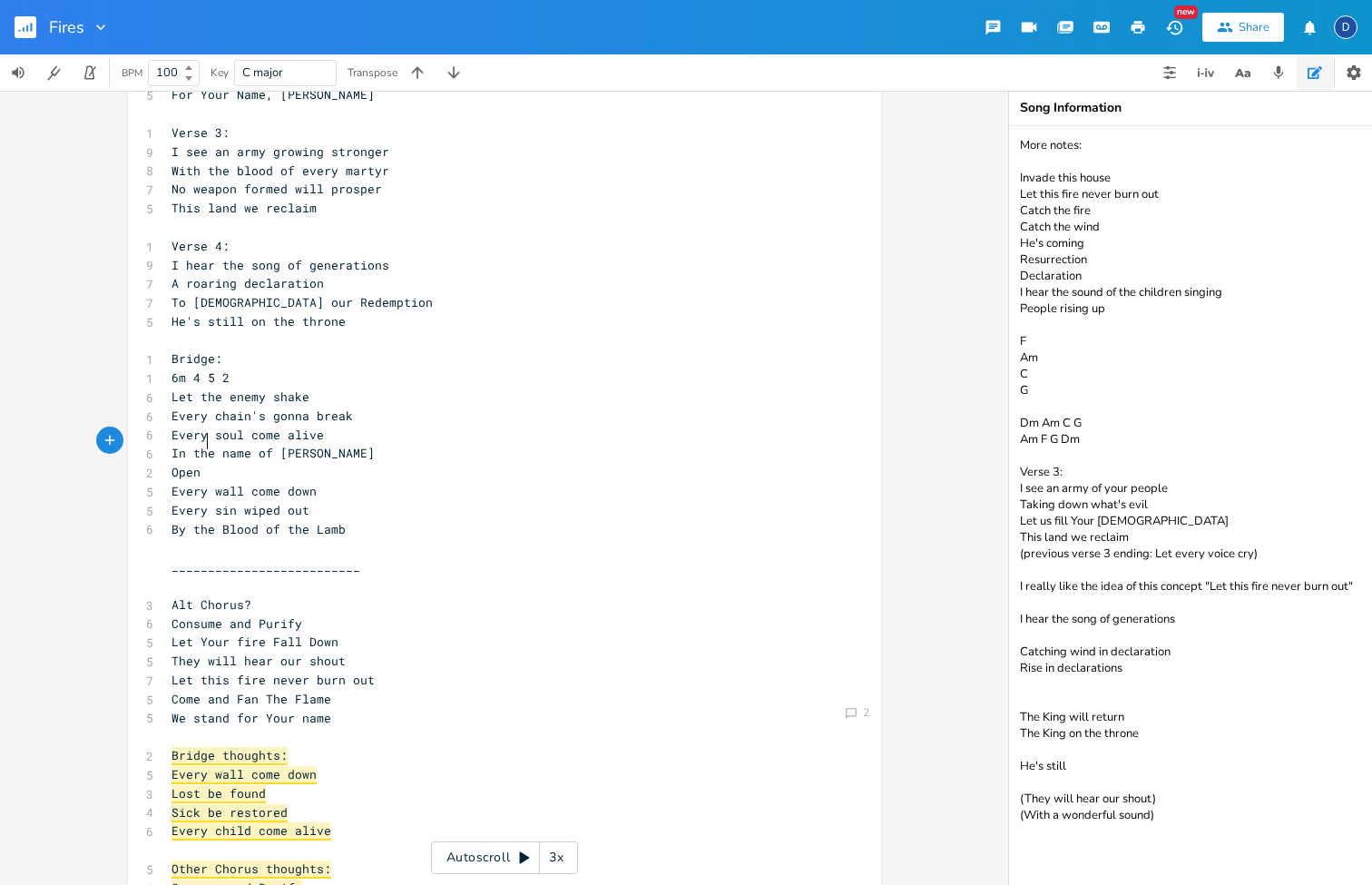
scroll to position [479, 0]
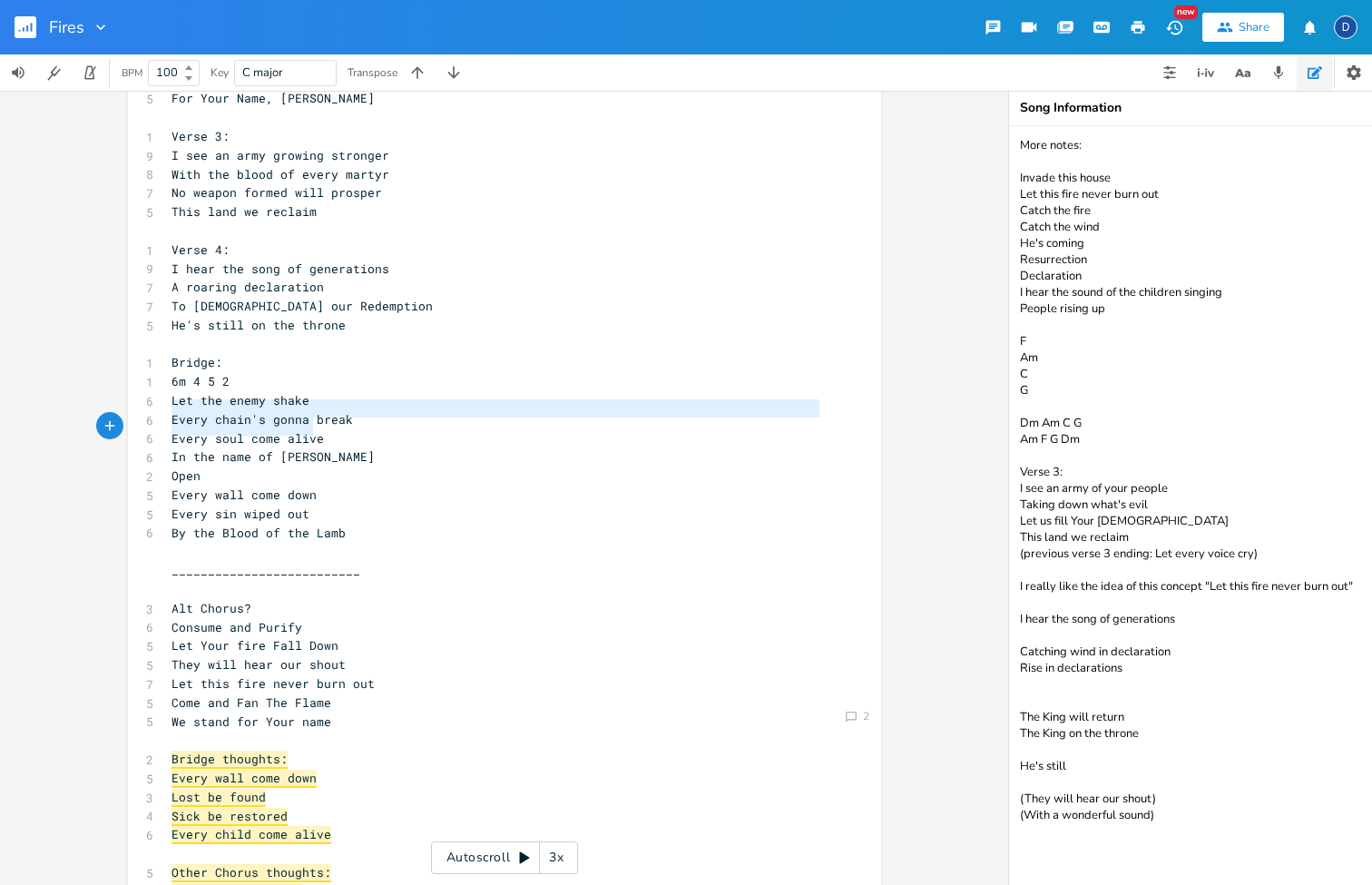
type textarea "Let the enemy shake Every chain's gonna break Every soul come alive In the name…"
drag, startPoint x: 315, startPoint y: 432, endPoint x: 120, endPoint y: 375, distance: 203.2
click at [128, 376] on div "Let the enemy shake Every chain's gonna break Every soul come alive In the name…" at bounding box center [504, 728] width 753 height 2210
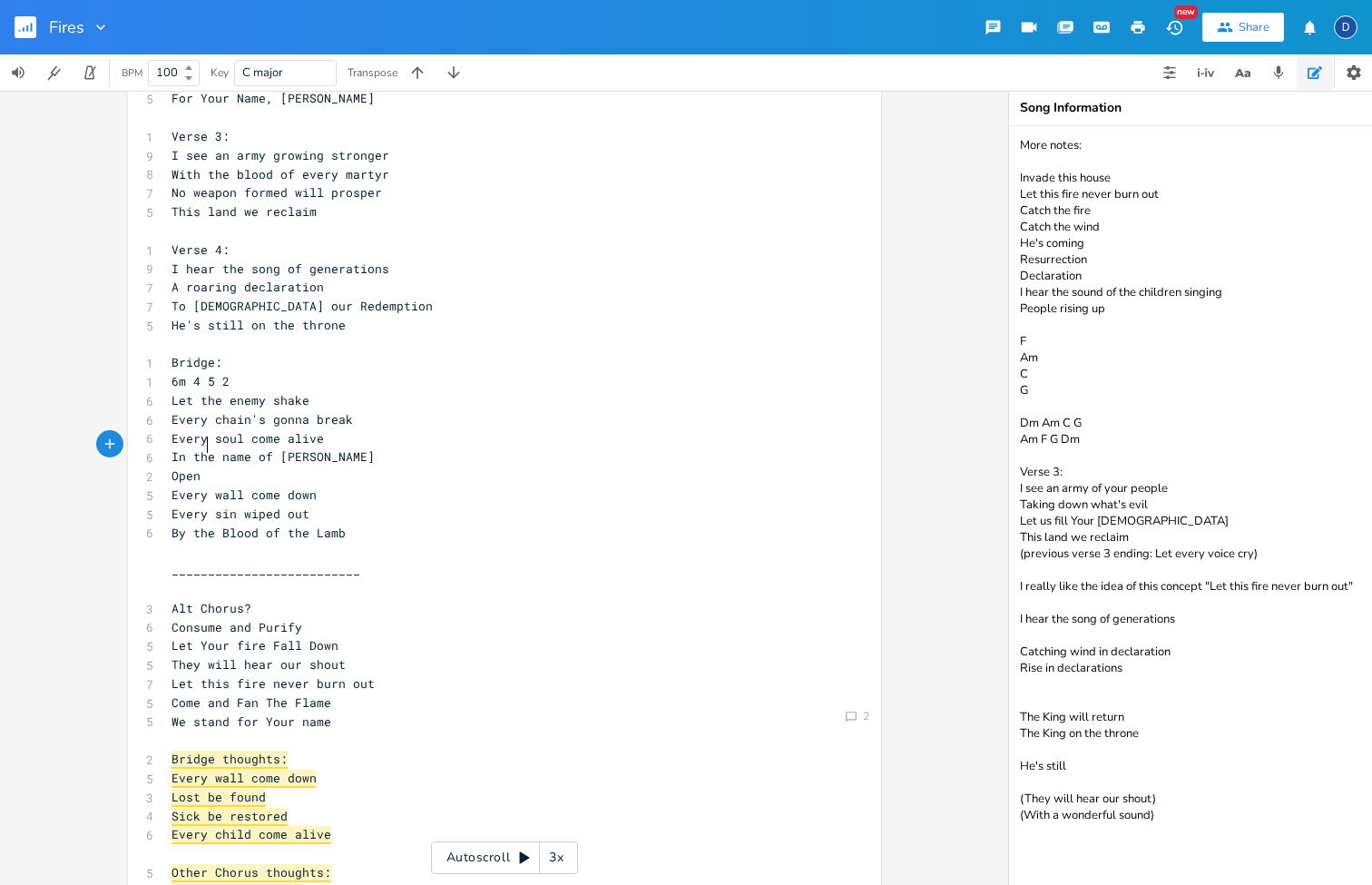
click at [318, 466] on pre "Open" at bounding box center [496, 476] width 656 height 19
type textarea "the name of [PERSON_NAME]"
drag, startPoint x: 304, startPoint y: 428, endPoint x: 182, endPoint y: 414, distance: 122.8
click at [182, 447] on pre "In the name of [PERSON_NAME]" at bounding box center [496, 457] width 656 height 19
click at [257, 448] on span "In the name of [PERSON_NAME]" at bounding box center [273, 456] width 204 height 16
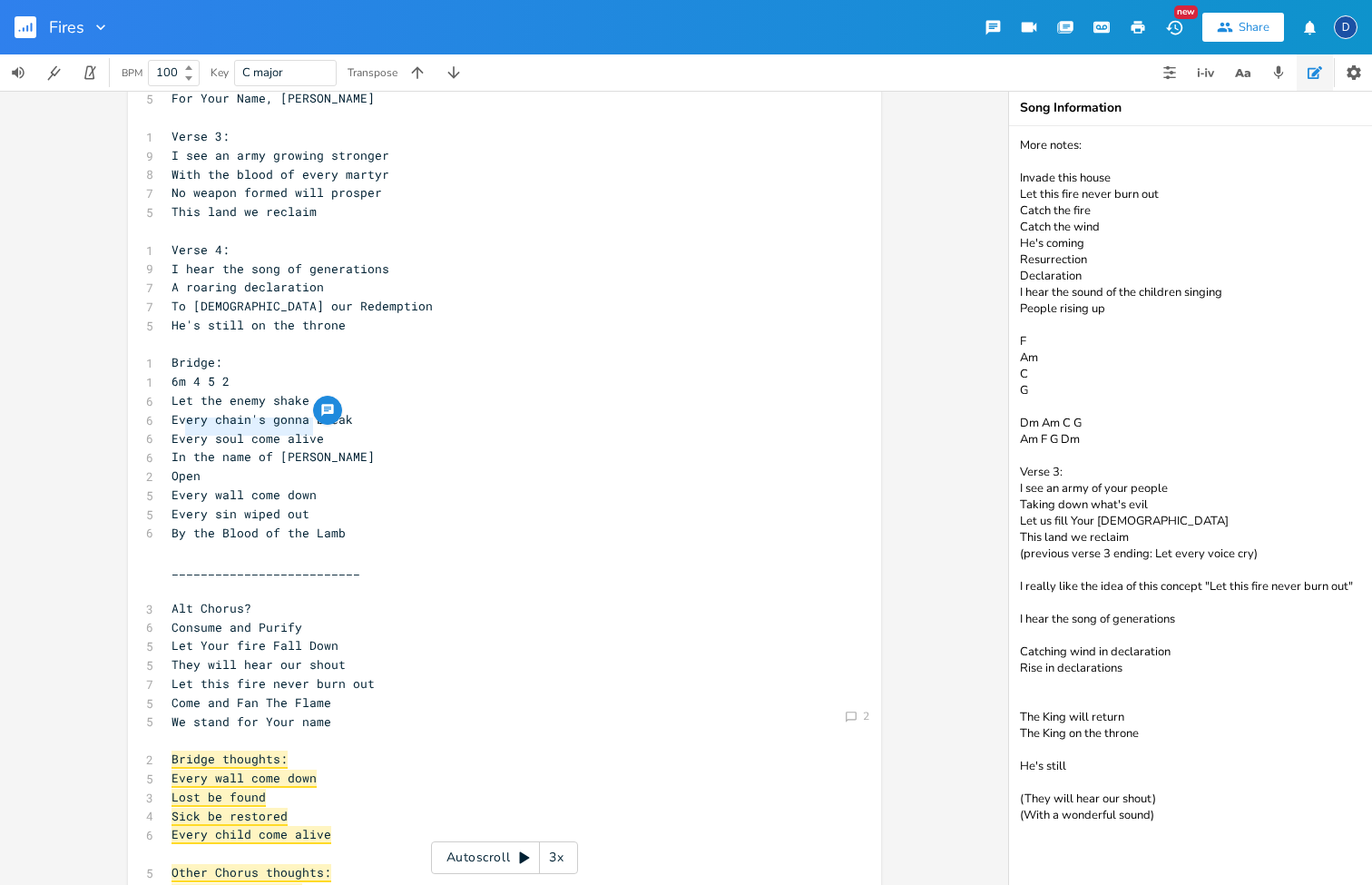
scroll to position [0, 82]
type textarea "Every soul come alive In the name of [DEMOGRAPHIC_DATA] Open"
click at [128, 406] on div "Comment 2 Every soul come alive In the name of [DEMOGRAPHIC_DATA] Open x 1 Vers…" at bounding box center [504, 728] width 753 height 2210
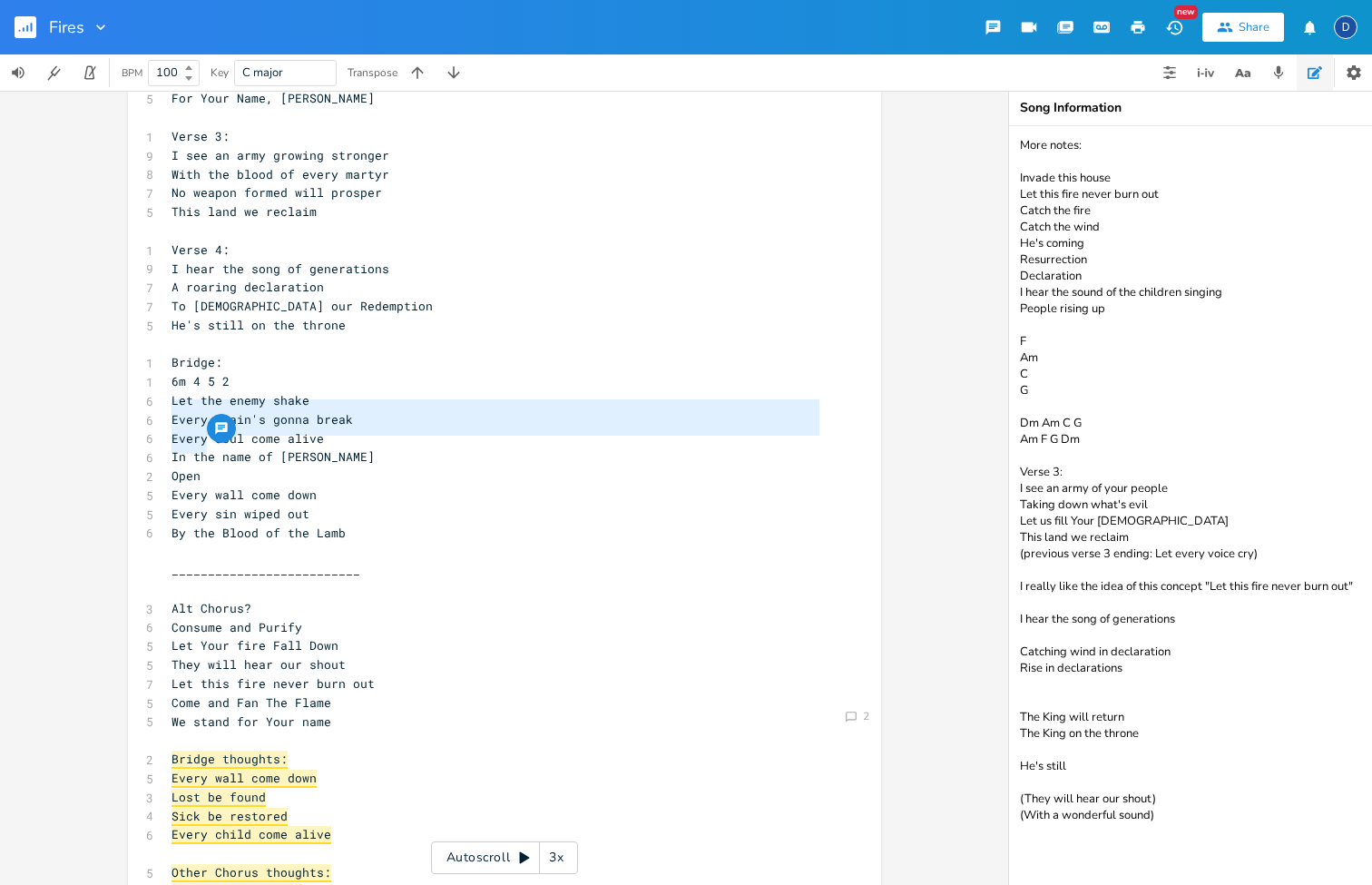
click at [315, 525] on span "By the Blood of the Lamb" at bounding box center [259, 533] width 174 height 16
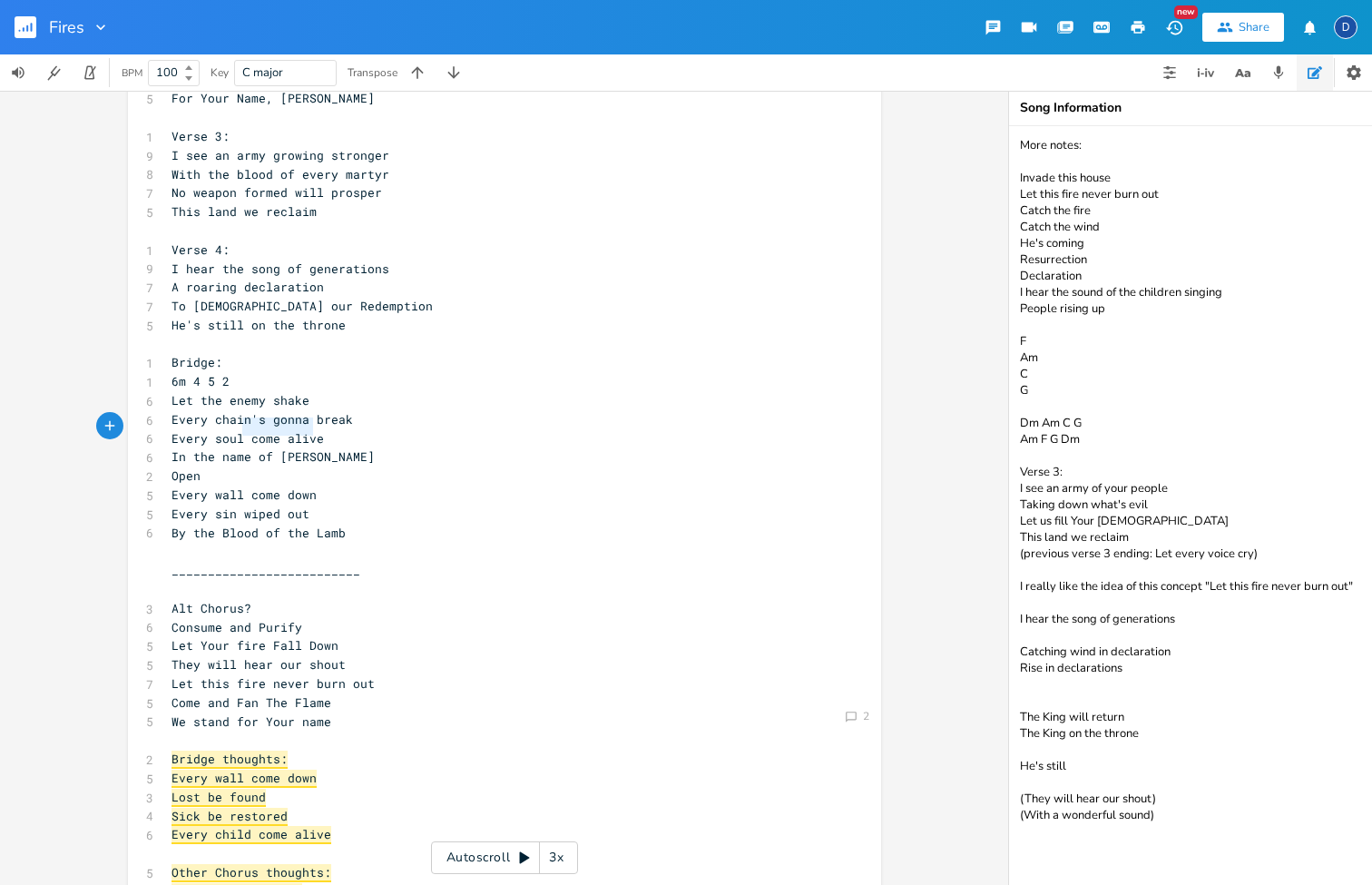
type textarea "In the name of [PERSON_NAME]"
drag, startPoint x: 329, startPoint y: 427, endPoint x: 144, endPoint y: 422, distance: 185.1
click at [168, 447] on div "6 In the name of [PERSON_NAME]" at bounding box center [496, 457] width 656 height 19
click at [188, 467] on span "Open" at bounding box center [186, 475] width 29 height 16
click at [206, 466] on pre "Open" at bounding box center [496, 476] width 656 height 19
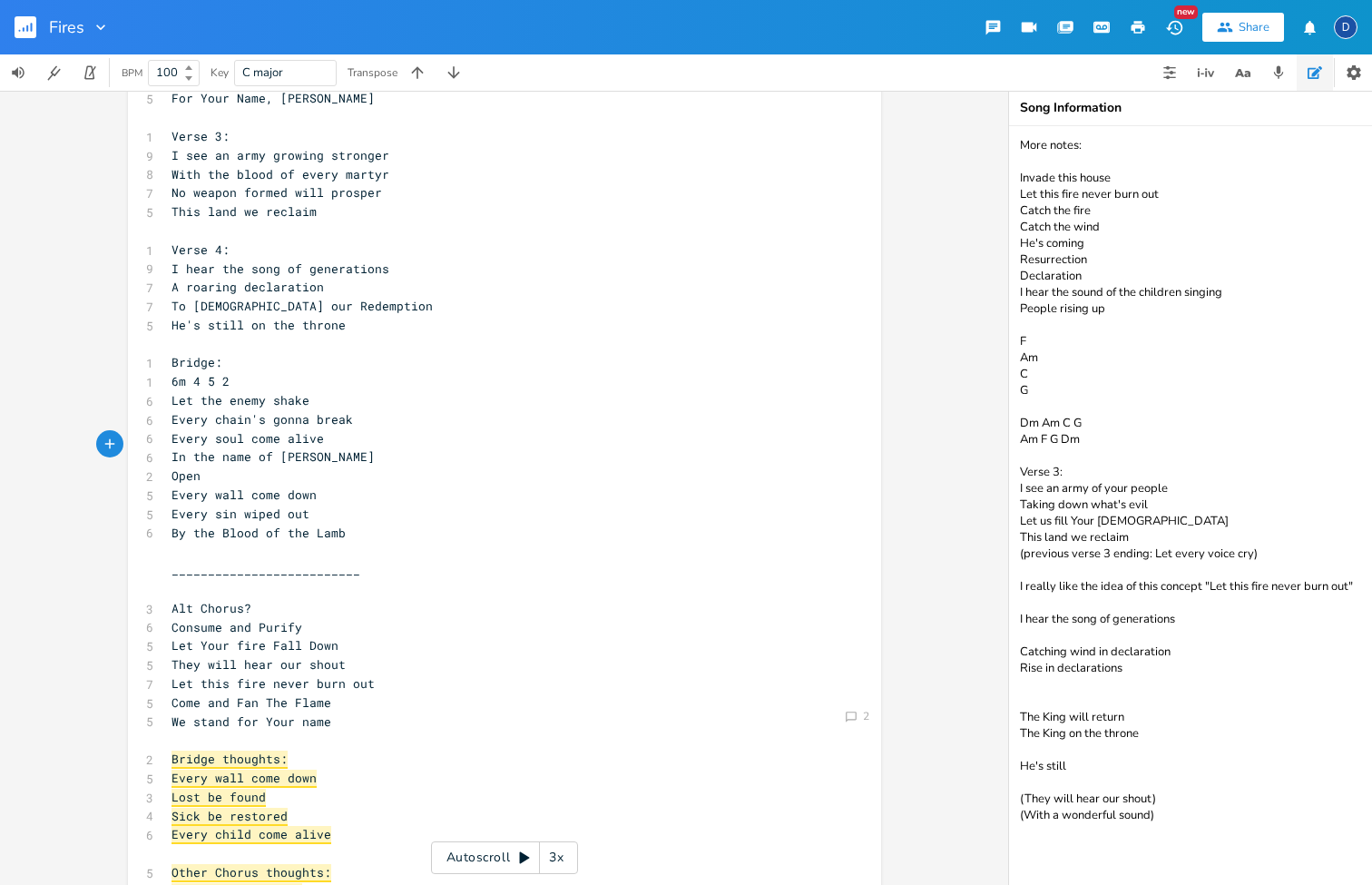
click at [206, 466] on pre "Open" at bounding box center [496, 476] width 656 height 19
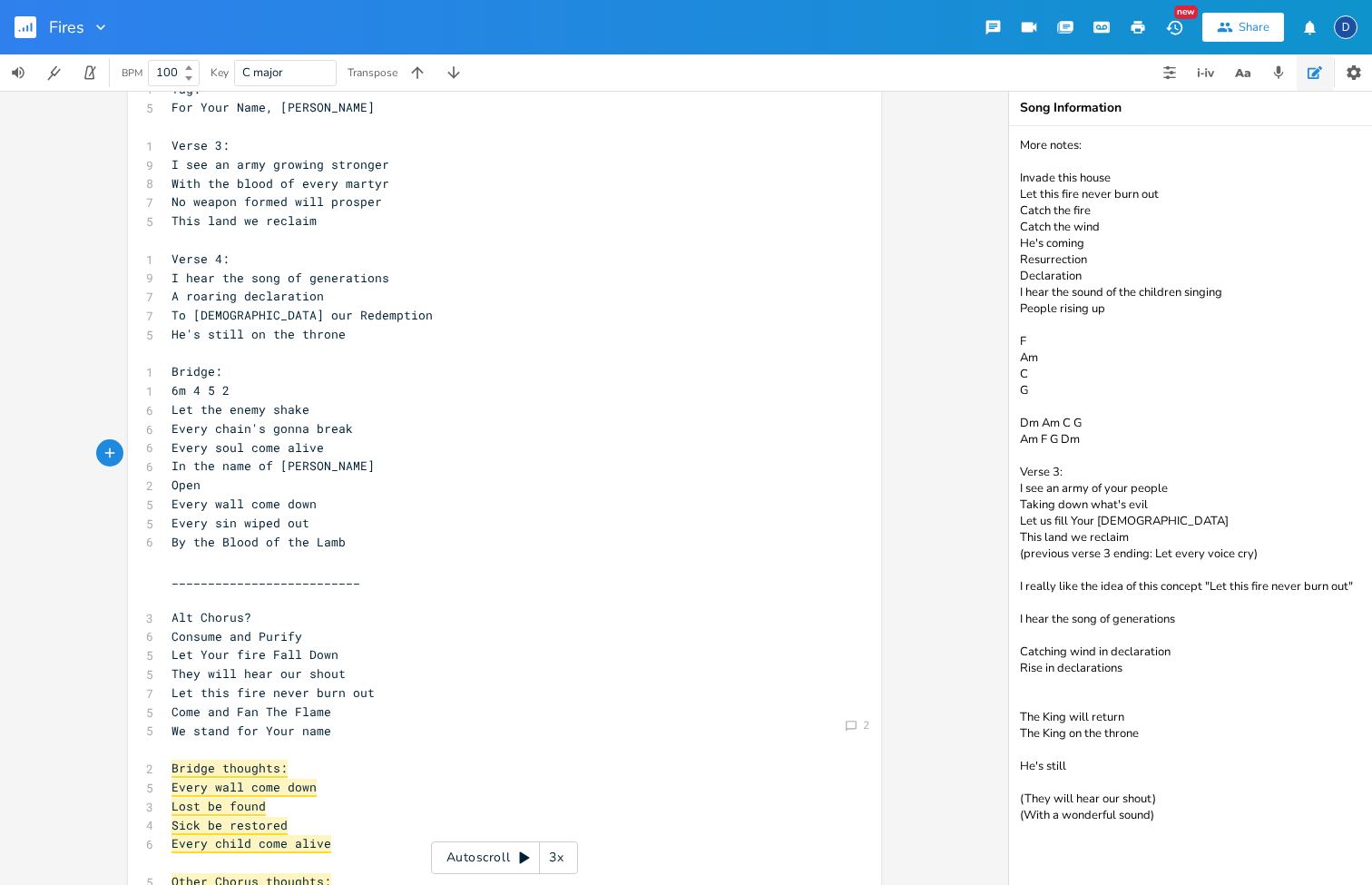
scroll to position [461, 0]
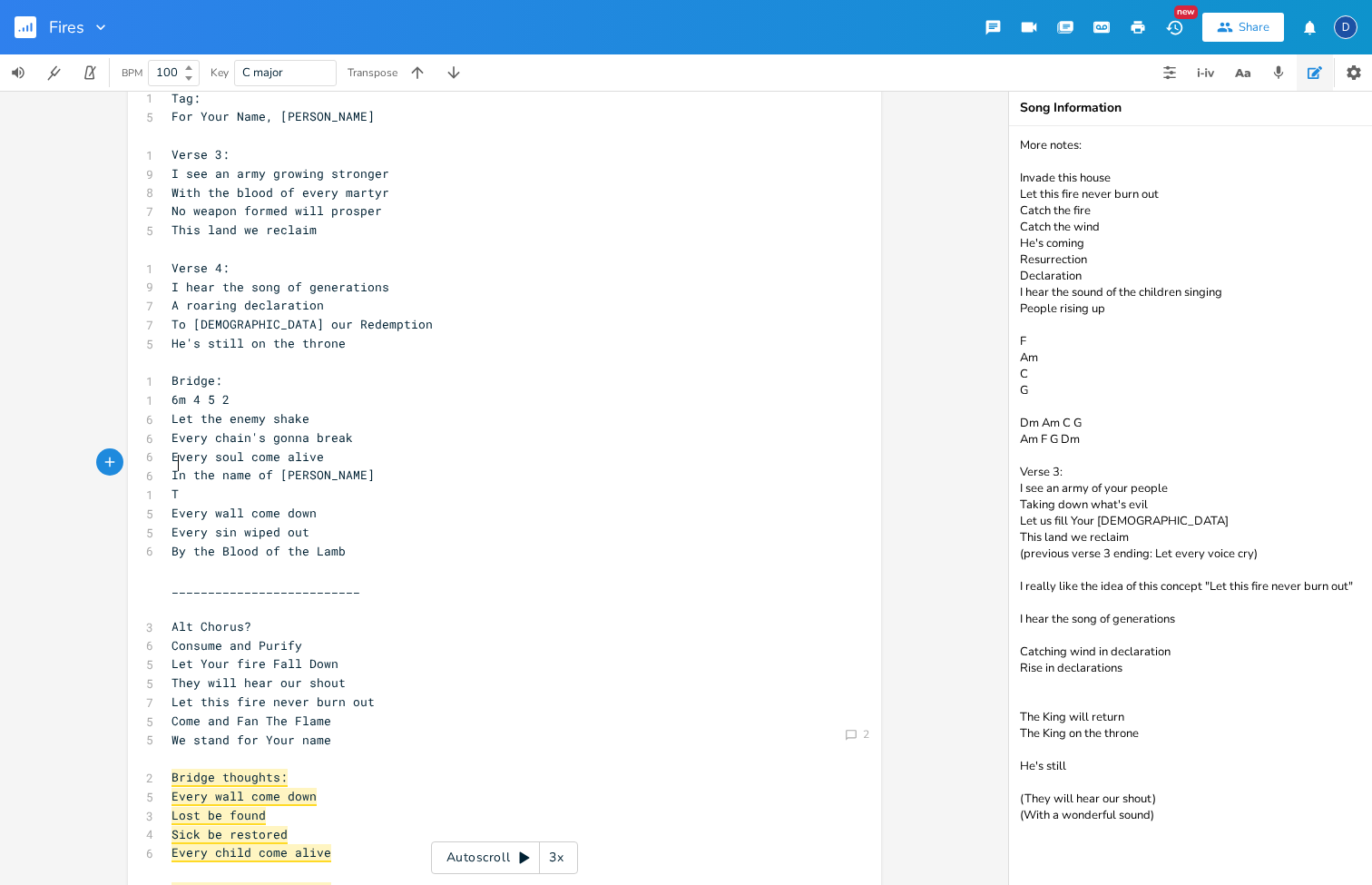
type textarea "Th"
type textarea "B"
type textarea "Dead come to life"
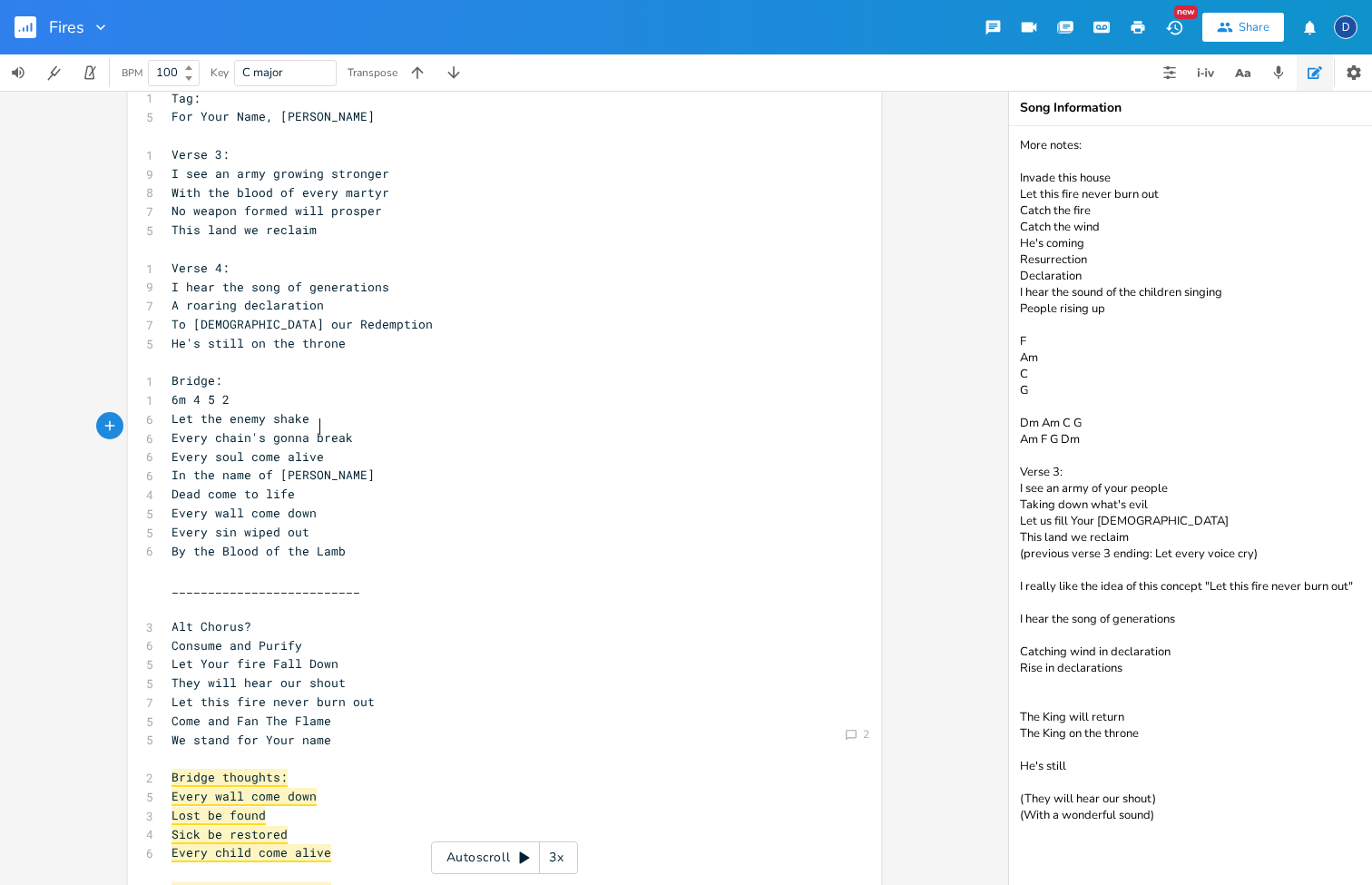
type textarea "Every soul come alive"
drag, startPoint x: 322, startPoint y: 428, endPoint x: 149, endPoint y: 427, distance: 173.0
click at [149, 428] on div "Every soul come alive x 1 Verse 1: 1 2m 6 1 5 8 I see the fires of revival 6 Bu…" at bounding box center [504, 746] width 753 height 2210
click at [275, 485] on span "Dead come to life" at bounding box center [233, 493] width 123 height 16
click at [300, 484] on pre "Dead come to life" at bounding box center [496, 494] width 656 height 19
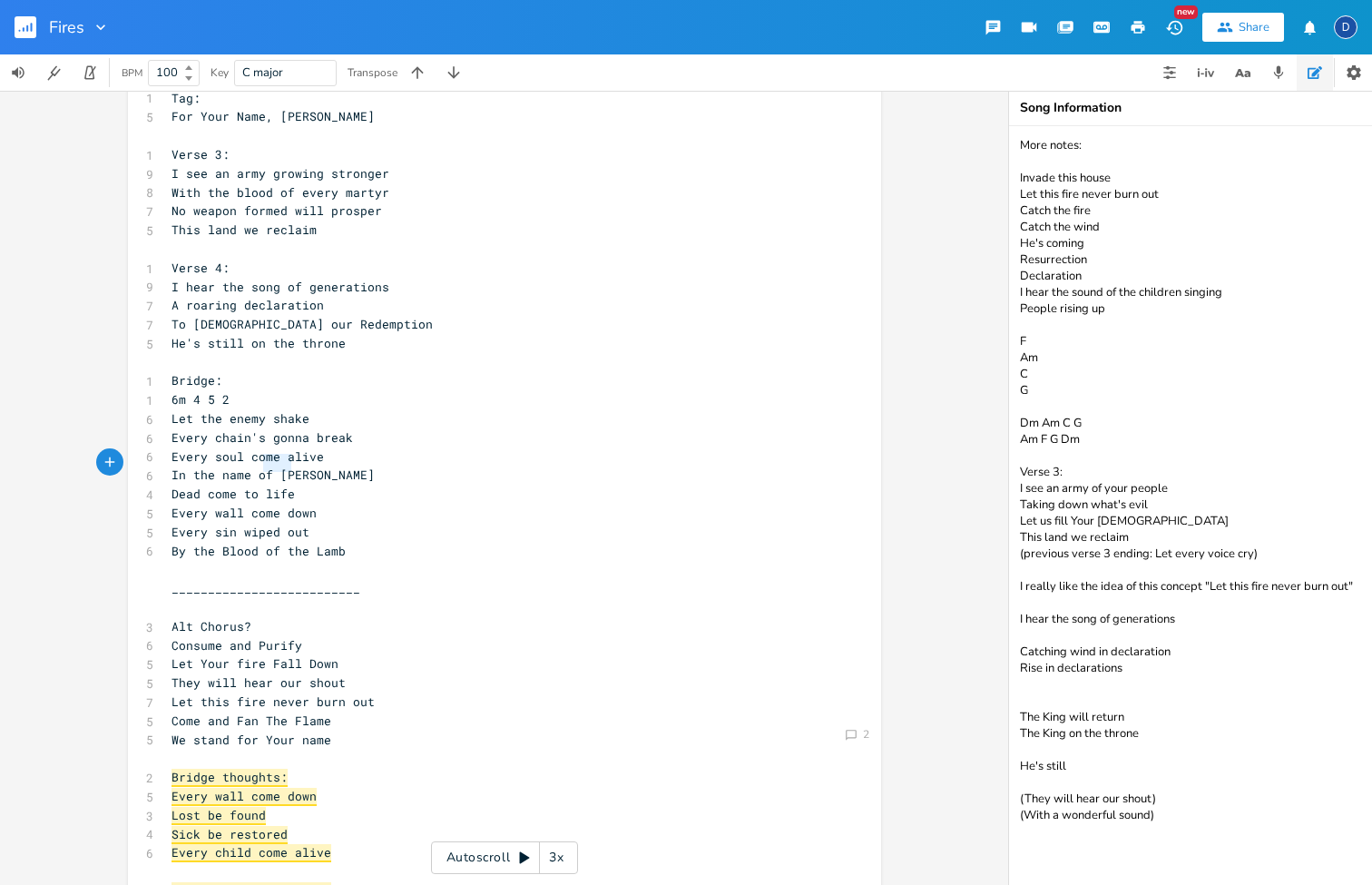
click at [300, 484] on pre "Dead come to life" at bounding box center [496, 494] width 656 height 19
type textarea "Dead come to life"
click at [300, 484] on pre "Dead come to life" at bounding box center [496, 494] width 656 height 19
click at [306, 484] on pre "Dead come to life" at bounding box center [496, 494] width 656 height 19
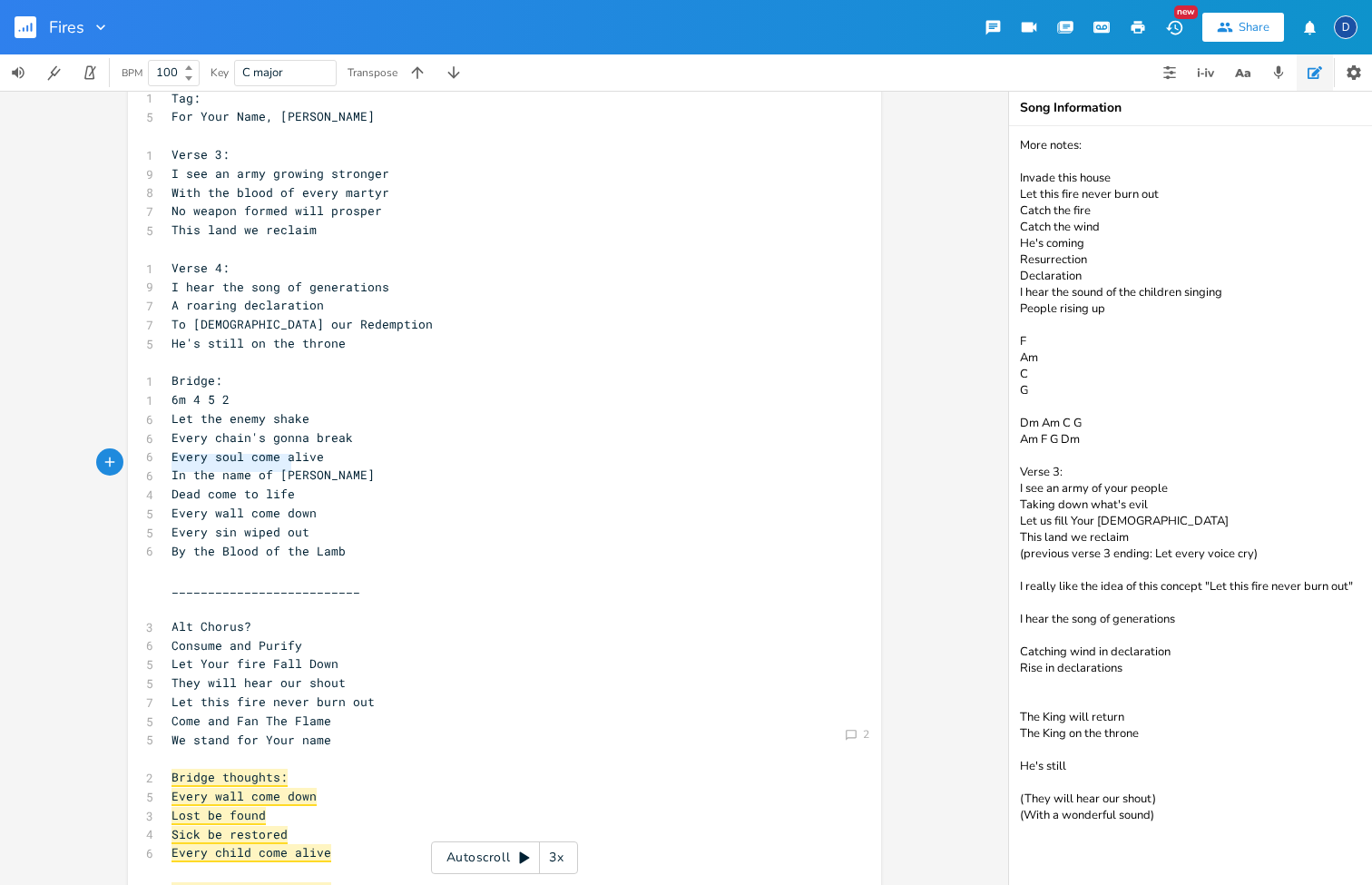
type textarea "In the name of [PERSON_NAME] Dead come to life"
drag, startPoint x: 307, startPoint y: 460, endPoint x: 119, endPoint y: 452, distance: 188.2
click at [119, 453] on div "Comment 2 In the name of [DEMOGRAPHIC_DATA] Dead come to life x 1 Verse 1: 1 2m…" at bounding box center [504, 488] width 1008 height 794
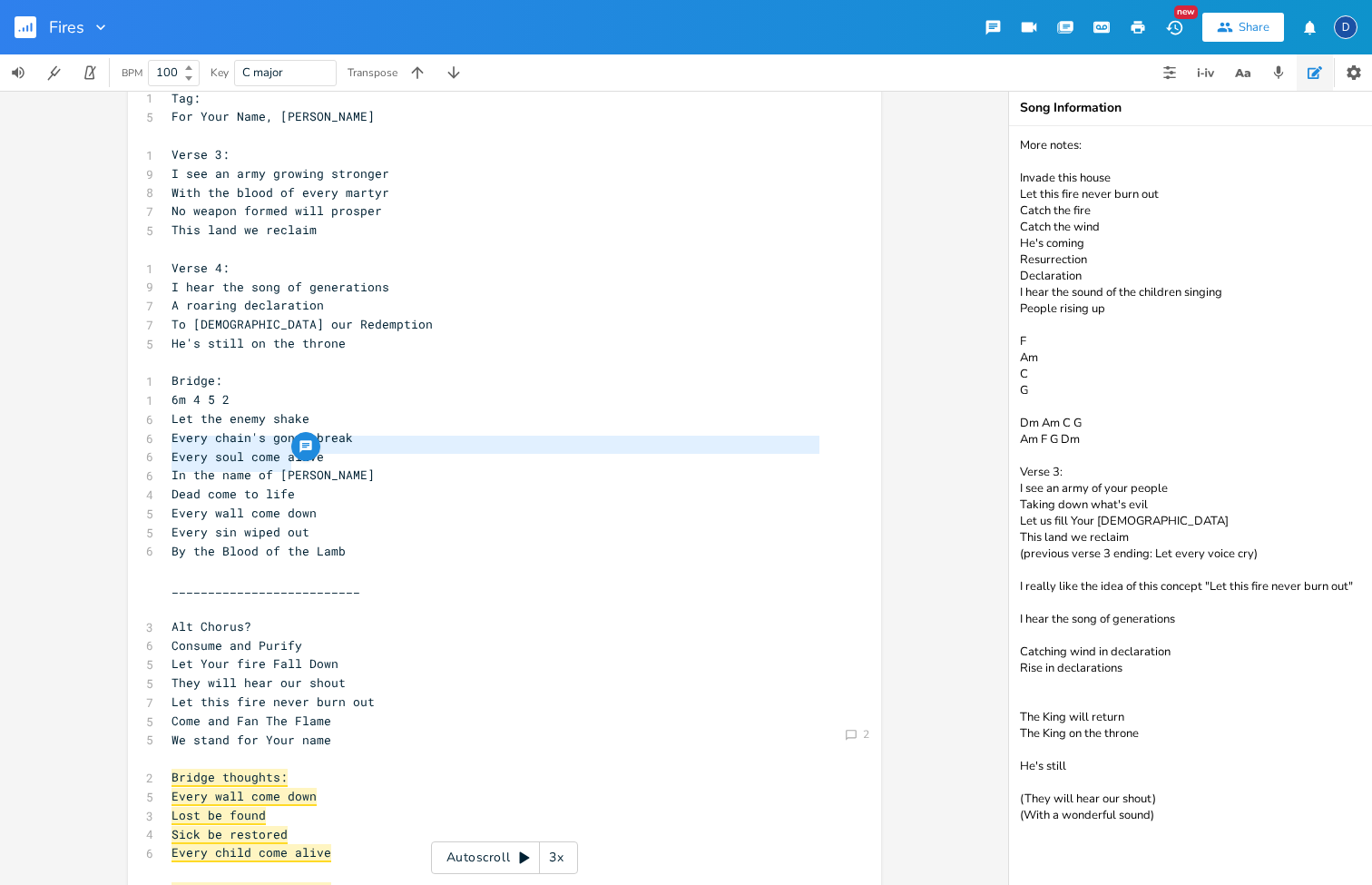
click at [281, 524] on span "Every sin wiped out" at bounding box center [241, 532] width 138 height 16
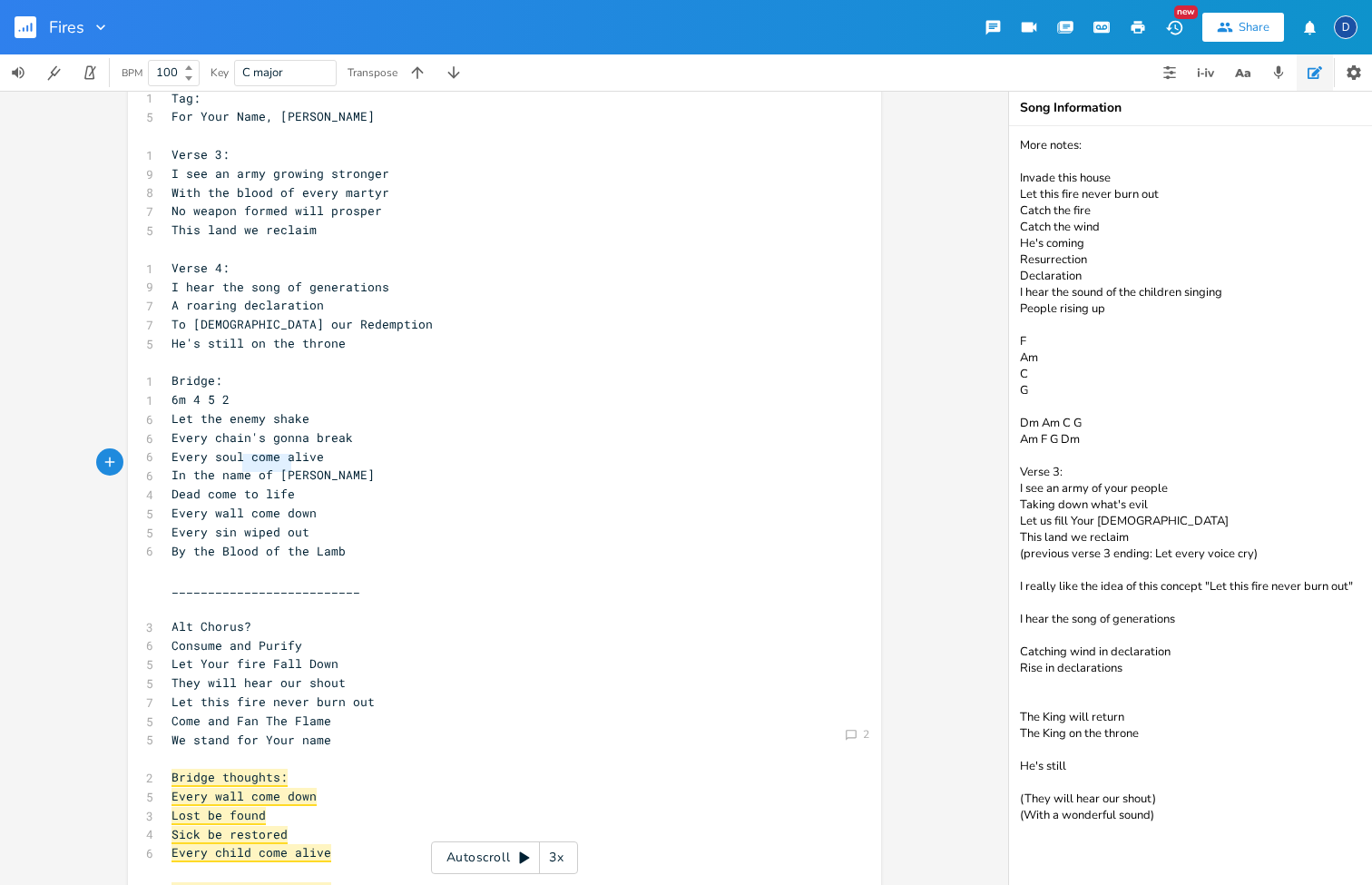
type textarea "Dead come to life"
drag, startPoint x: 267, startPoint y: 460, endPoint x: 139, endPoint y: 459, distance: 128.0
click at [168, 484] on div "4 Dead come to life" at bounding box center [496, 494] width 656 height 19
click at [239, 505] on span "Every wall come down" at bounding box center [244, 513] width 145 height 16
type textarea "Dead come to life"
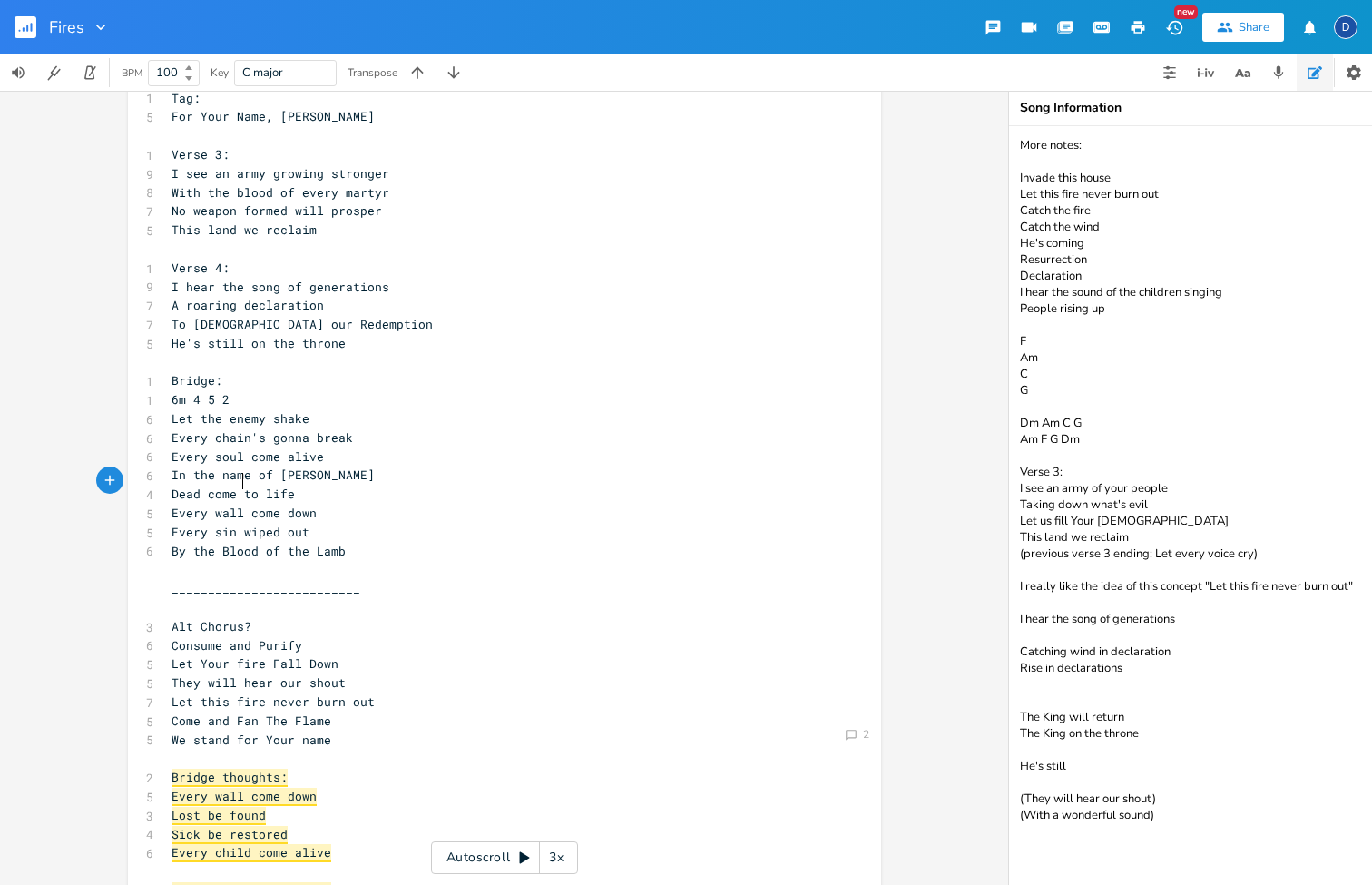
drag, startPoint x: 302, startPoint y: 466, endPoint x: 60, endPoint y: 458, distance: 242.1
click at [74, 460] on div "Comment 2 Dead come to life x 1 Verse 1: 1 2m 6 1 5 8 I see the fires of reviva…" at bounding box center [504, 488] width 1008 height 794
click at [275, 598] on pre "​" at bounding box center [496, 607] width 656 height 19
type textarea "Every wall come down"
drag, startPoint x: 314, startPoint y: 489, endPoint x: 144, endPoint y: 477, distance: 170.4
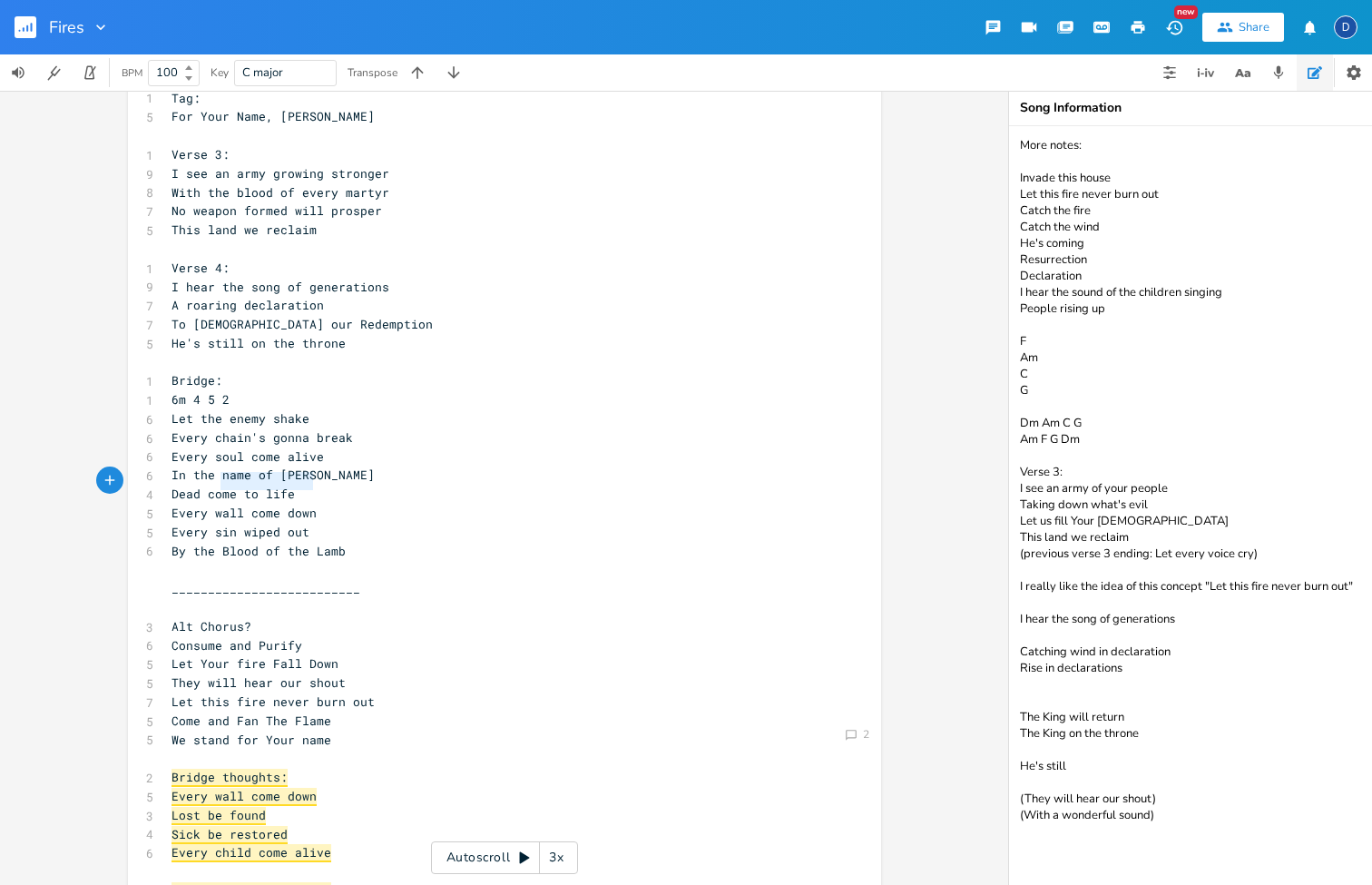
click at [168, 504] on div "5 Every wall come down" at bounding box center [496, 514] width 656 height 19
click at [278, 543] on span "By the Blood of the Lamb" at bounding box center [259, 551] width 174 height 16
type textarea "Every sin wiped out"
drag, startPoint x: 315, startPoint y: 502, endPoint x: 153, endPoint y: 502, distance: 162.0
click at [154, 502] on div "Every sin wiped out x 1 Verse 1: 1 2m 6 1 5 8 I see the fires of revival 6 Burn…" at bounding box center [504, 746] width 753 height 2210
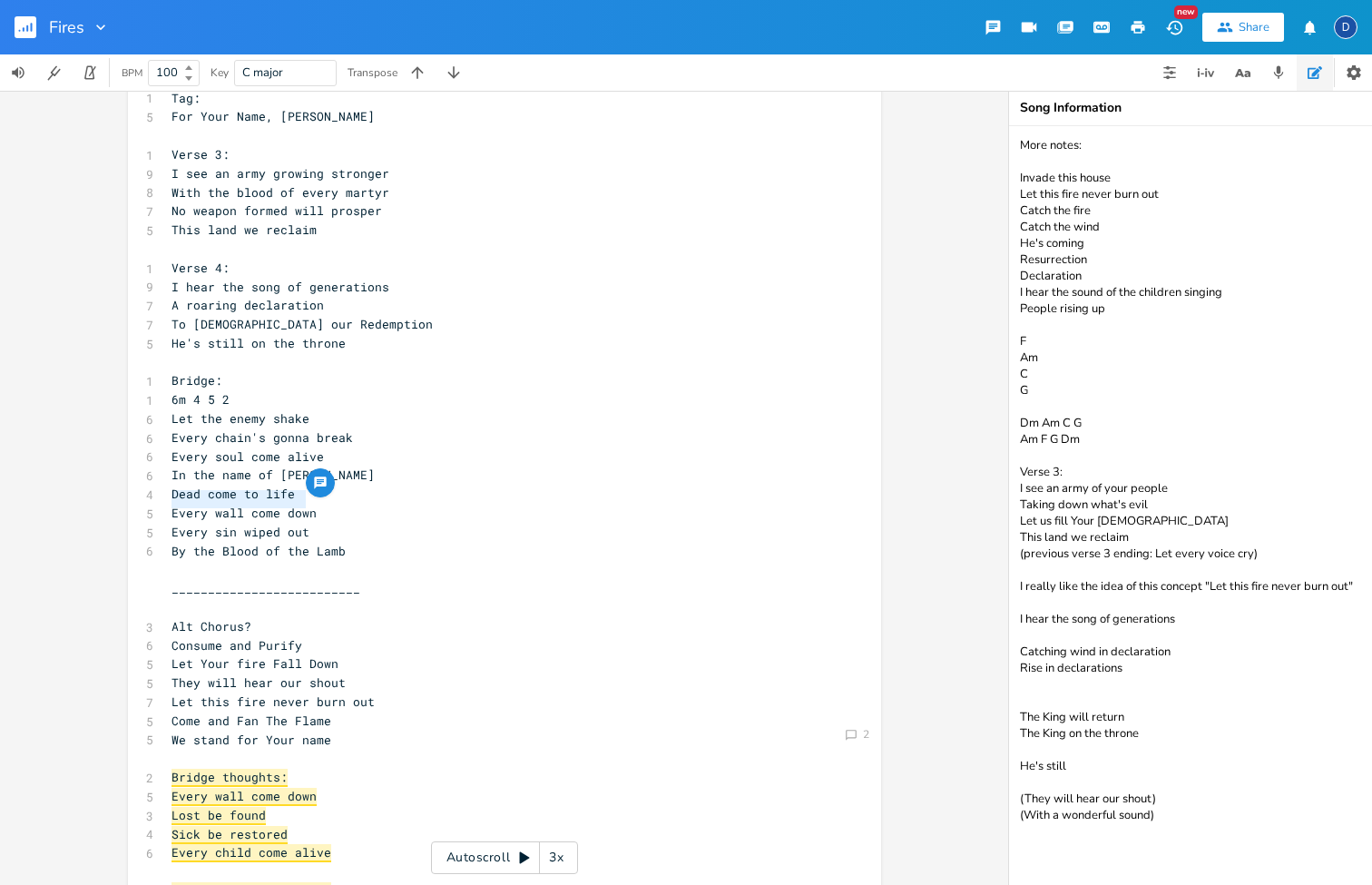
click at [357, 504] on pre "Every wall come down" at bounding box center [496, 514] width 656 height 19
click at [341, 484] on pre "Dead come to life" at bounding box center [496, 494] width 656 height 19
click at [172, 485] on span "Dead come to life" at bounding box center [233, 493] width 123 height 16
type textarea "Dead come to life"
drag, startPoint x: 312, startPoint y: 468, endPoint x: 32, endPoint y: 464, distance: 280.0
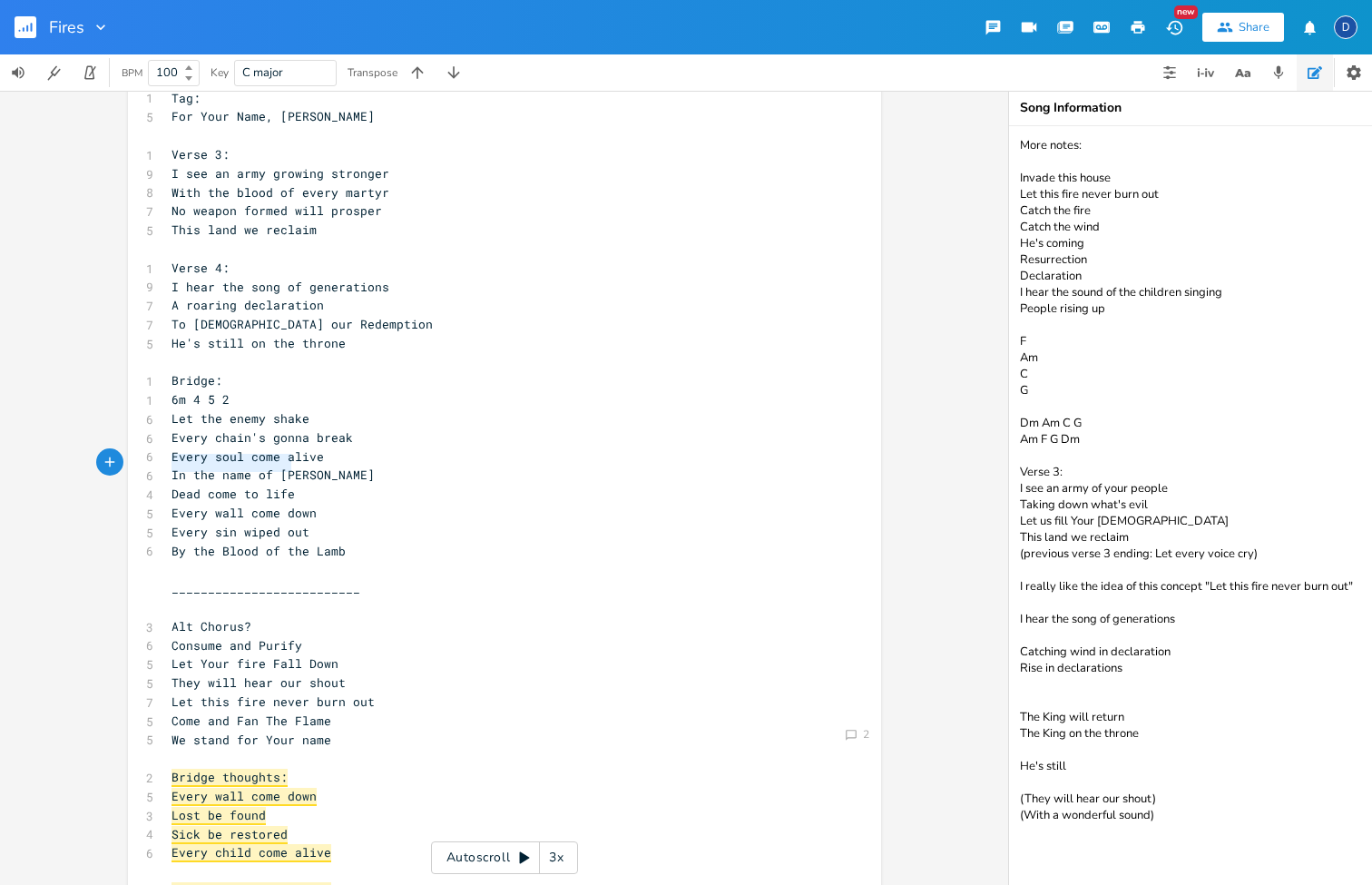
click at [32, 466] on div "Comment 2 Dead come to life x 1 Verse 1: 1 2m 6 1 5 8 I see the fires of reviva…" at bounding box center [504, 488] width 1008 height 794
type textarea "`"
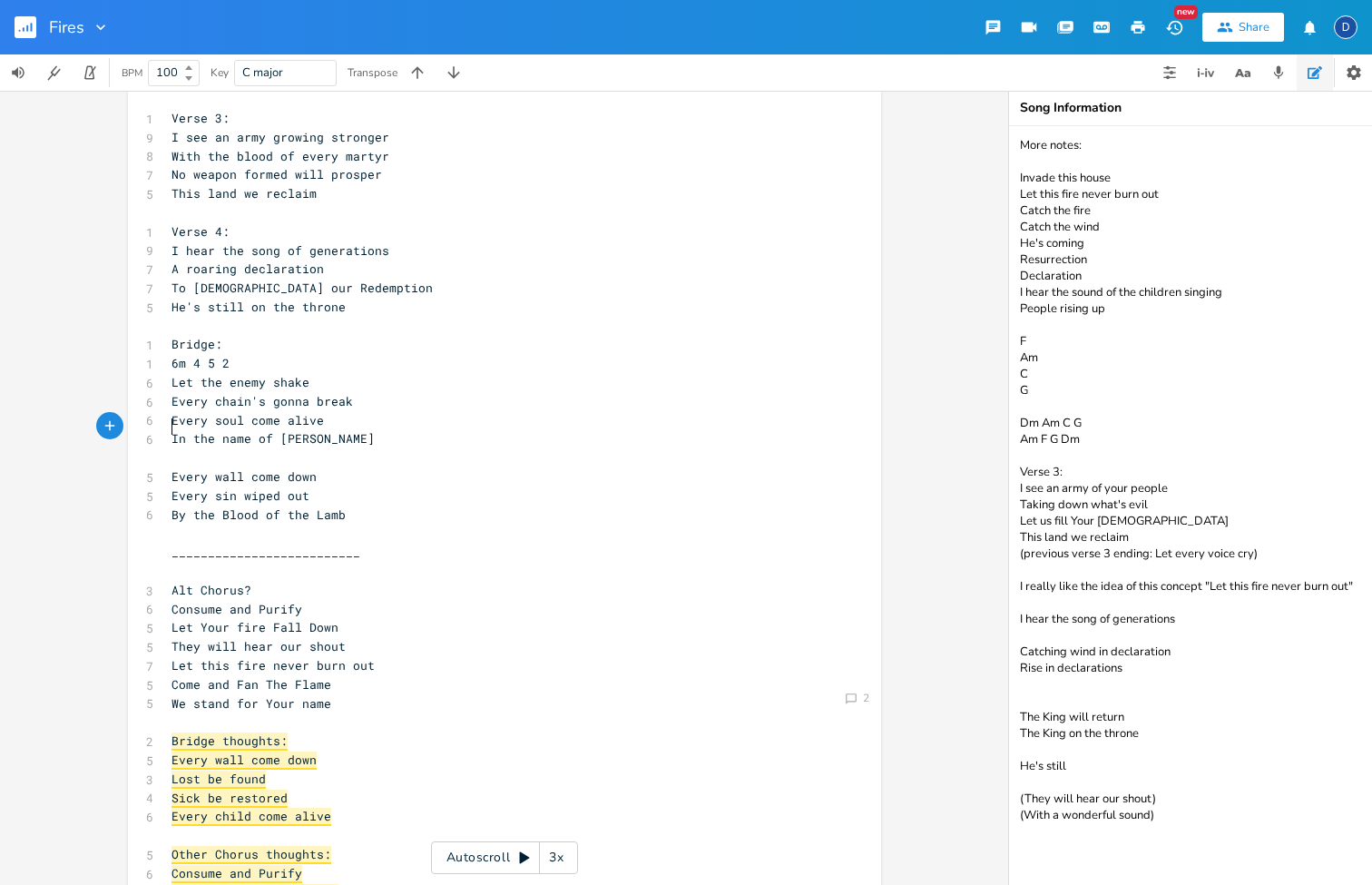
click at [229, 448] on pre "​" at bounding box center [496, 458] width 656 height 19
type textarea "Open opuor"
type textarea "ur"
type textarea "ur eyes"
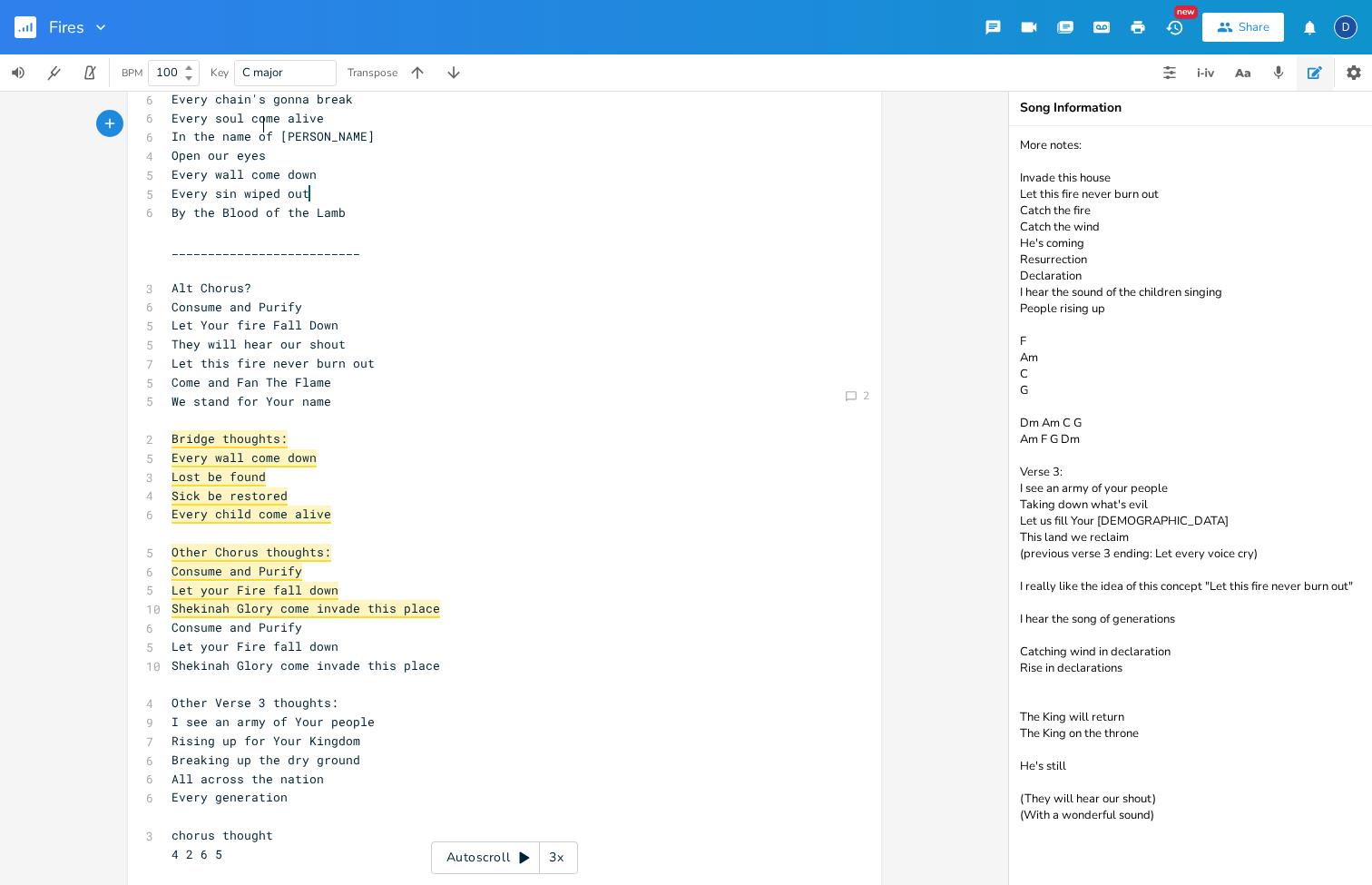
scroll to position [589, 0]
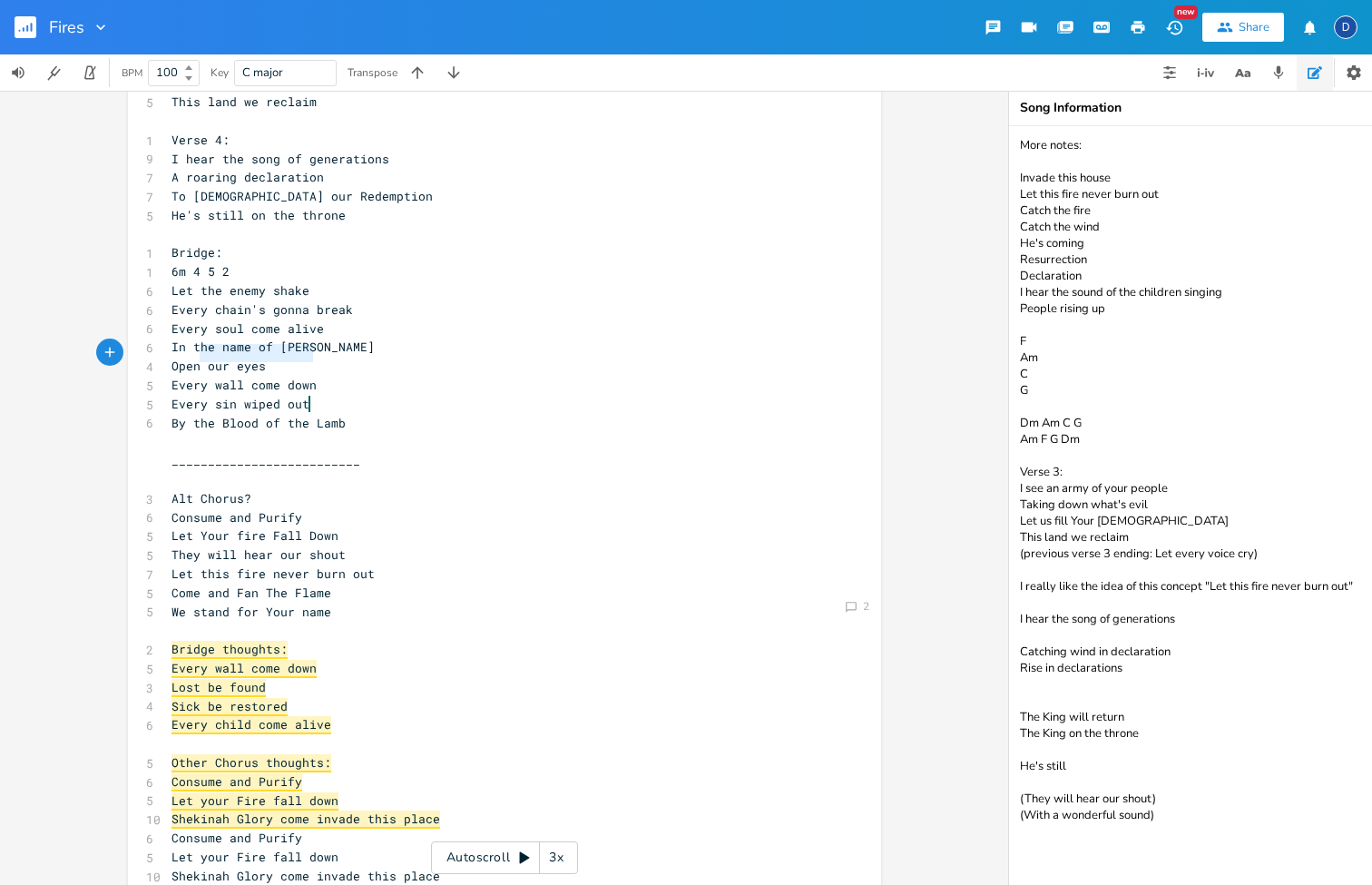
type textarea "E"
type textarea "ry wall come down"
drag, startPoint x: 312, startPoint y: 358, endPoint x: 186, endPoint y: 356, distance: 126.0
click at [183, 376] on pre "Every wall come down" at bounding box center [496, 386] width 656 height 19
click at [304, 395] on pre "Every sin wiped out" at bounding box center [496, 405] width 656 height 19
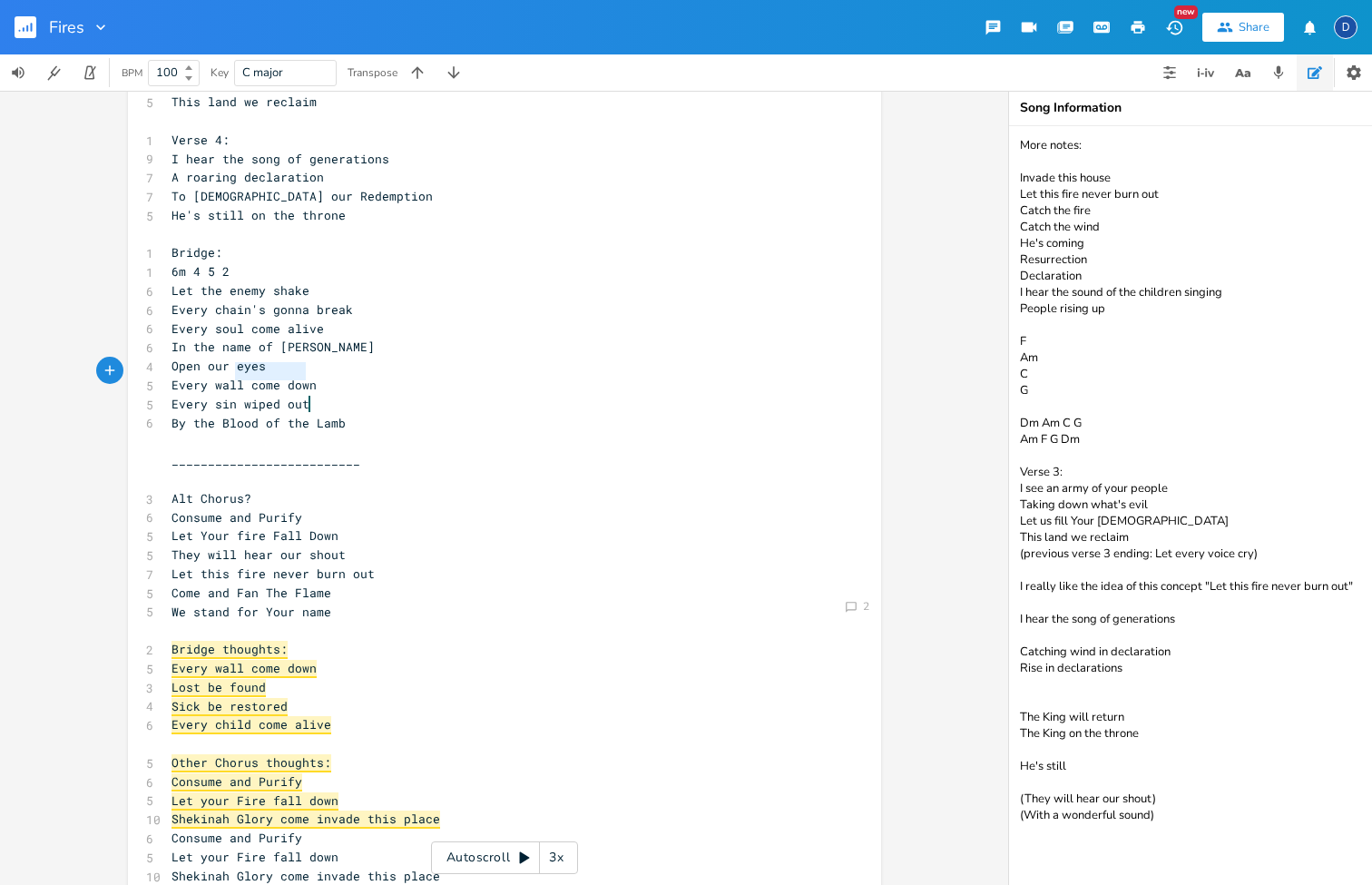
type textarea "Every sin wiped out"
drag, startPoint x: 317, startPoint y: 370, endPoint x: 154, endPoint y: 364, distance: 163.1
click at [154, 366] on div "Every sin wiped out x 1 Verse 1: 1 2m 6 1 5 8 I see the fires of revival 6 Burn…" at bounding box center [504, 618] width 753 height 2210
click at [323, 451] on pre "__________________________" at bounding box center [496, 461] width 656 height 19
type textarea "Every sin wiped out"
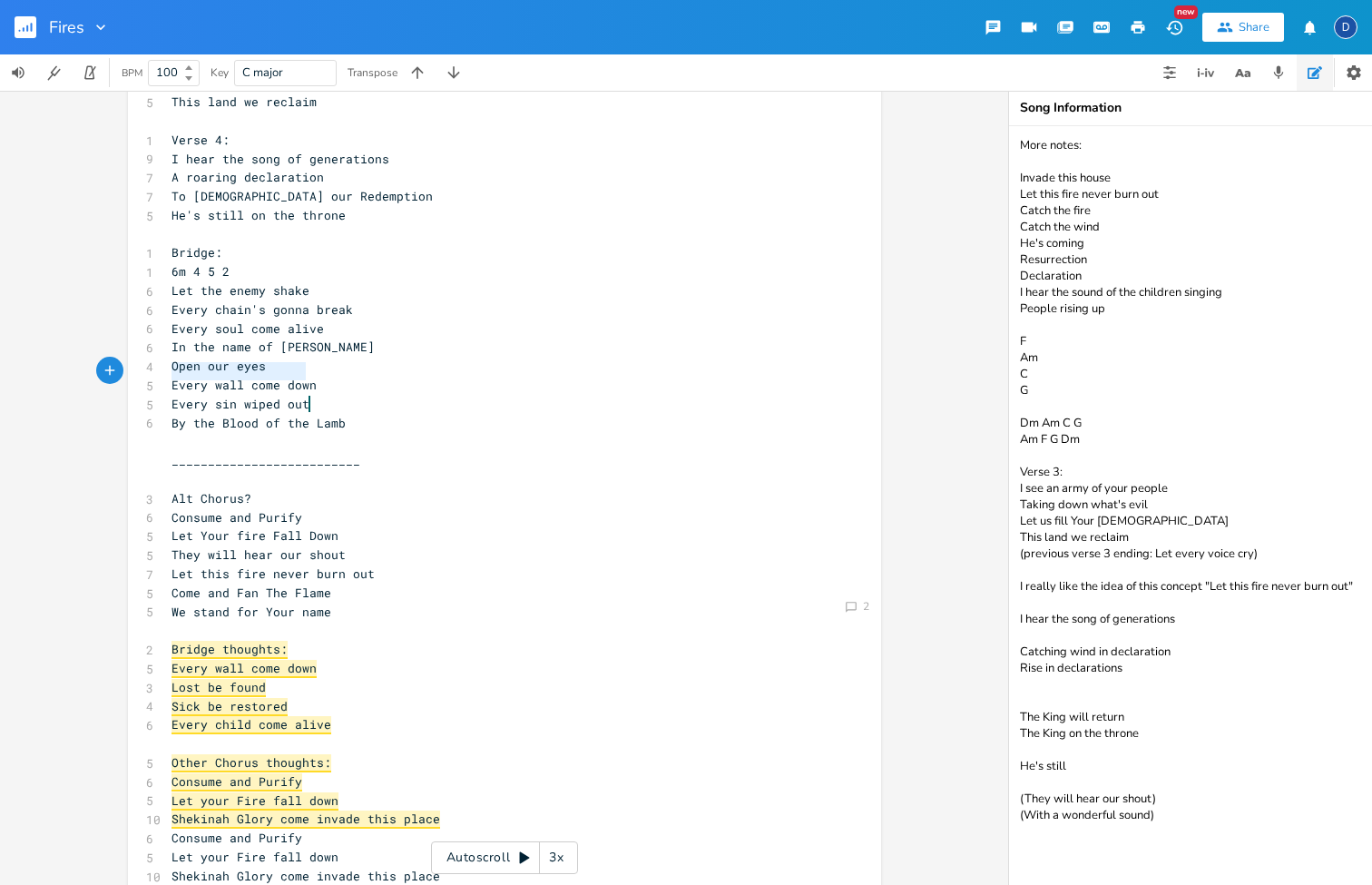
drag, startPoint x: 317, startPoint y: 375, endPoint x: 161, endPoint y: 372, distance: 156.0
click at [161, 372] on div "Every sin wiped out x 1 Verse 1: 1 2m 6 1 5 8 I see the fires of revival 6 Burn…" at bounding box center [504, 618] width 753 height 2210
click at [220, 414] on pre "By the Blood of the Lamb" at bounding box center [496, 424] width 656 height 19
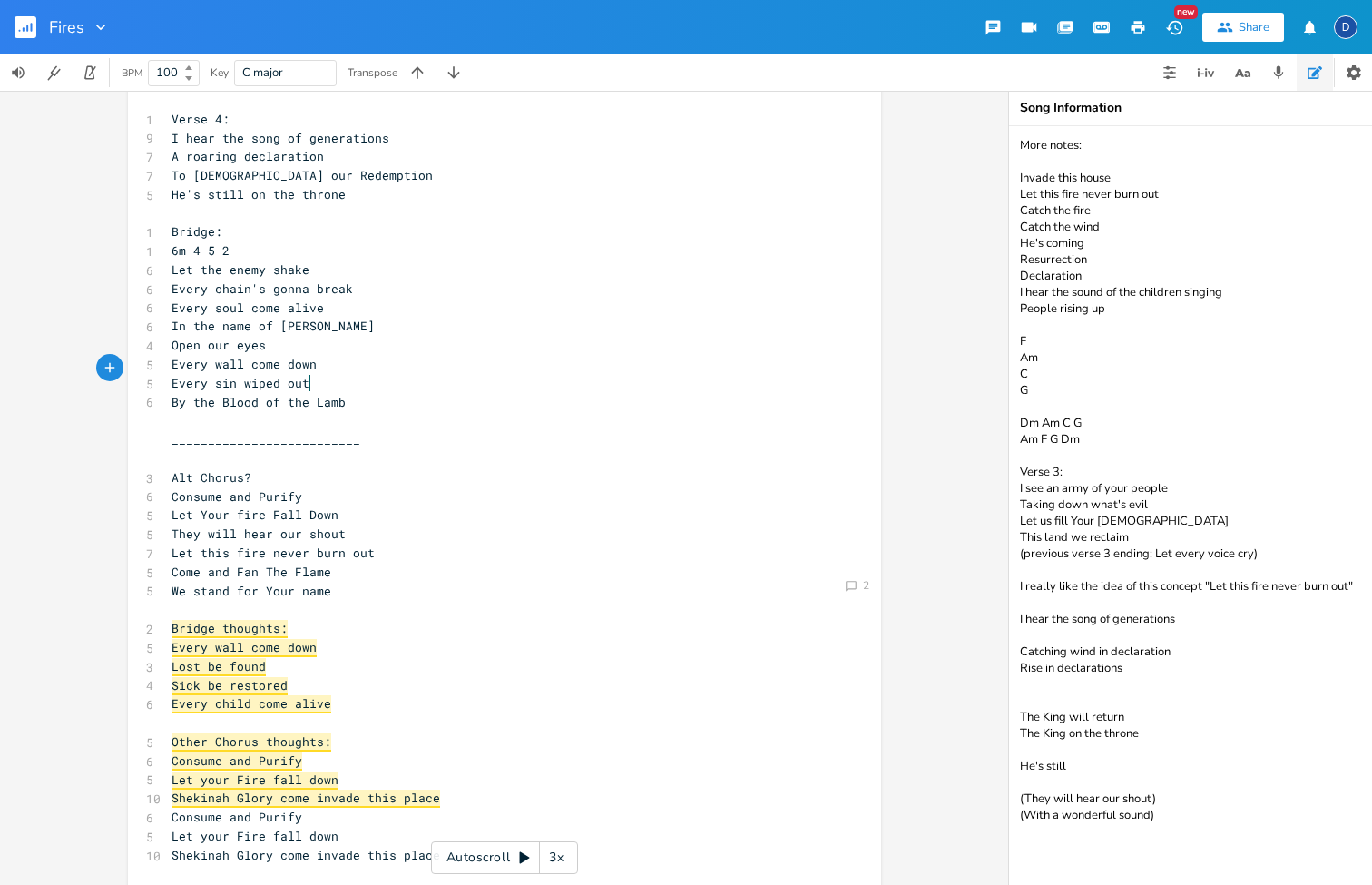
click at [233, 355] on span "Every wall come down" at bounding box center [244, 363] width 145 height 16
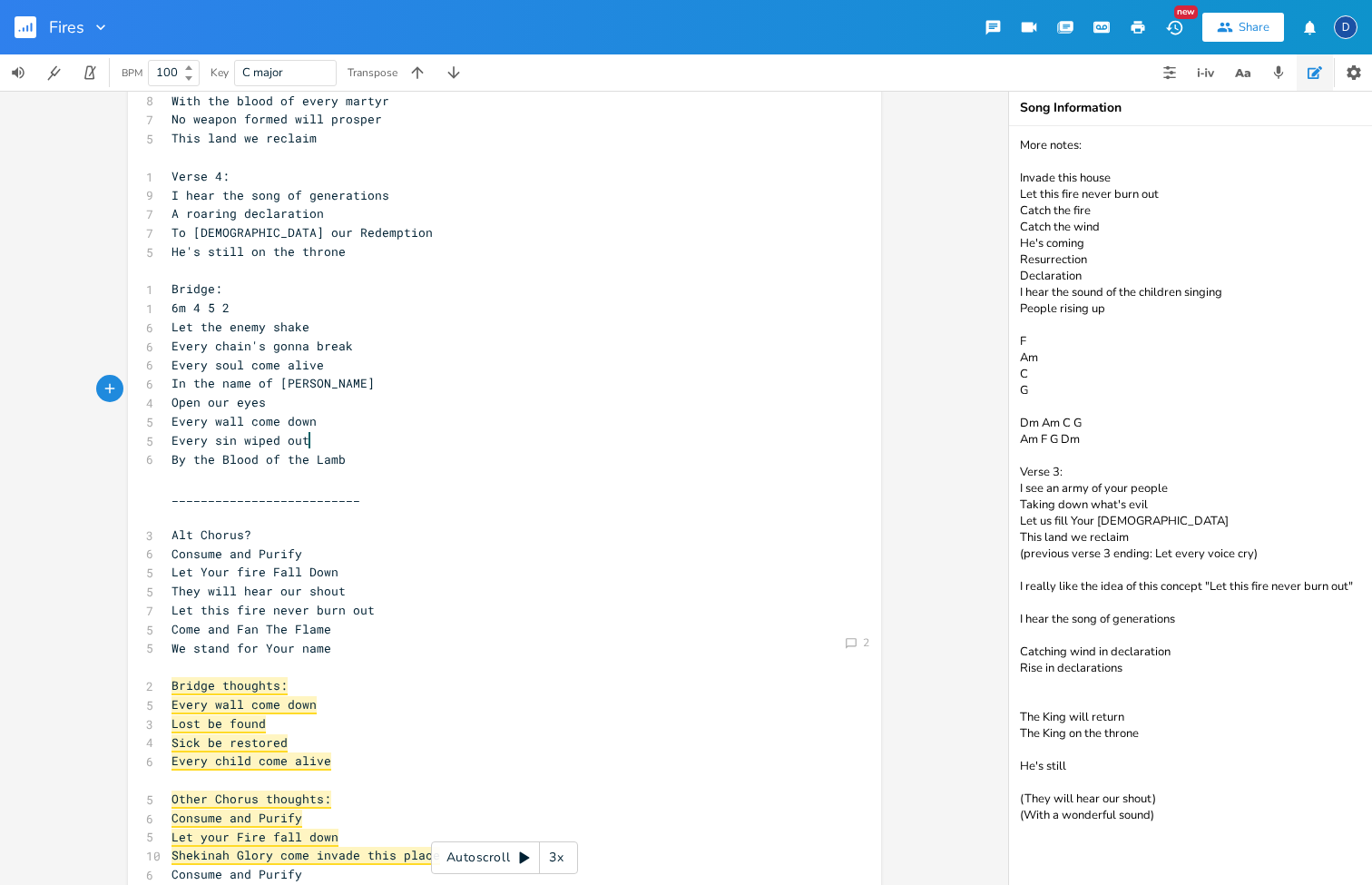
scroll to position [512, 0]
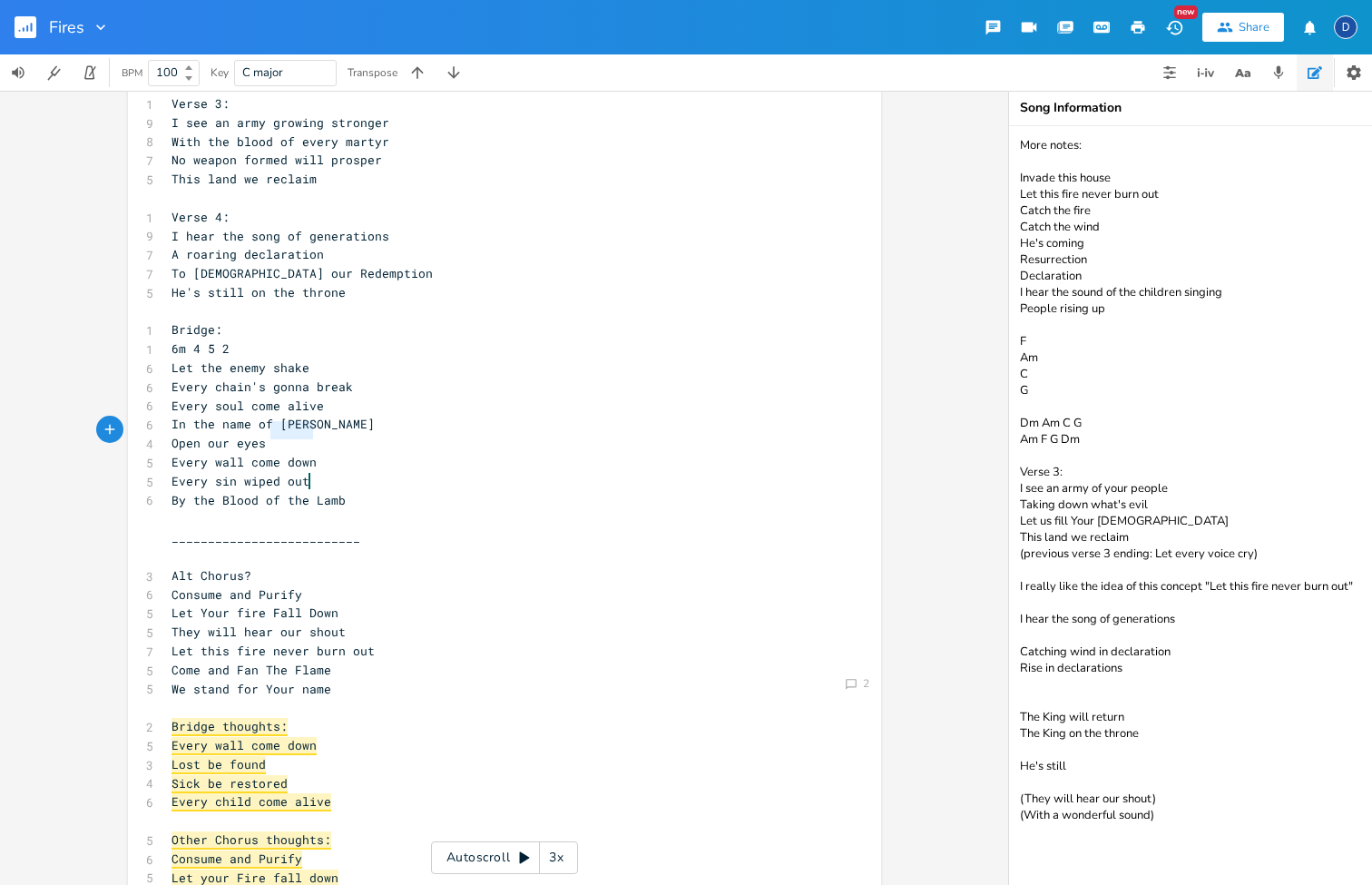
type textarea "Every wall come down"
drag, startPoint x: 322, startPoint y: 433, endPoint x: 135, endPoint y: 430, distance: 187.0
click at [135, 430] on div "Every wall come down x 1 Verse 1: 1 2m 6 1 5 8 I see the fires of revival 6 Bur…" at bounding box center [504, 695] width 753 height 2210
click at [411, 548] on pre "​" at bounding box center [496, 557] width 656 height 19
click at [321, 492] on span "By the Blood of the Lamb" at bounding box center [259, 499] width 174 height 16
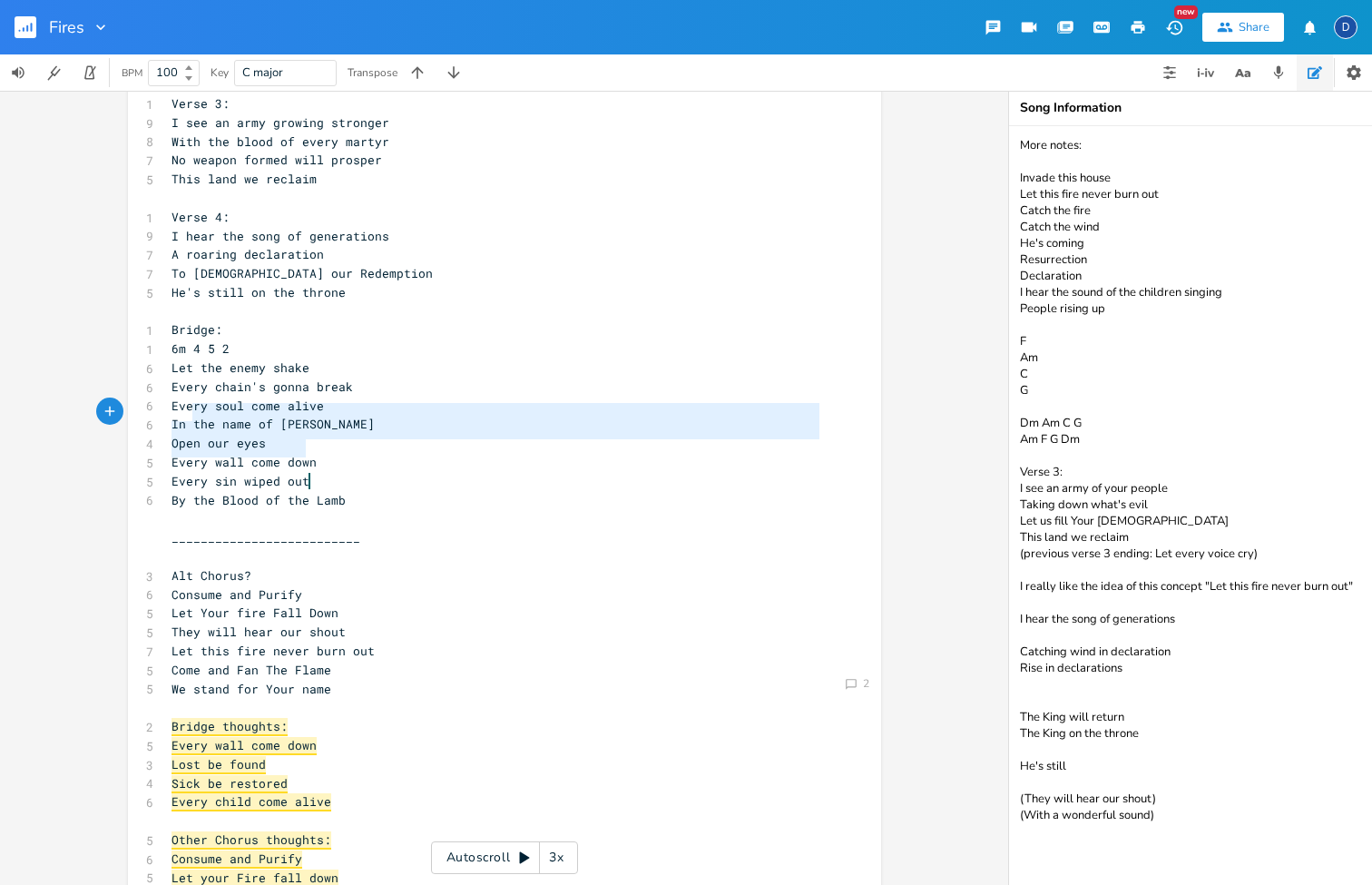
type textarea "Every wall come down Every sin wiped out"
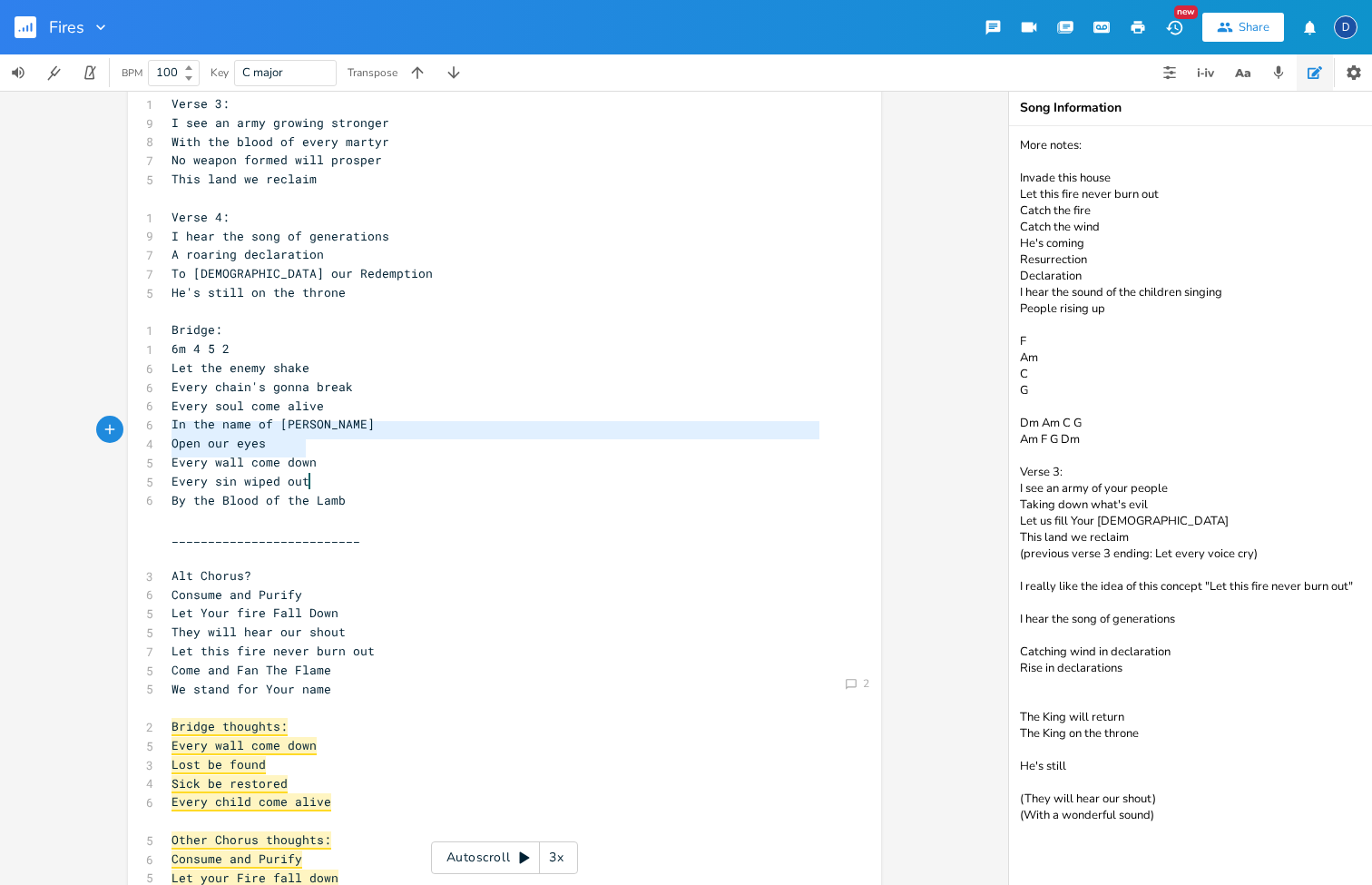
drag, startPoint x: 312, startPoint y: 442, endPoint x: 165, endPoint y: 427, distance: 147.8
click at [168, 428] on div "1 Verse 1: 1 2m 6 1 5 8 I see the fires of revival 6 Burning even brighter 7 Yo…" at bounding box center [496, 698] width 656 height 2152
click at [363, 491] on pre "By the Blood of the Lamb" at bounding box center [496, 500] width 656 height 19
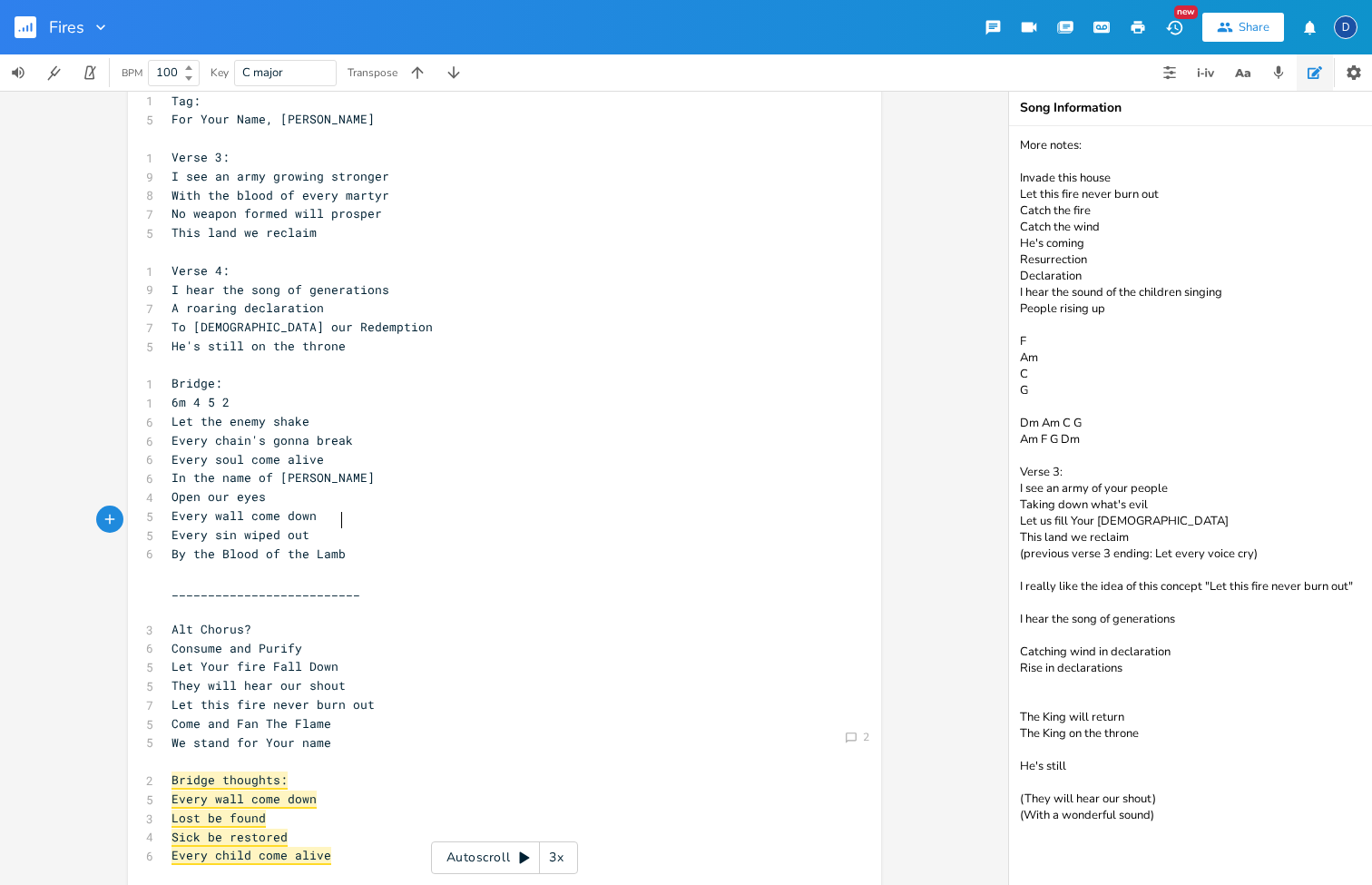
scroll to position [450, 0]
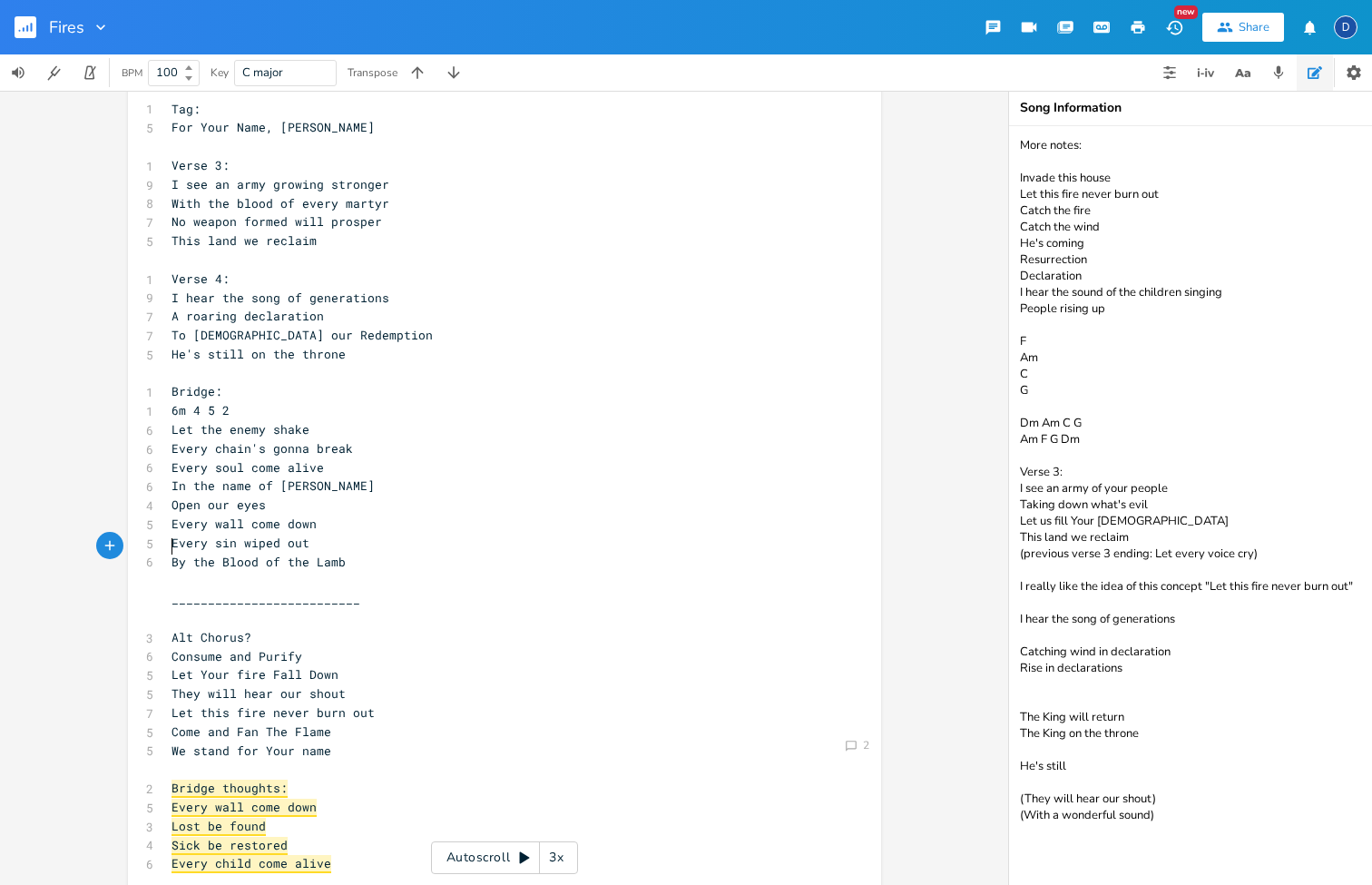
click at [313, 570] on pre "​" at bounding box center [496, 580] width 656 height 19
click at [253, 609] on pre "​" at bounding box center [496, 619] width 656 height 19
click at [253, 570] on pre "​" at bounding box center [496, 580] width 656 height 19
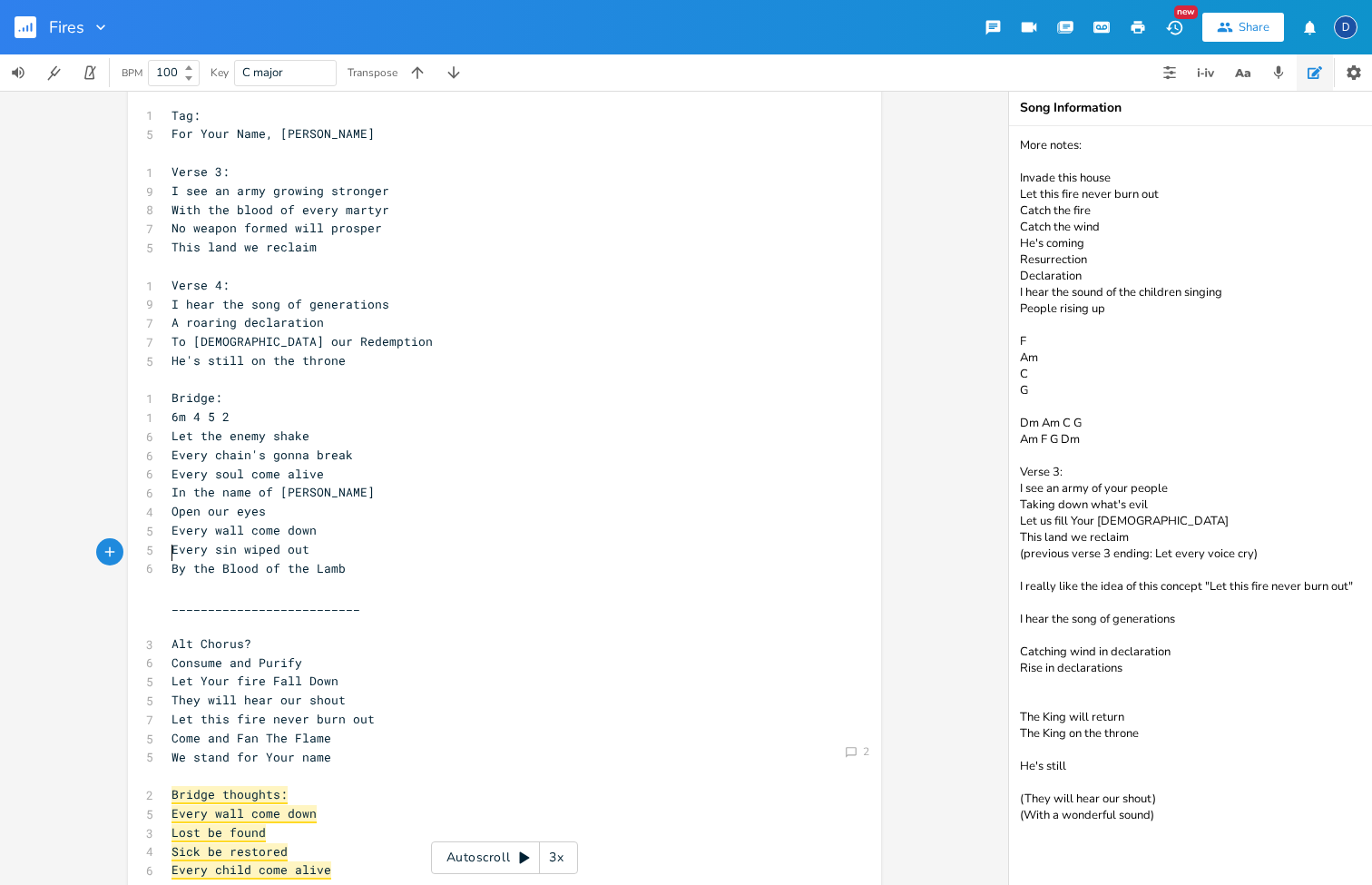
click at [301, 615] on pre "​" at bounding box center [496, 624] width 656 height 19
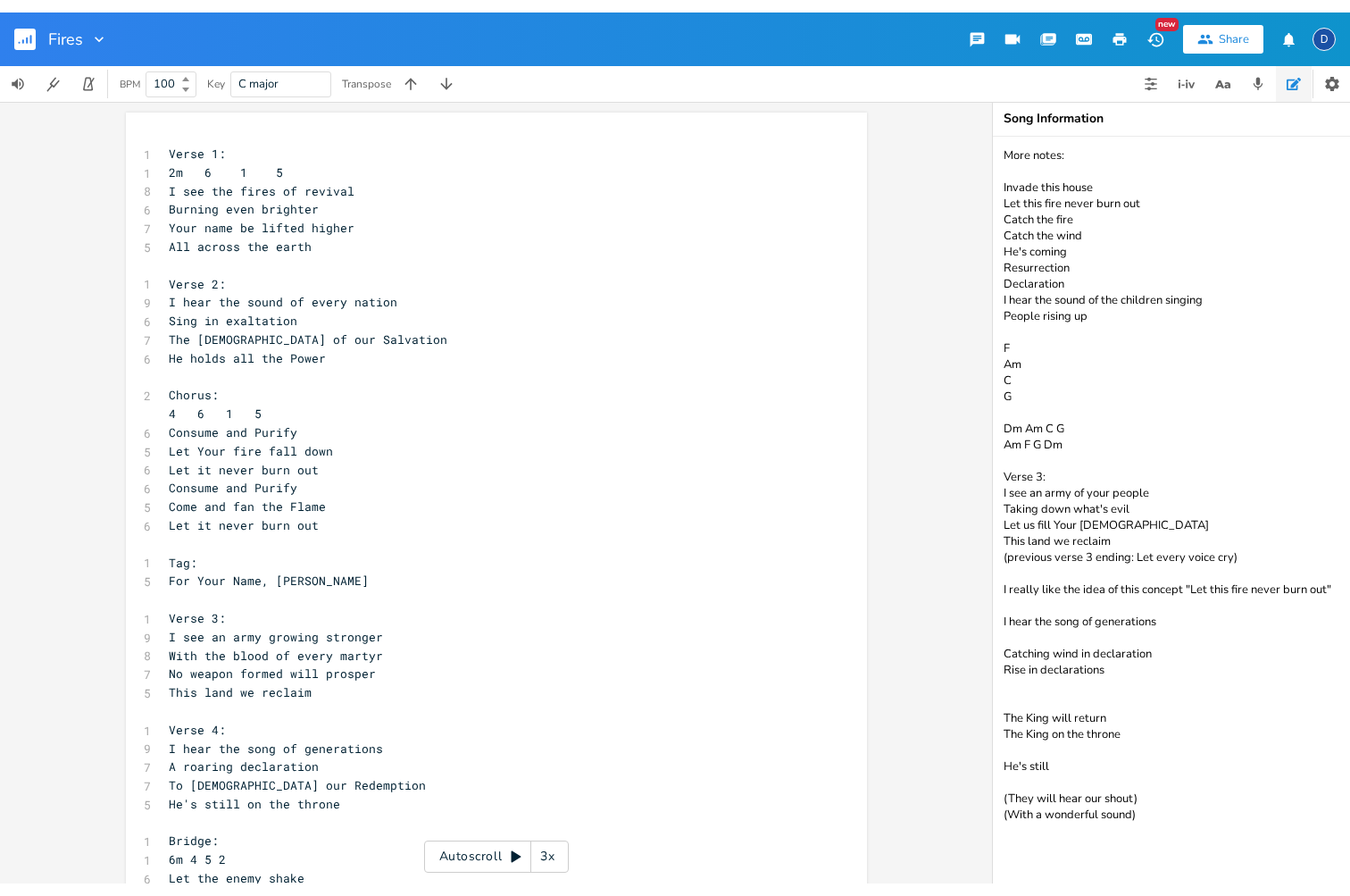
scroll to position [0, 0]
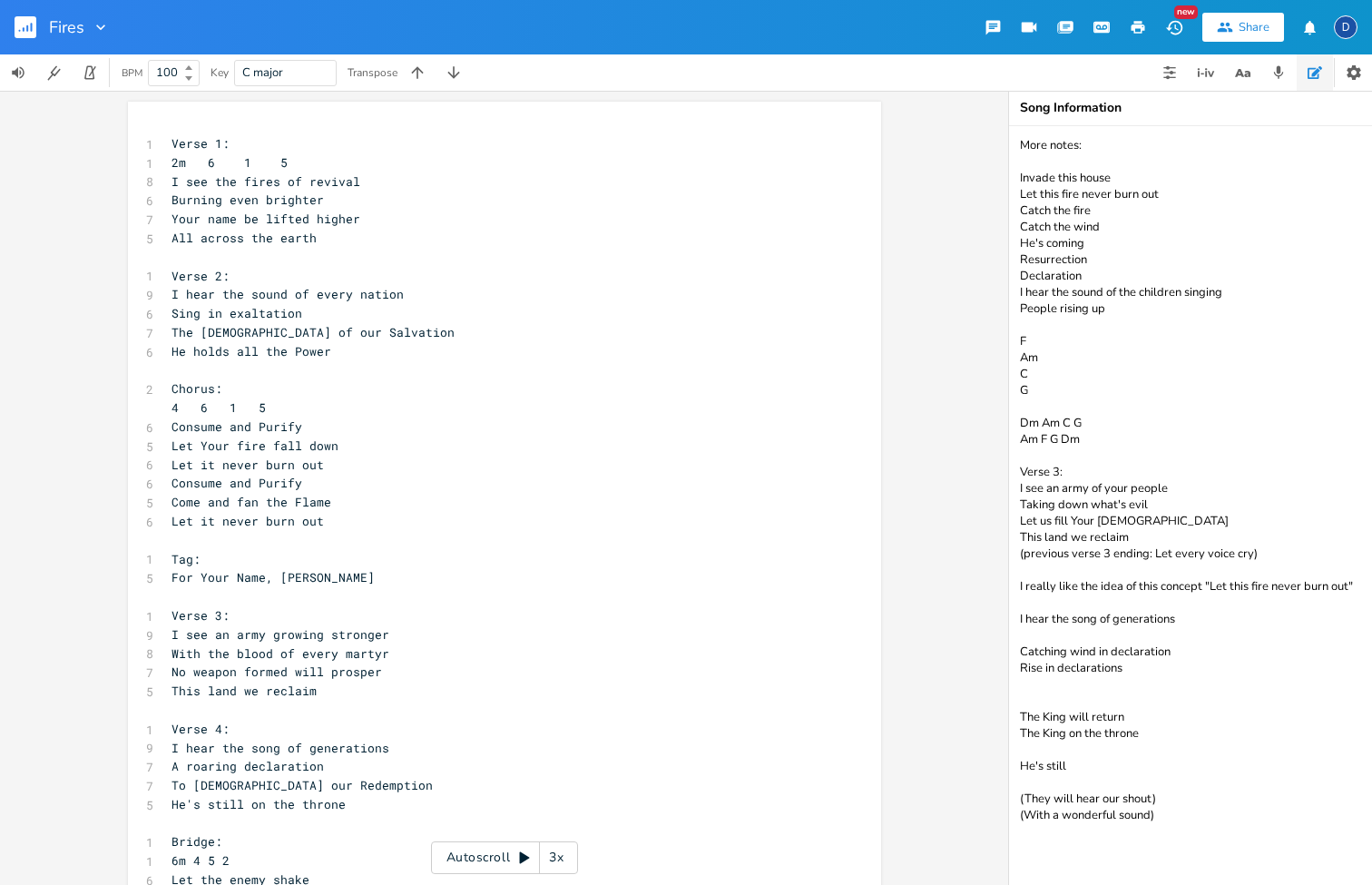
click at [1186, 36] on button "New" at bounding box center [1174, 27] width 36 height 32
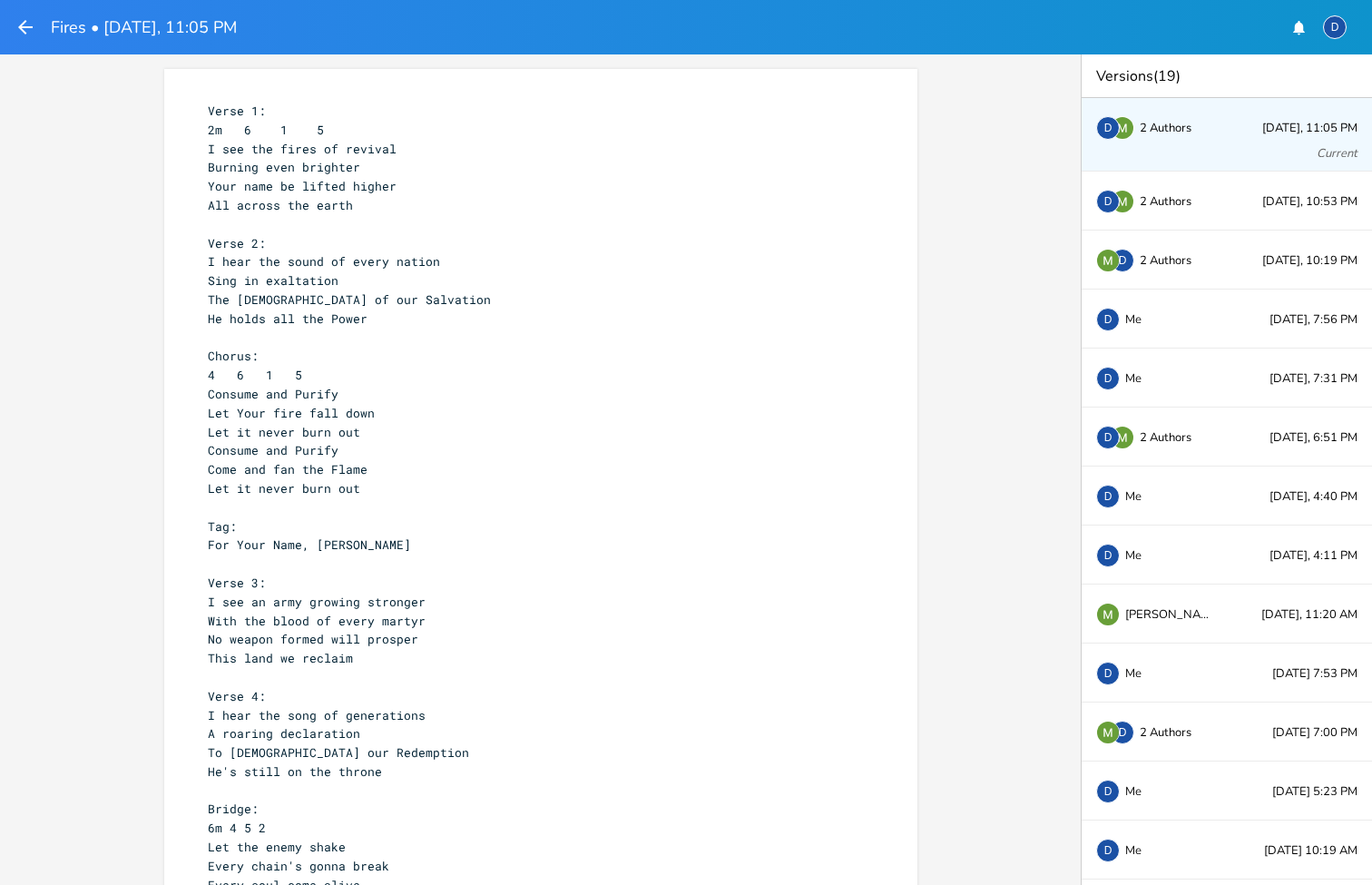
click at [37, 31] on div "Fires • [DATE], 11:05 PM" at bounding box center [125, 27] width 223 height 32
click at [22, 29] on icon "button" at bounding box center [25, 27] width 14 height 14
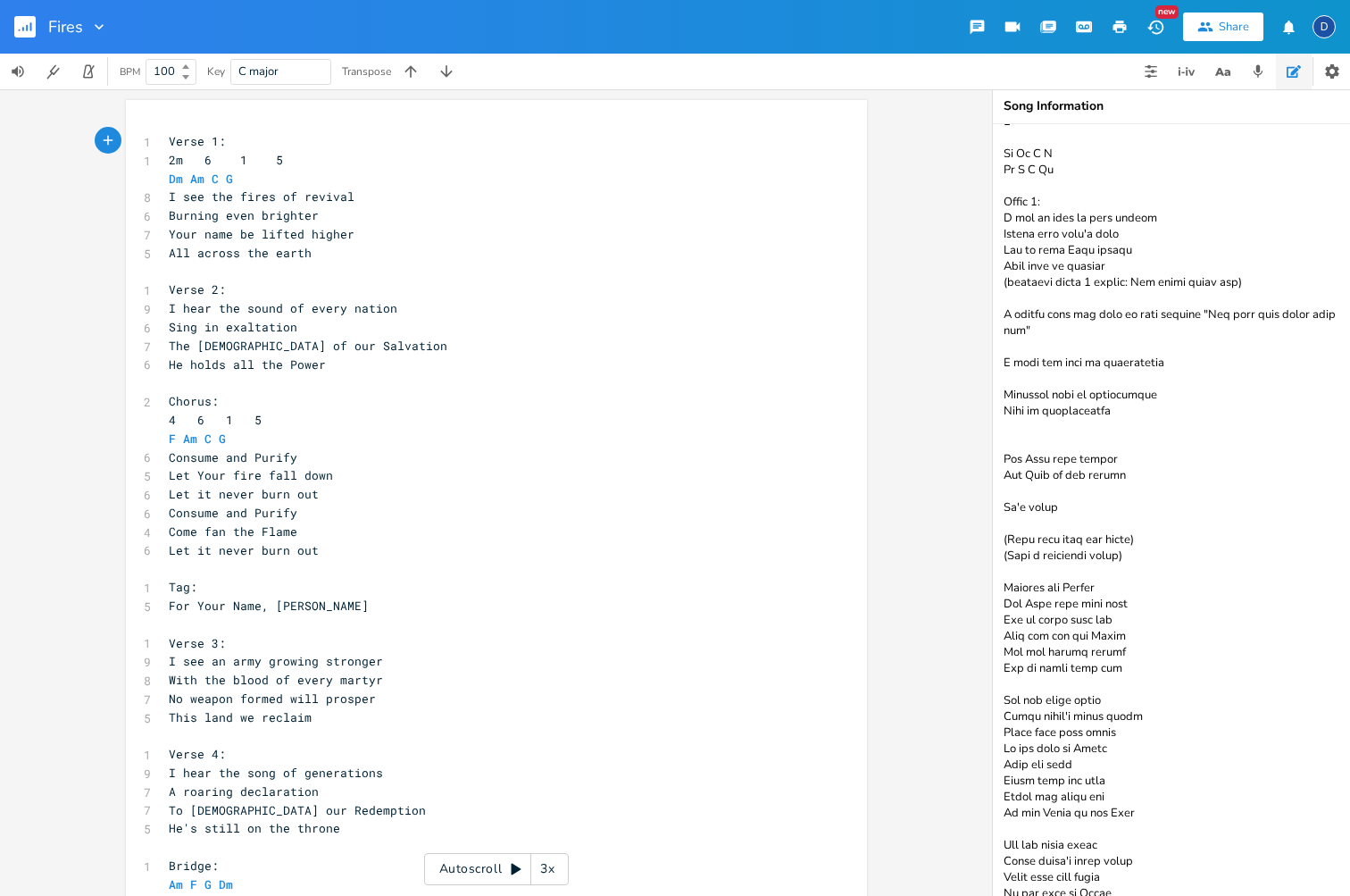
type textarea "More notes: Invade this house Let this fire never burn out Catch the fire Catch…"
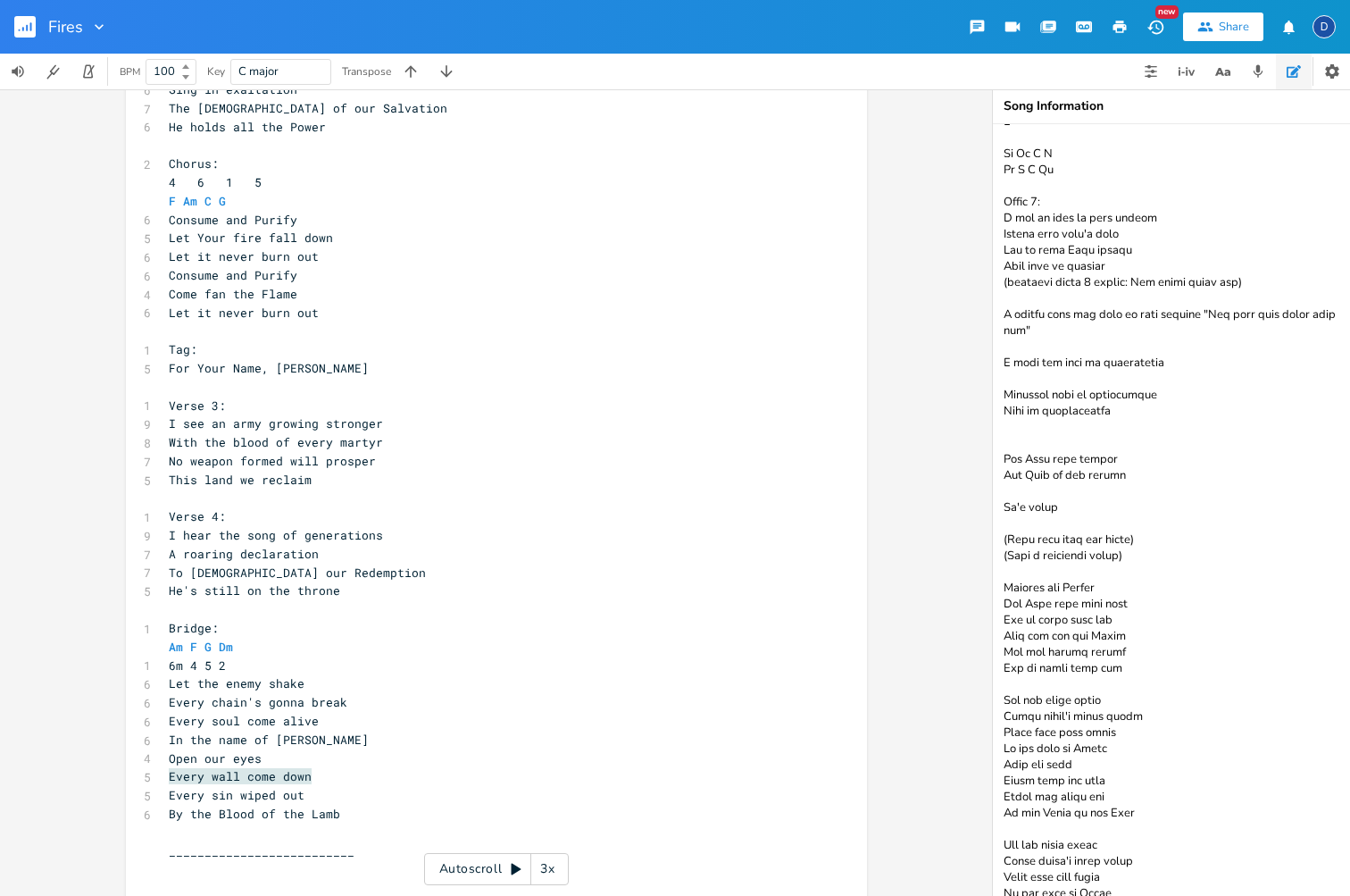
scroll to position [237, 0]
click at [181, 769] on span "Every wall come down" at bounding box center [240, 777] width 143 height 16
type textarea "Let the"
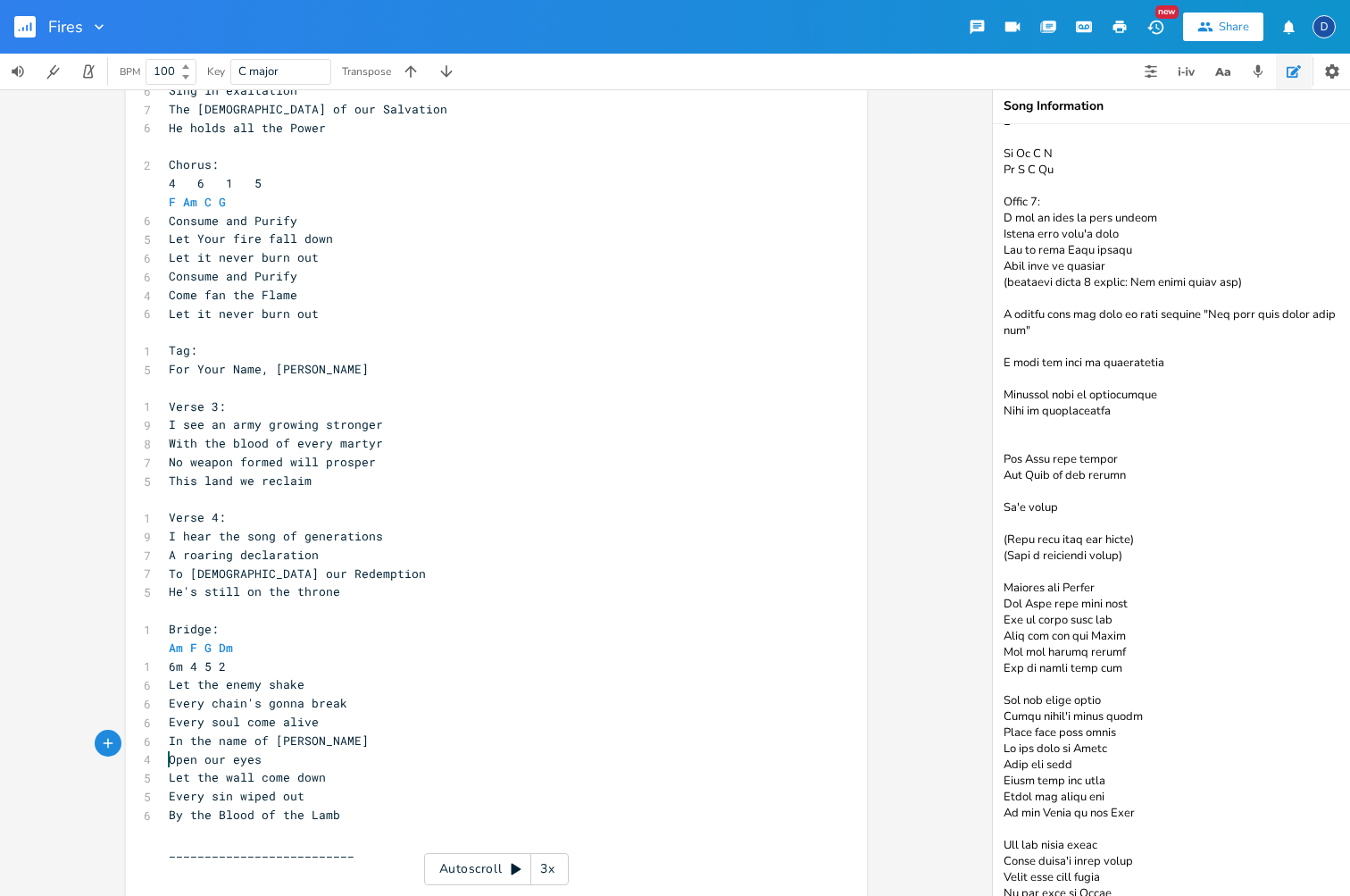
click at [242, 769] on span "Let the wall come down" at bounding box center [247, 777] width 158 height 16
click at [244, 769] on span "Let the wall come down" at bounding box center [247, 777] width 158 height 16
type textarea "s"
click at [313, 806] on span "By the Blood of the Lamb" at bounding box center [255, 814] width 172 height 16
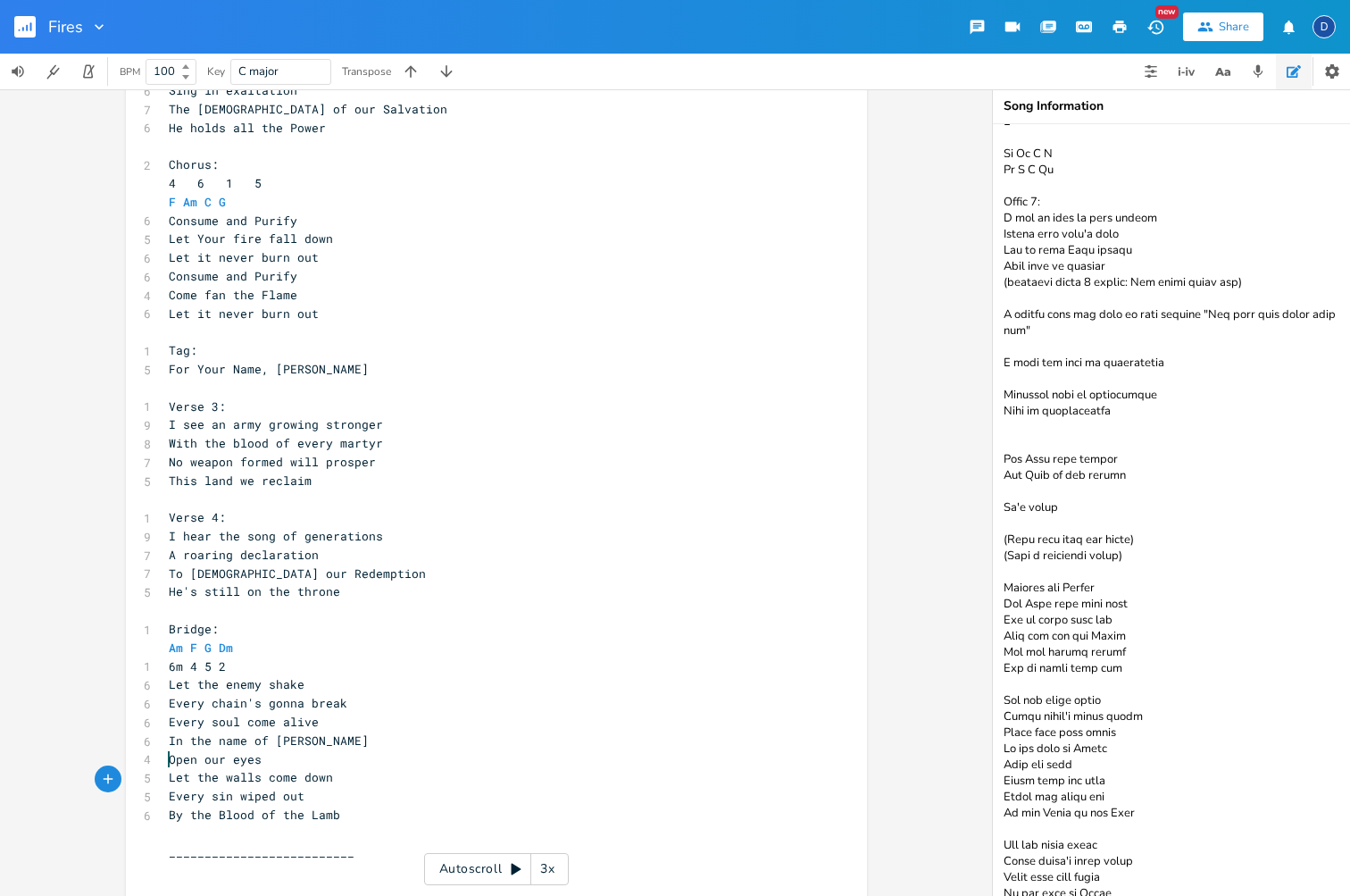
click at [208, 751] on span "Open our eyes" at bounding box center [215, 759] width 93 height 16
click at [1248, 93] on div "Song Information" at bounding box center [1171, 492] width 357 height 806
click at [1253, 75] on icon "button" at bounding box center [1258, 71] width 16 height 16
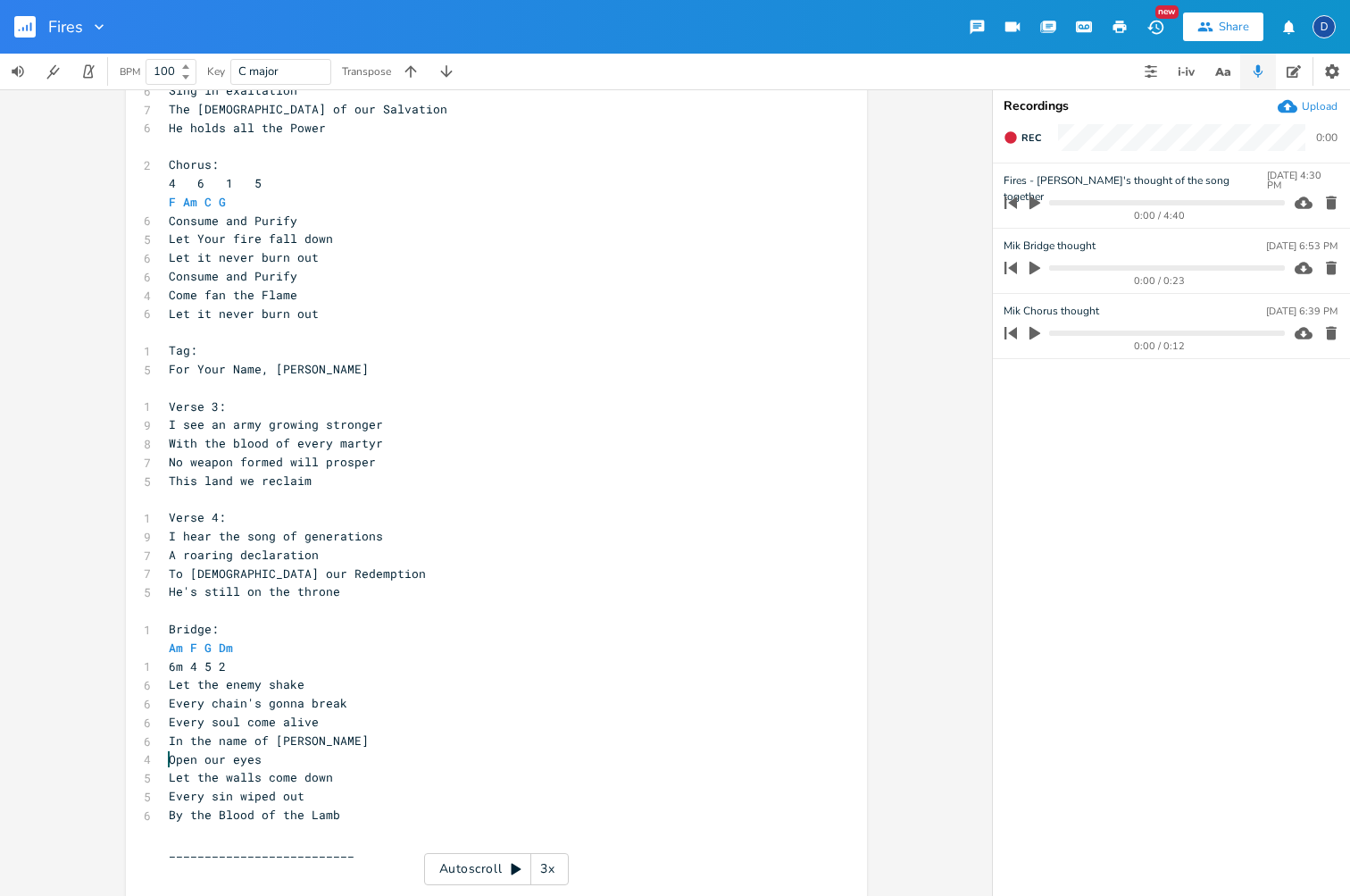
click at [1036, 338] on icon "button" at bounding box center [1034, 333] width 16 height 16
click at [1036, 338] on icon "button" at bounding box center [1034, 333] width 14 height 14
click at [1035, 335] on icon "button" at bounding box center [1034, 334] width 10 height 13
click at [1035, 336] on icon "button" at bounding box center [1034, 333] width 14 height 14
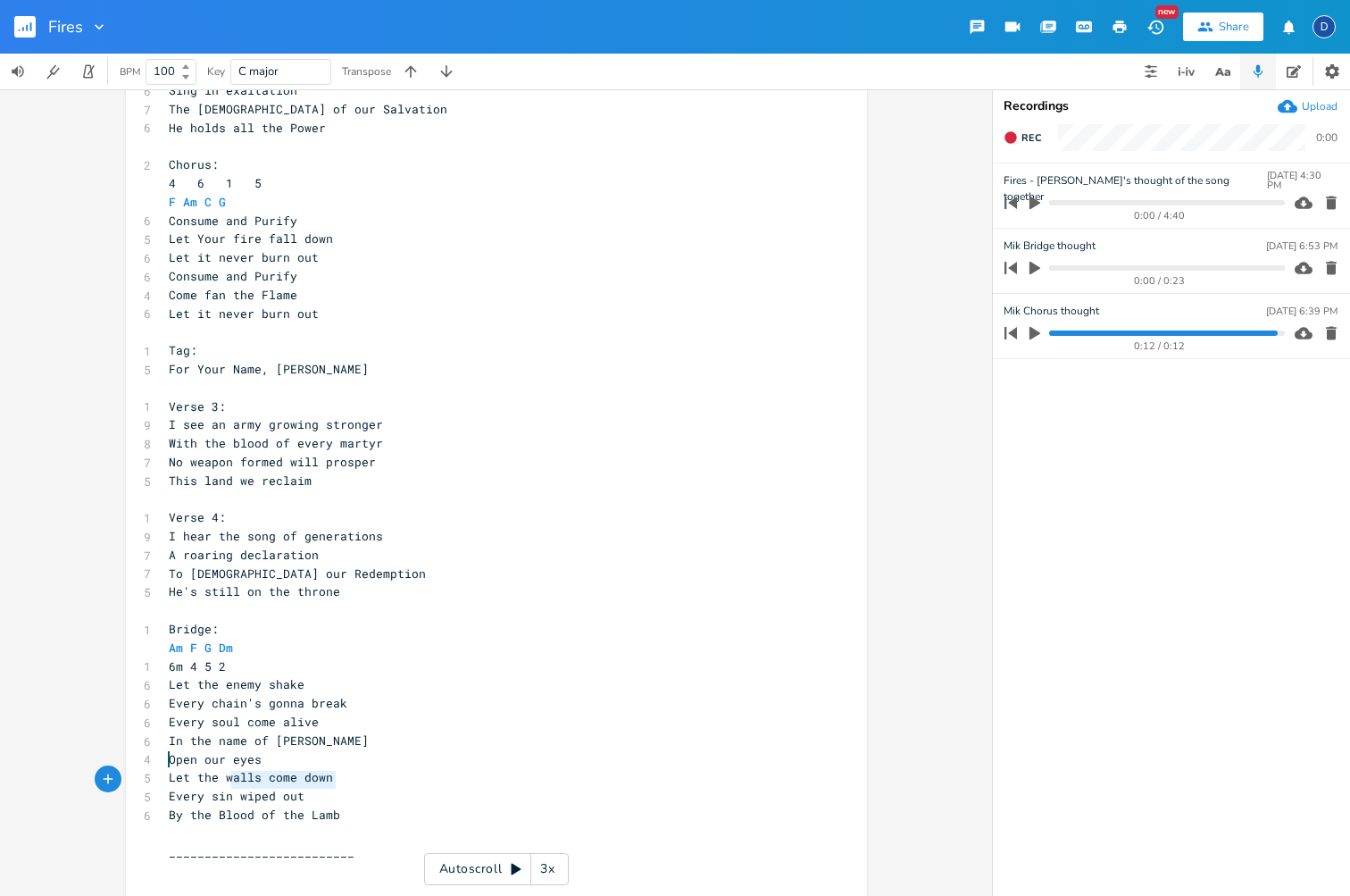
drag, startPoint x: 346, startPoint y: 776, endPoint x: 158, endPoint y: 776, distance: 188.0
click at [165, 806] on pre "By the Blood of the Lamb" at bounding box center [488, 815] width 645 height 19
click at [274, 824] on pre "​" at bounding box center [488, 834] width 645 height 19
drag, startPoint x: 350, startPoint y: 769, endPoint x: 157, endPoint y: 769, distance: 193.0
click at [157, 769] on div "Every sin wiped out x 1 Verse 1: 1 2m 6 1 5 Dm Am C G 8 I see the fires of revi…" at bounding box center [496, 393] width 741 height 1060
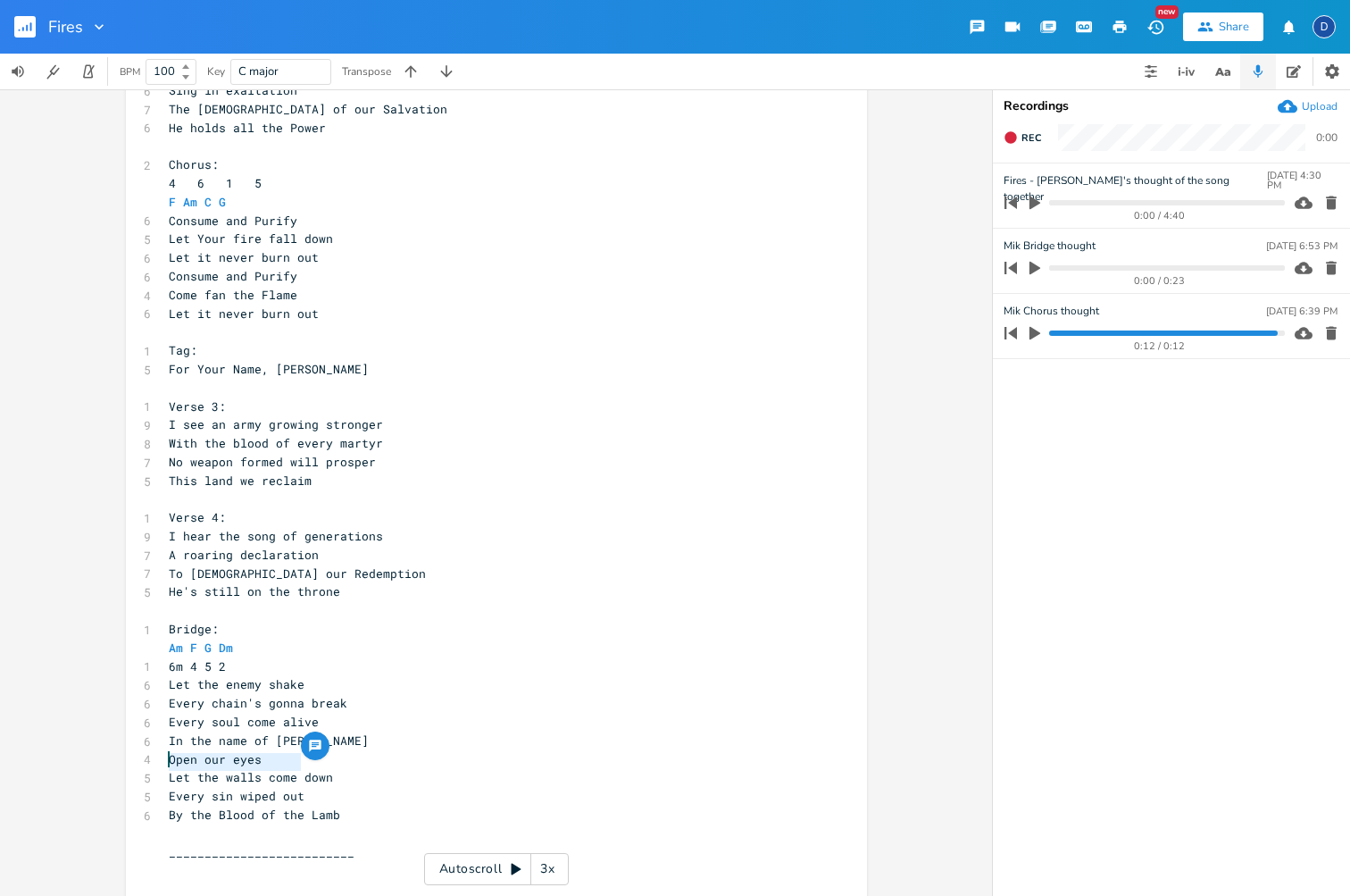
click at [262, 806] on span "By the Blood of the Lamb" at bounding box center [255, 814] width 172 height 16
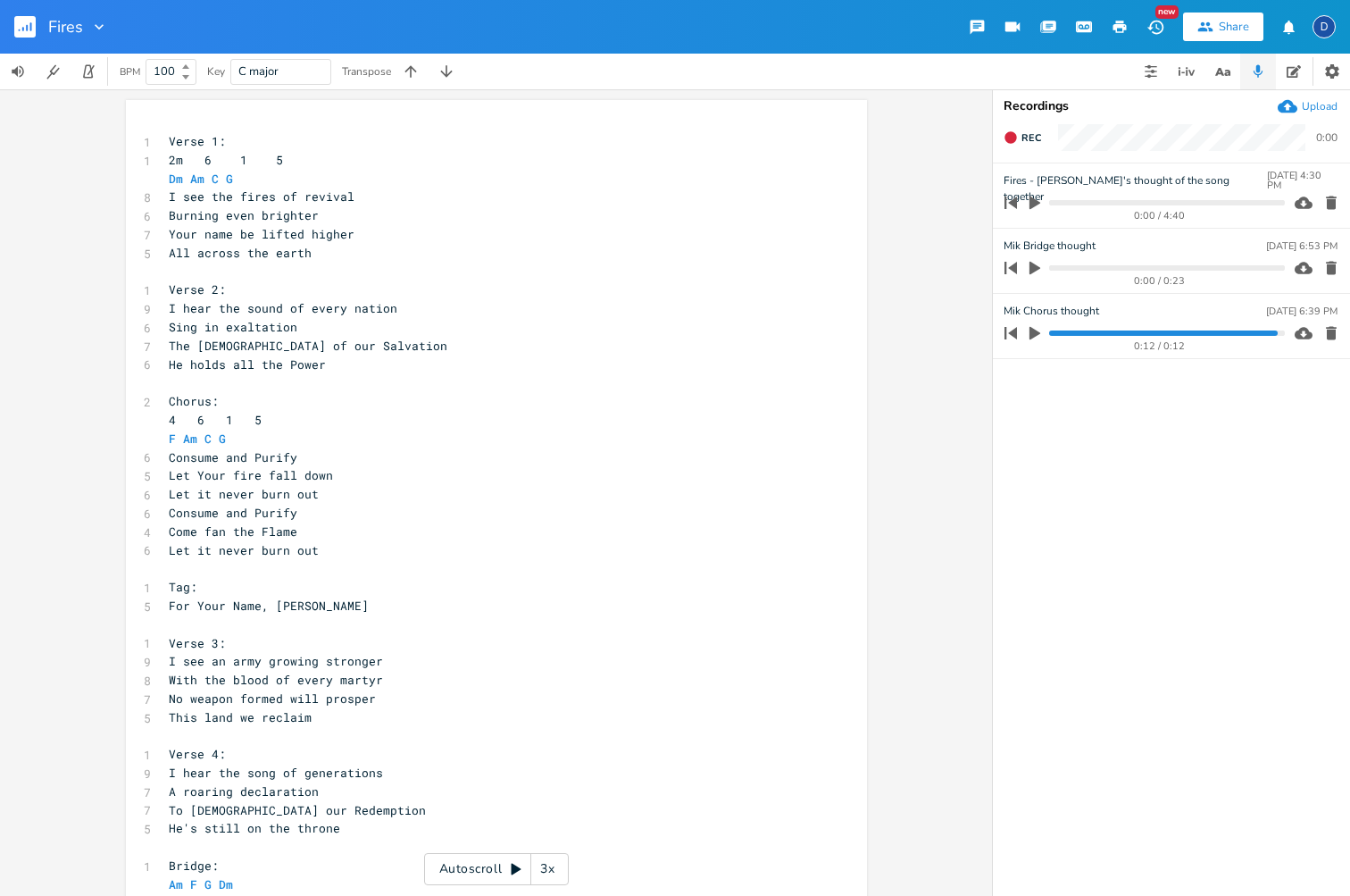
scroll to position [174, 0]
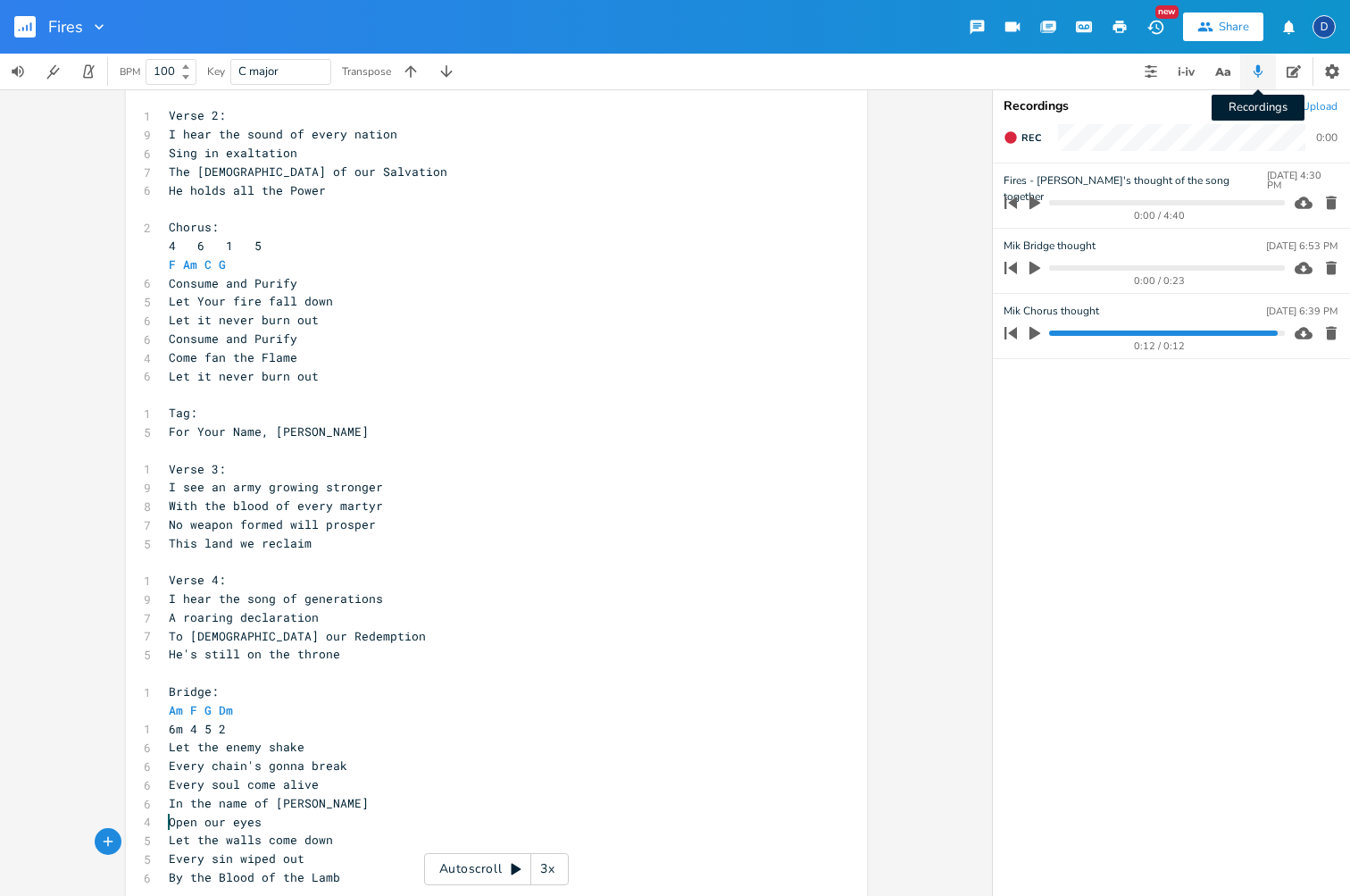
click at [1259, 70] on icon "button" at bounding box center [1259, 71] width 10 height 12
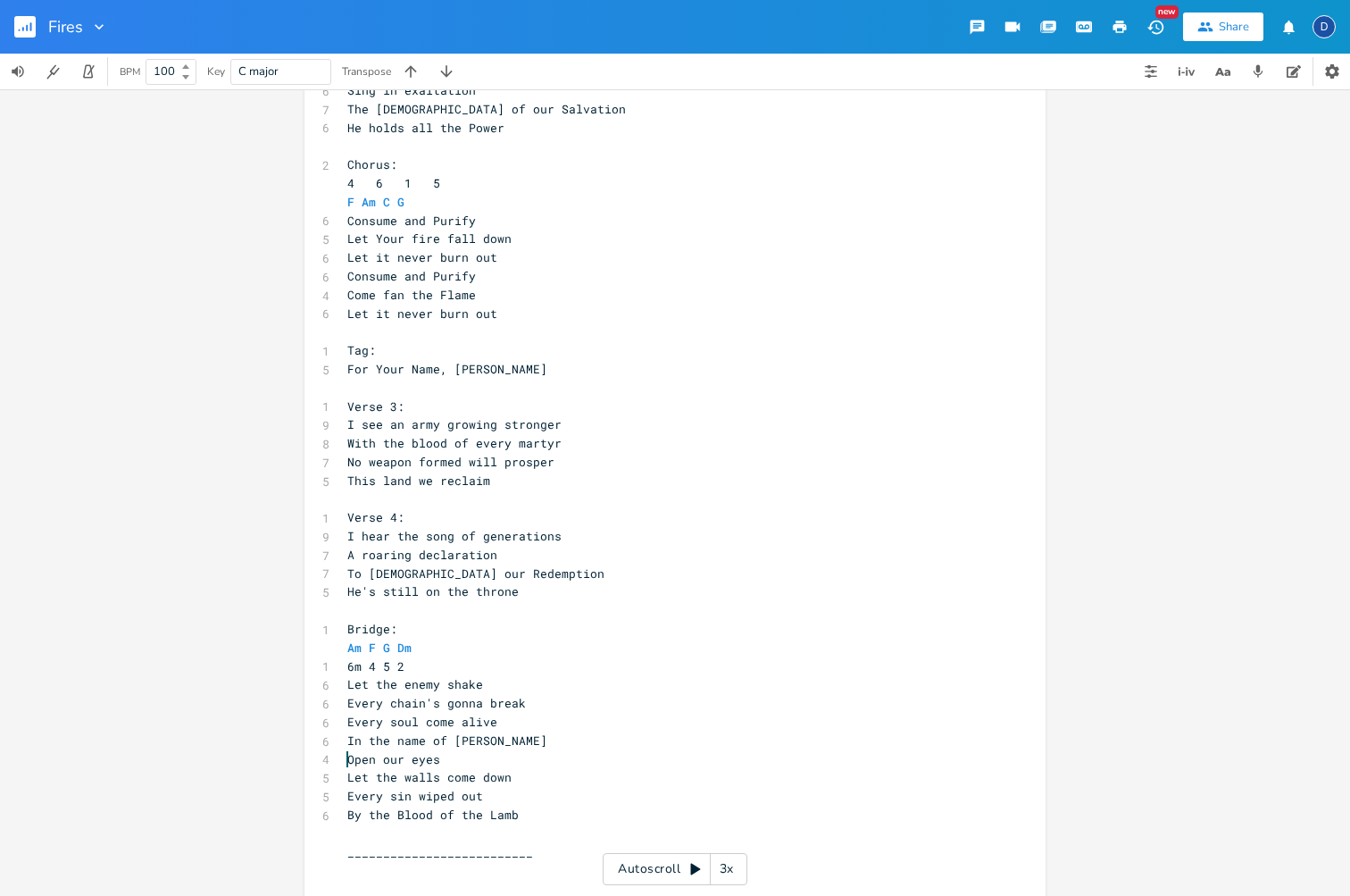
scroll to position [0, 0]
click at [518, 768] on pre "Let the walls come down" at bounding box center [667, 778] width 645 height 19
click at [518, 806] on pre "By the Blood of the Lamb" at bounding box center [667, 815] width 645 height 19
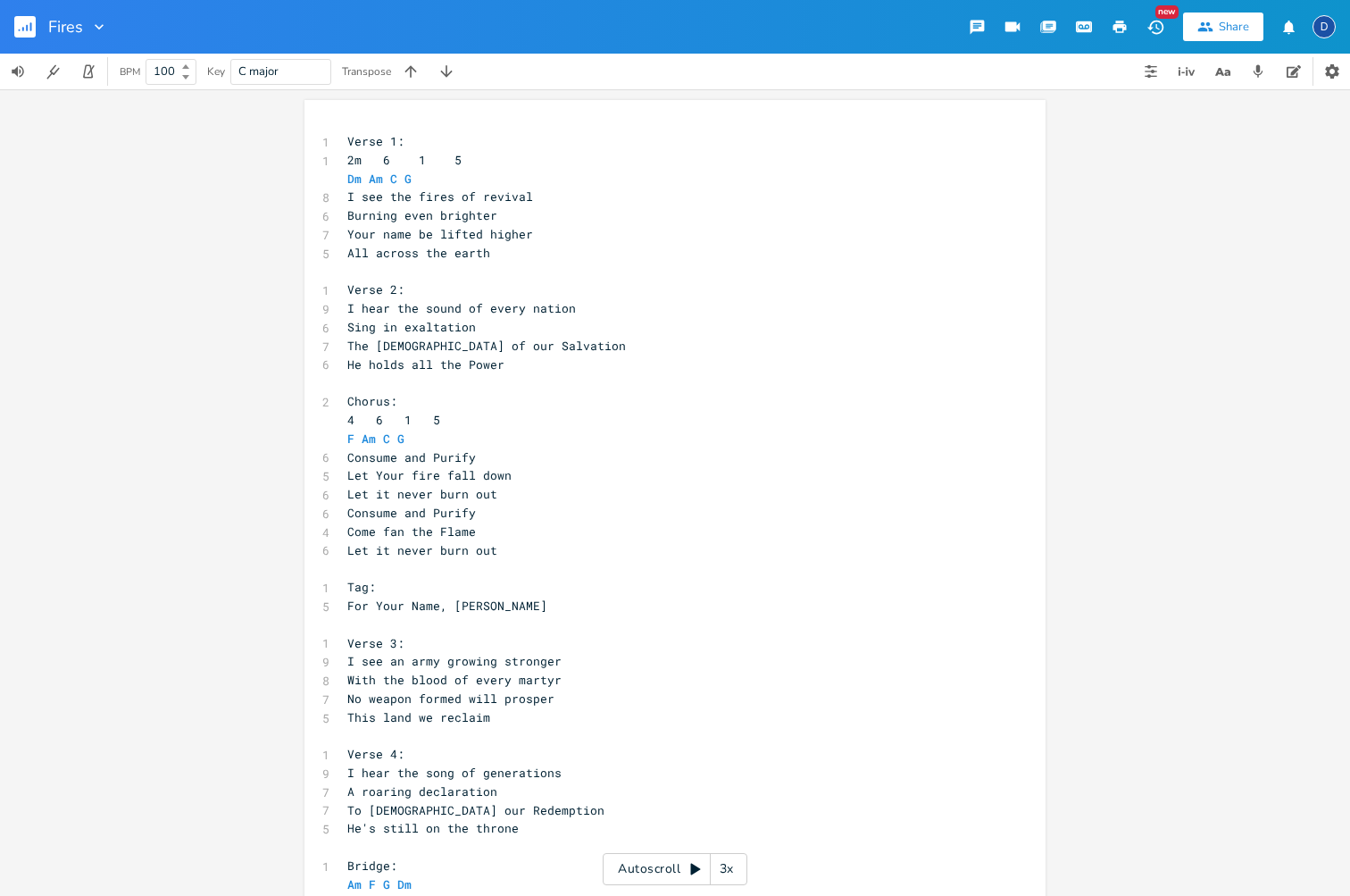
scroll to position [0, 0]
click at [417, 189] on span "I see the fires of revival" at bounding box center [440, 196] width 186 height 16
click at [528, 326] on pre "Sing in exaltation" at bounding box center [667, 327] width 645 height 19
